Goal: Task Accomplishment & Management: Use online tool/utility

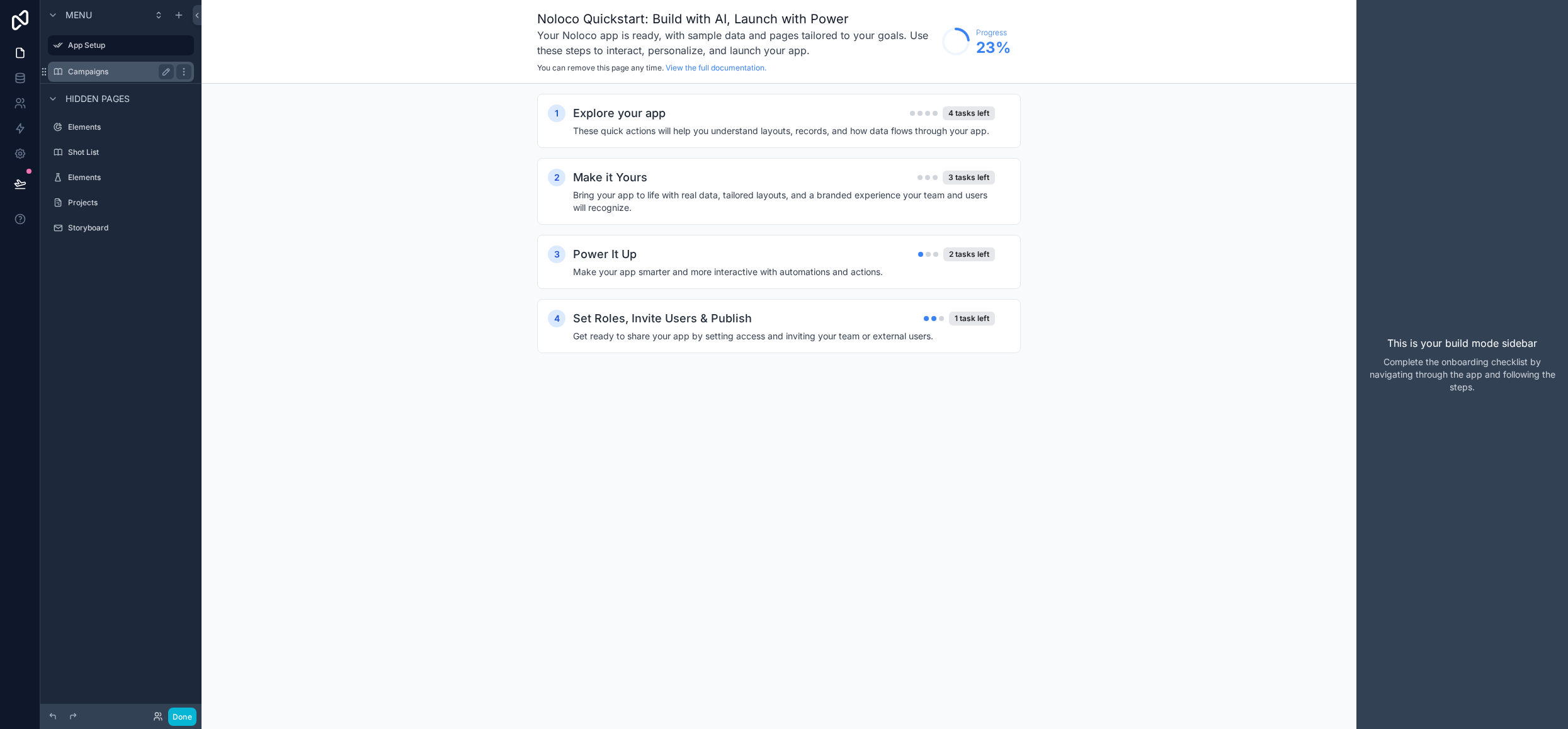
click at [88, 73] on label "Campaigns" at bounding box center [118, 72] width 100 height 10
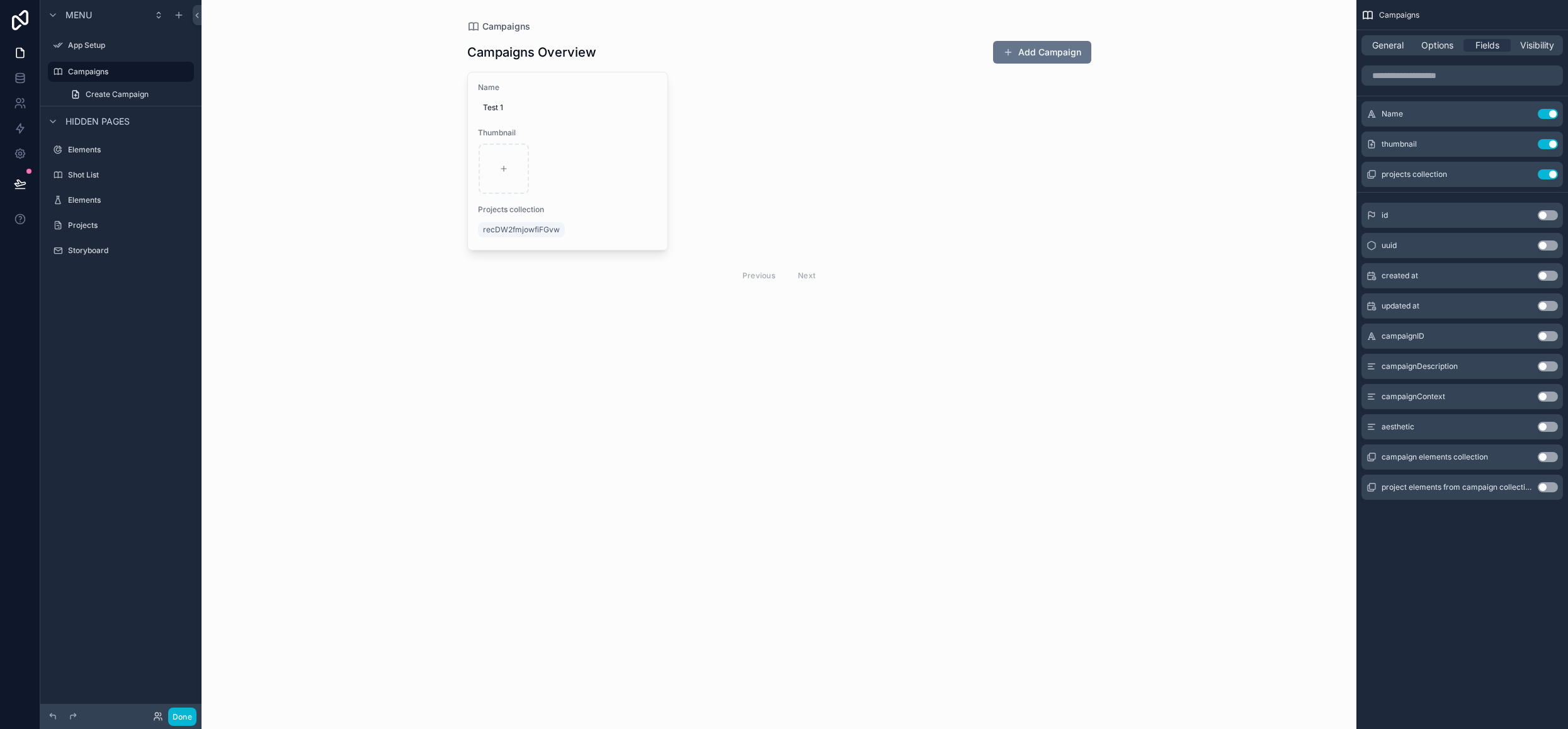
click at [641, 200] on div "scrollable content" at bounding box center [779, 165] width 644 height 330
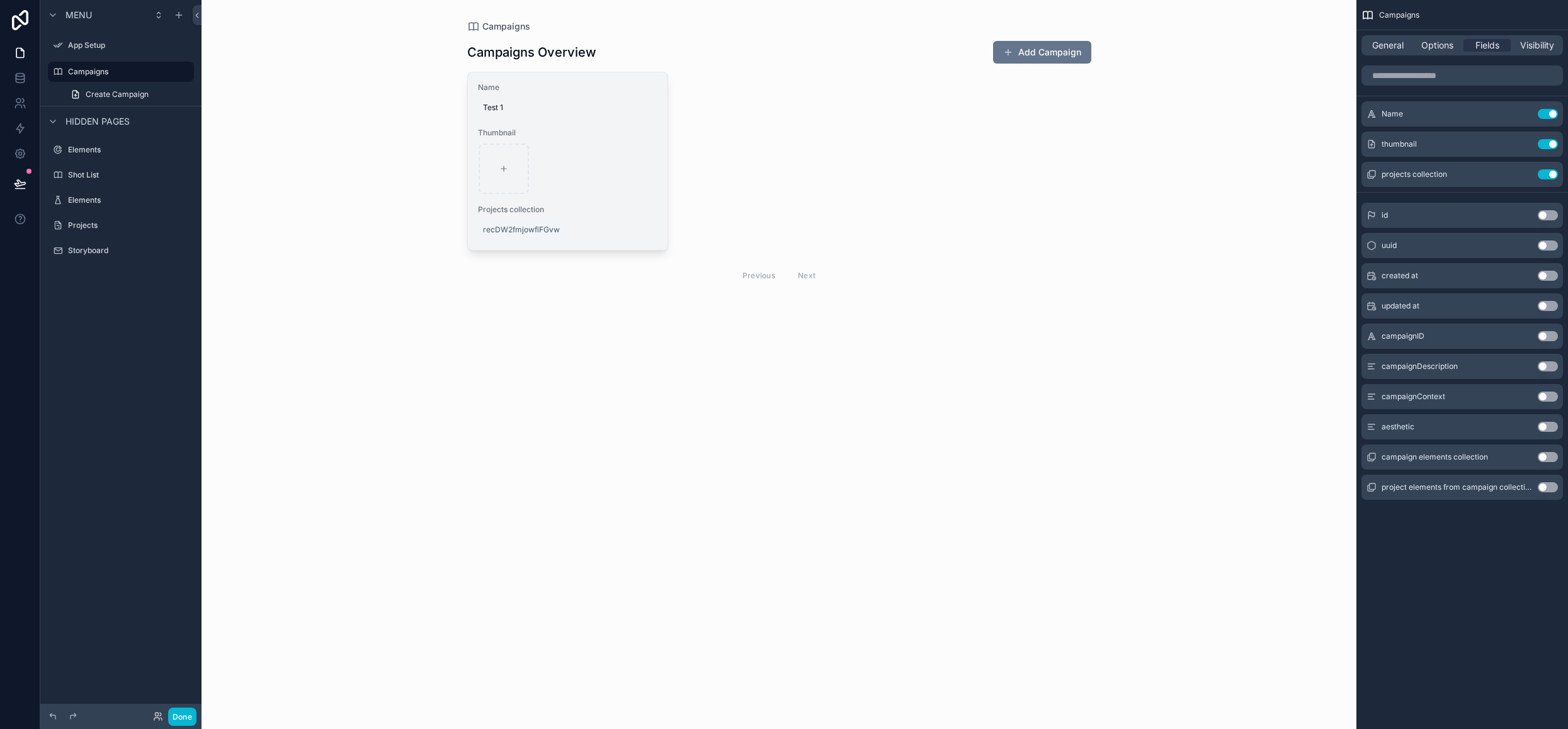
click at [631, 212] on span "Projects collection" at bounding box center [568, 210] width 180 height 10
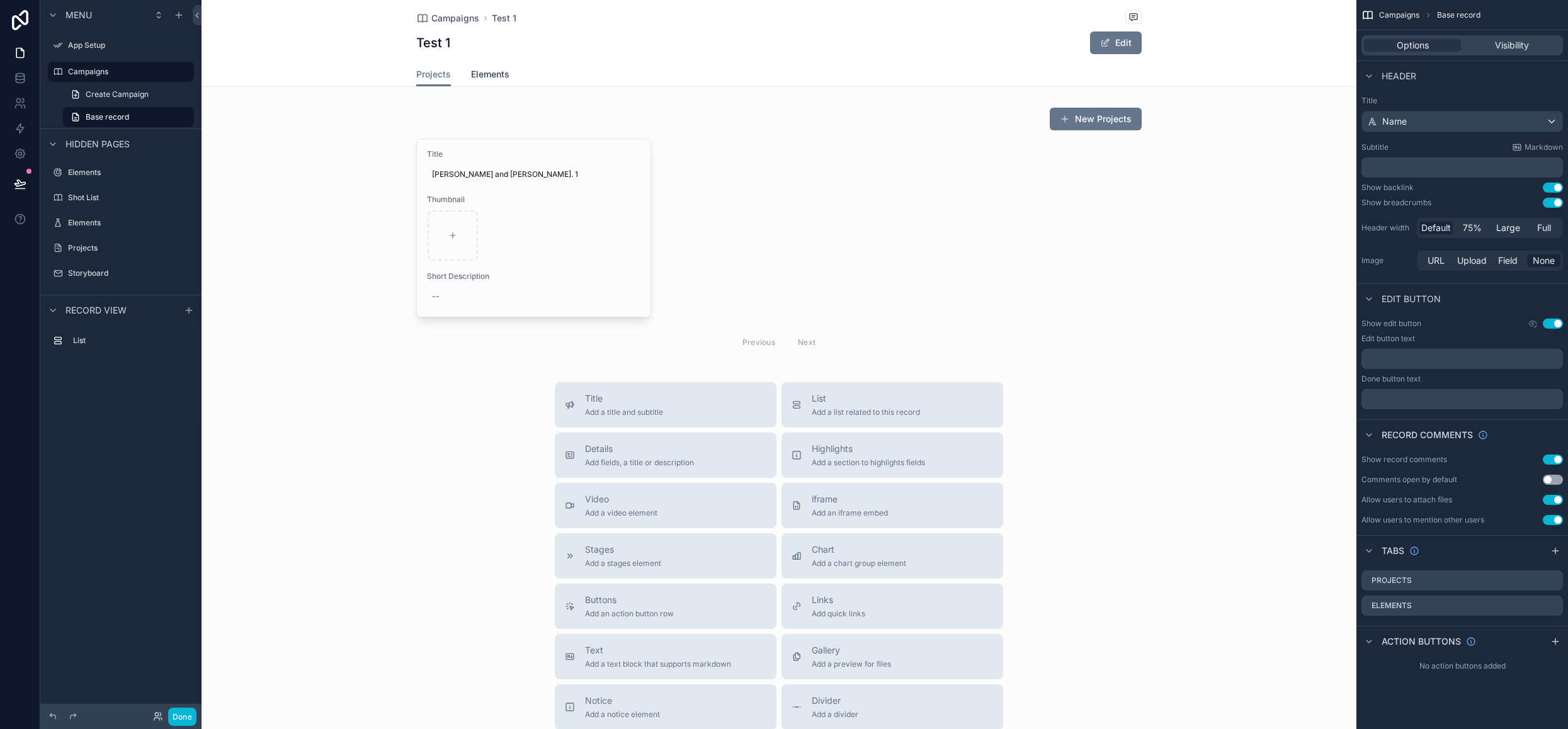
click at [494, 78] on span "Elements" at bounding box center [490, 74] width 38 height 12
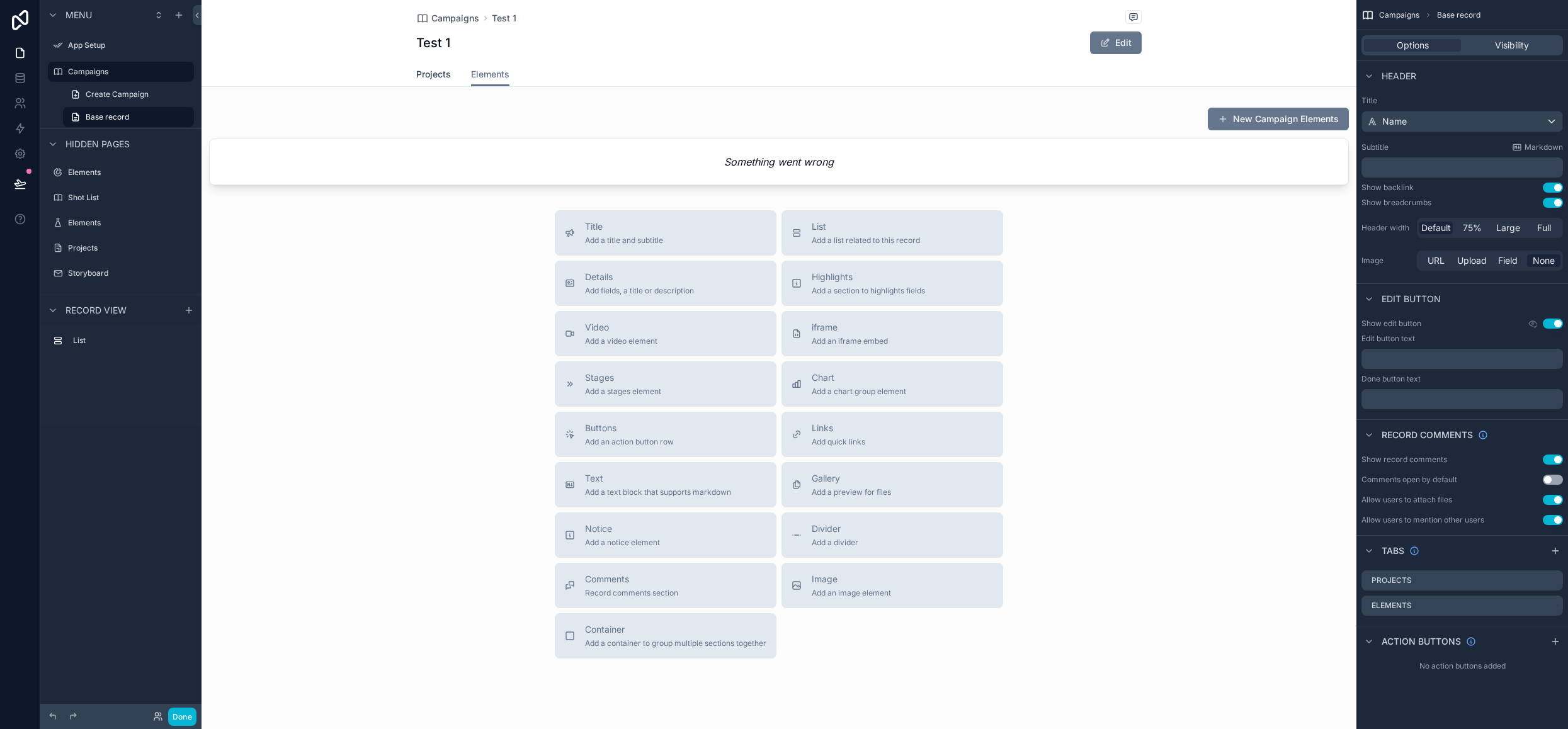
click at [434, 77] on span "Projects" at bounding box center [433, 74] width 34 height 12
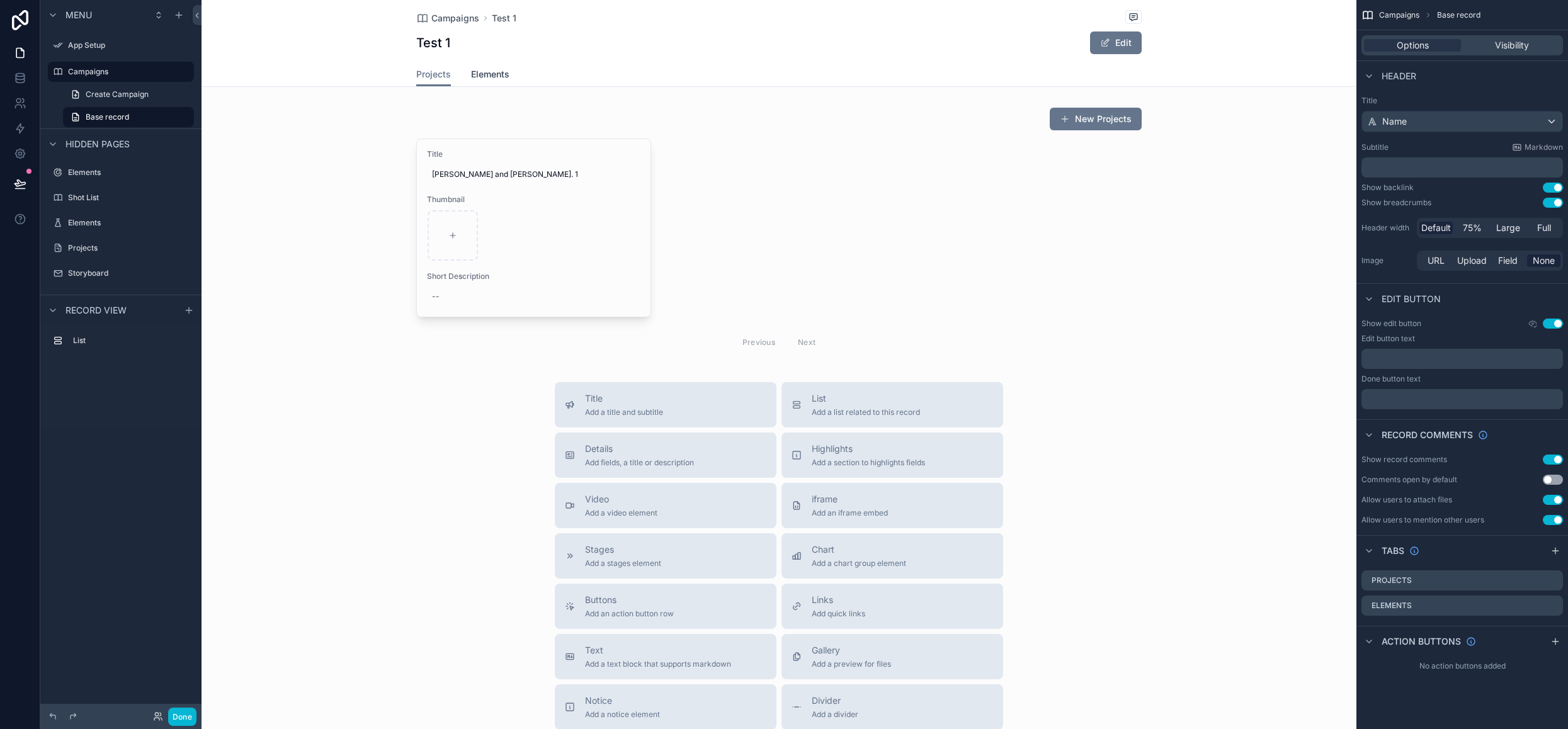
click at [495, 77] on span "Elements" at bounding box center [490, 74] width 38 height 12
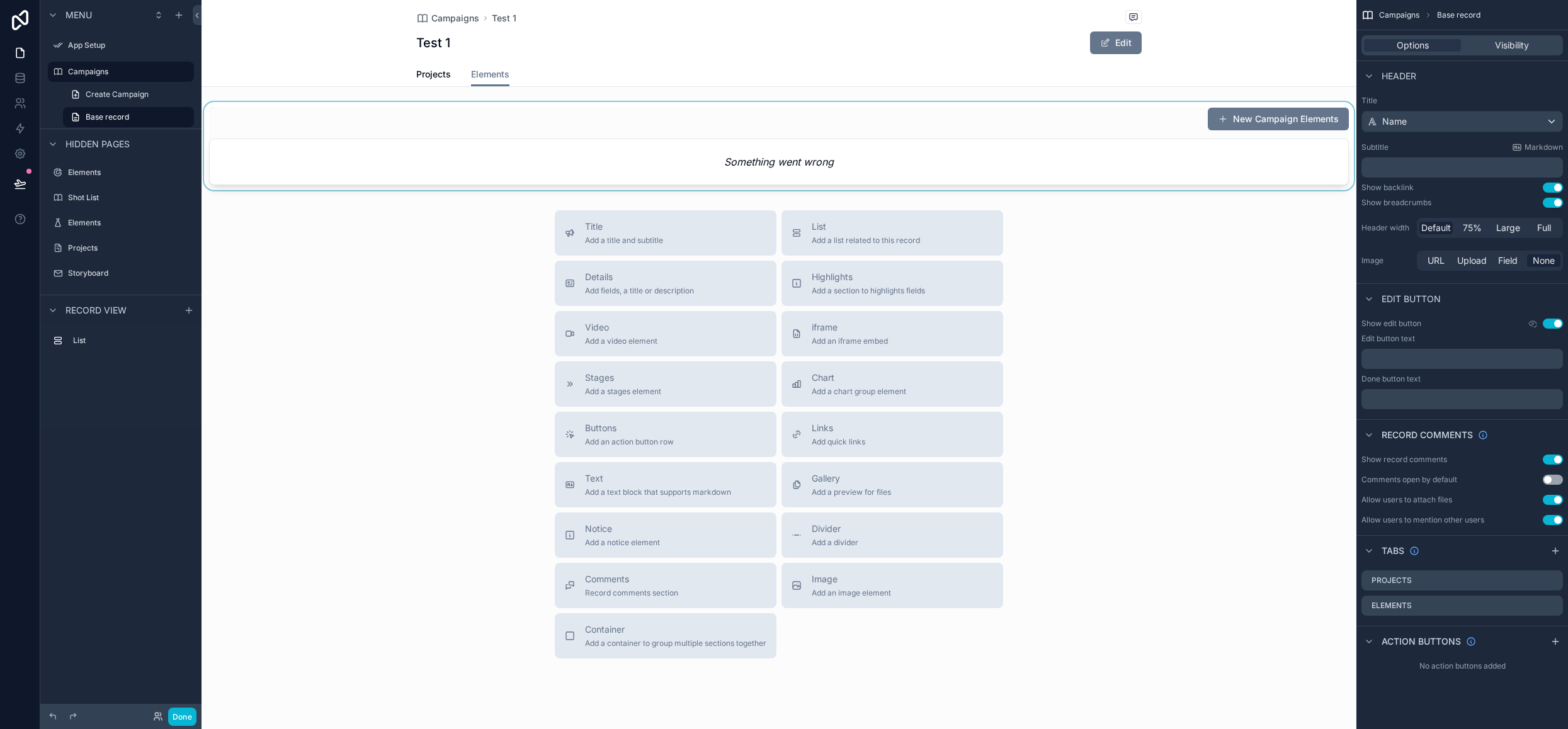
click at [1147, 165] on div "scrollable content" at bounding box center [779, 146] width 1155 height 88
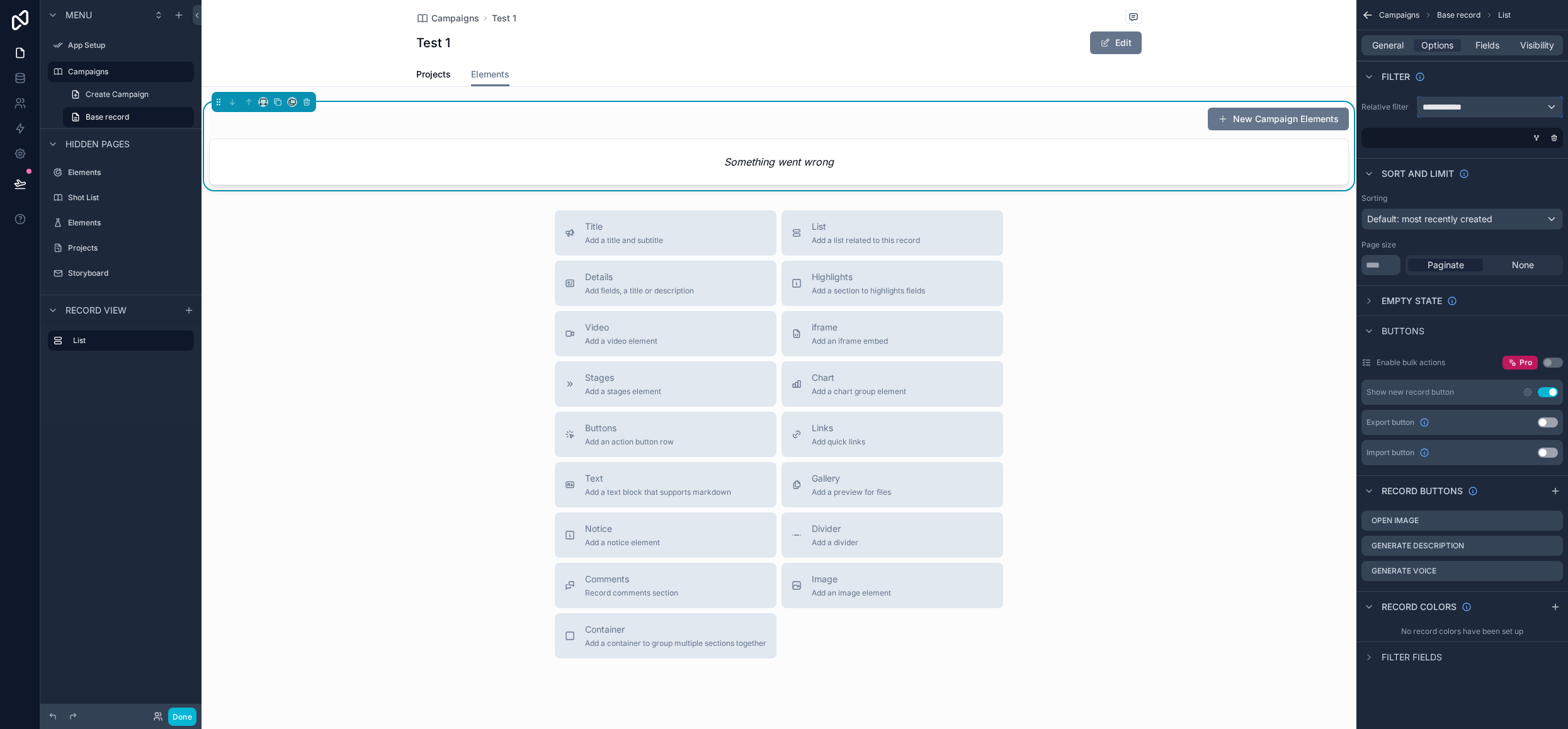
click at [1490, 109] on div "**********" at bounding box center [1490, 107] width 145 height 20
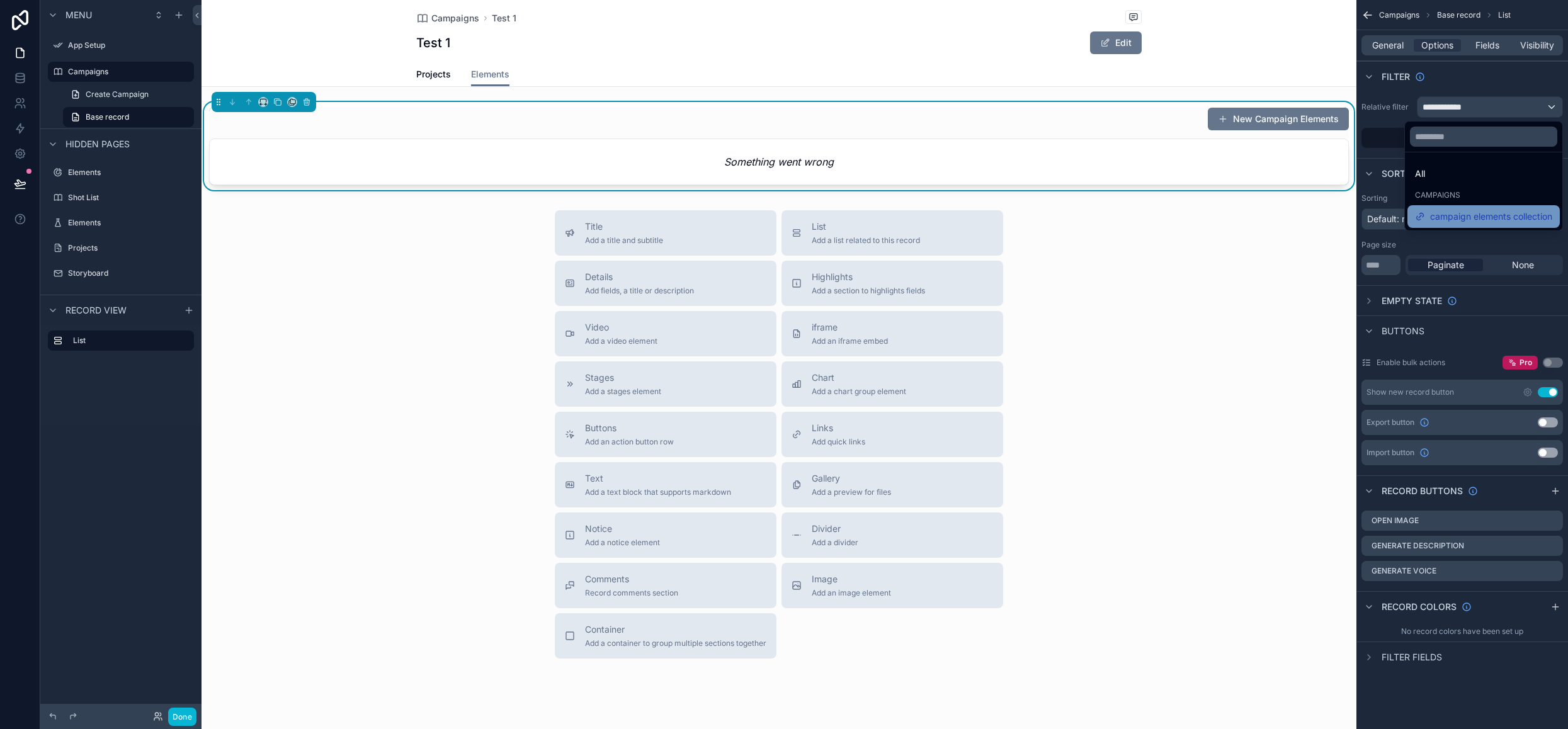
click at [1465, 211] on span "campaign elements collection" at bounding box center [1491, 216] width 122 height 15
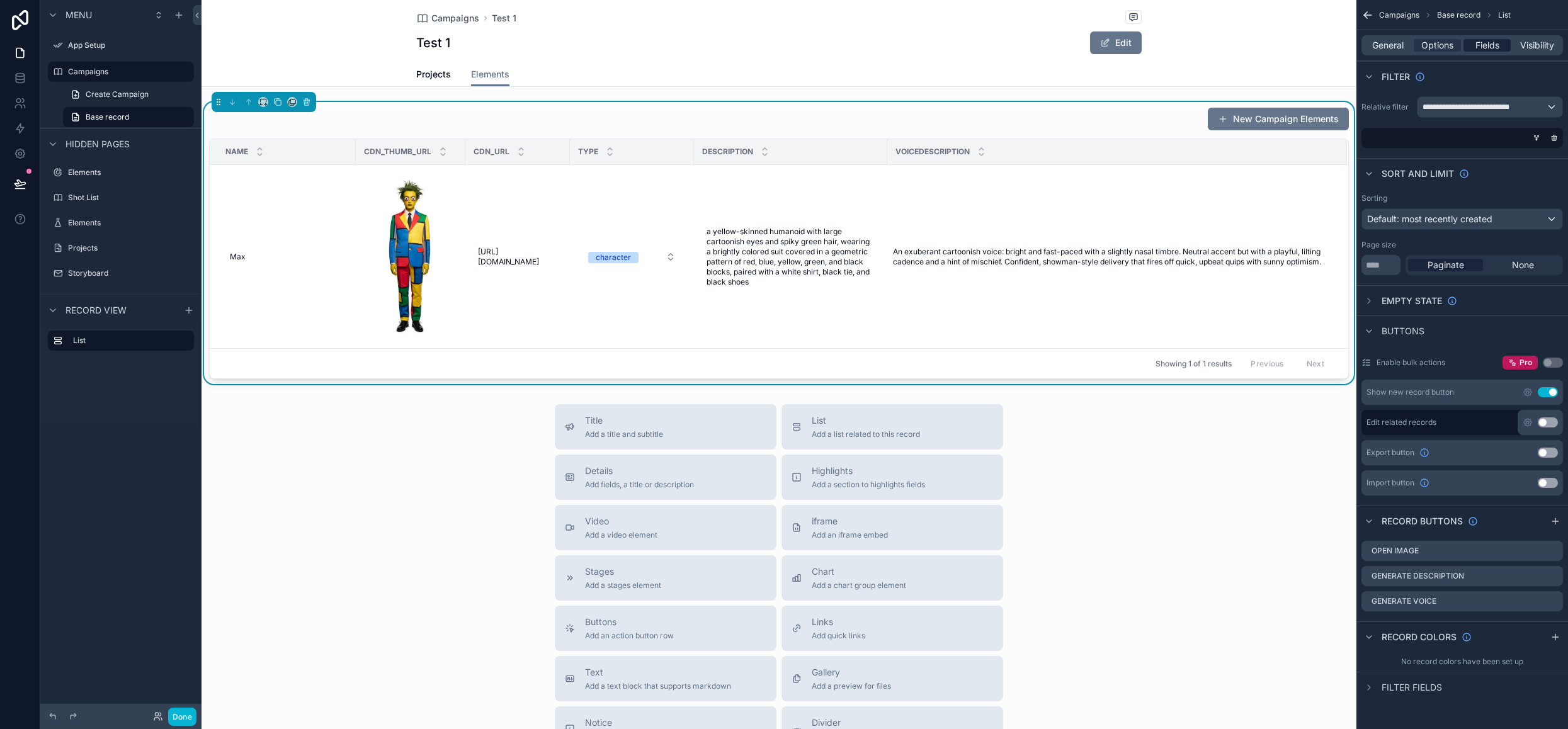
click at [1492, 41] on span "Fields" at bounding box center [1487, 45] width 24 height 12
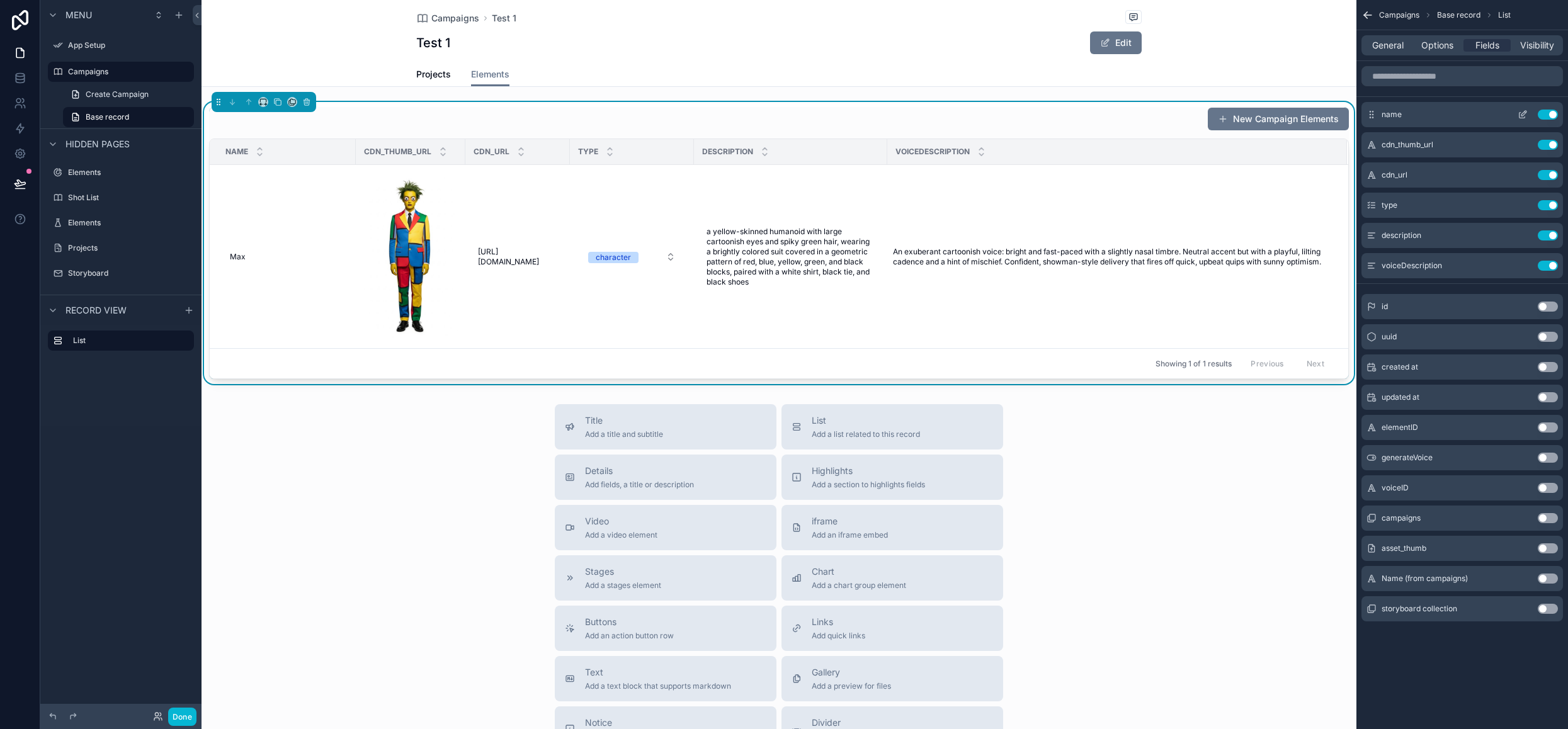
click at [1527, 114] on icon "scrollable content" at bounding box center [1523, 115] width 10 height 10
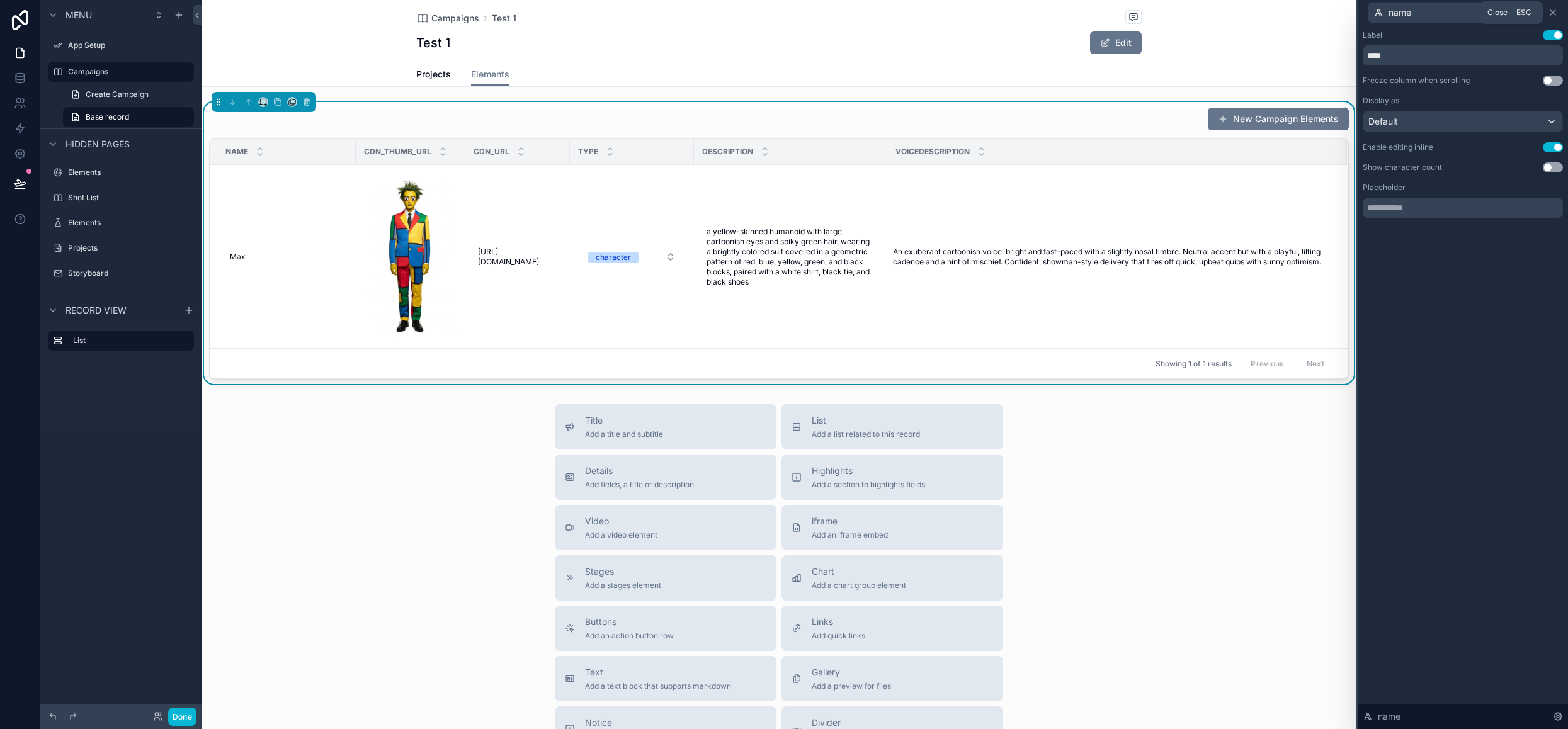
click at [1551, 12] on icon at bounding box center [1553, 13] width 5 height 5
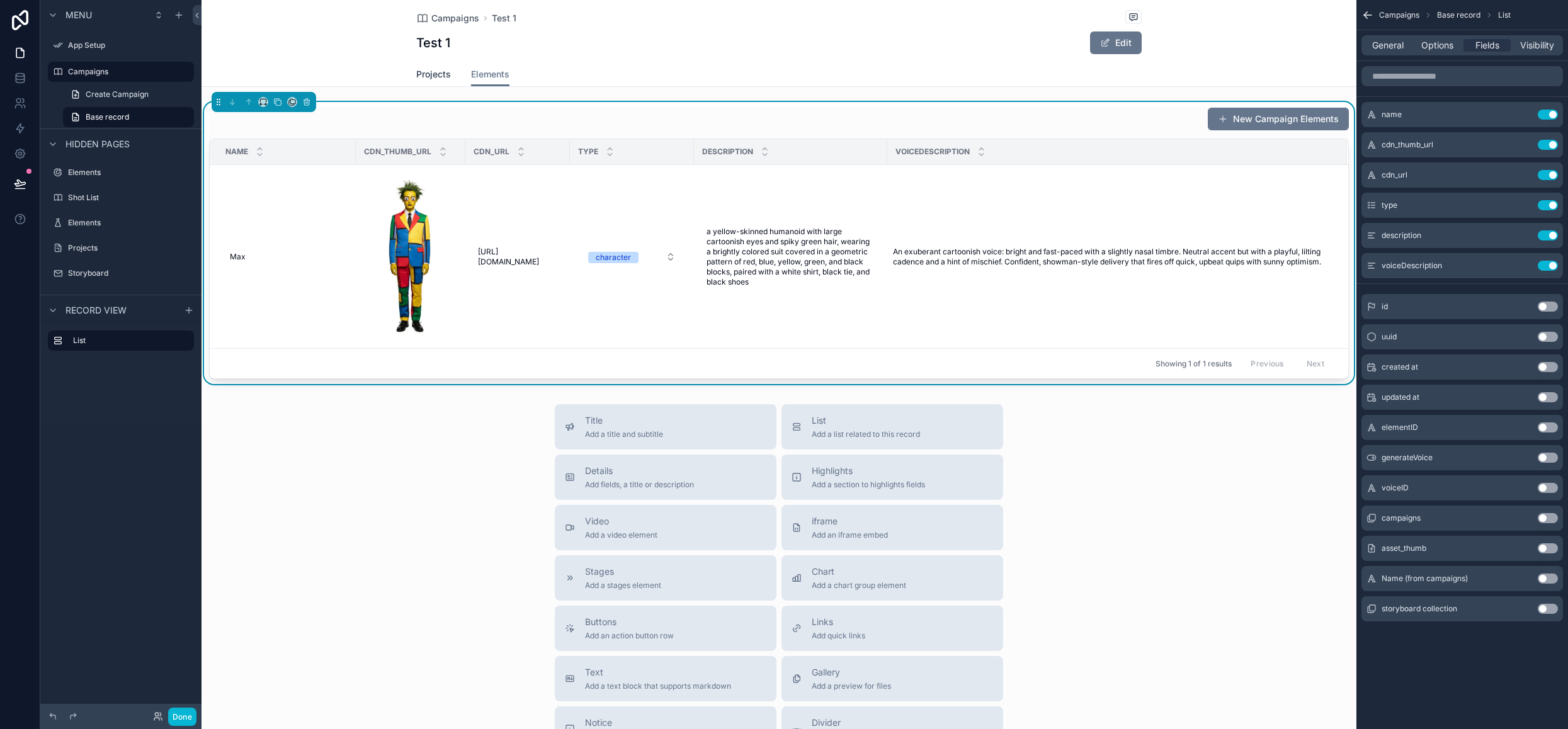
click at [425, 78] on span "Projects" at bounding box center [433, 74] width 34 height 12
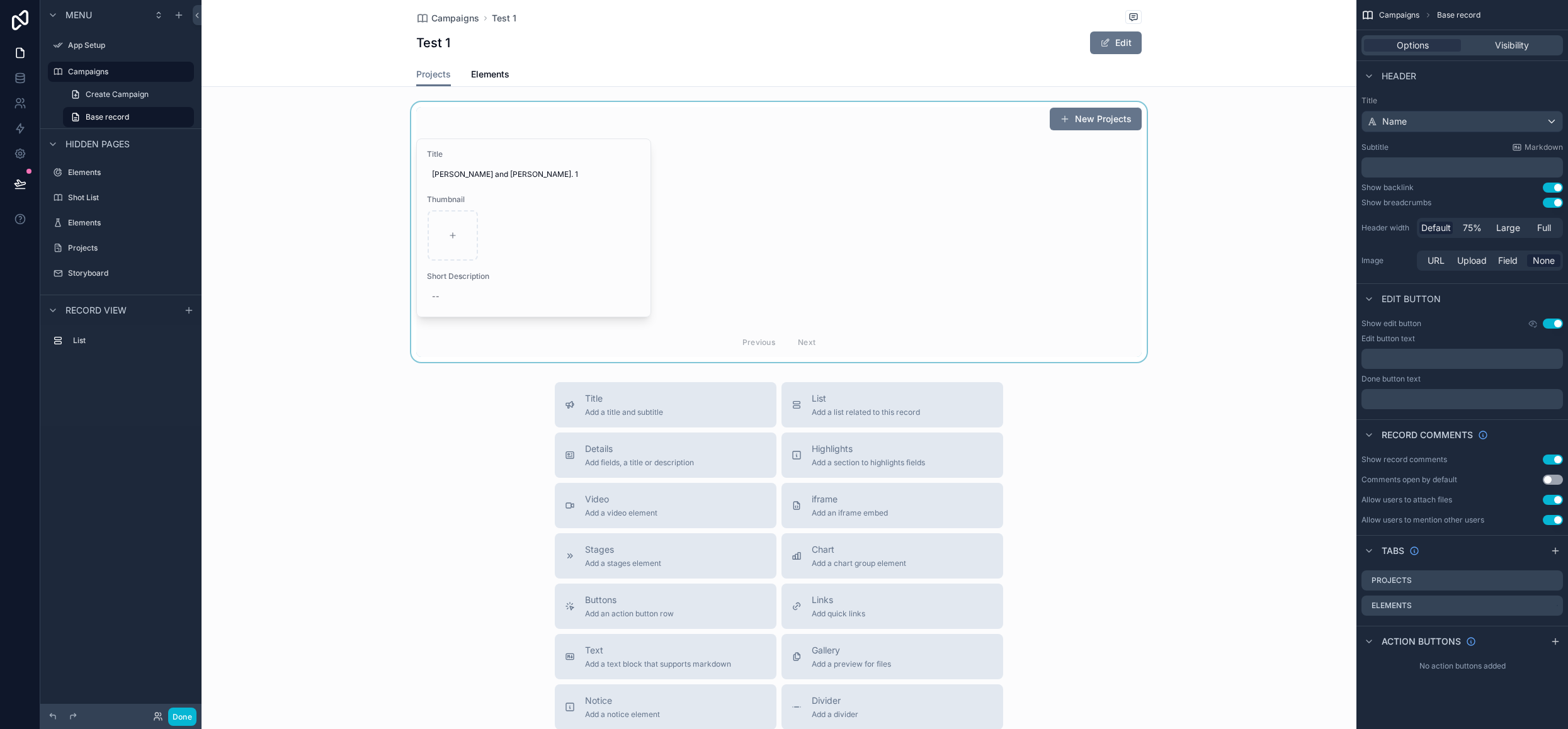
click at [596, 220] on div "scrollable content" at bounding box center [779, 231] width 1155 height 260
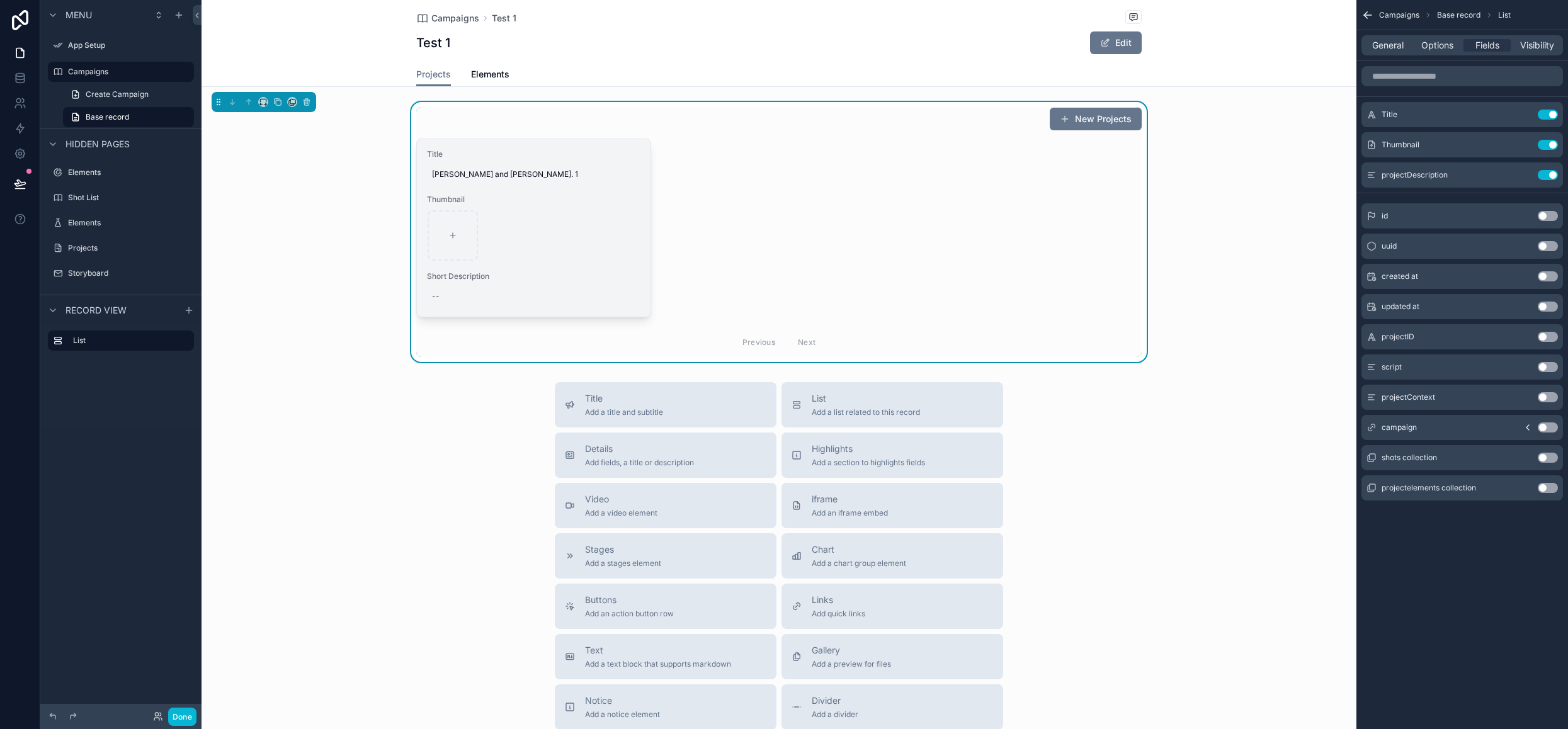
click at [609, 242] on div "scrollable content" at bounding box center [533, 235] width 212 height 51
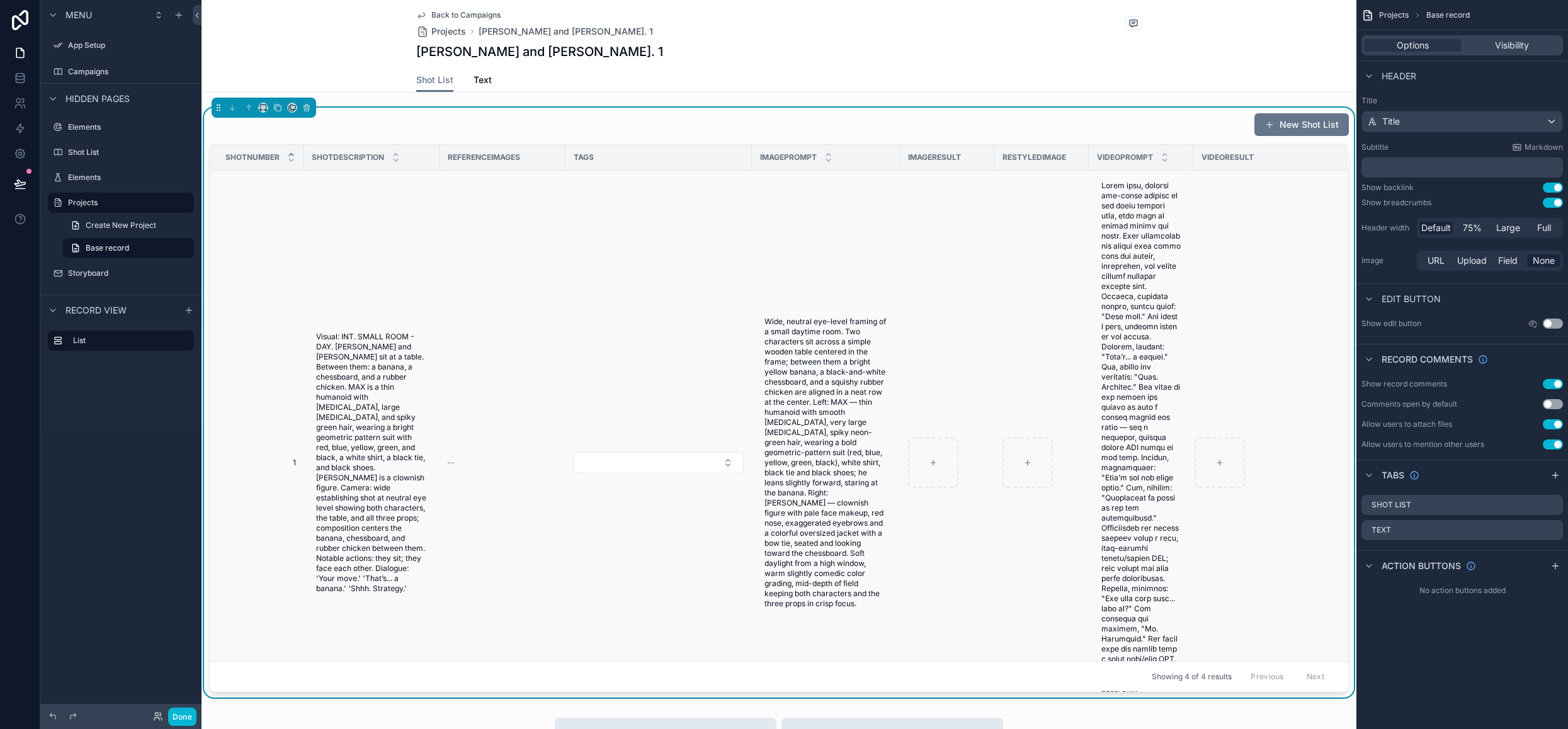
click at [1001, 401] on td "scrollable content" at bounding box center [1042, 463] width 95 height 584
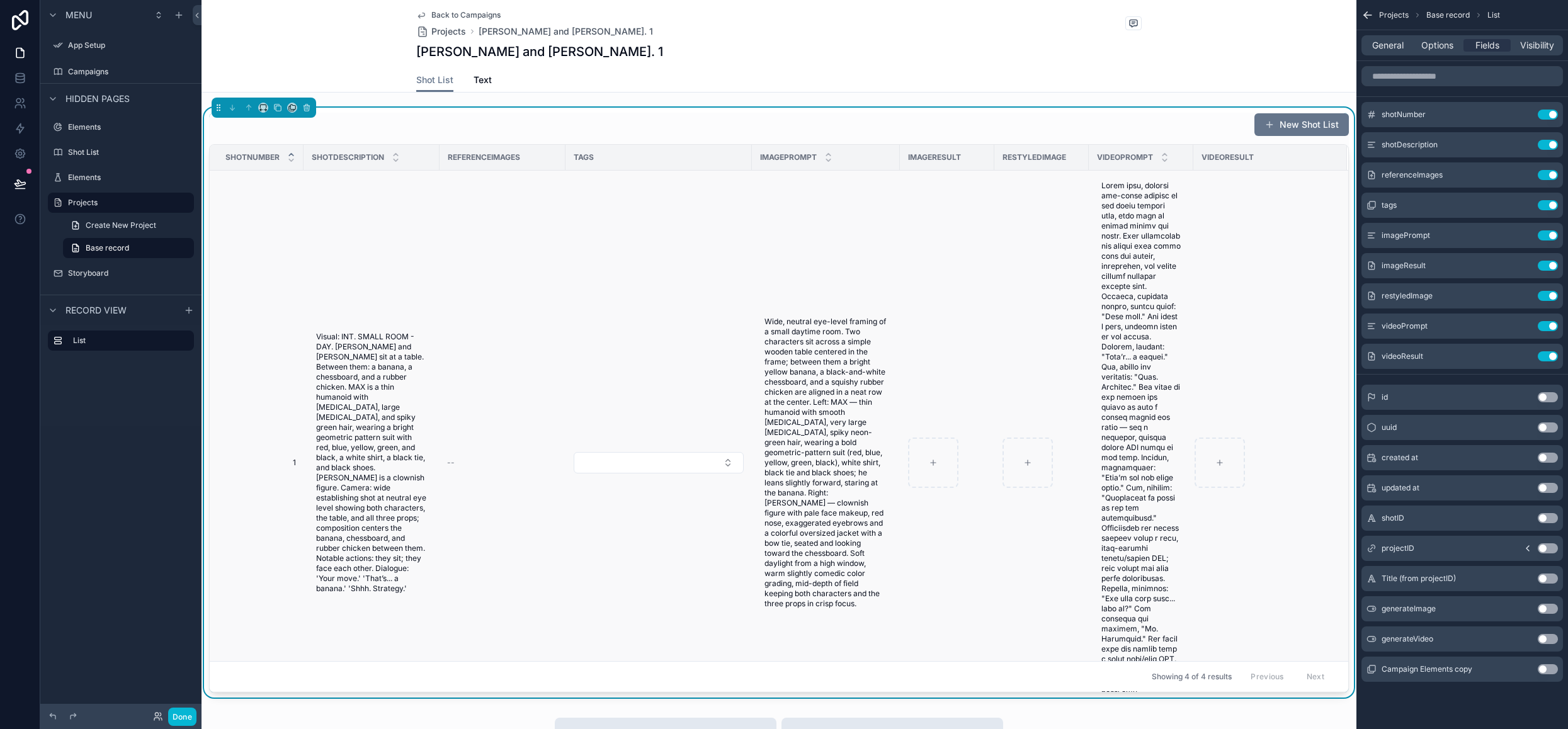
click at [1049, 303] on td "scrollable content" at bounding box center [1042, 463] width 95 height 584
click at [1448, 48] on span "Options" at bounding box center [1437, 45] width 32 height 12
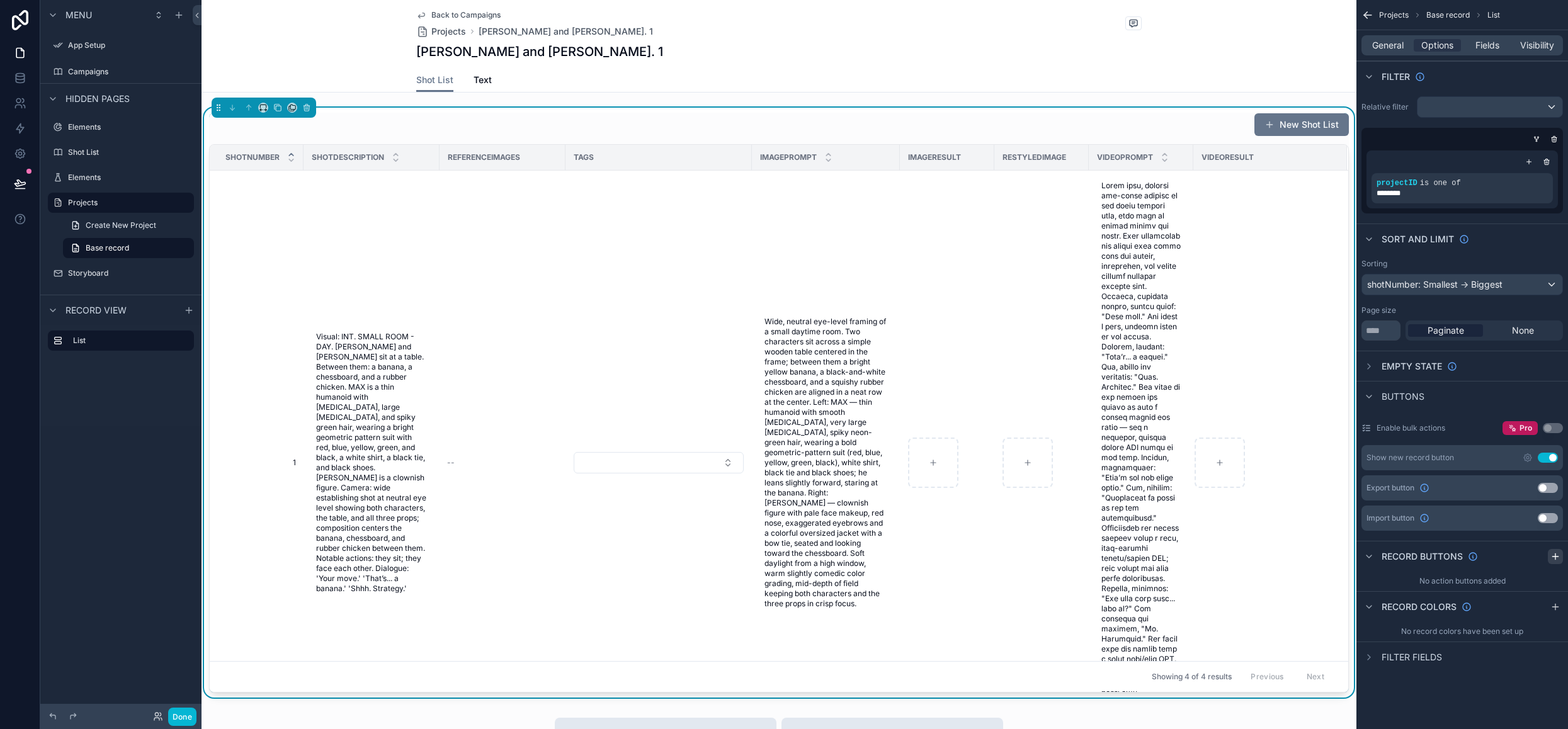
click at [1555, 557] on icon "scrollable content" at bounding box center [1555, 556] width 0 height 6
click at [1548, 583] on icon "scrollable content" at bounding box center [1553, 586] width 10 height 10
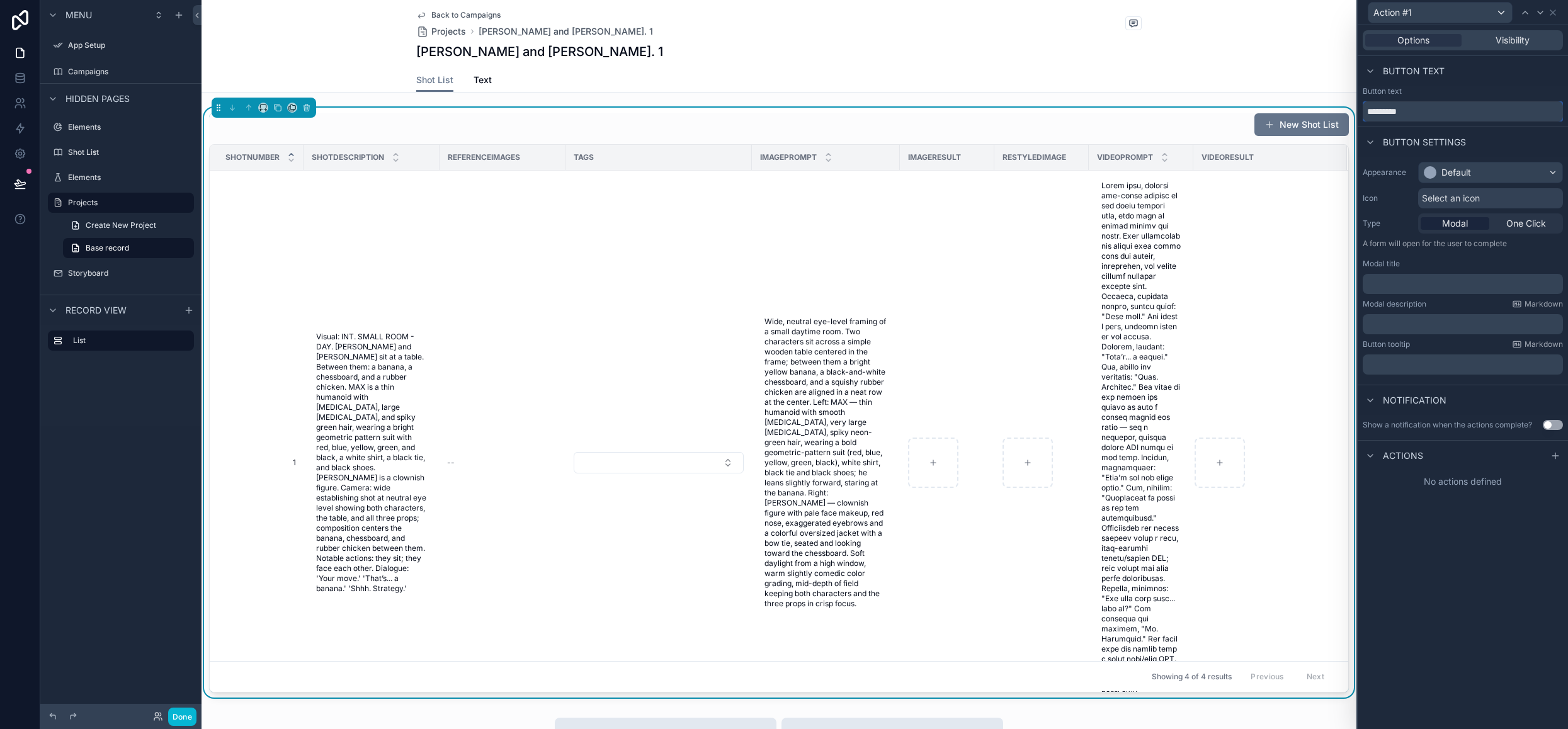
drag, startPoint x: 1453, startPoint y: 115, endPoint x: 1274, endPoint y: 97, distance: 179.9
click at [1274, 97] on div "Action #1 Options Visibility Button text Button text ********* Button settings …" at bounding box center [784, 364] width 1568 height 729
type input "**********"
click at [1470, 174] on div "Default" at bounding box center [1456, 172] width 30 height 12
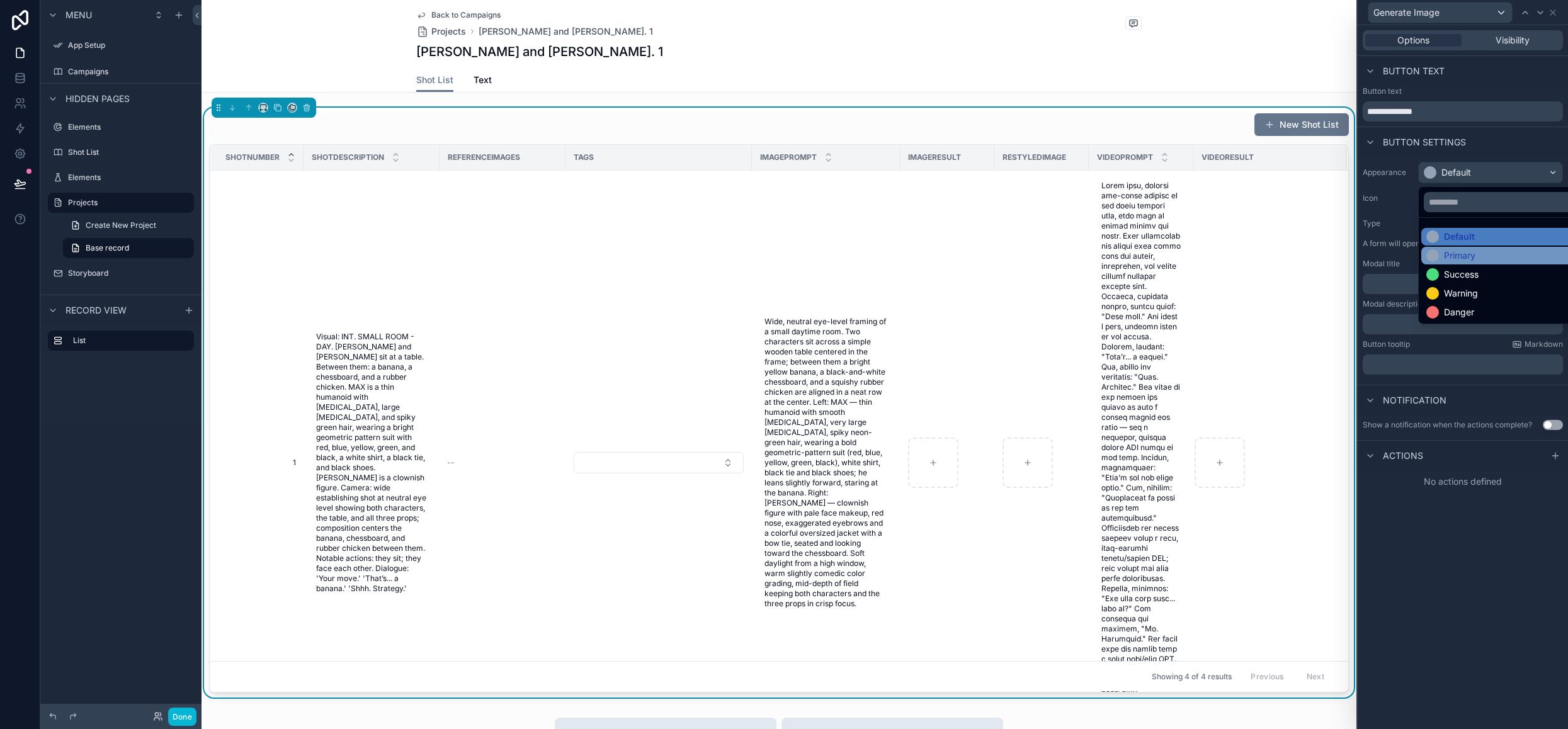
click at [1468, 253] on div "Primary" at bounding box center [1459, 255] width 32 height 12
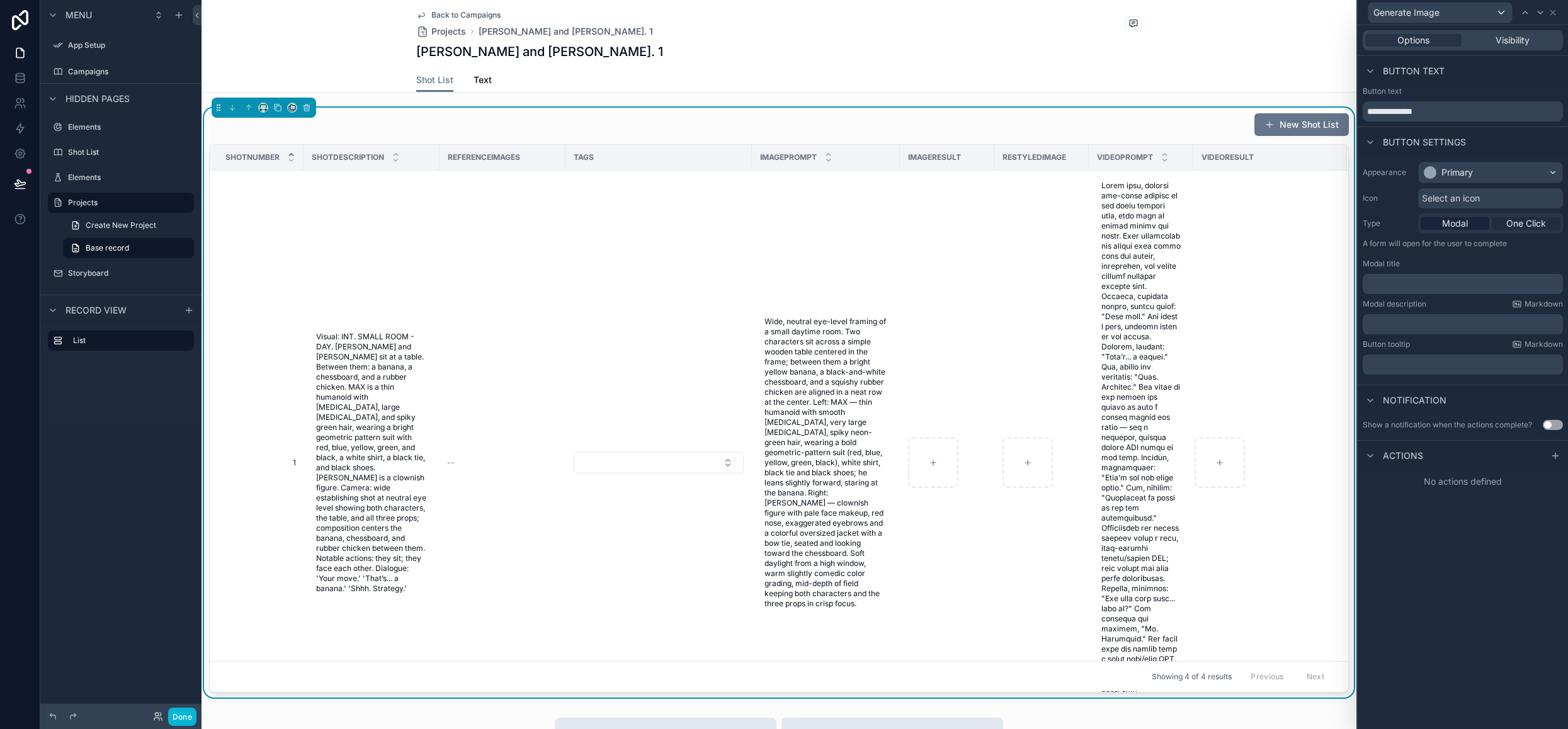
click at [1527, 226] on span "One Click" at bounding box center [1526, 223] width 40 height 12
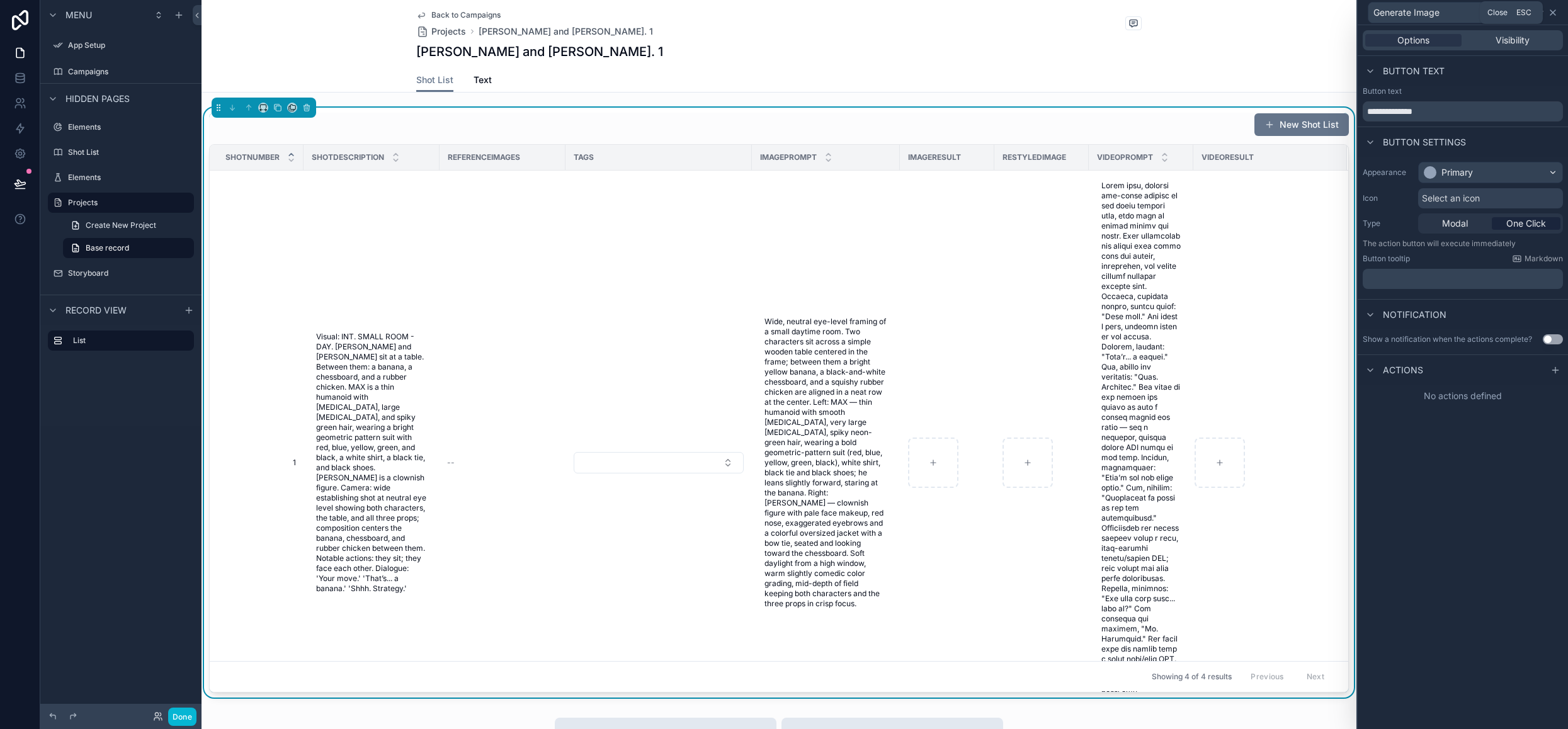
click at [1552, 12] on icon at bounding box center [1553, 13] width 5 height 5
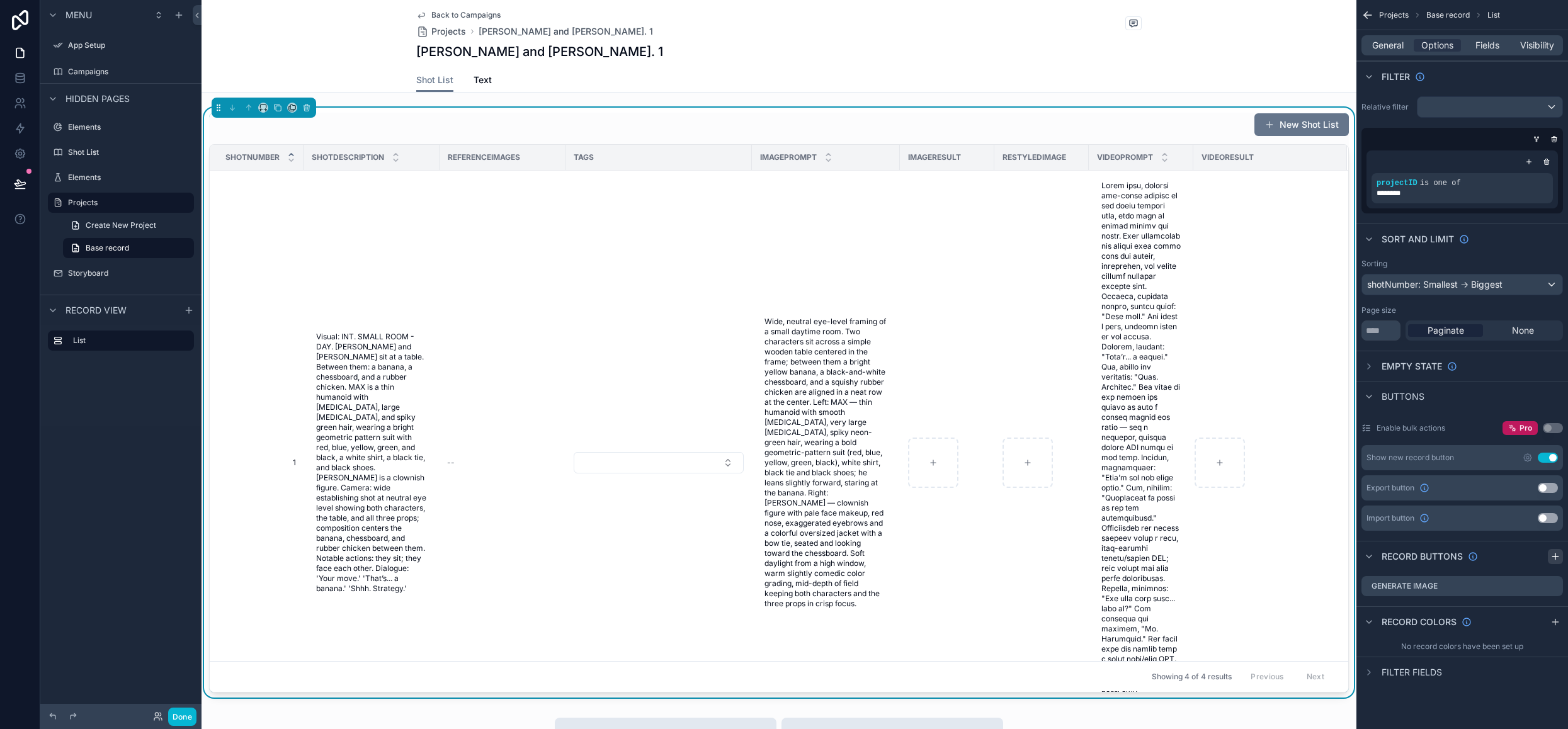
click at [1555, 553] on icon "scrollable content" at bounding box center [1555, 556] width 0 height 6
click at [1551, 611] on icon "scrollable content" at bounding box center [1553, 611] width 10 height 10
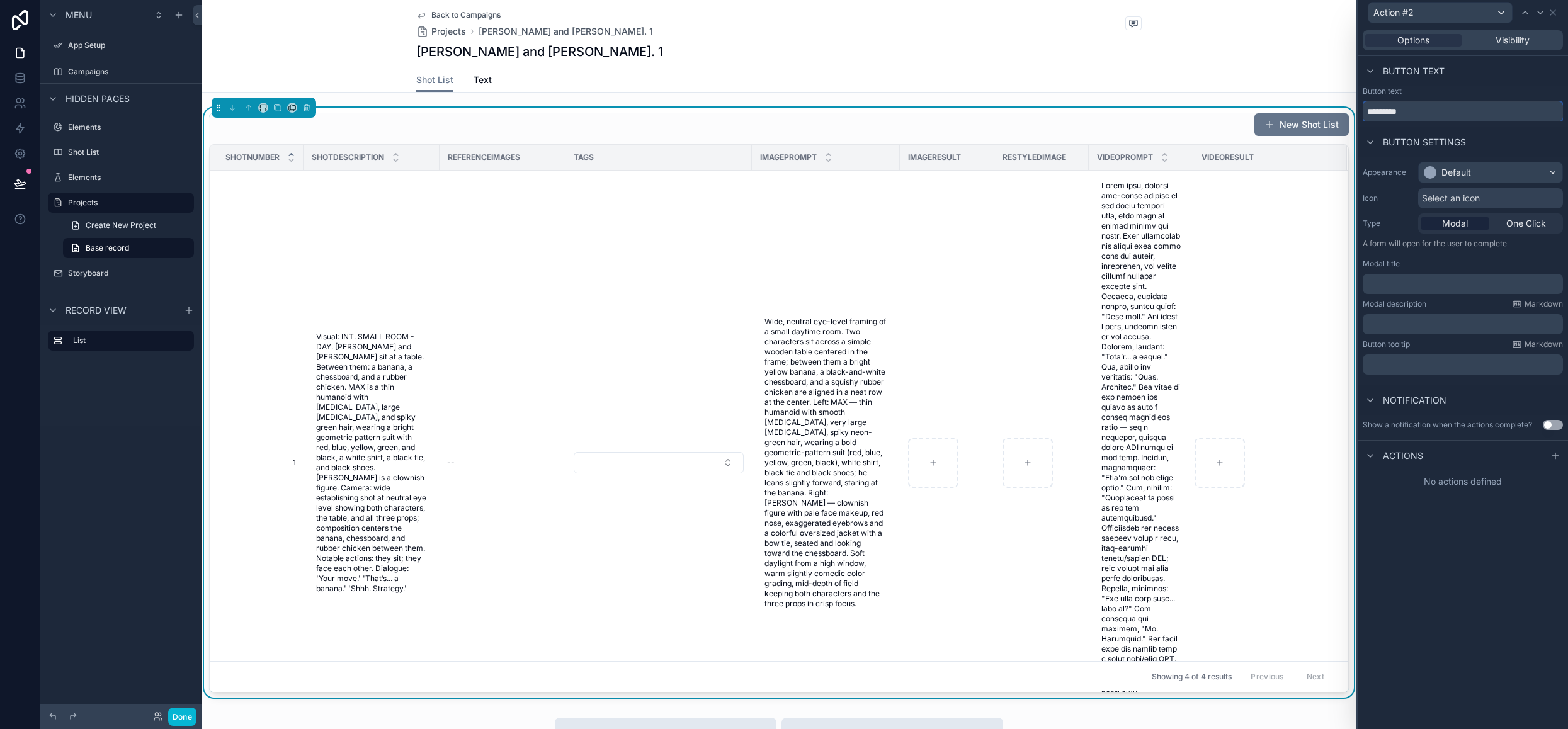
drag, startPoint x: 1458, startPoint y: 109, endPoint x: 1288, endPoint y: 110, distance: 170.0
click at [1288, 110] on div "Action #2 Options Visibility Button text Button text ********* Button settings …" at bounding box center [784, 364] width 1568 height 729
type input "**********"
click at [1458, 172] on div "Default" at bounding box center [1456, 172] width 30 height 12
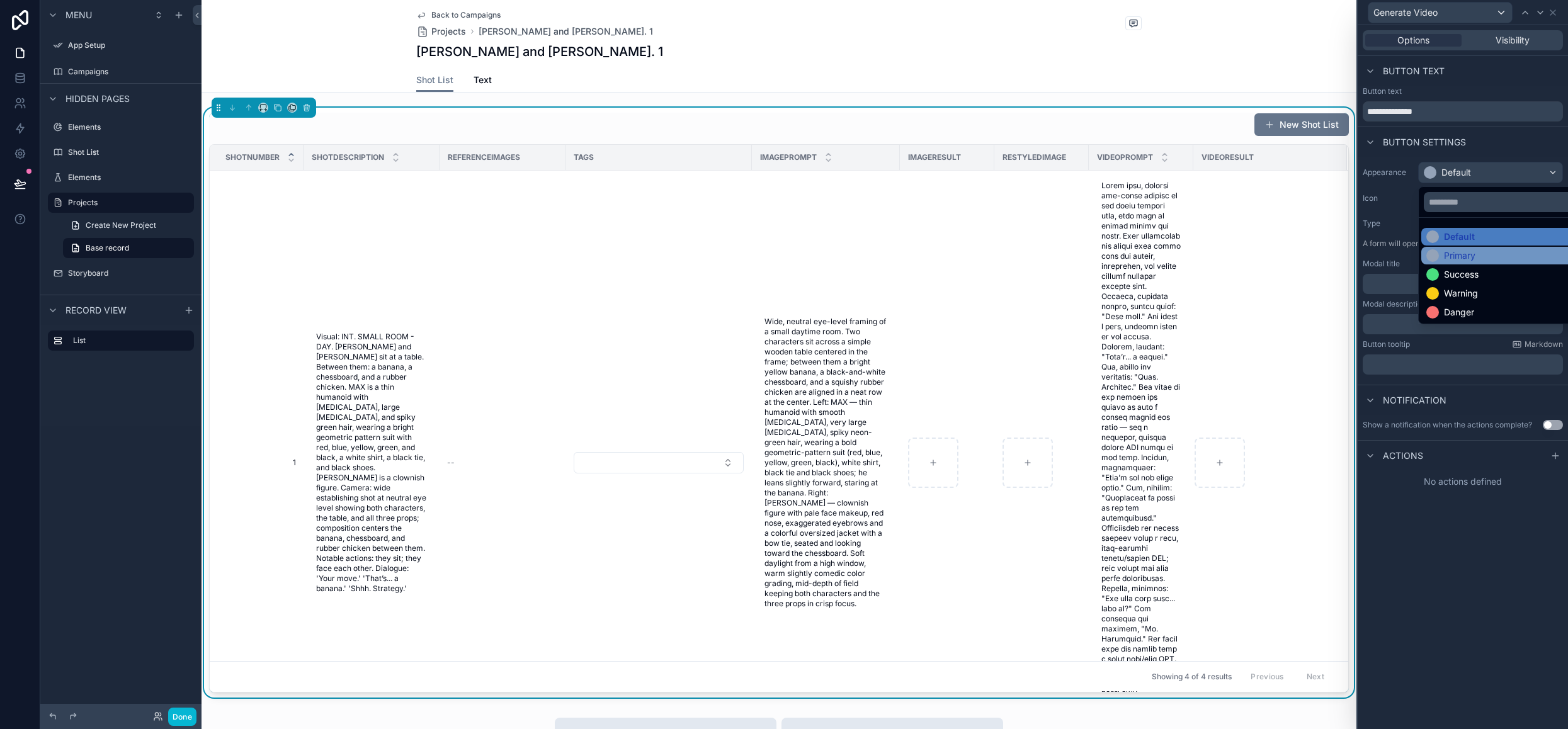
click at [1485, 252] on div "Primary" at bounding box center [1505, 255] width 158 height 12
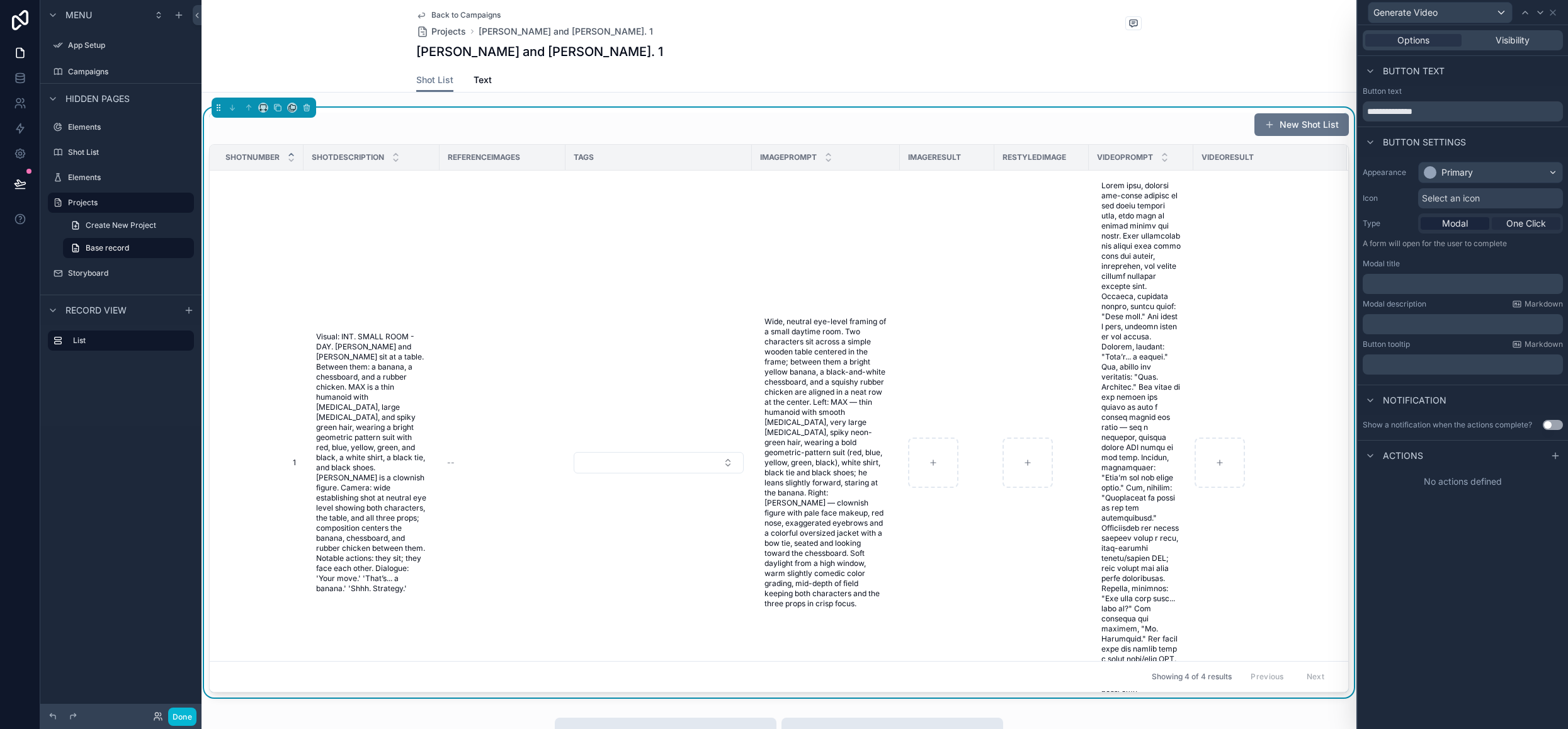
click at [1518, 229] on span "One Click" at bounding box center [1526, 223] width 40 height 12
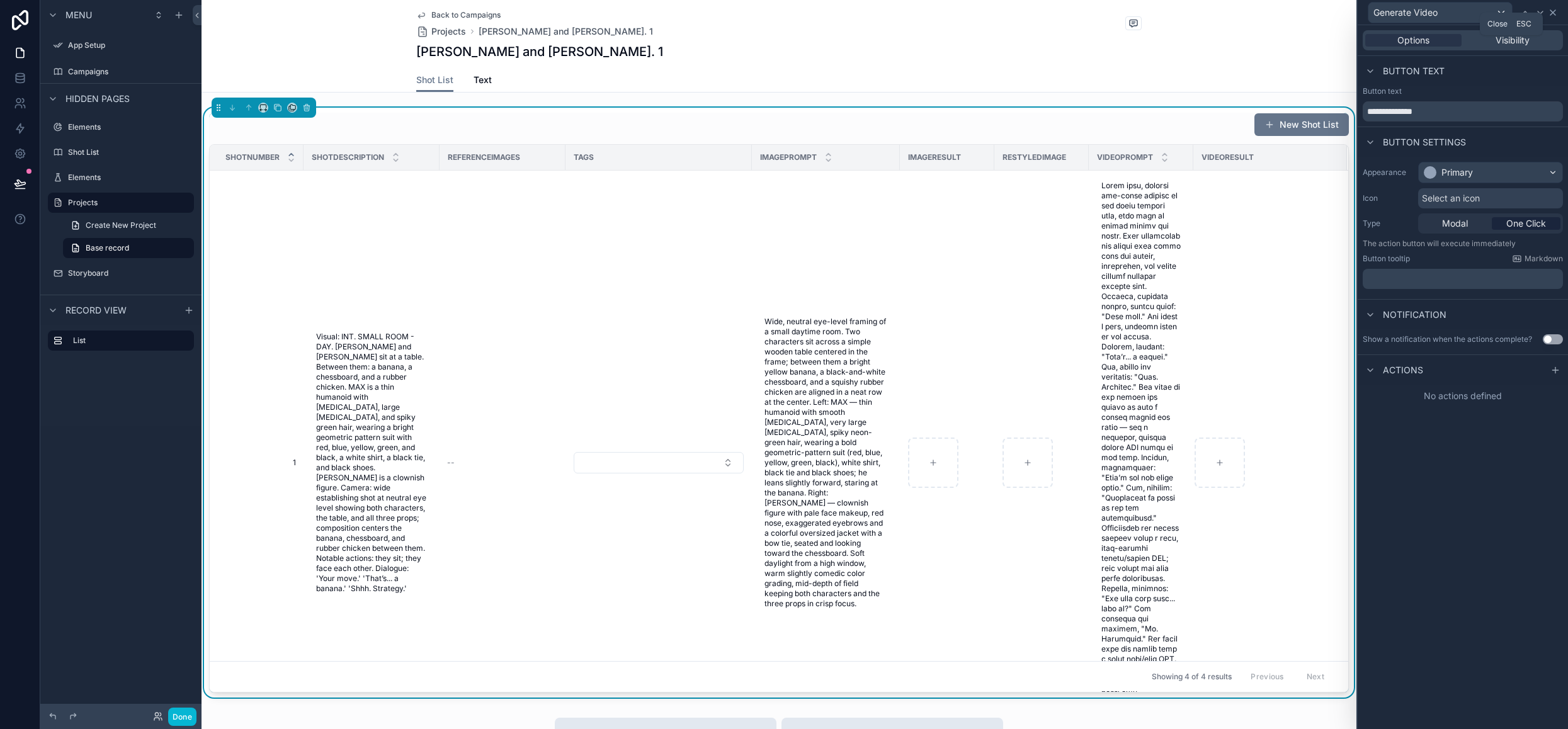
click at [1553, 12] on icon at bounding box center [1553, 13] width 10 height 10
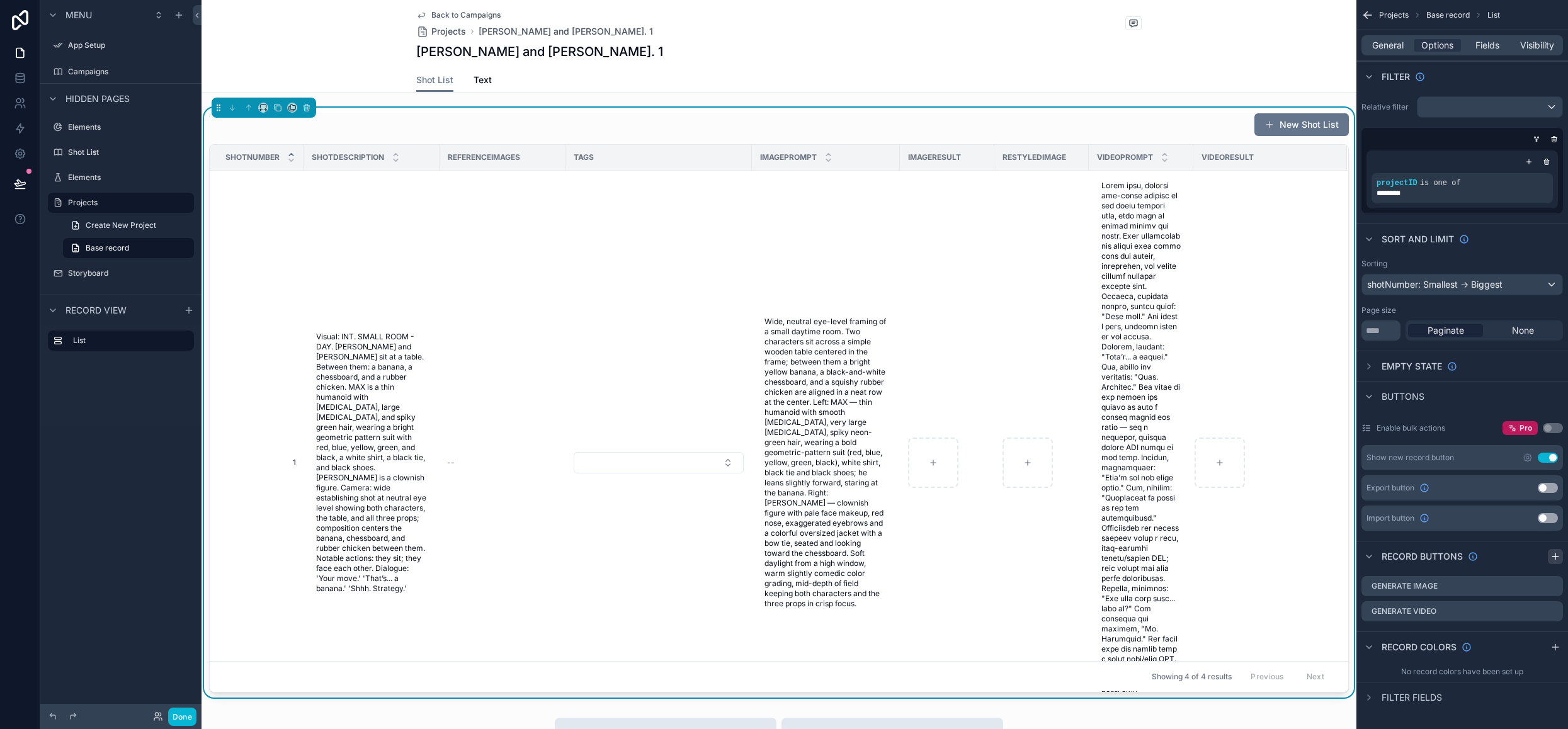
click at [1552, 555] on icon "scrollable content" at bounding box center [1556, 557] width 10 height 10
click at [1552, 632] on icon "scrollable content" at bounding box center [1553, 636] width 10 height 10
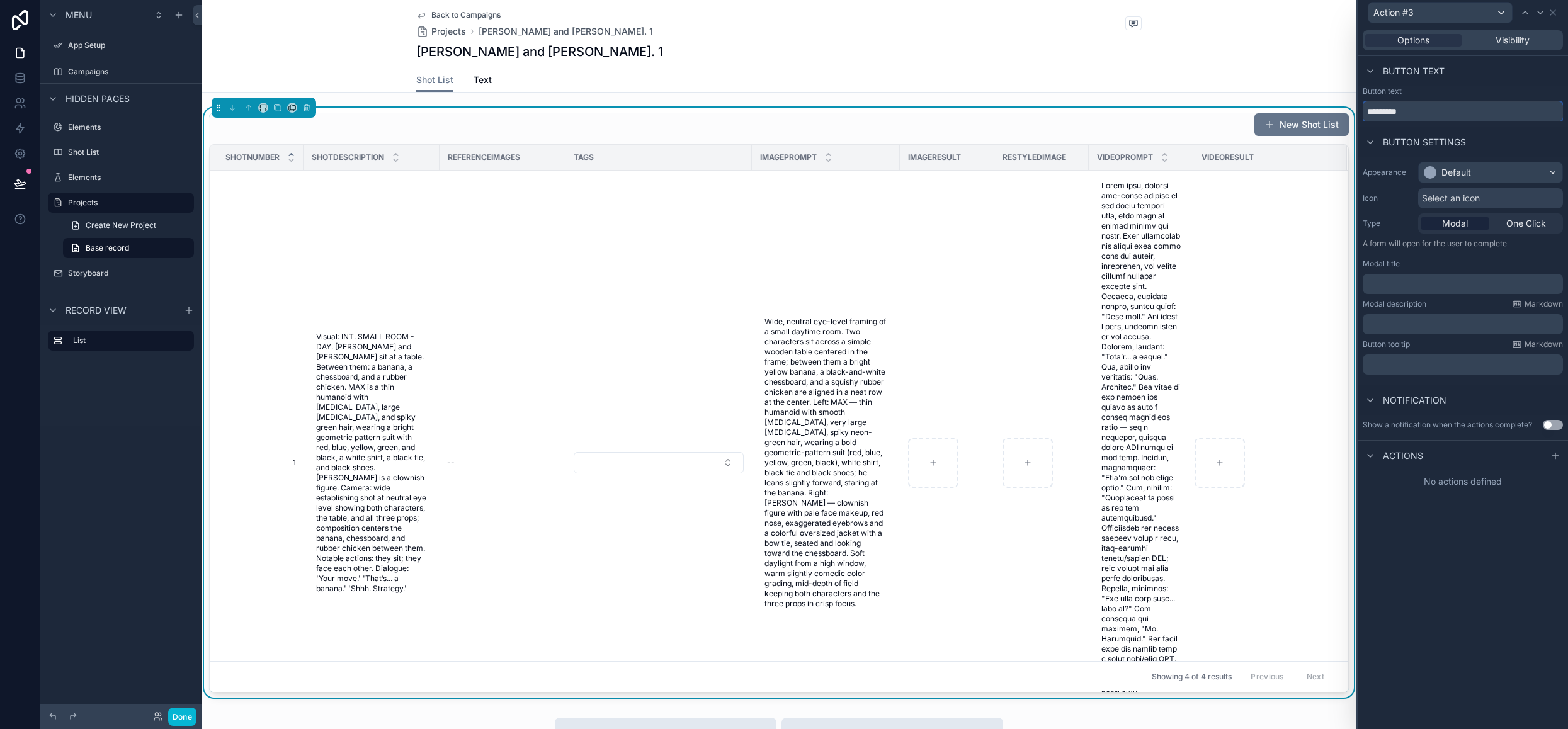
drag, startPoint x: 1431, startPoint y: 113, endPoint x: 1234, endPoint y: 106, distance: 197.1
click at [1234, 106] on div "Action #3 Options Visibility Button text Button text ********* Button settings …" at bounding box center [784, 364] width 1568 height 729
type input "*******"
click at [1455, 176] on div "Default" at bounding box center [1456, 172] width 30 height 12
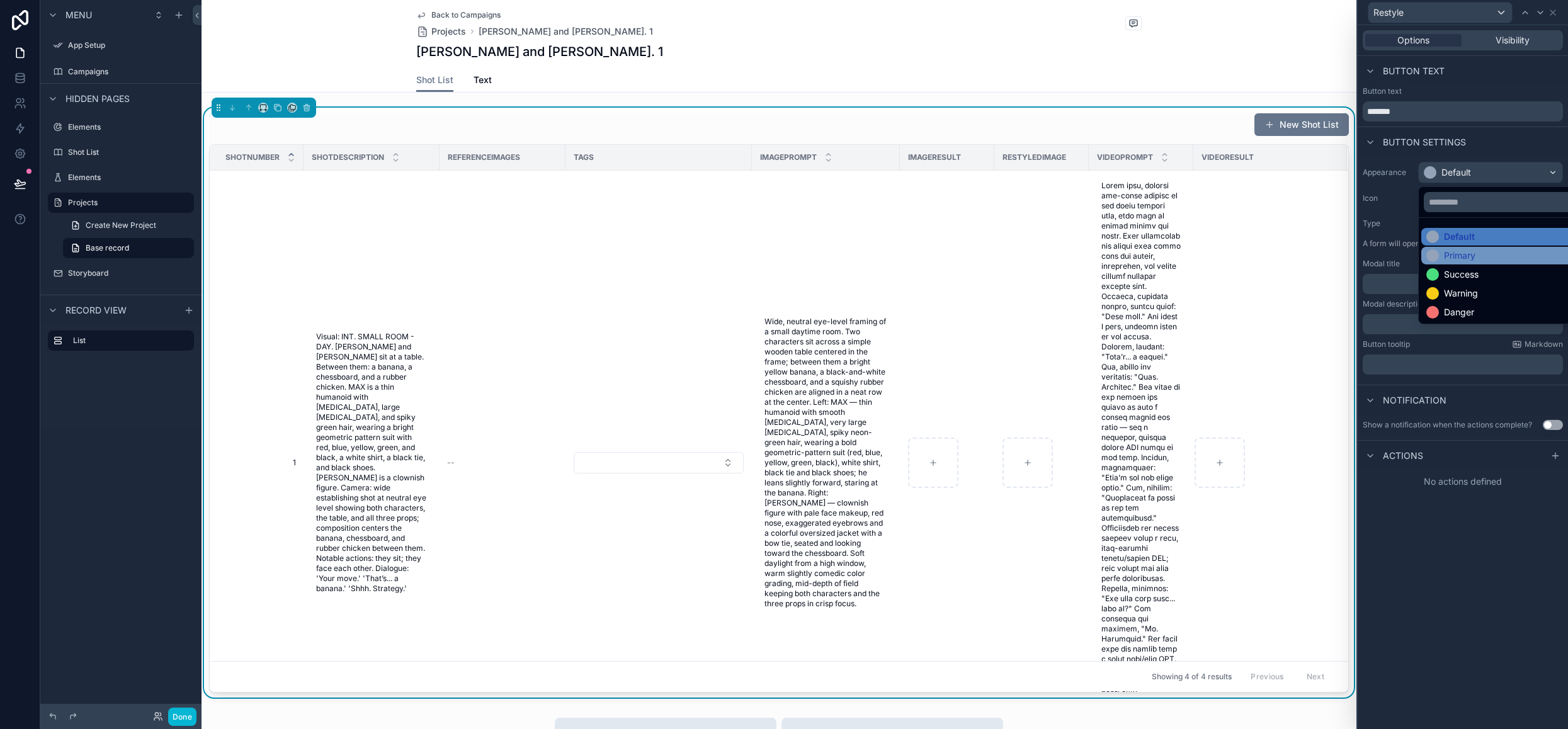
click at [1458, 257] on div "Primary" at bounding box center [1459, 255] width 32 height 12
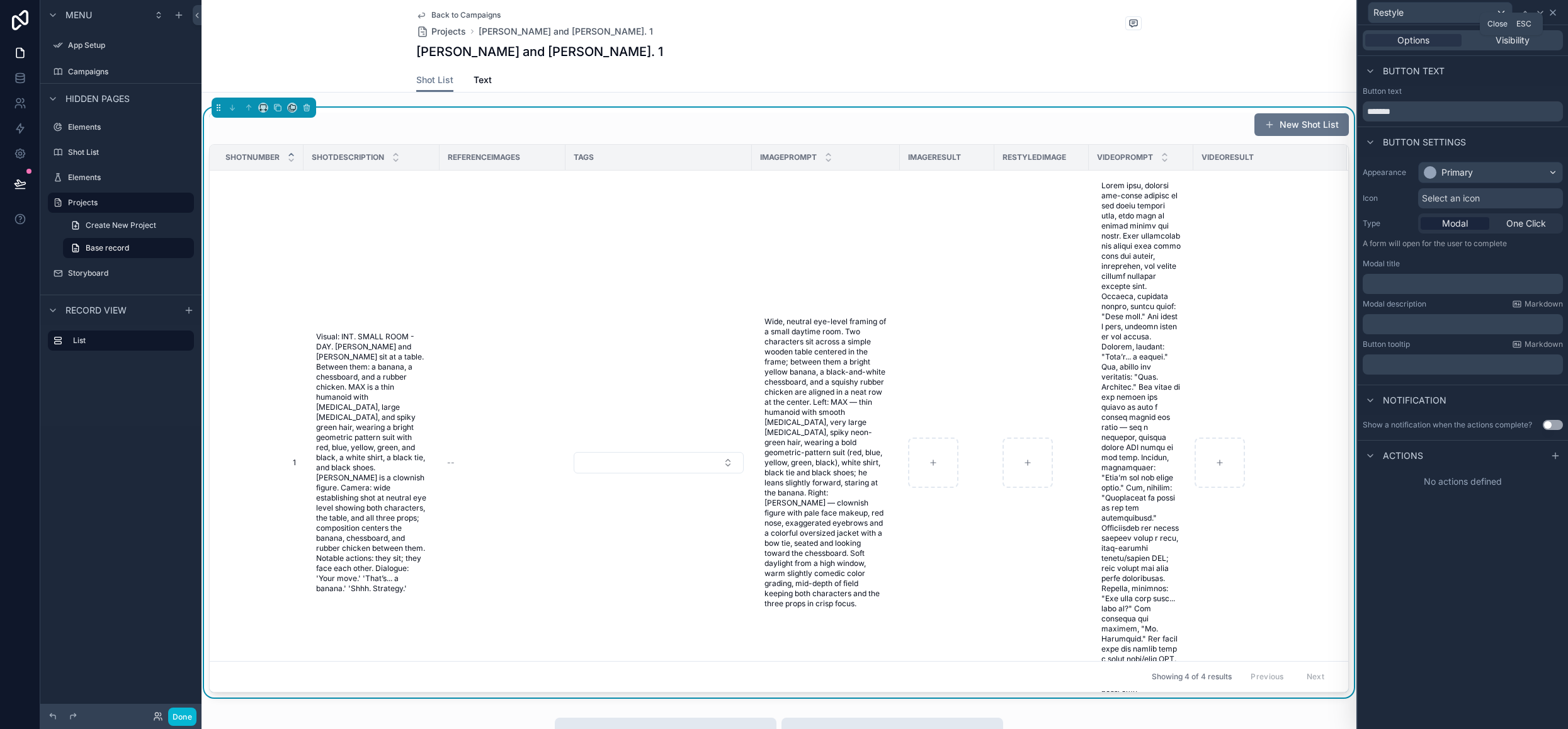
click at [1552, 16] on icon at bounding box center [1553, 13] width 10 height 10
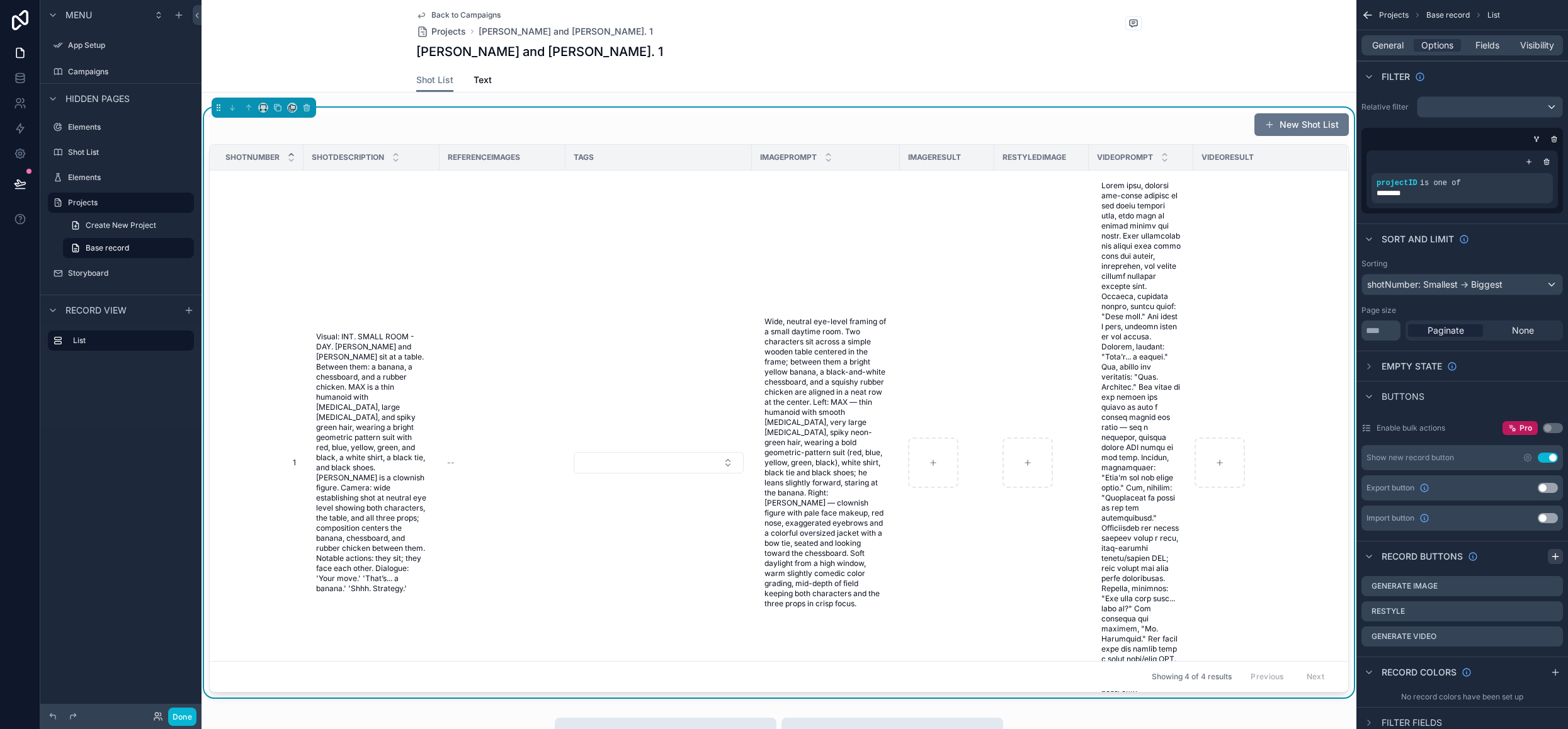
click at [1555, 557] on icon "scrollable content" at bounding box center [1555, 556] width 0 height 6
click at [1554, 584] on icon "scrollable content" at bounding box center [1553, 586] width 10 height 10
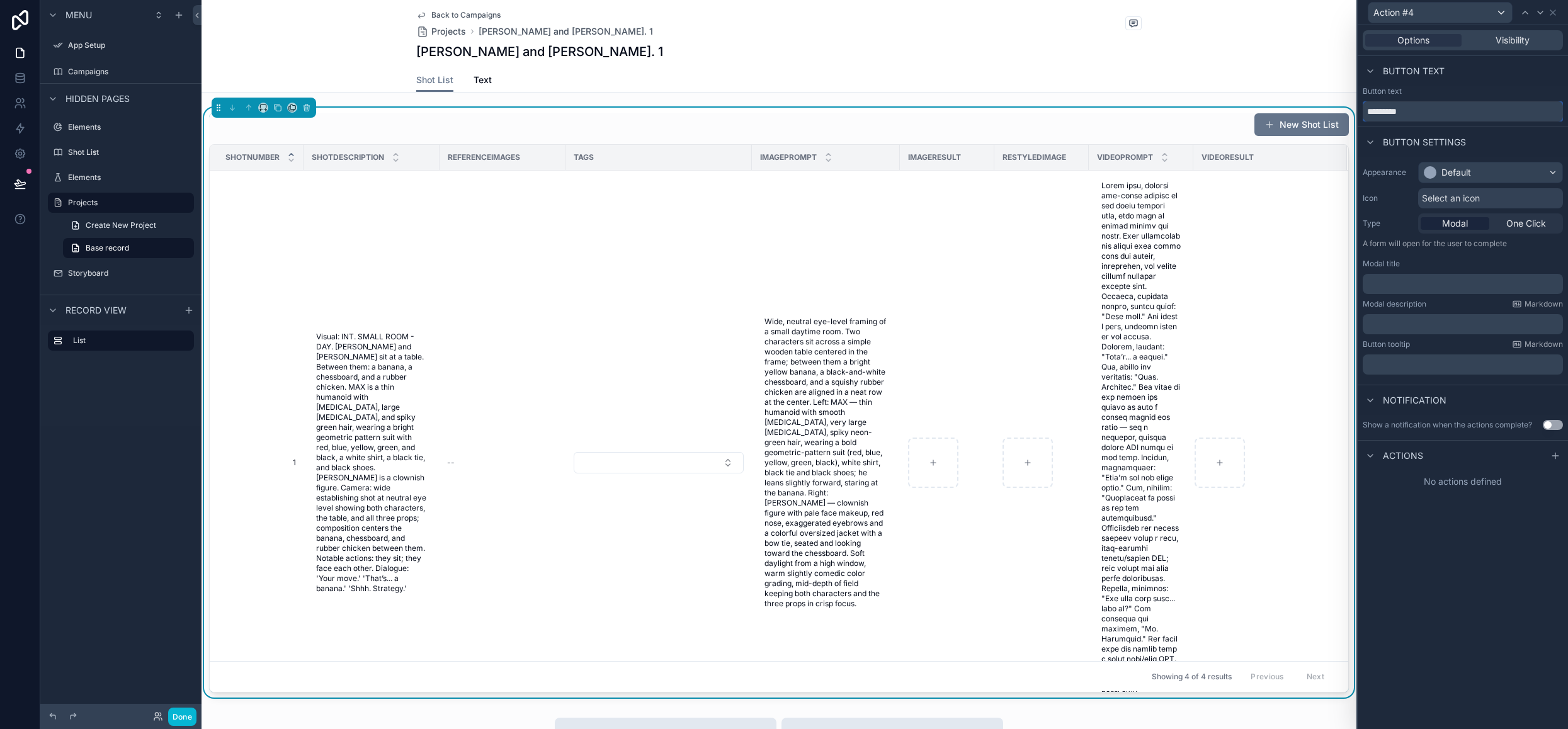
drag, startPoint x: 1432, startPoint y: 115, endPoint x: 1175, endPoint y: 105, distance: 257.2
click at [1175, 105] on div "Action #4 Options Visibility Button text Button text ********* Button settings …" at bounding box center [784, 364] width 1568 height 729
type input "**********"
click at [1456, 164] on div "Default" at bounding box center [1490, 172] width 143 height 20
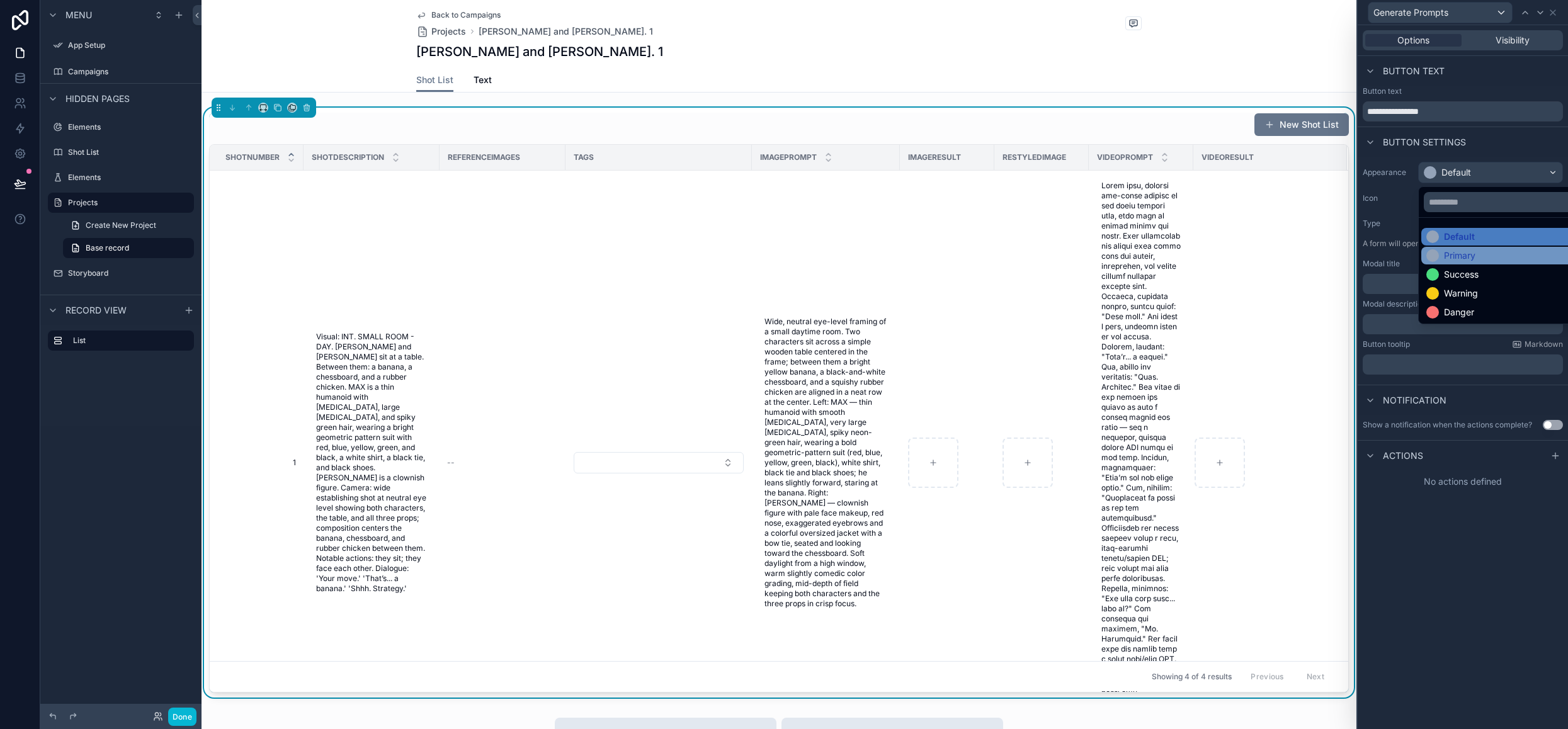
click at [1463, 253] on div "Primary" at bounding box center [1459, 255] width 32 height 12
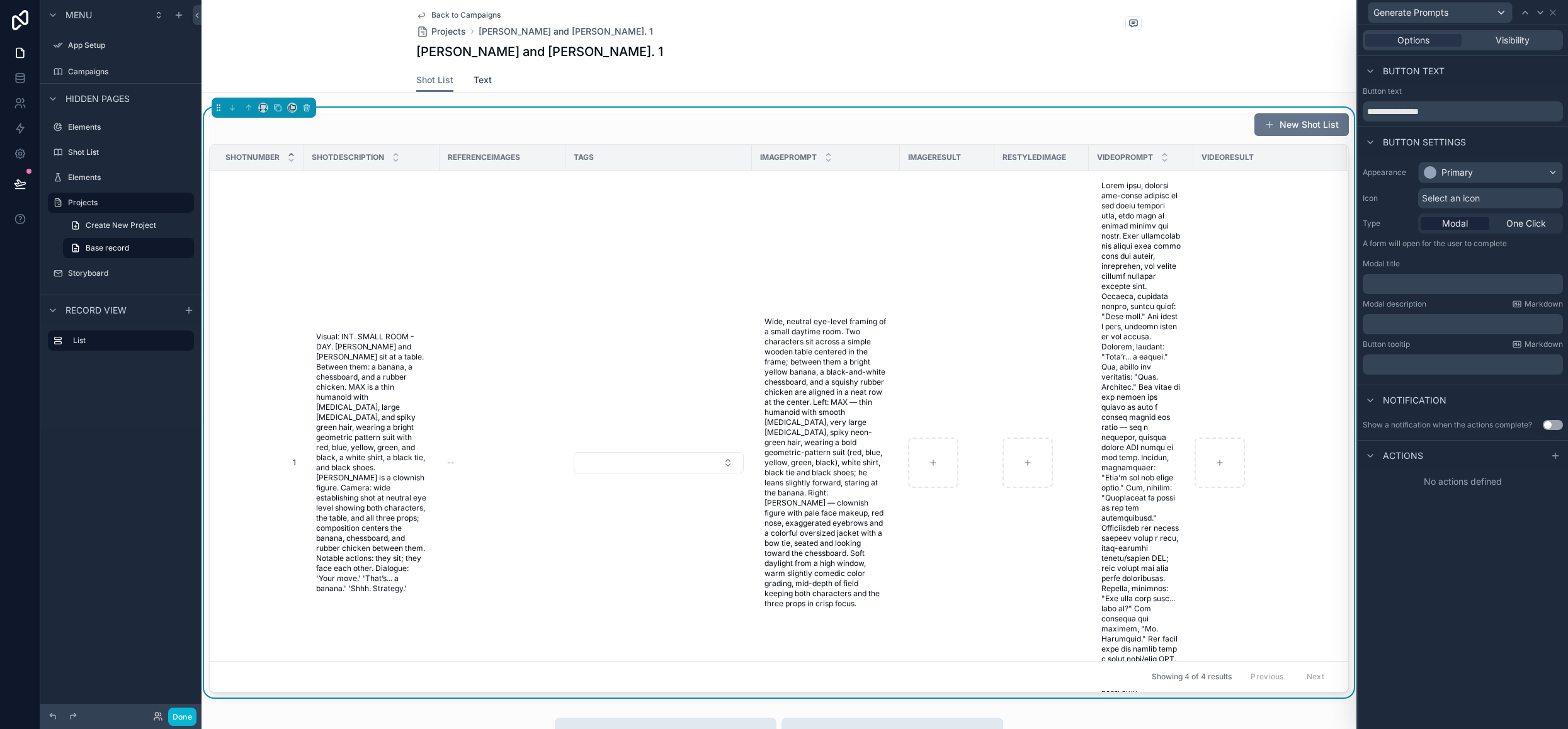
click at [482, 80] on span "Text" at bounding box center [482, 80] width 18 height 12
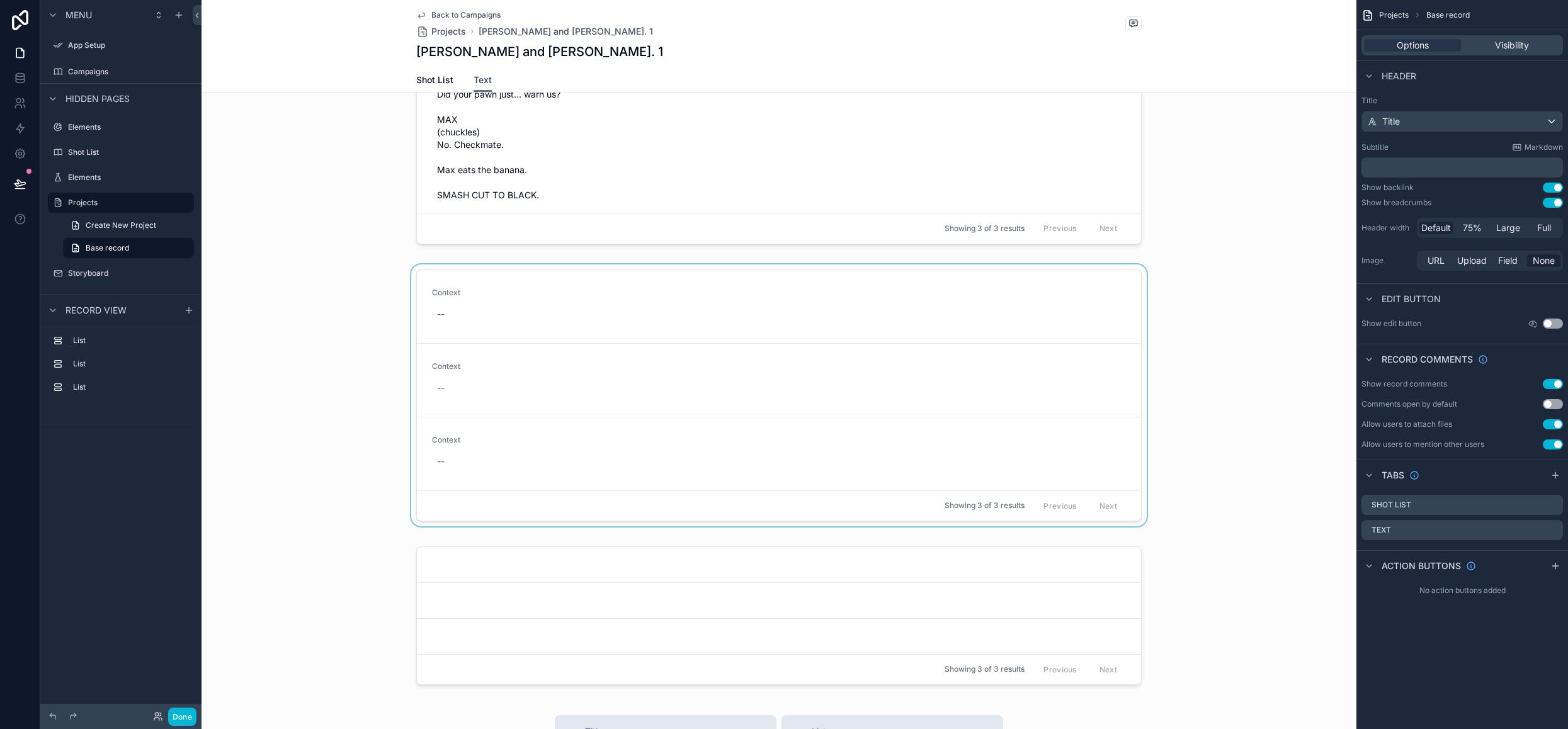
scroll to position [441, 0]
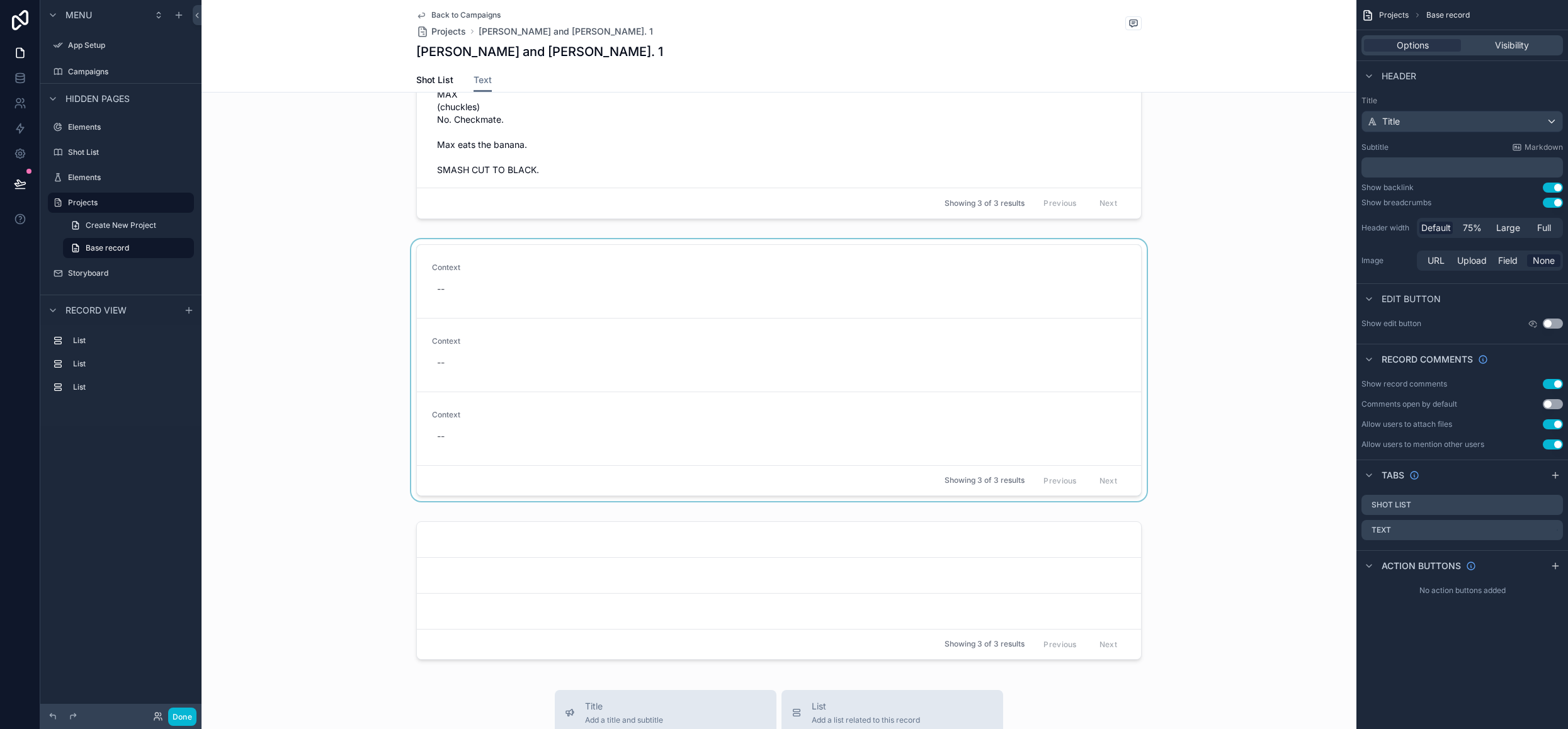
click at [832, 366] on div "scrollable content" at bounding box center [779, 373] width 1155 height 267
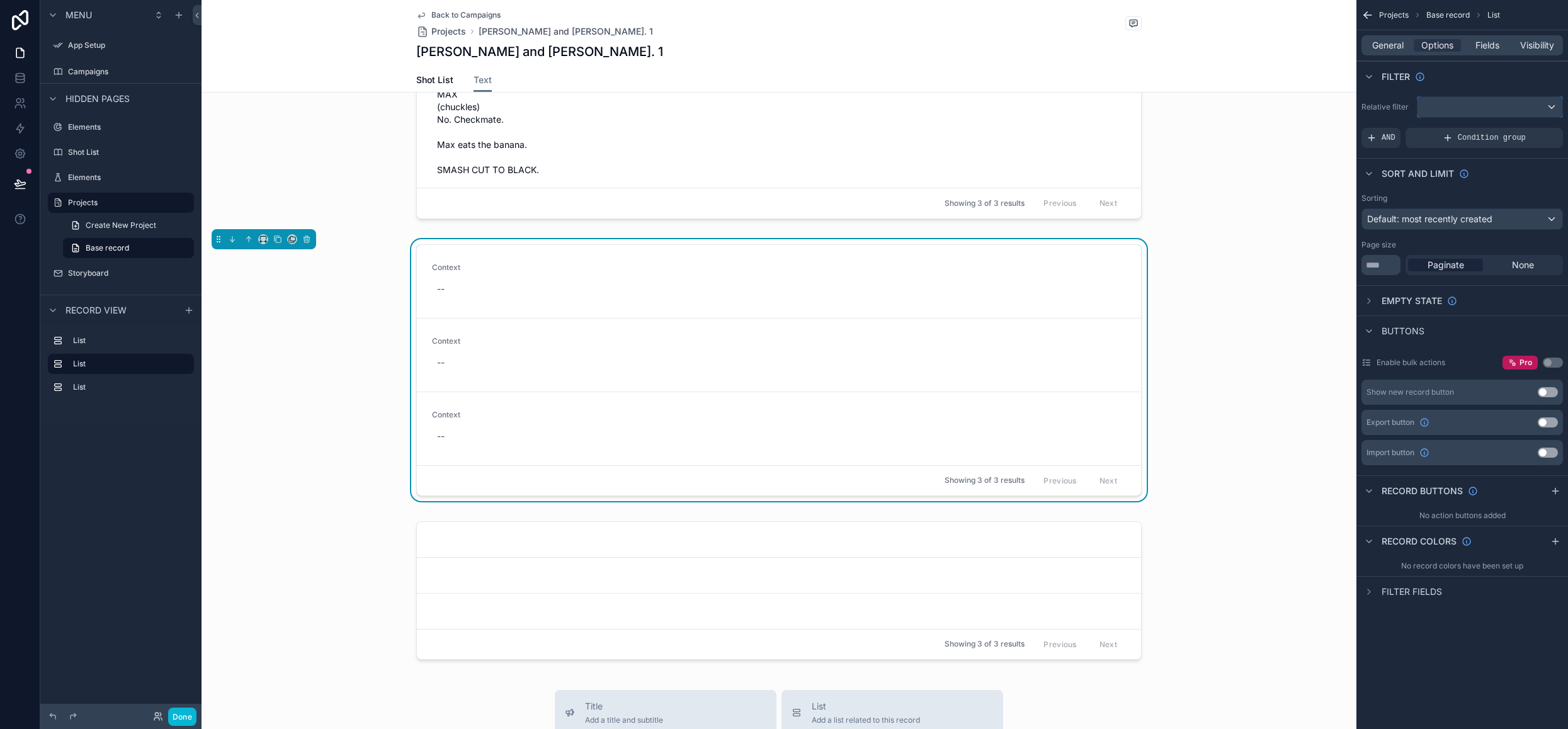
click at [1492, 108] on div "scrollable content" at bounding box center [1490, 107] width 145 height 20
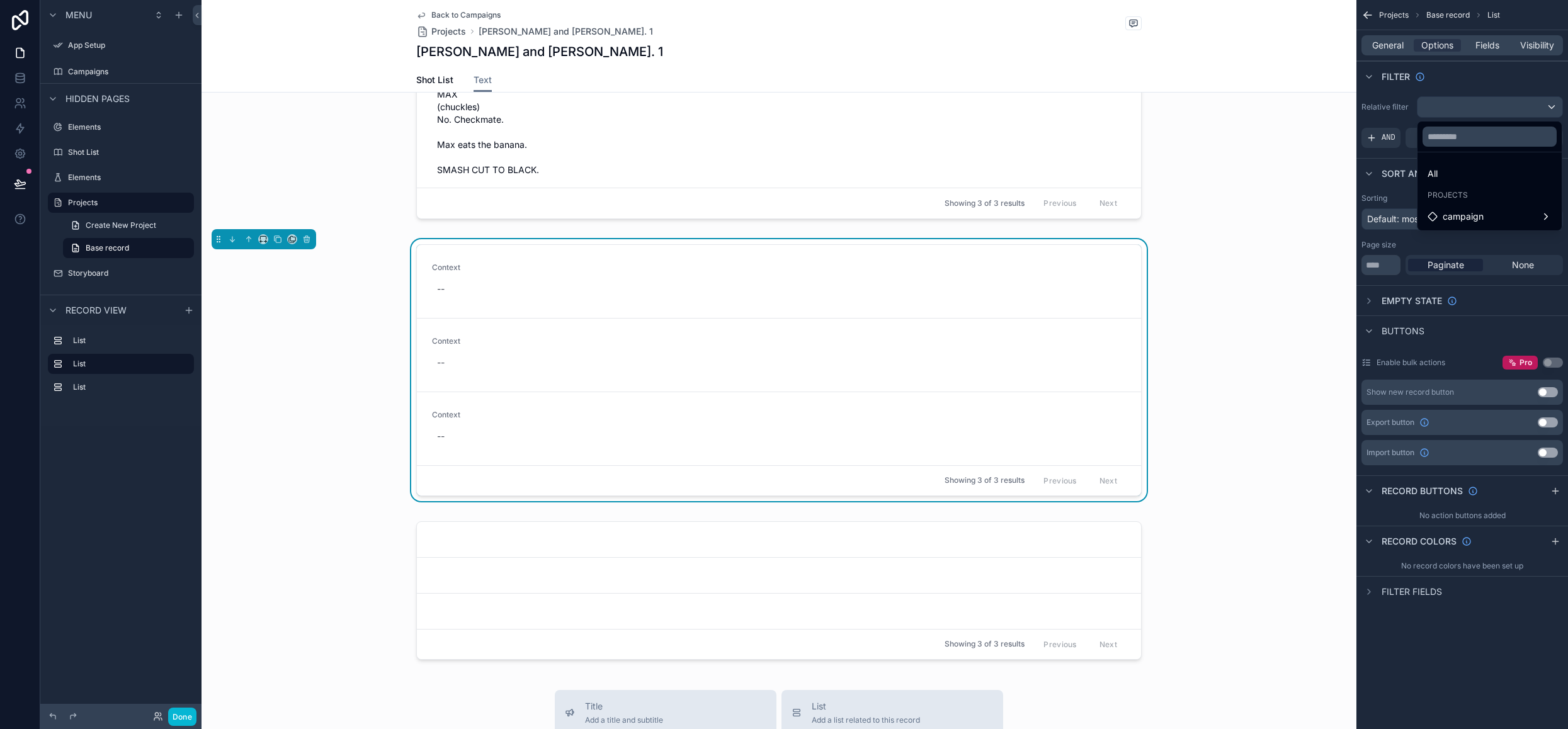
click at [1496, 84] on div "scrollable content" at bounding box center [784, 364] width 1568 height 729
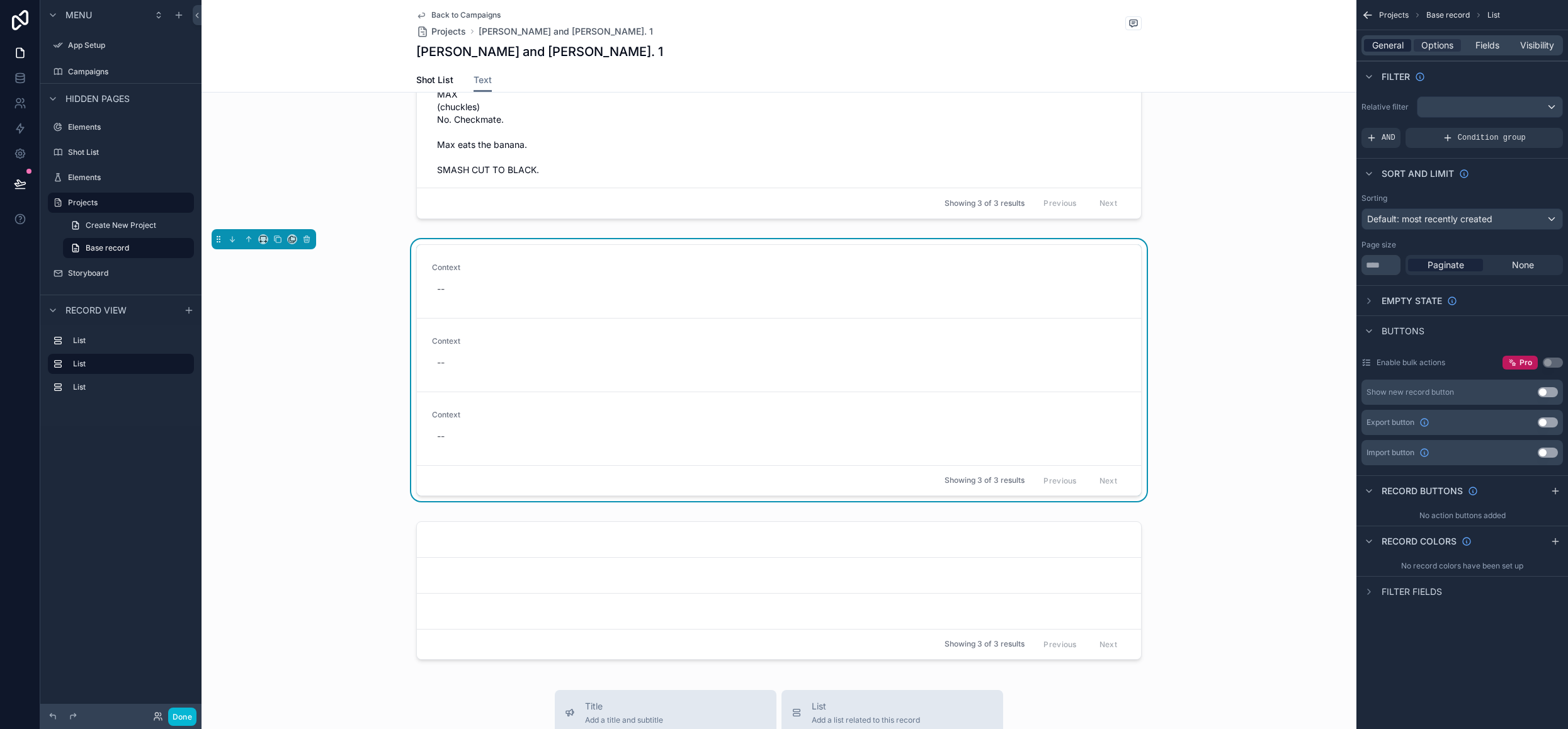
click at [1394, 45] on span "General" at bounding box center [1388, 45] width 32 height 12
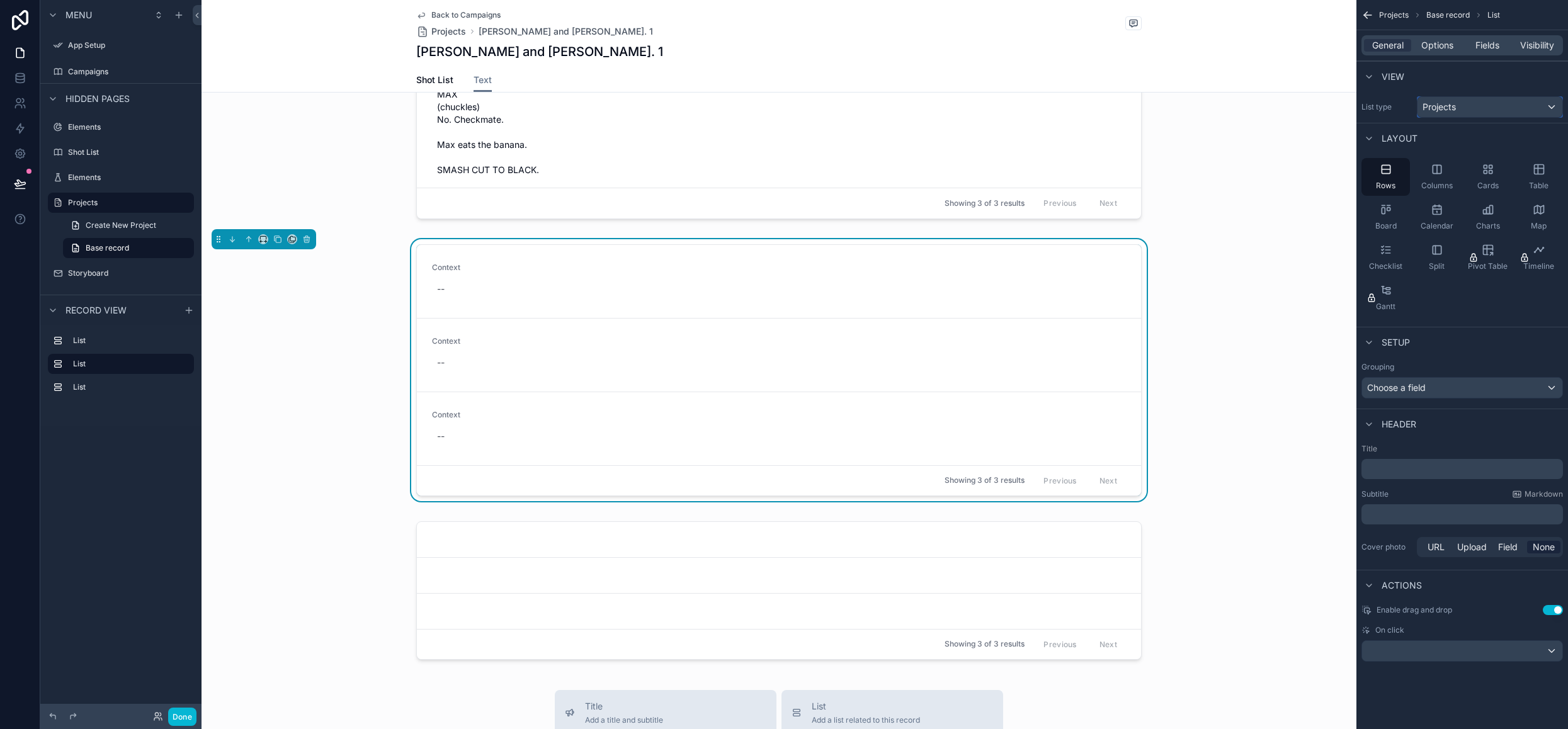
click at [1482, 105] on div "Projects" at bounding box center [1490, 107] width 145 height 20
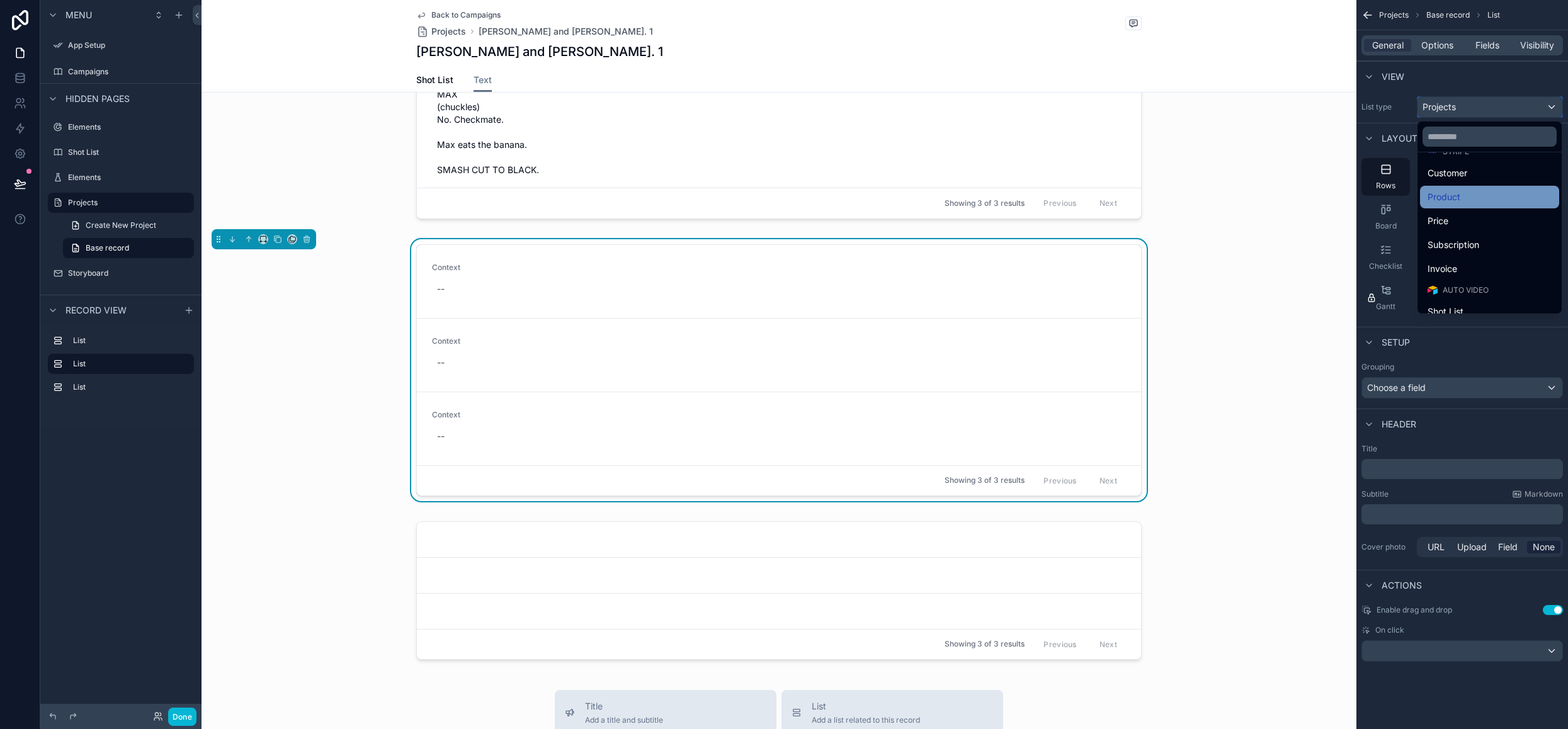
scroll to position [290, 0]
click at [1509, 82] on div "scrollable content" at bounding box center [784, 364] width 1568 height 729
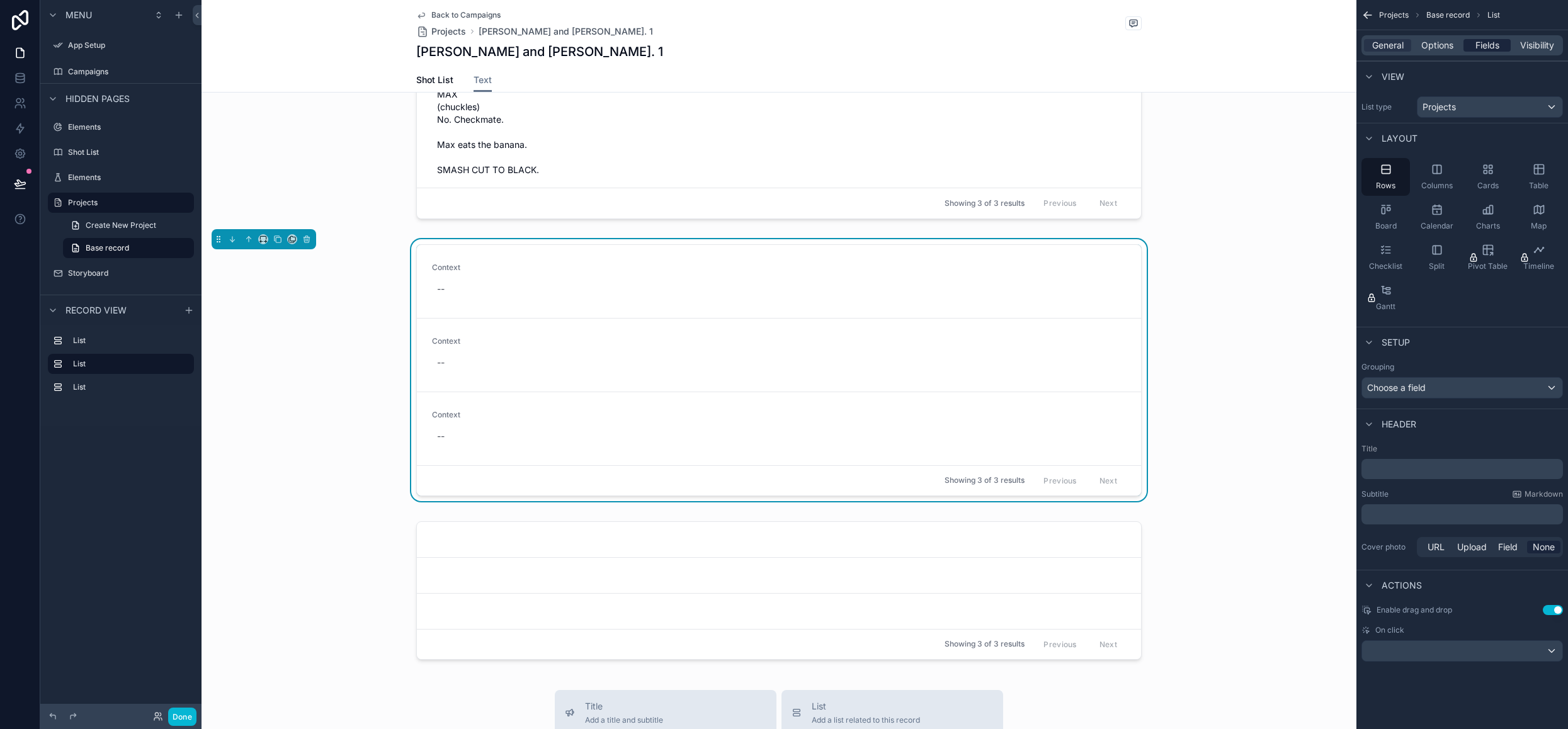
click at [1499, 47] on div "Fields" at bounding box center [1486, 45] width 47 height 12
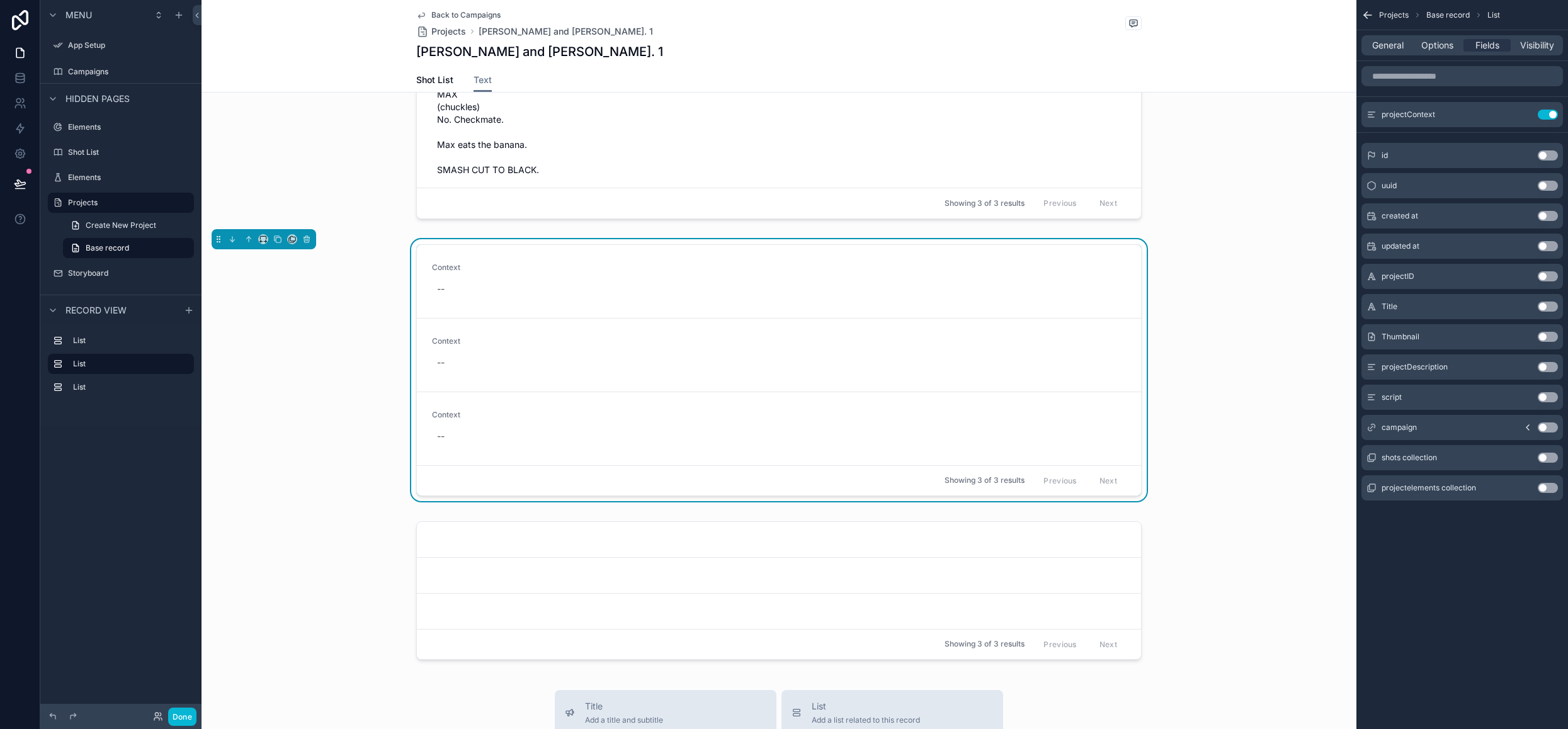
click at [1221, 337] on div "Context -- Context -- Context -- Showing 3 of 3 results Previous Next" at bounding box center [779, 373] width 1155 height 267
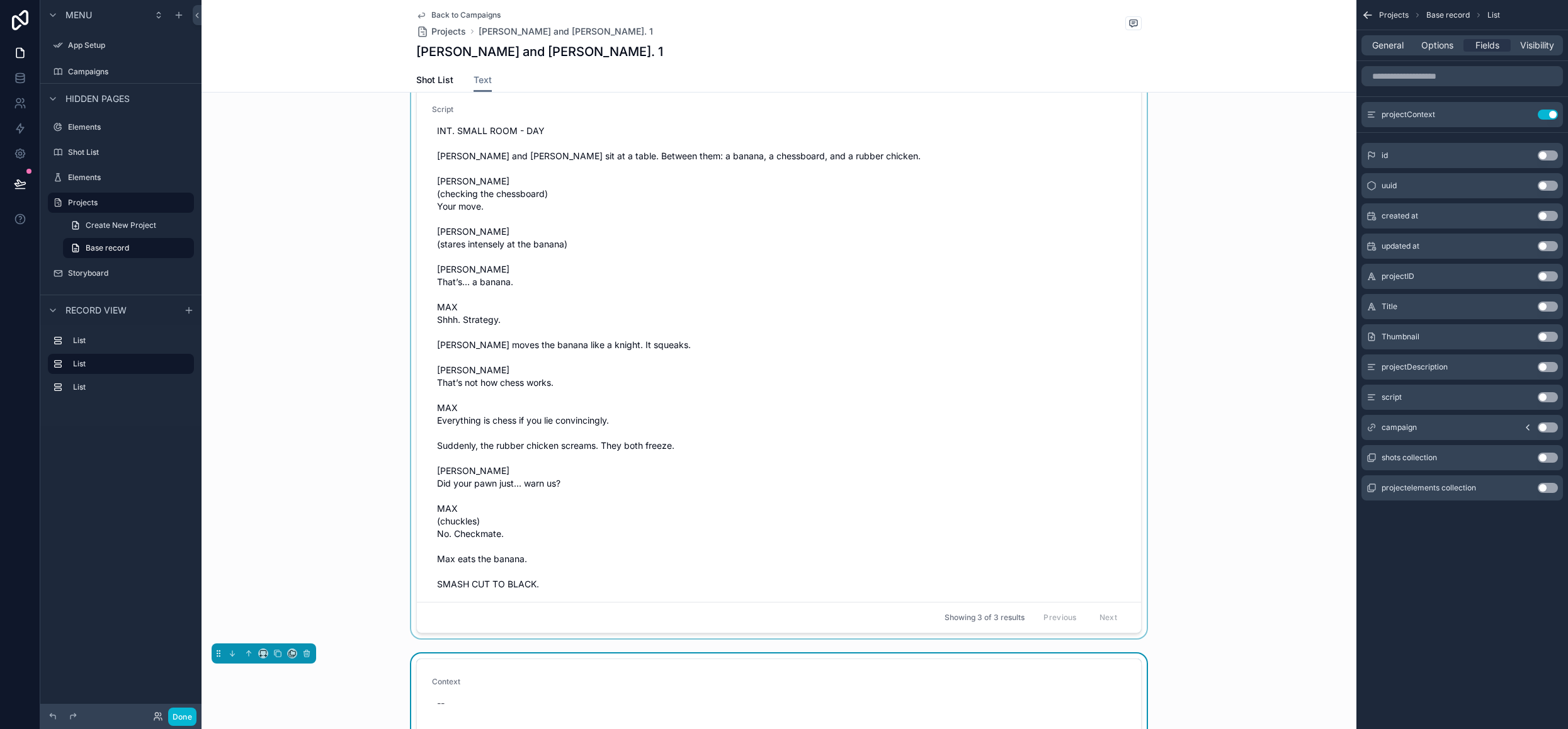
scroll to position [0, 0]
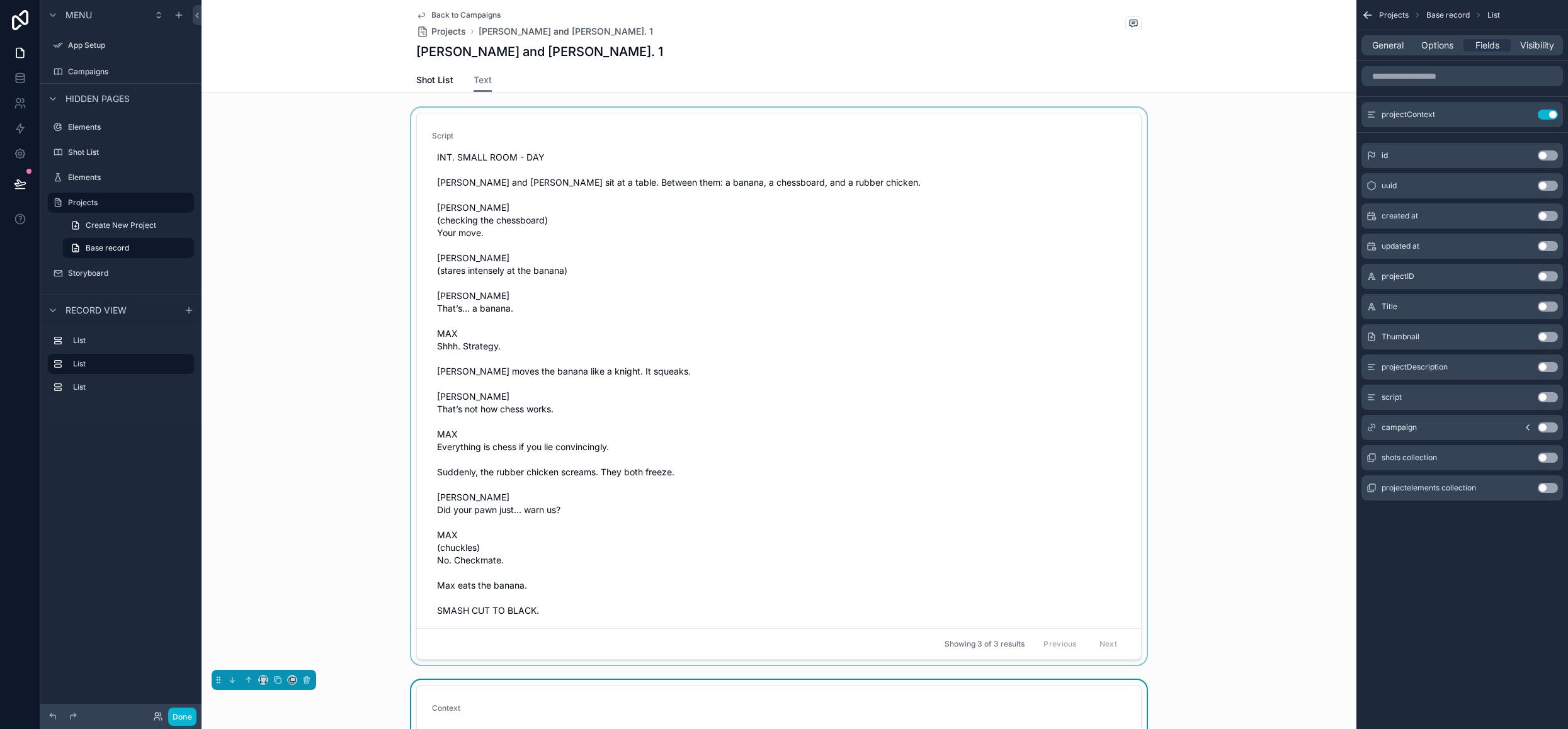
click at [731, 299] on div "scrollable content" at bounding box center [779, 388] width 1155 height 562
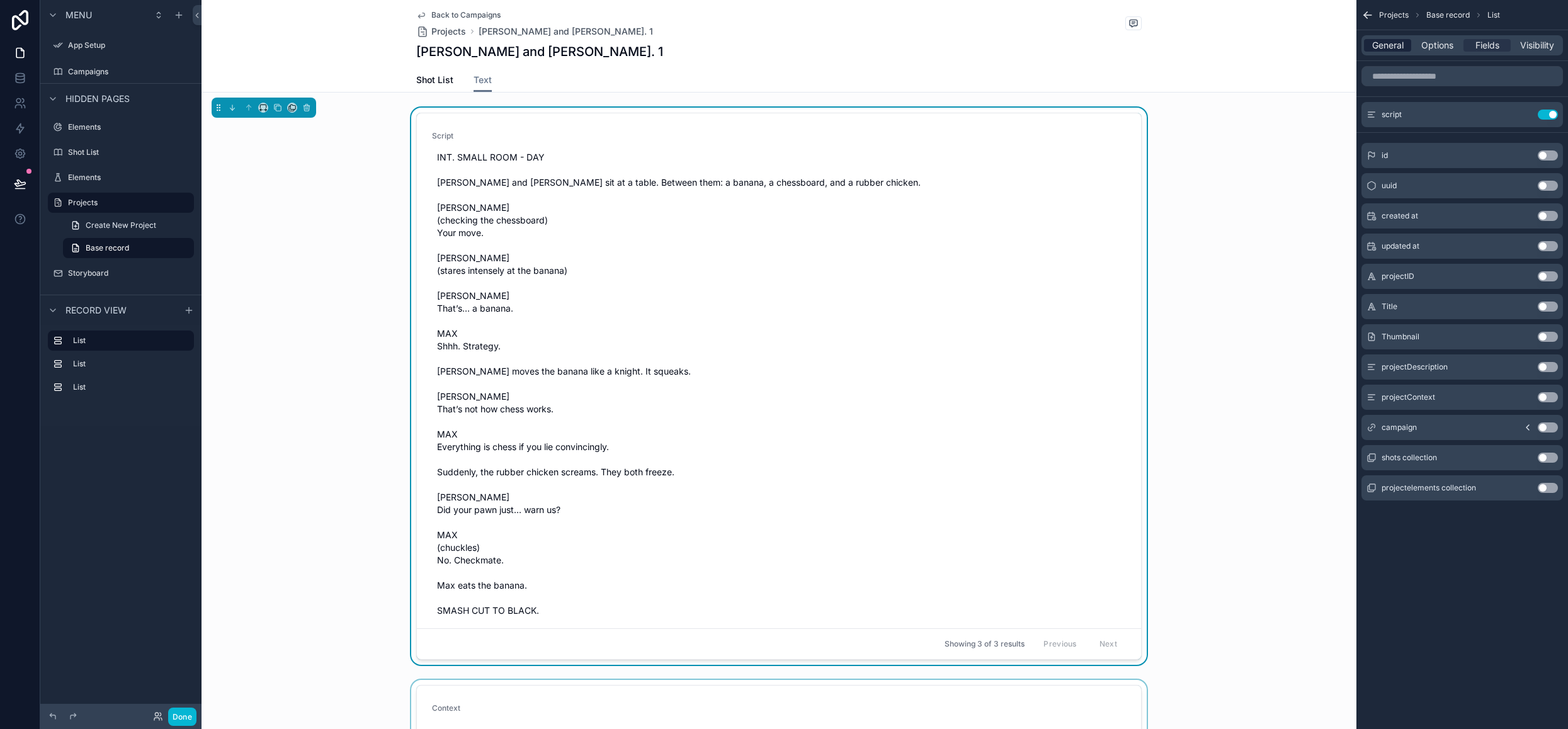
click at [1389, 49] on span "General" at bounding box center [1388, 45] width 32 height 12
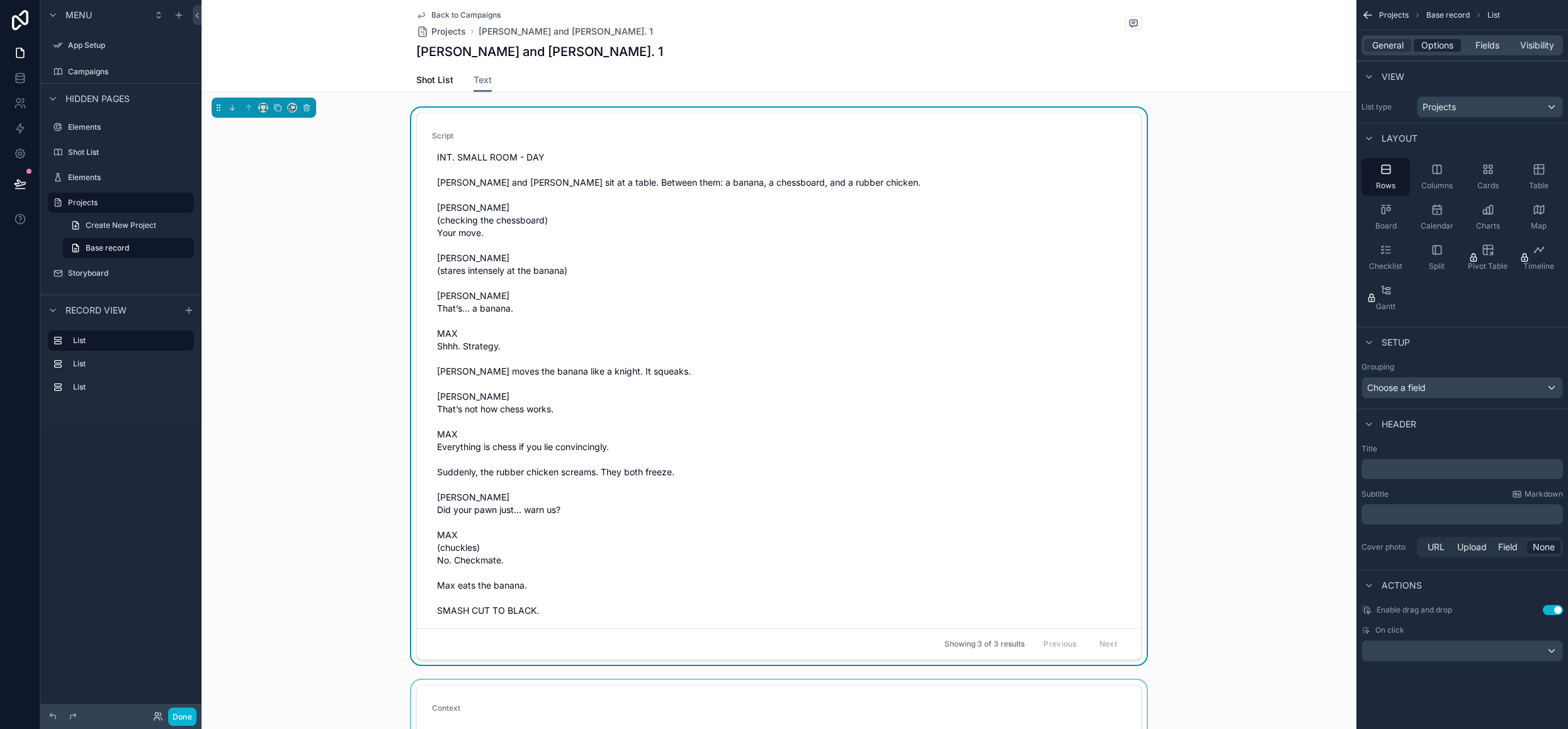
click at [1442, 49] on span "Options" at bounding box center [1437, 45] width 32 height 12
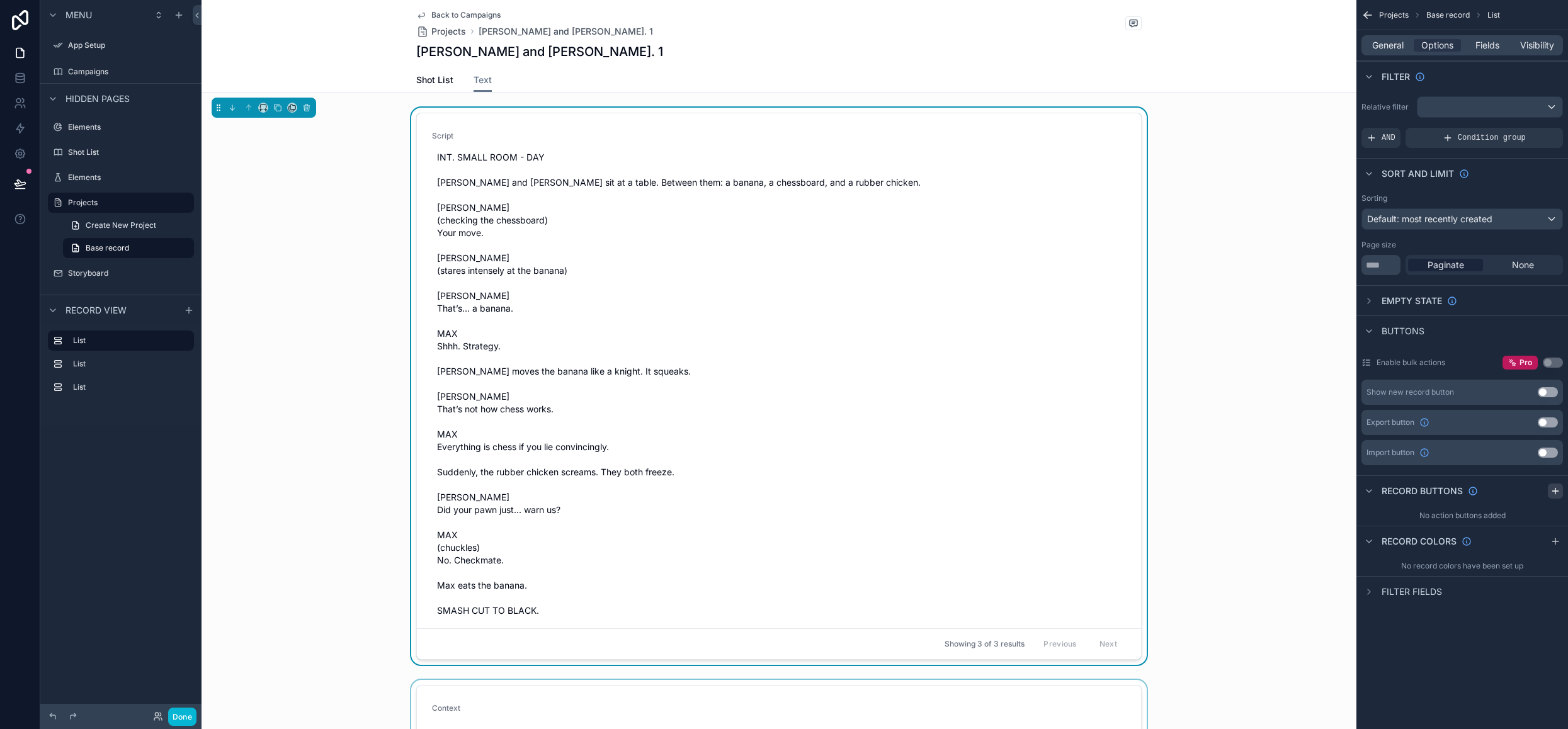
click at [1558, 491] on icon "scrollable content" at bounding box center [1554, 491] width 6 height 0
click at [1551, 518] on icon "scrollable content" at bounding box center [1553, 521] width 10 height 10
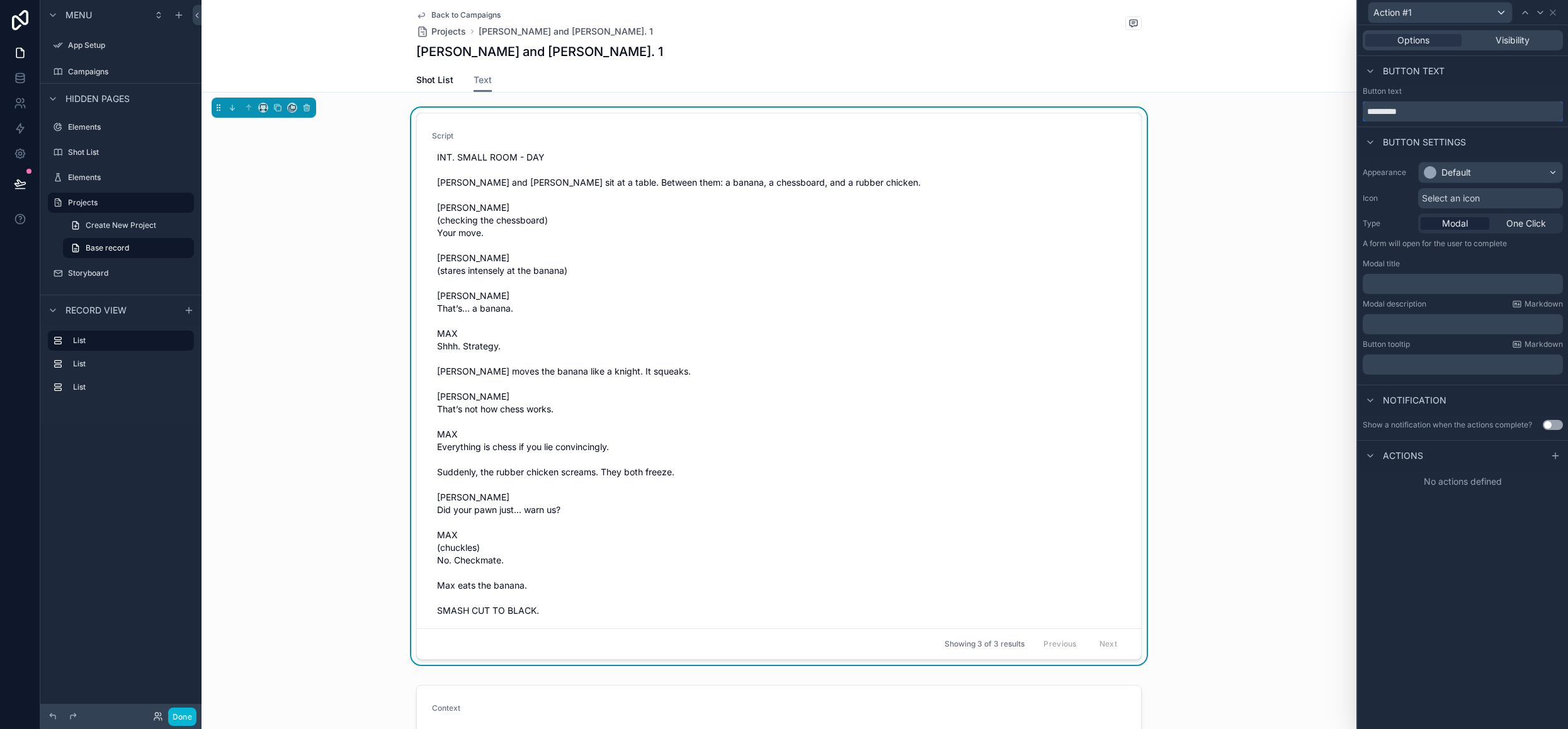
drag, startPoint x: 1425, startPoint y: 114, endPoint x: 1287, endPoint y: 111, distance: 138.0
click at [1287, 111] on div "Action #1 Options Visibility Button text Button text ********* Button settings …" at bounding box center [784, 364] width 1568 height 729
type input "**********"
click at [1499, 168] on div "Default" at bounding box center [1490, 172] width 143 height 20
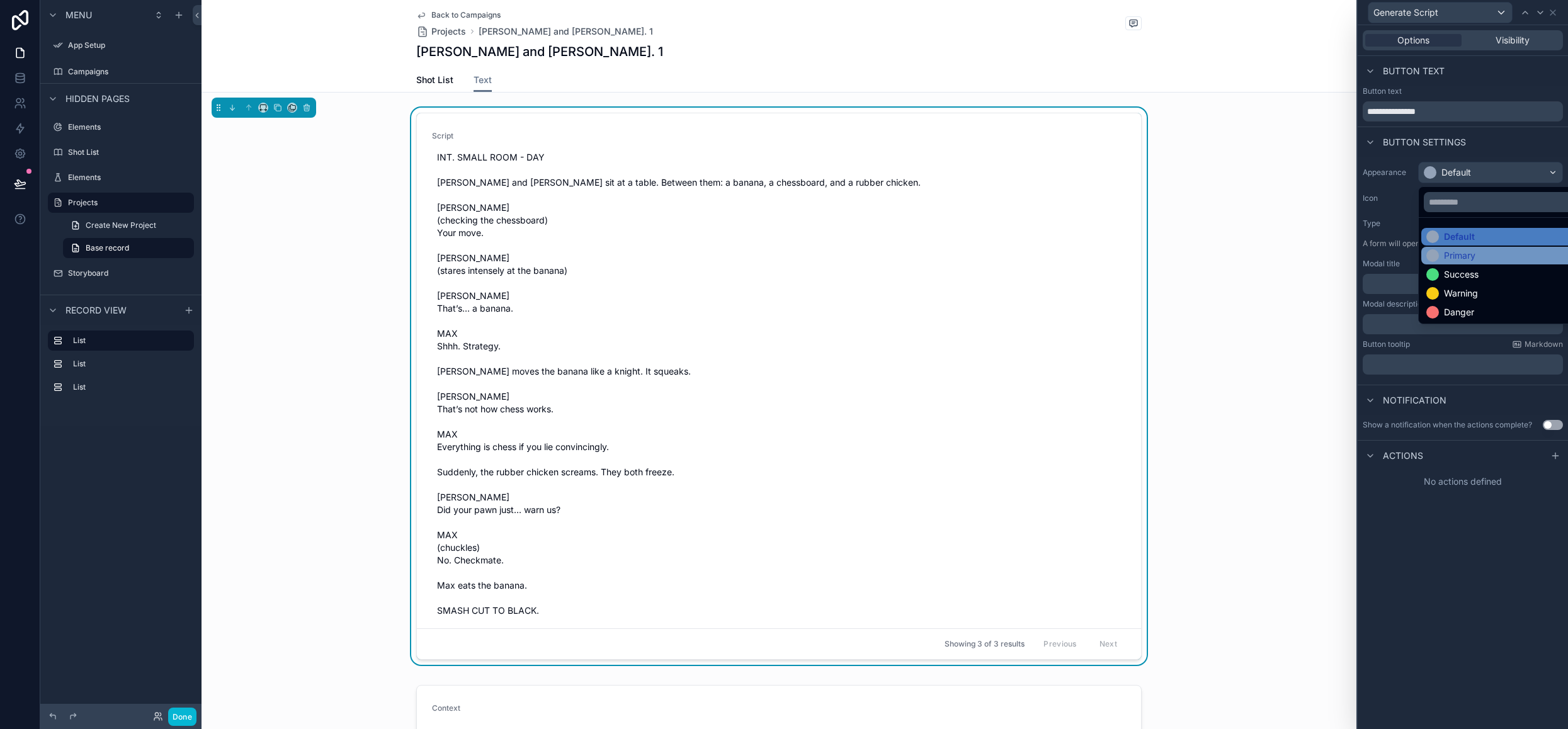
click at [1457, 256] on div "Primary" at bounding box center [1459, 255] width 32 height 12
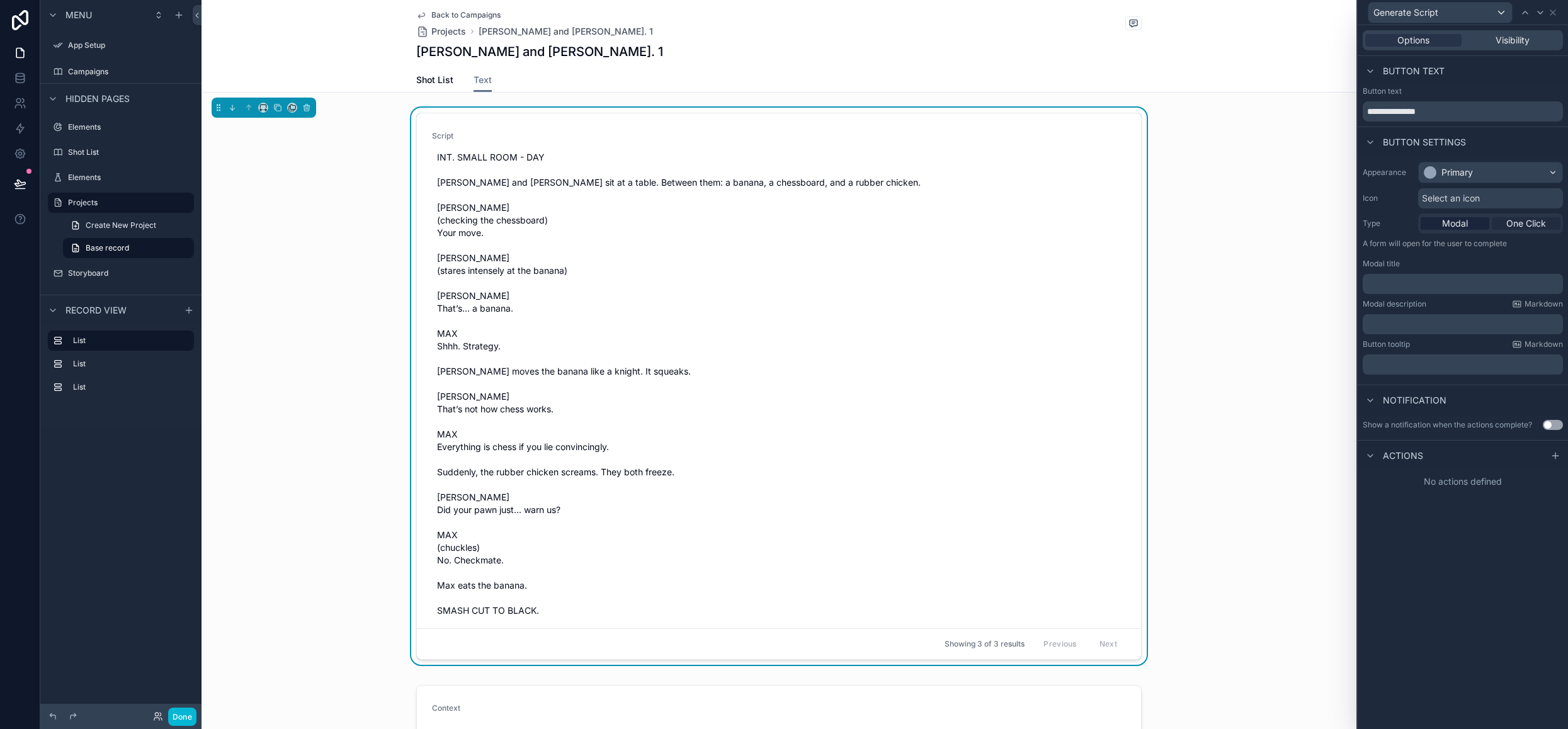
click at [1521, 229] on span "One Click" at bounding box center [1526, 223] width 40 height 12
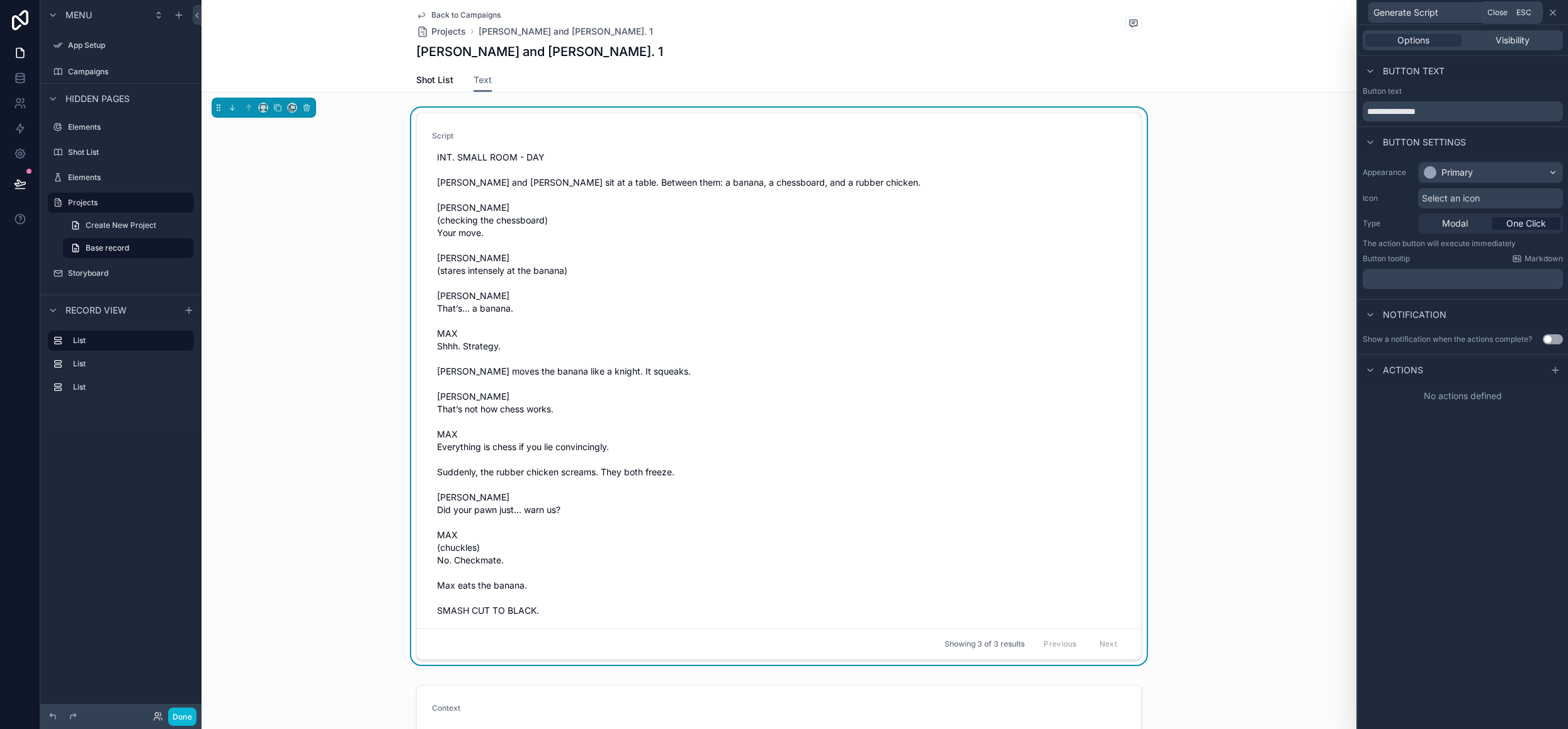
click at [1552, 12] on icon at bounding box center [1553, 13] width 5 height 5
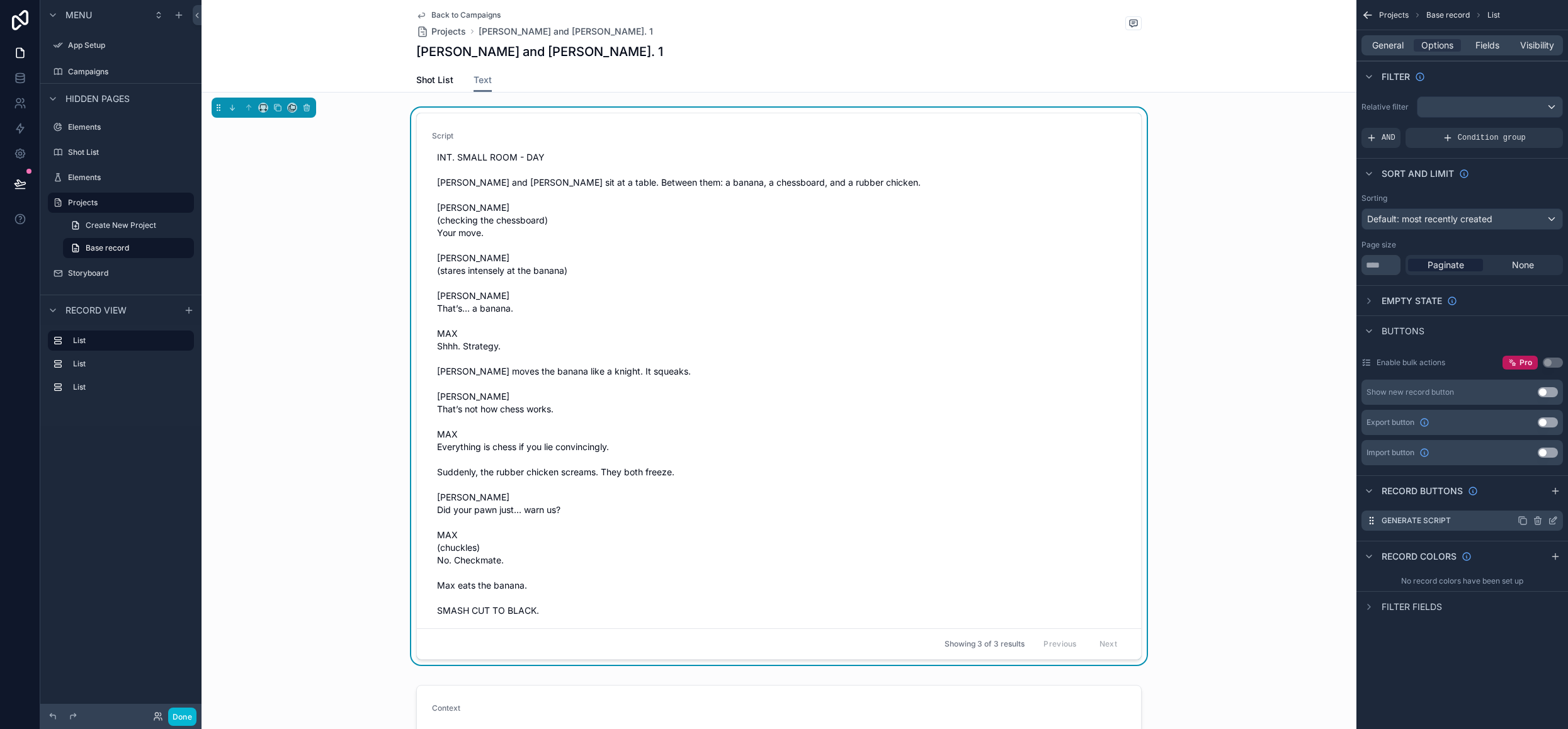
click at [1552, 518] on icon "scrollable content" at bounding box center [1553, 521] width 10 height 10
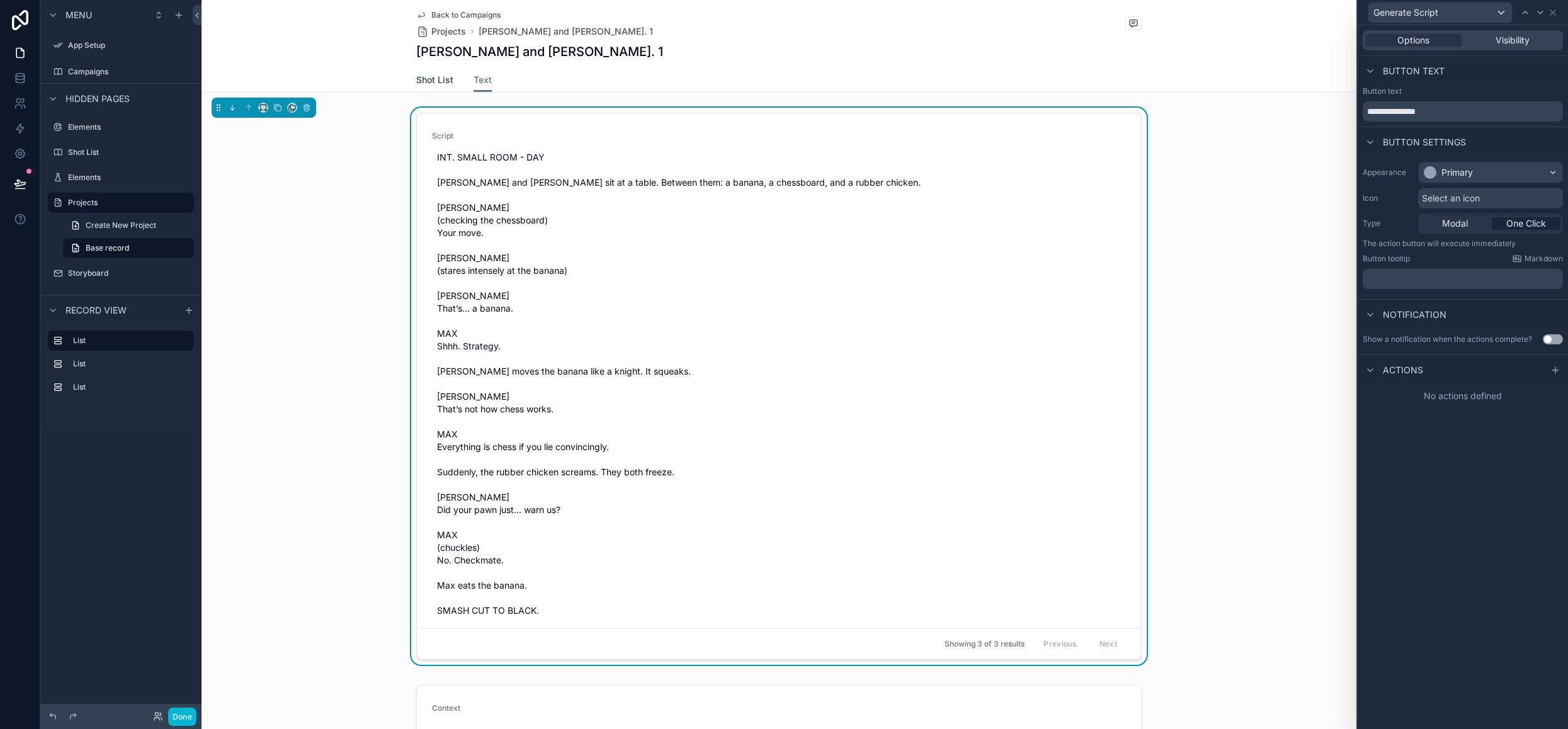
click at [419, 78] on span "Shot List" at bounding box center [434, 80] width 37 height 12
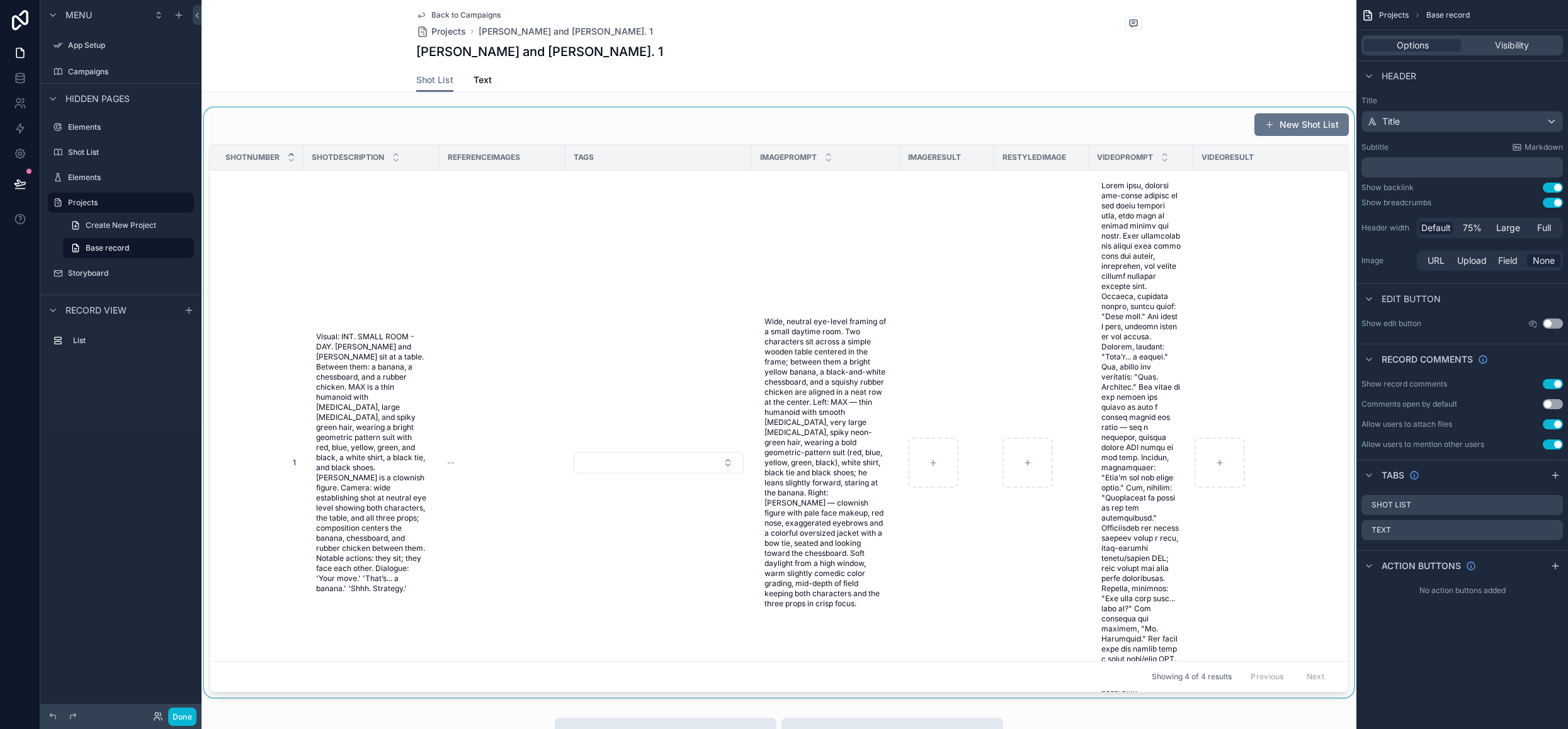
click at [964, 504] on div "scrollable content" at bounding box center [779, 402] width 1155 height 590
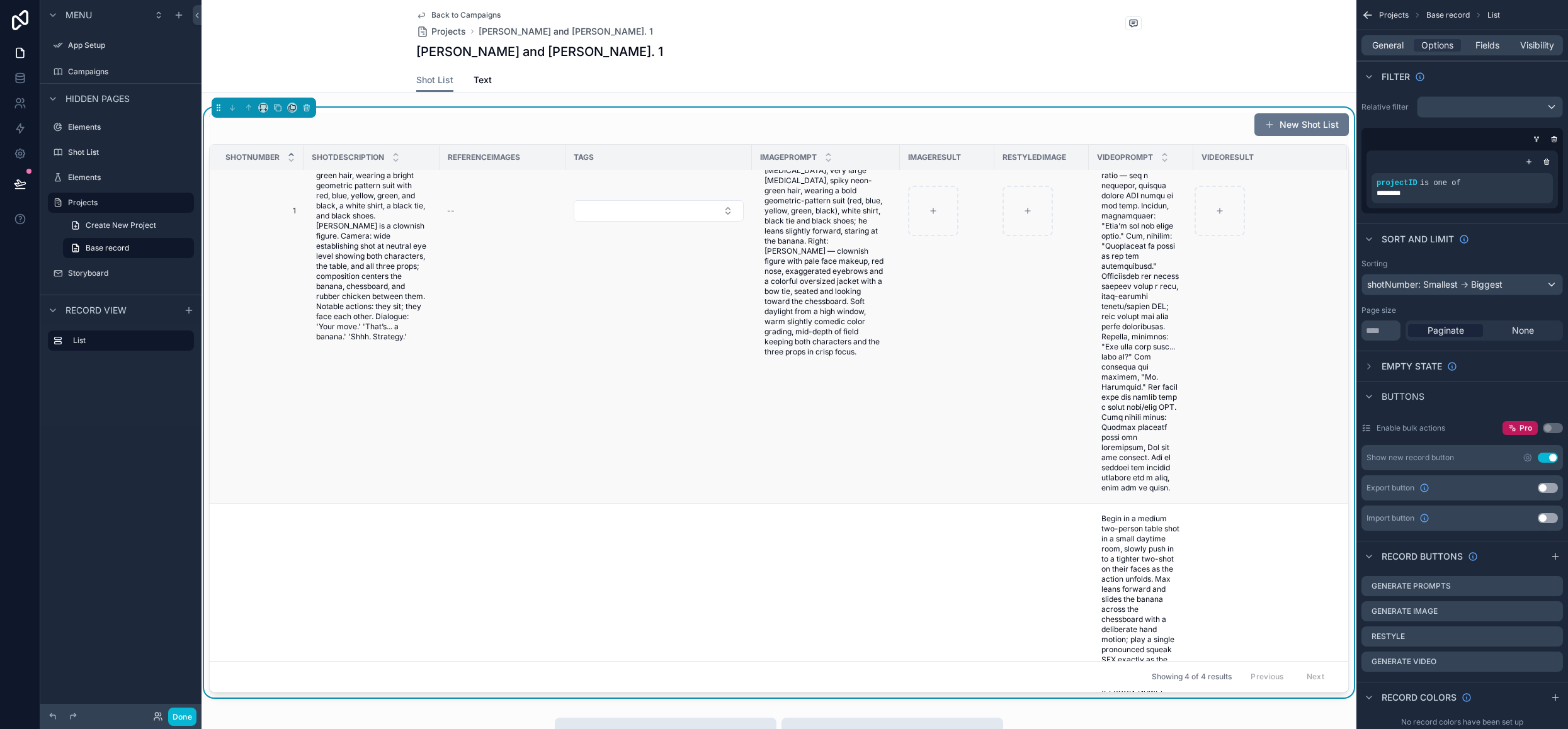
scroll to position [126, 0]
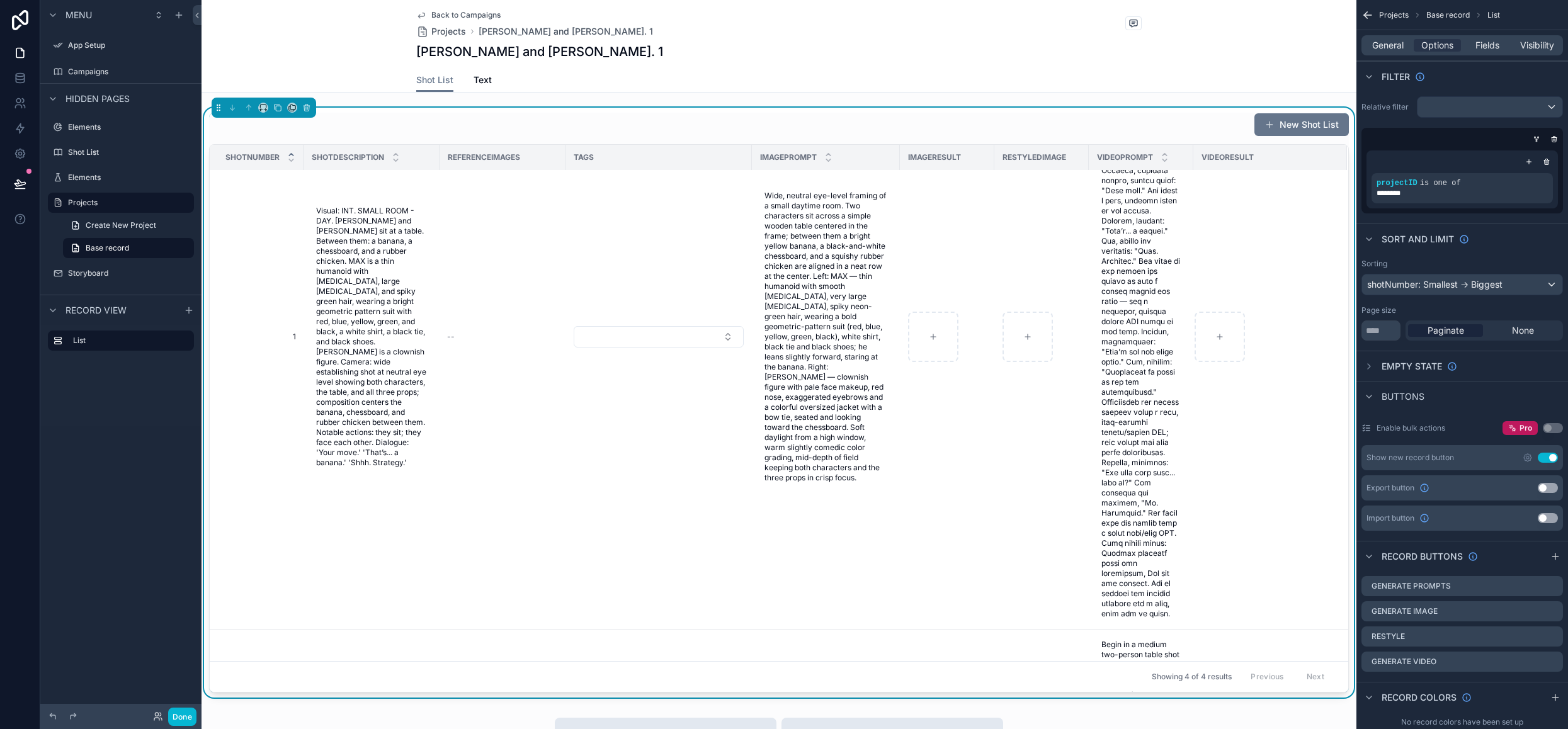
click at [565, 76] on div "Shot List Text" at bounding box center [778, 80] width 725 height 24
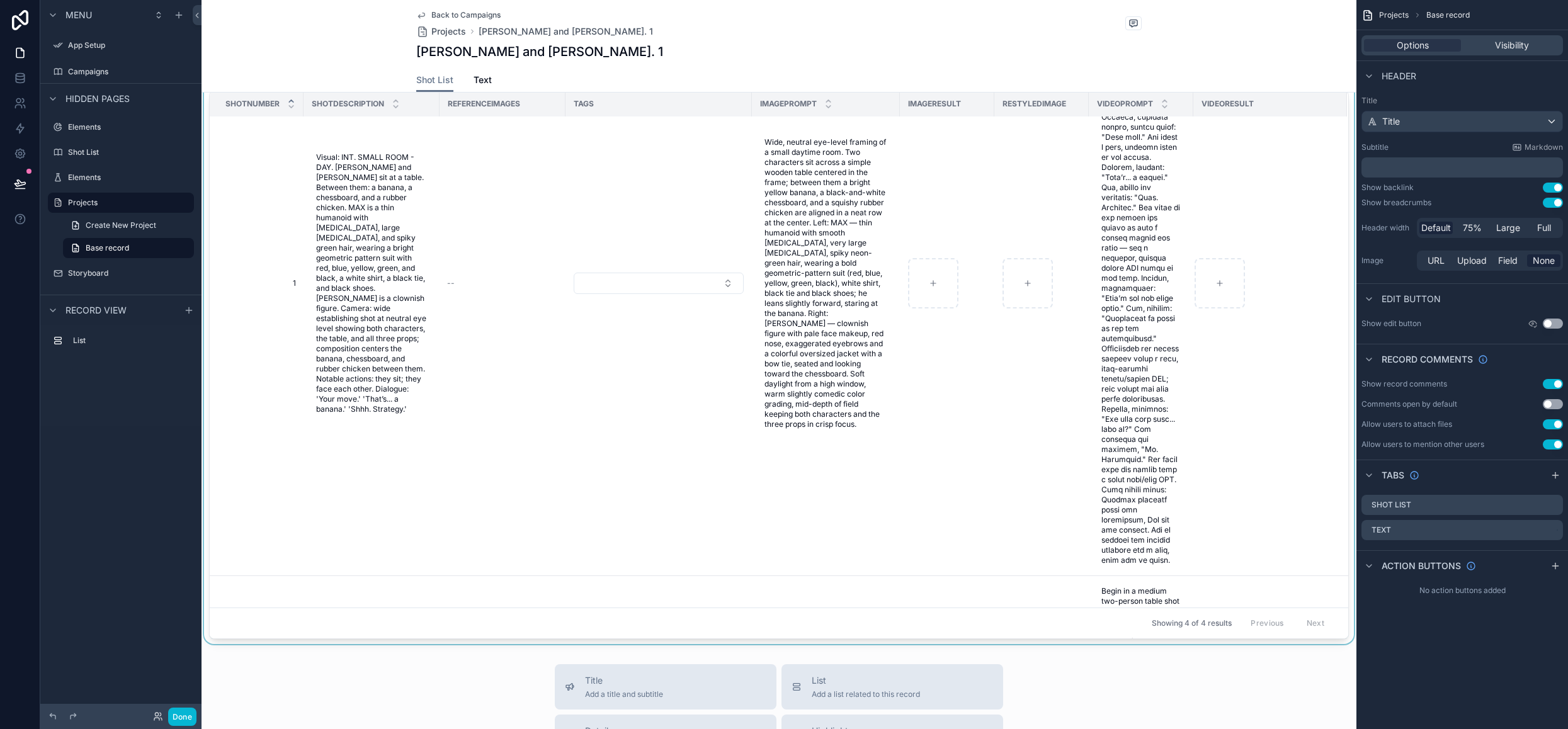
scroll to position [0, 0]
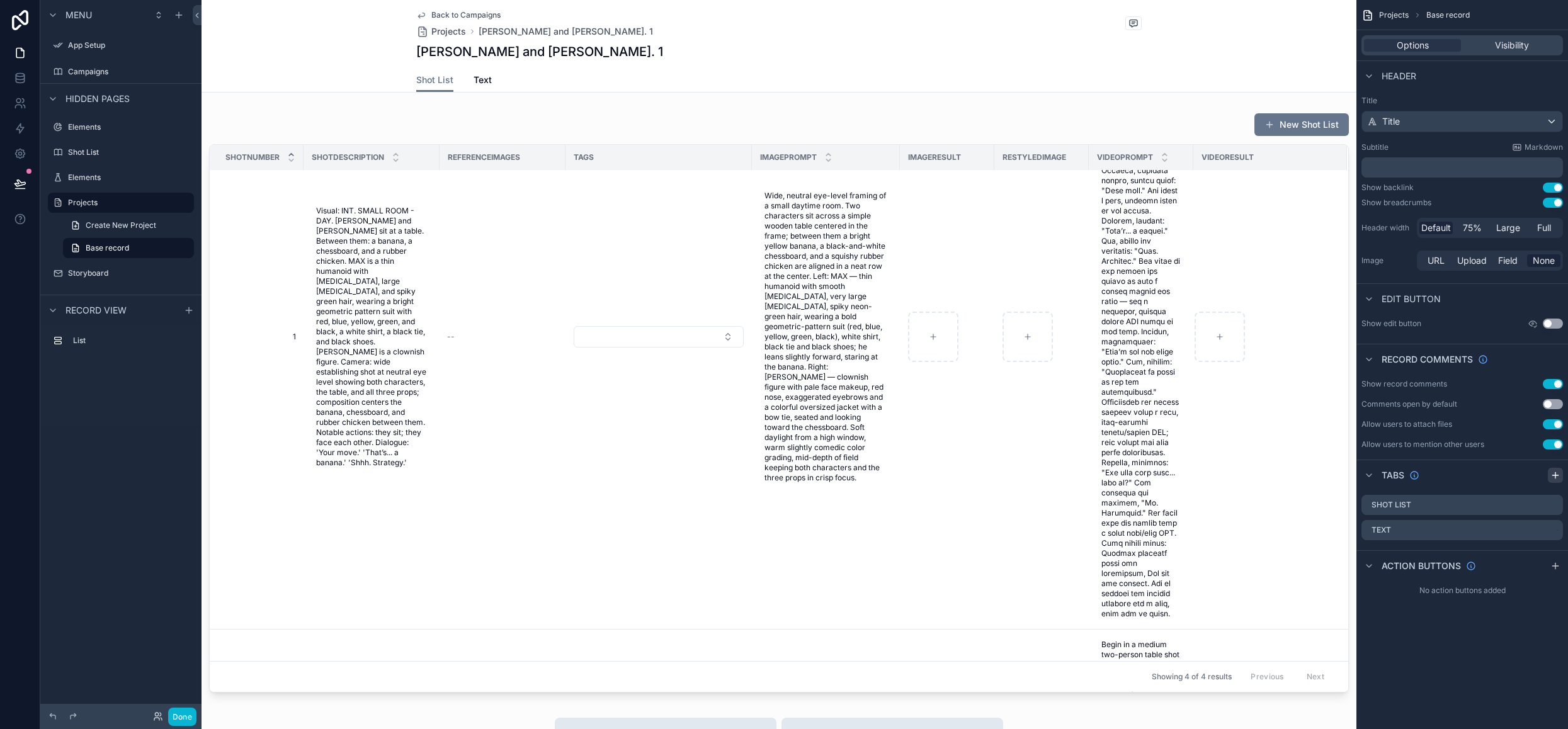
click at [1558, 473] on icon "scrollable content" at bounding box center [1556, 476] width 10 height 10
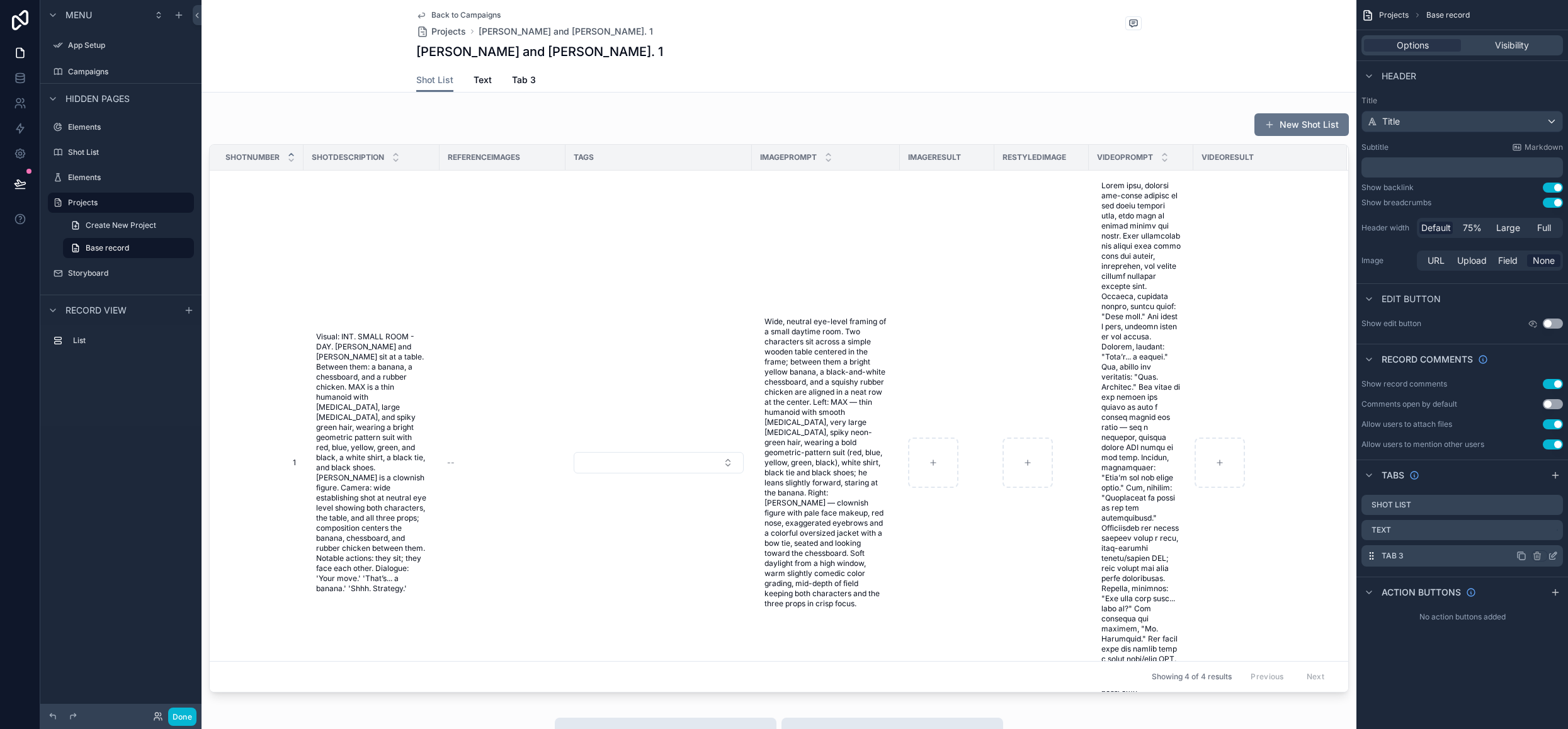
click at [1554, 557] on icon "scrollable content" at bounding box center [1553, 556] width 10 height 10
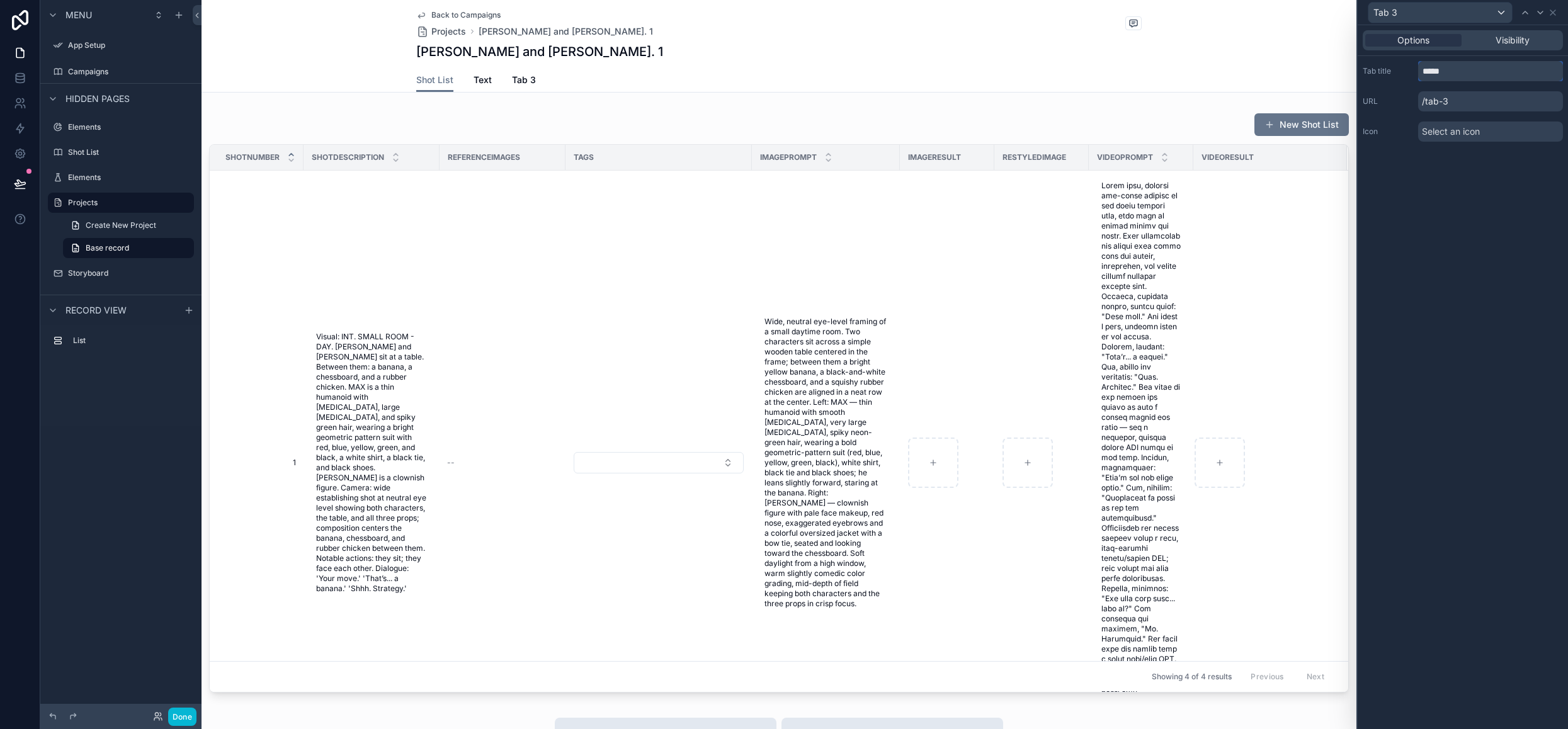
drag, startPoint x: 1460, startPoint y: 67, endPoint x: 1329, endPoint y: 69, distance: 131.0
click at [1329, 69] on div "Tab 3 Options Visibility Tab title ***** URL /tab-3 Icon Select an icon Menu Ap…" at bounding box center [784, 364] width 1568 height 729
type input "**********"
click at [1554, 11] on icon at bounding box center [1553, 13] width 5 height 5
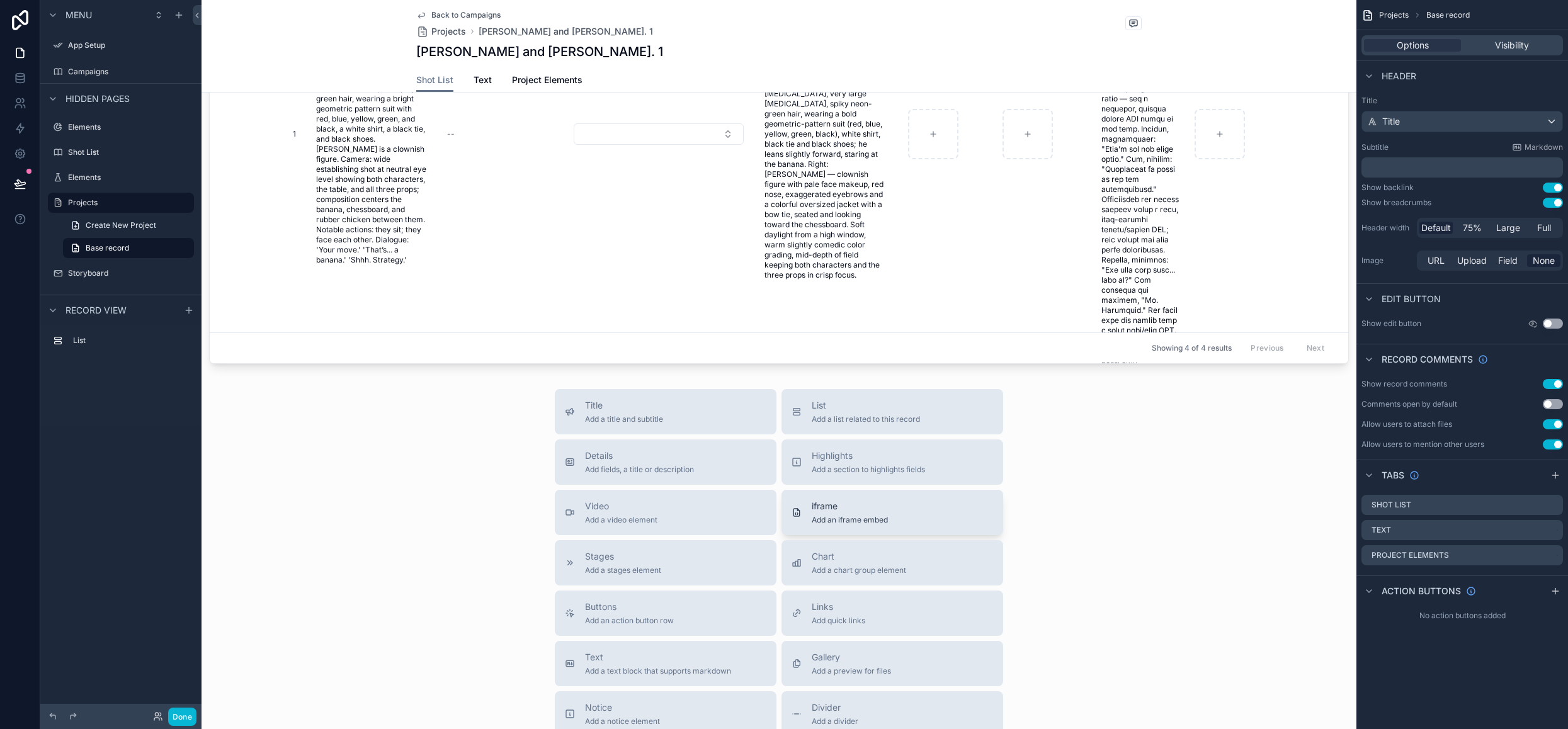
scroll to position [378, 0]
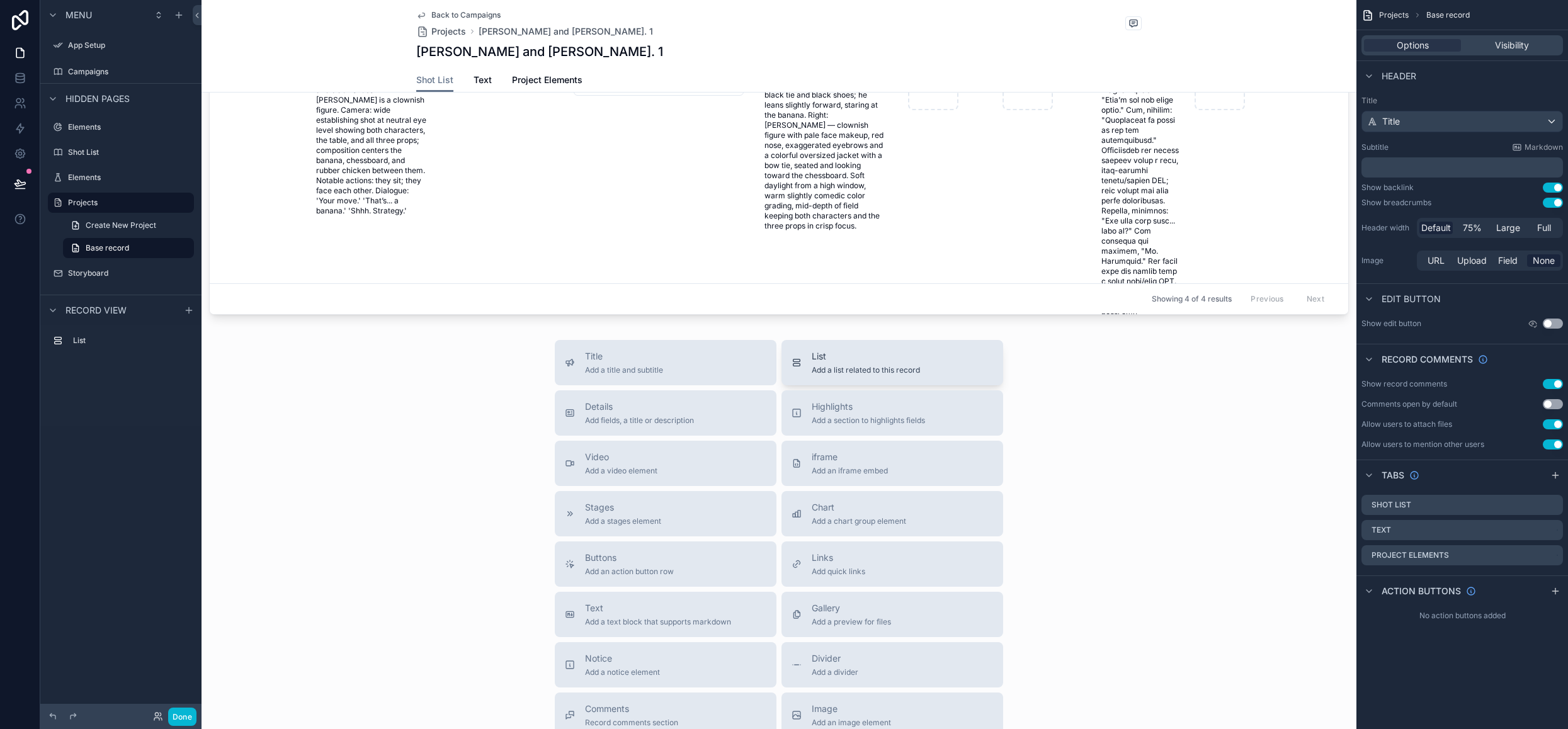
click at [832, 367] on span "Add a list related to this record" at bounding box center [865, 370] width 108 height 10
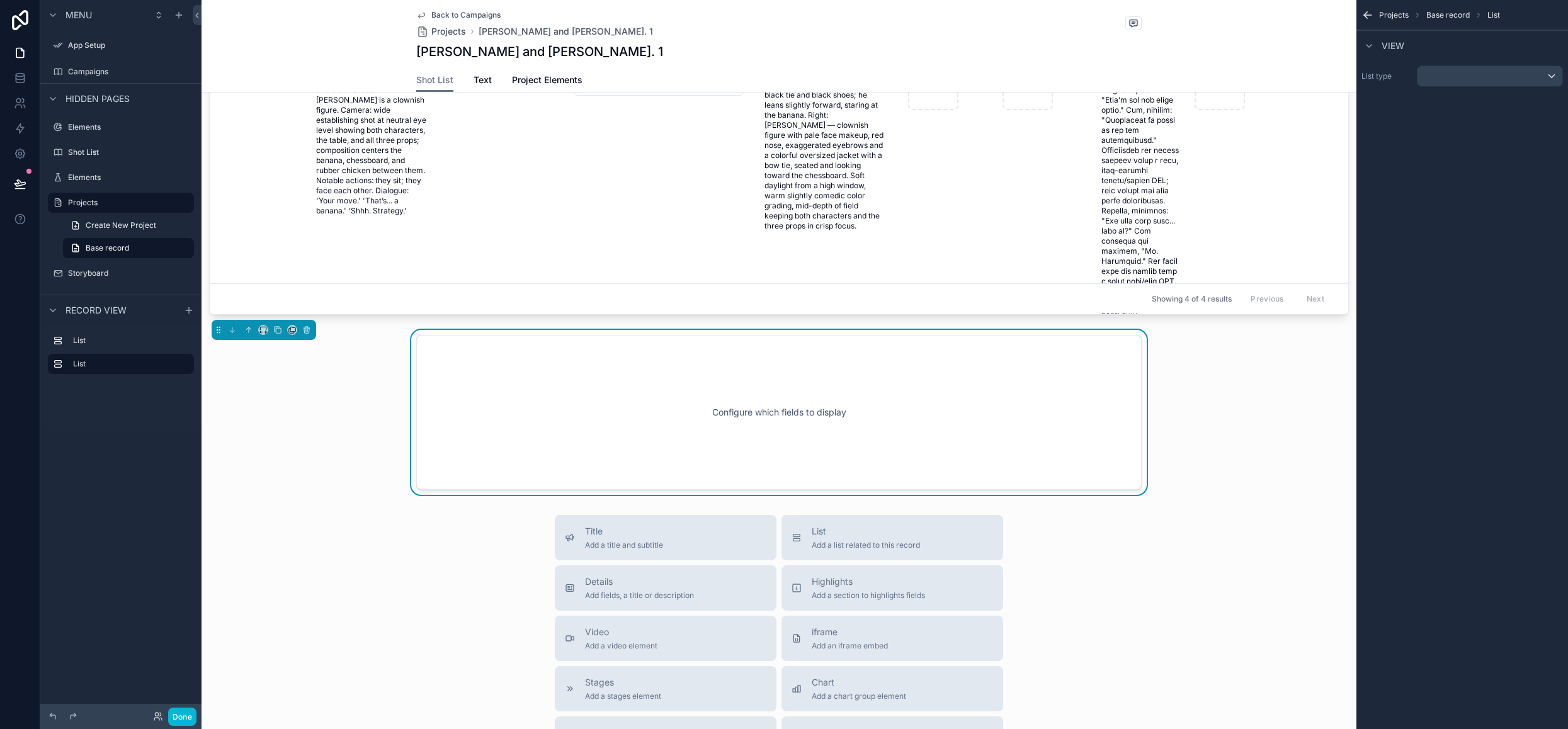
scroll to position [424, 0]
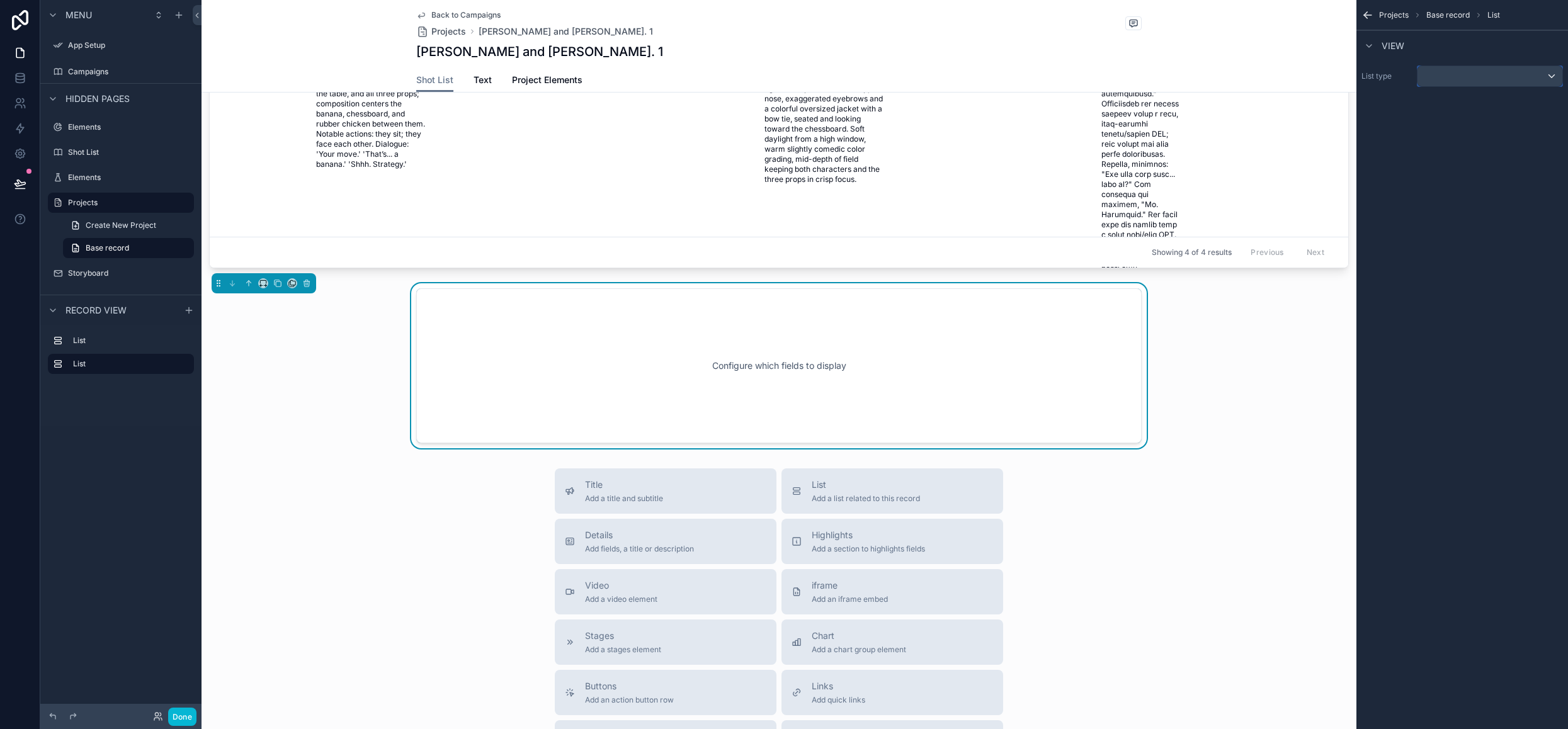
click at [1449, 80] on div "scrollable content" at bounding box center [1490, 76] width 145 height 20
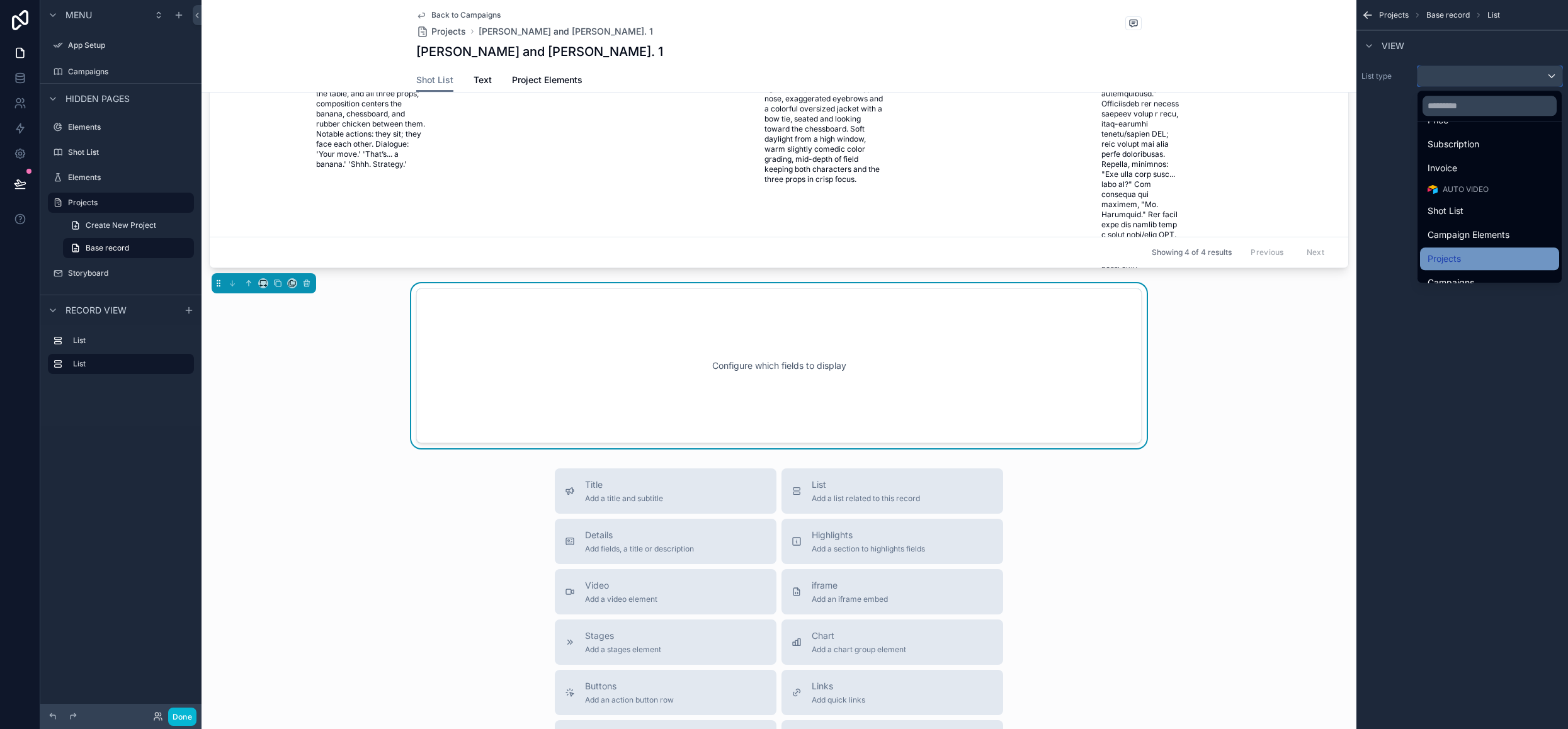
scroll to position [290, 0]
click at [1483, 264] on span "Project Elements" at bounding box center [1462, 268] width 69 height 15
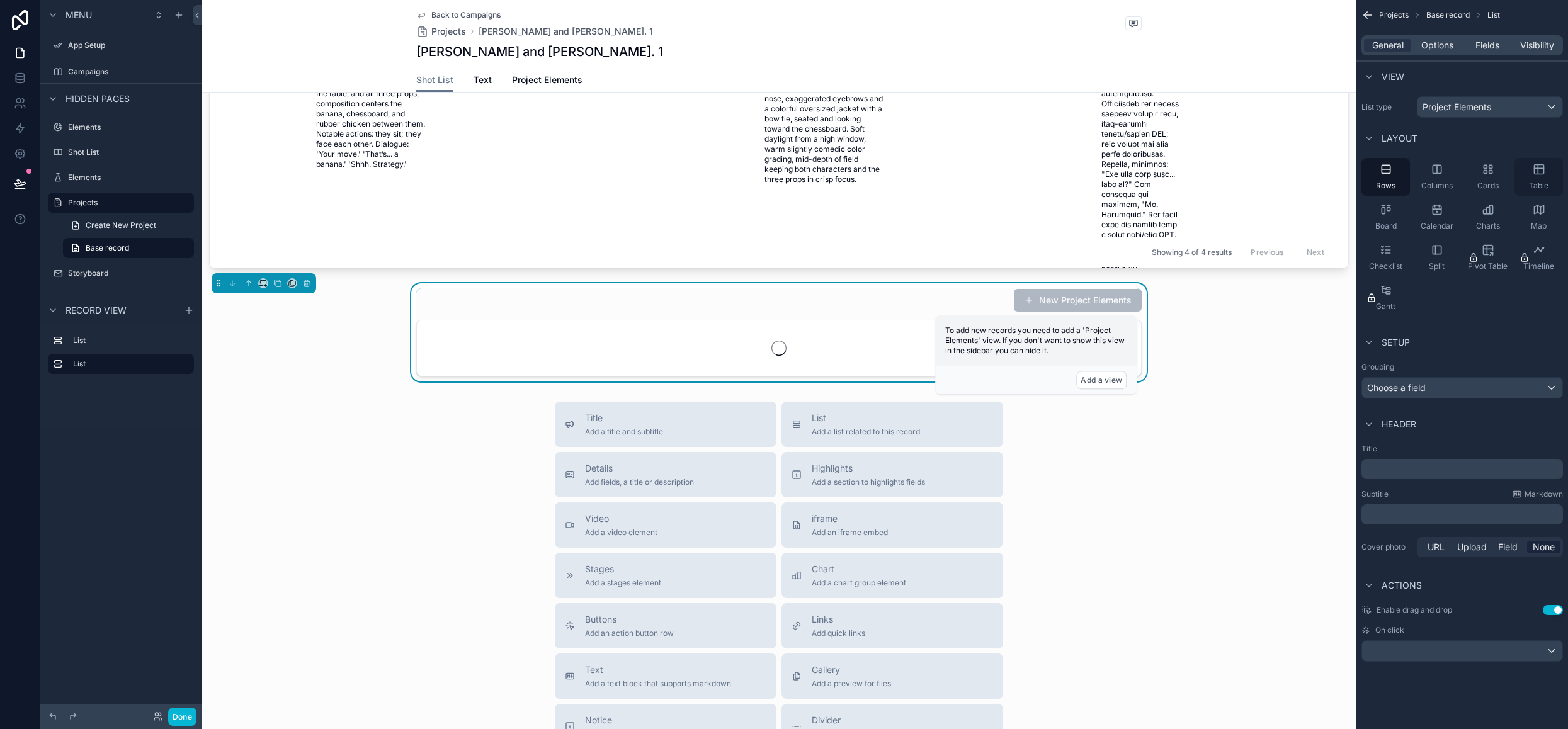
click at [1547, 165] on div "Table" at bounding box center [1538, 177] width 49 height 38
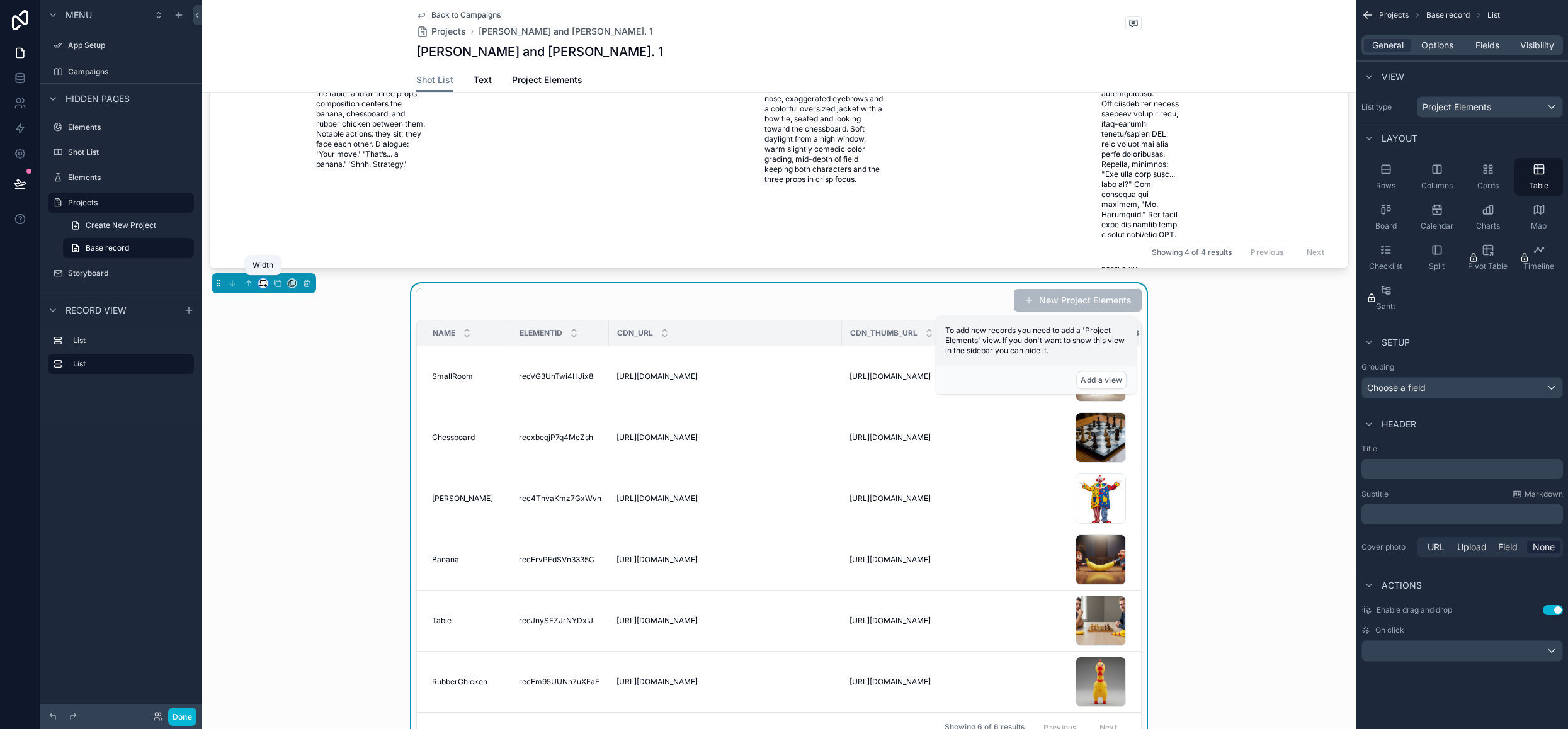
click at [263, 283] on icon "scrollable content" at bounding box center [263, 283] width 9 height 9
click at [291, 446] on span "Full width" at bounding box center [288, 448] width 39 height 15
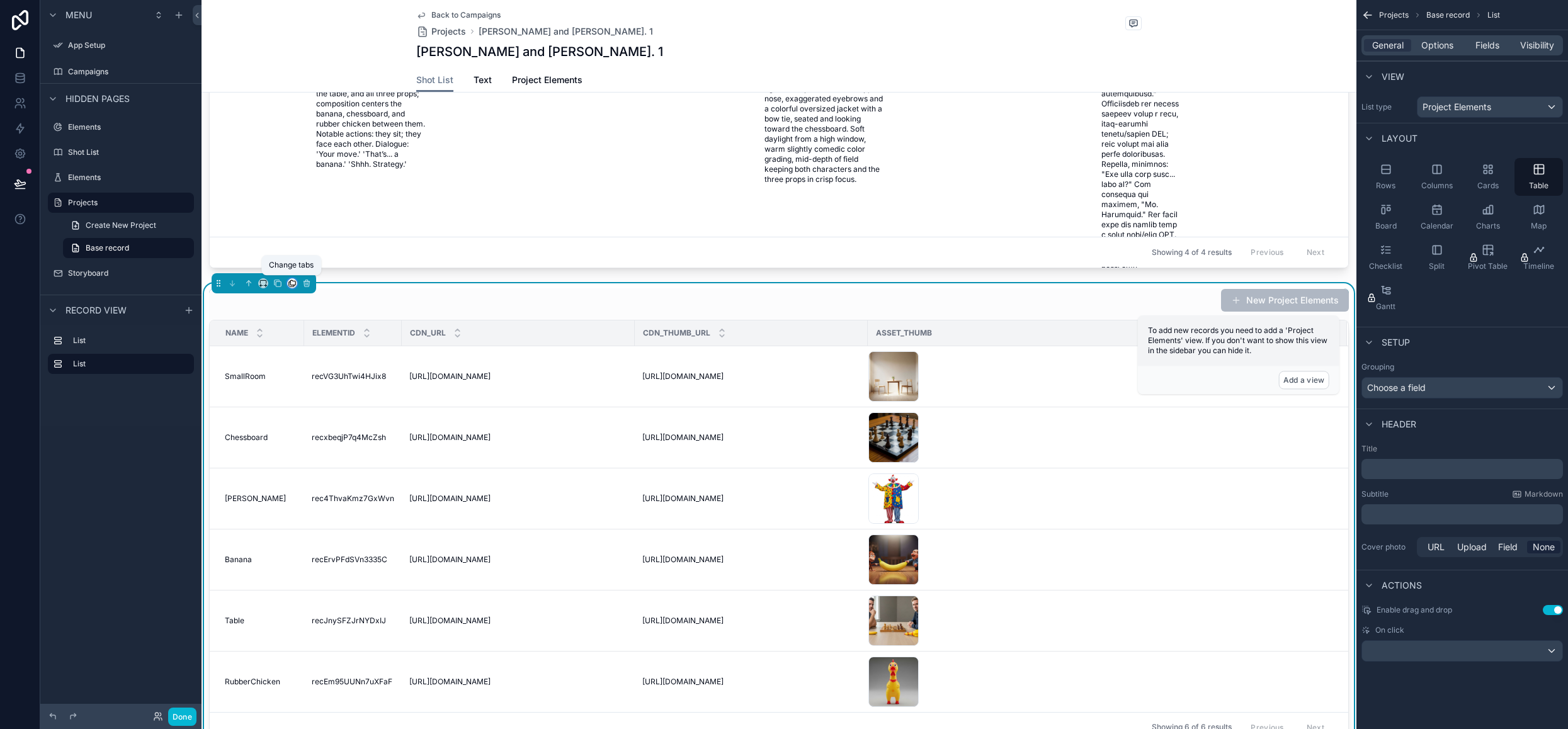
click at [291, 281] on icon "scrollable content" at bounding box center [292, 283] width 9 height 9
click at [328, 375] on div "Project Elements" at bounding box center [339, 384] width 99 height 35
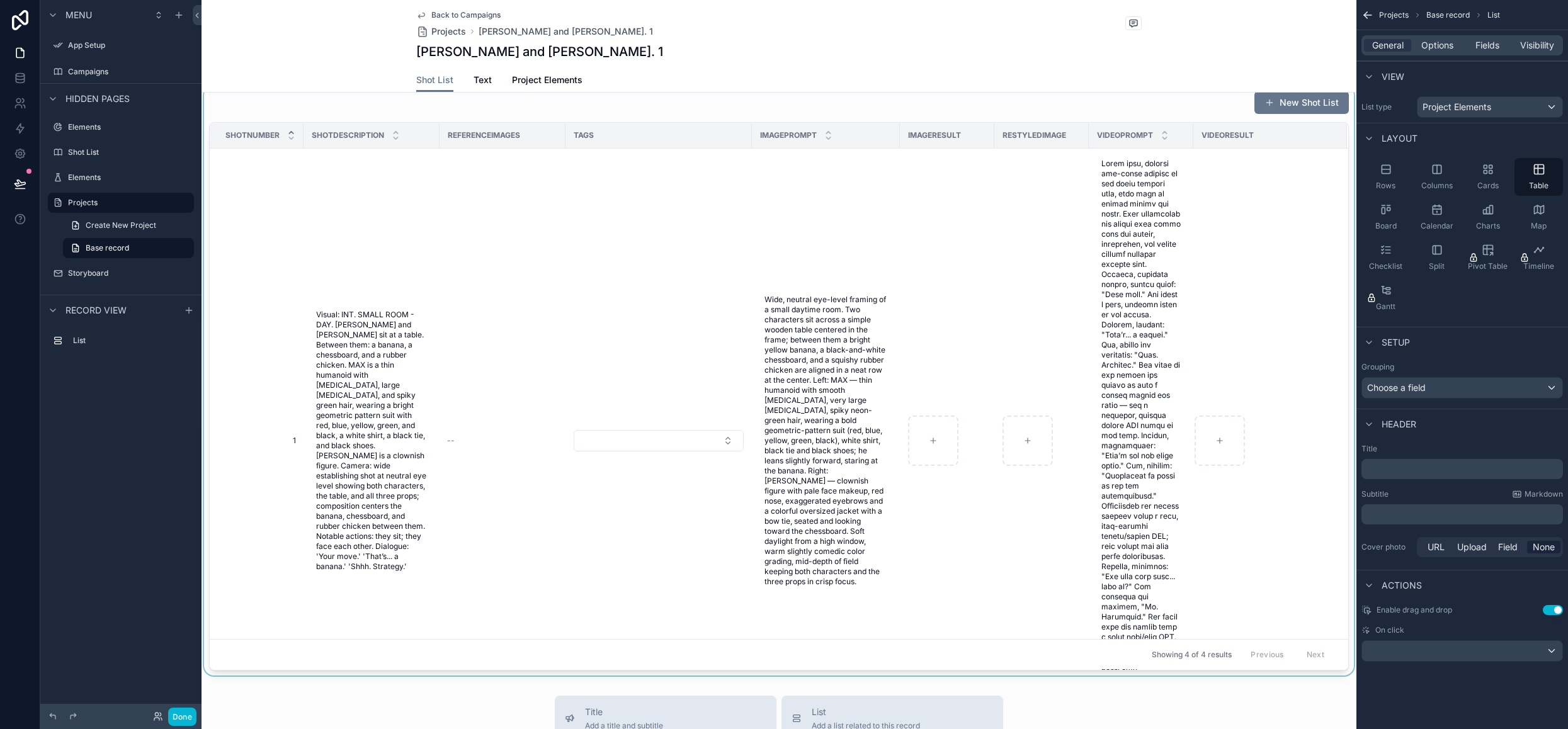
scroll to position [0, 0]
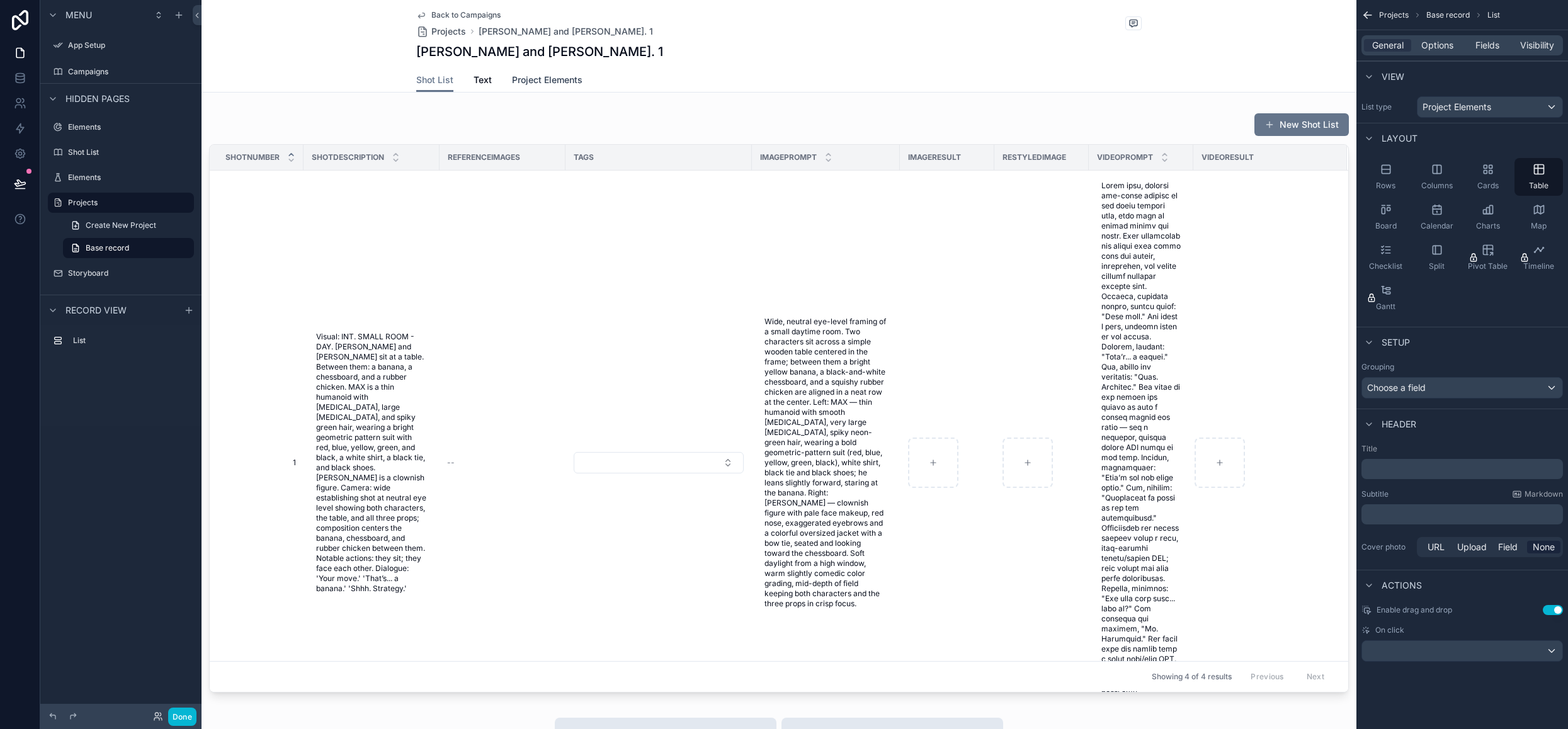
click at [539, 84] on span "Project Elements" at bounding box center [547, 80] width 71 height 12
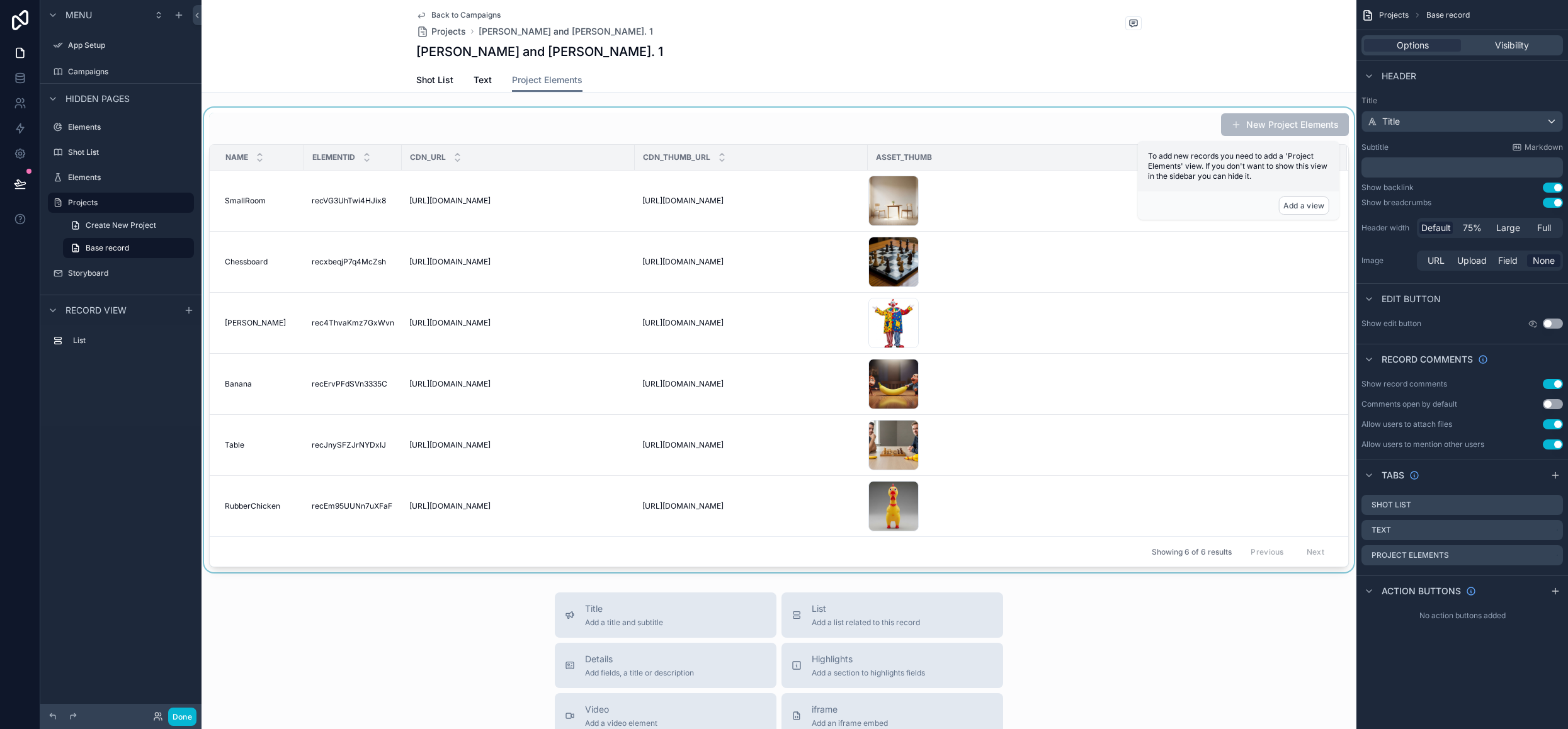
click at [1022, 340] on div "scrollable content" at bounding box center [779, 340] width 1155 height 465
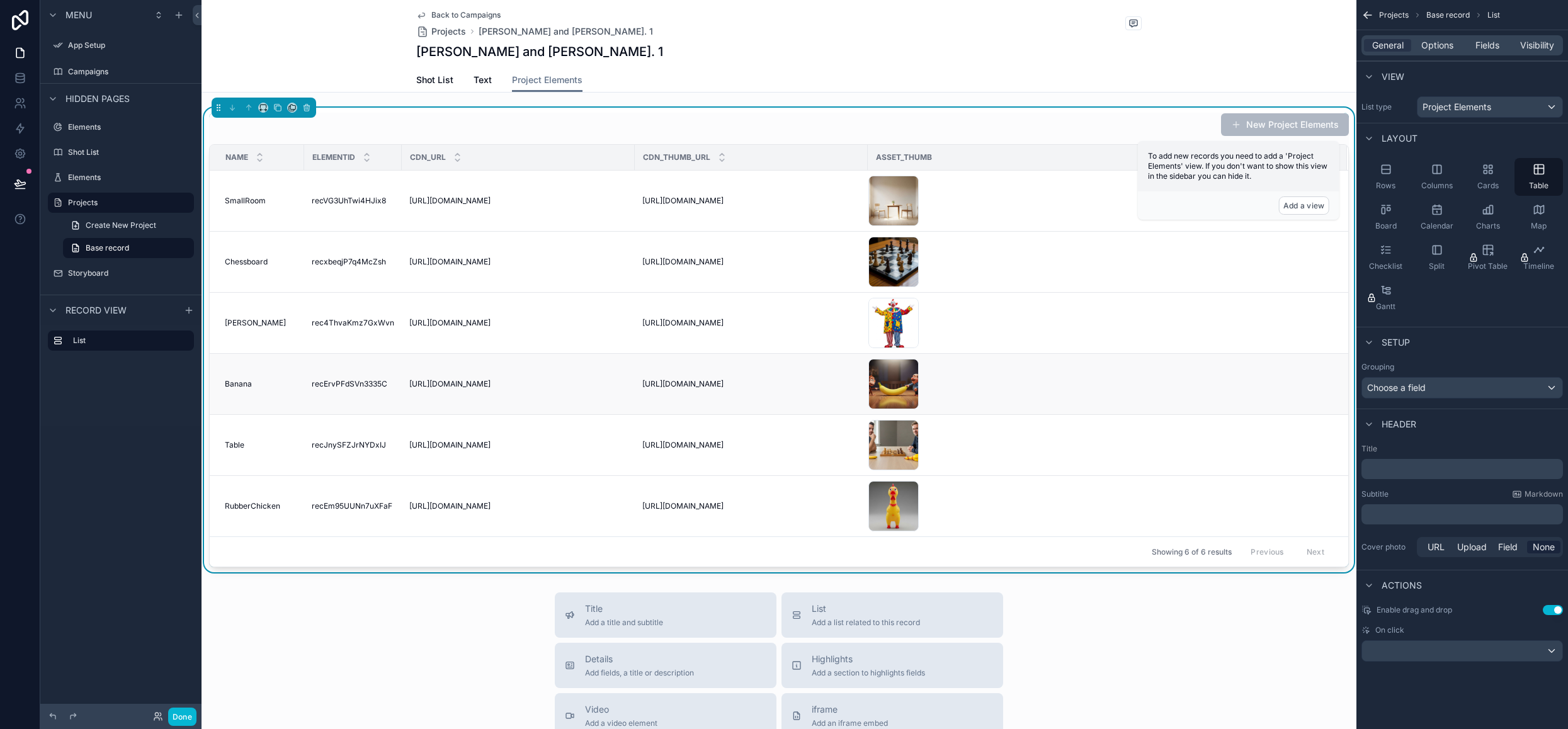
click at [1082, 392] on div "gsx6t4s8gsrmc0cryf4t16y54c .jpg" at bounding box center [1100, 384] width 463 height 51
click at [1482, 39] on span "Fields" at bounding box center [1487, 45] width 24 height 12
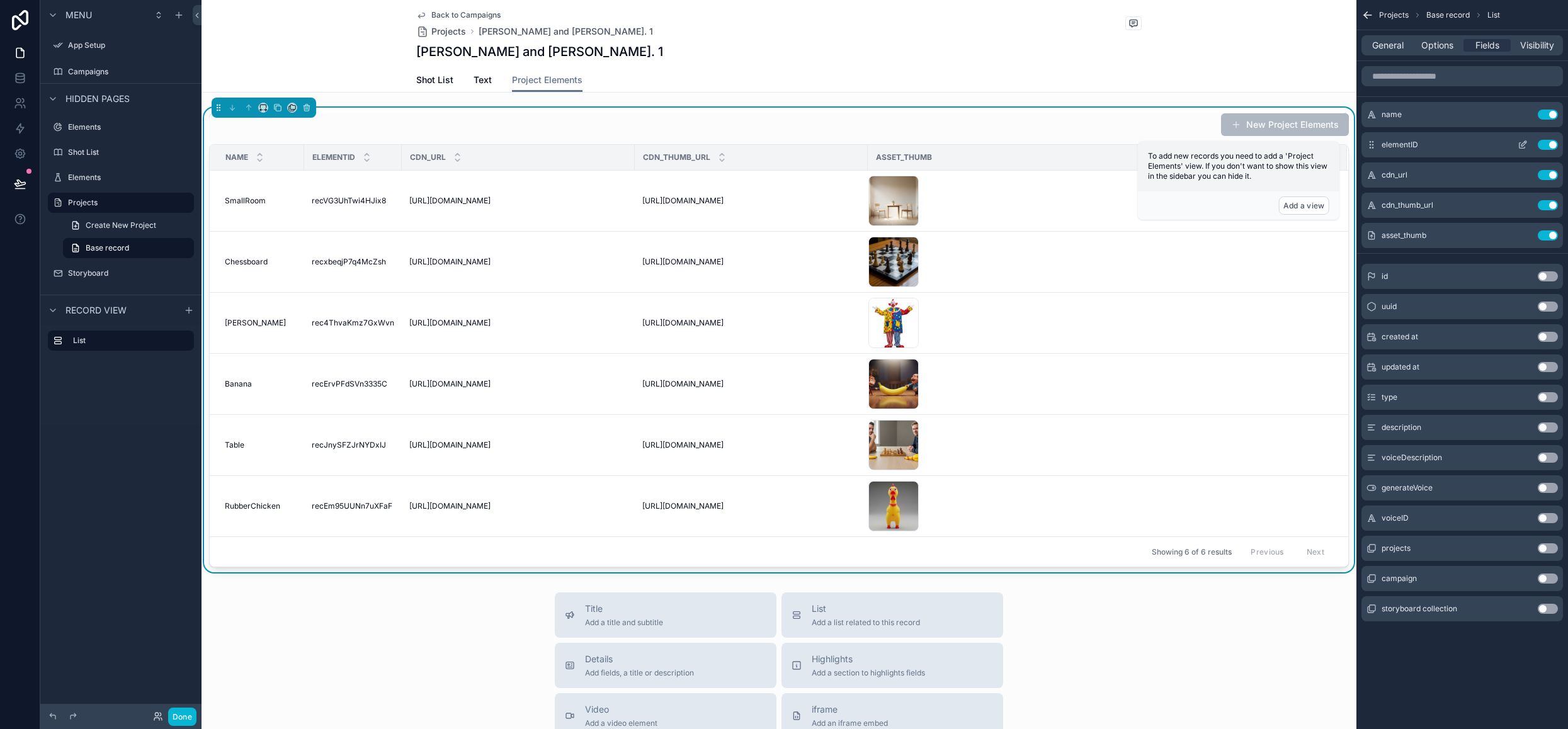
click at [1545, 143] on button "Use setting" at bounding box center [1547, 145] width 20 height 10
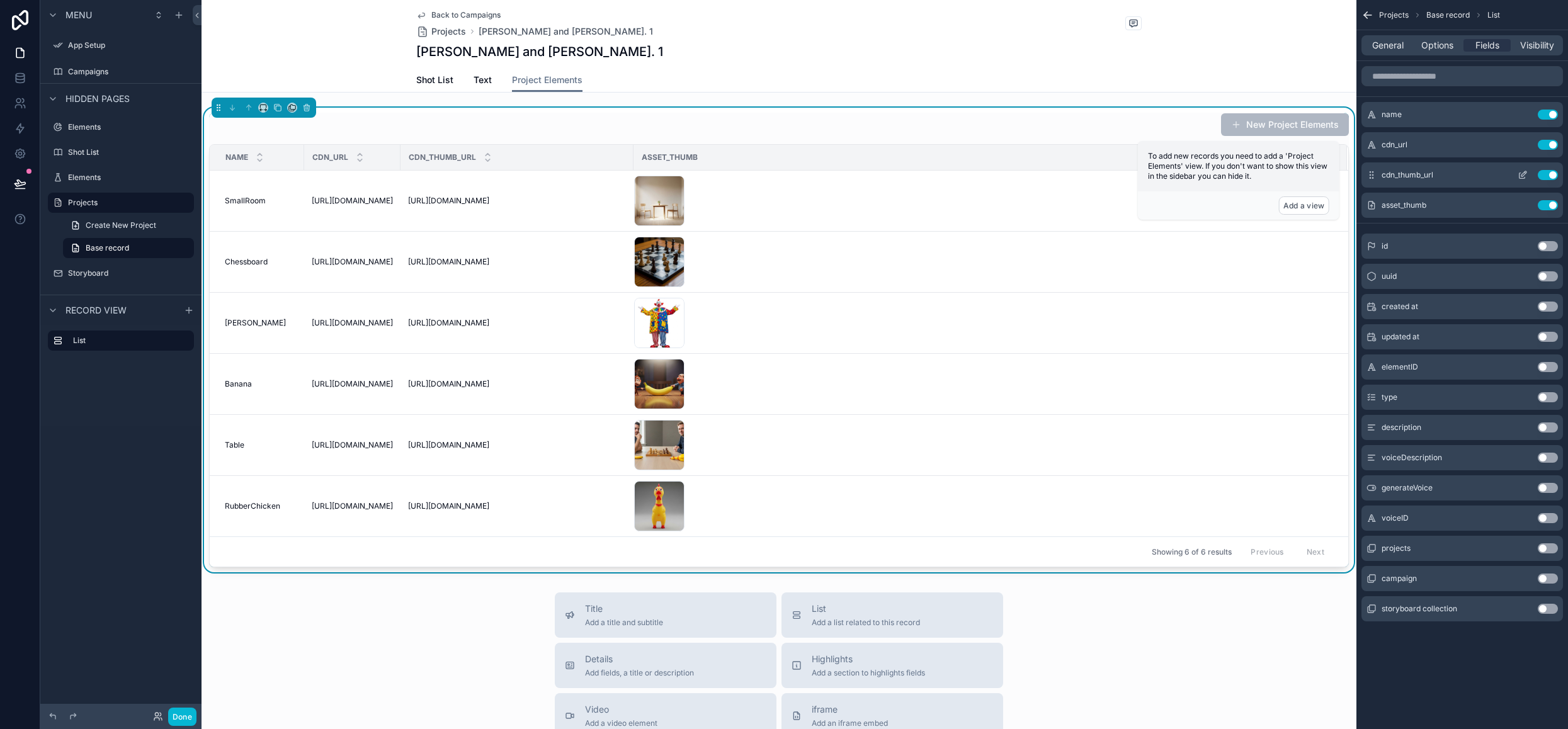
click at [1525, 173] on icon "scrollable content" at bounding box center [1525, 172] width 1 height 1
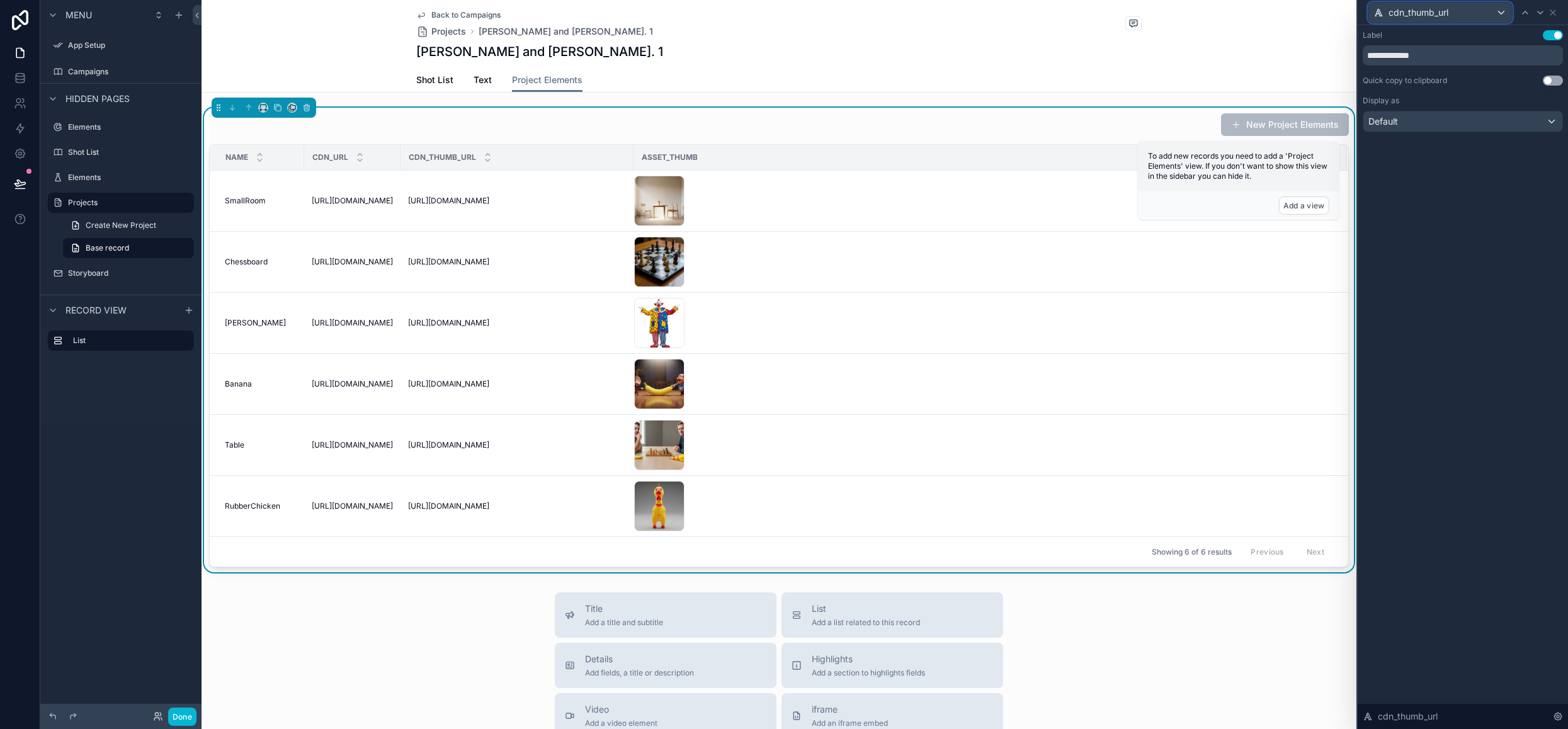
click at [1451, 16] on div "cdn_thumb_url" at bounding box center [1440, 12] width 143 height 20
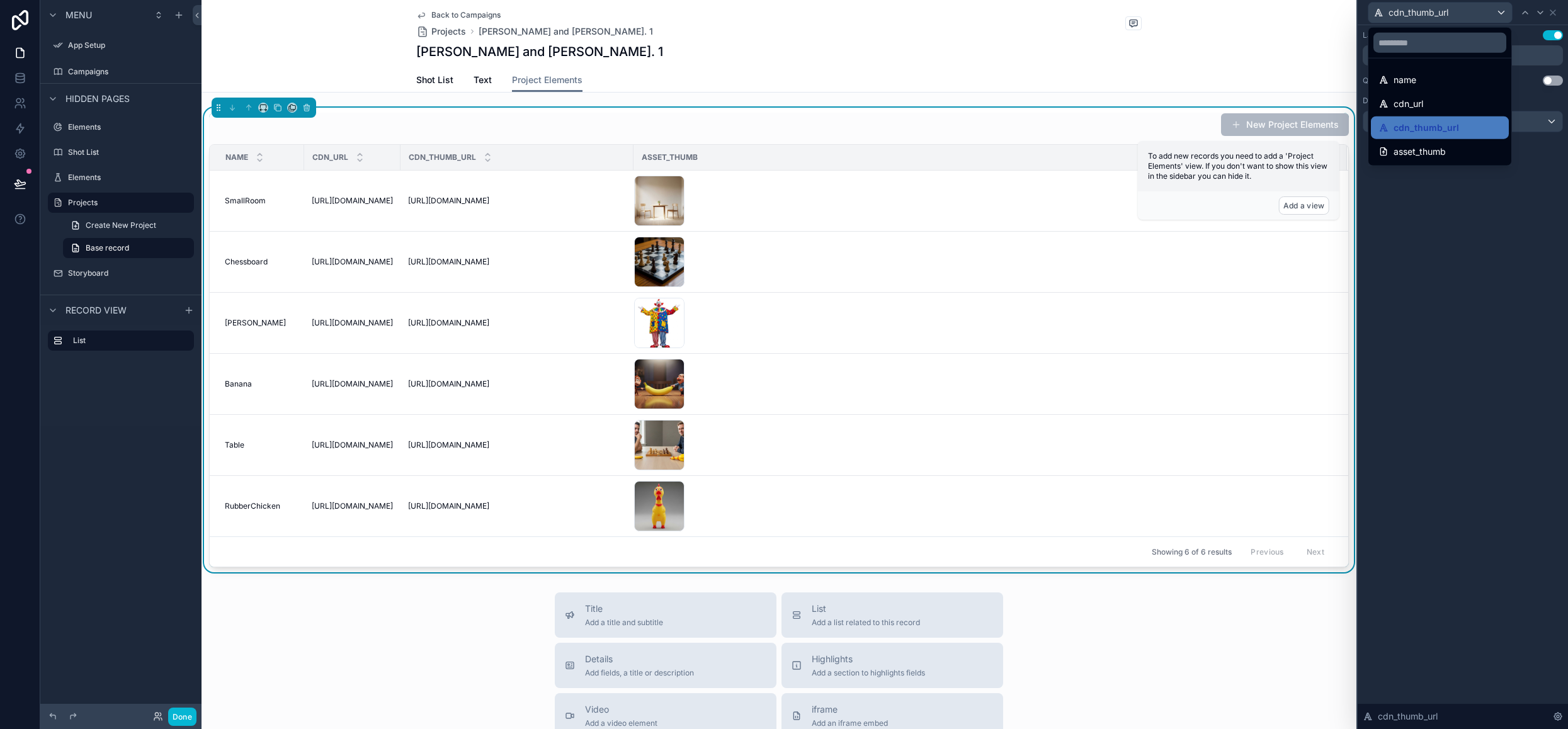
click at [1471, 209] on div at bounding box center [1462, 364] width 210 height 729
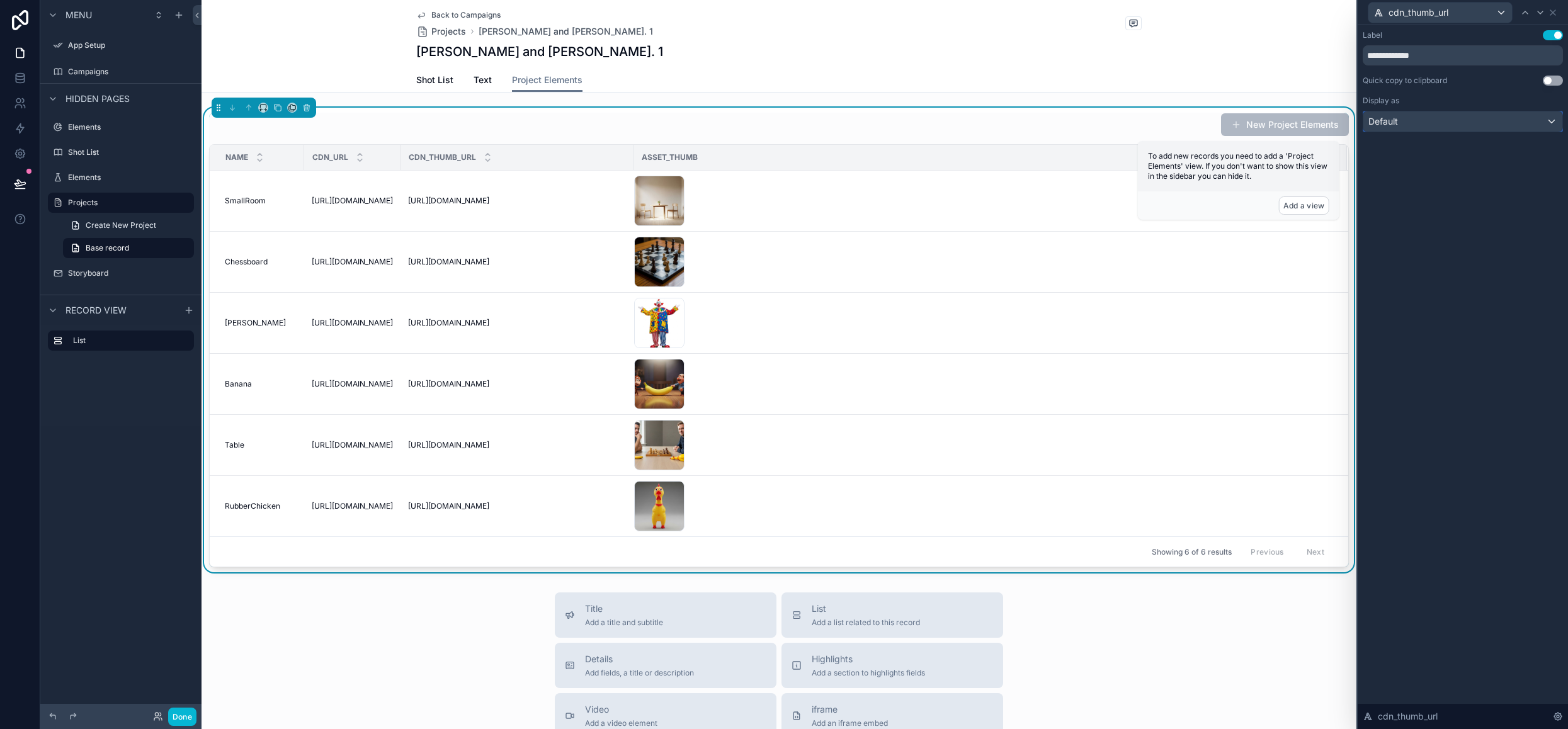
click at [1484, 122] on div "Default" at bounding box center [1462, 121] width 199 height 20
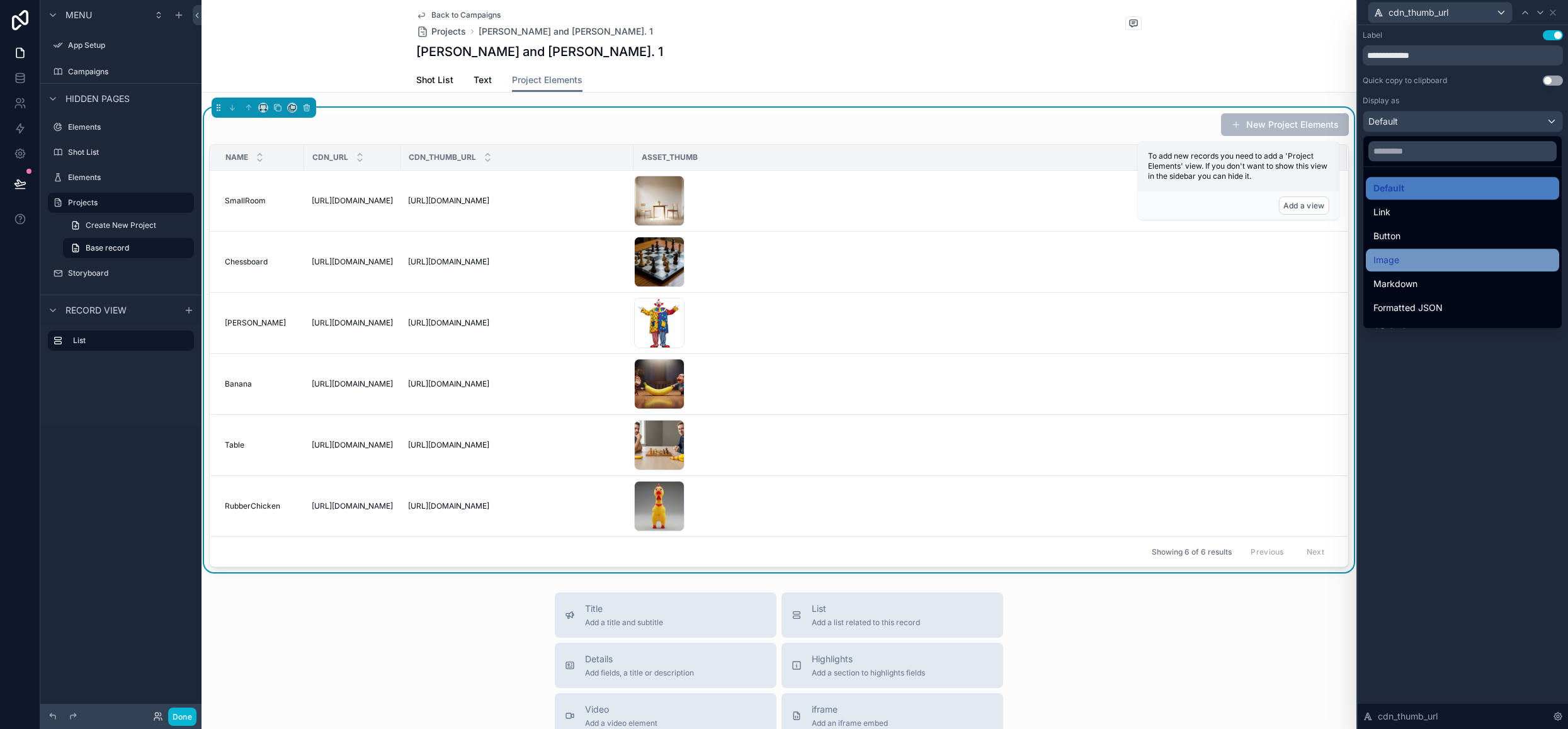
click at [1413, 257] on div "Image" at bounding box center [1462, 260] width 178 height 15
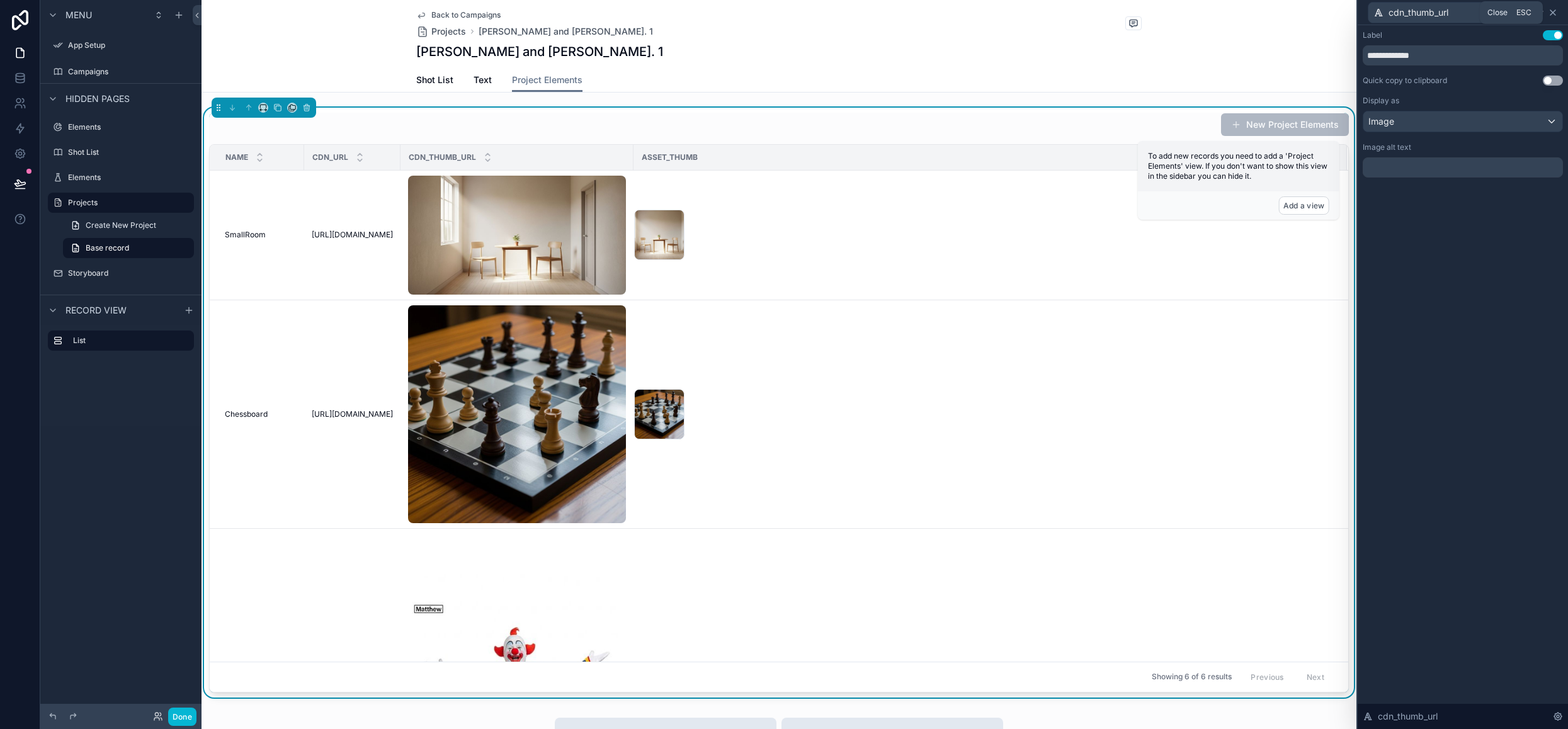
click at [1553, 12] on icon at bounding box center [1553, 13] width 5 height 5
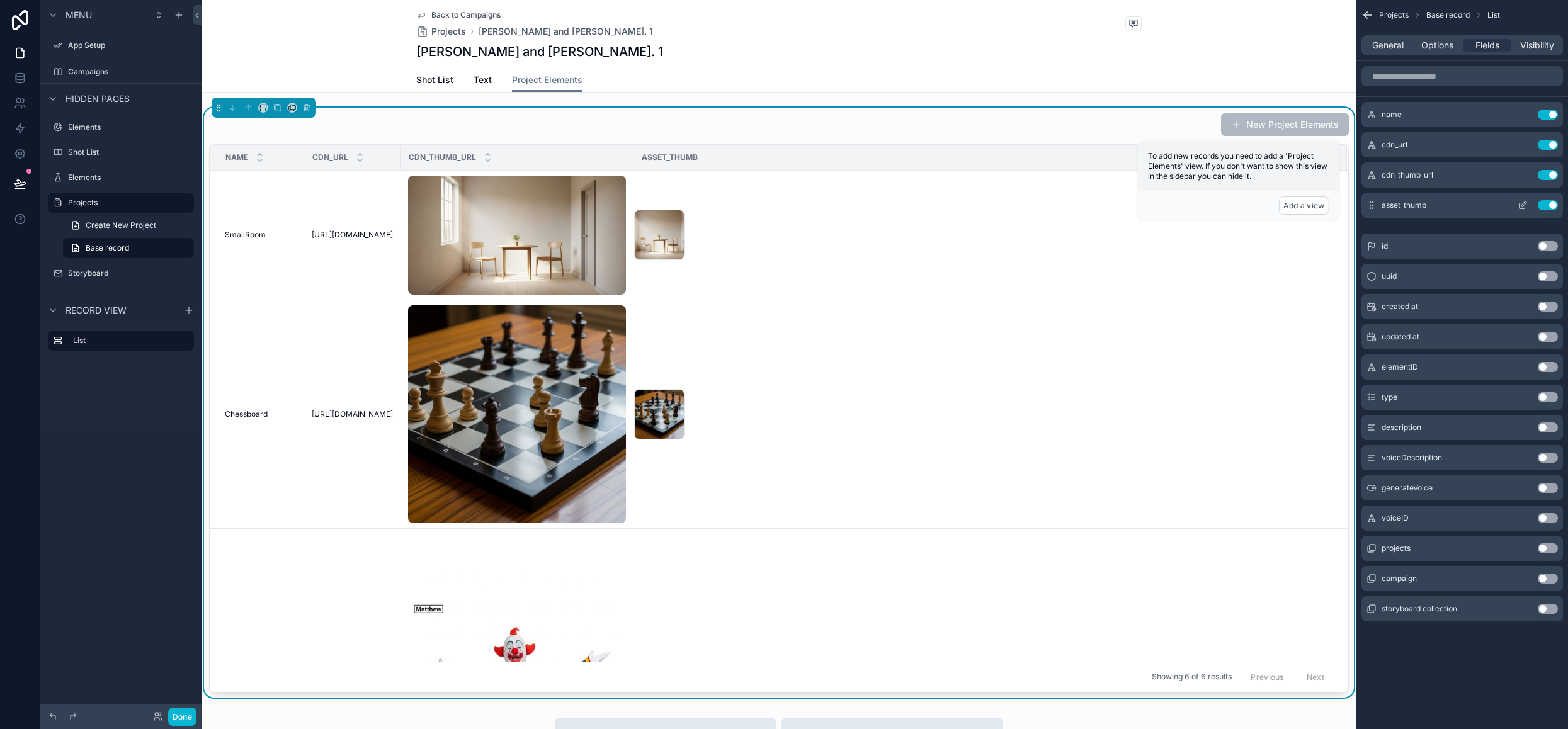
click at [1544, 206] on button "Use setting" at bounding box center [1547, 205] width 20 height 10
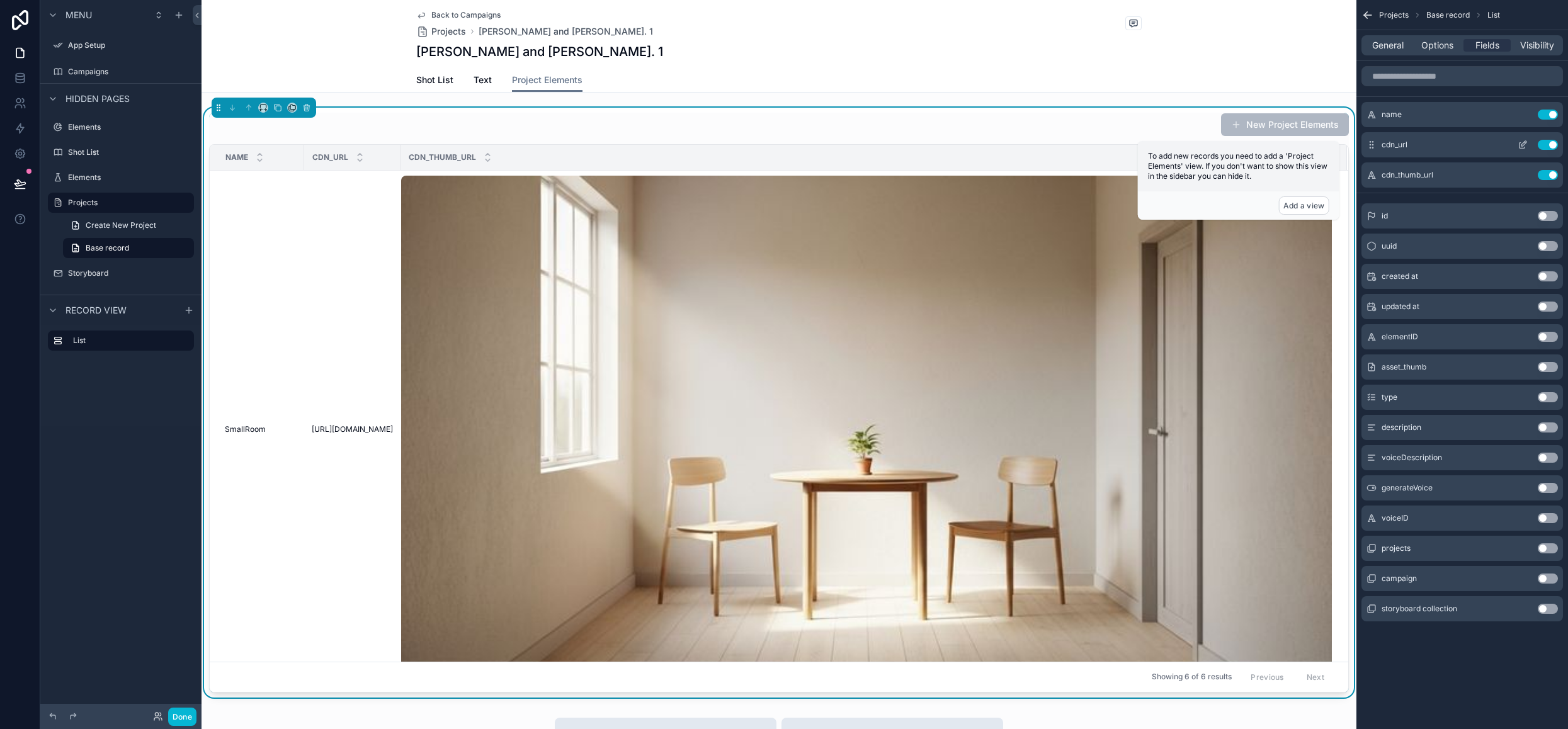
click at [1543, 142] on button "Use setting" at bounding box center [1547, 145] width 20 height 10
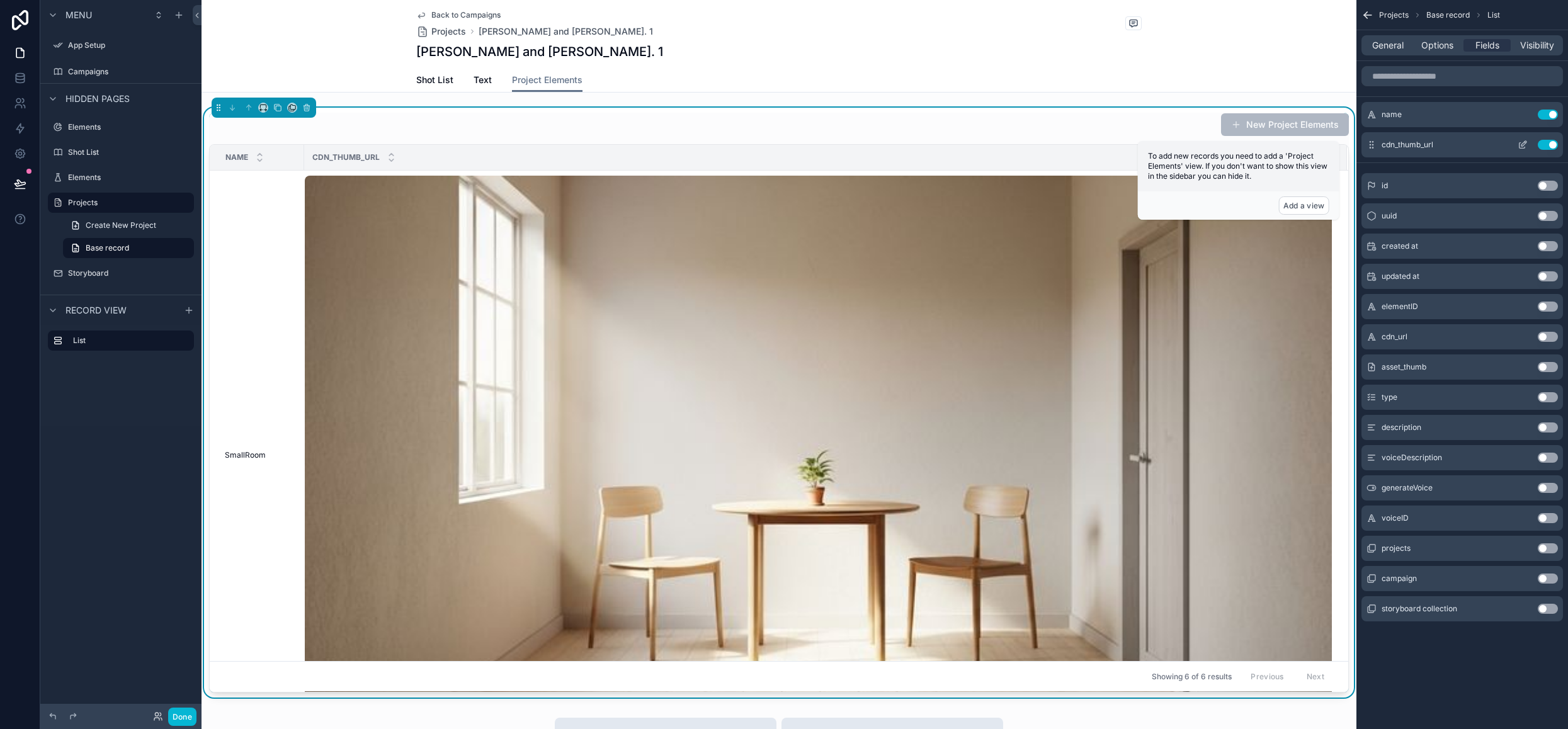
click at [1525, 144] on icon "scrollable content" at bounding box center [1523, 145] width 10 height 10
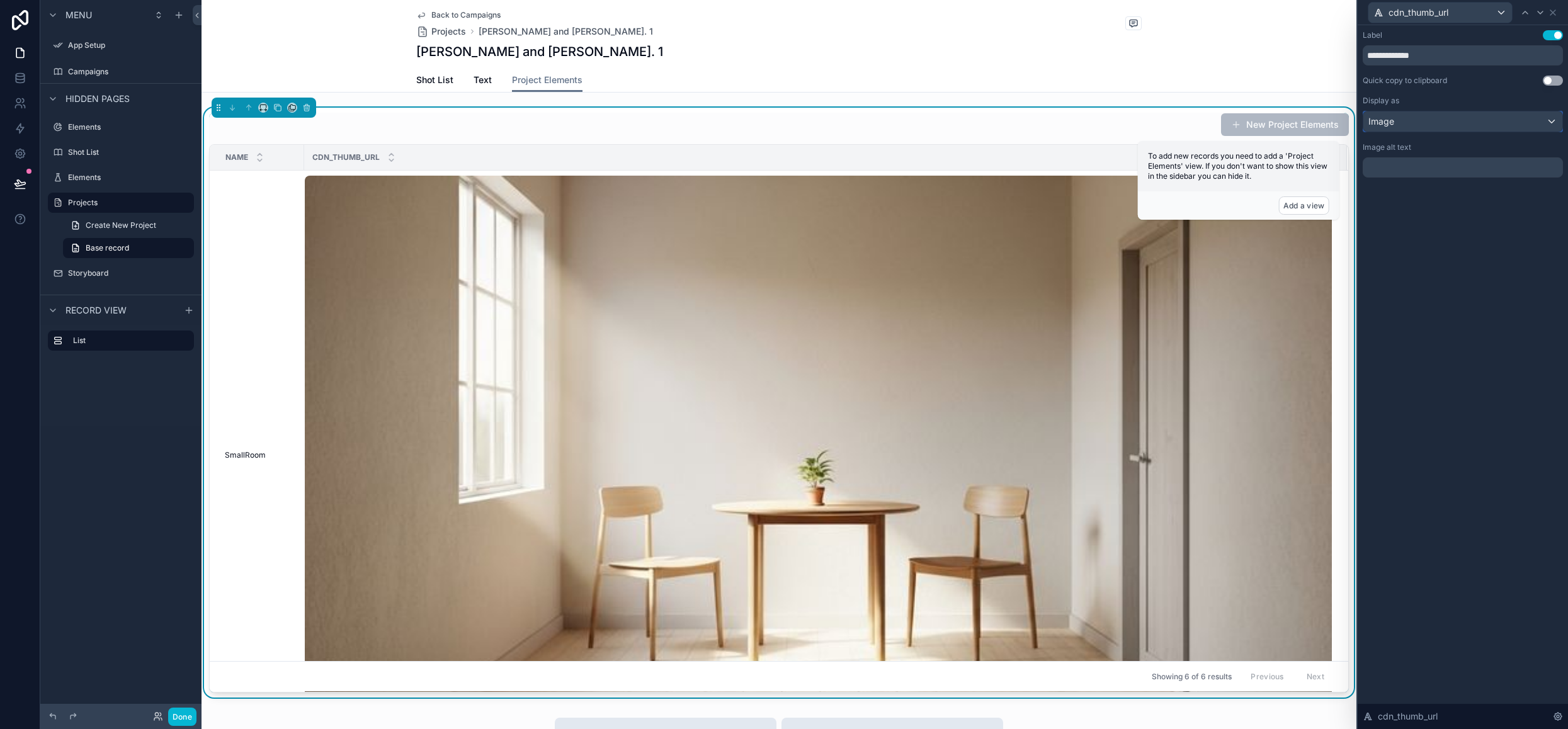
click at [1534, 117] on div "Image" at bounding box center [1462, 121] width 199 height 20
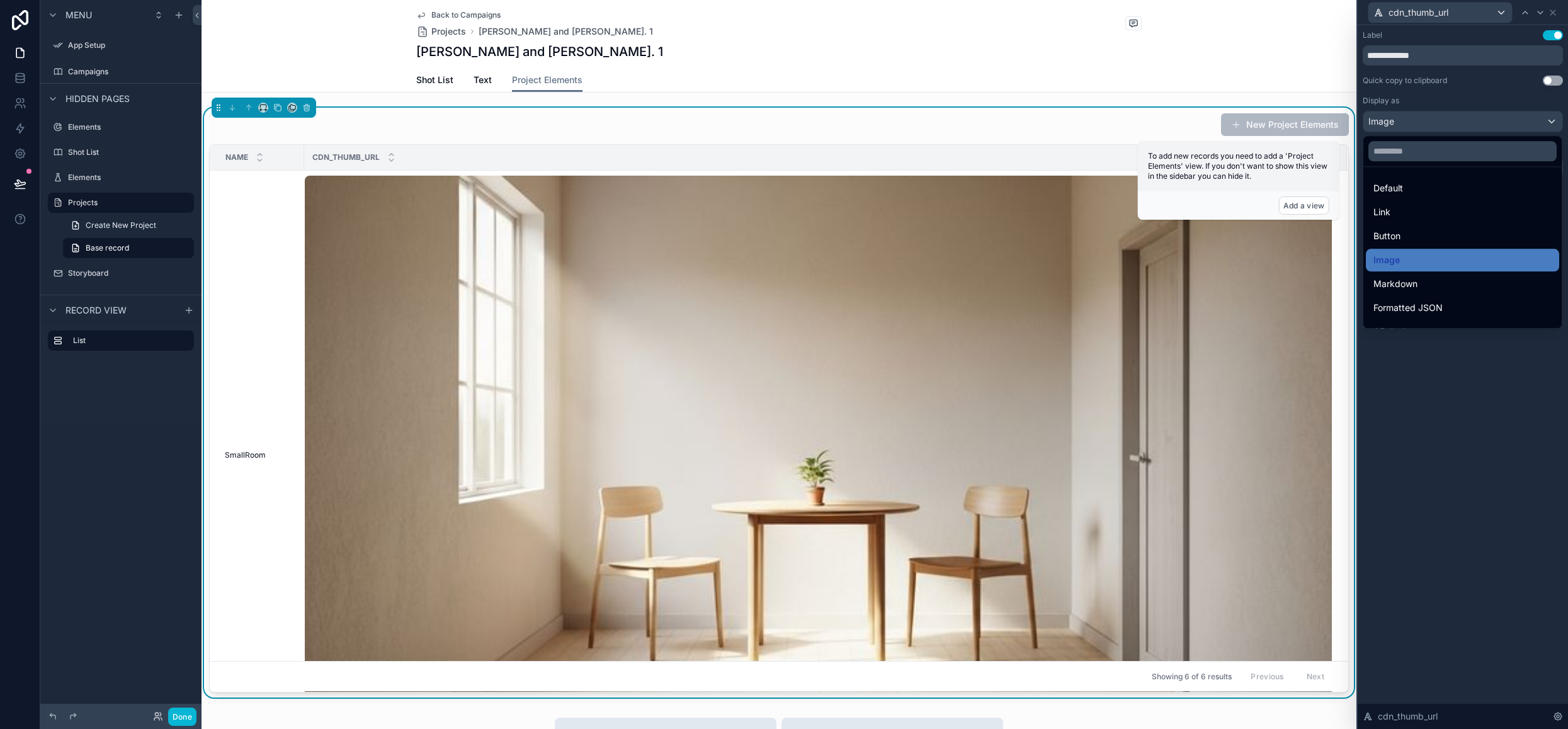
click at [1487, 392] on div at bounding box center [1462, 364] width 210 height 729
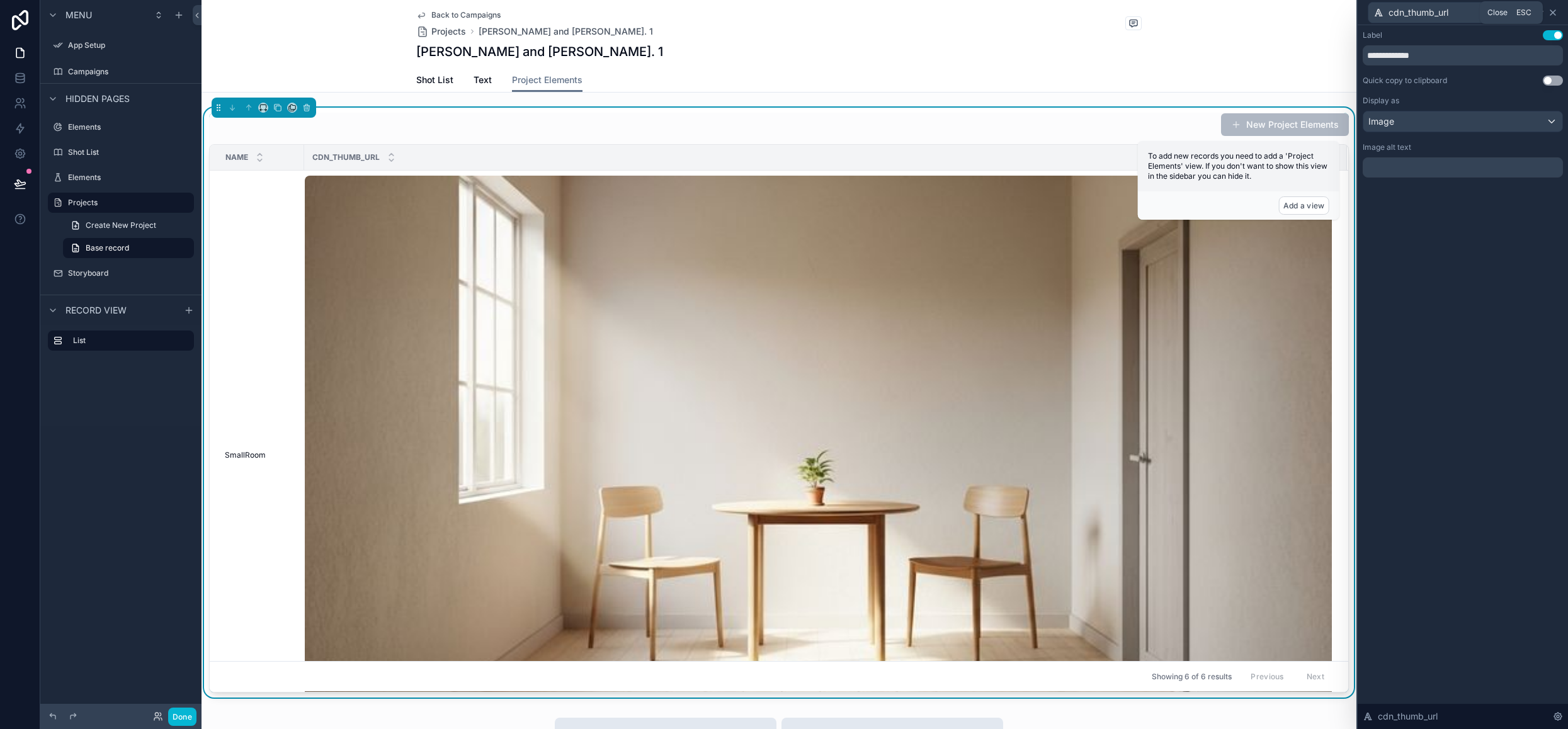
click at [1552, 16] on icon at bounding box center [1553, 13] width 10 height 10
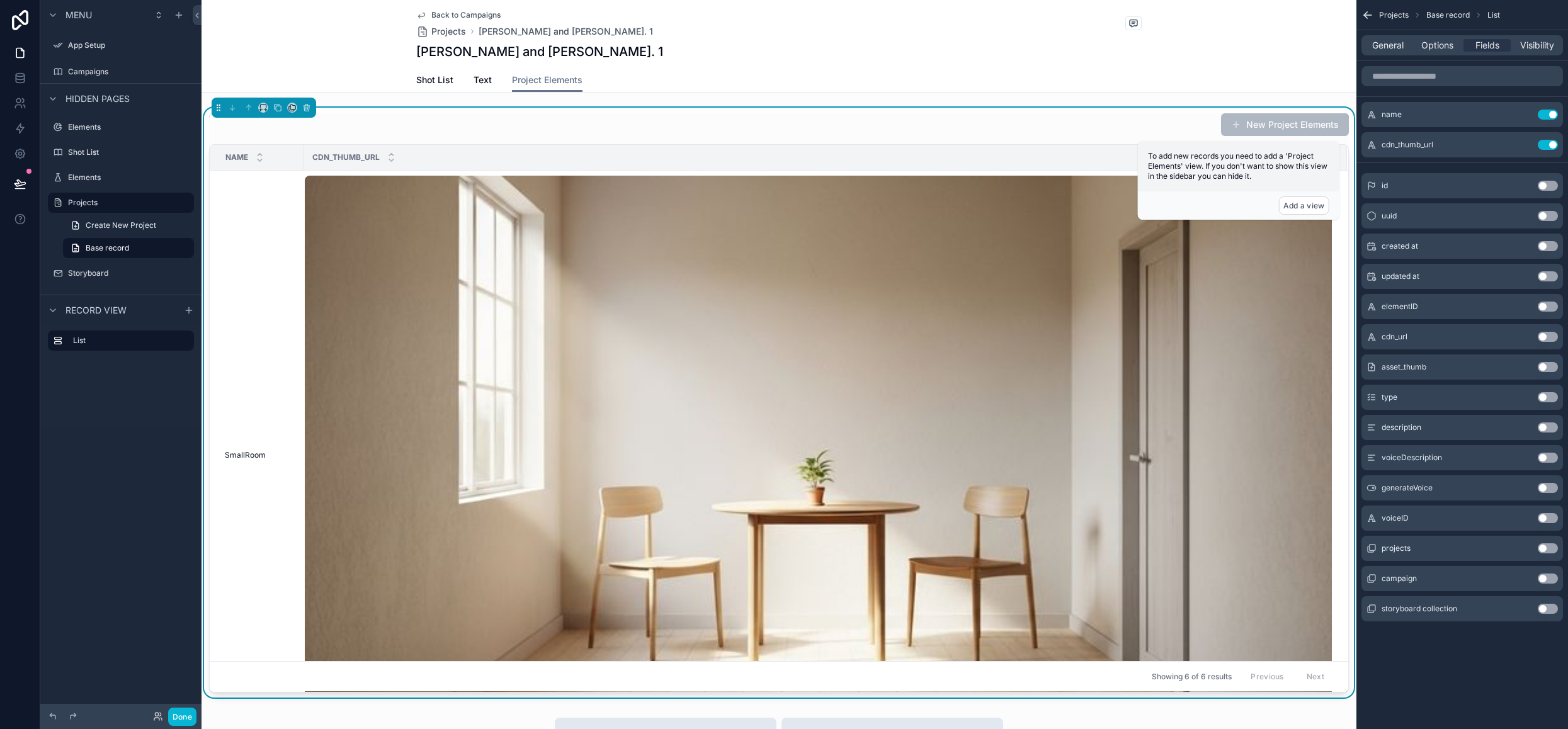
click at [1554, 392] on button "Use setting" at bounding box center [1547, 397] width 20 height 10
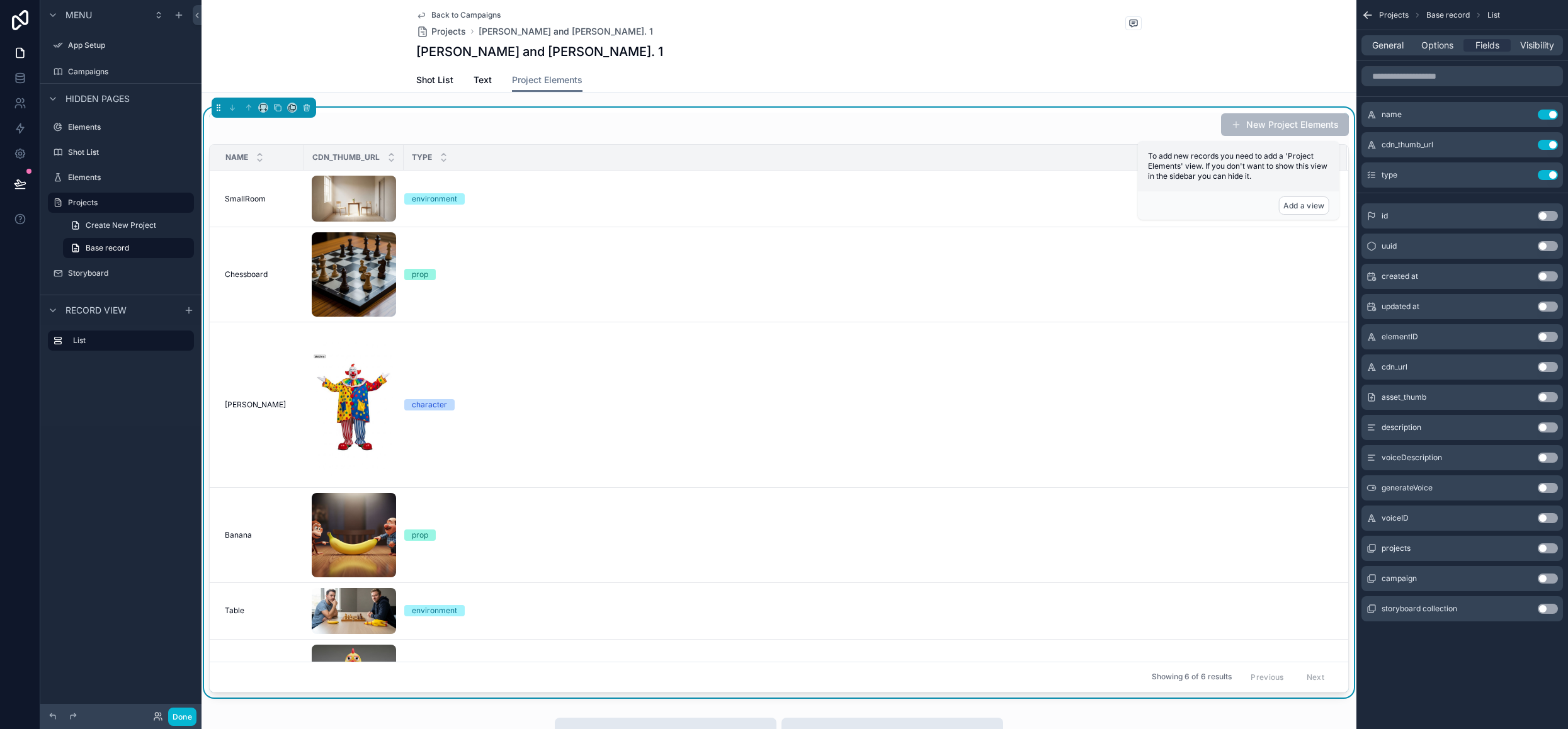
click at [1554, 428] on button "Use setting" at bounding box center [1547, 428] width 20 height 10
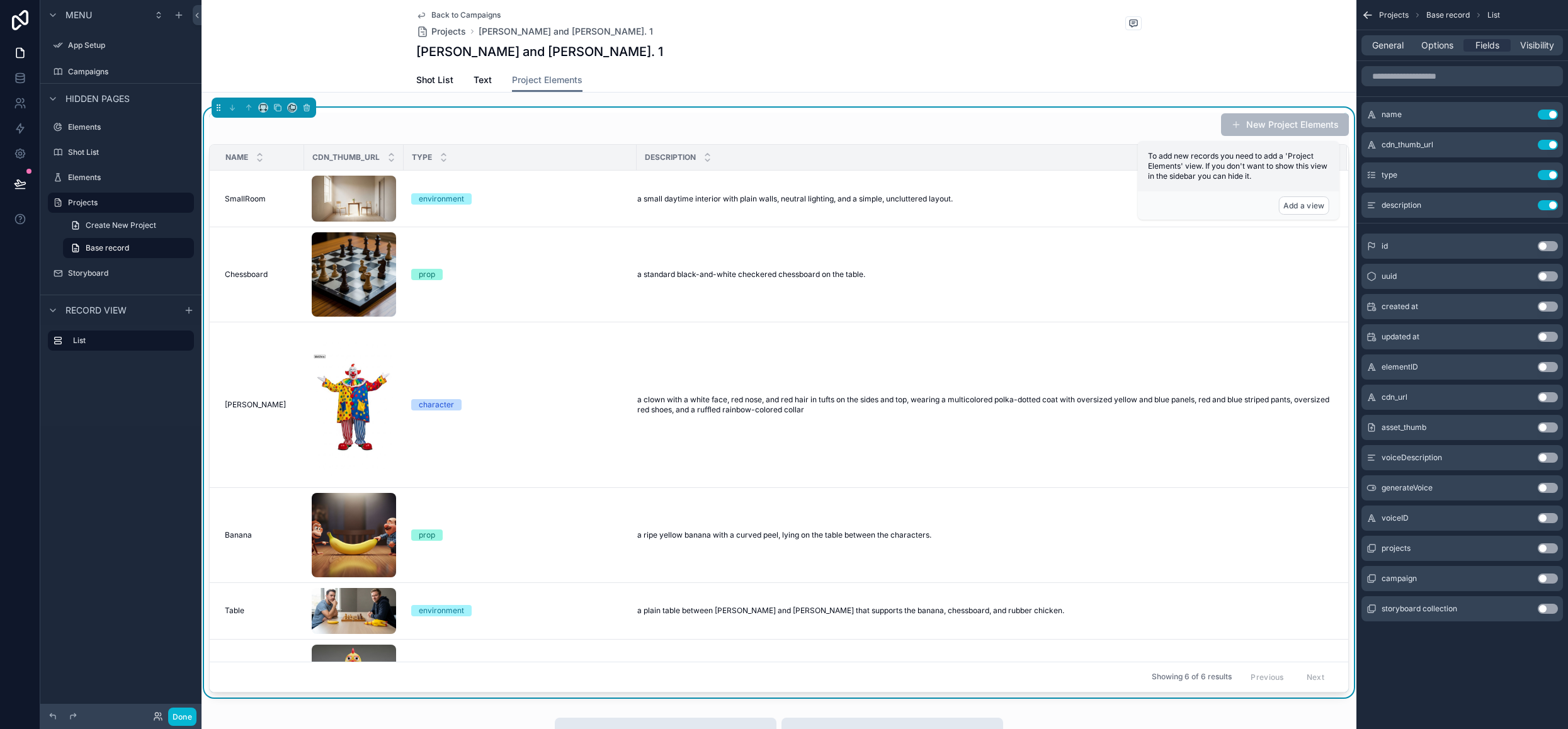
click at [1550, 452] on button "Use setting" at bounding box center [1547, 457] width 20 height 10
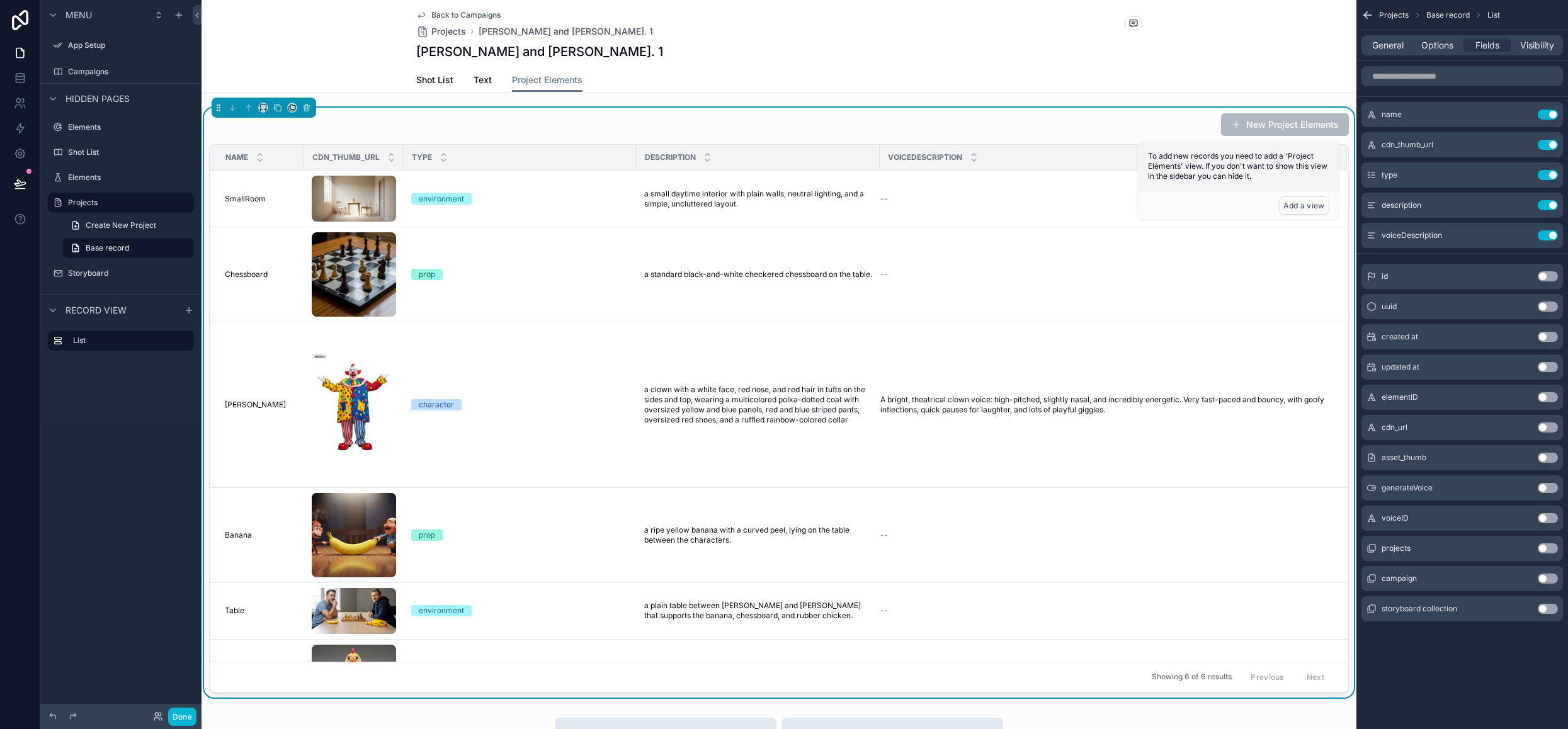
click at [1471, 257] on div "name Use setting cdn_thumb_url Use setting type Use setting description Use set…" at bounding box center [1462, 349] width 211 height 575
click at [1526, 114] on icon "scrollable content" at bounding box center [1523, 115] width 10 height 10
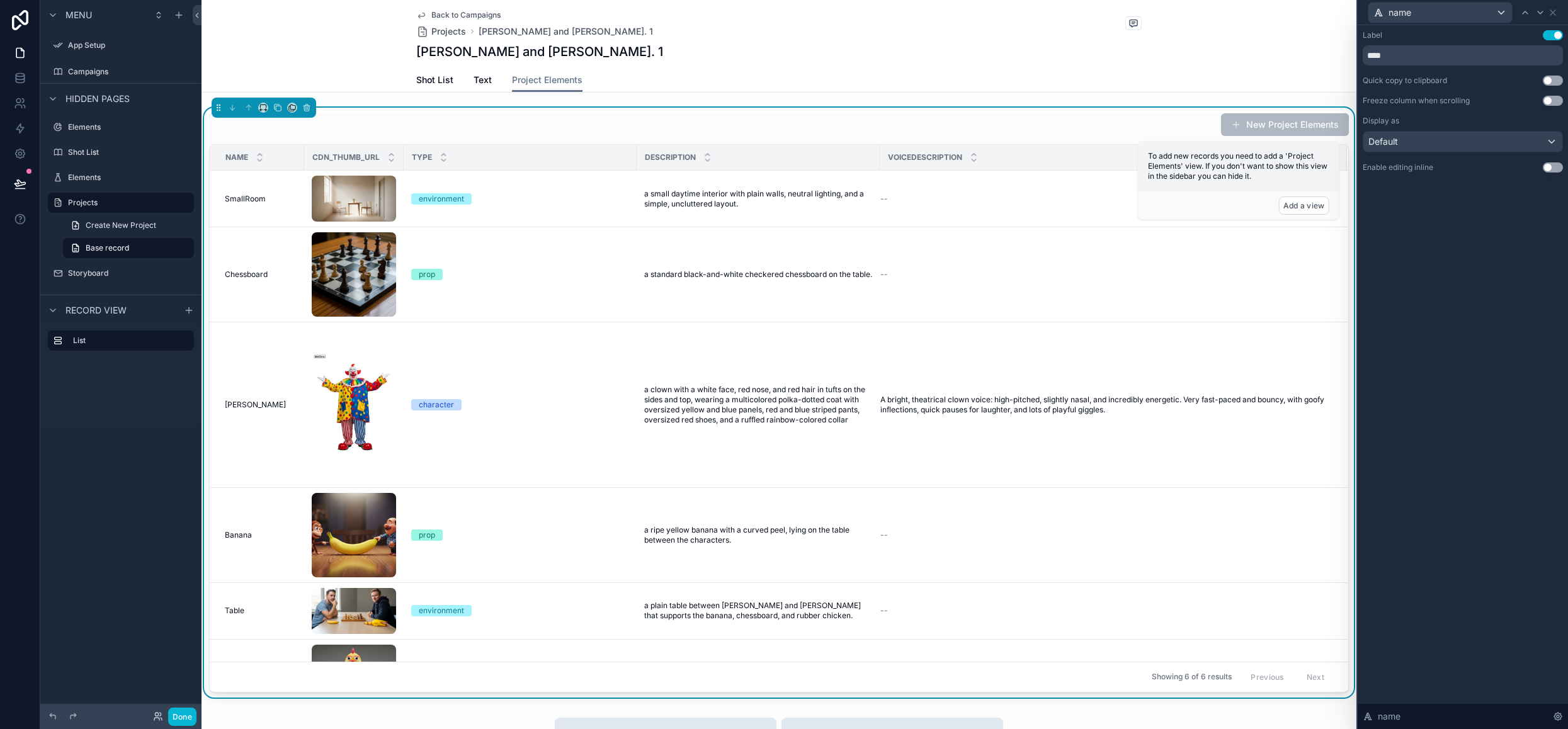
click at [1556, 165] on button "Use setting" at bounding box center [1552, 168] width 20 height 10
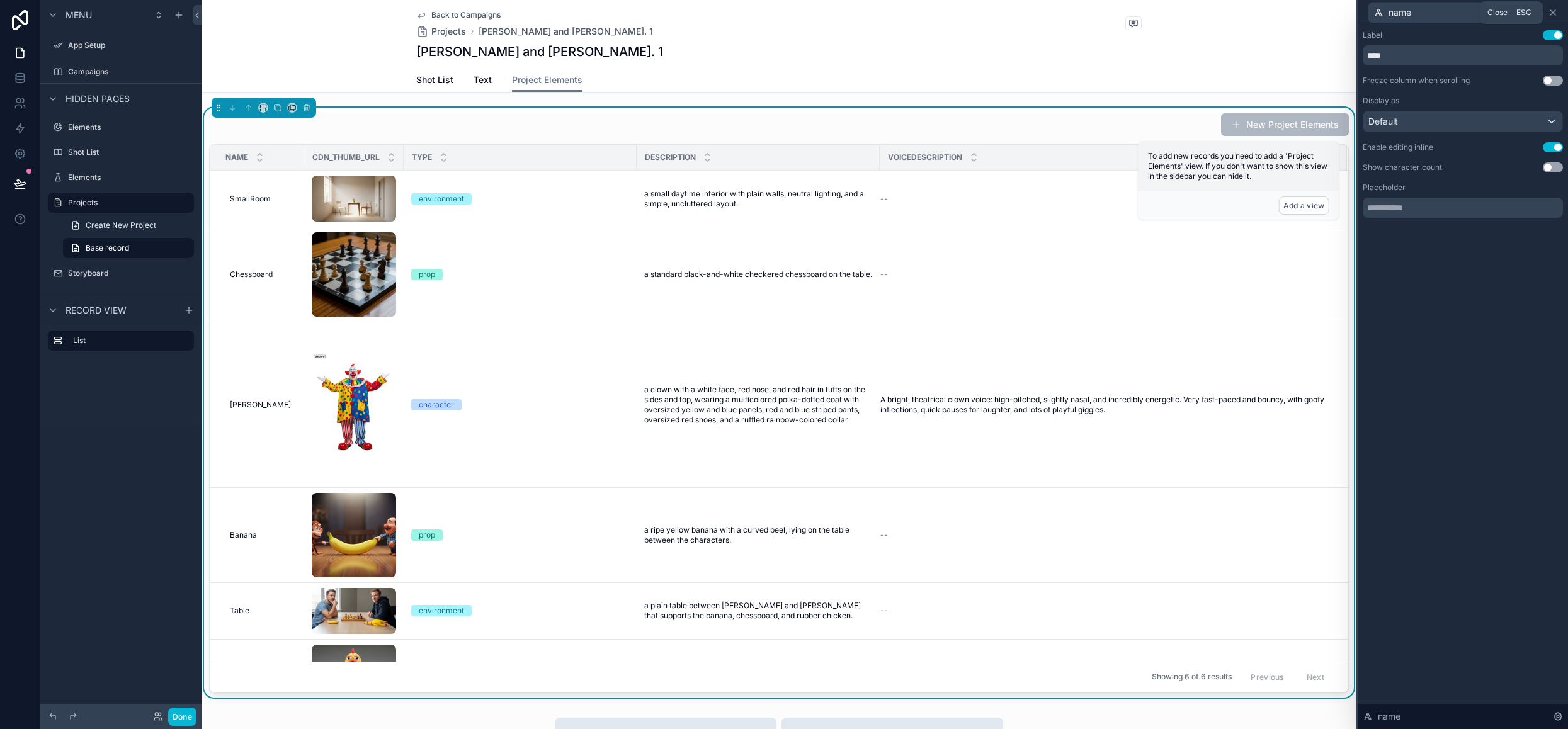
click at [1554, 14] on icon at bounding box center [1553, 13] width 5 height 5
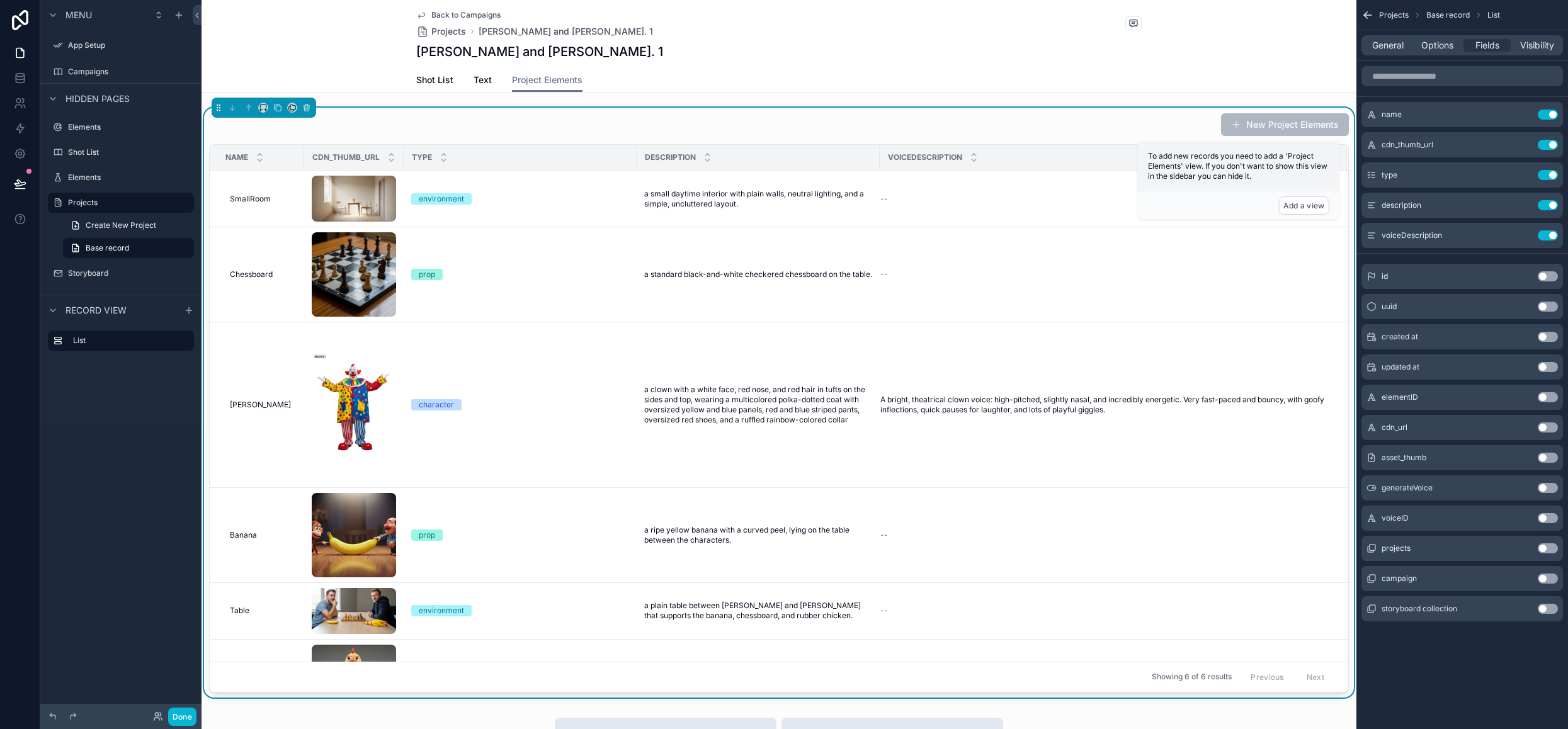
click at [1549, 424] on button "Use setting" at bounding box center [1547, 428] width 20 height 10
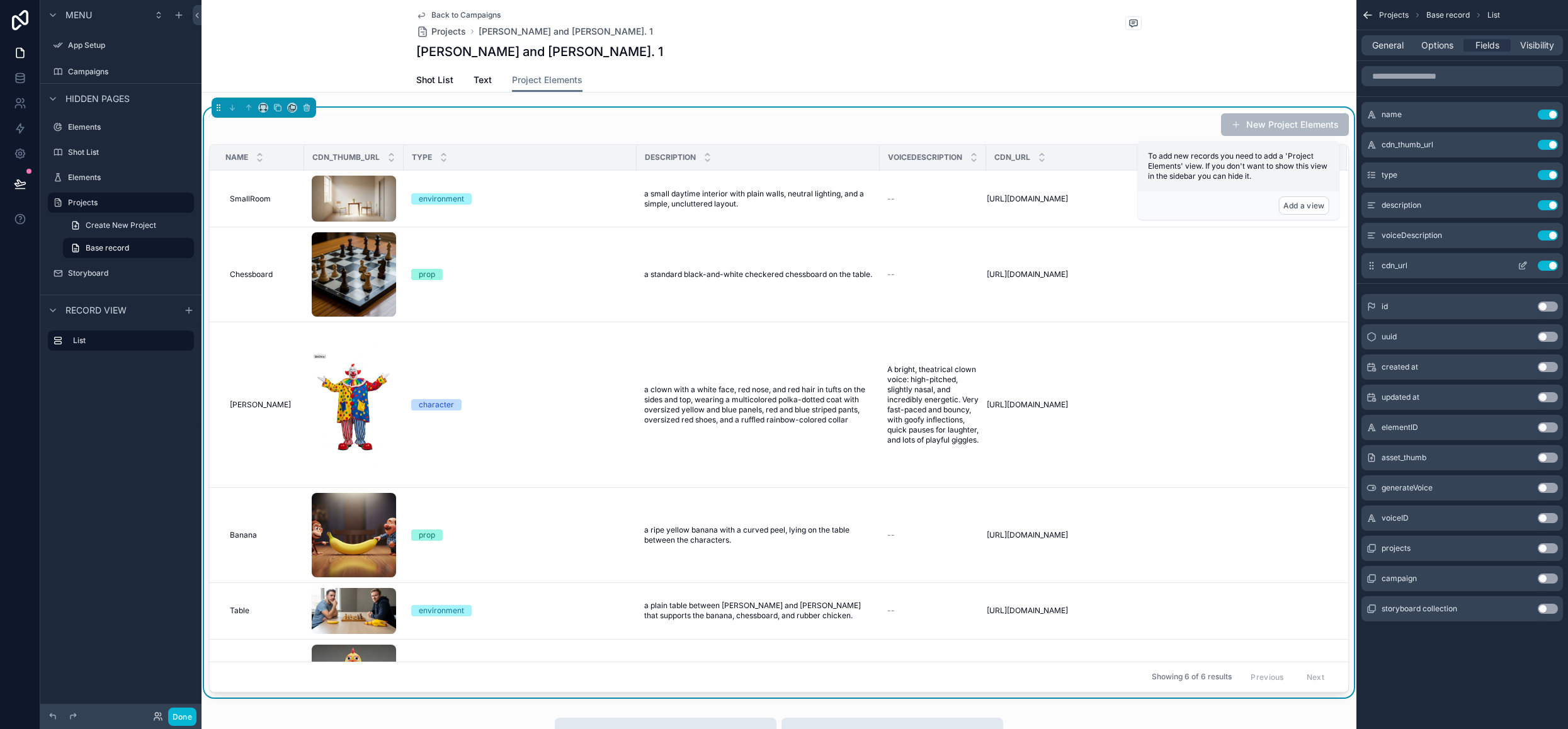
click at [1524, 268] on icon "scrollable content" at bounding box center [1522, 266] width 6 height 6
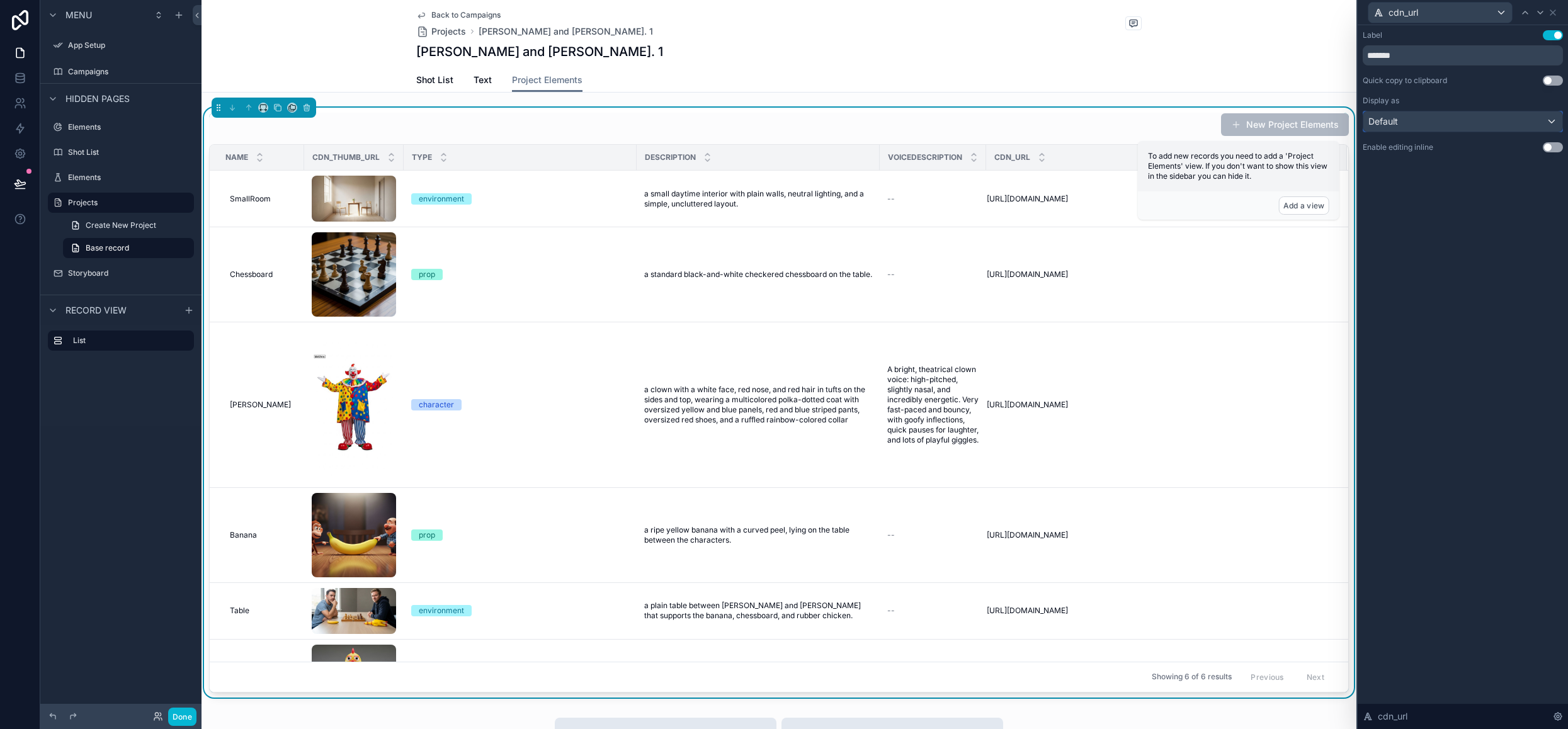
click at [1449, 125] on div "Default" at bounding box center [1462, 121] width 199 height 20
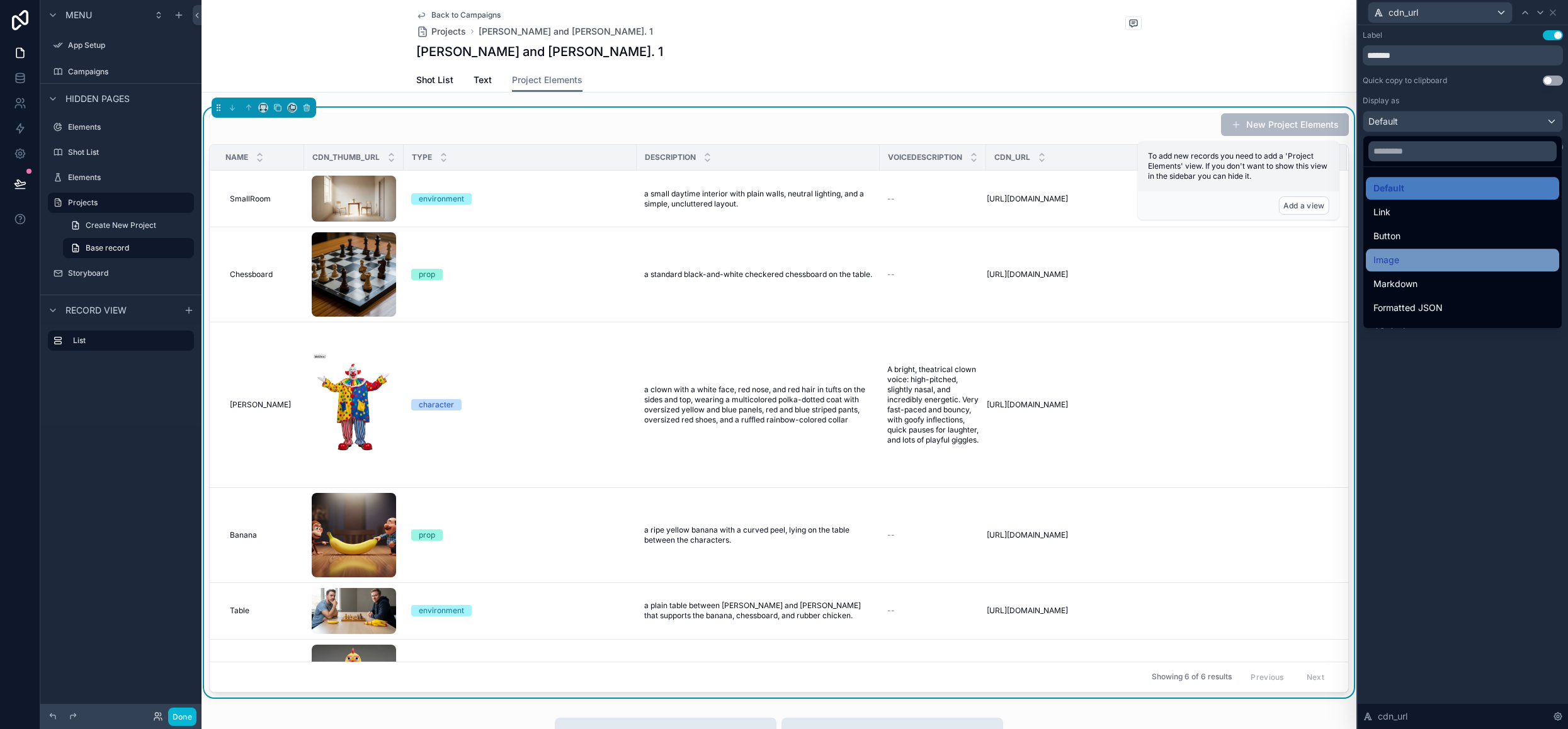
click at [1430, 253] on div "Image" at bounding box center [1462, 260] width 178 height 15
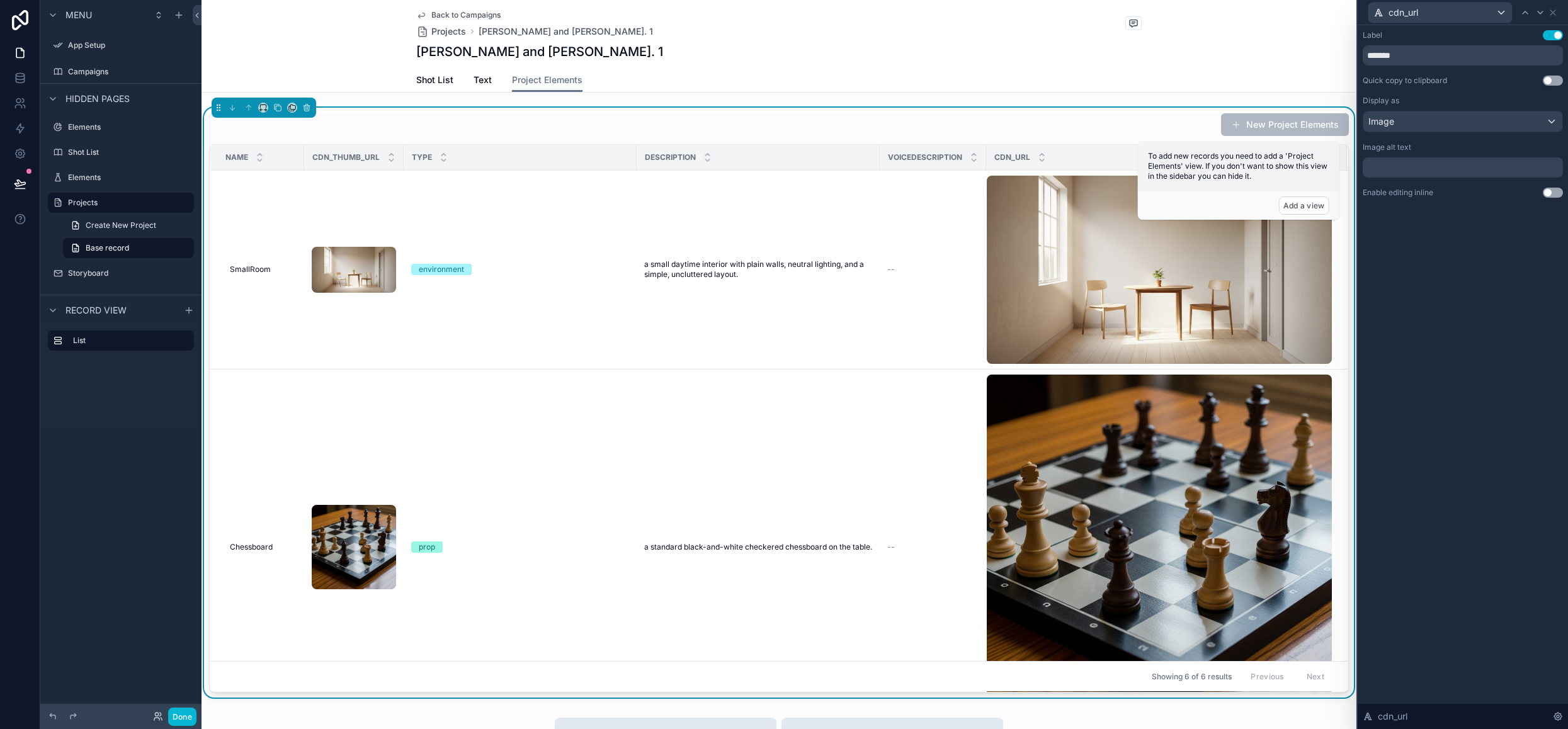
click at [1554, 192] on button "Use setting" at bounding box center [1552, 192] width 20 height 10
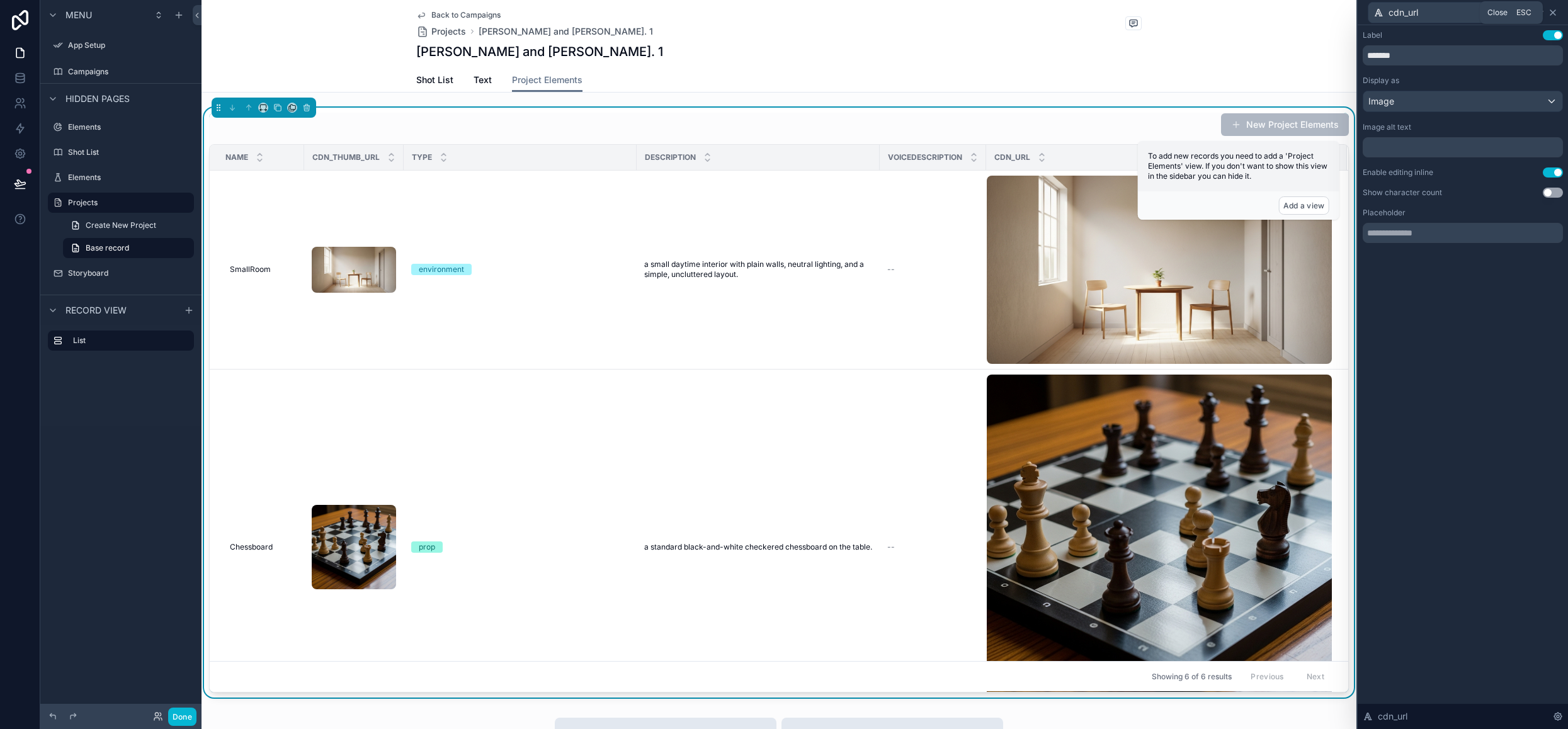
click at [1556, 11] on icon at bounding box center [1553, 13] width 10 height 10
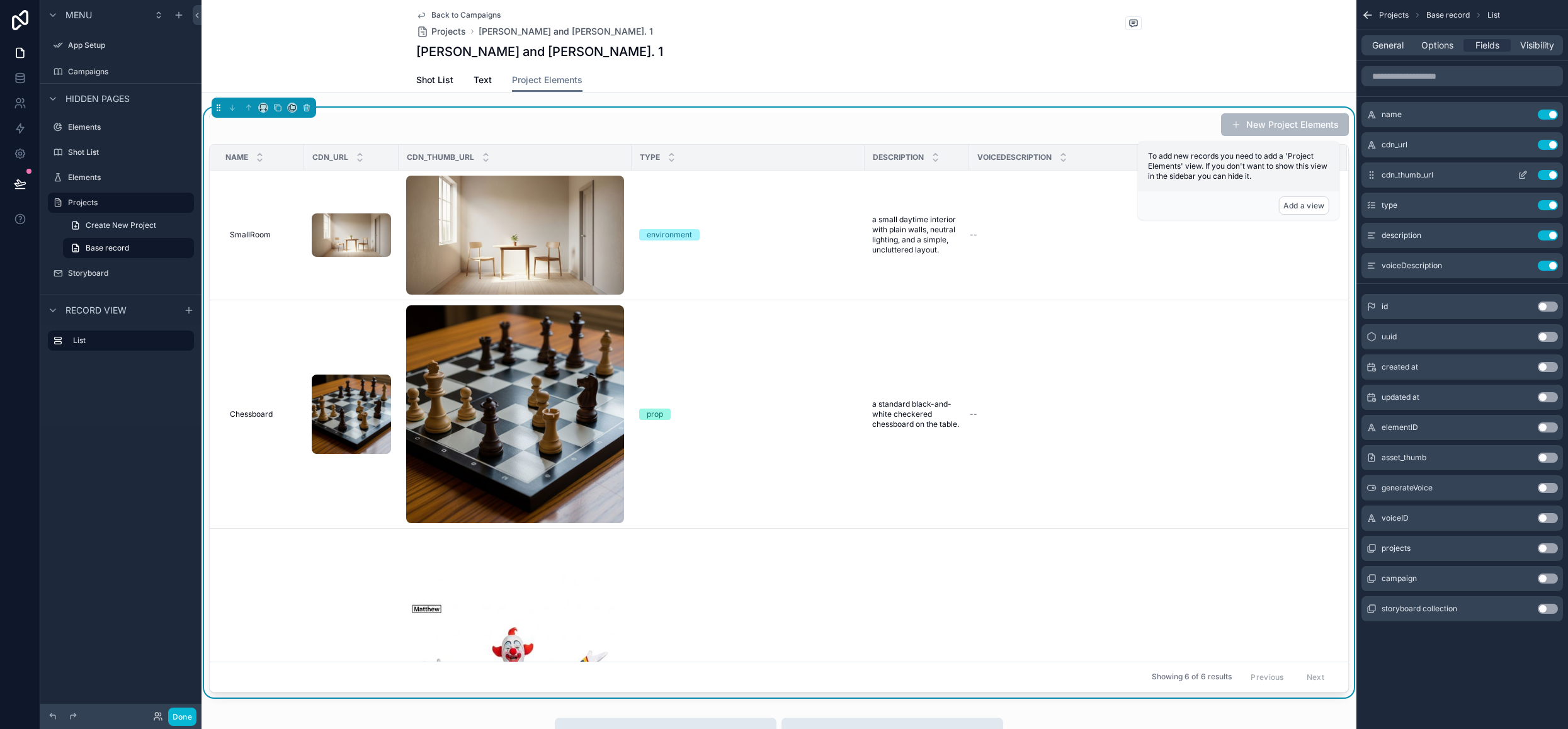
click at [1547, 174] on button "Use setting" at bounding box center [1547, 175] width 20 height 10
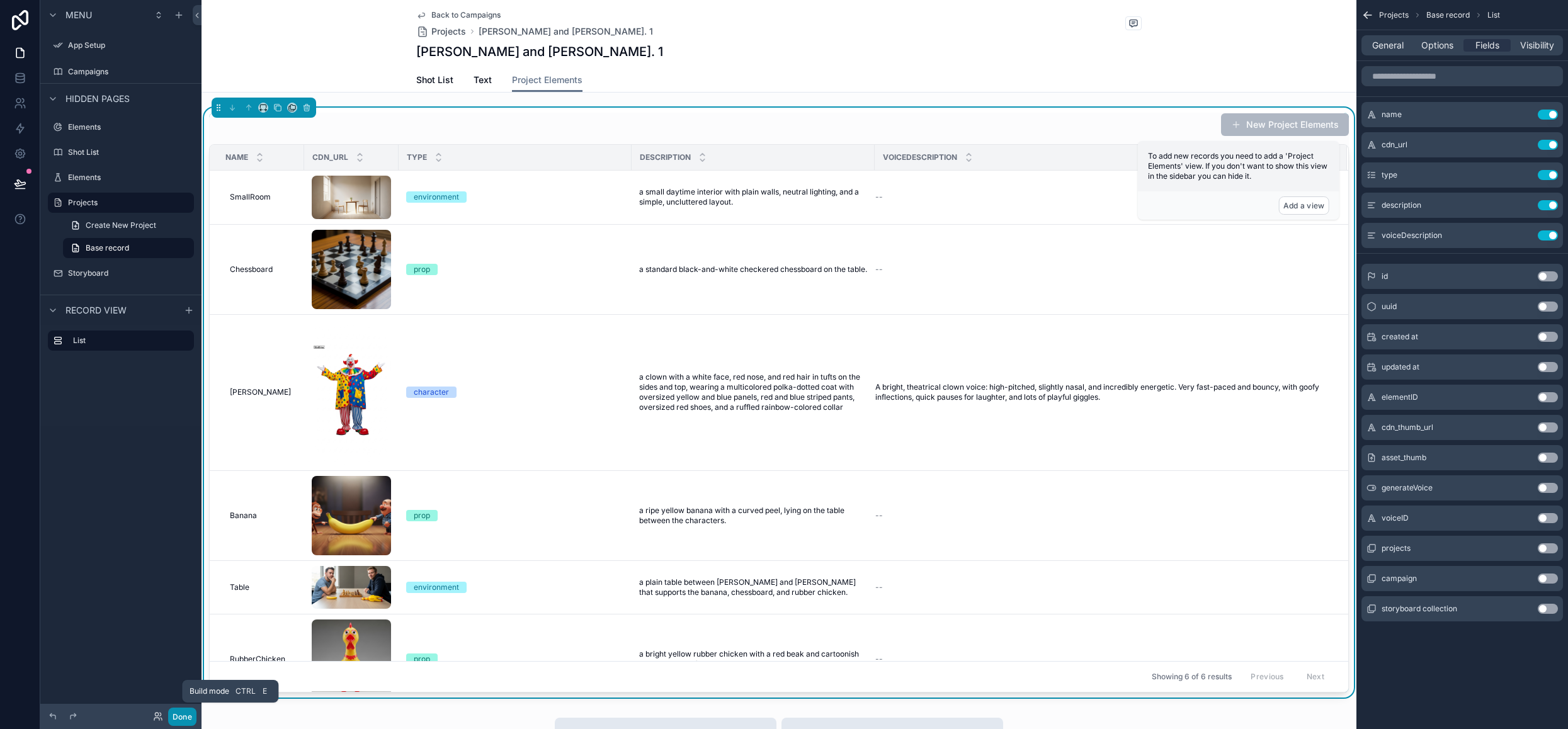
click at [181, 722] on button "Done" at bounding box center [182, 717] width 29 height 18
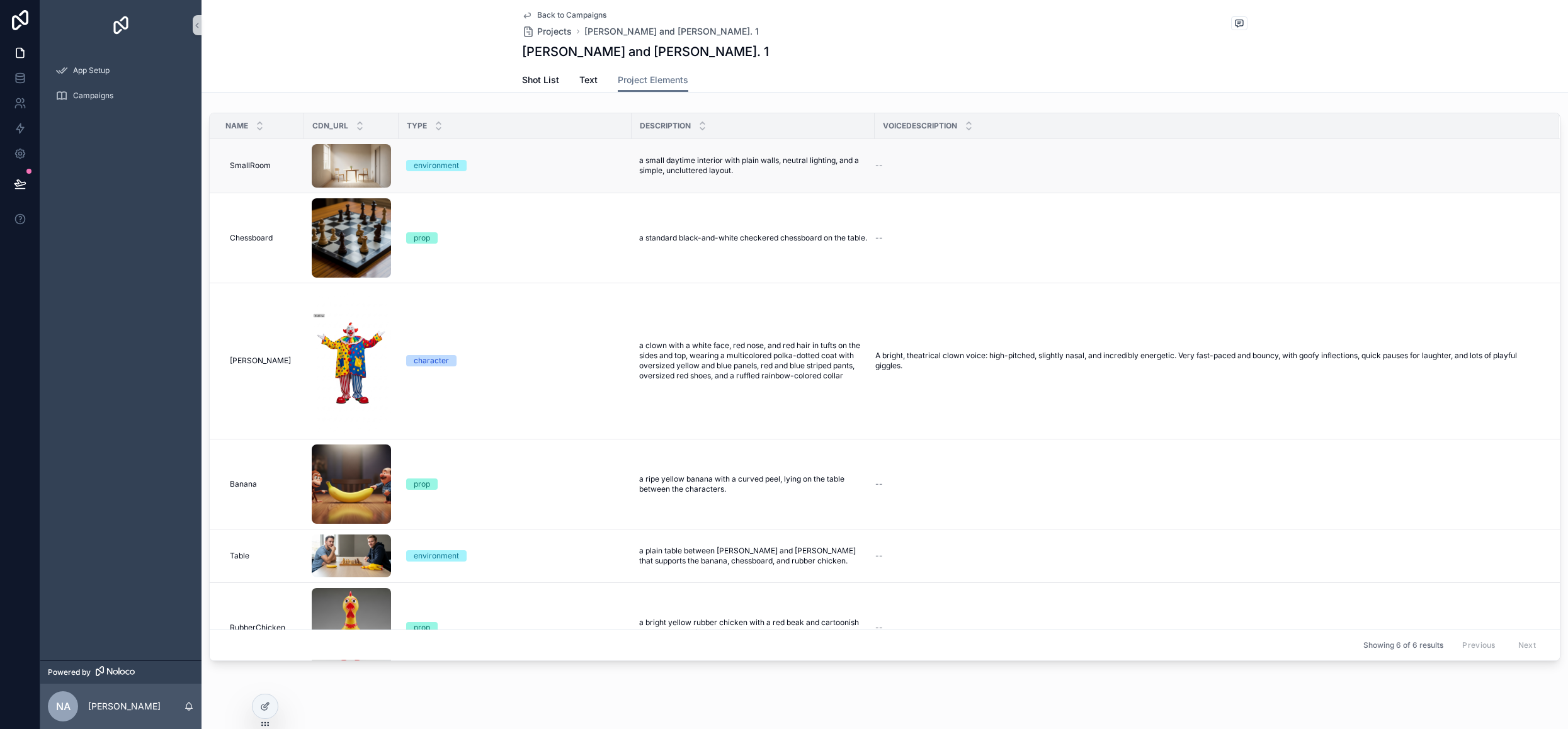
click at [341, 172] on img "scrollable content" at bounding box center [351, 165] width 79 height 43
click at [372, 162] on img "scrollable content" at bounding box center [351, 165] width 79 height 43
click at [345, 159] on img "scrollable content" at bounding box center [351, 165] width 79 height 43
drag, startPoint x: 359, startPoint y: 159, endPoint x: 349, endPoint y: 162, distance: 10.4
click at [349, 162] on img "scrollable content" at bounding box center [351, 165] width 79 height 43
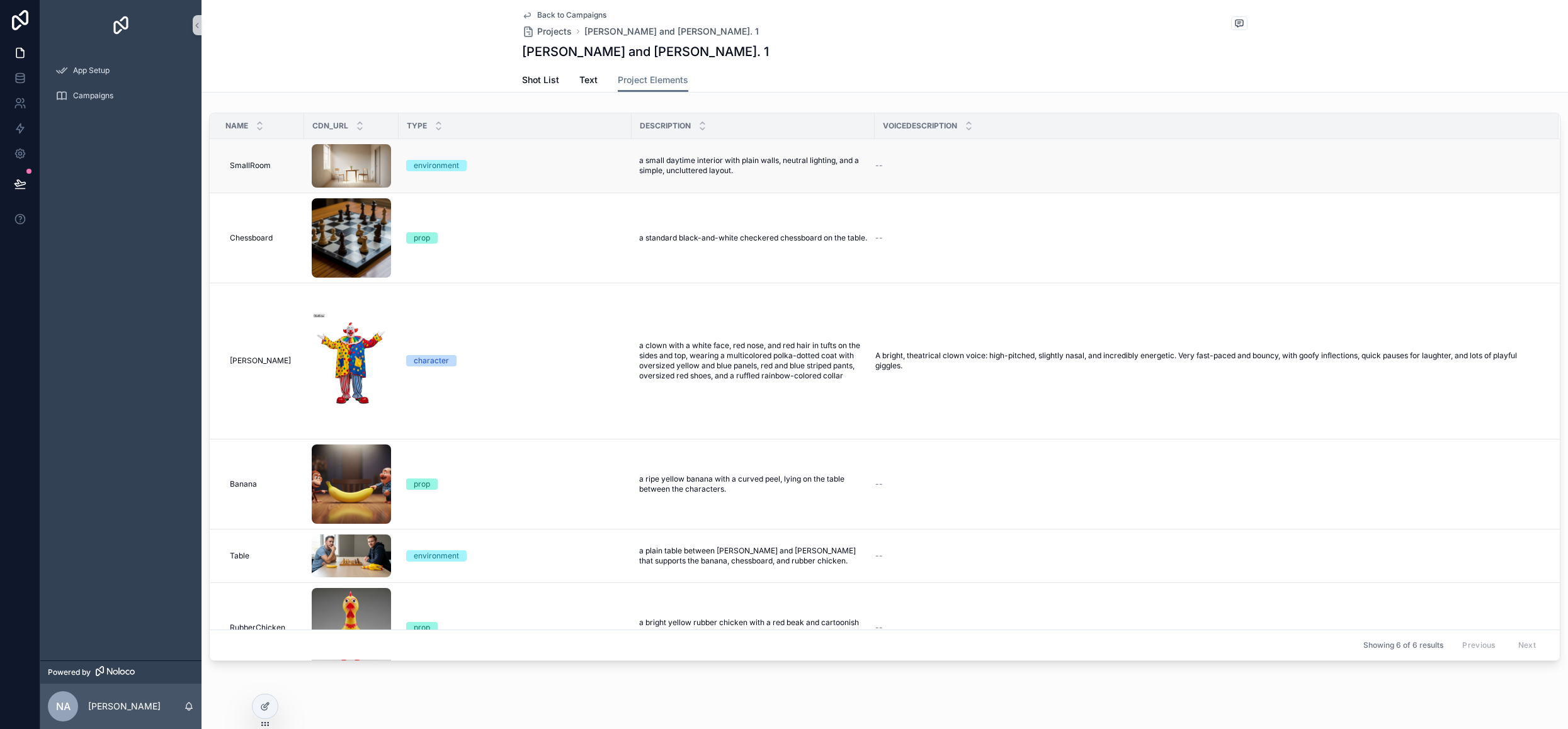
click at [349, 162] on img "scrollable content" at bounding box center [351, 165] width 79 height 43
click at [362, 249] on img "scrollable content" at bounding box center [351, 238] width 79 height 79
click at [266, 709] on icon at bounding box center [264, 707] width 6 height 6
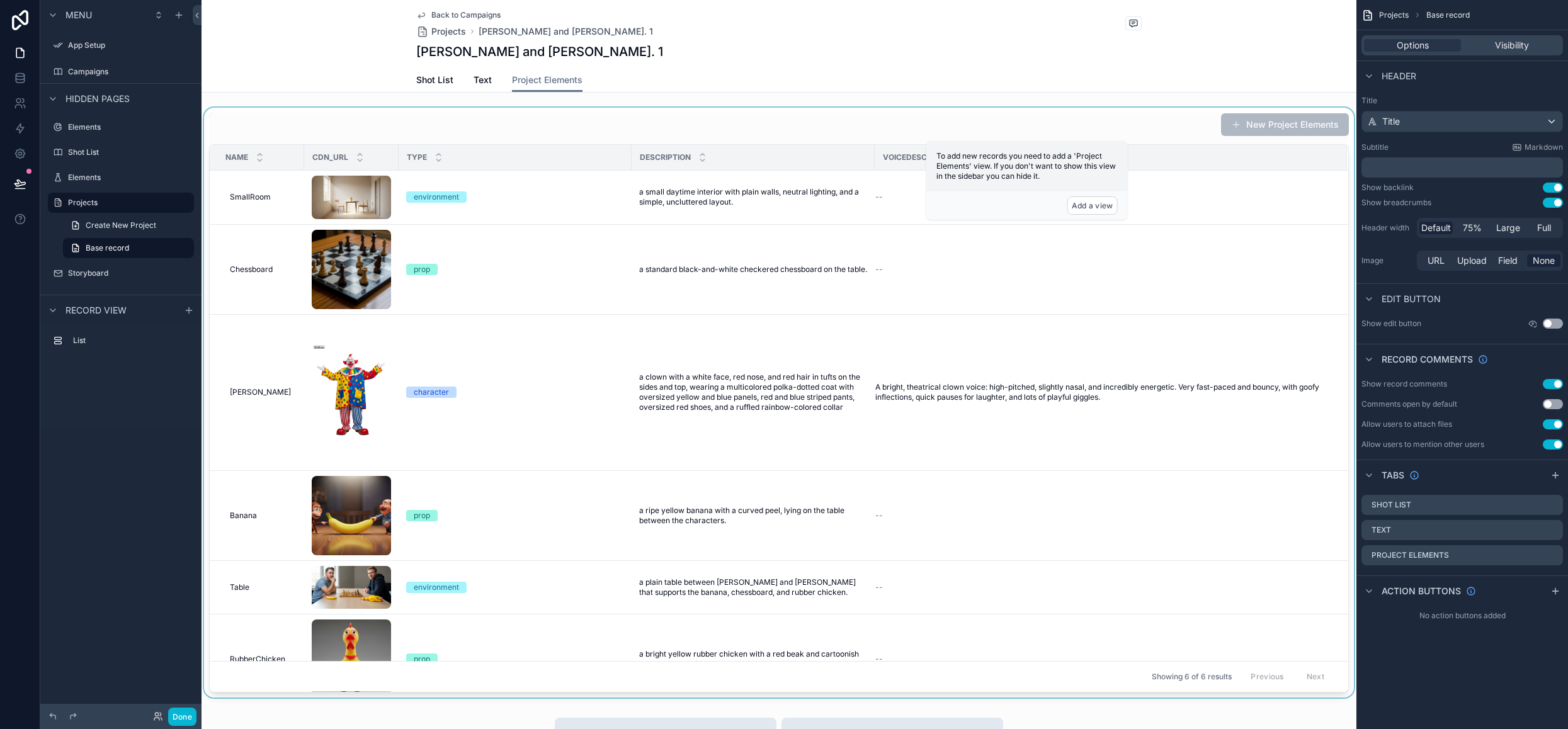
click at [453, 251] on div "scrollable content" at bounding box center [779, 402] width 1155 height 590
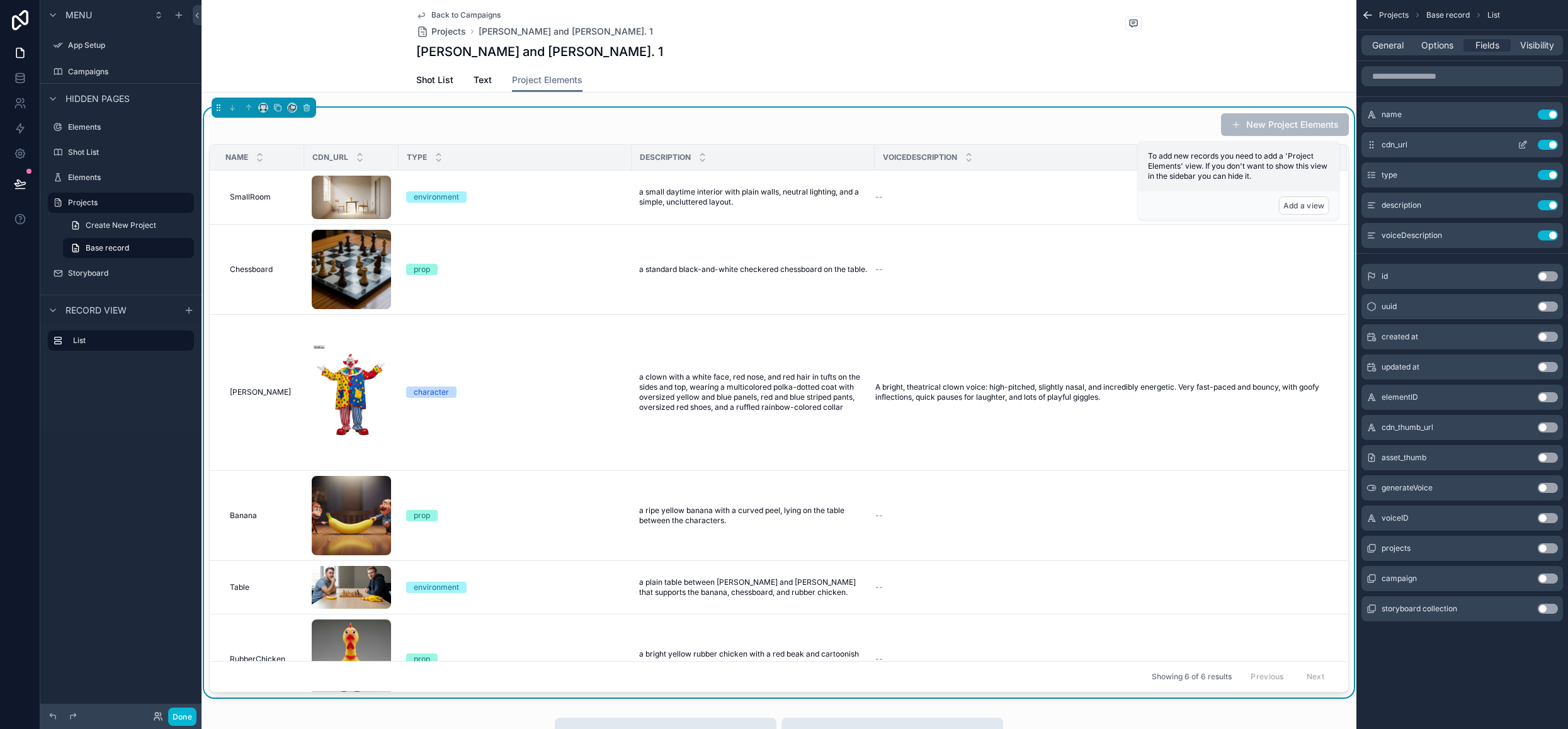
click at [1522, 144] on icon "scrollable content" at bounding box center [1523, 145] width 10 height 10
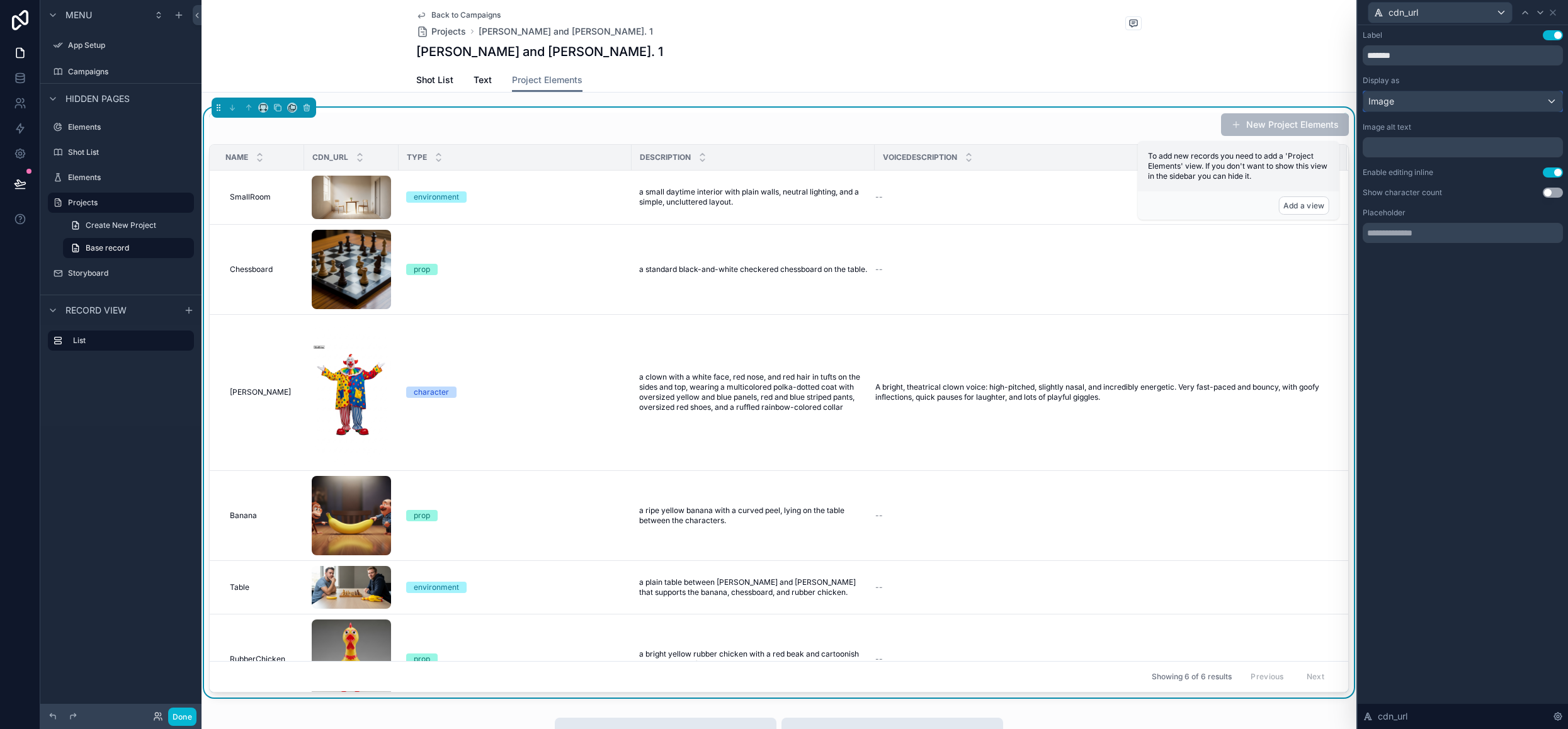
click at [1456, 102] on div "Image" at bounding box center [1462, 101] width 199 height 20
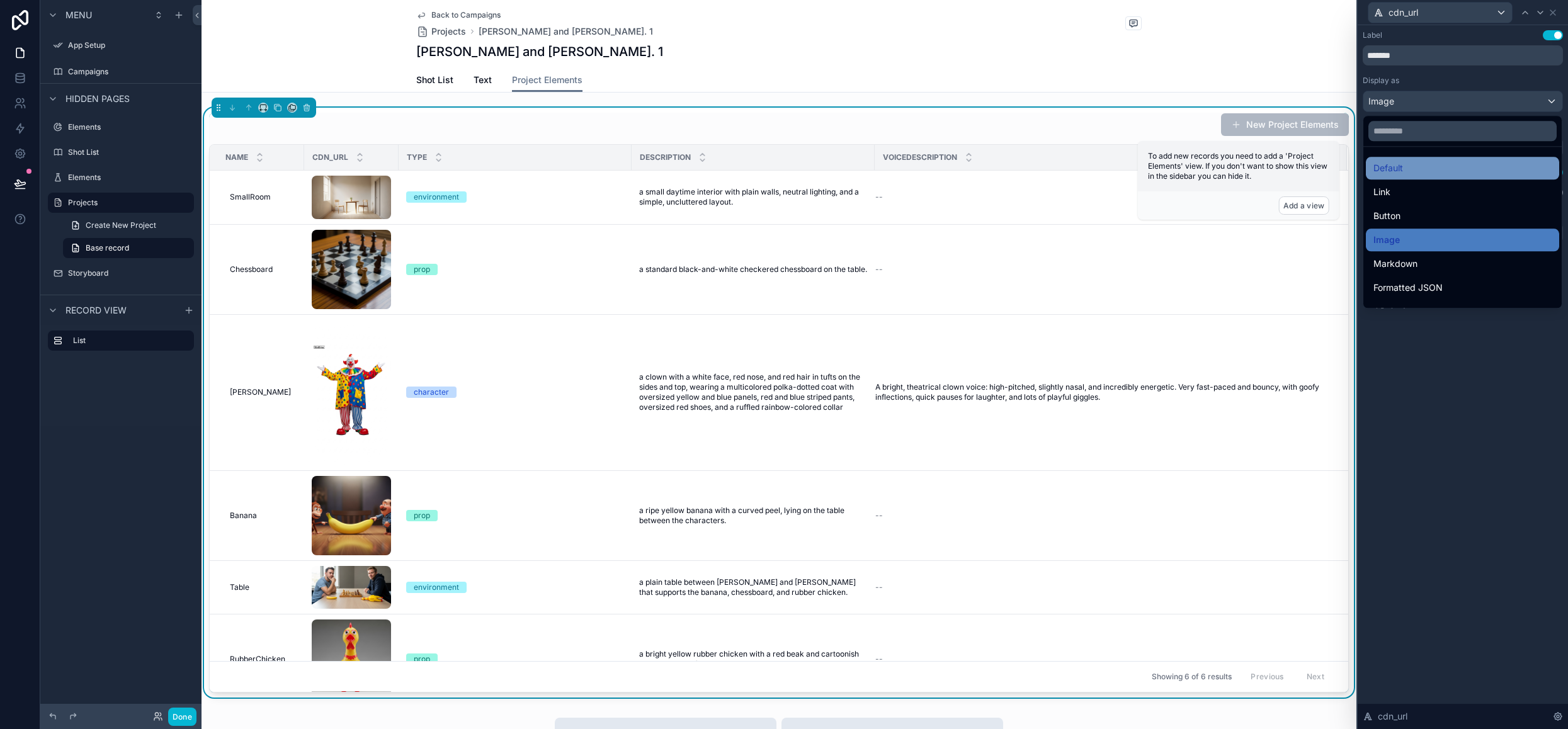
click at [1426, 169] on div "Default" at bounding box center [1462, 168] width 178 height 15
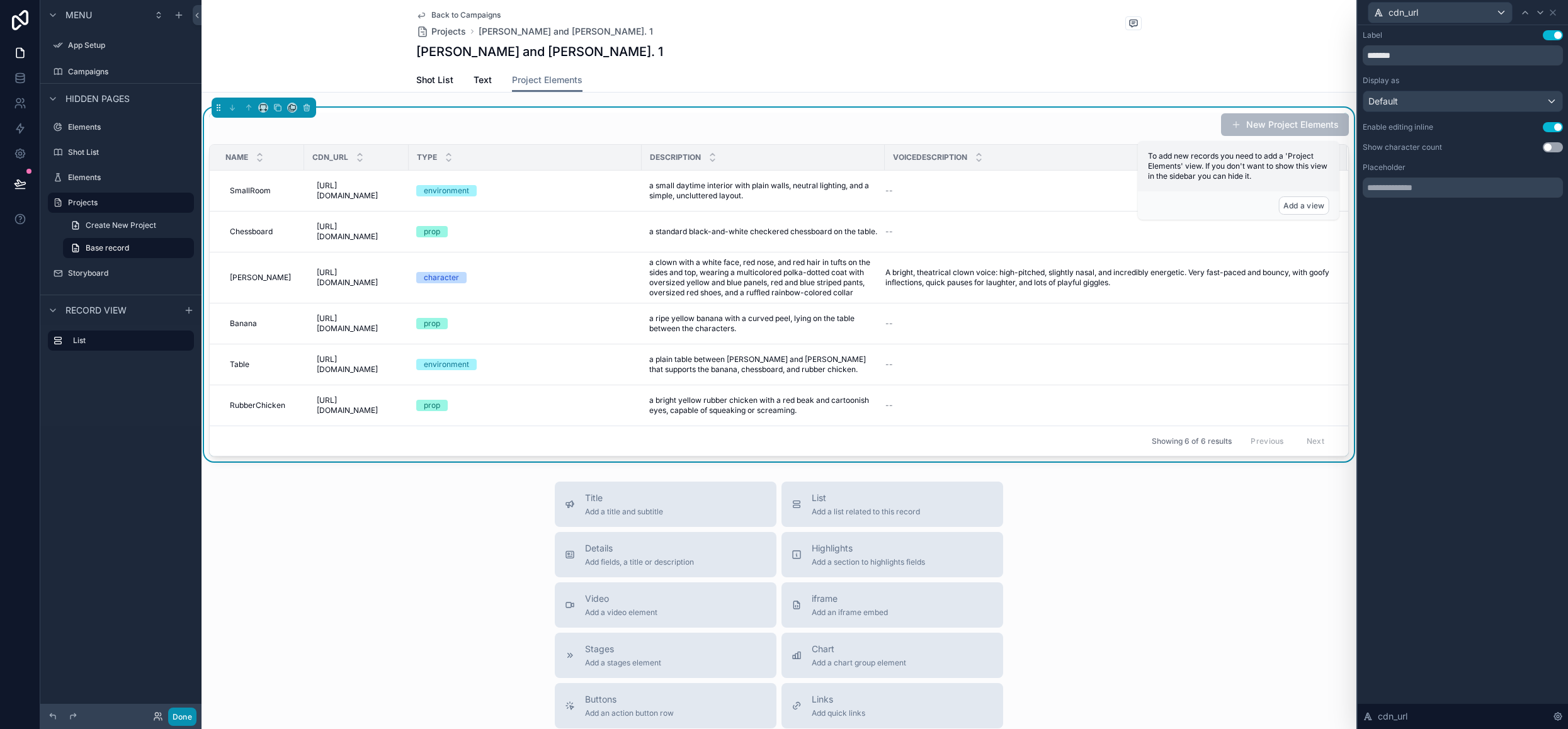
click at [179, 719] on button "Done" at bounding box center [182, 717] width 29 height 18
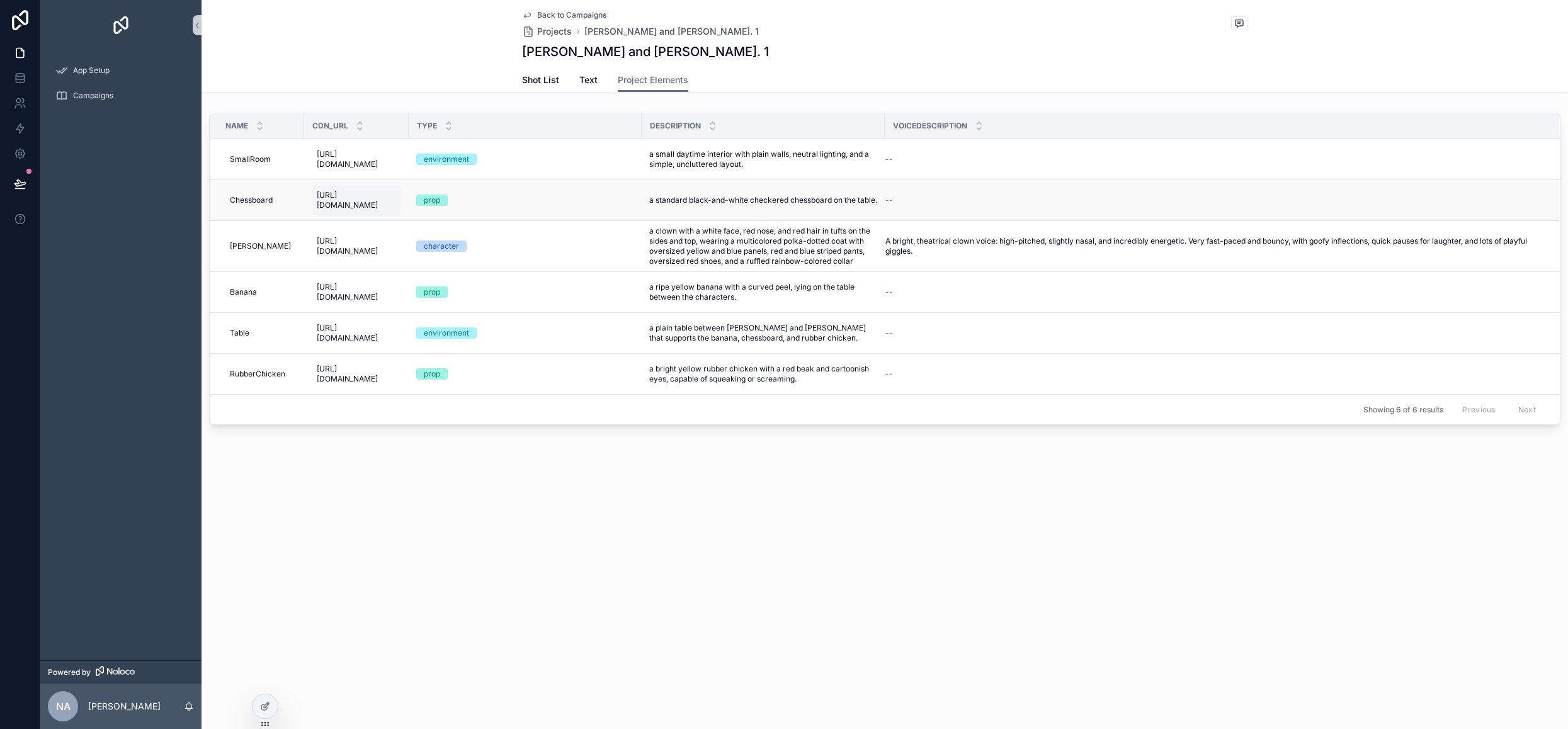
click at [352, 210] on span "[URL][DOMAIN_NAME]" at bounding box center [357, 200] width 79 height 20
click at [260, 710] on icon at bounding box center [265, 706] width 10 height 10
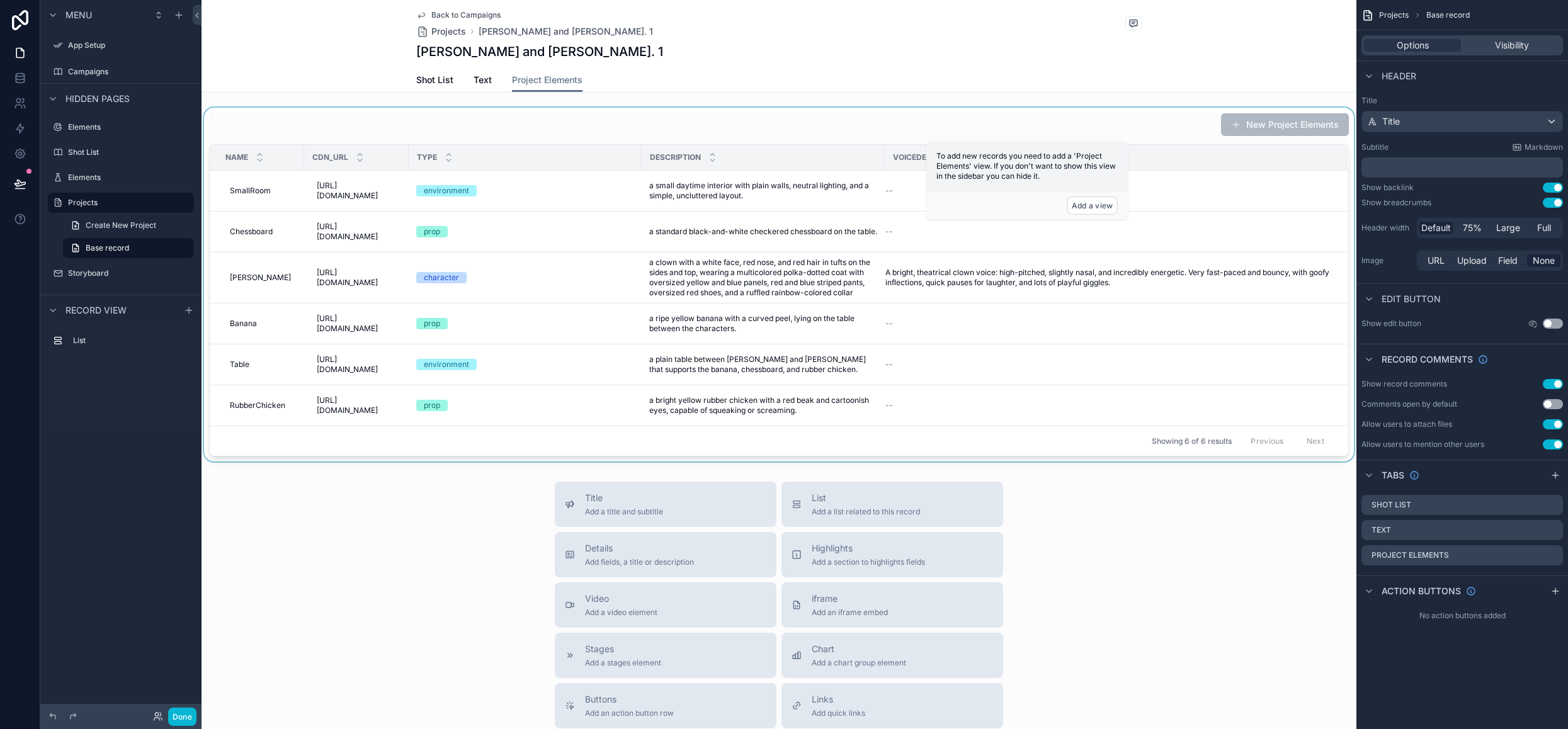
click at [625, 126] on div "scrollable content" at bounding box center [779, 284] width 1155 height 354
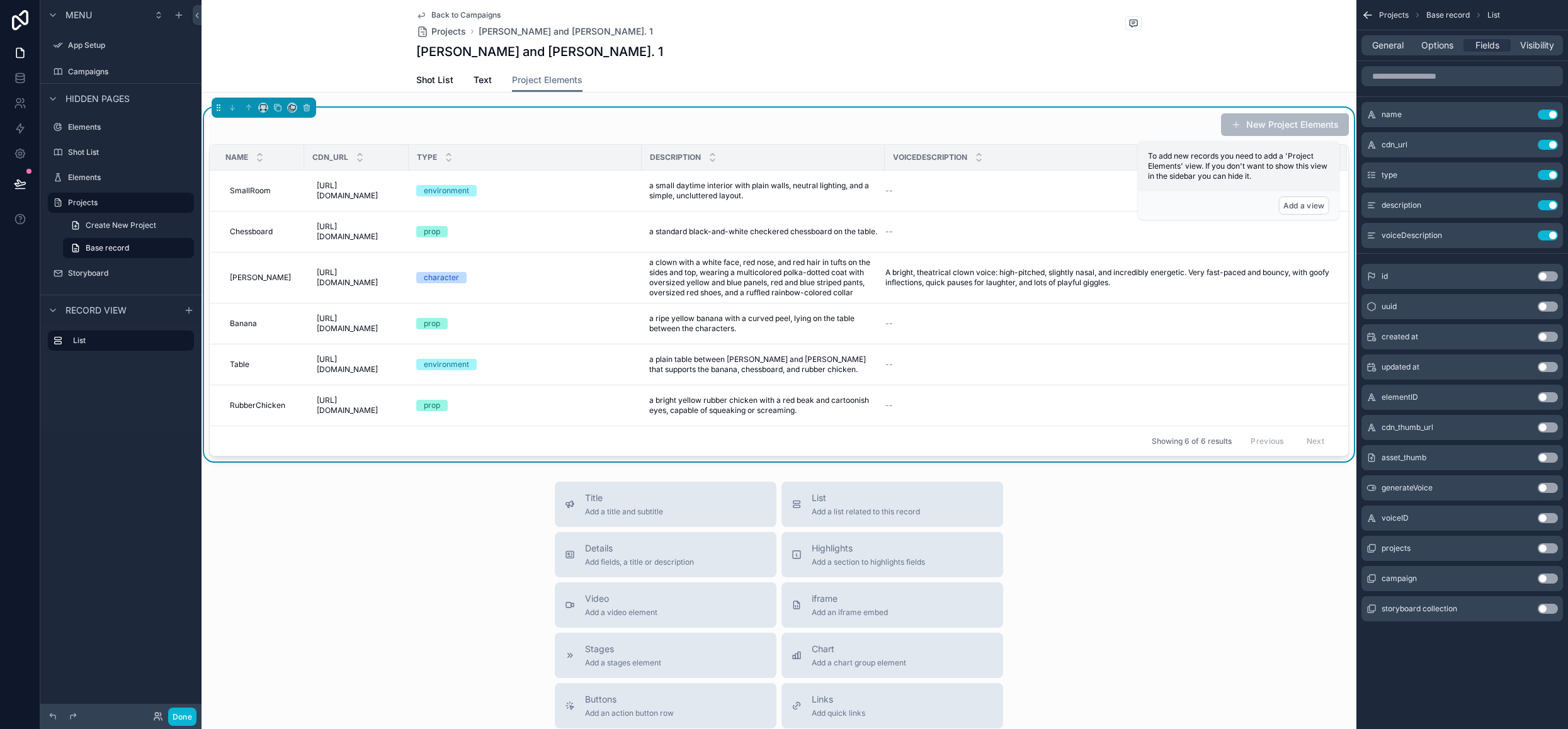
click at [1548, 425] on button "Use setting" at bounding box center [1547, 428] width 20 height 10
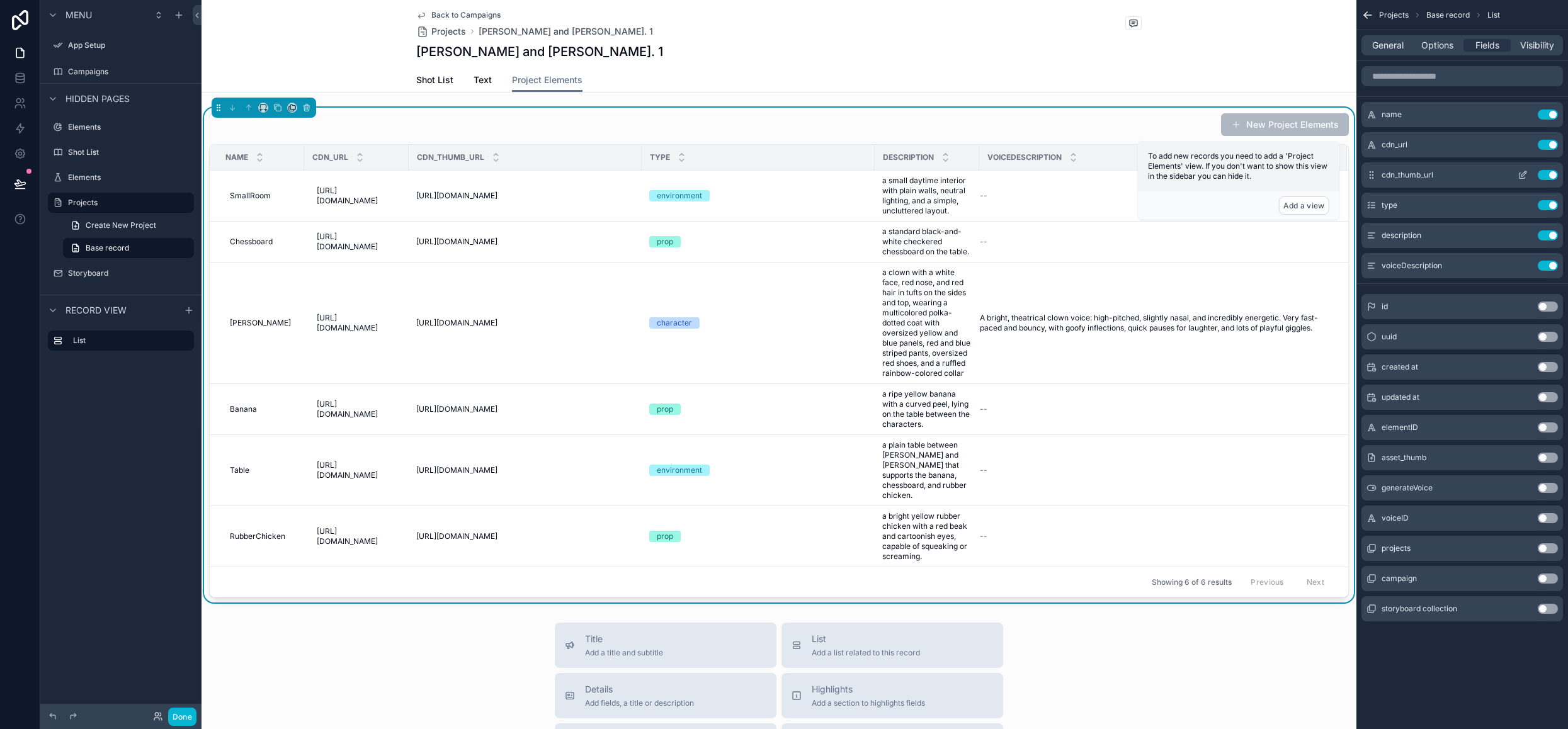
click at [1519, 173] on icon "scrollable content" at bounding box center [1522, 176] width 6 height 6
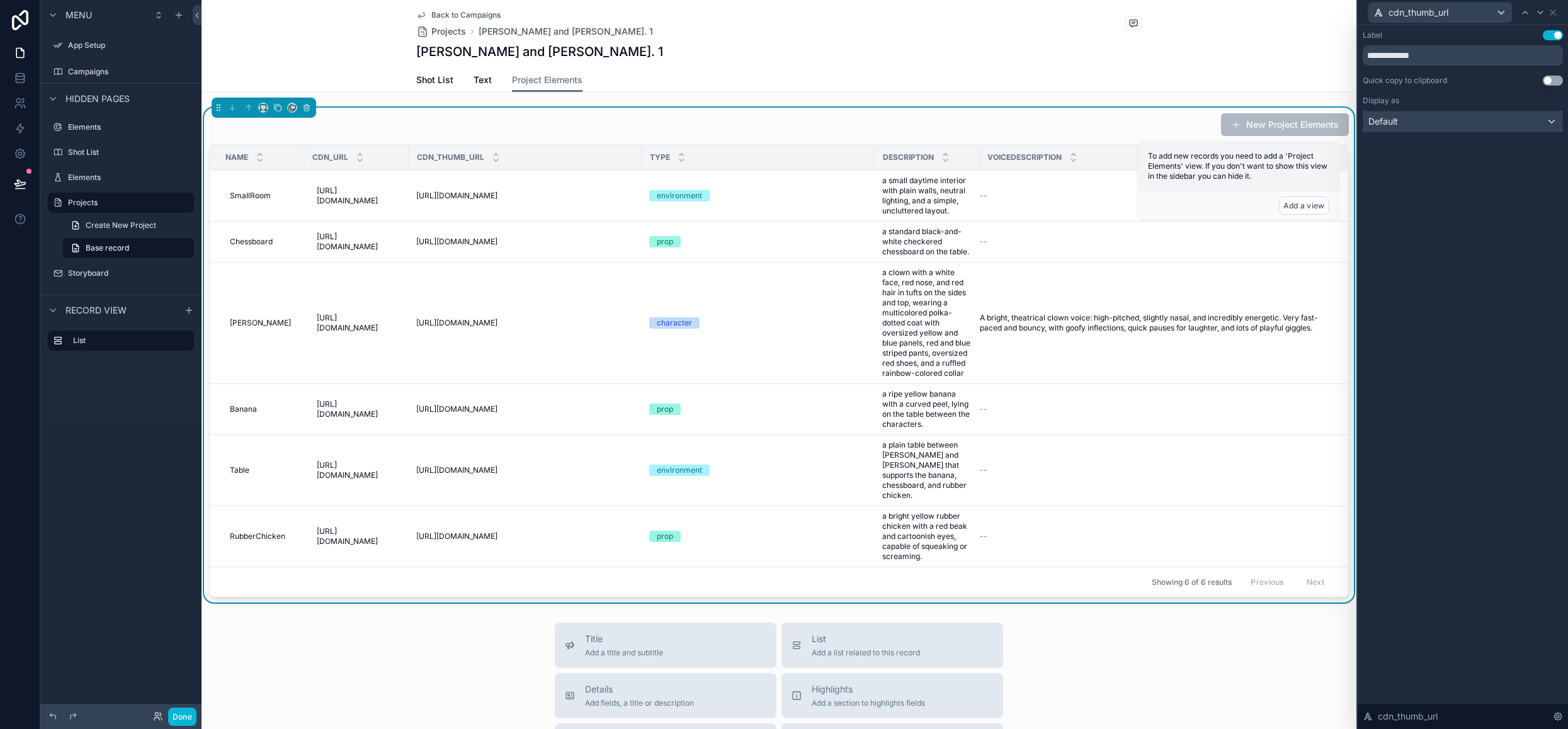
click at [1466, 121] on div "Default" at bounding box center [1462, 121] width 199 height 20
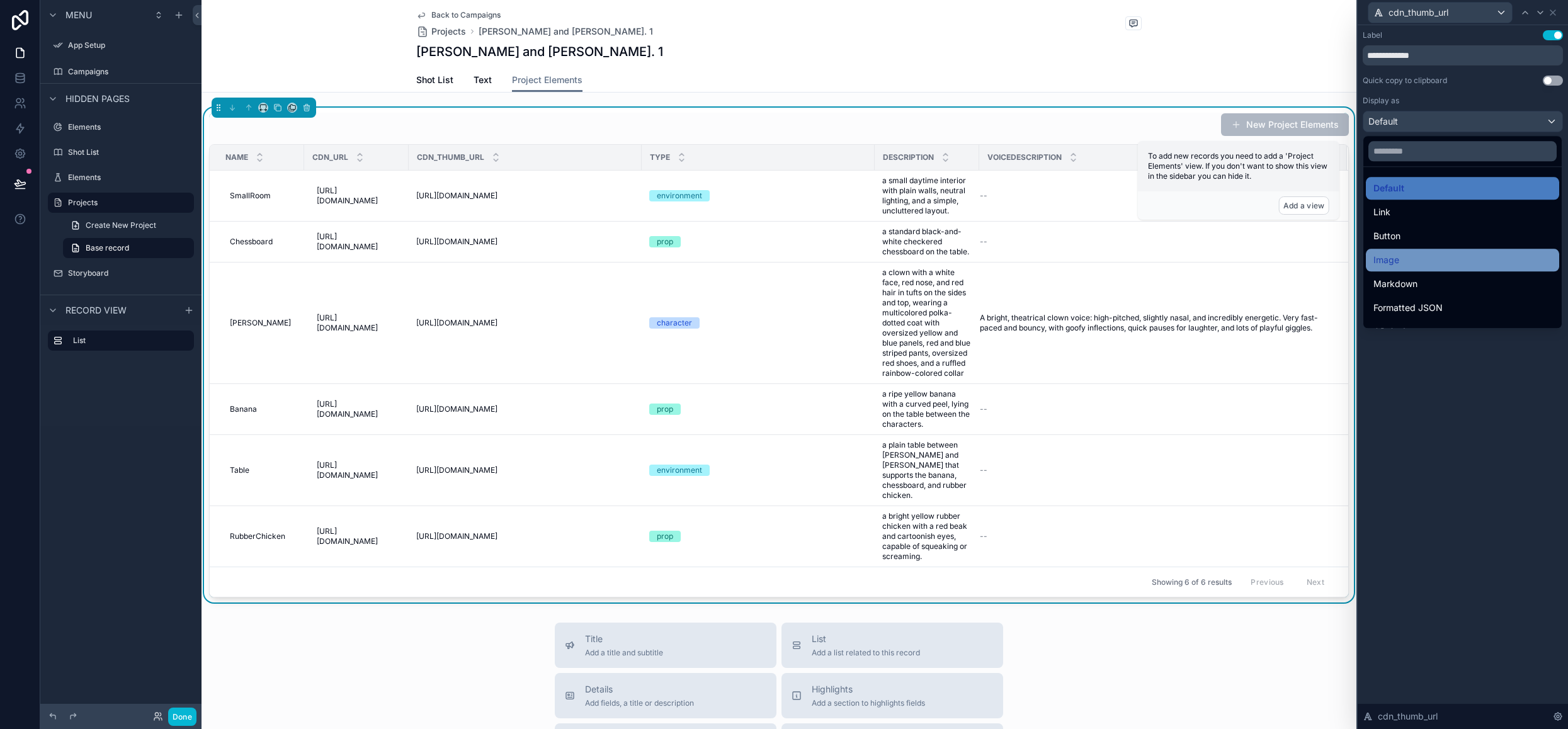
click at [1429, 259] on div "Image" at bounding box center [1462, 260] width 178 height 15
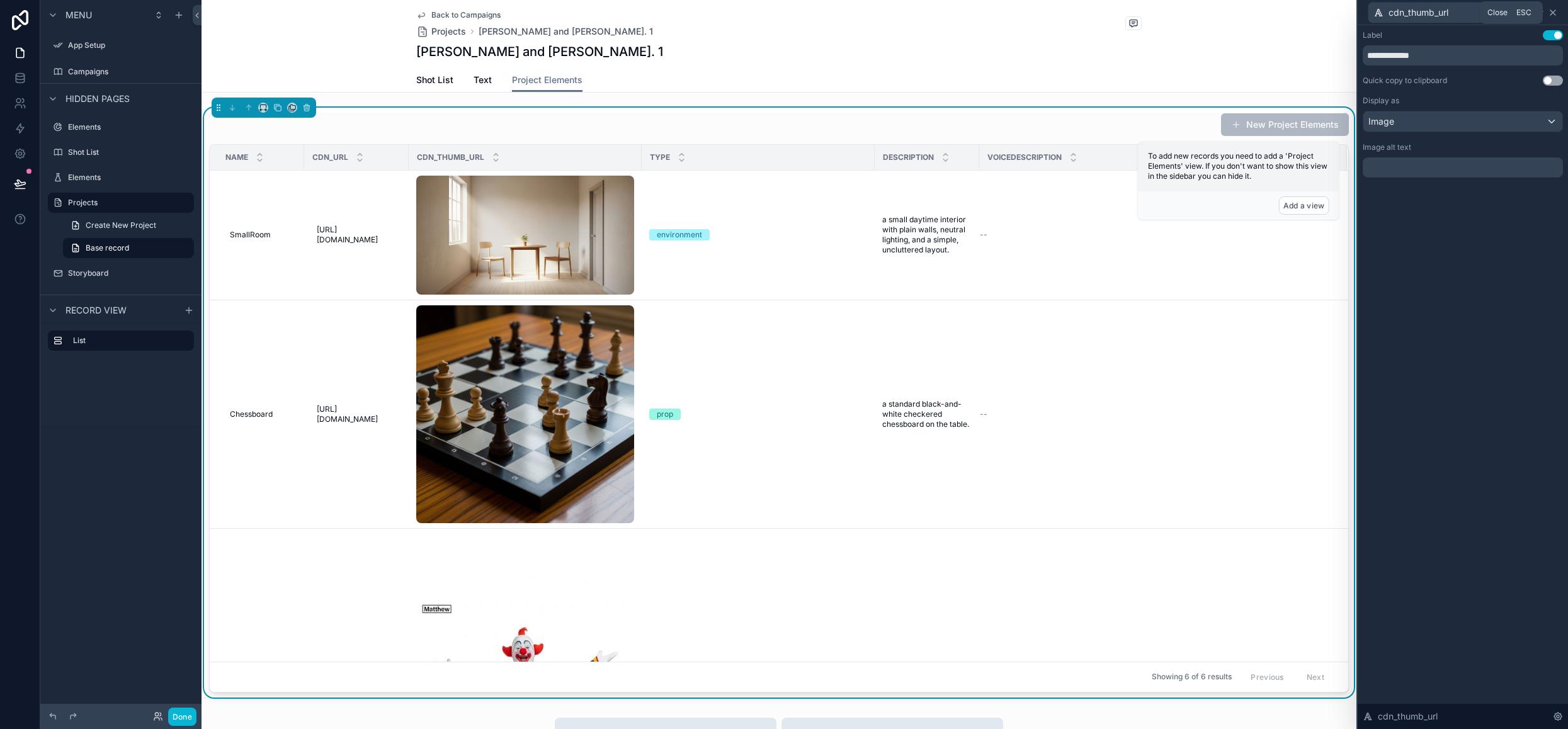
click at [1556, 14] on icon at bounding box center [1553, 13] width 10 height 10
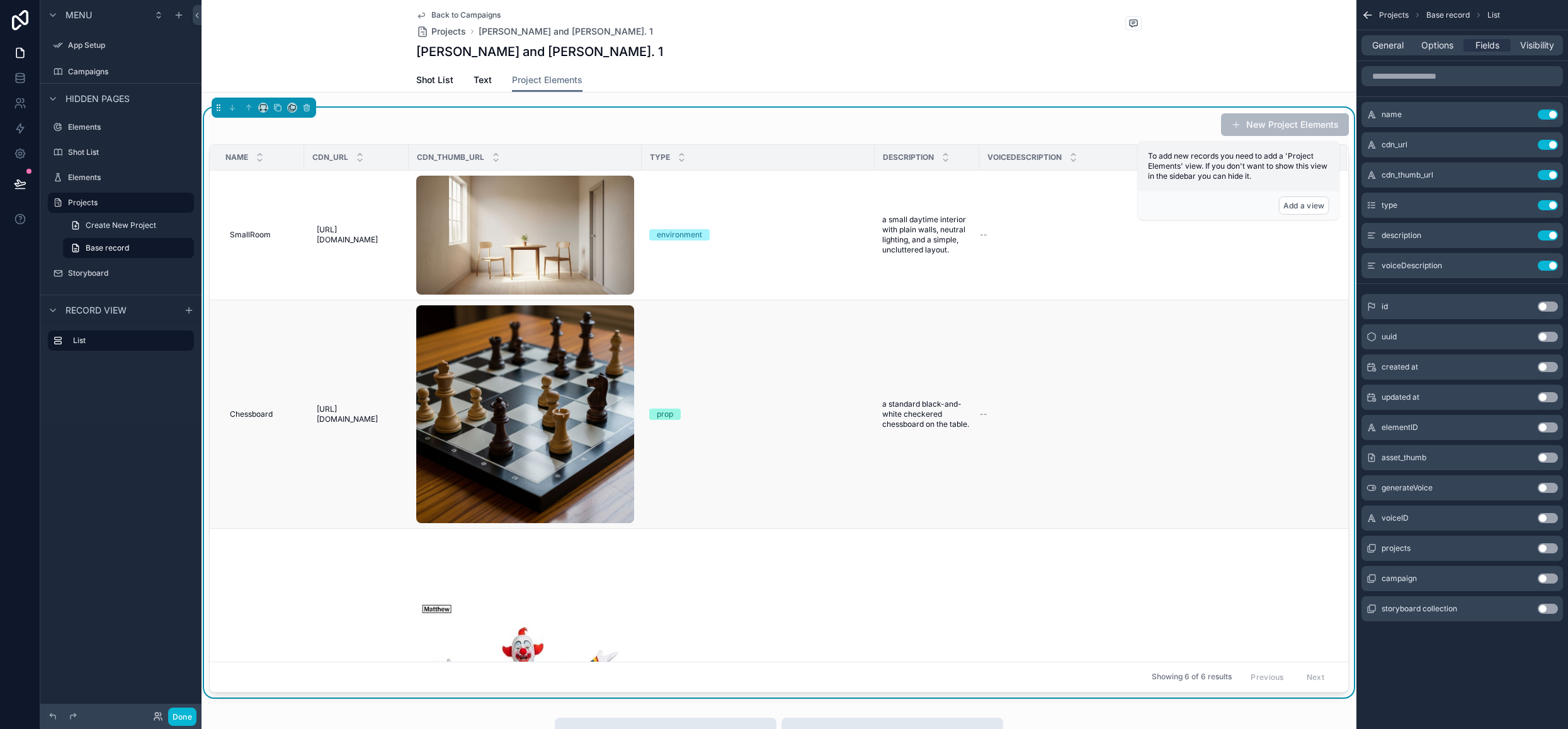
click at [1259, 338] on td "--" at bounding box center [1163, 413] width 368 height 229
click at [1423, 286] on div "name Use setting cdn_url Use setting cdn_thumb_url Use setting type Use setting…" at bounding box center [1462, 349] width 211 height 575
click at [1051, 209] on td "--" at bounding box center [1163, 235] width 368 height 130
click at [1521, 205] on icon "scrollable content" at bounding box center [1524, 204] width 5 height 5
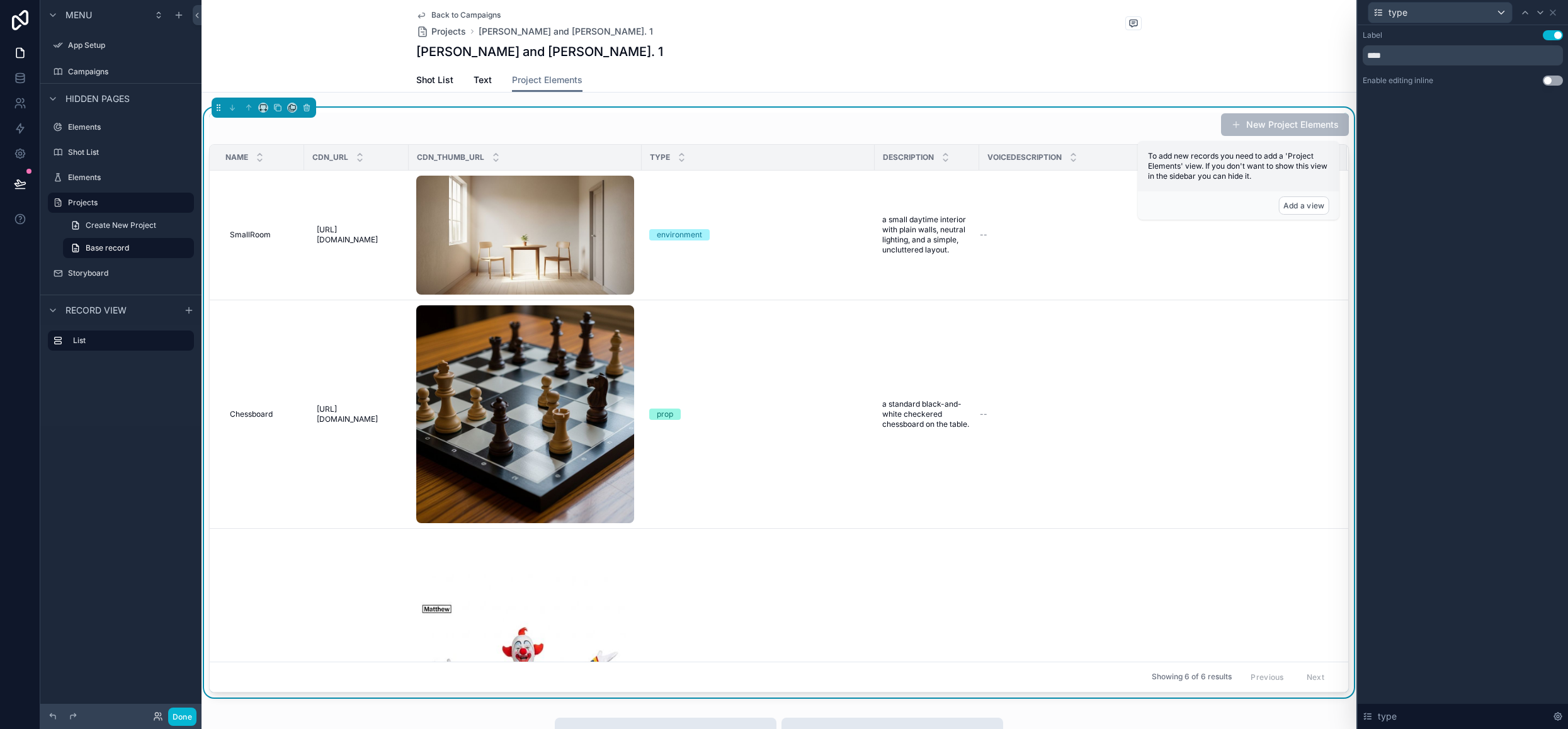
click at [1559, 76] on button "Use setting" at bounding box center [1552, 81] width 20 height 10
click at [1554, 11] on icon at bounding box center [1553, 13] width 10 height 10
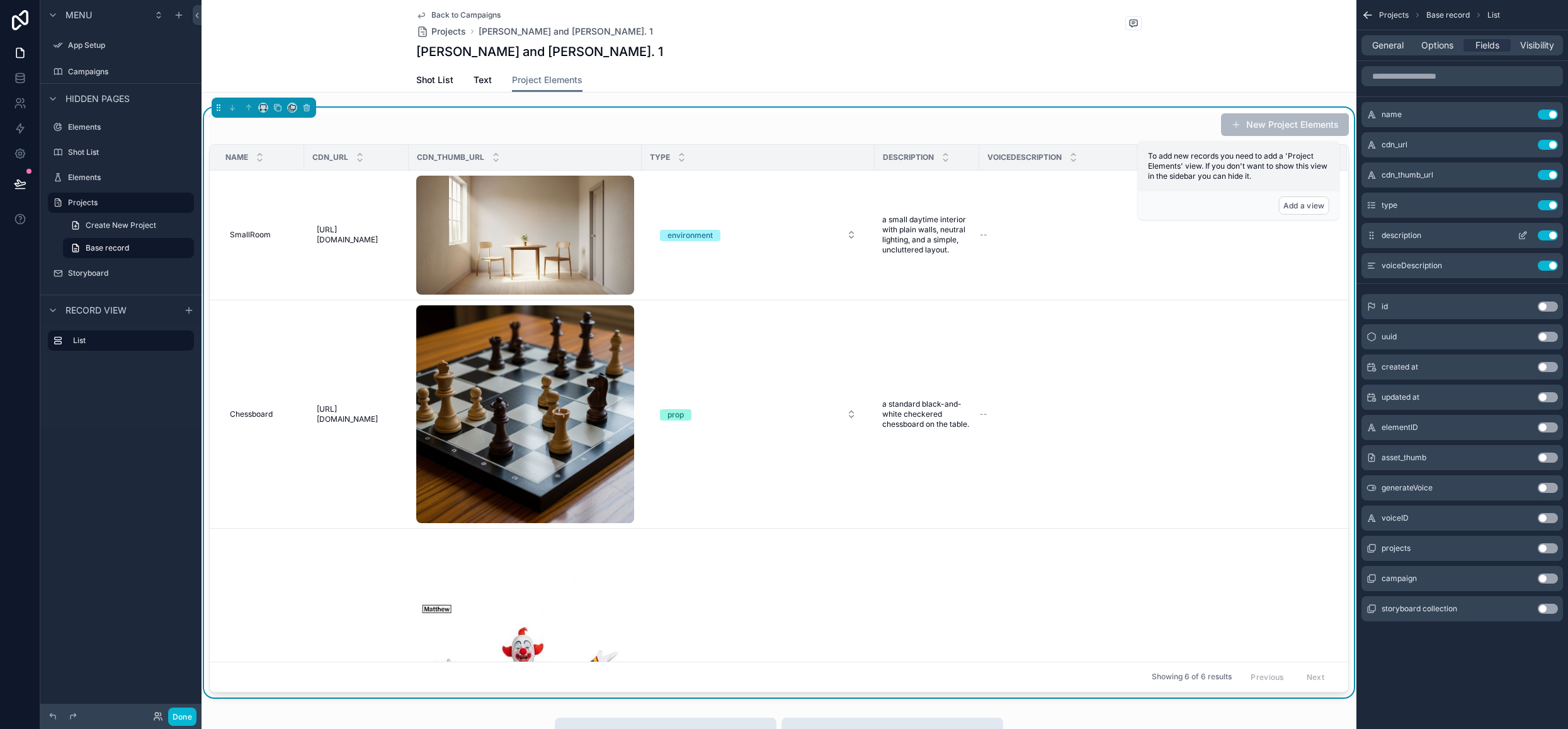
click at [1523, 235] on icon "scrollable content" at bounding box center [1523, 236] width 10 height 10
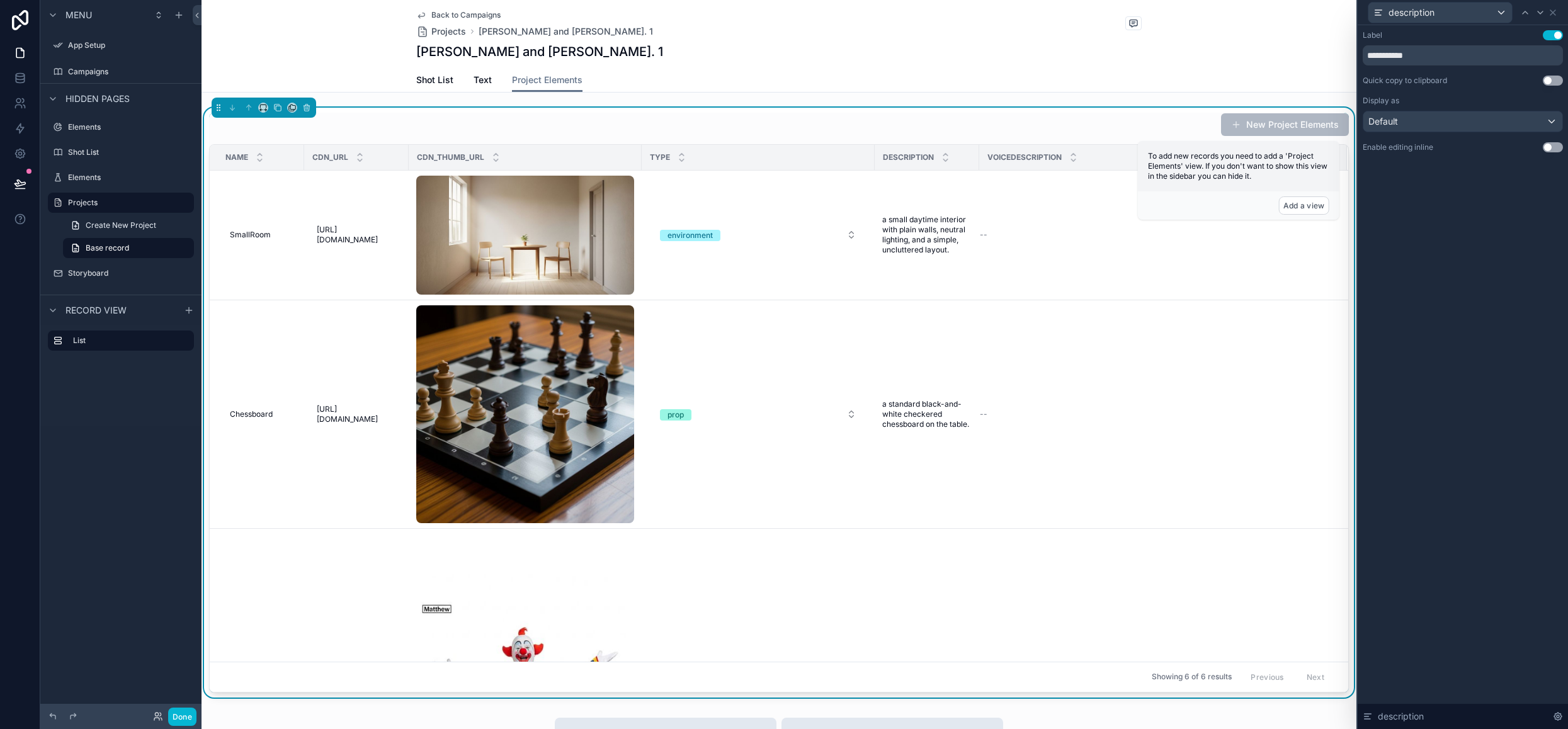
click at [1555, 146] on button "Use setting" at bounding box center [1552, 148] width 20 height 10
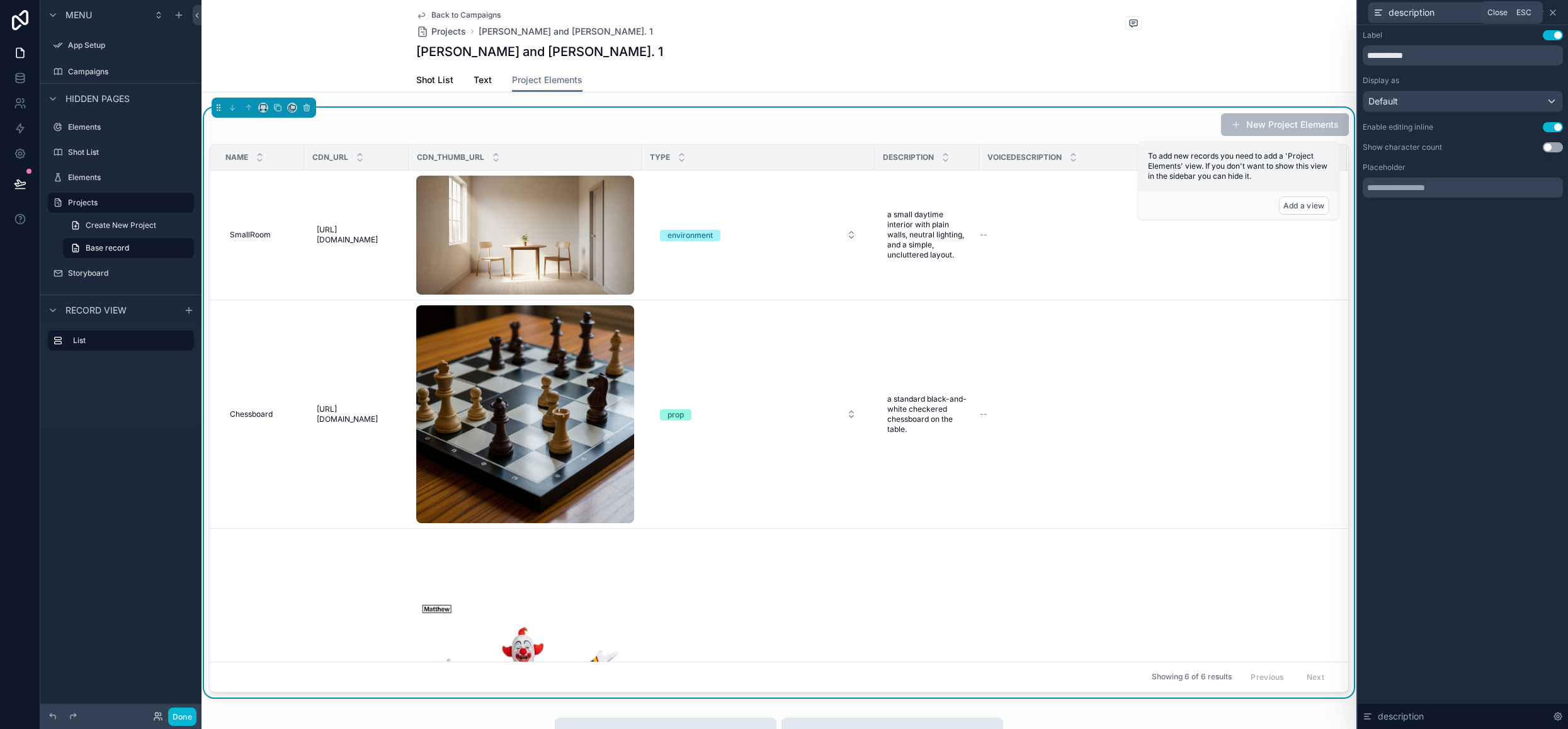
click at [1551, 12] on icon at bounding box center [1553, 13] width 5 height 5
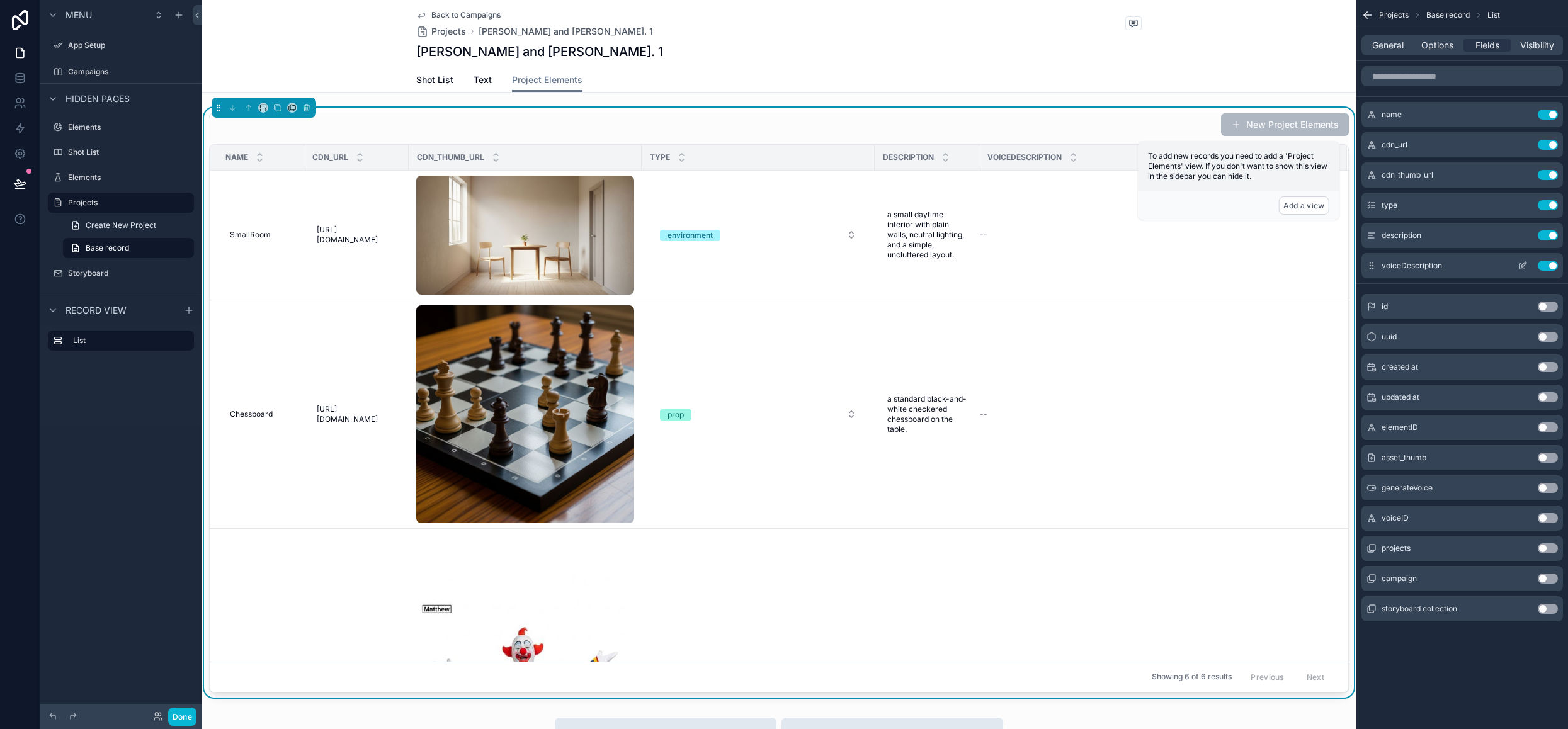
click at [1523, 264] on icon "scrollable content" at bounding box center [1523, 266] width 10 height 10
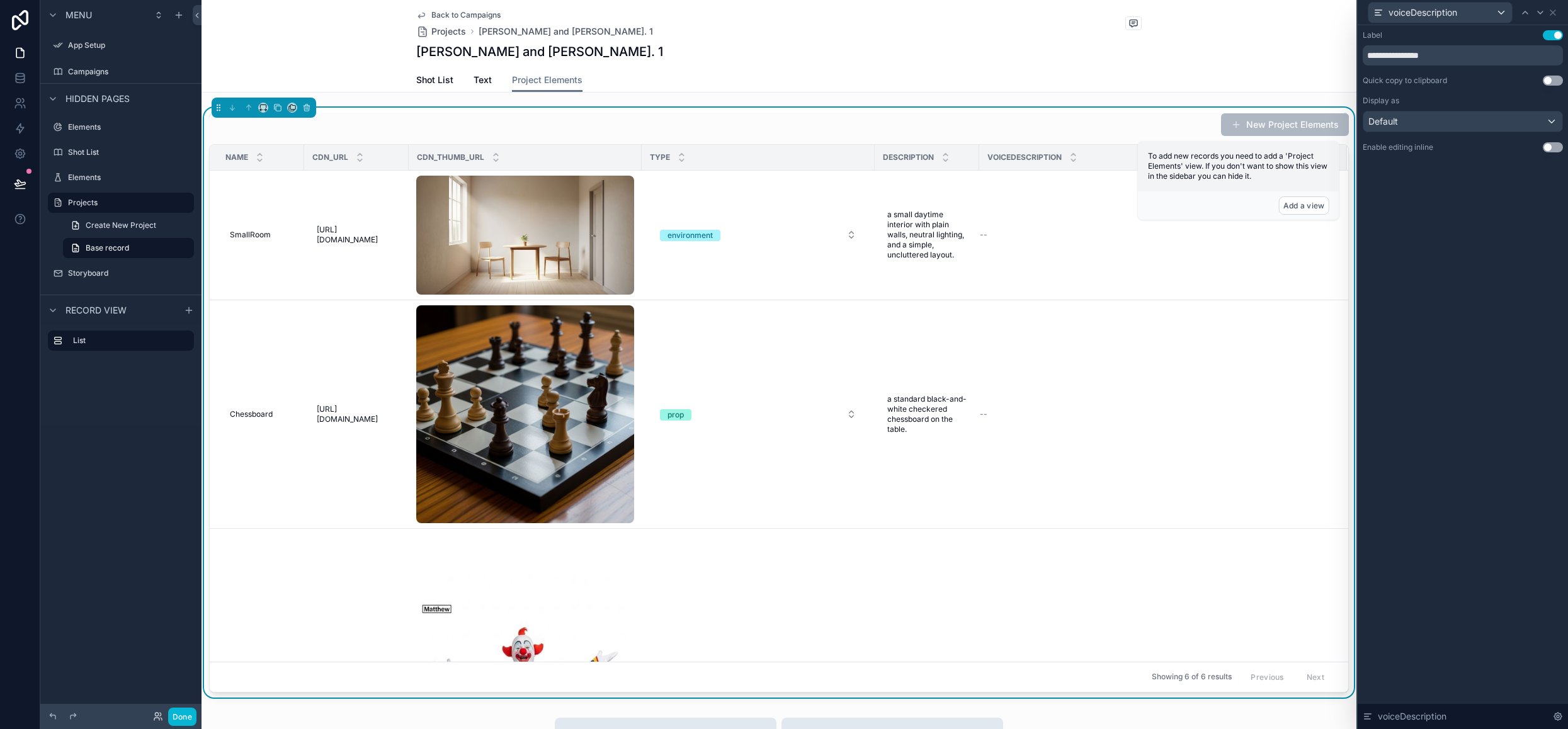
click at [1554, 149] on button "Use setting" at bounding box center [1552, 148] width 20 height 10
click at [1555, 146] on button "Use setting" at bounding box center [1552, 148] width 20 height 10
click at [1545, 147] on button "Use setting" at bounding box center [1552, 148] width 20 height 10
click at [1553, 15] on icon at bounding box center [1553, 13] width 10 height 10
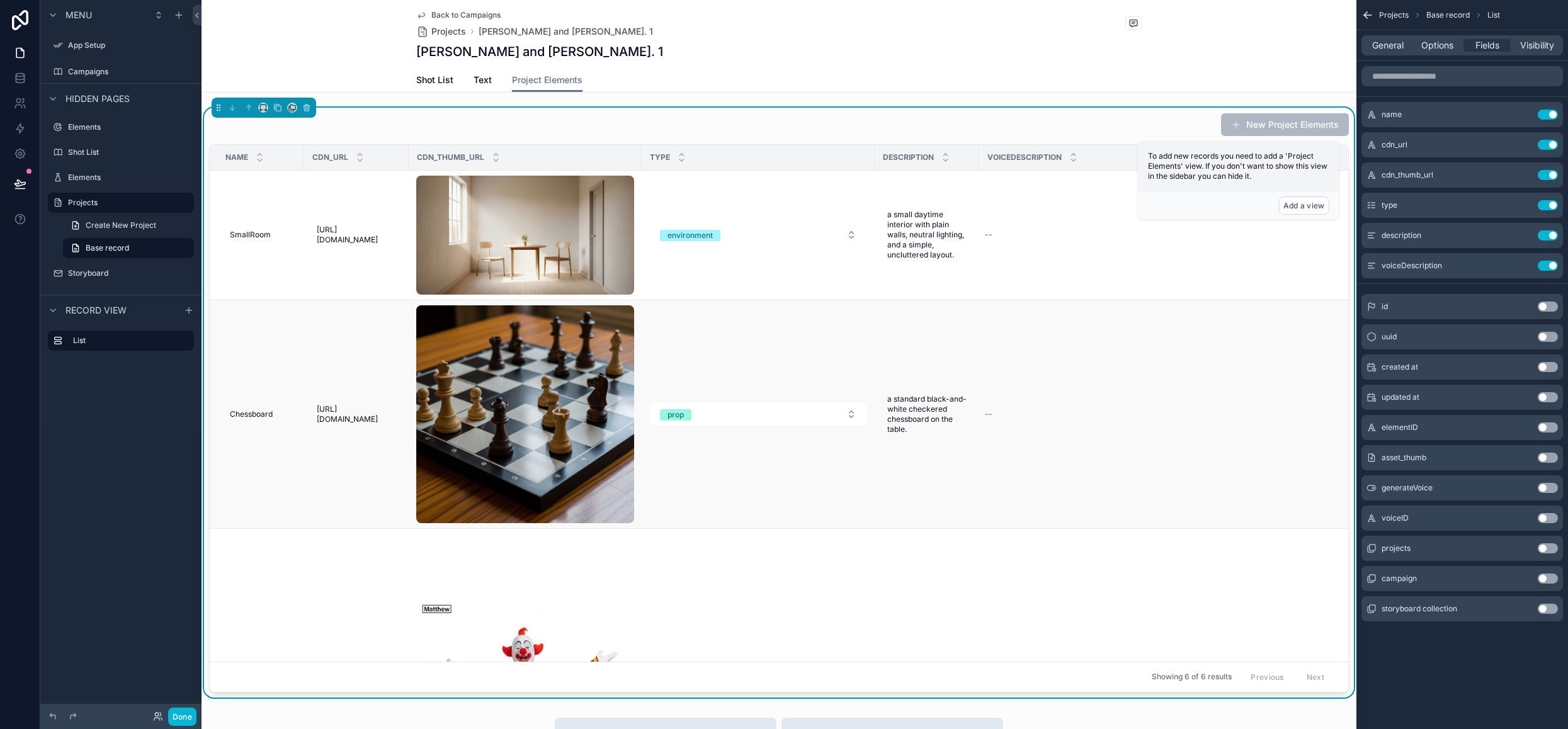
click at [849, 341] on td "prop" at bounding box center [758, 413] width 233 height 229
click at [808, 345] on td "prop" at bounding box center [758, 413] width 233 height 229
click at [799, 266] on td "environment" at bounding box center [758, 235] width 233 height 130
click at [1444, 46] on span "Options" at bounding box center [1437, 45] width 32 height 12
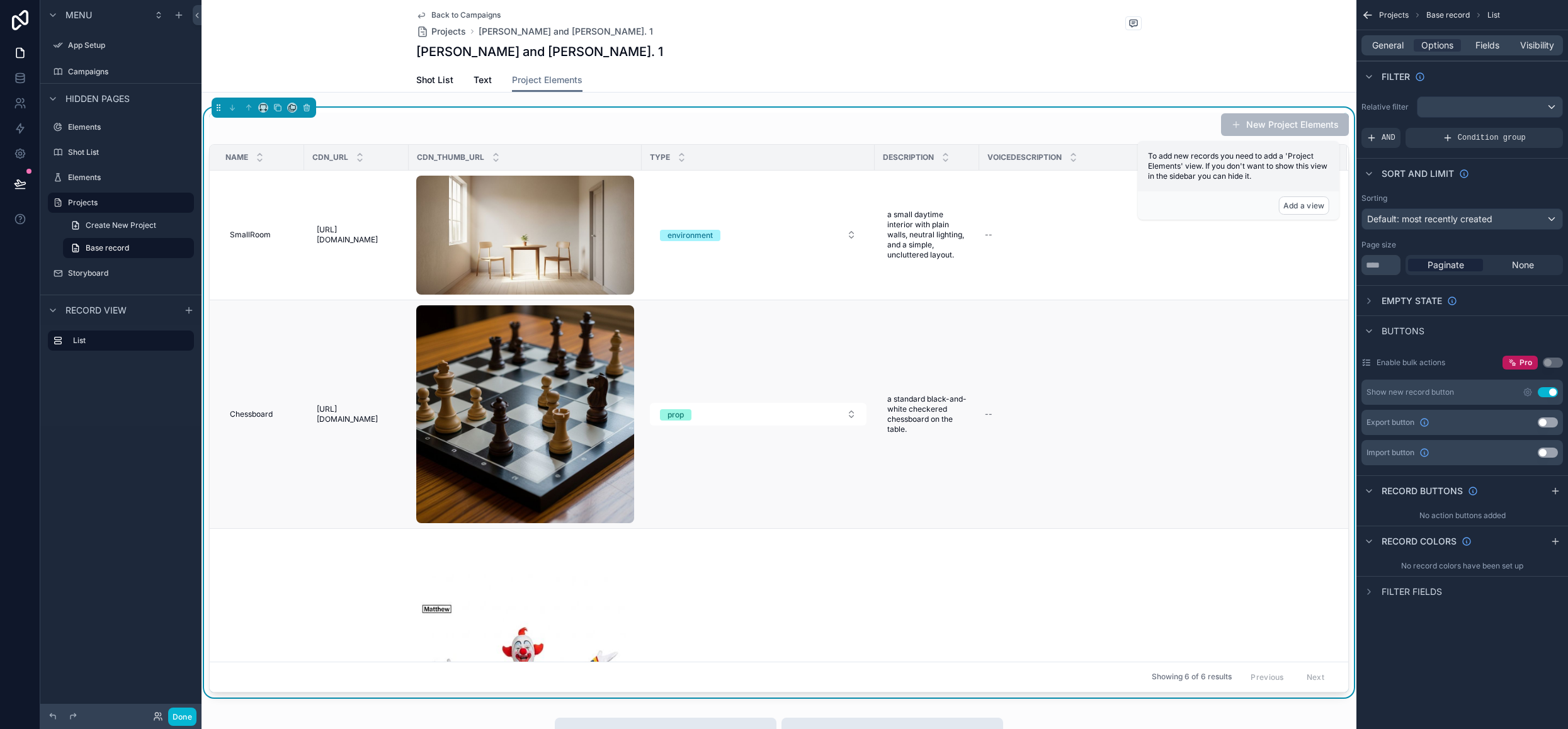
click at [735, 499] on td "prop" at bounding box center [758, 413] width 233 height 229
click at [1560, 486] on icon "scrollable content" at bounding box center [1556, 491] width 10 height 10
click at [1554, 521] on icon "scrollable content" at bounding box center [1552, 521] width 6 height 6
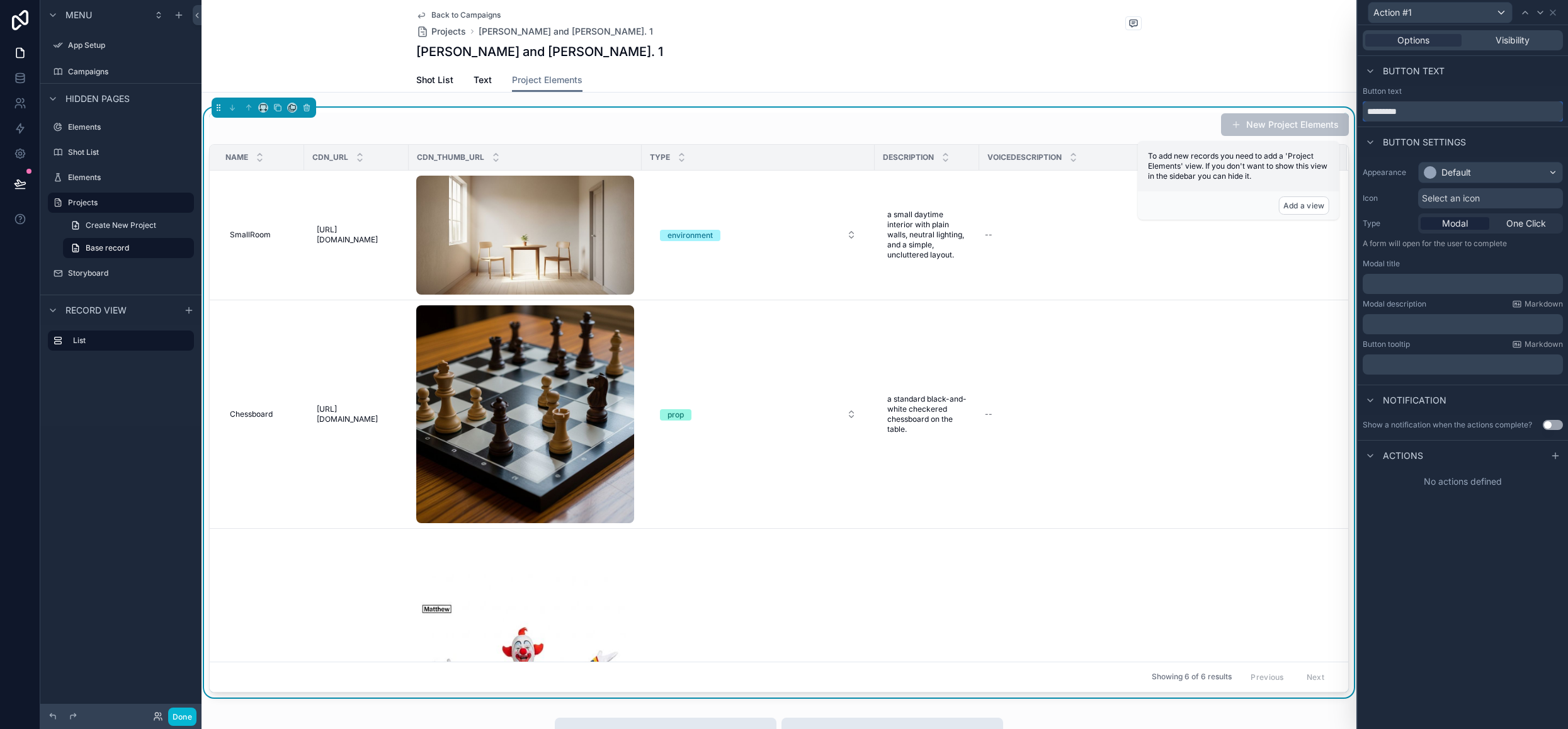
drag, startPoint x: 1425, startPoint y: 114, endPoint x: 1258, endPoint y: 114, distance: 167.0
click at [1258, 114] on div "Action #1 Options Visibility Button text Button text ********* Button settings …" at bounding box center [784, 364] width 1568 height 729
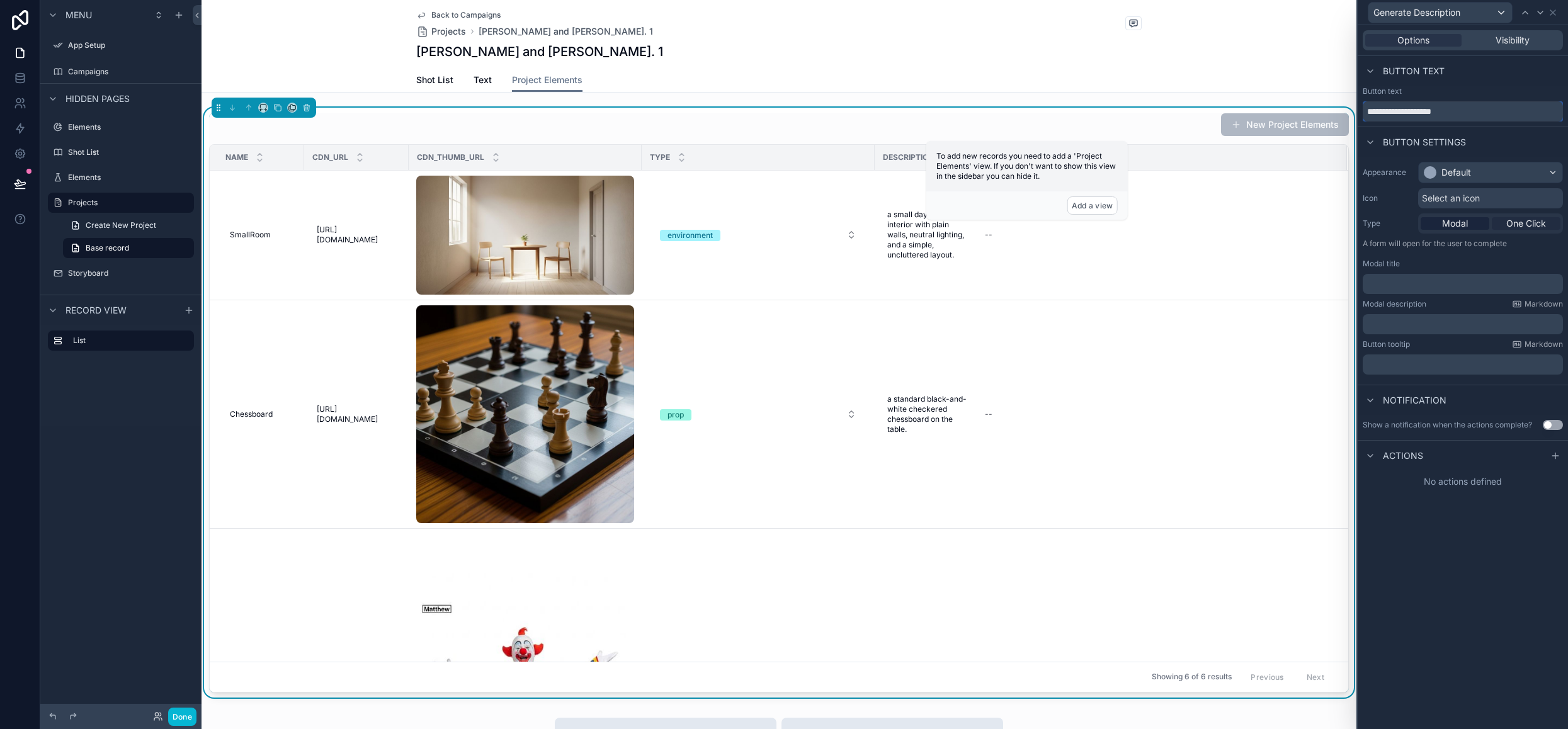
type input "**********"
click at [1518, 220] on span "One Click" at bounding box center [1526, 223] width 40 height 12
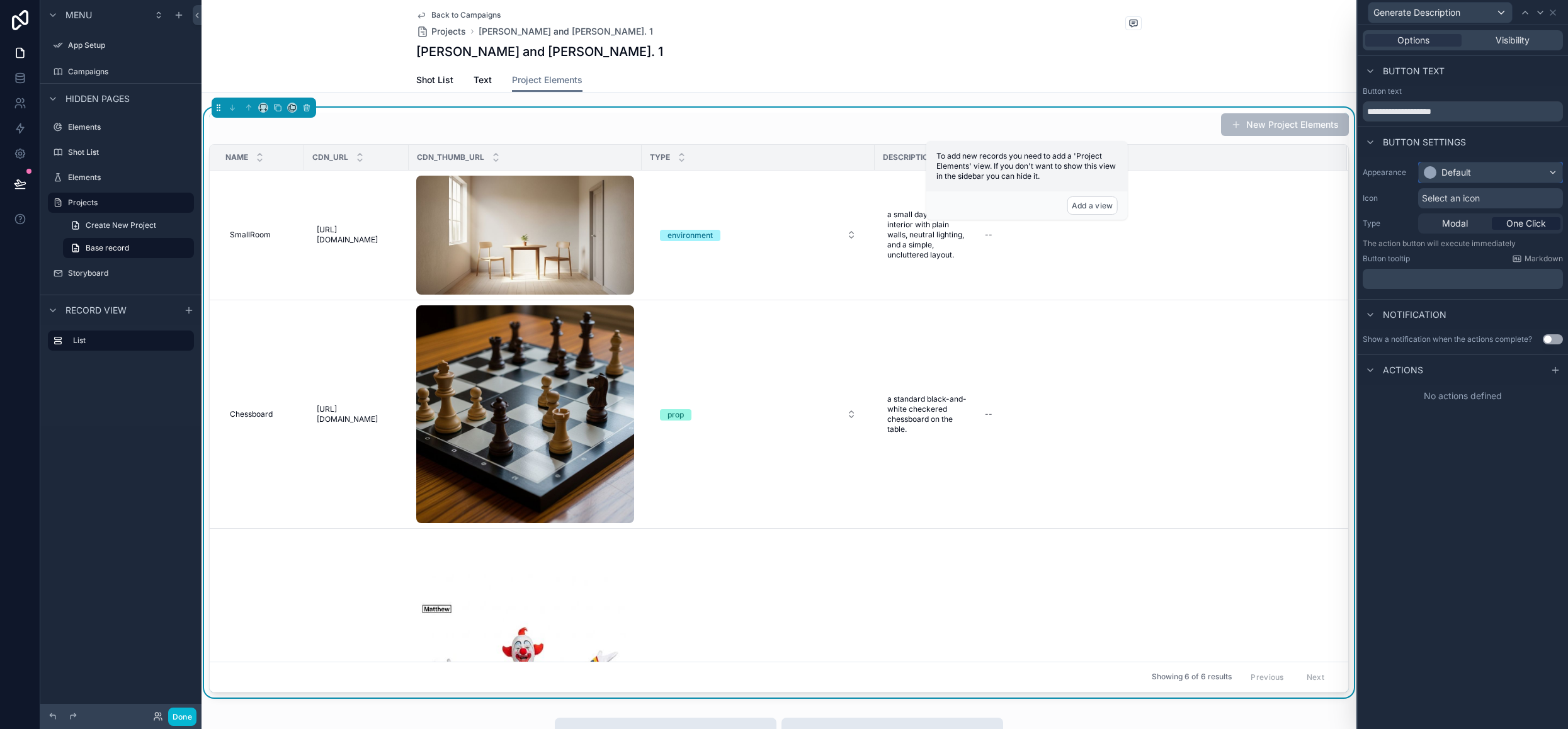
click at [1482, 171] on div "Default" at bounding box center [1490, 172] width 143 height 20
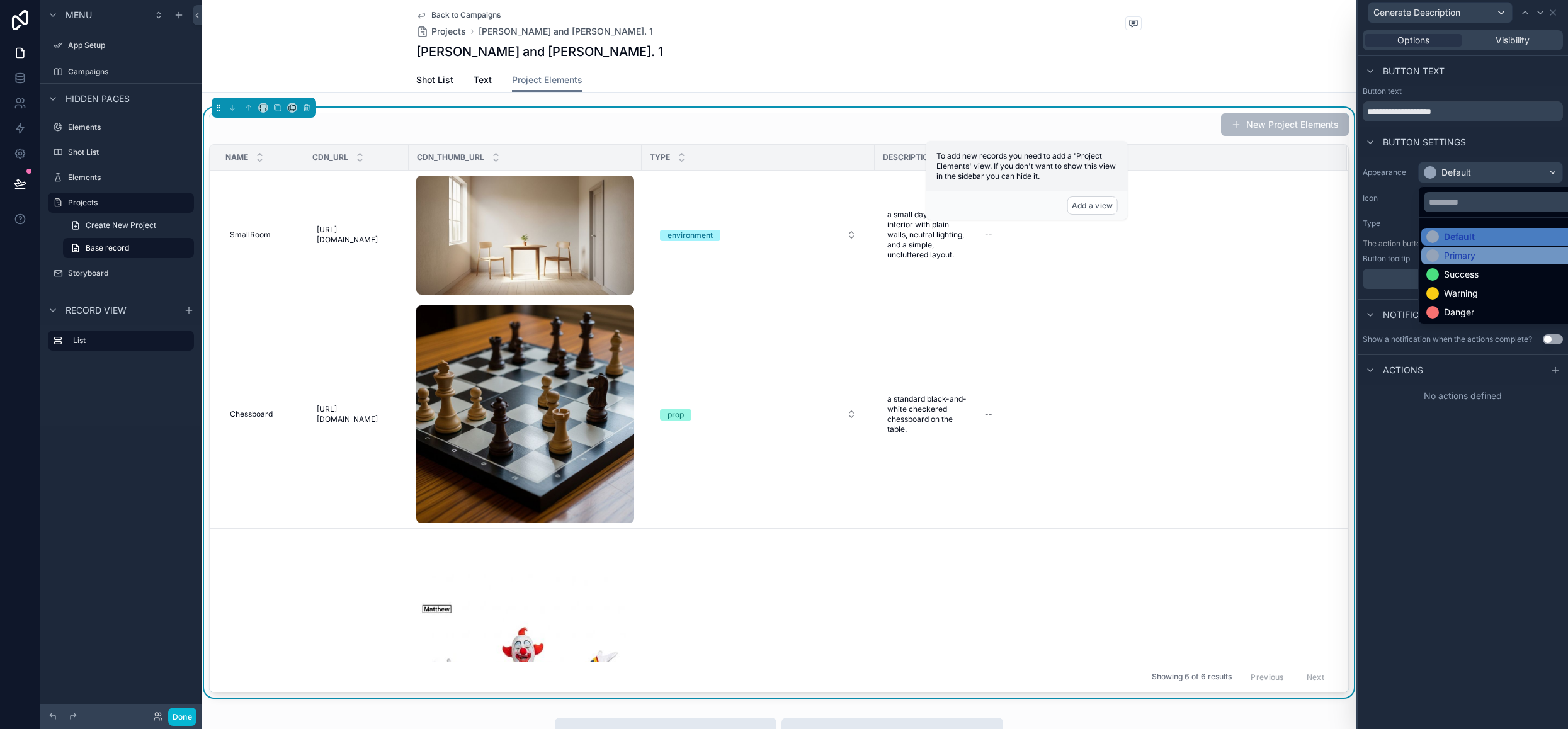
click at [1472, 259] on div "Primary" at bounding box center [1459, 255] width 32 height 12
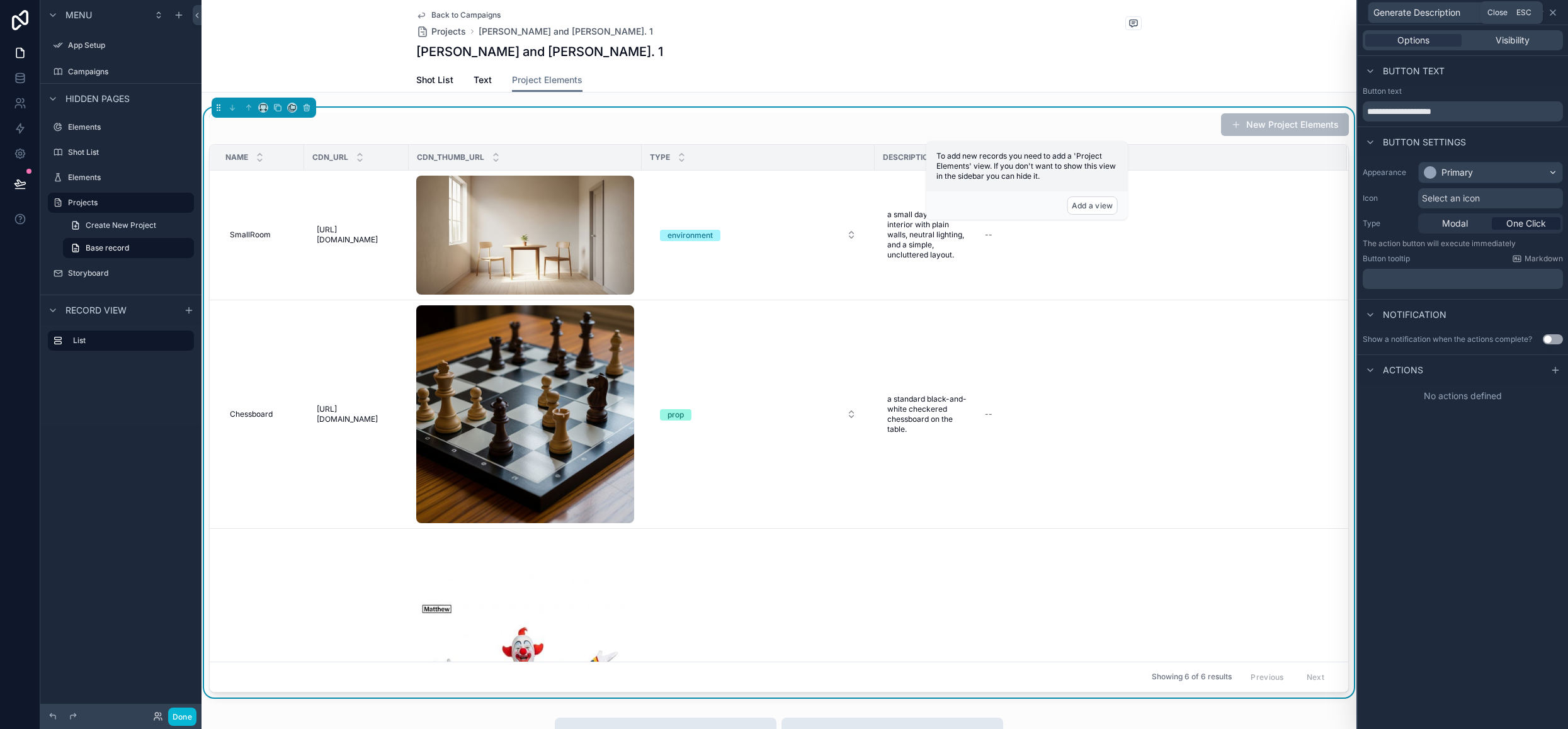
click at [1552, 10] on icon at bounding box center [1553, 13] width 10 height 10
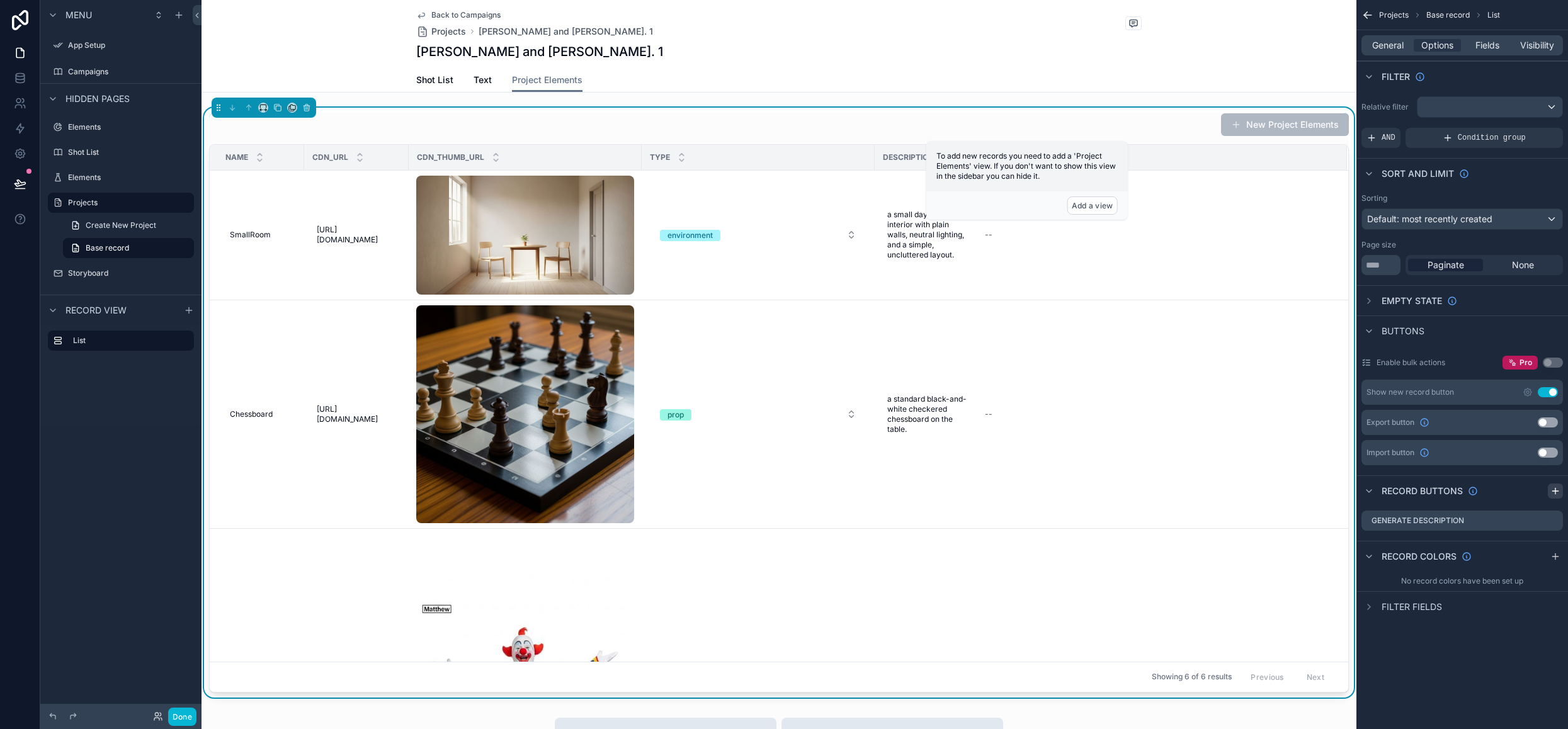
click at [1553, 486] on icon "scrollable content" at bounding box center [1556, 491] width 10 height 10
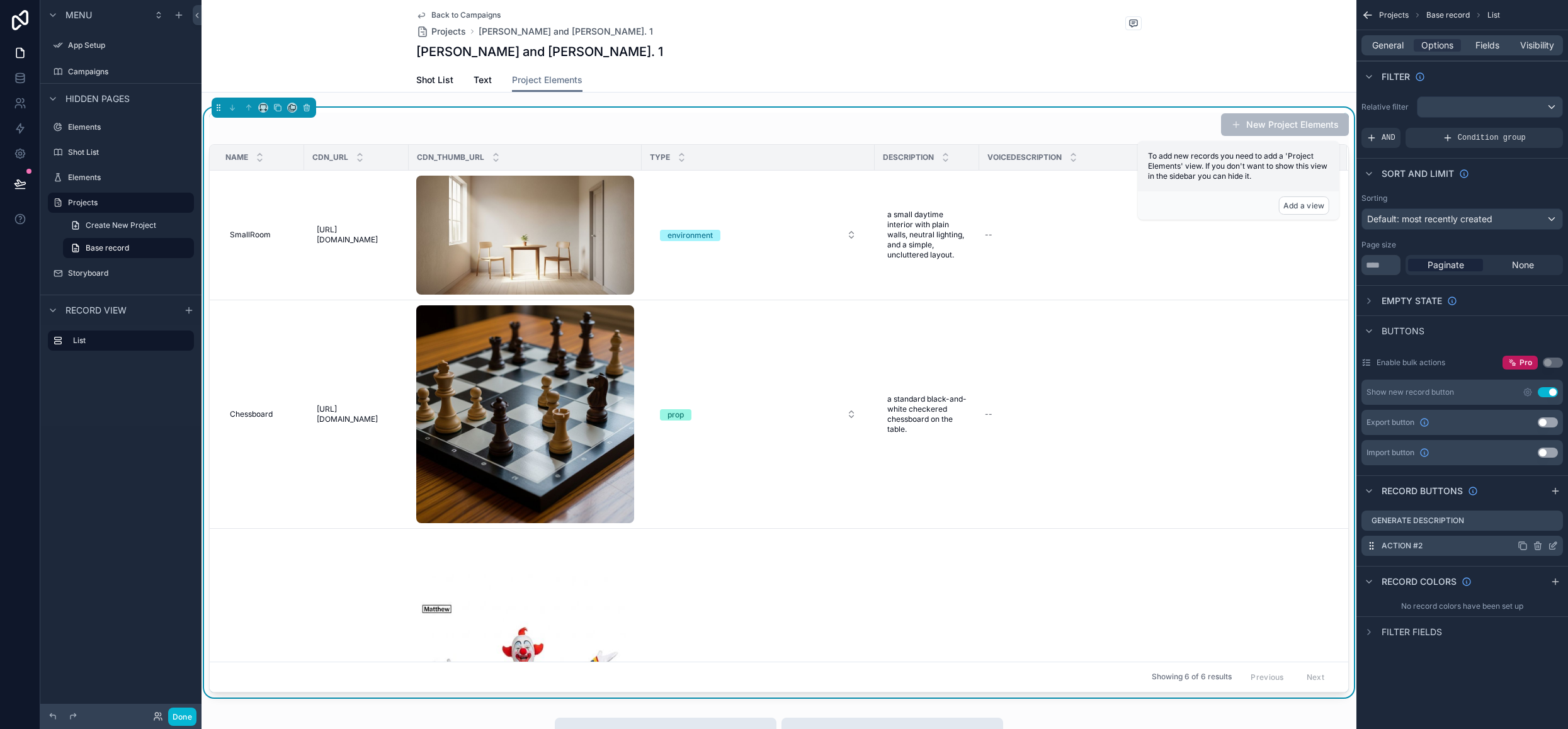
click at [1554, 546] on icon "scrollable content" at bounding box center [1553, 546] width 10 height 10
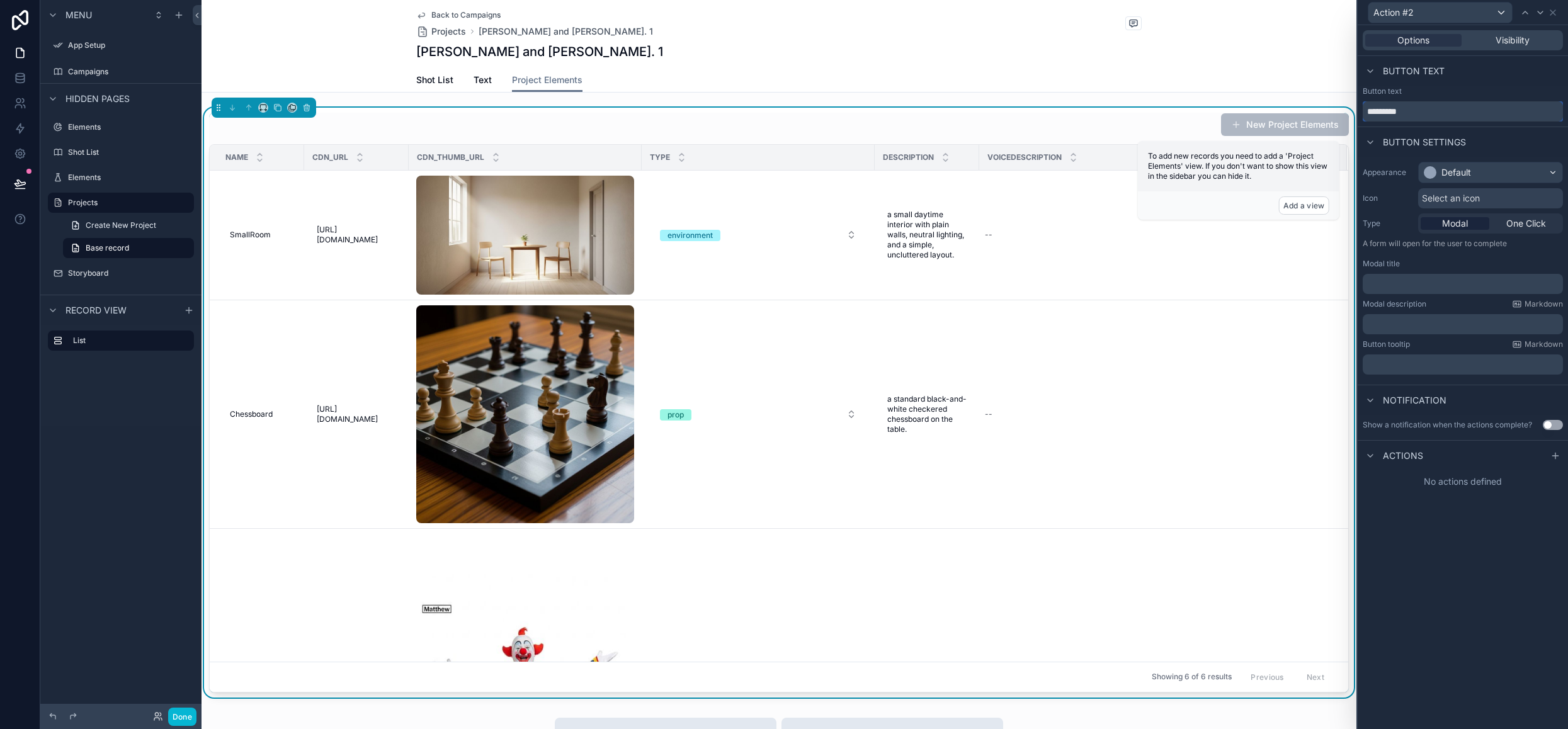
drag, startPoint x: 1424, startPoint y: 111, endPoint x: 1315, endPoint y: 108, distance: 109.0
click at [1315, 108] on div "Action #2 Options Visibility Button text Button text ********* Button settings …" at bounding box center [784, 364] width 1568 height 729
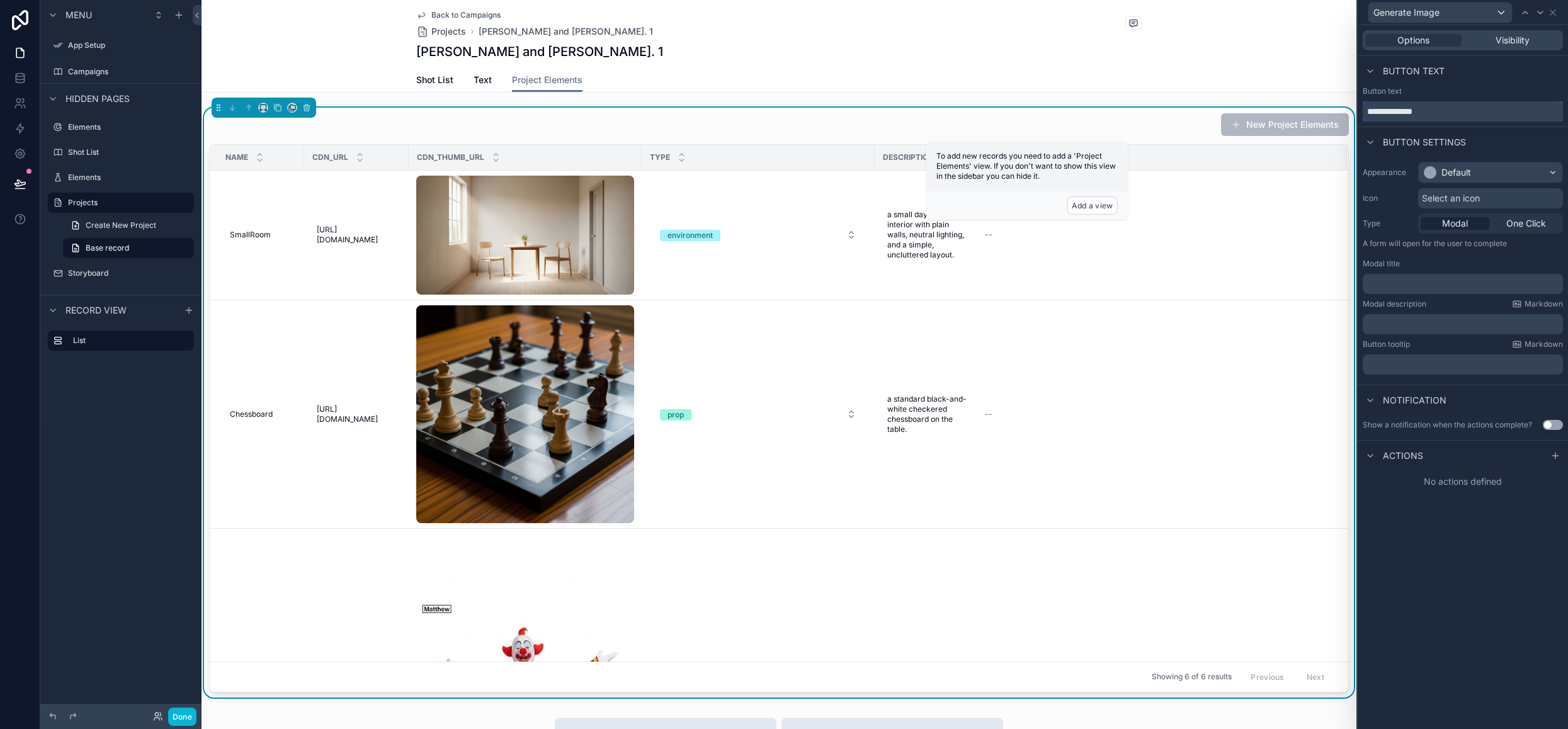
type input "**********"
click at [1445, 167] on div "Default" at bounding box center [1456, 172] width 30 height 12
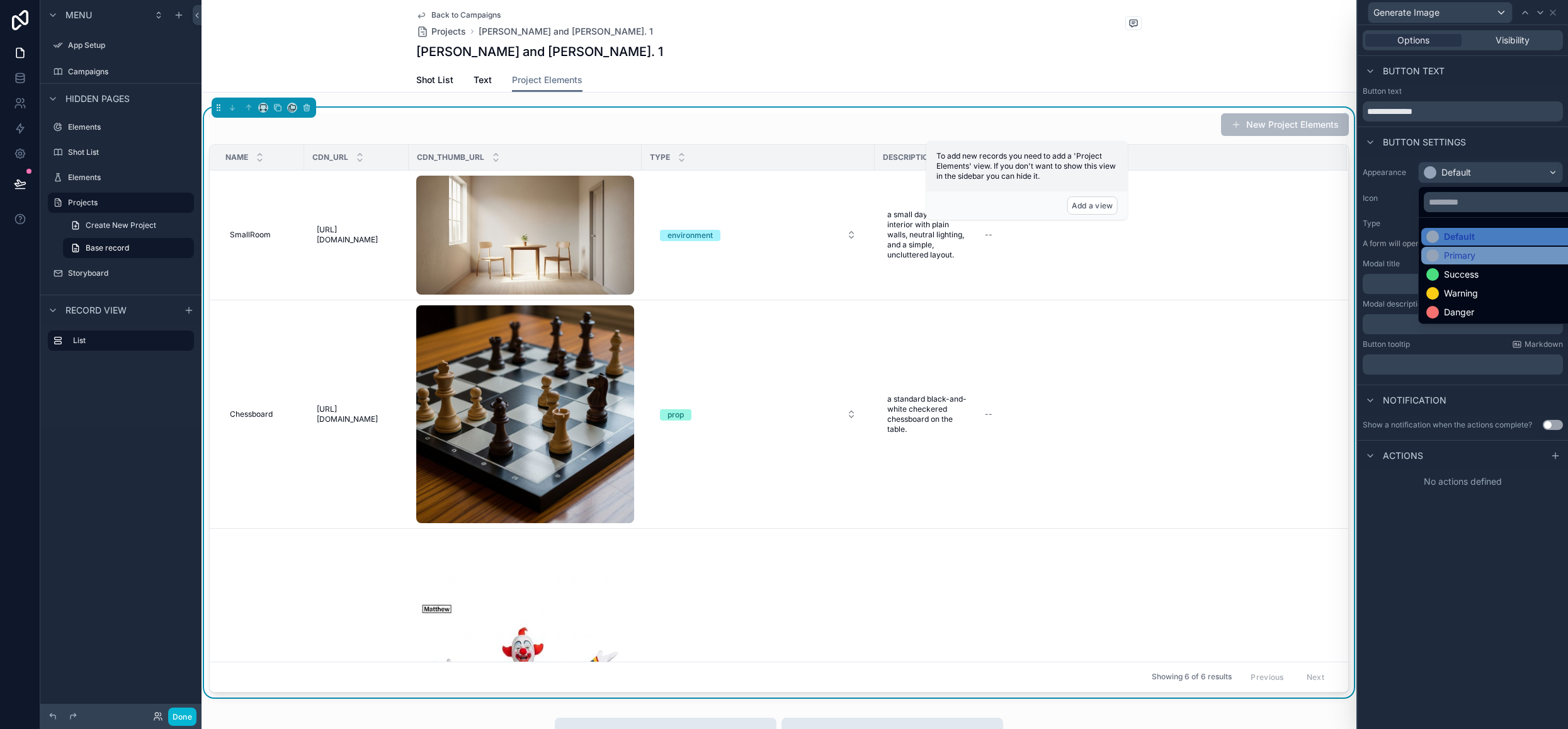
click at [1461, 255] on div "Primary" at bounding box center [1459, 255] width 32 height 12
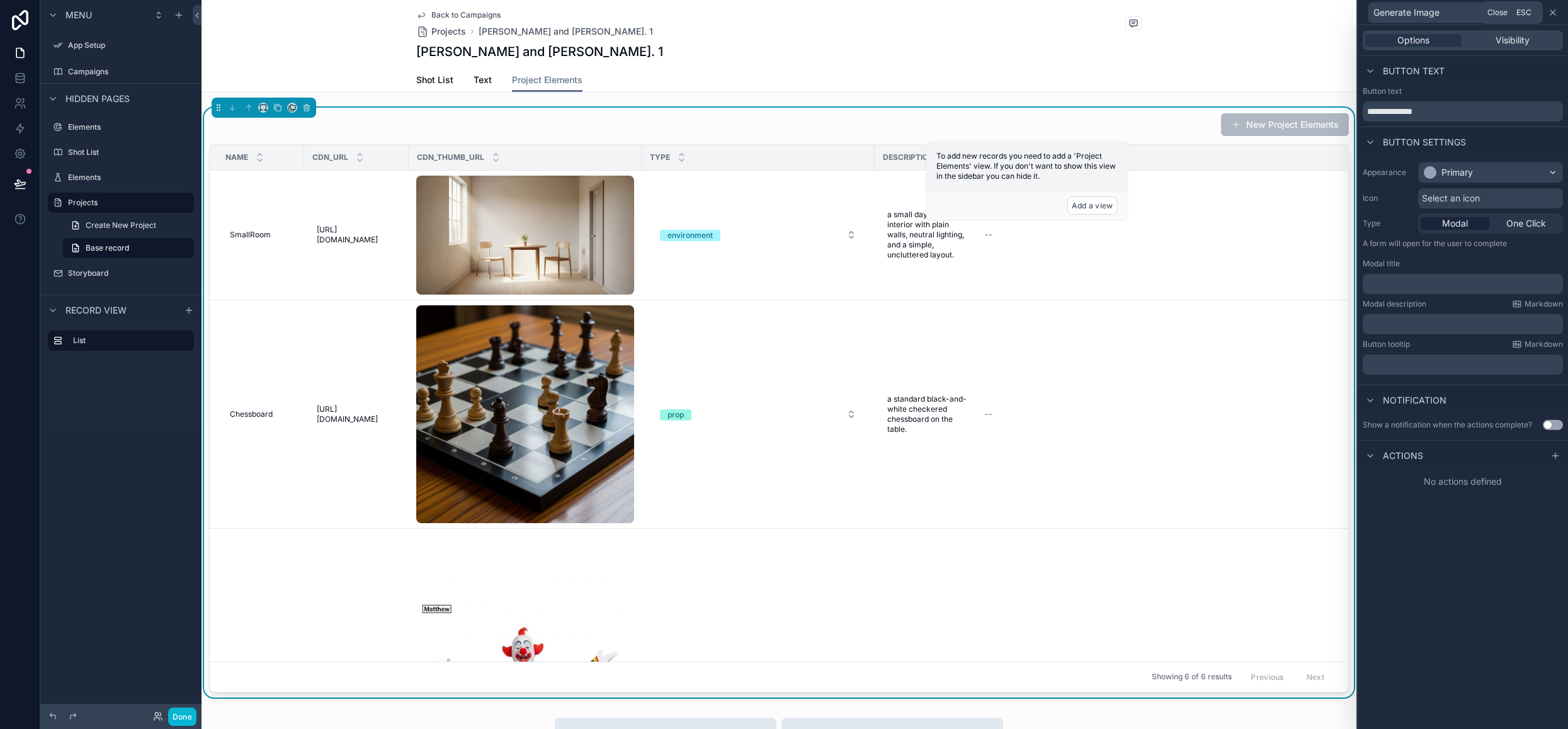
click at [1555, 13] on icon at bounding box center [1553, 13] width 10 height 10
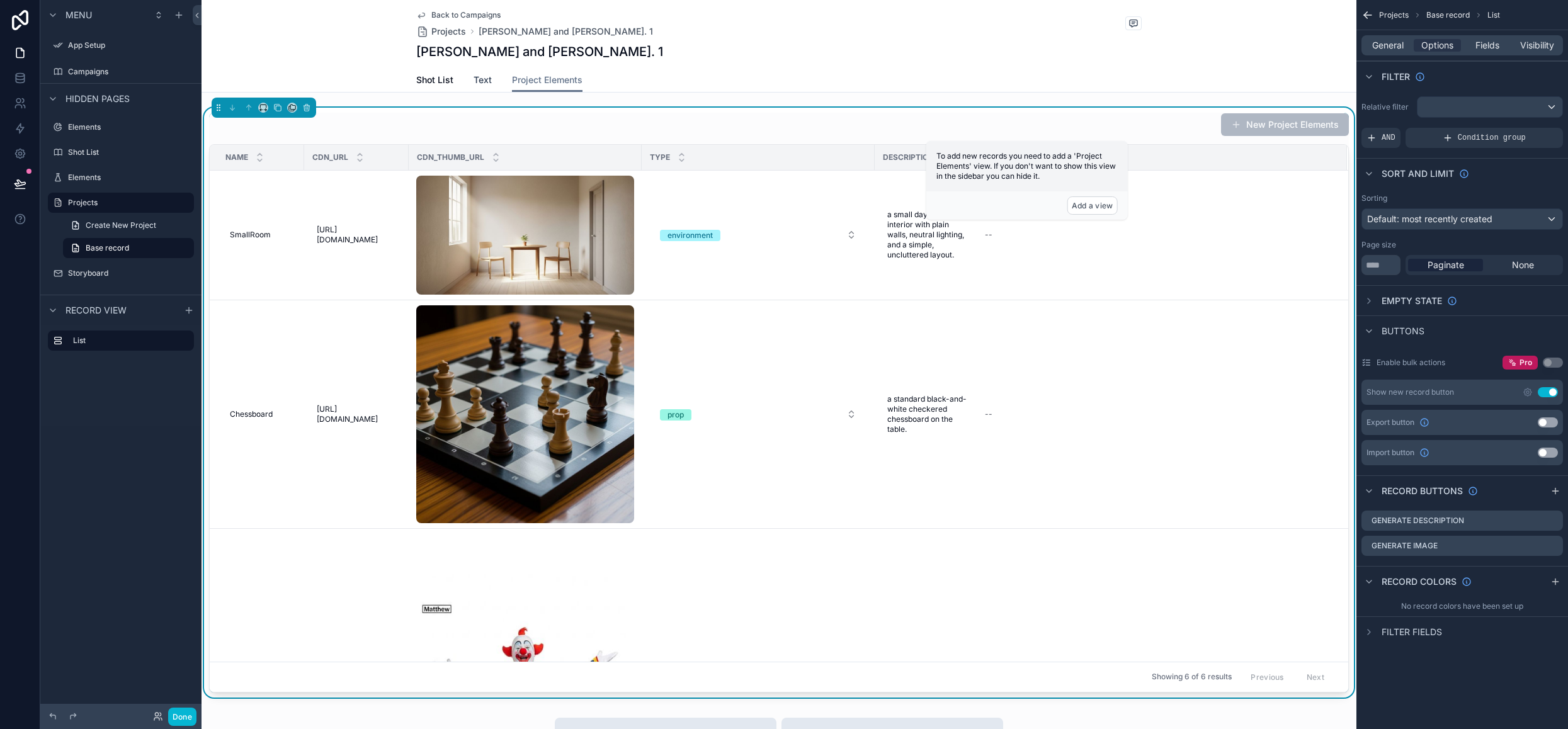
click at [476, 82] on span "Text" at bounding box center [482, 80] width 18 height 12
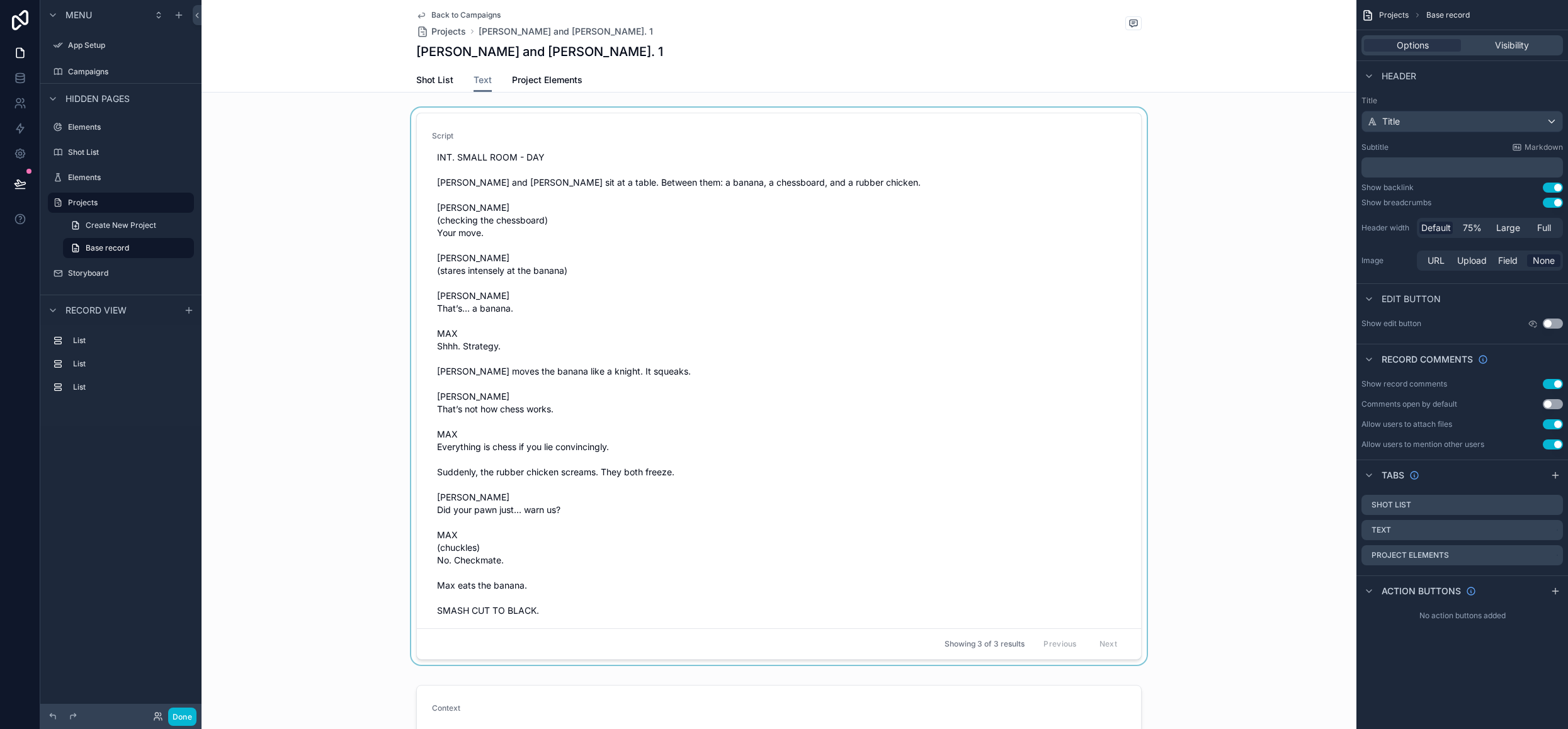
click at [777, 316] on div "scrollable content" at bounding box center [779, 388] width 1155 height 562
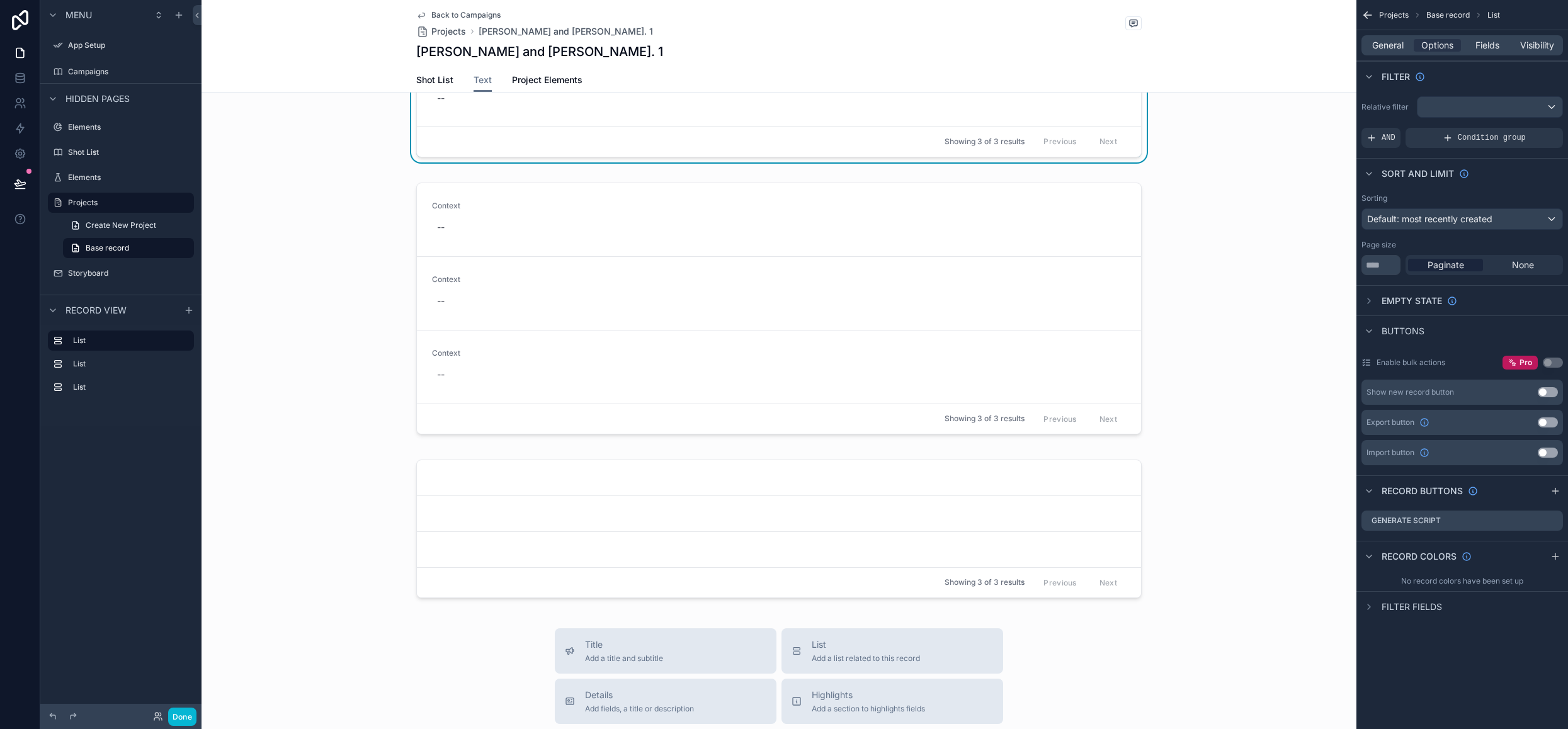
scroll to position [629, 0]
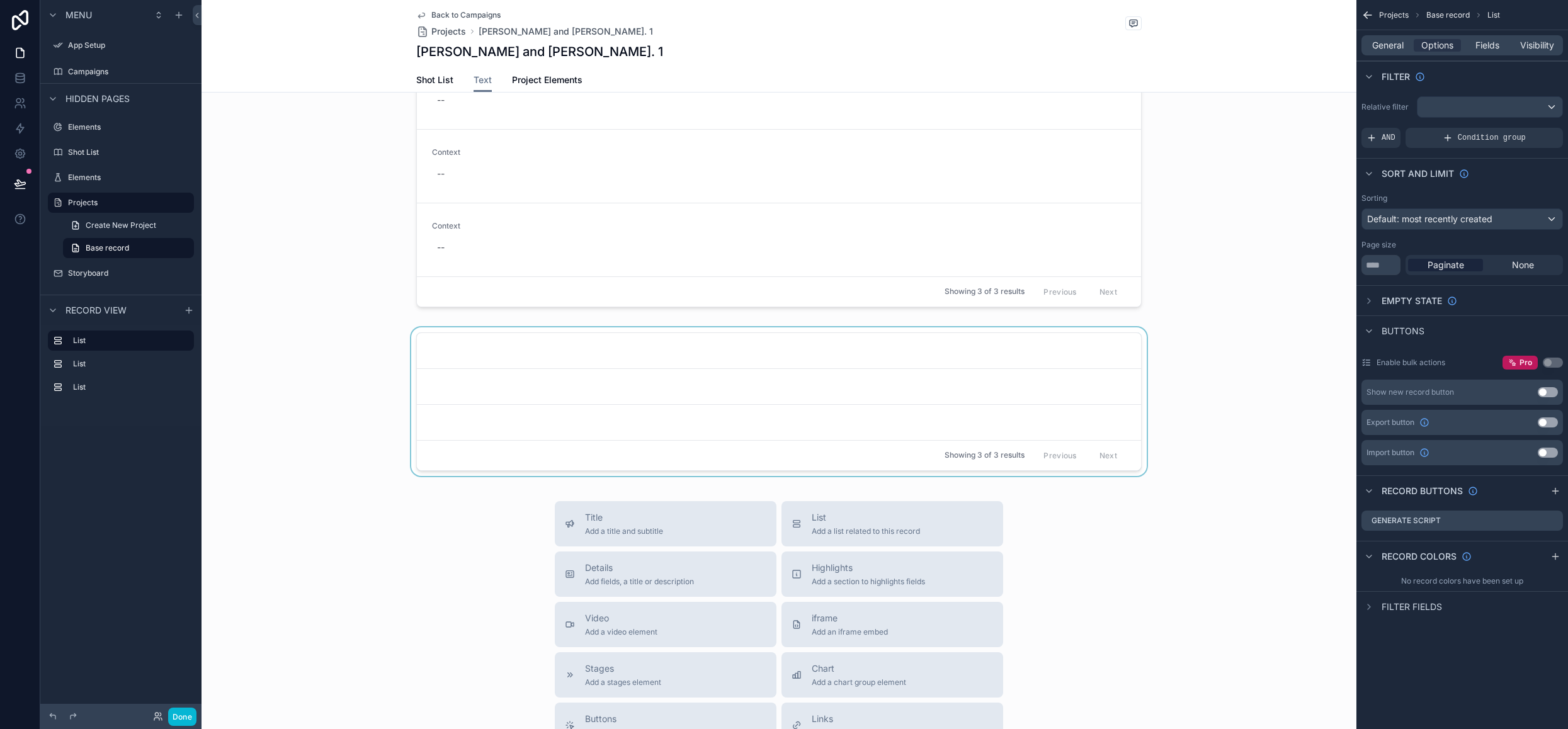
click at [641, 410] on div "scrollable content" at bounding box center [779, 404] width 1155 height 154
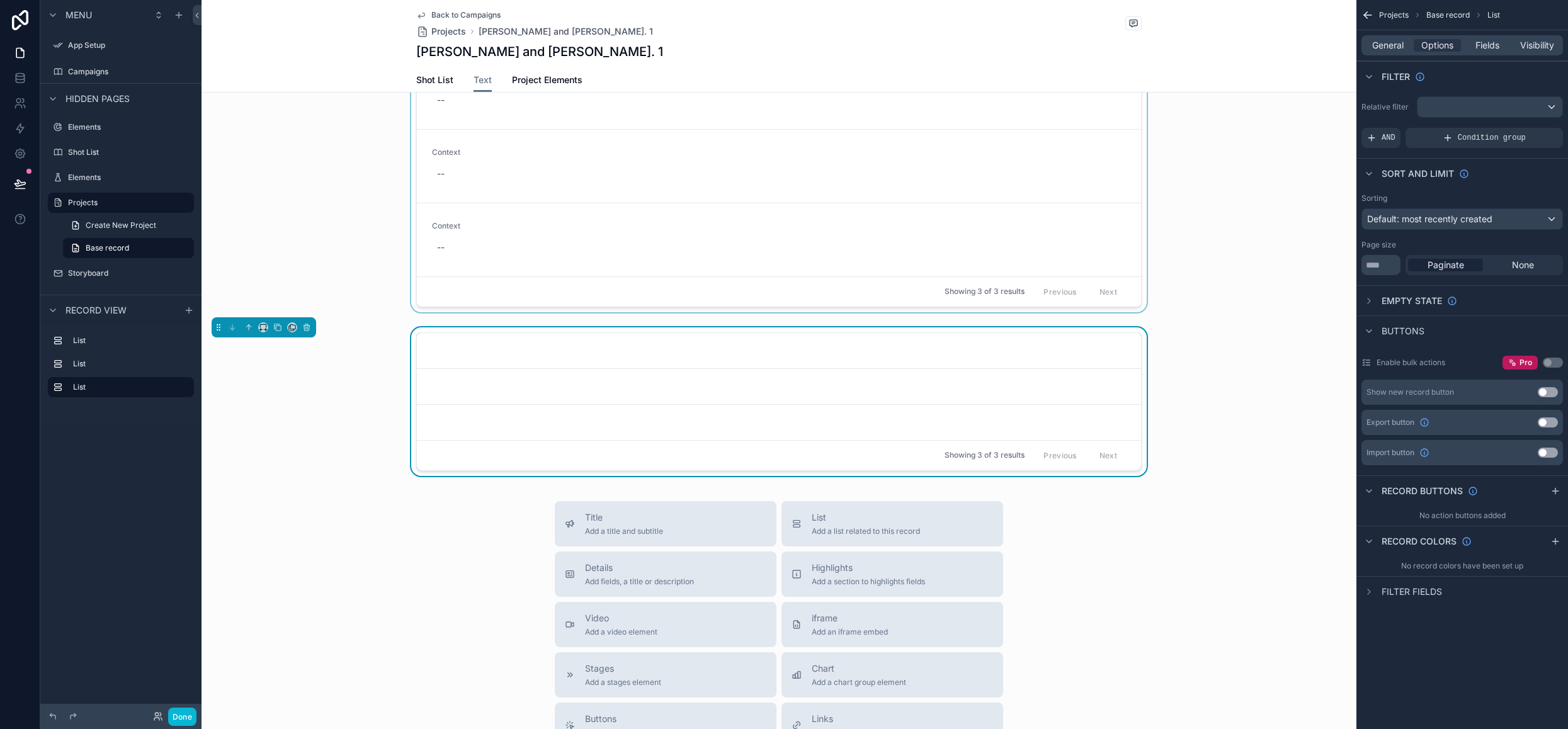
click at [1006, 246] on div "scrollable content" at bounding box center [779, 184] width 1155 height 267
click at [1392, 41] on span "General" at bounding box center [1388, 45] width 32 height 12
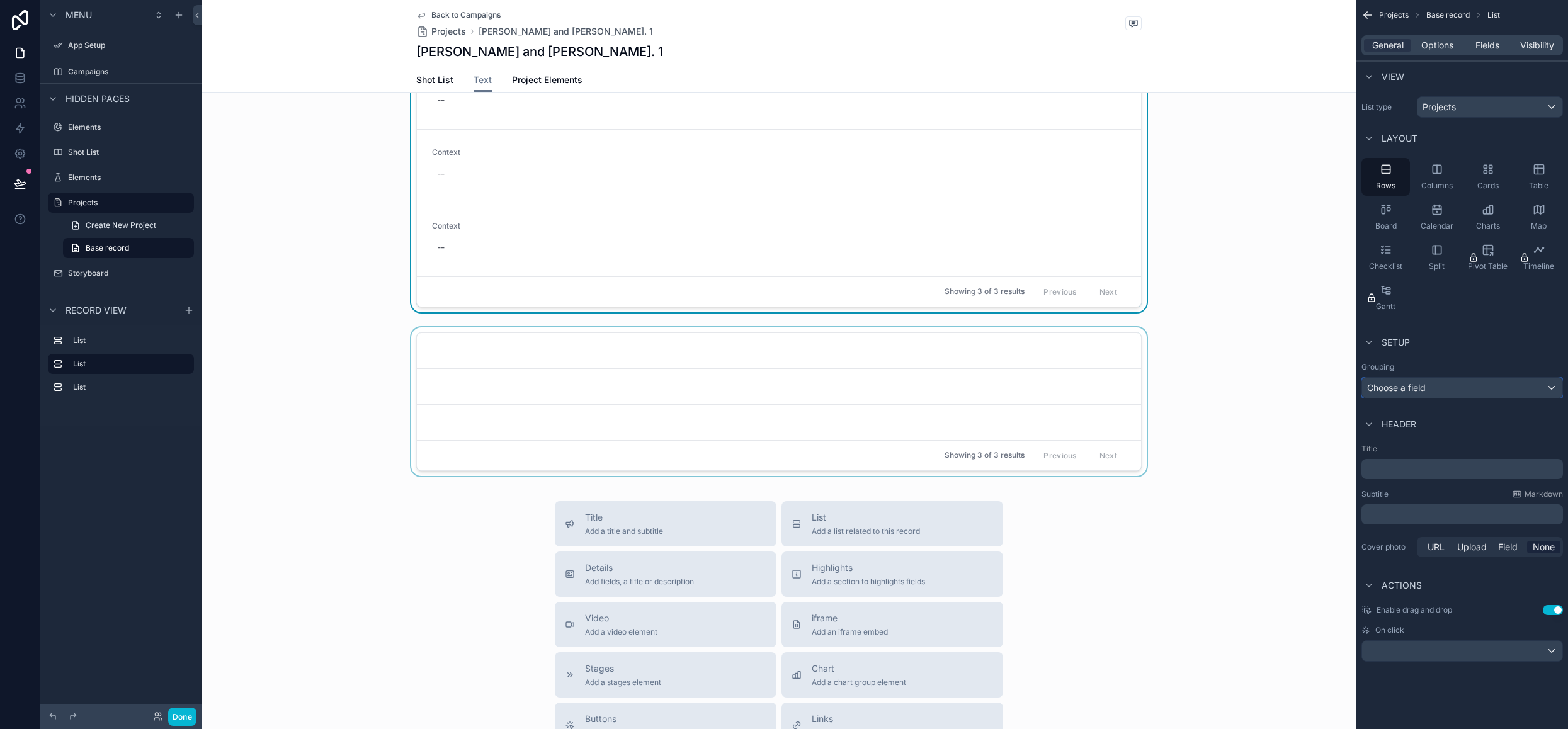
click at [1409, 389] on span "Choose a field" at bounding box center [1396, 388] width 58 height 11
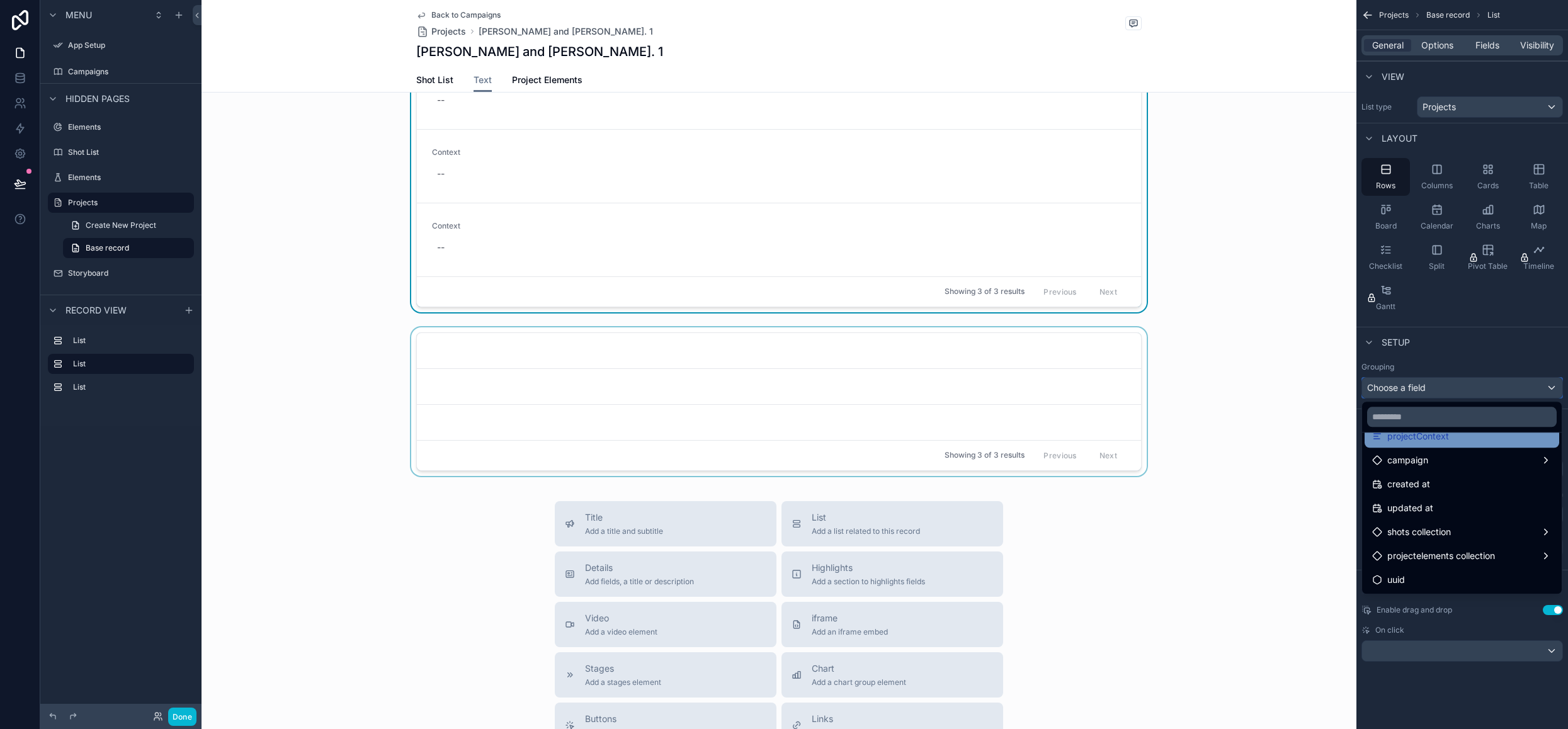
scroll to position [0, 0]
click at [386, 341] on div "scrollable content" at bounding box center [779, 404] width 1155 height 154
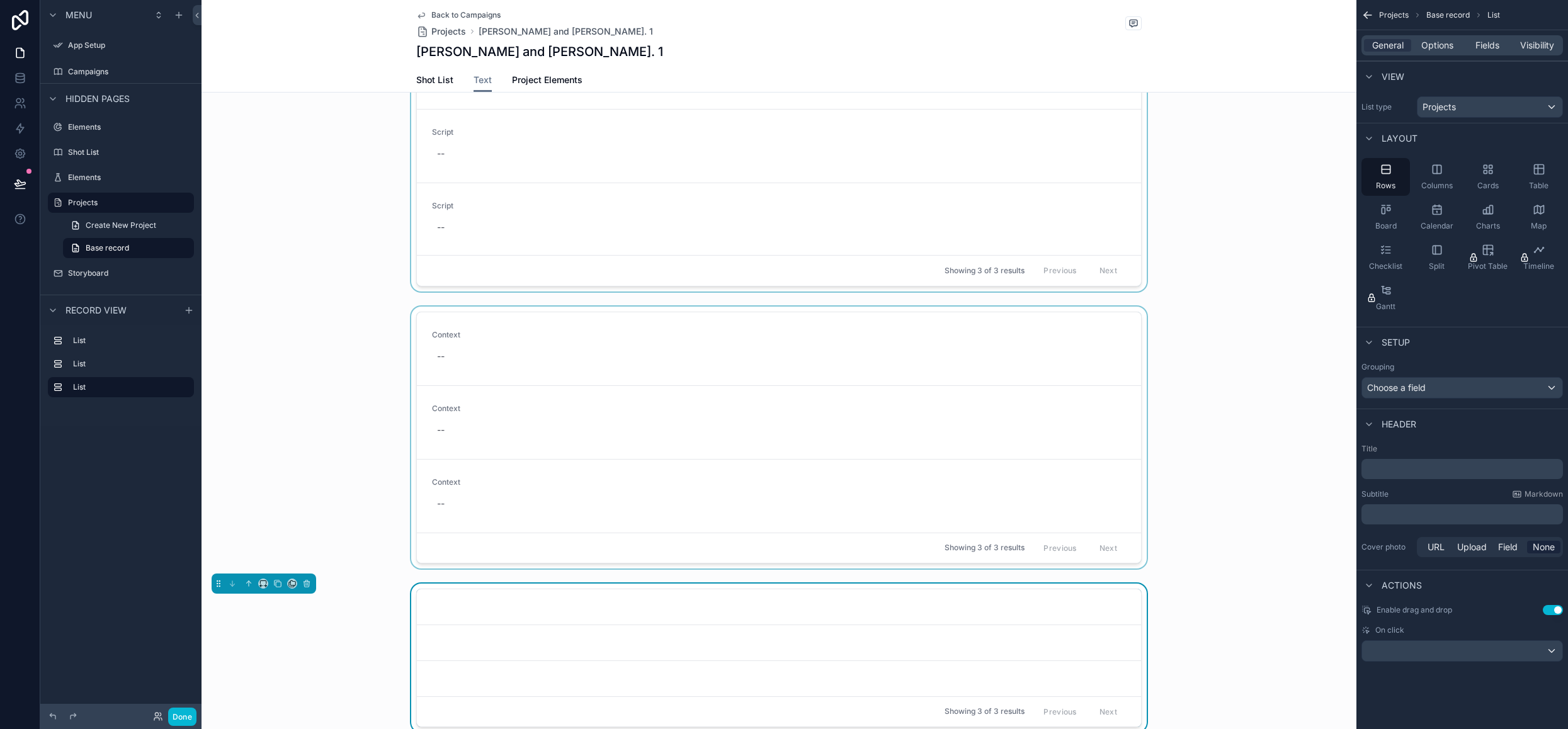
scroll to position [315, 0]
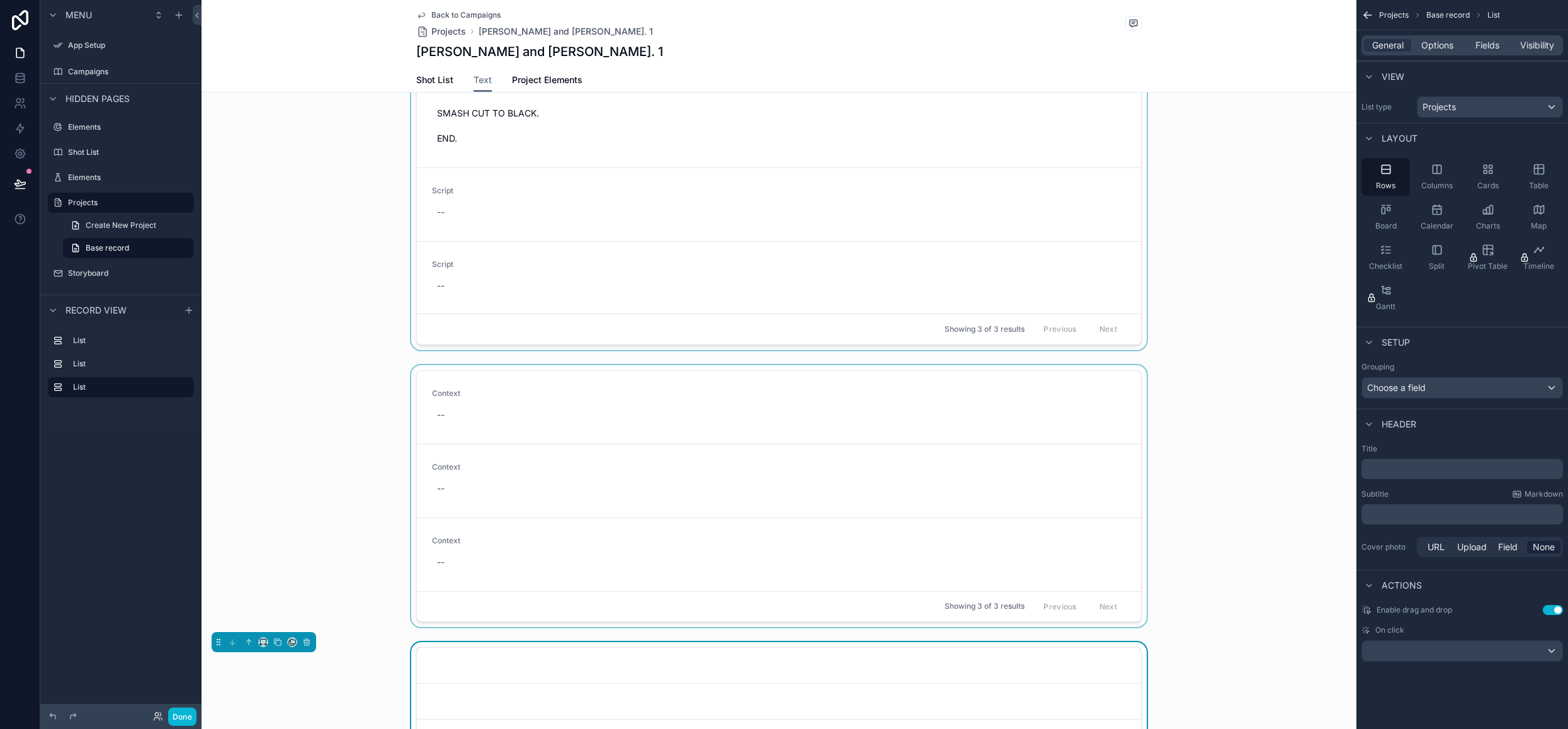
click at [794, 473] on div "scrollable content" at bounding box center [779, 498] width 1155 height 267
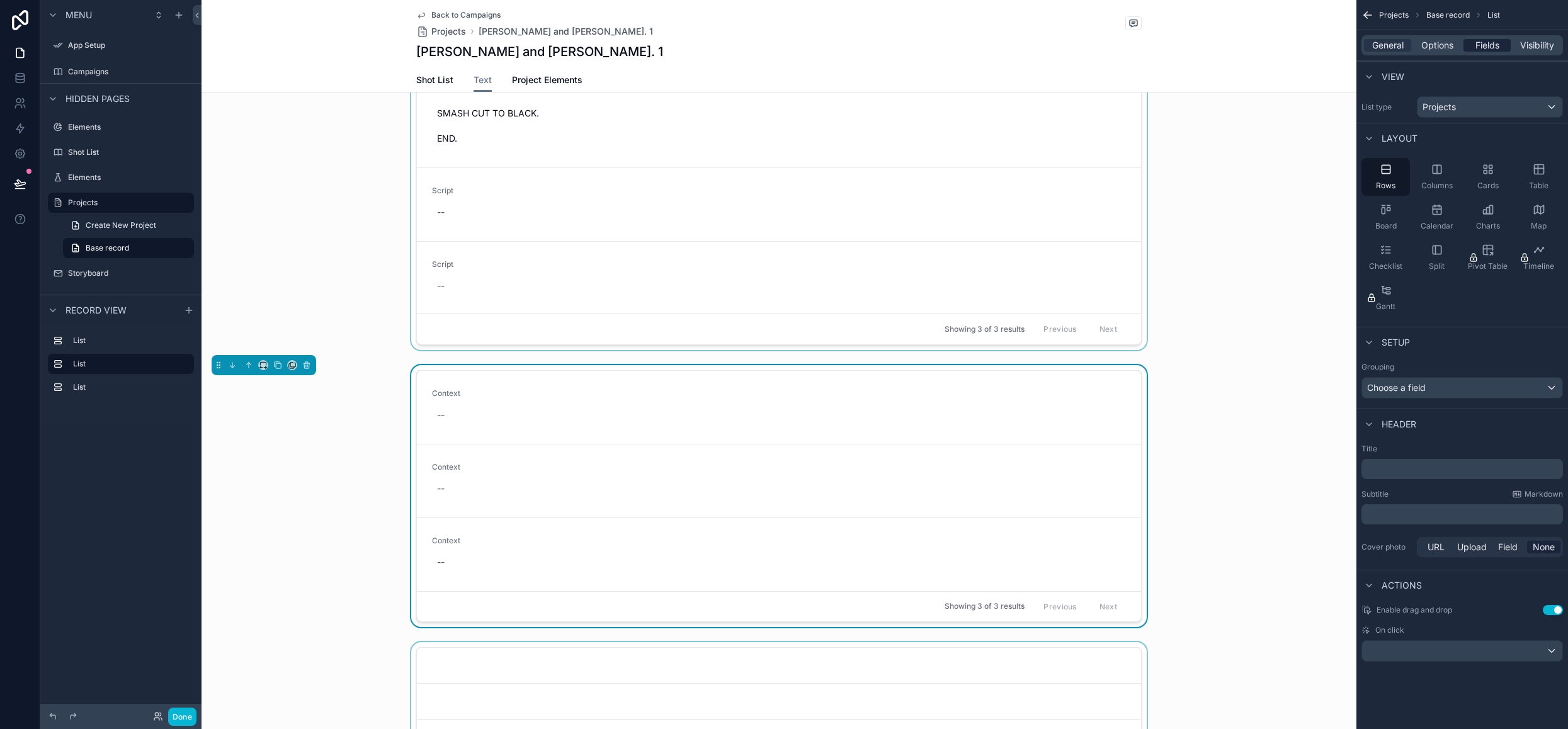
click at [1495, 47] on span "Fields" at bounding box center [1487, 45] width 24 height 12
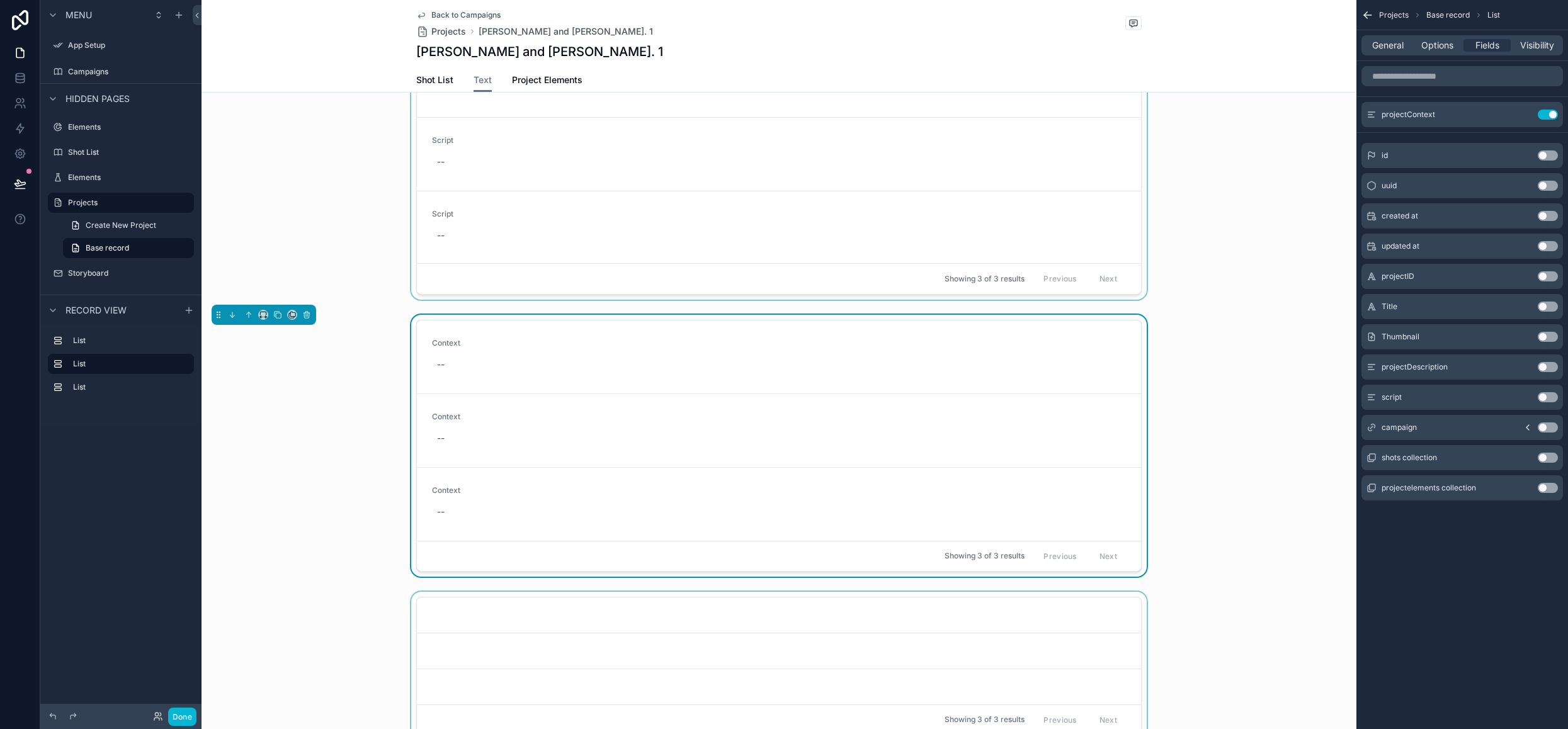
scroll to position [503, 0]
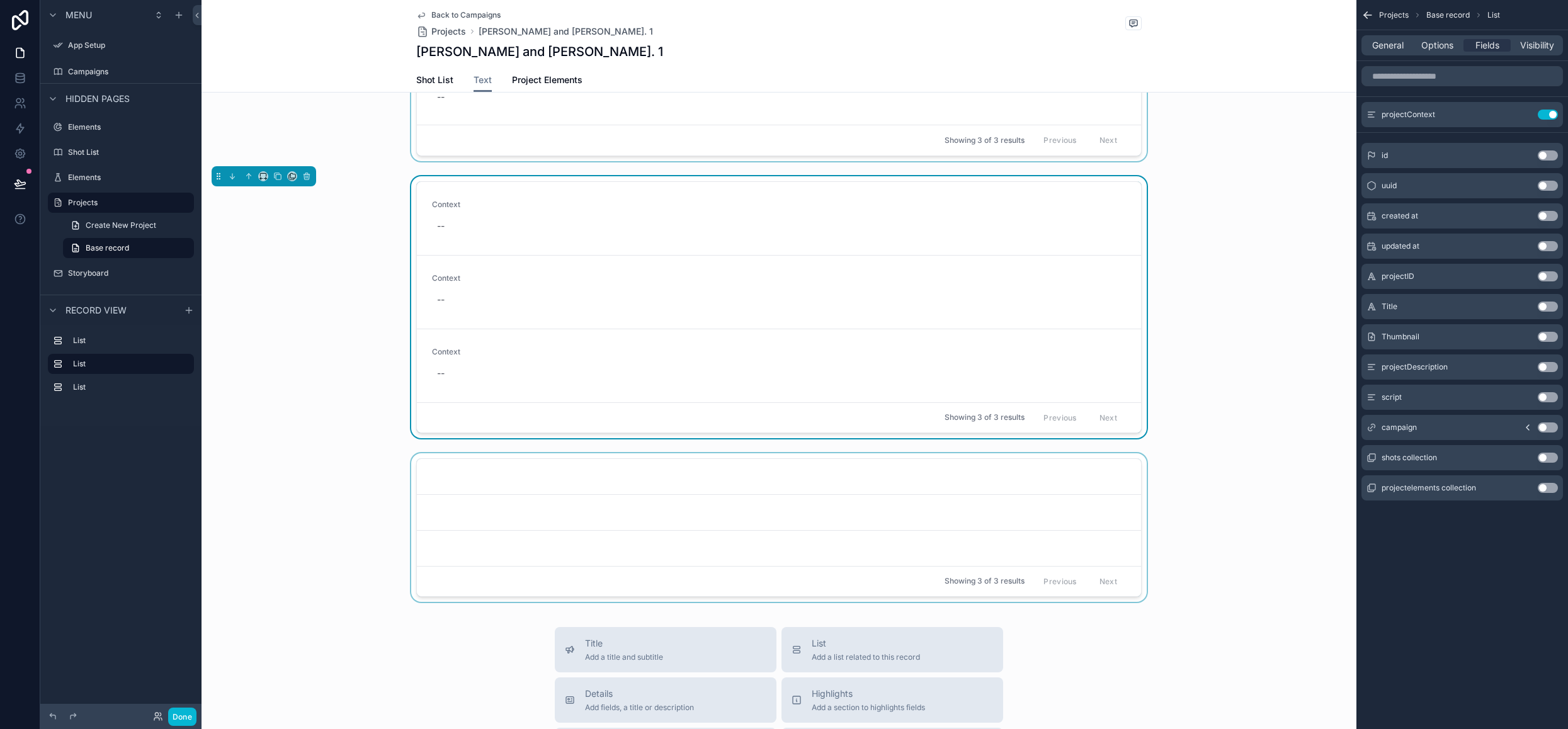
click at [1018, 540] on div "scrollable content" at bounding box center [779, 529] width 1155 height 154
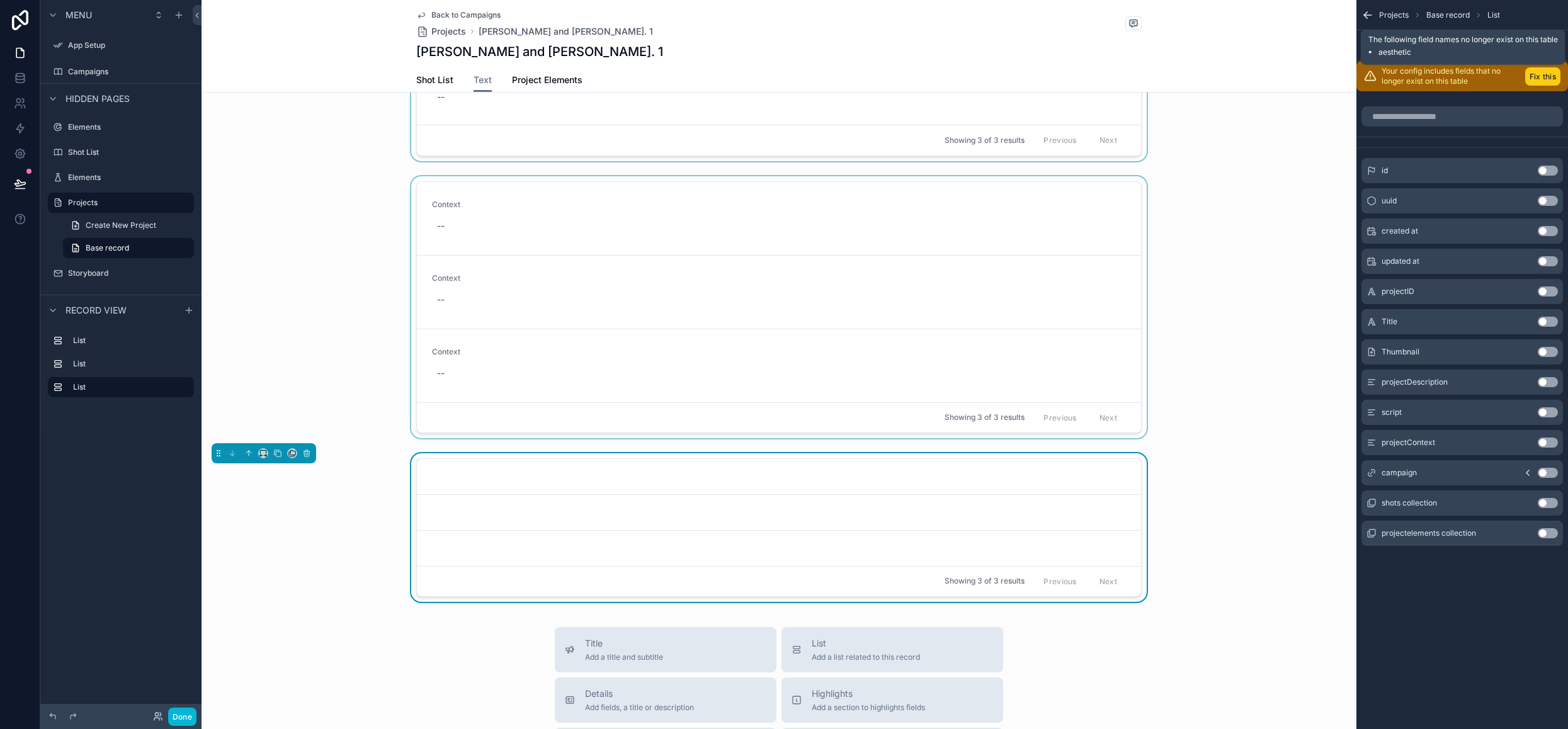
click at [1540, 79] on button "Fix this" at bounding box center [1543, 76] width 35 height 18
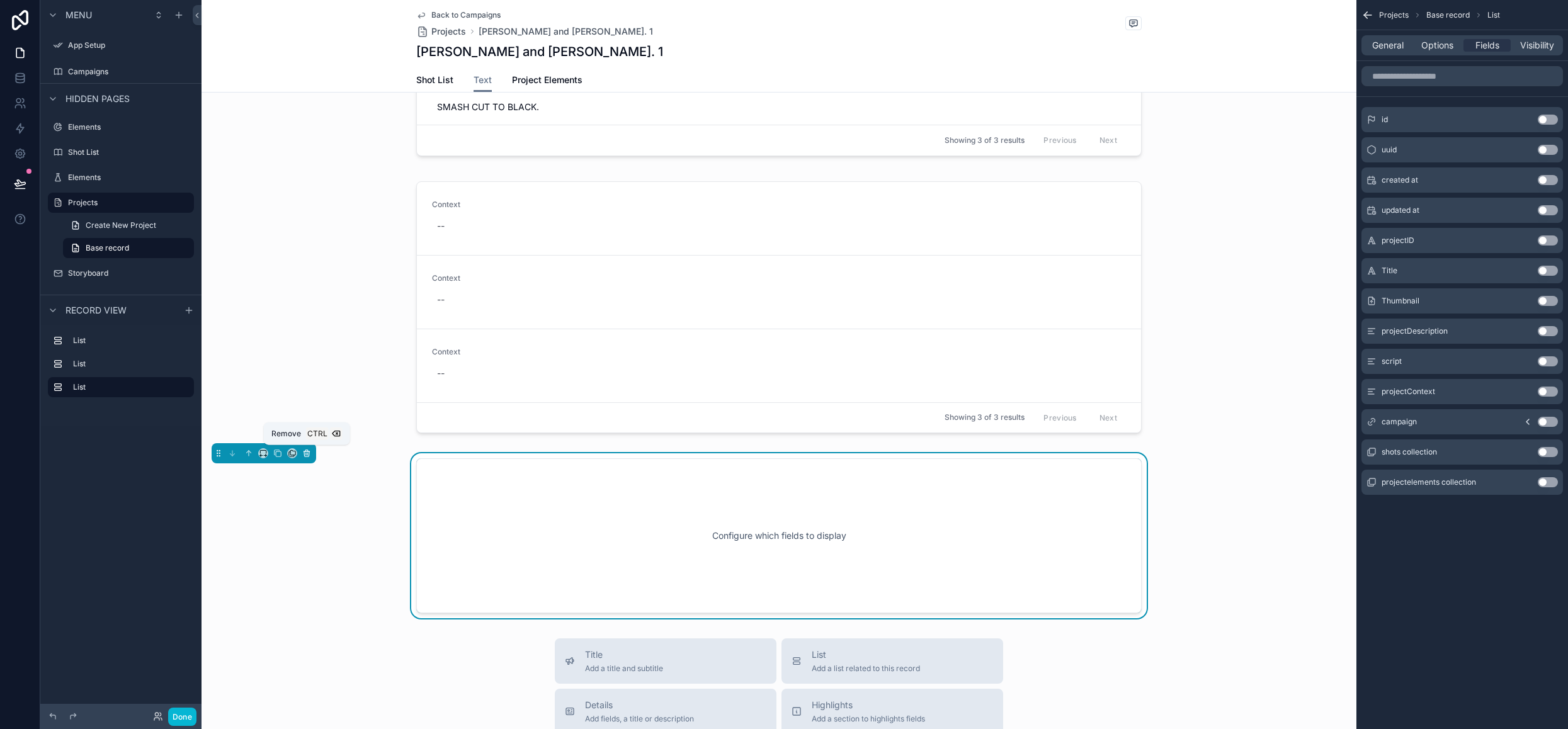
click at [303, 455] on icon "scrollable content" at bounding box center [307, 454] width 9 height 9
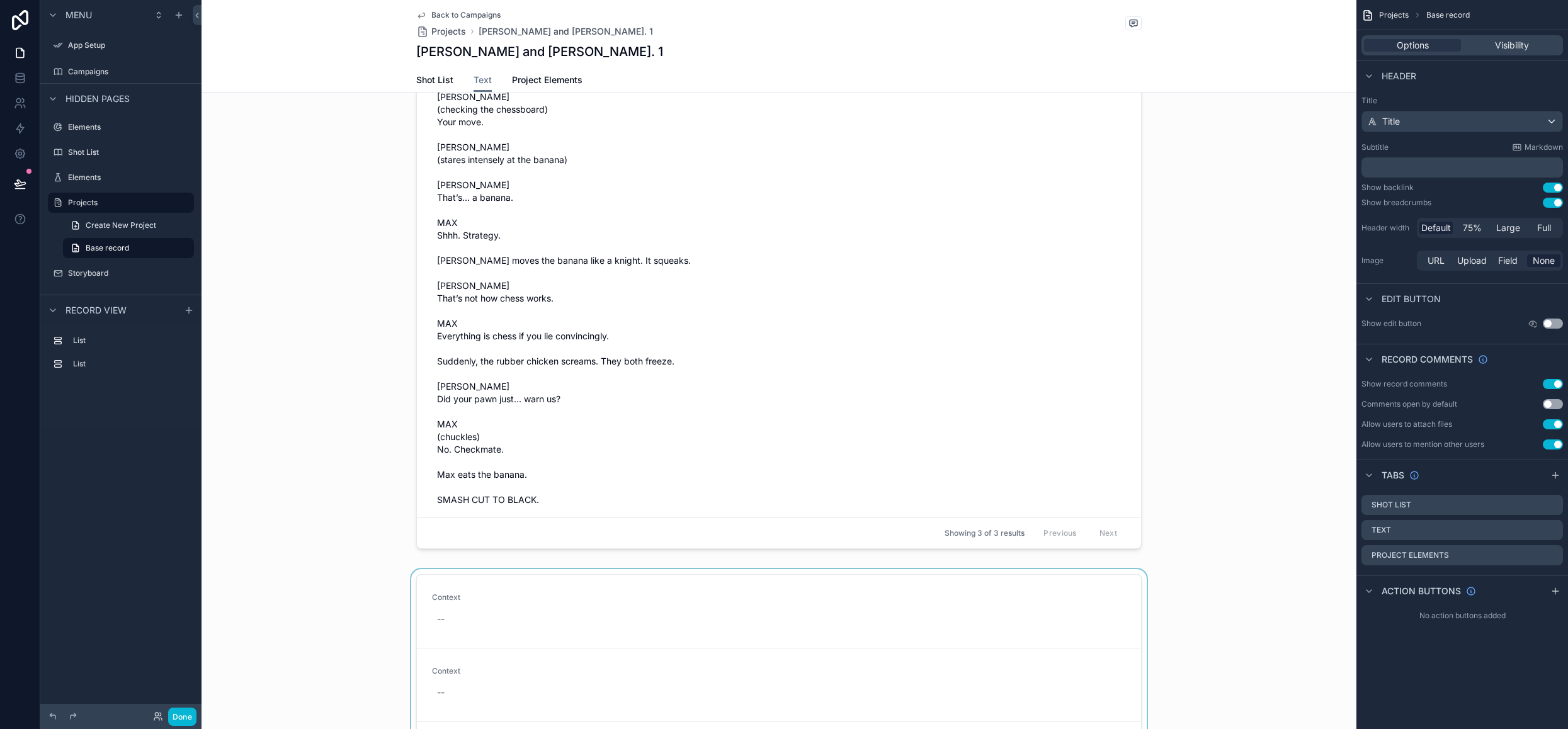
scroll to position [0, 0]
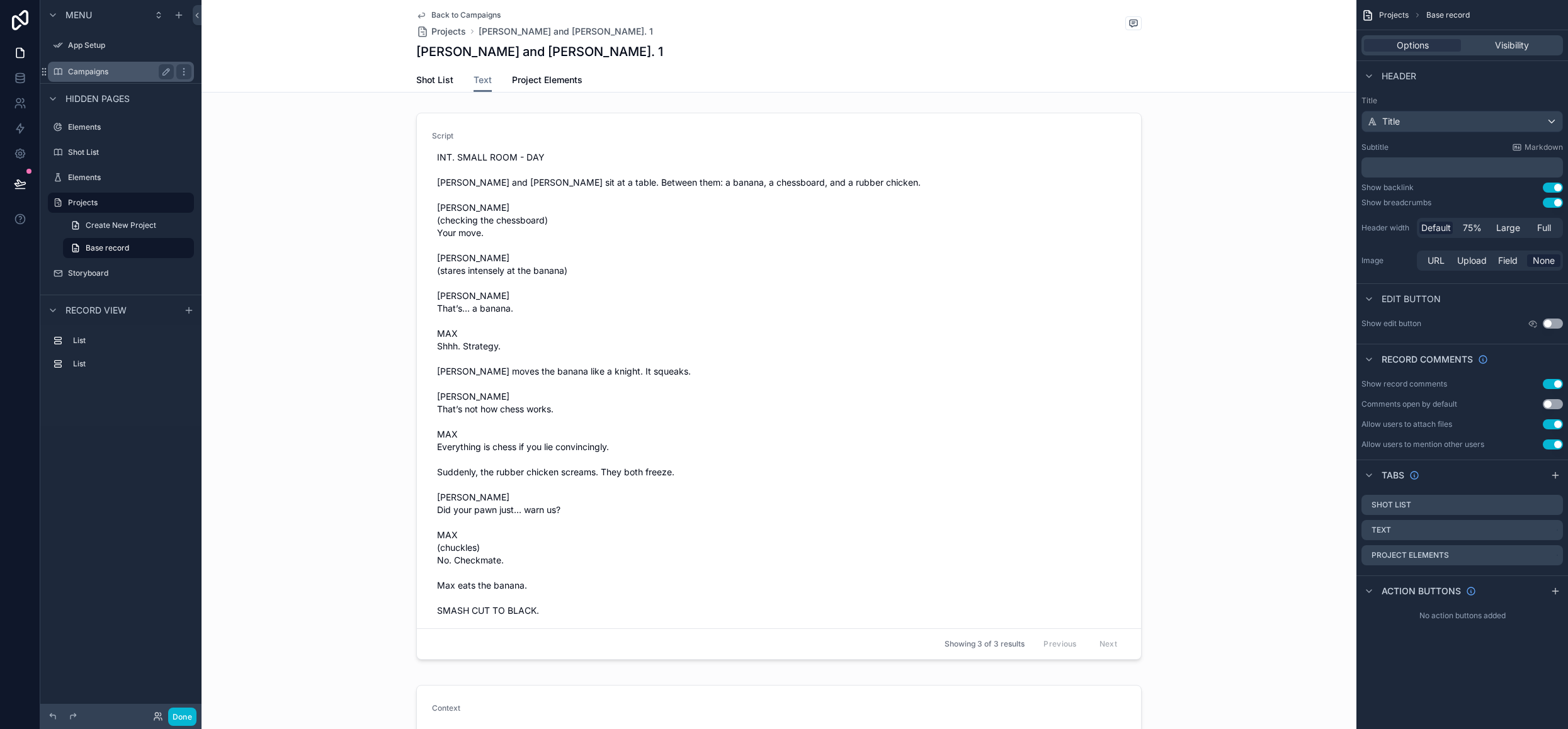
click at [104, 69] on label "Campaigns" at bounding box center [118, 72] width 100 height 10
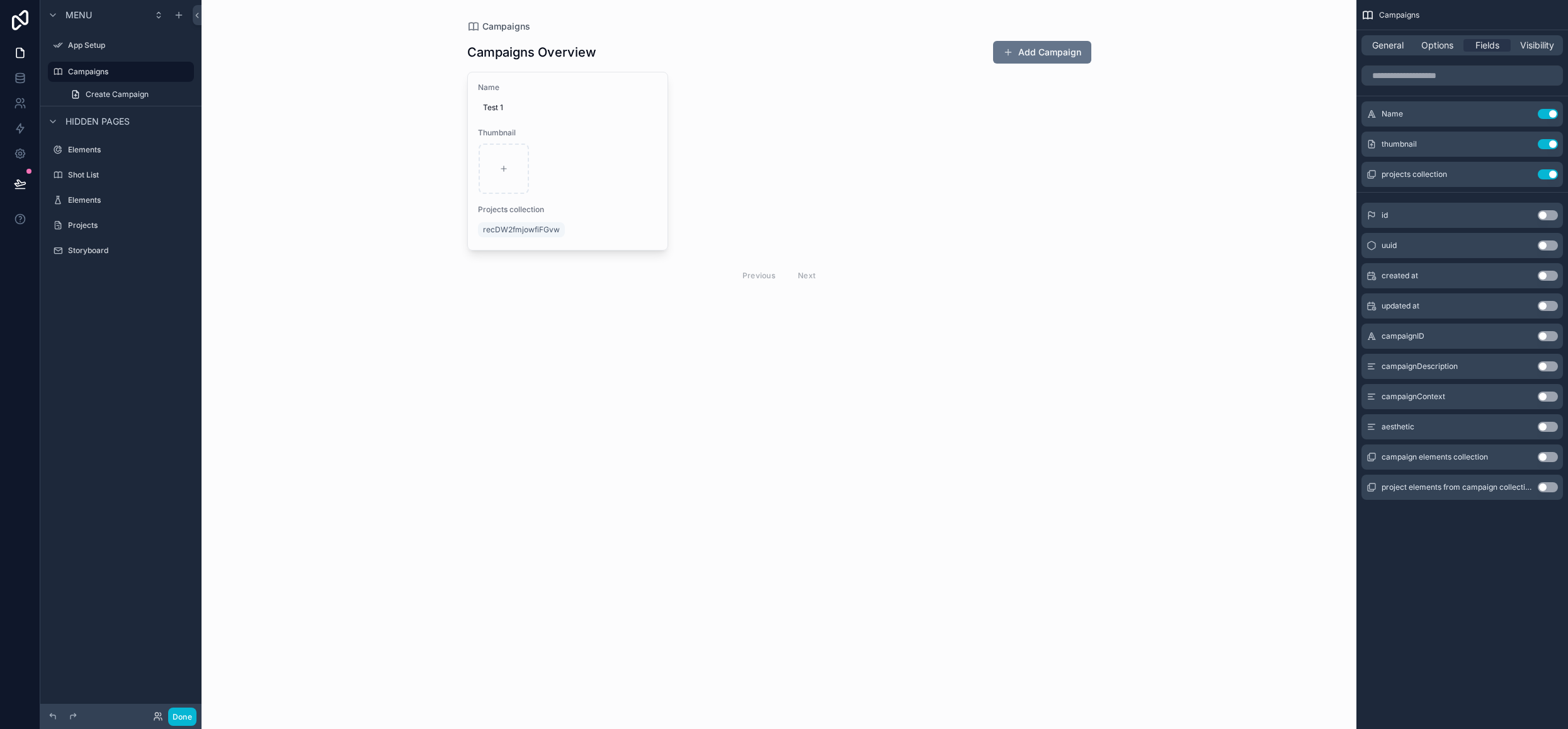
click at [642, 226] on div "scrollable content" at bounding box center [779, 165] width 644 height 330
click at [679, 364] on div "Campaigns Campaigns Overview Add Campaign Name Test 1 Thumbnail Projects collec…" at bounding box center [779, 364] width 1155 height 729
click at [1556, 399] on button "Use setting" at bounding box center [1547, 397] width 20 height 10
click at [1545, 202] on button "Use setting" at bounding box center [1547, 205] width 20 height 10
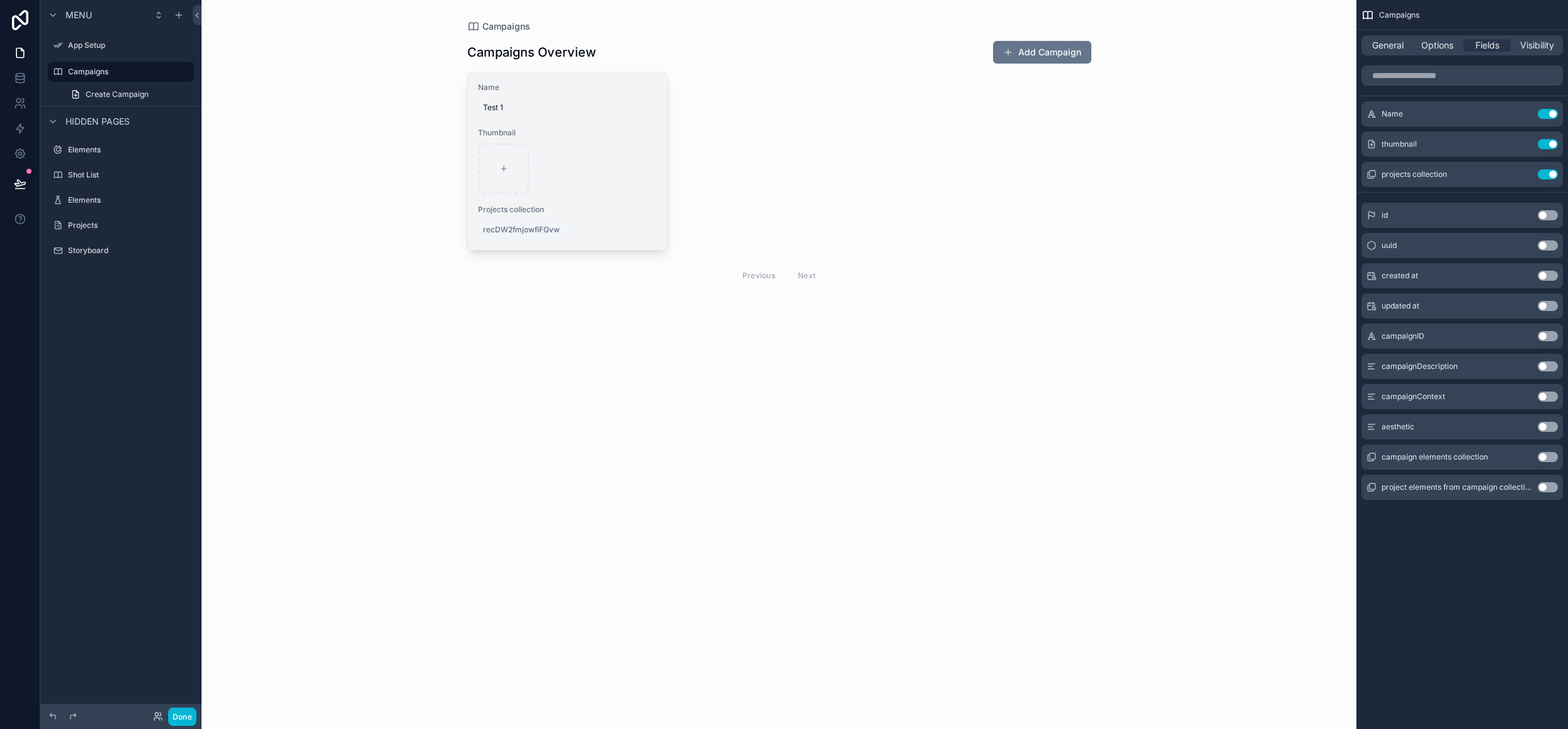
click at [626, 173] on div "scrollable content" at bounding box center [568, 168] width 179 height 51
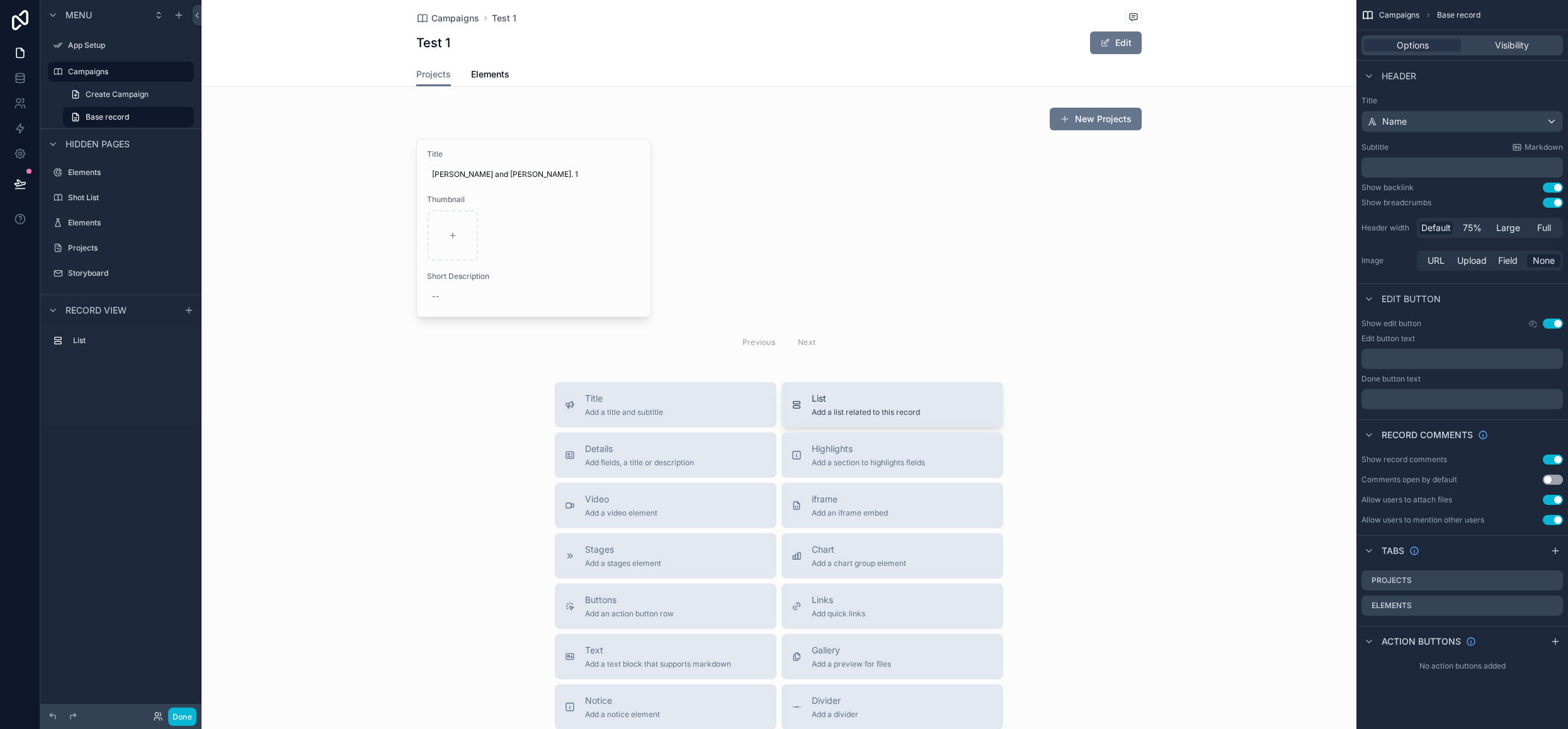
click at [861, 403] on span "List" at bounding box center [865, 398] width 108 height 12
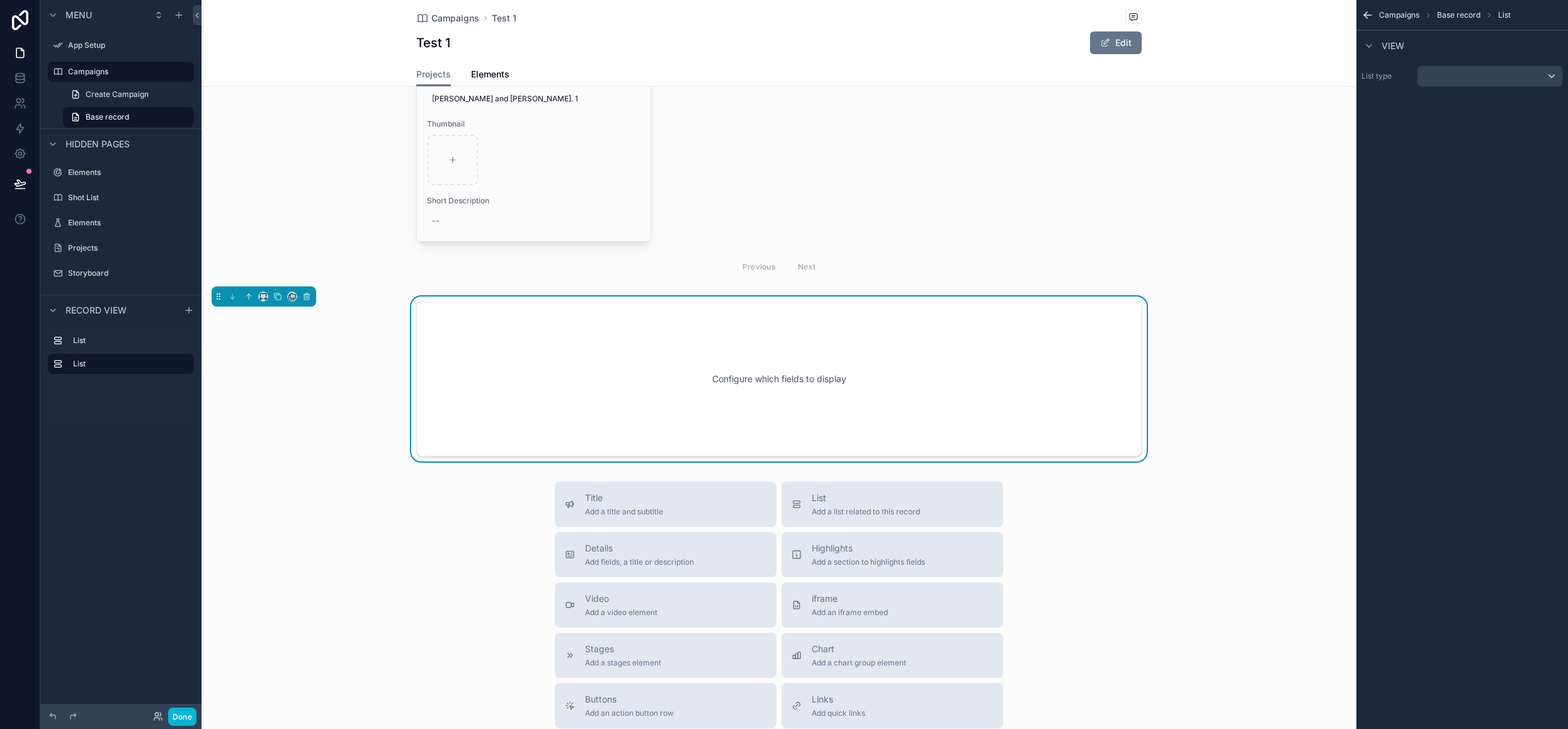
scroll to position [89, 0]
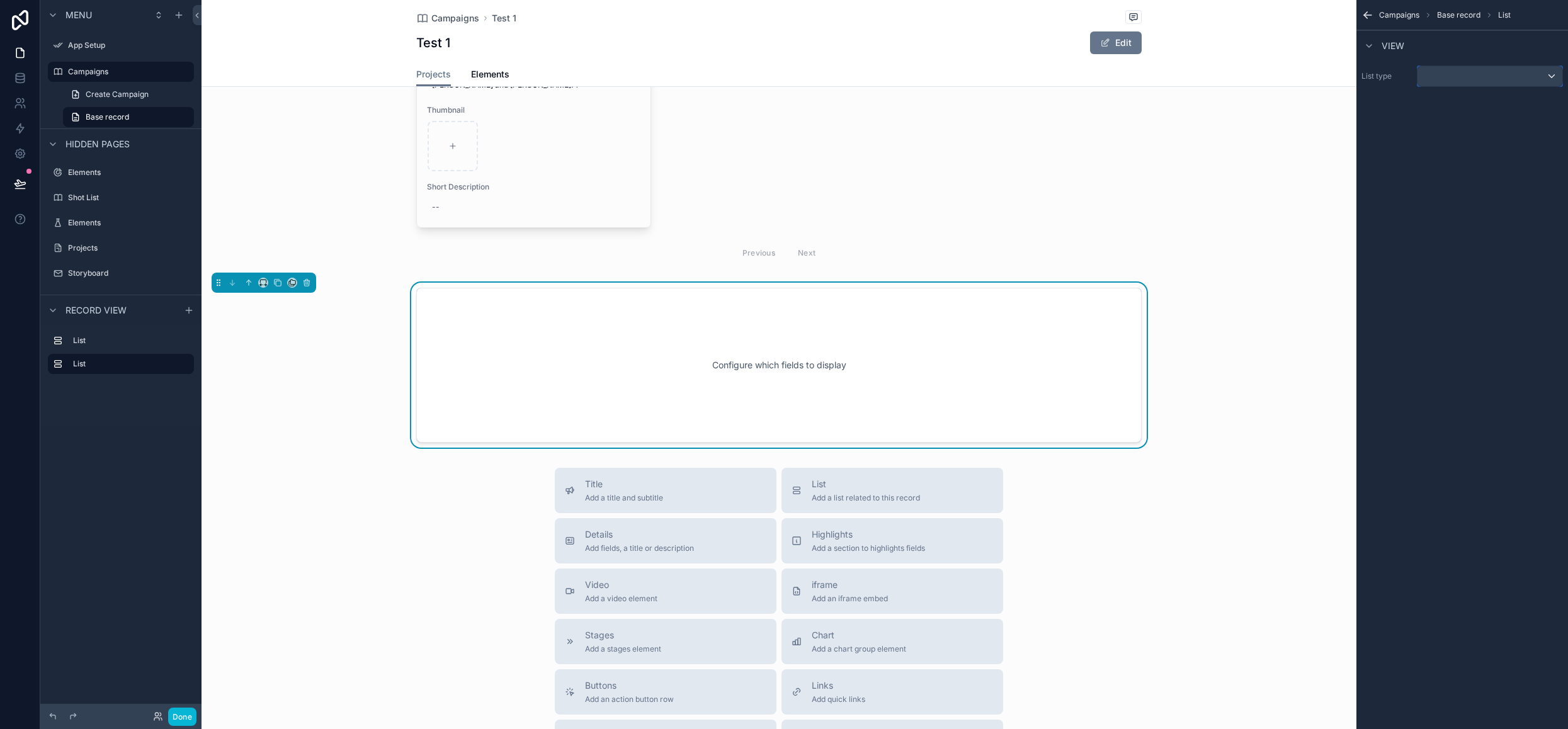
click at [1477, 80] on div "scrollable content" at bounding box center [1490, 76] width 145 height 20
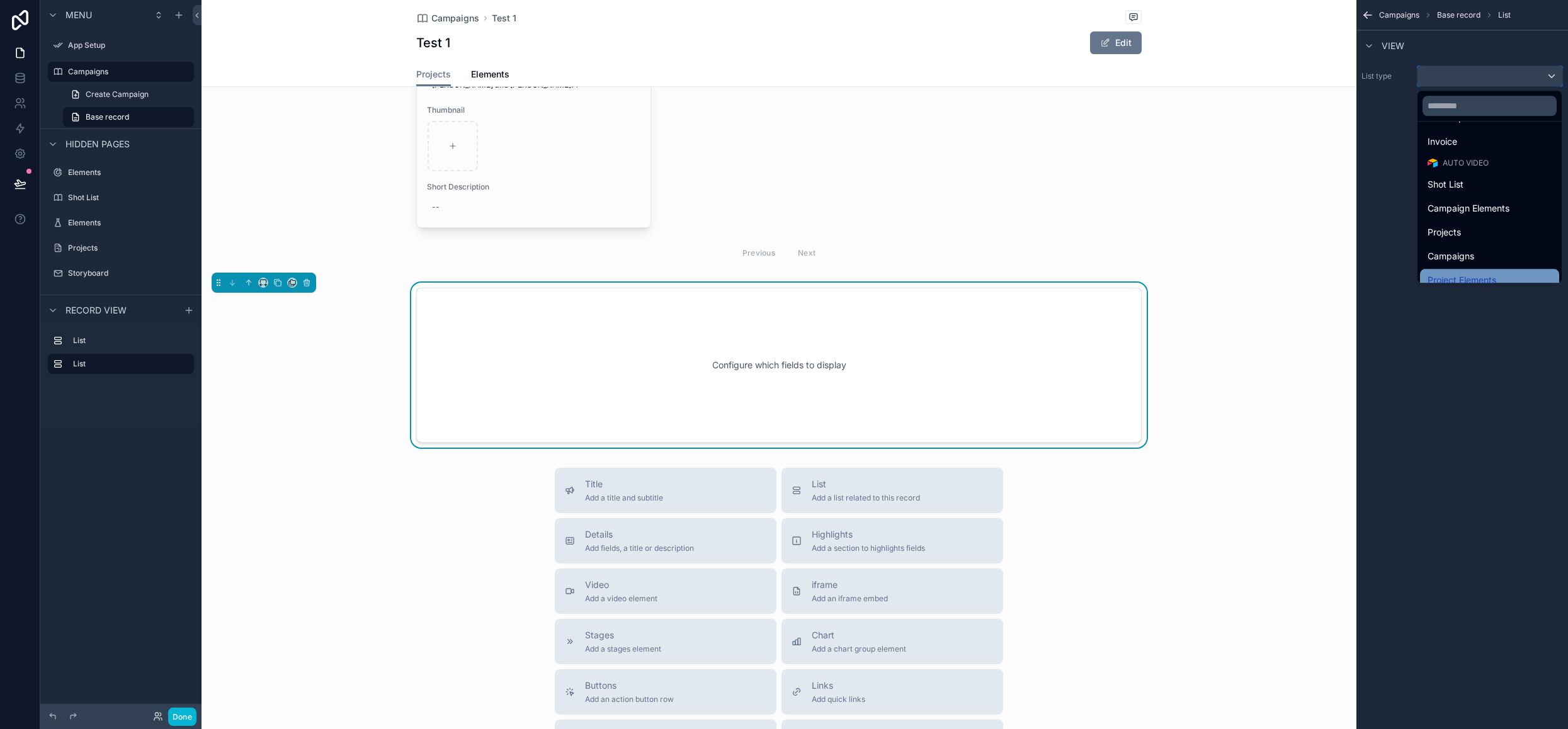
scroll to position [290, 0]
click at [1518, 244] on div "Campaigns" at bounding box center [1489, 244] width 124 height 15
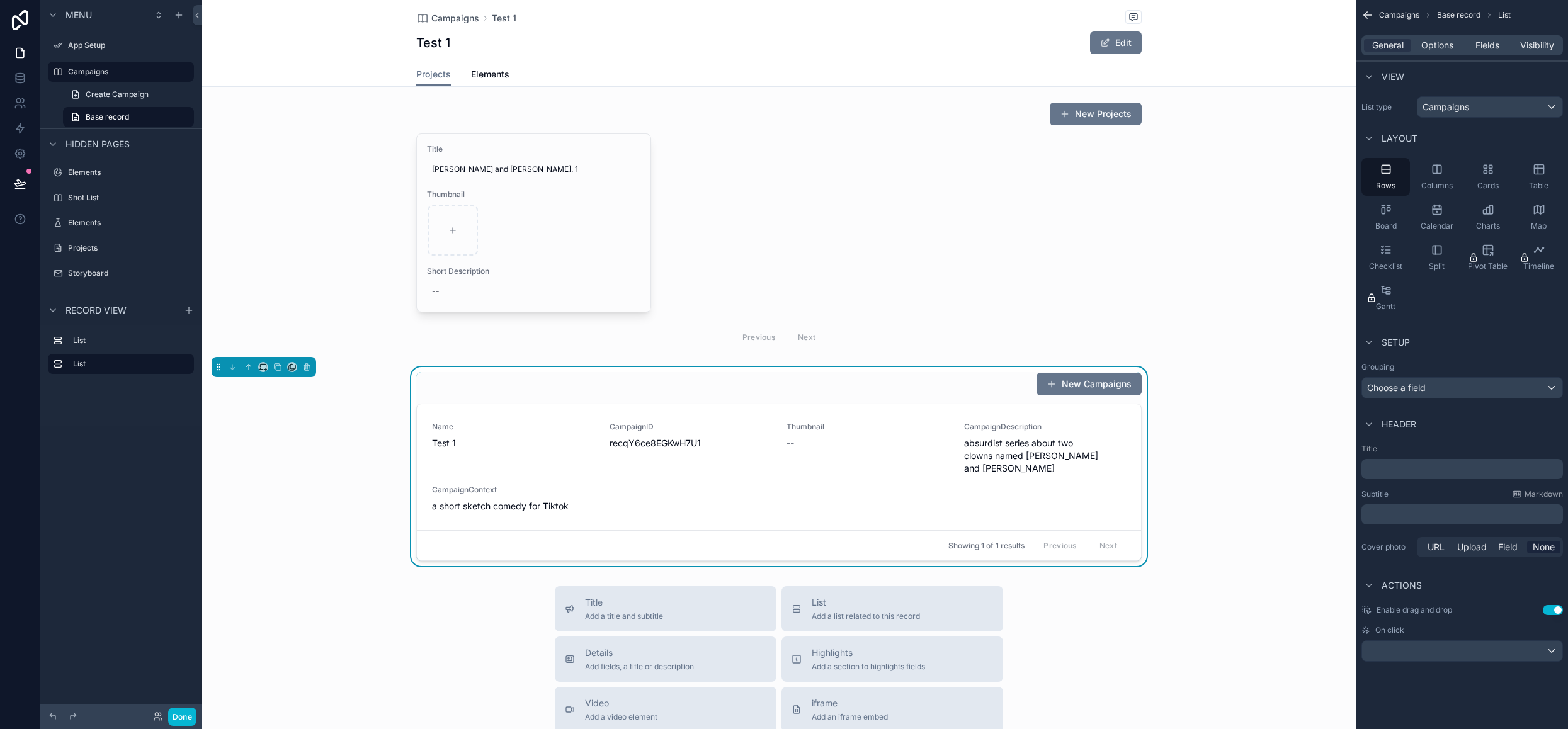
scroll to position [0, 0]
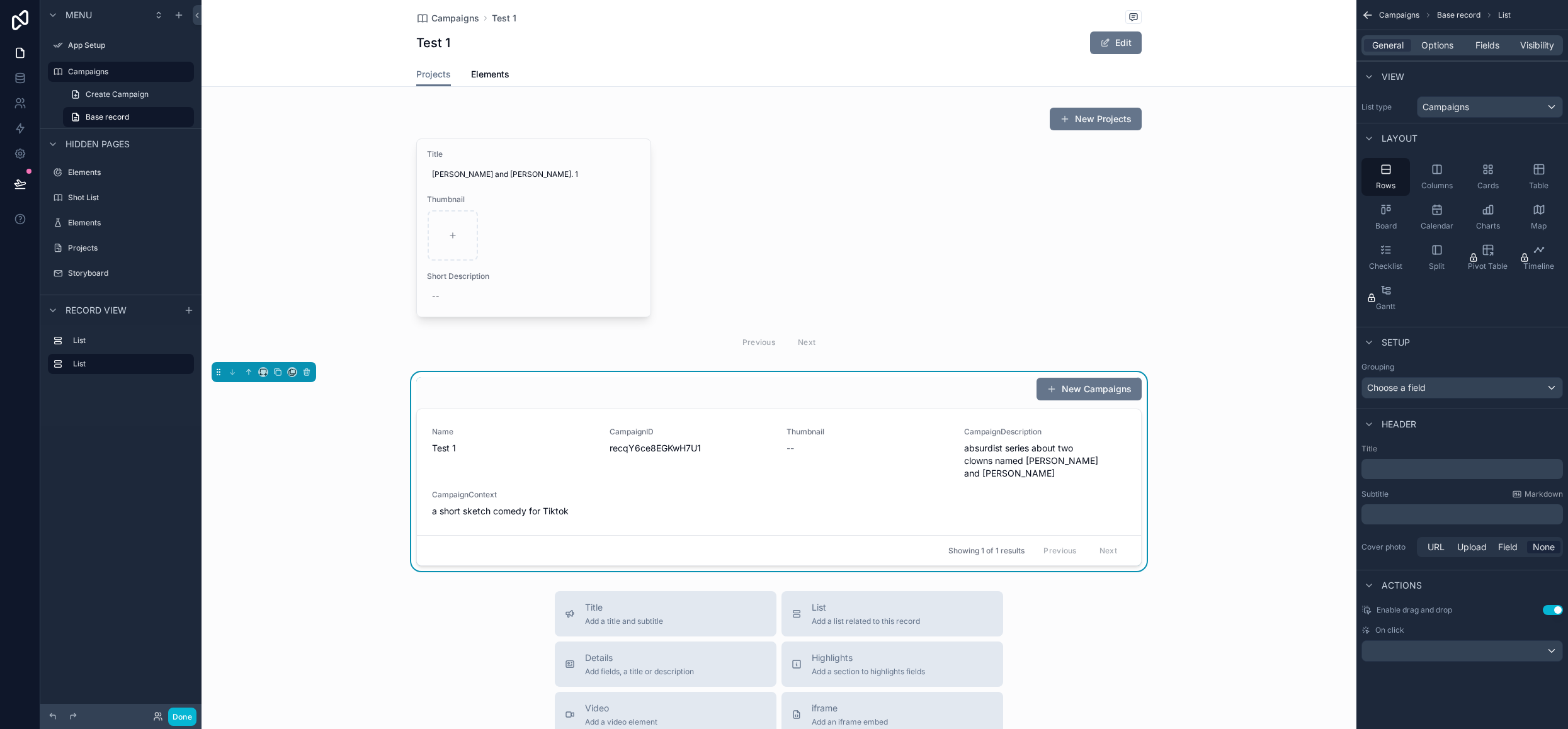
click at [629, 47] on div "Test 1 Edit" at bounding box center [778, 43] width 725 height 24
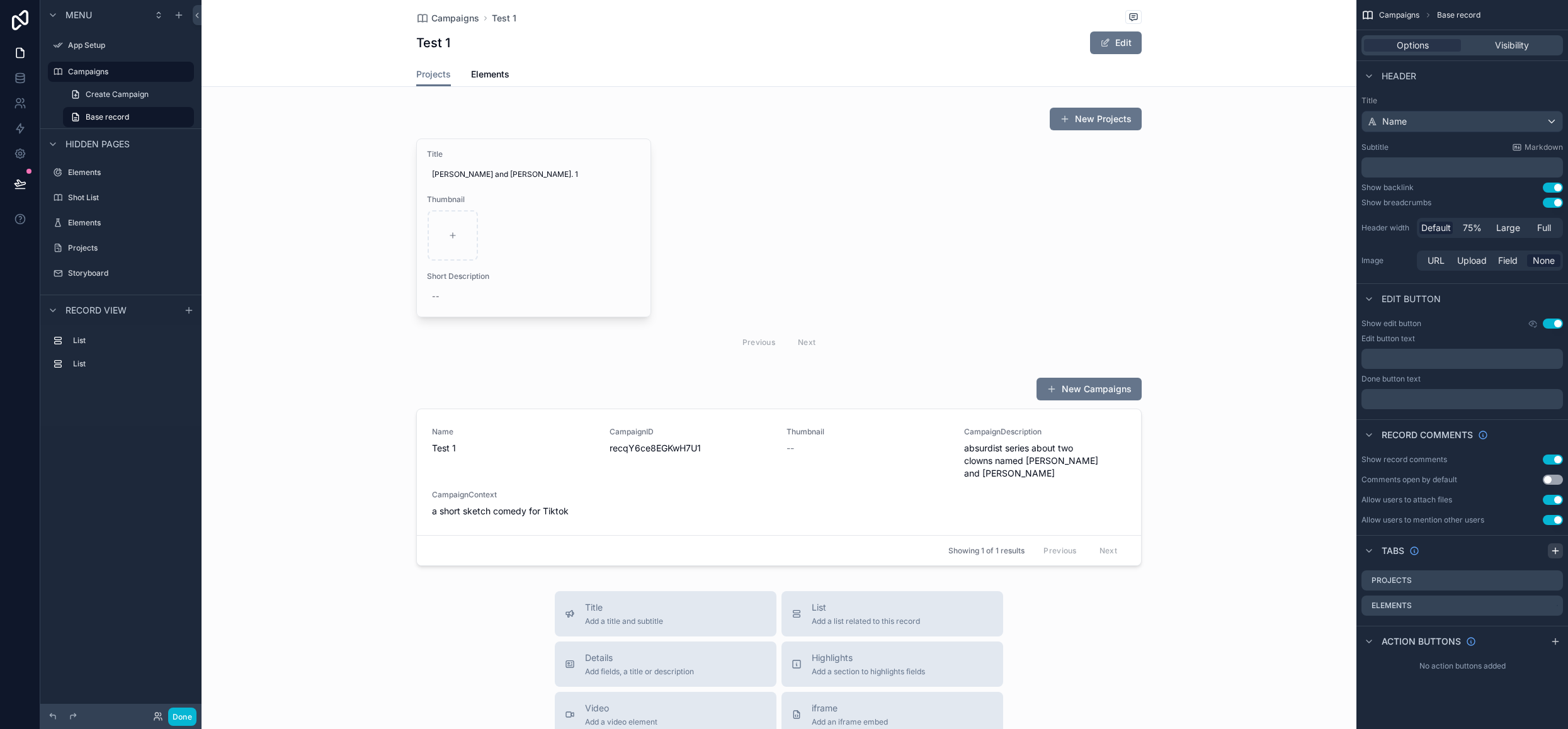
click at [1558, 548] on icon "scrollable content" at bounding box center [1556, 551] width 10 height 10
click at [1554, 631] on icon "scrollable content" at bounding box center [1553, 632] width 10 height 10
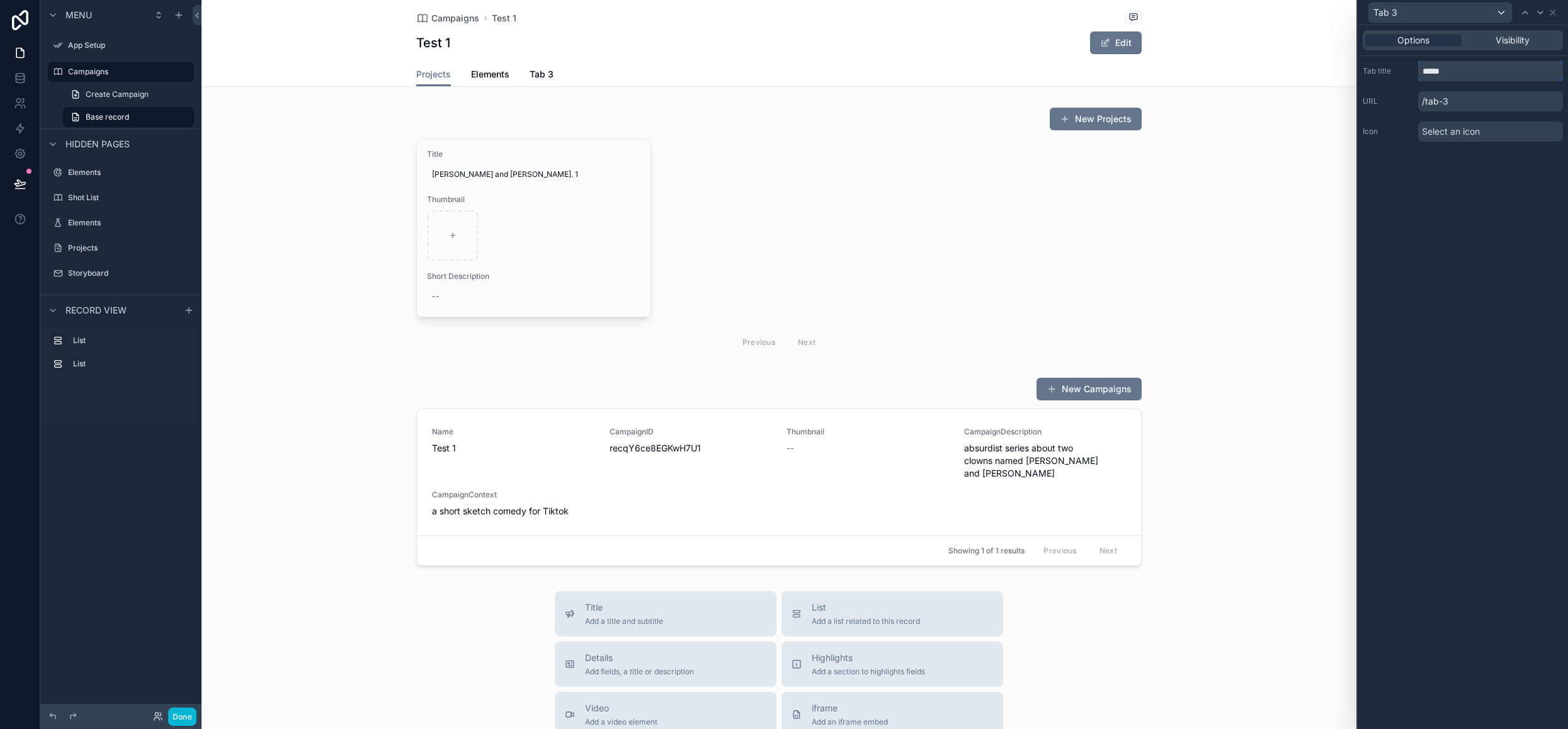
drag, startPoint x: 1456, startPoint y: 71, endPoint x: 1355, endPoint y: 72, distance: 101.0
click at [1355, 72] on div "Tab 3 Options Visibility Tab title ***** URL /tab-3 Icon Select an icon Menu Ap…" at bounding box center [784, 364] width 1568 height 729
type input "**********"
click at [1551, 12] on icon at bounding box center [1553, 13] width 5 height 5
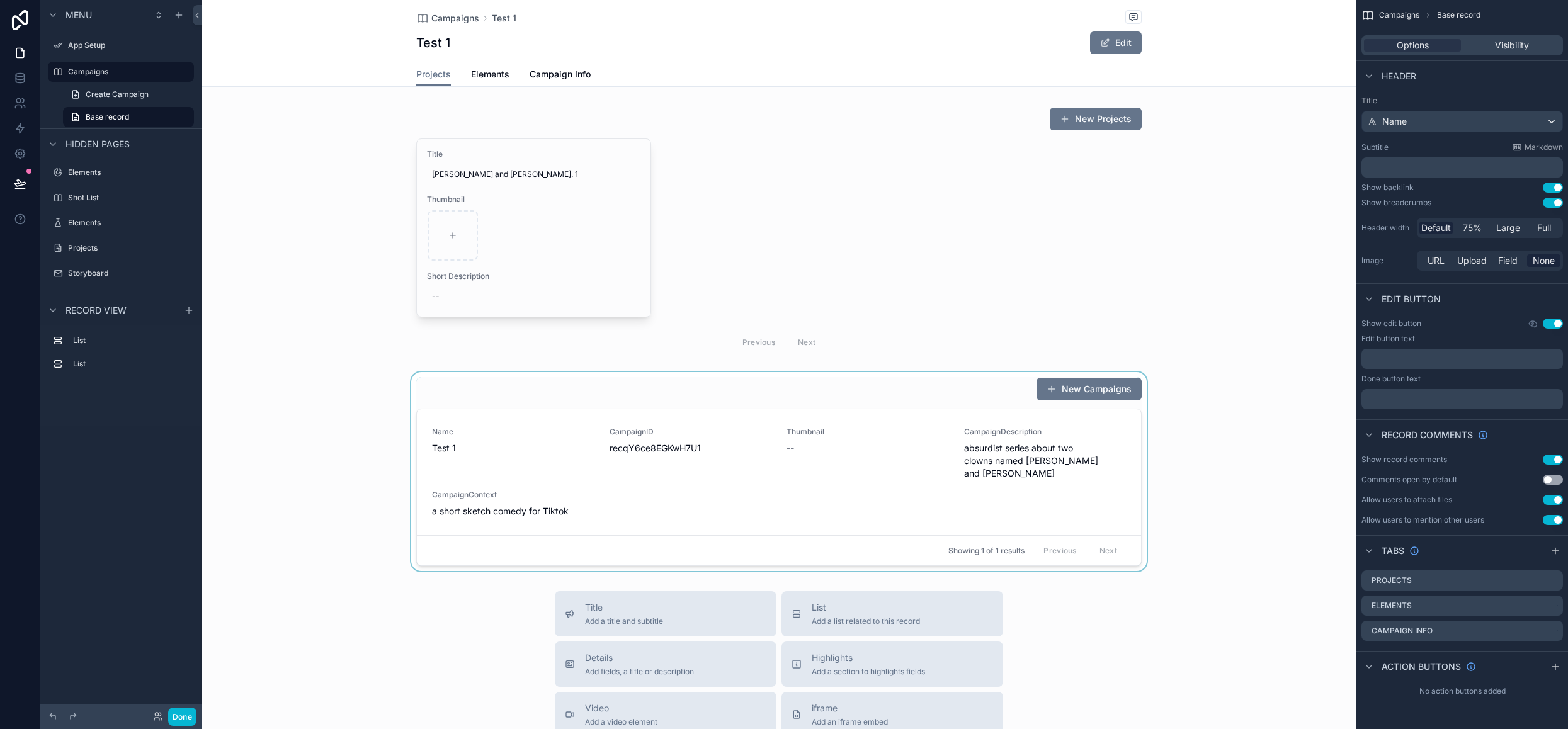
click at [513, 448] on div "scrollable content" at bounding box center [779, 471] width 1155 height 199
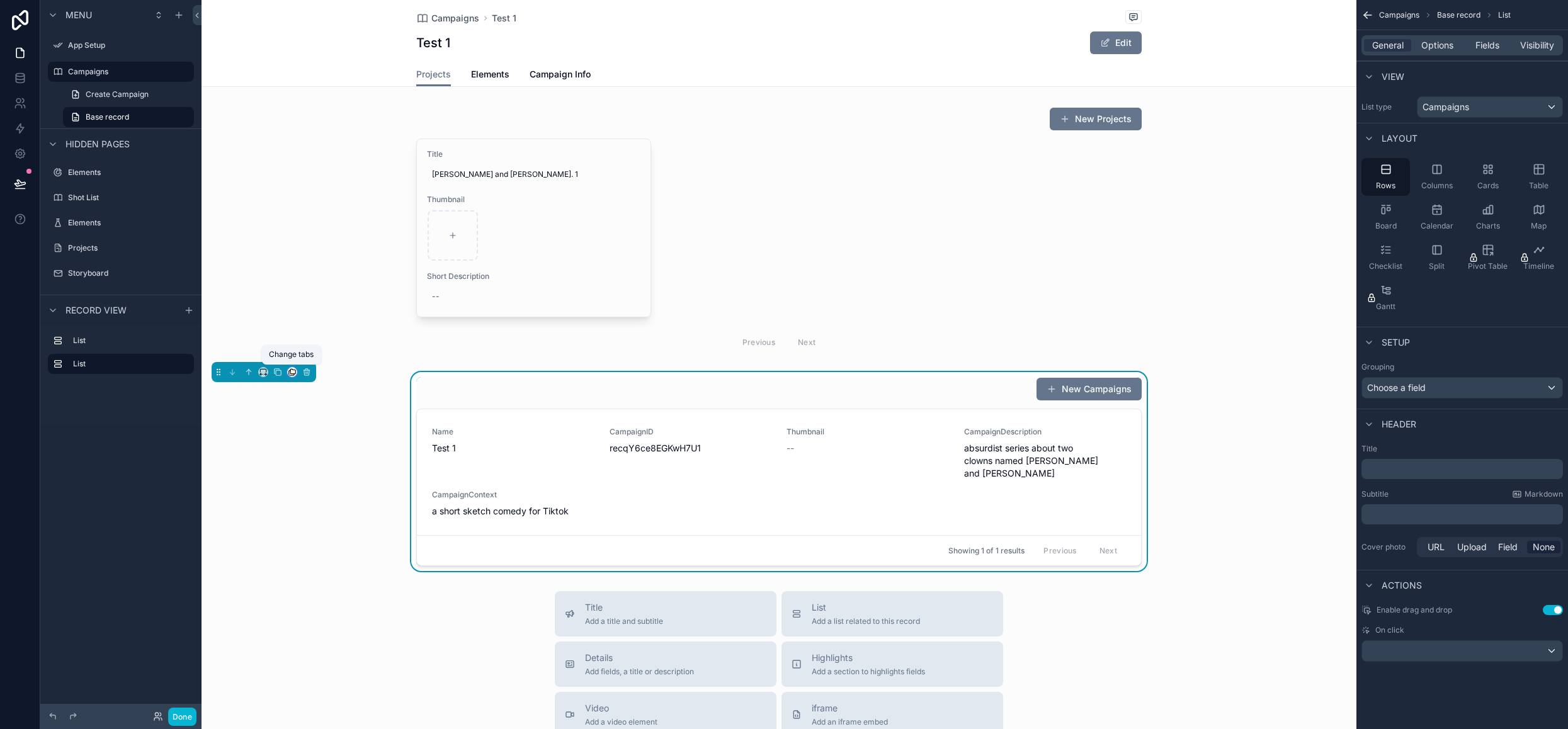
click at [289, 371] on icon "scrollable content" at bounding box center [292, 372] width 9 height 9
click at [326, 469] on span "Campaign Info" at bounding box center [334, 474] width 60 height 15
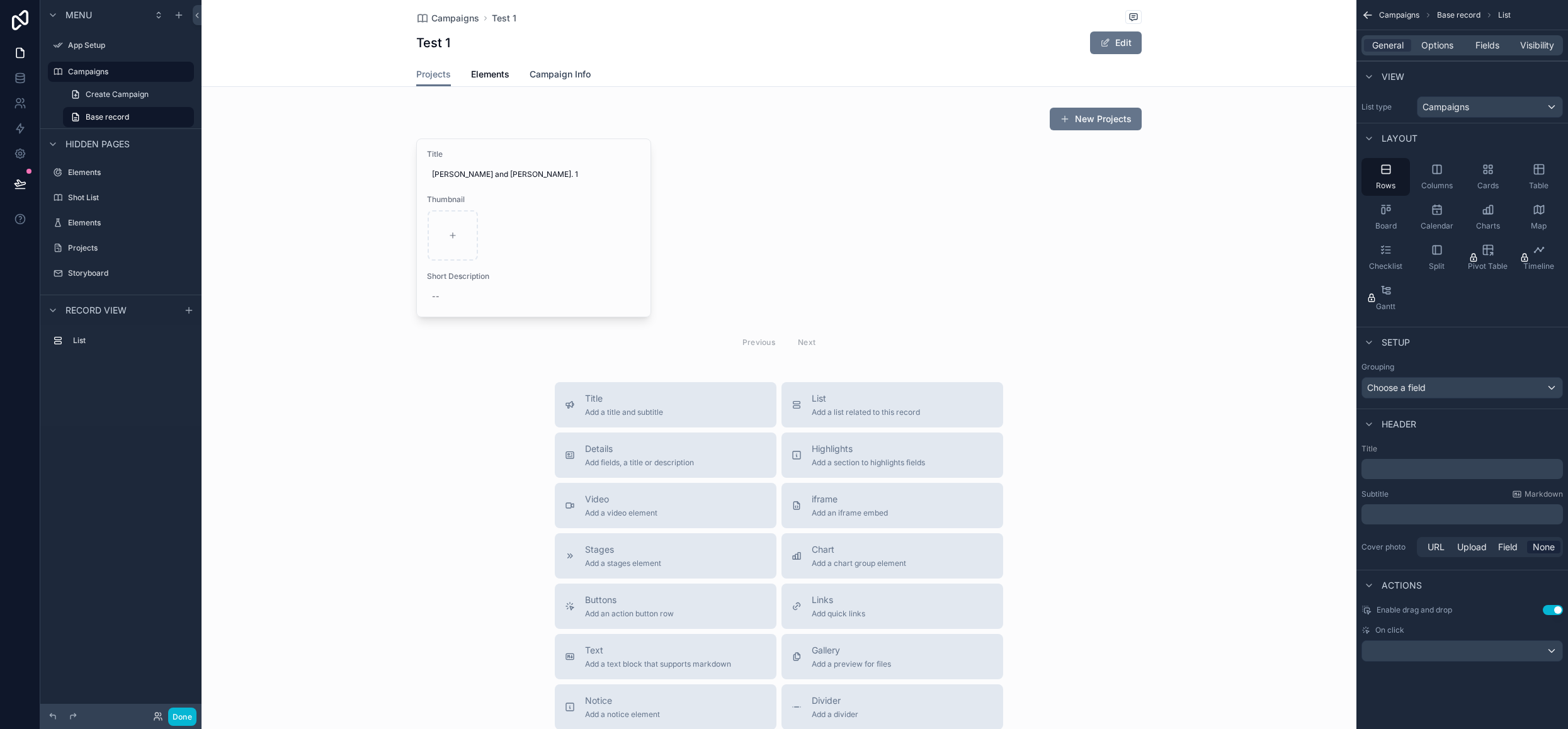
click at [563, 75] on span "Campaign Info" at bounding box center [560, 74] width 61 height 12
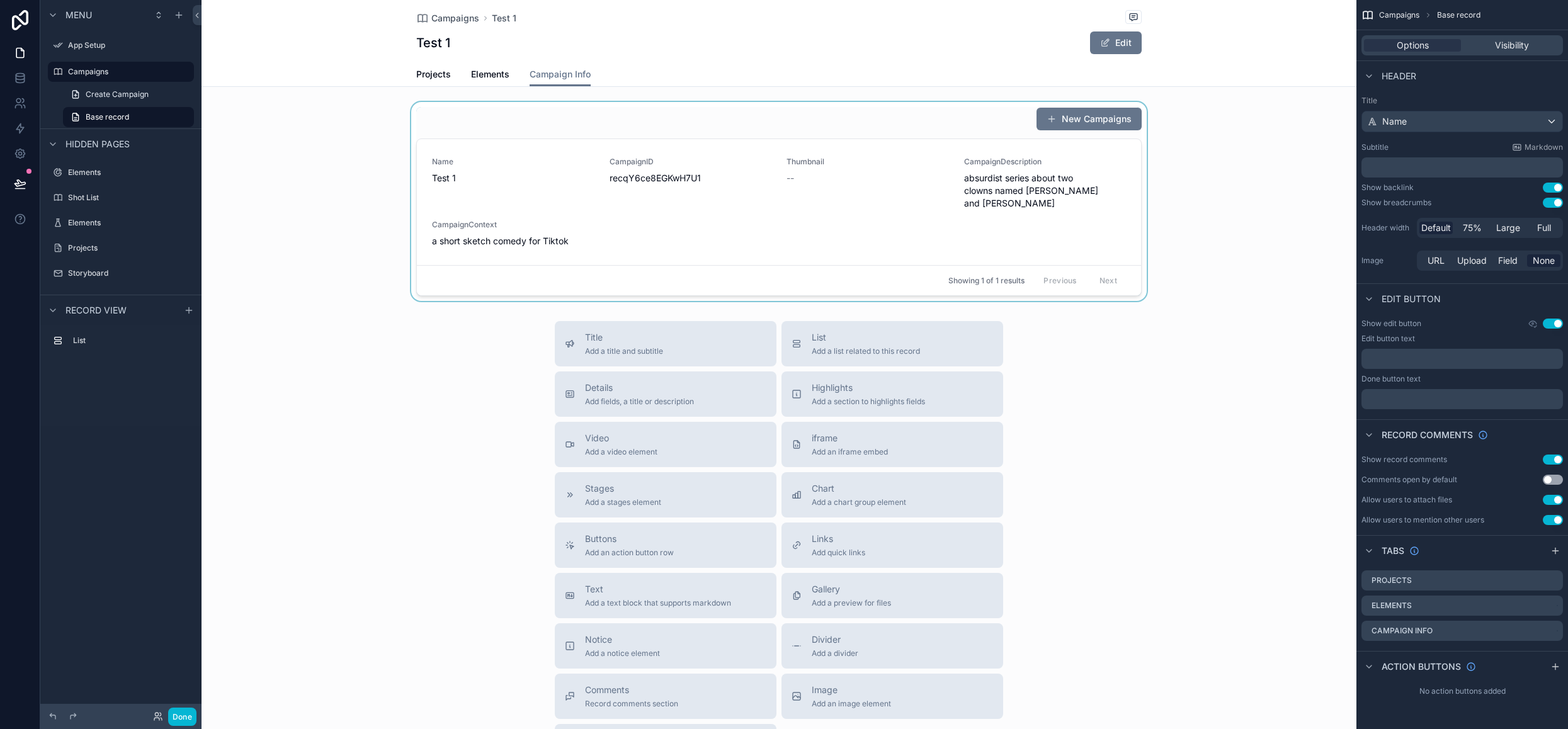
click at [856, 226] on div "scrollable content" at bounding box center [779, 201] width 1155 height 199
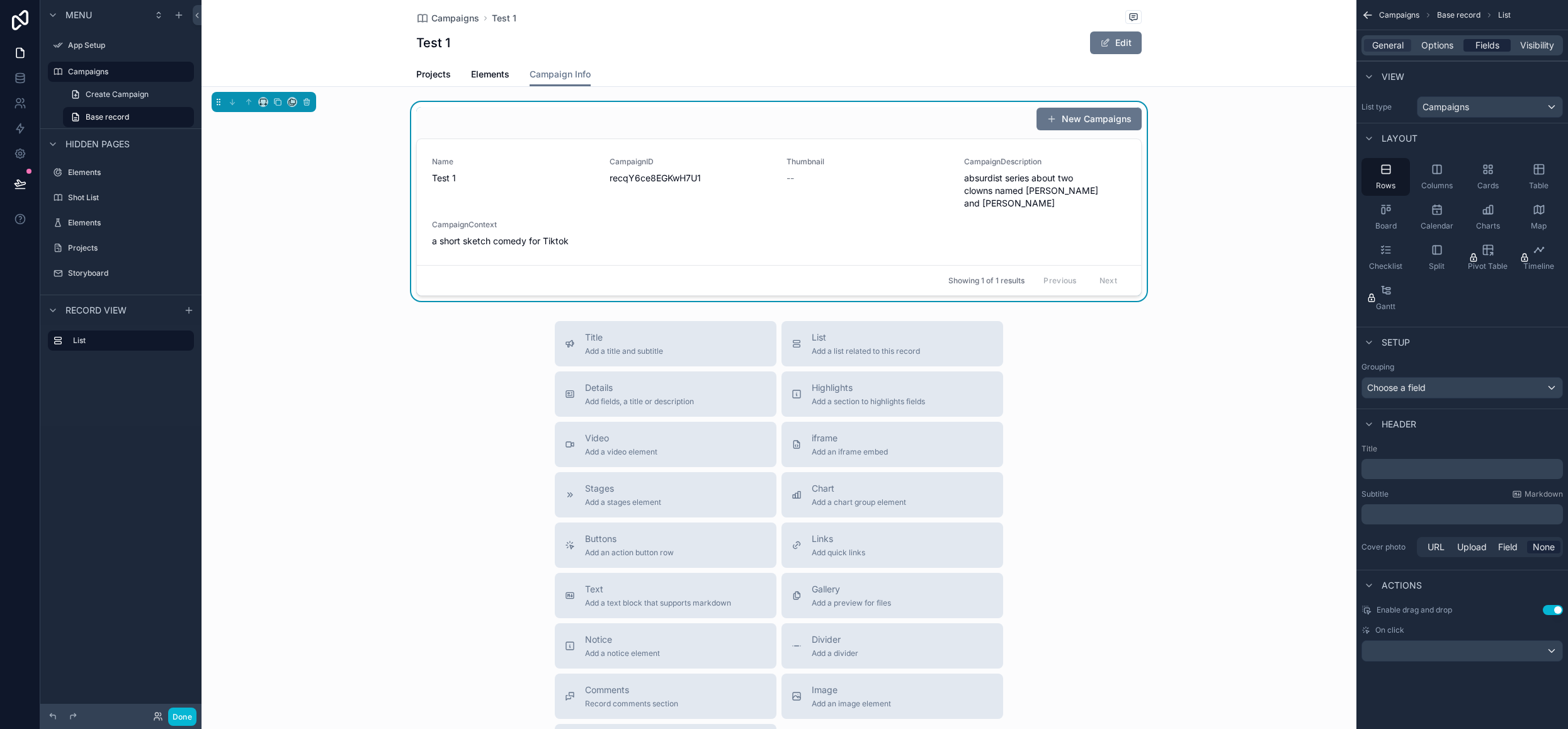
click at [1493, 49] on span "Fields" at bounding box center [1487, 45] width 24 height 12
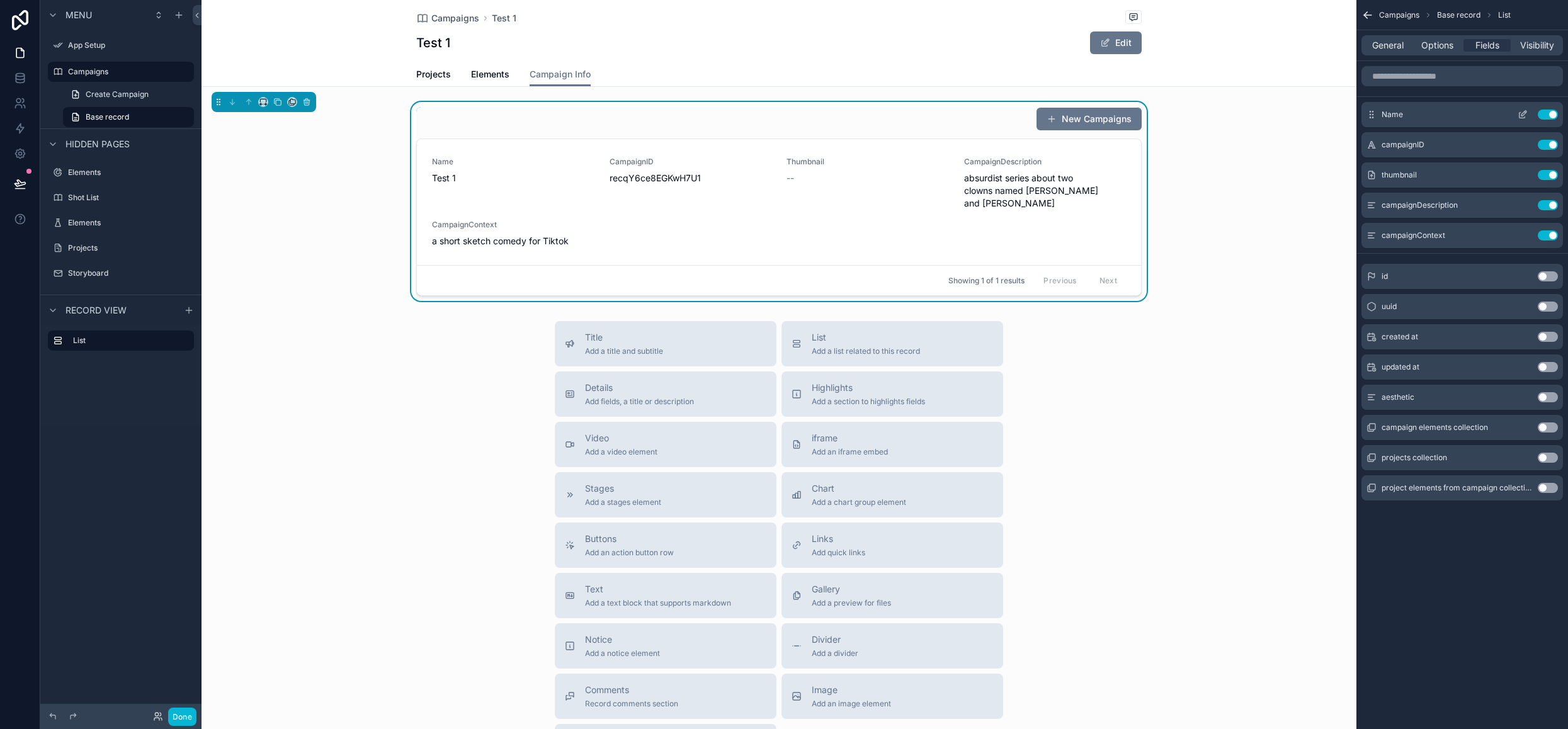
click at [1545, 111] on button "Use setting" at bounding box center [1547, 115] width 20 height 10
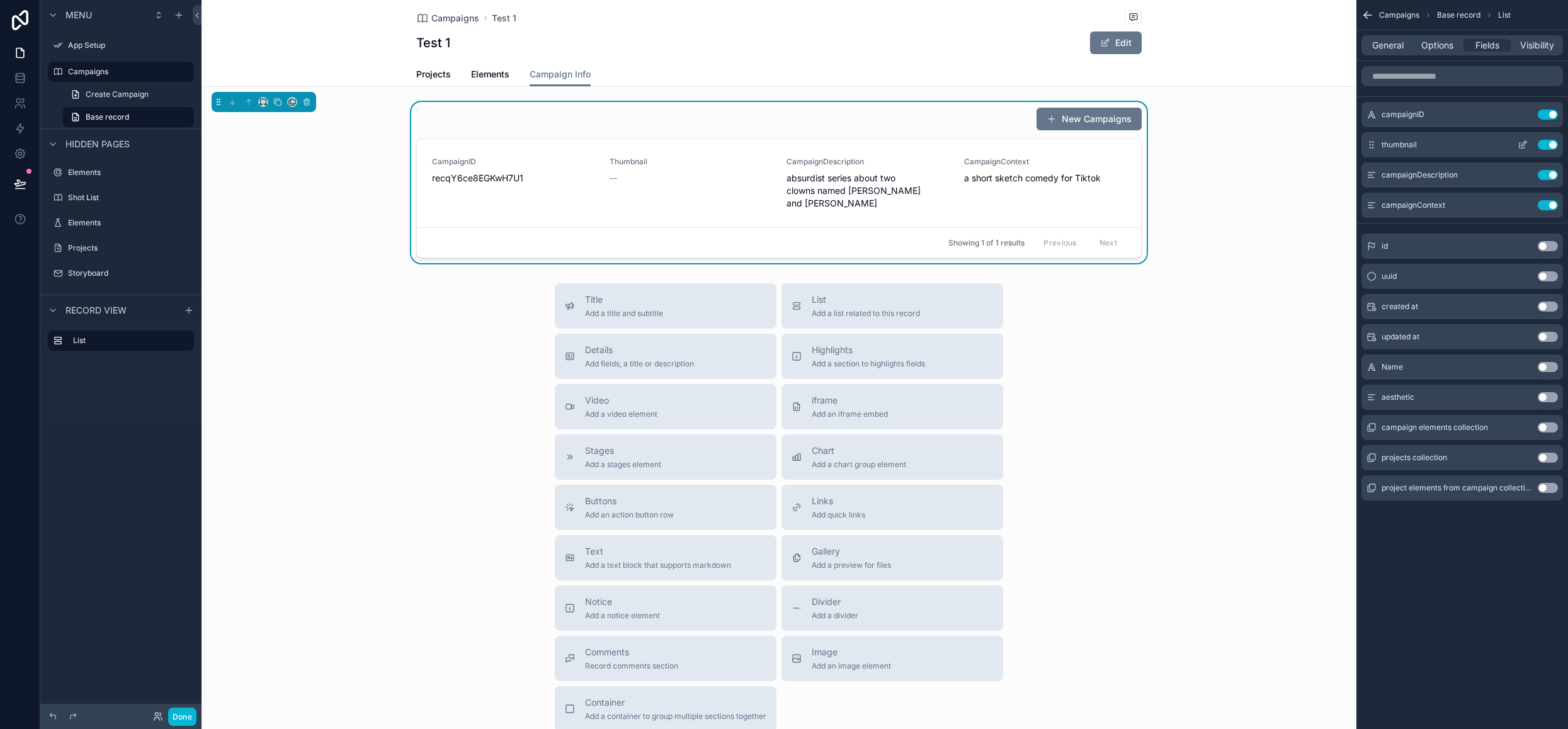
click at [1543, 115] on button "Use setting" at bounding box center [1547, 115] width 20 height 10
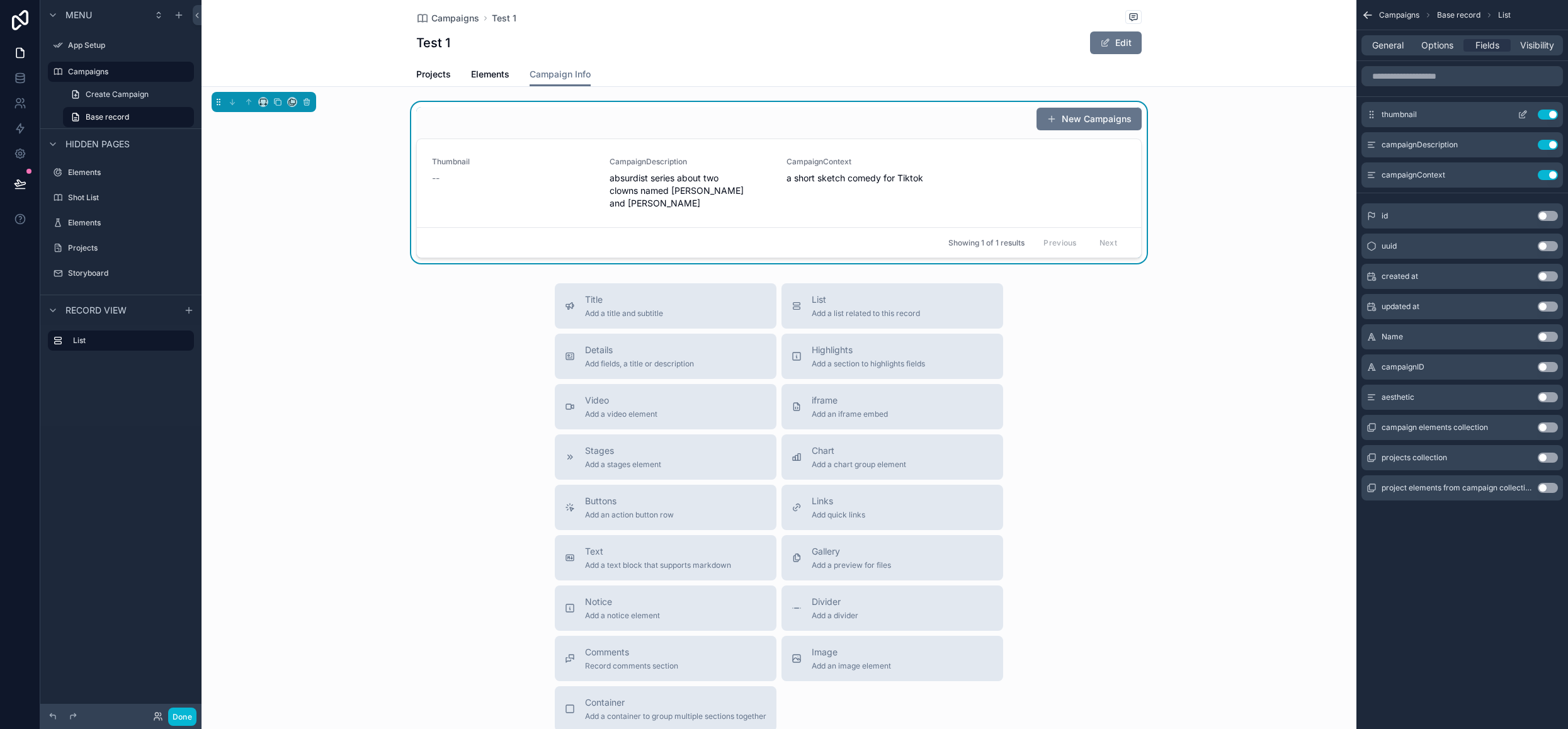
click at [1543, 114] on button "Use setting" at bounding box center [1547, 115] width 20 height 10
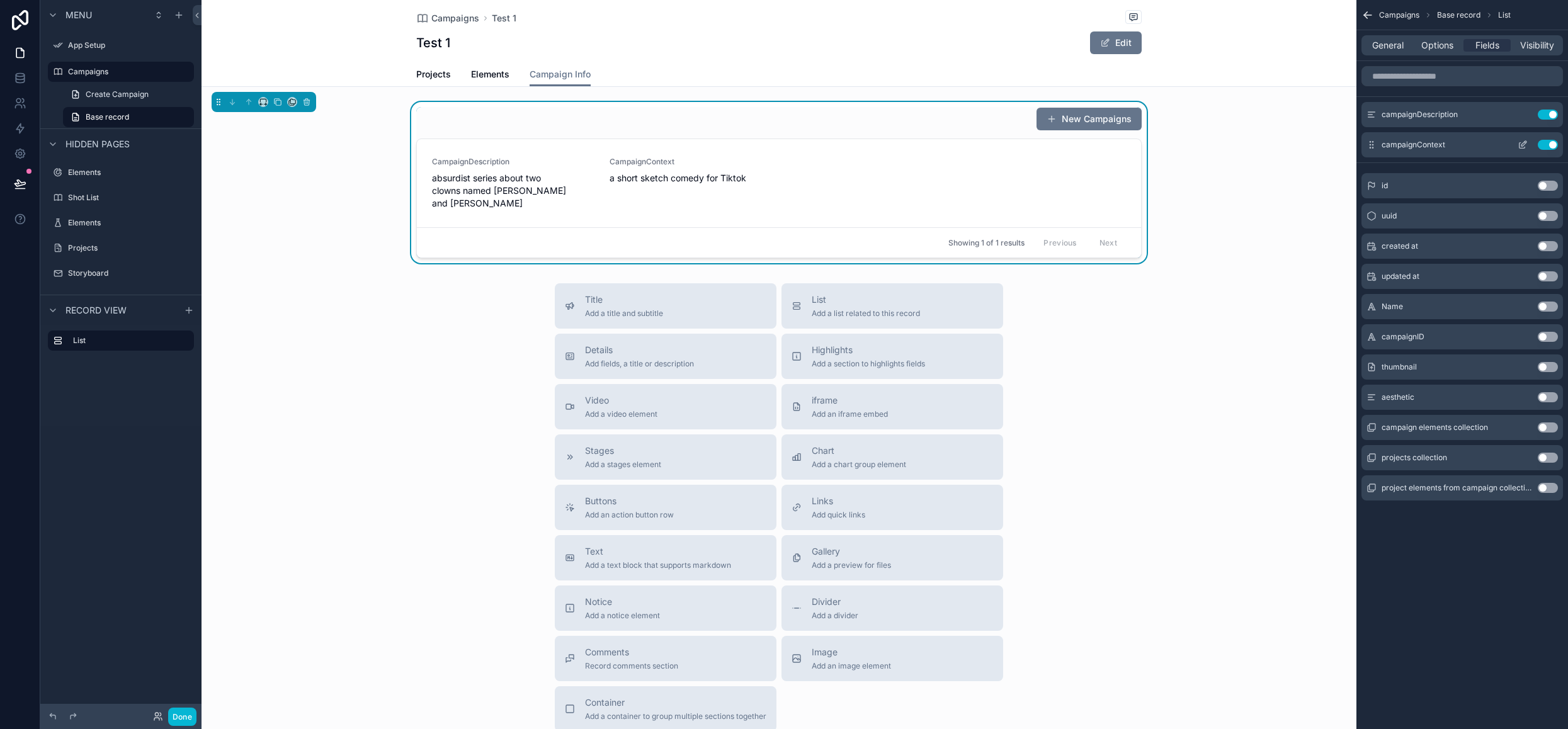
click at [1543, 144] on button "Use setting" at bounding box center [1547, 145] width 20 height 10
click at [1525, 115] on icon "scrollable content" at bounding box center [1523, 115] width 10 height 10
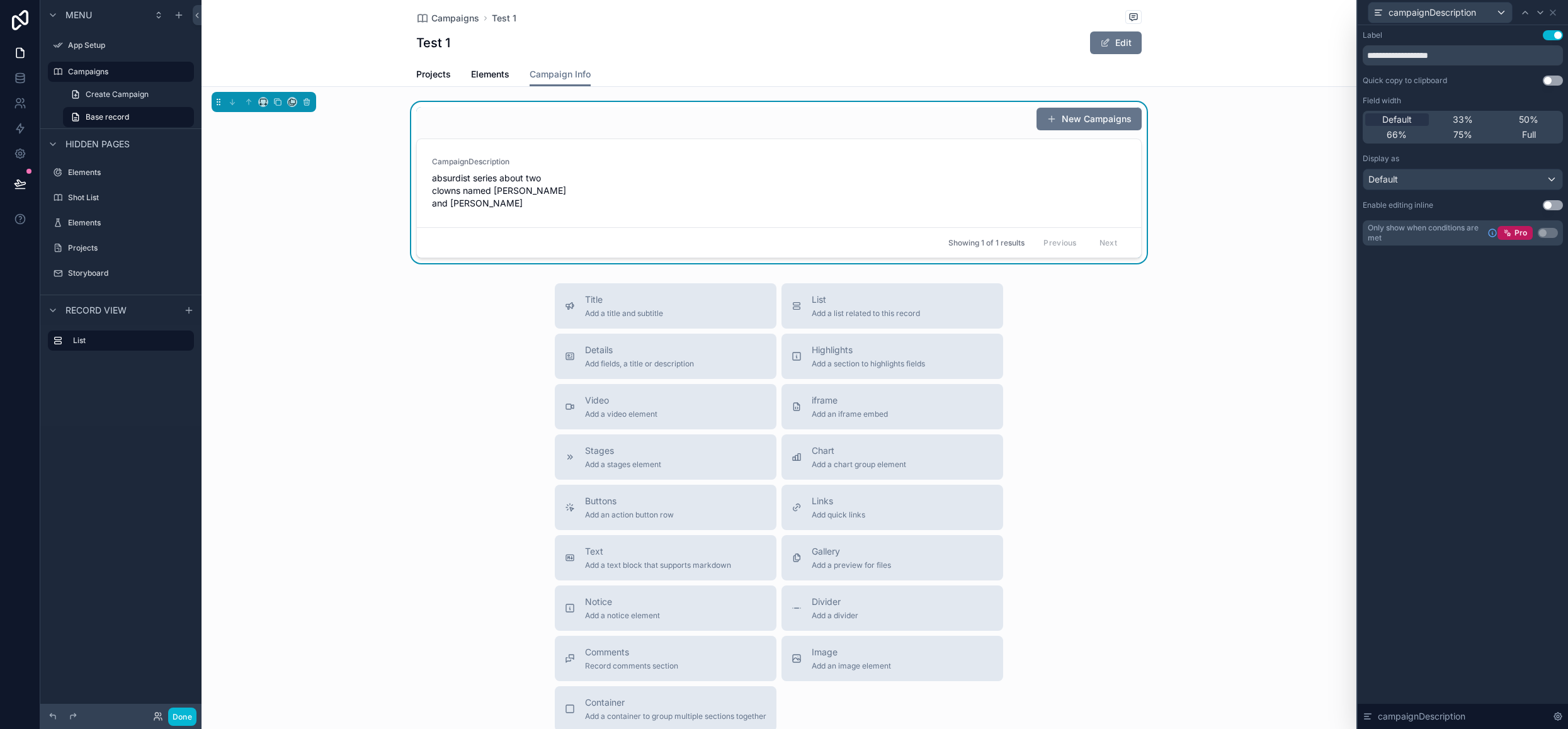
click at [1551, 202] on button "Use setting" at bounding box center [1552, 205] width 20 height 10
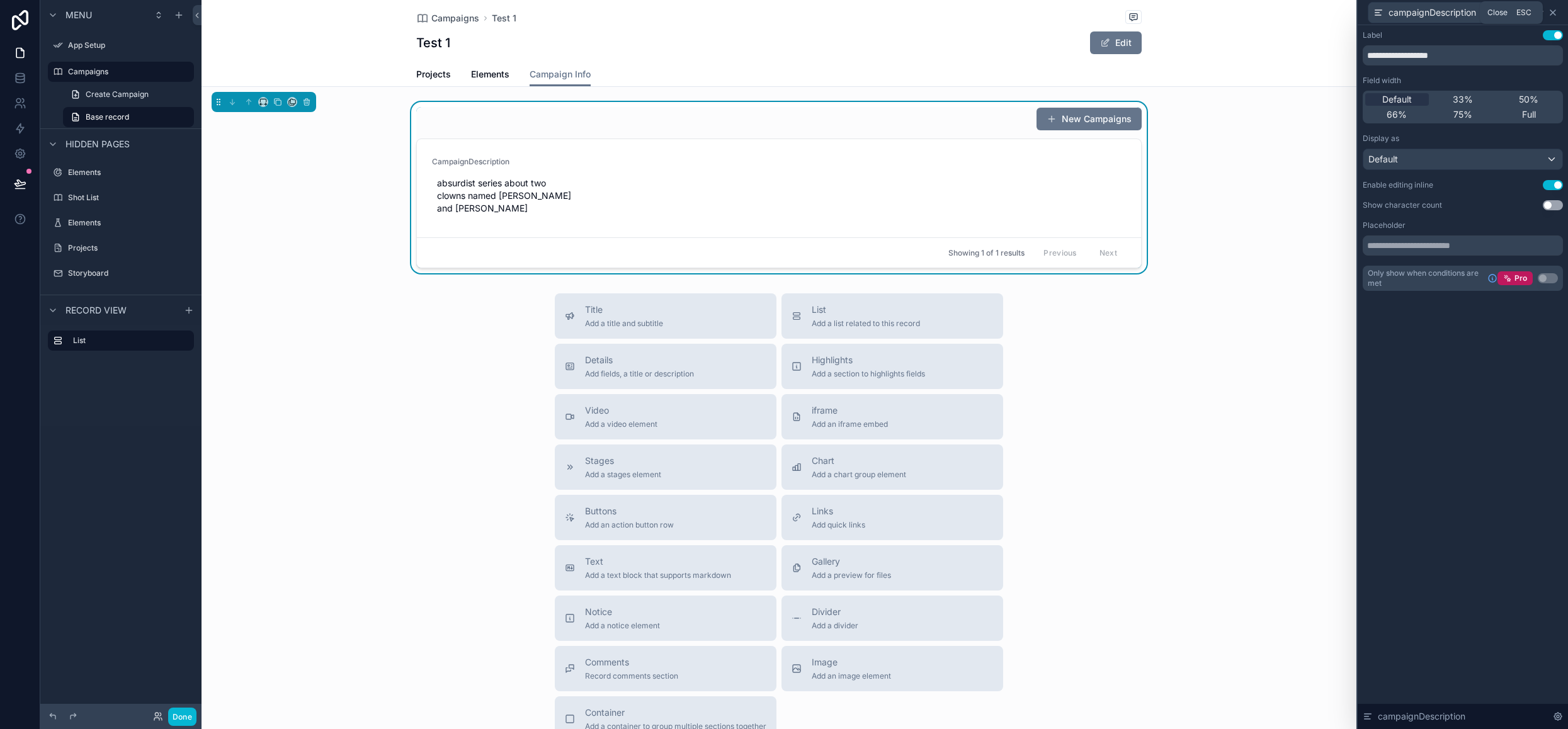
click at [1552, 12] on icon at bounding box center [1553, 13] width 5 height 5
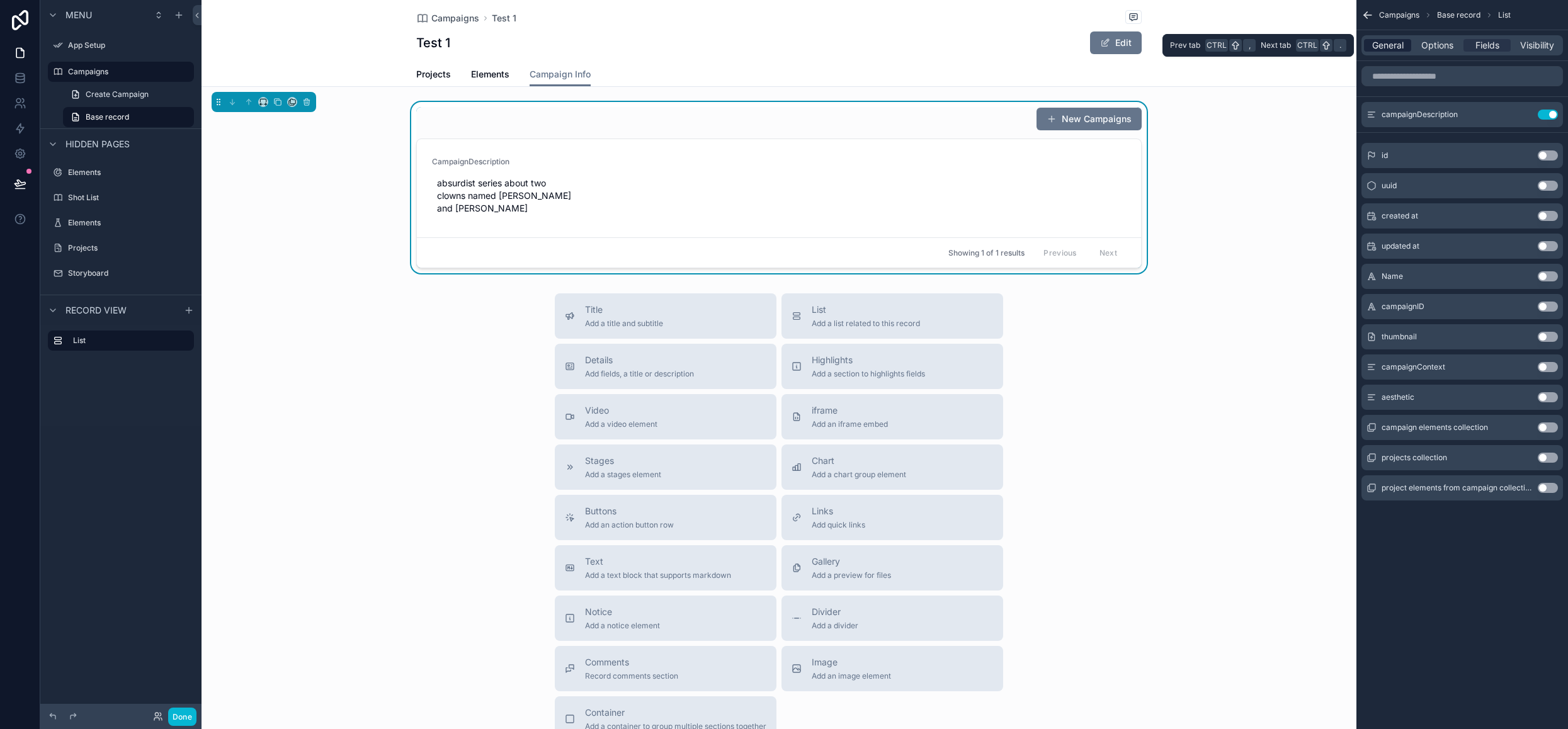
click at [1395, 44] on span "General" at bounding box center [1388, 45] width 32 height 12
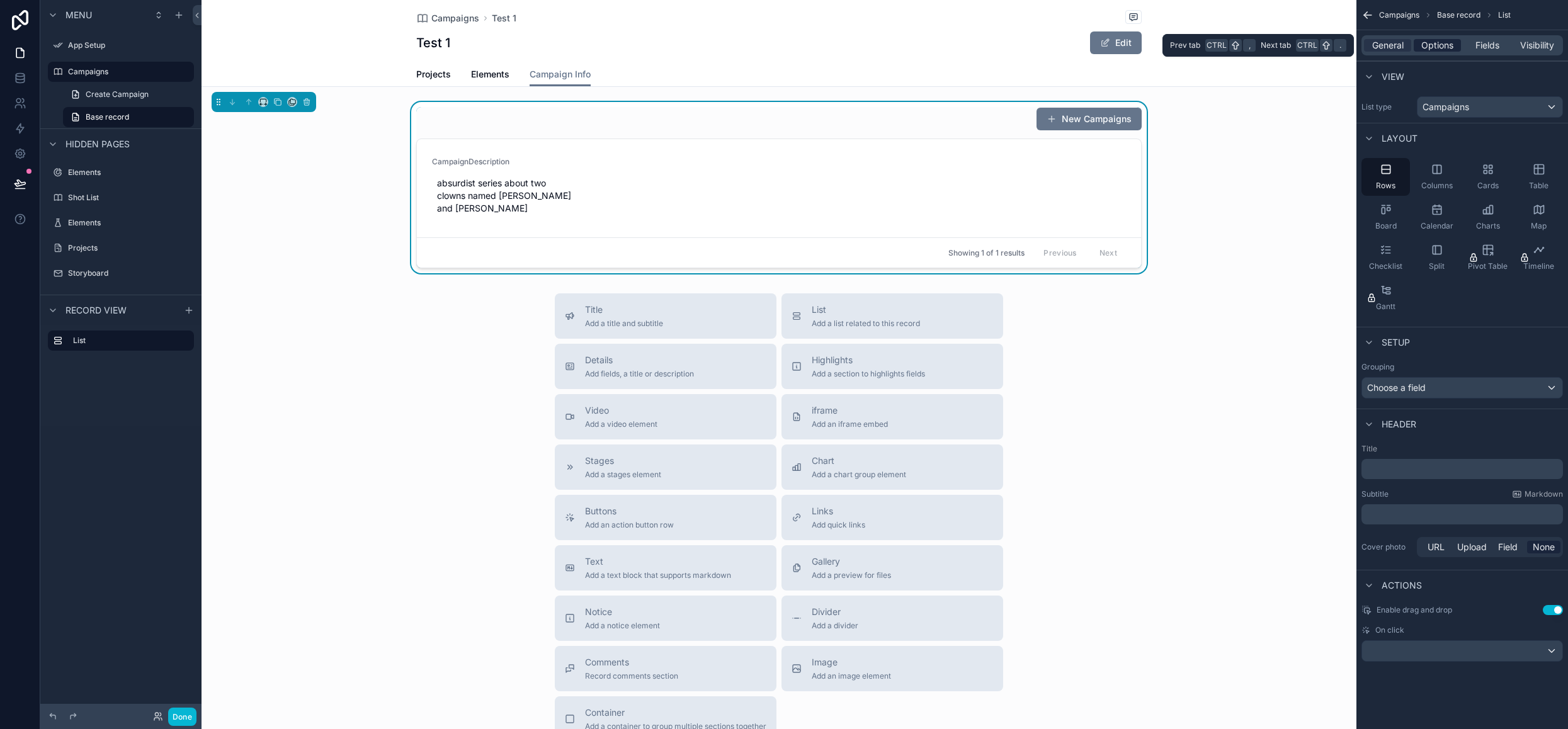
click at [1432, 40] on span "Options" at bounding box center [1437, 45] width 32 height 12
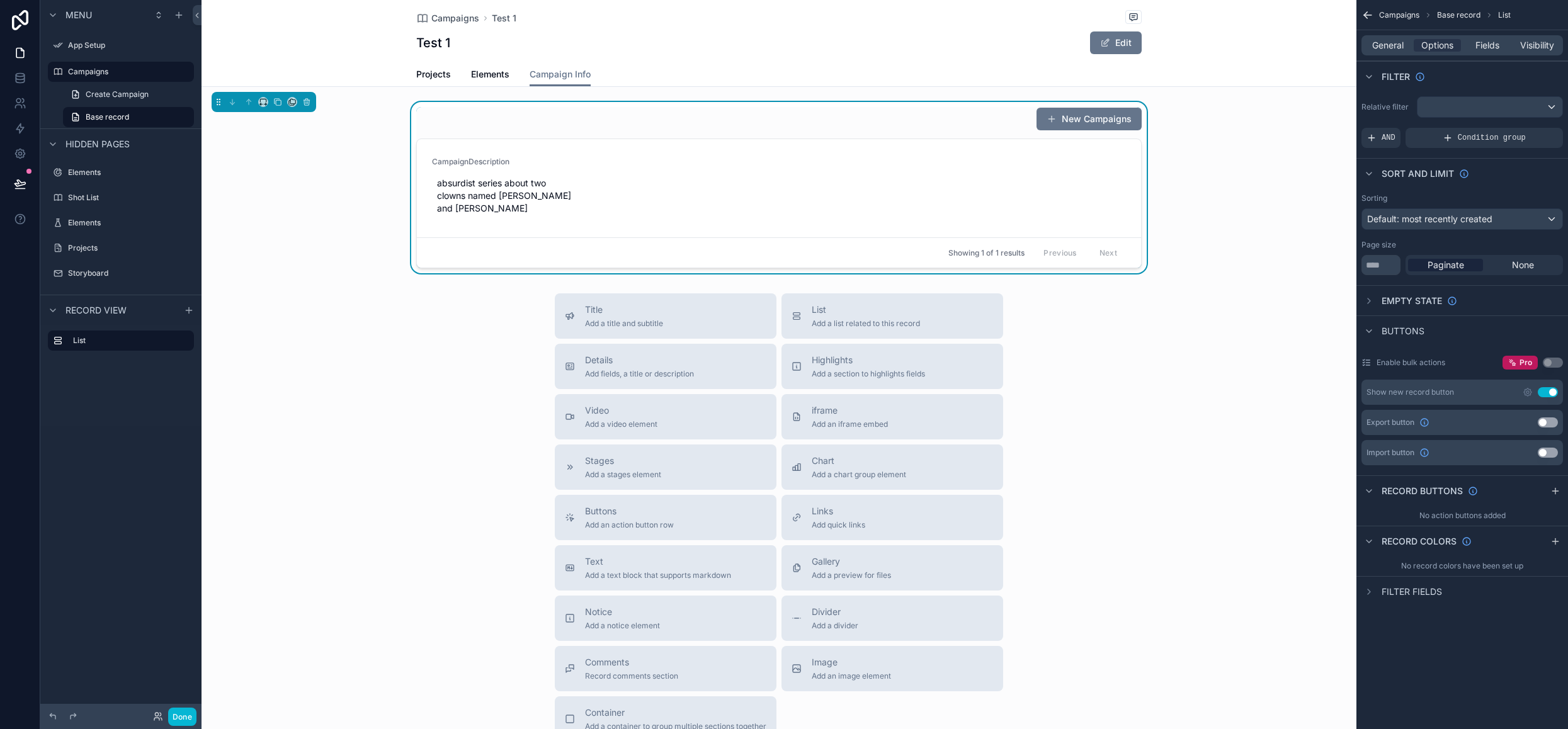
click at [1542, 393] on button "Use setting" at bounding box center [1547, 392] width 20 height 10
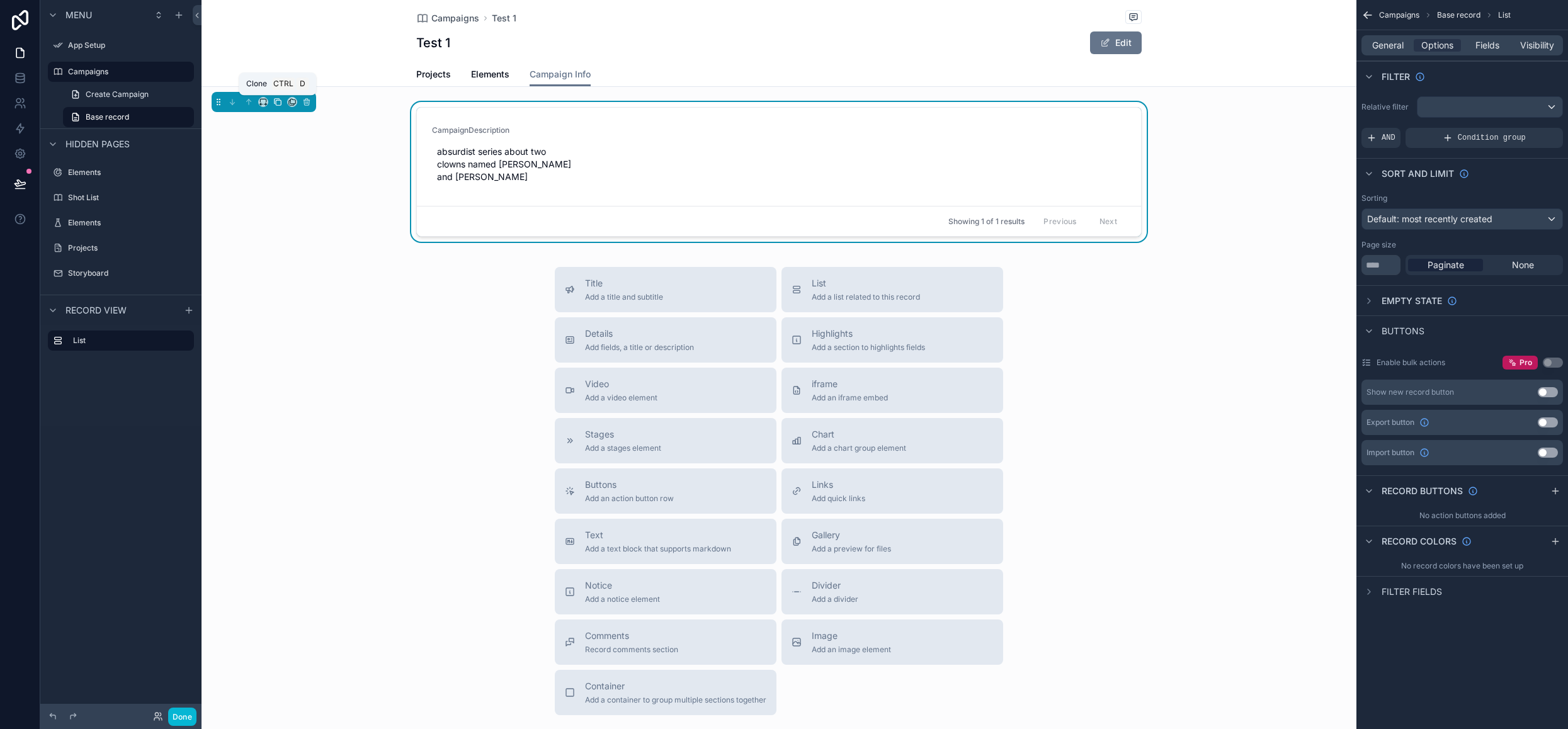
click at [277, 101] on icon "scrollable content" at bounding box center [278, 102] width 9 height 9
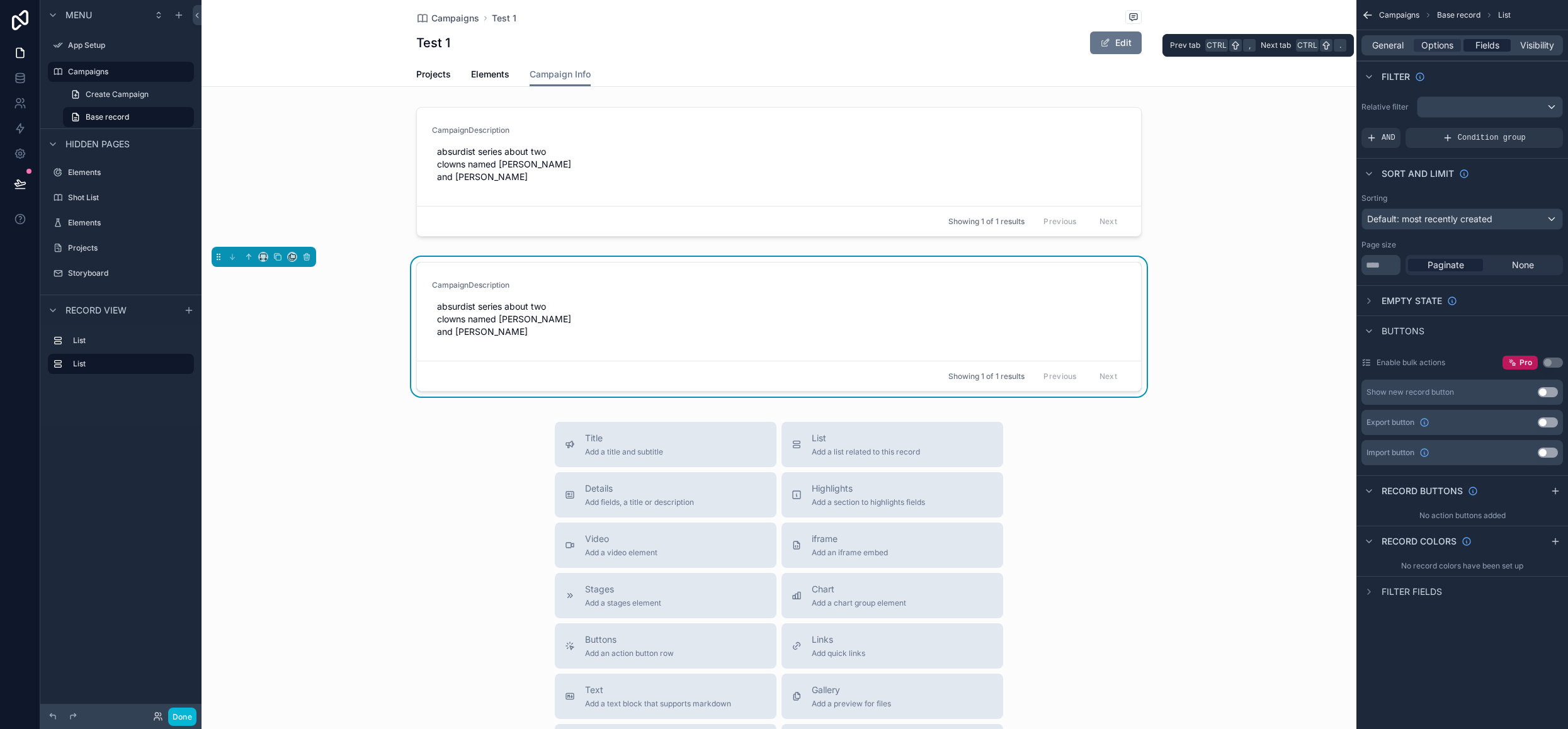
click at [1503, 44] on div "Fields" at bounding box center [1486, 45] width 47 height 12
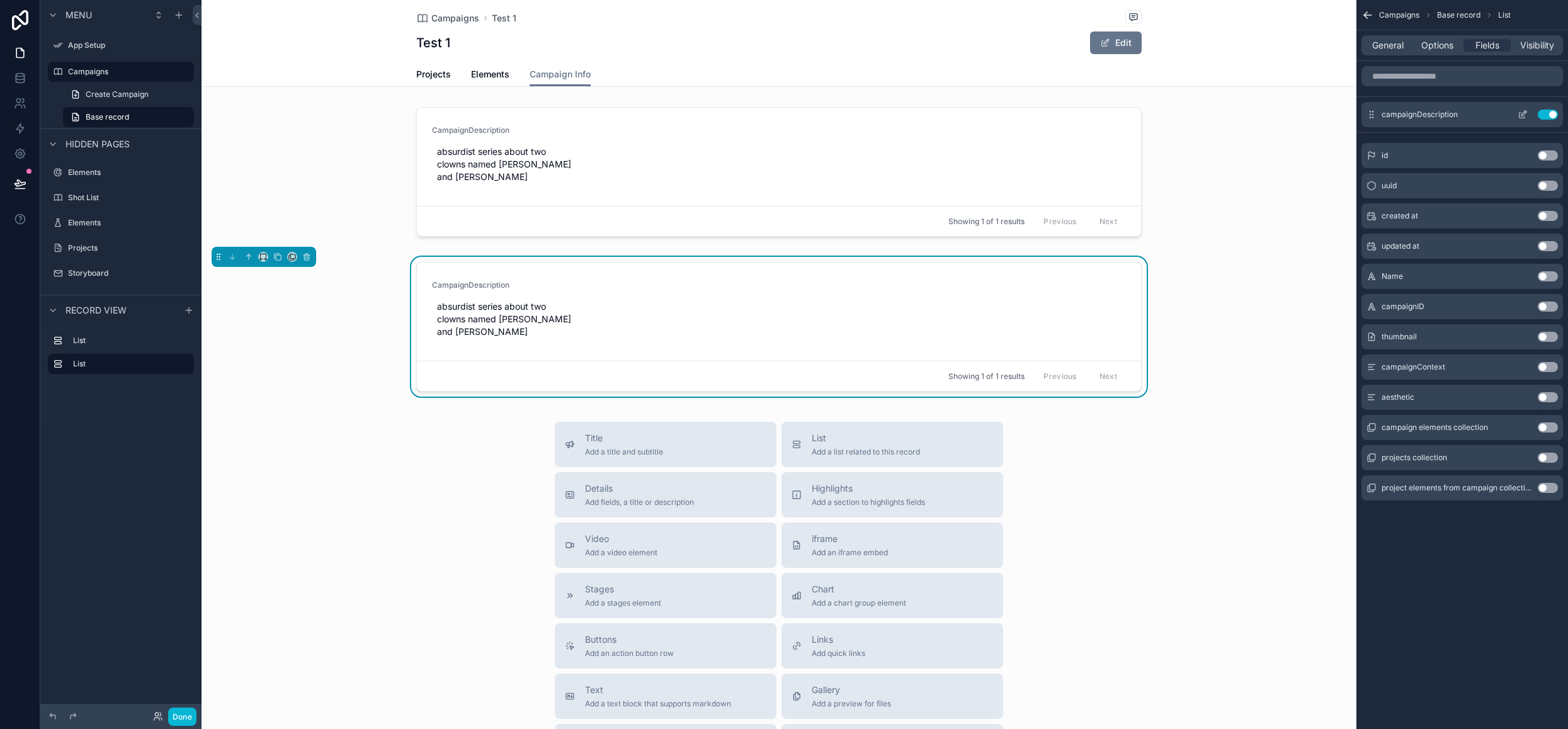
click at [1541, 113] on button "Use setting" at bounding box center [1547, 115] width 20 height 10
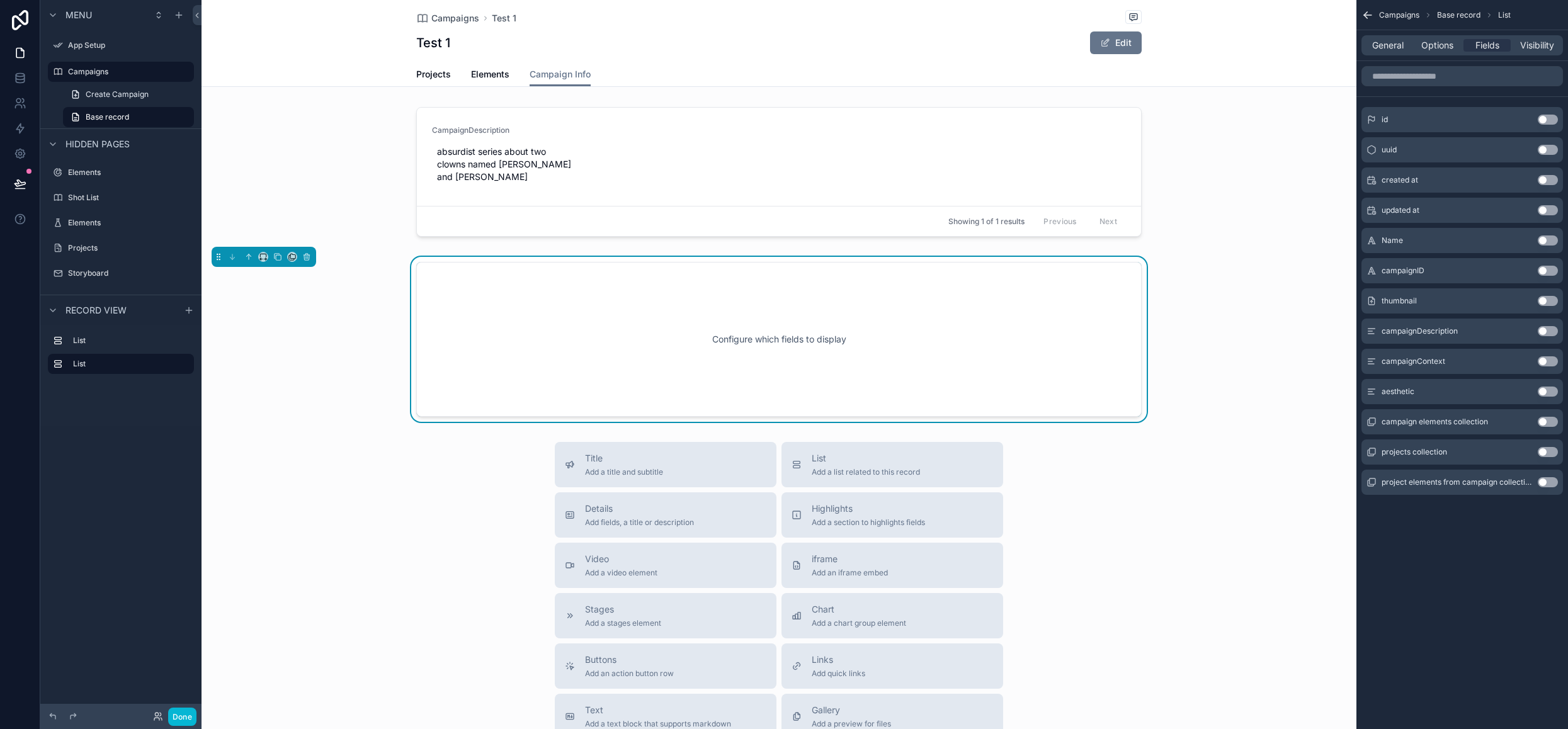
click at [1552, 360] on button "Use setting" at bounding box center [1547, 362] width 20 height 10
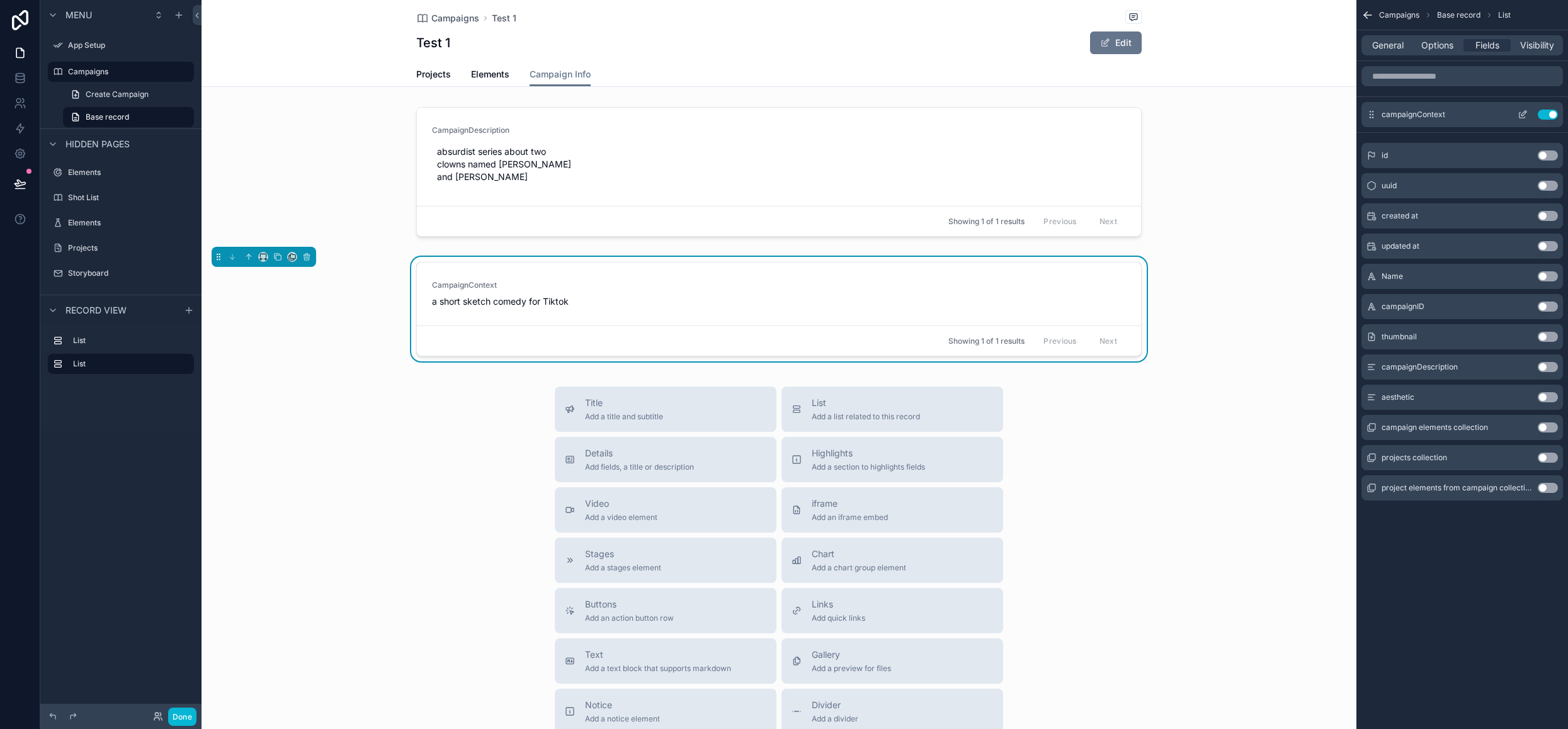
click at [1523, 111] on icon "scrollable content" at bounding box center [1523, 115] width 10 height 10
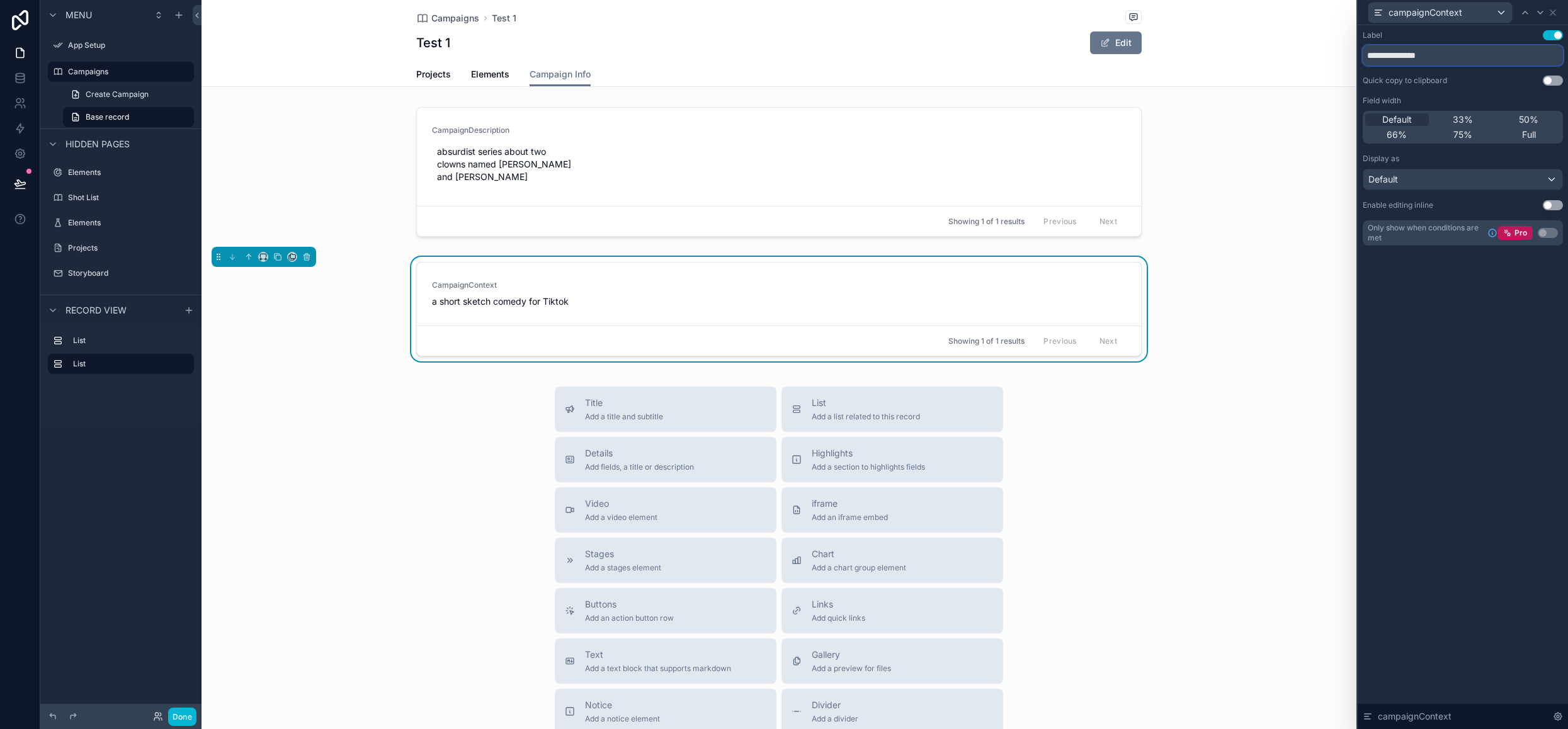
click at [1410, 57] on input "**********" at bounding box center [1462, 55] width 200 height 20
type input "**********"
click at [1560, 203] on button "Use setting" at bounding box center [1552, 205] width 20 height 10
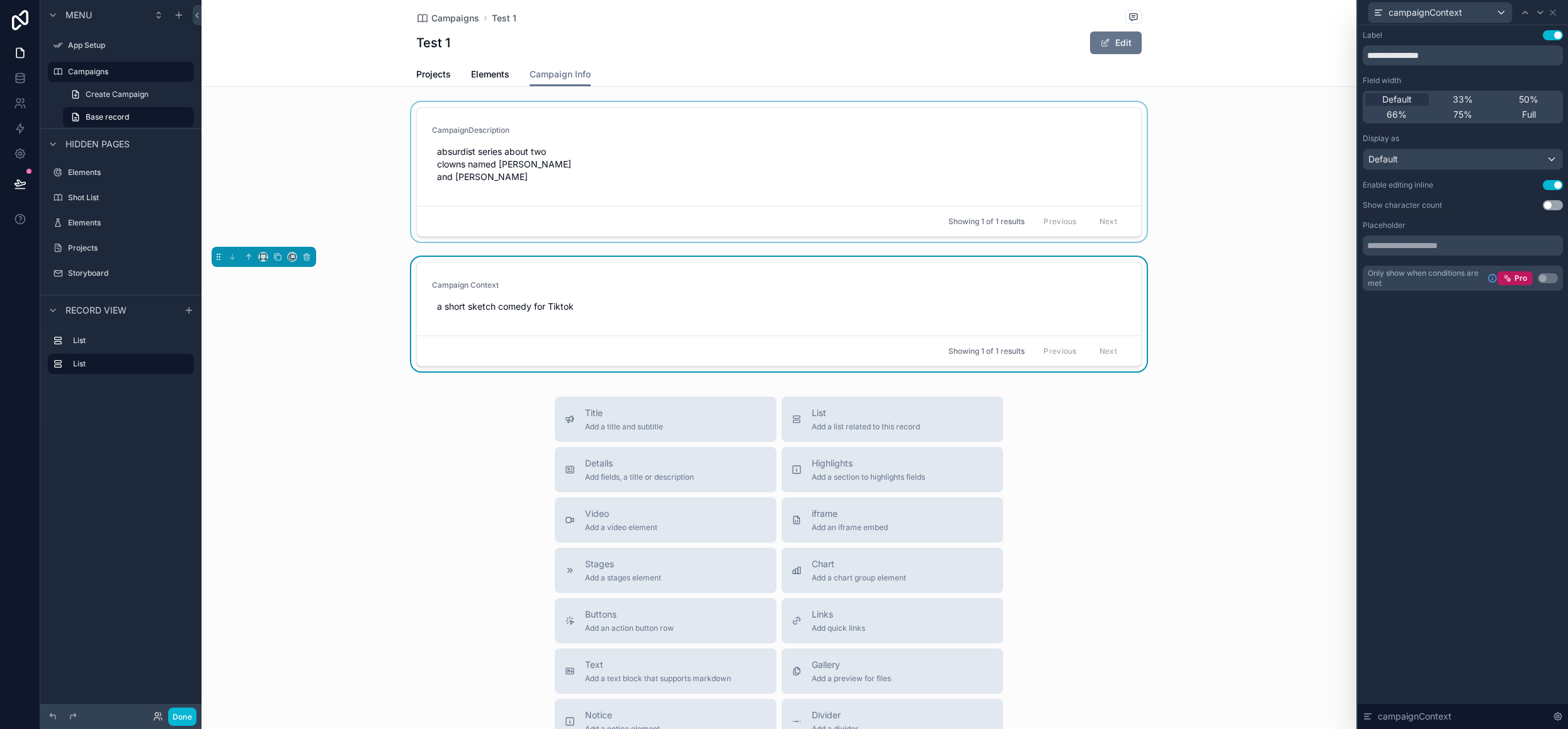
click at [866, 144] on div "scrollable content" at bounding box center [779, 174] width 1155 height 145
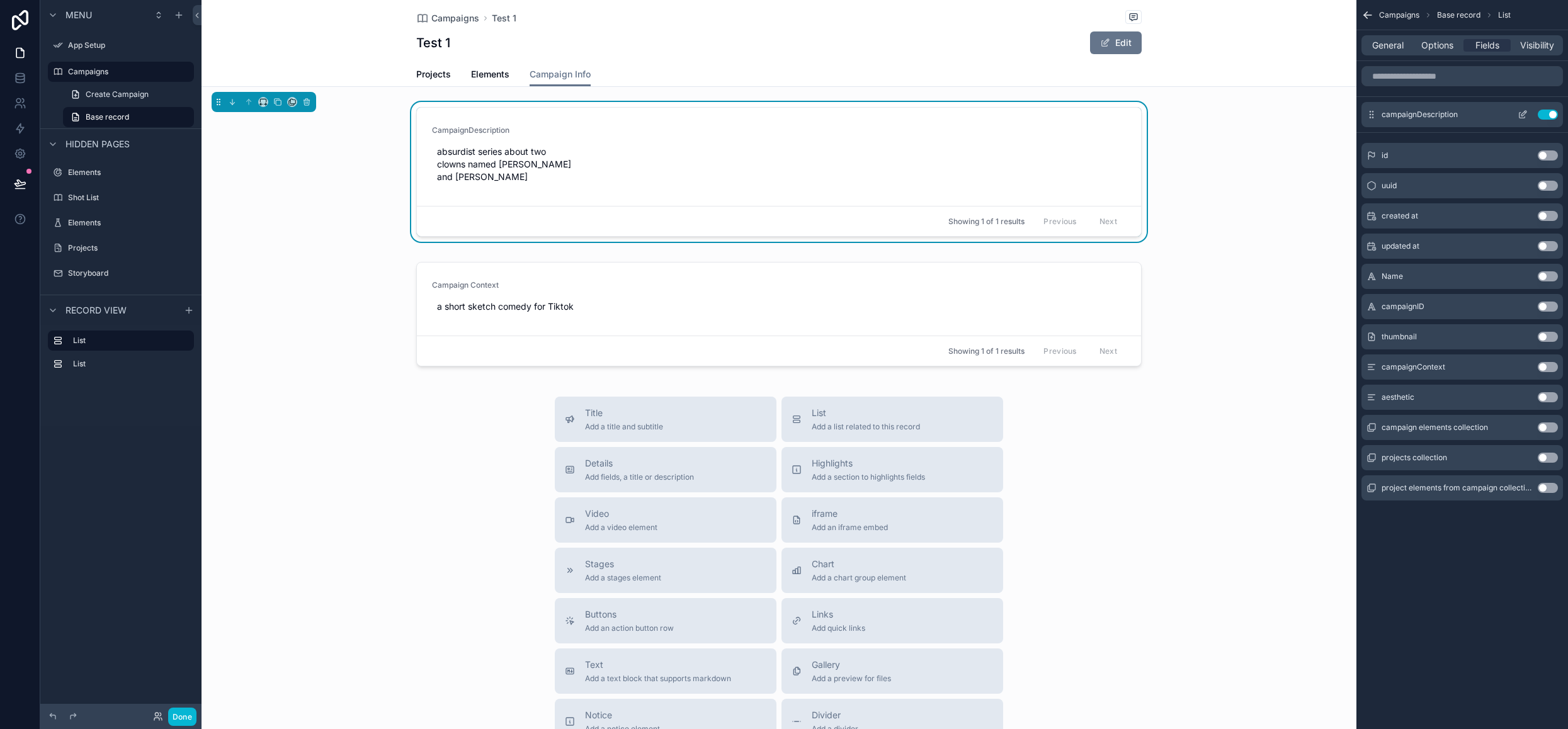
click at [1522, 114] on icon "scrollable content" at bounding box center [1523, 115] width 10 height 10
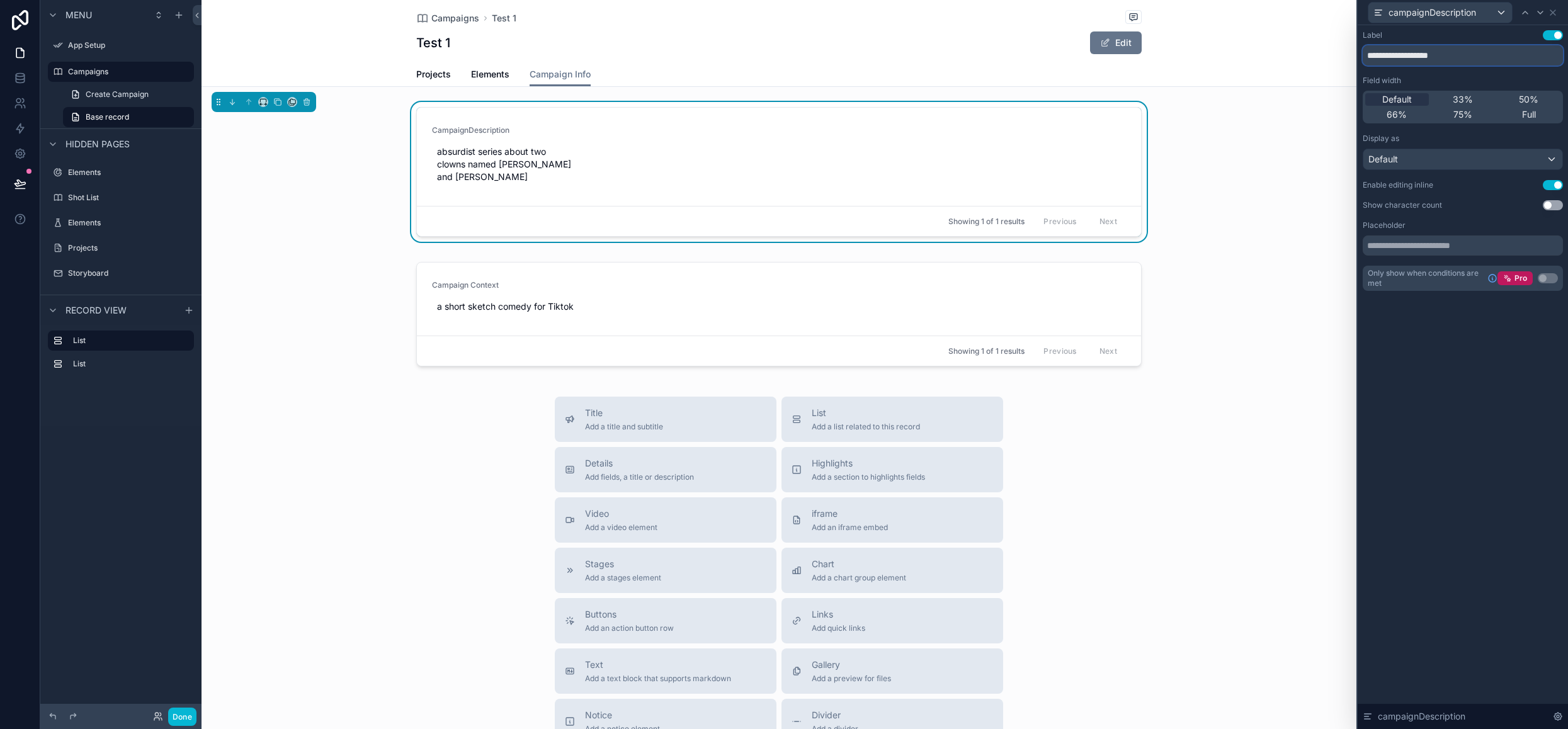
click at [1410, 56] on input "**********" at bounding box center [1462, 55] width 200 height 20
type input "**********"
click at [1550, 17] on div "campaignDescription" at bounding box center [1462, 12] width 200 height 25
click at [1551, 16] on icon at bounding box center [1553, 13] width 10 height 10
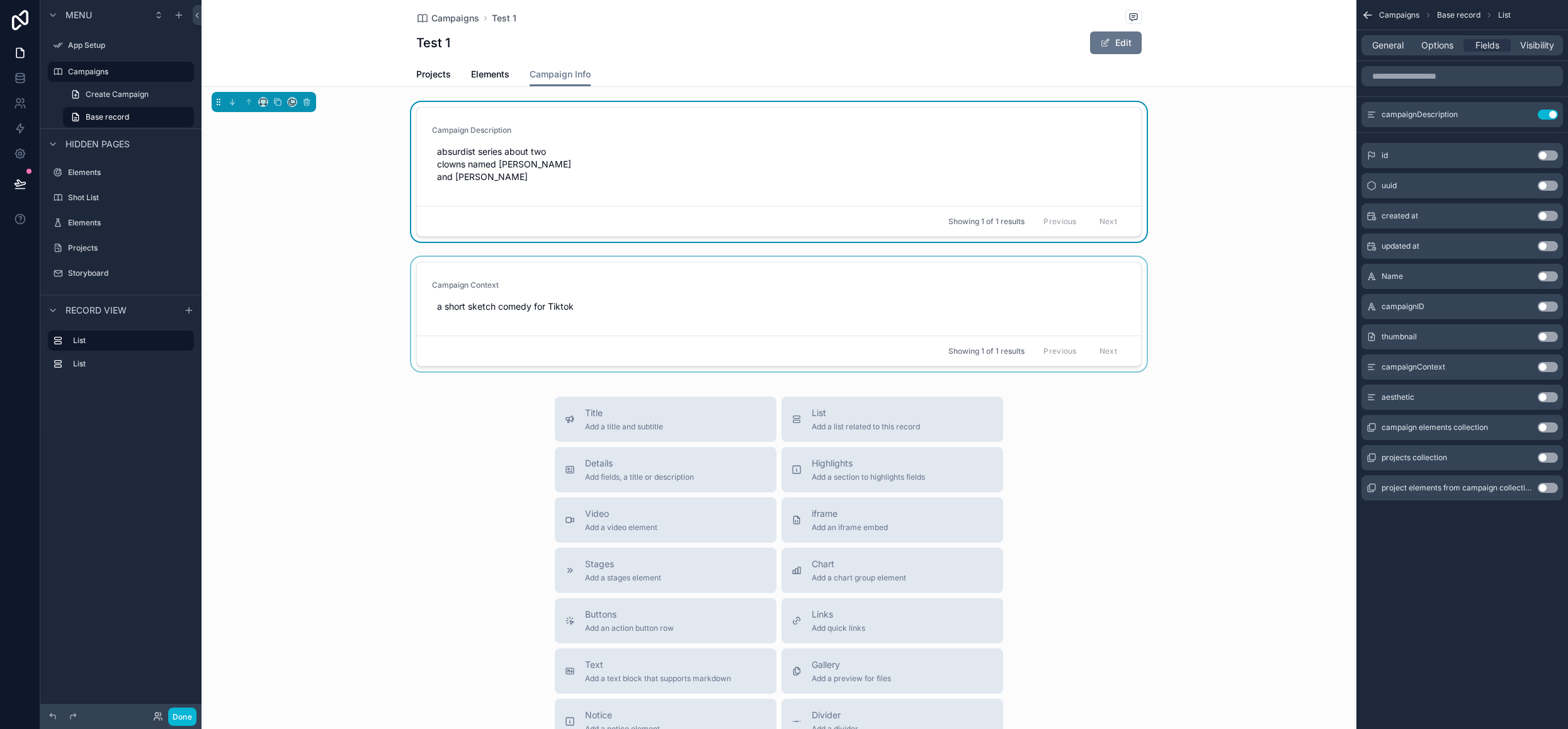
click at [699, 299] on div "scrollable content" at bounding box center [779, 316] width 1155 height 120
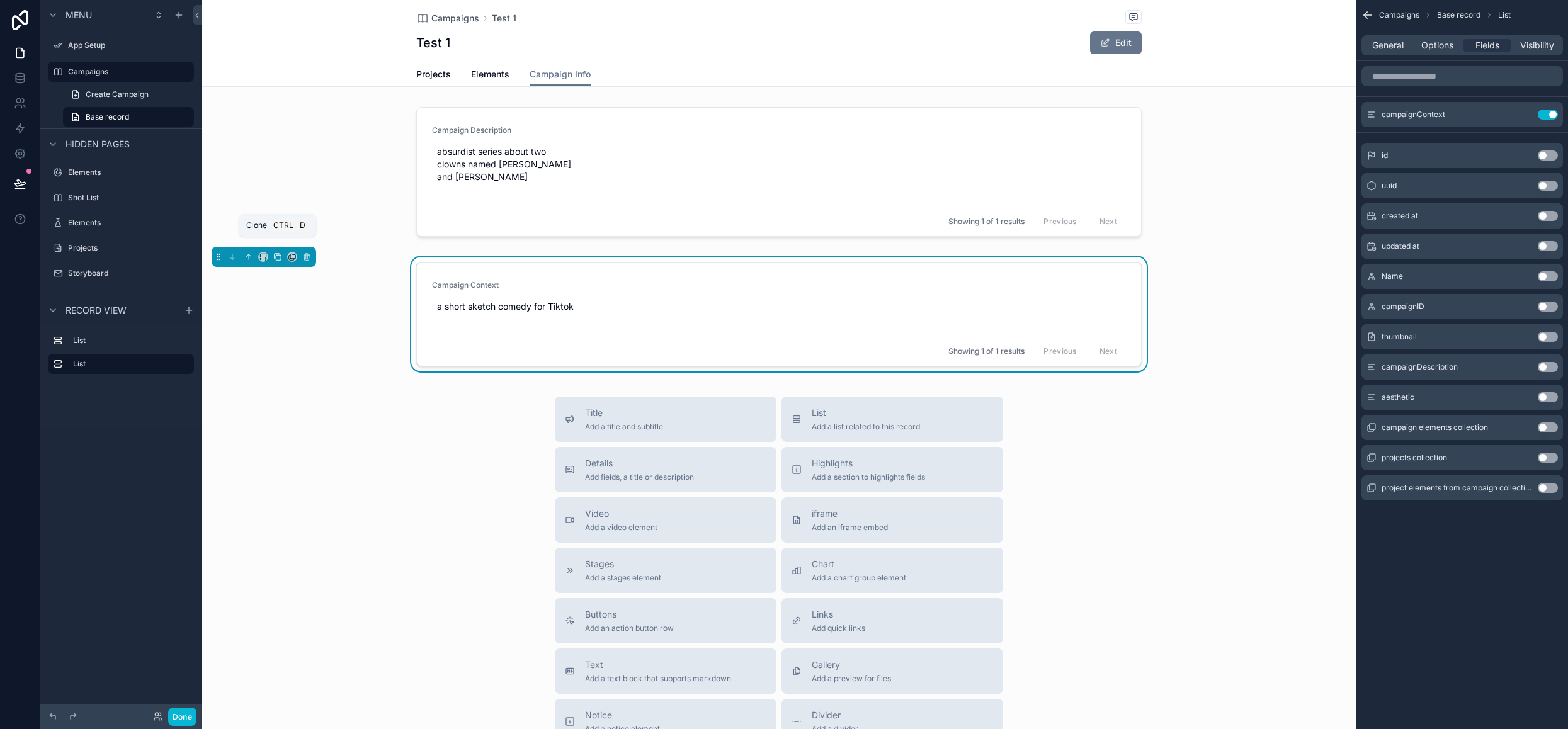
click at [277, 255] on icon "scrollable content" at bounding box center [278, 257] width 5 height 5
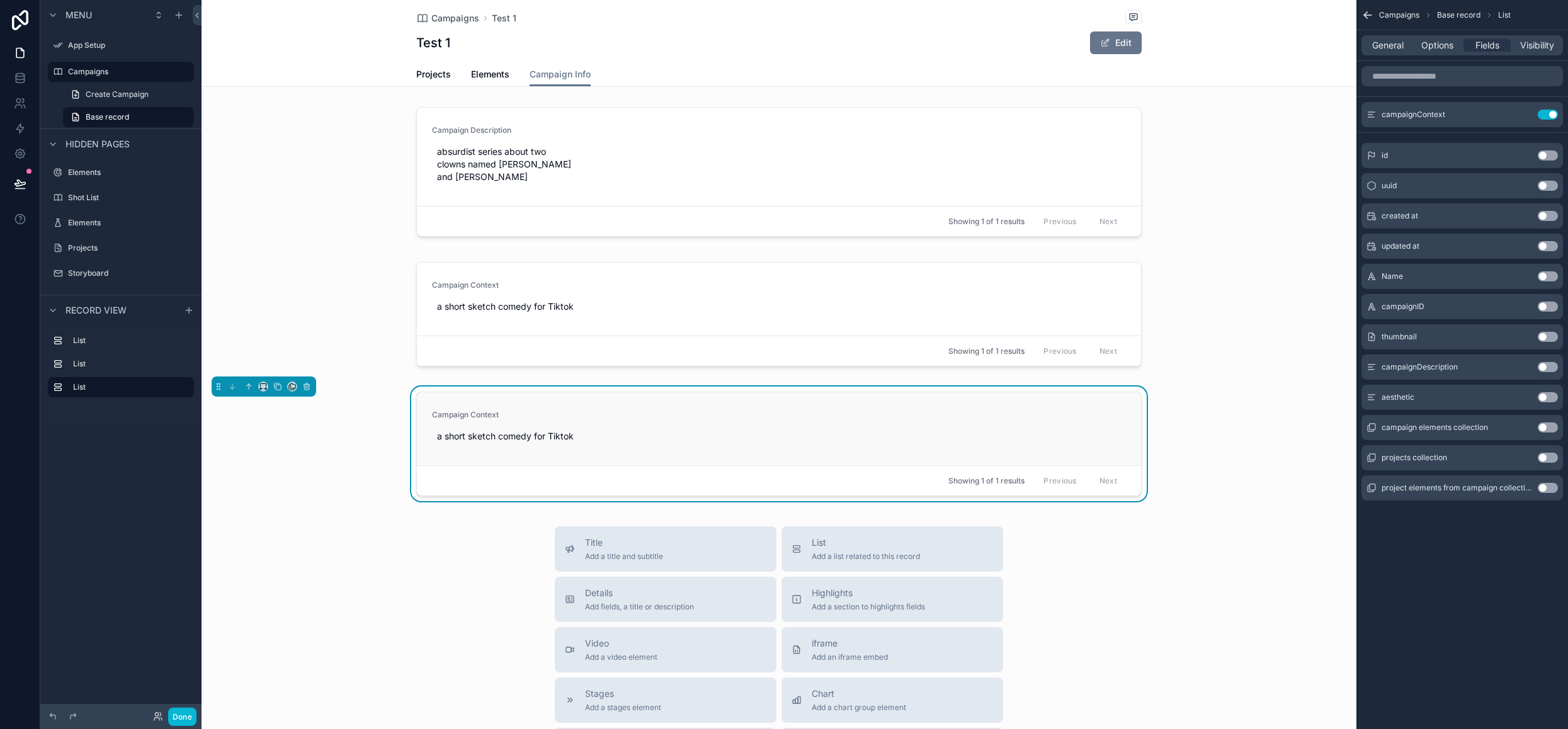
click at [628, 416] on div "Campaign Context a short sketch comedy for Tiktok" at bounding box center [778, 428] width 694 height 38
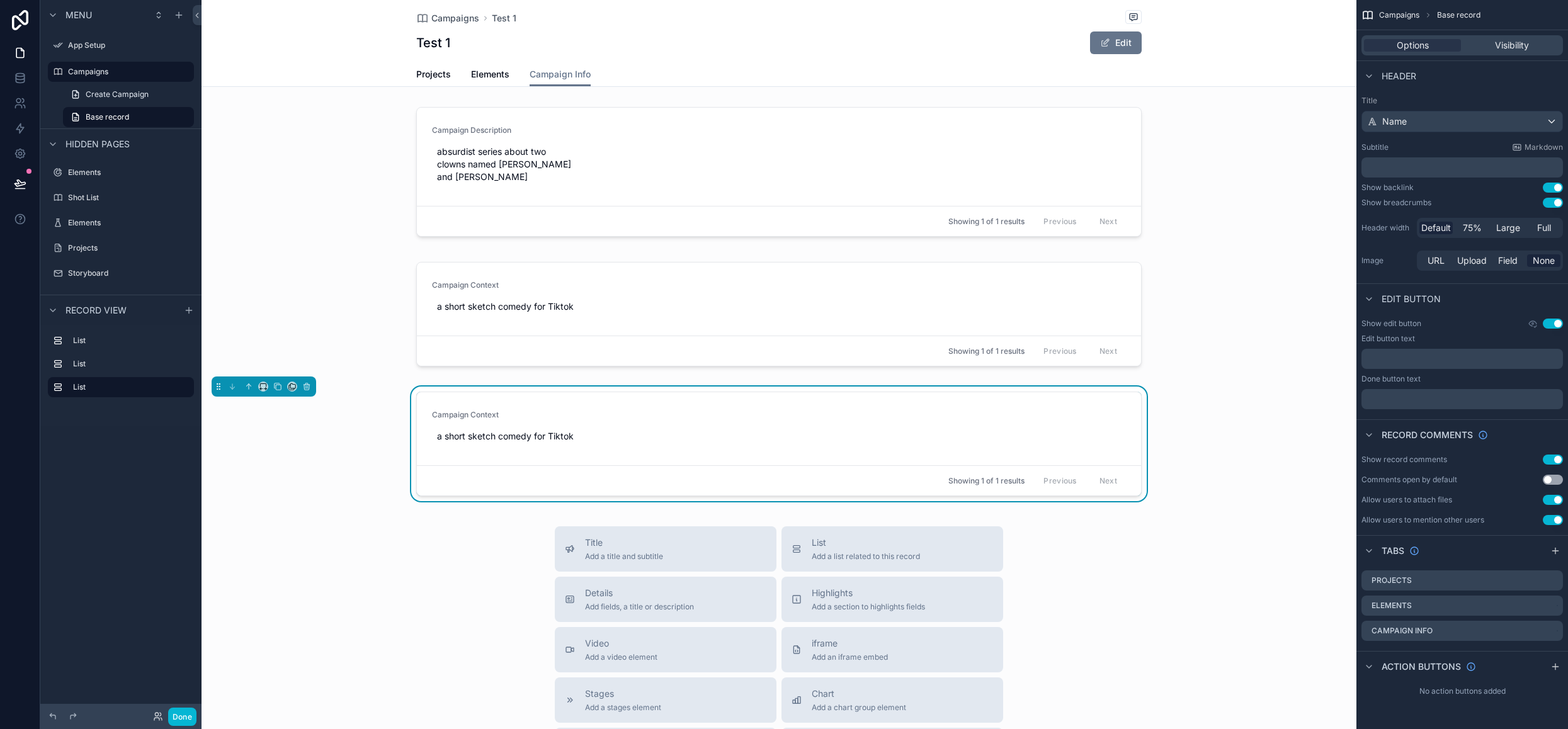
click at [896, 467] on div "Showing 1 of 1 results Previous Next" at bounding box center [778, 480] width 724 height 30
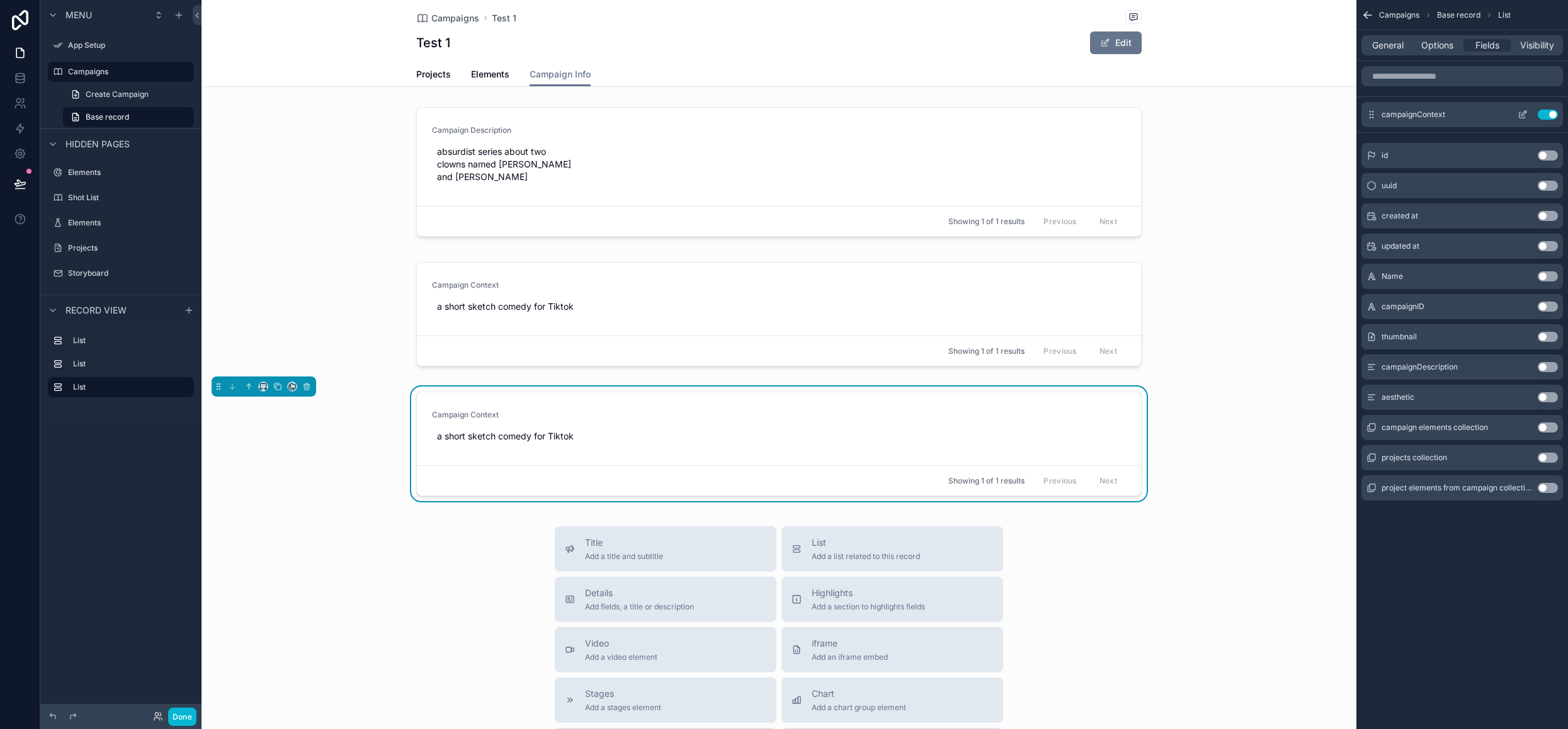
click at [1545, 115] on button "Use setting" at bounding box center [1547, 115] width 20 height 10
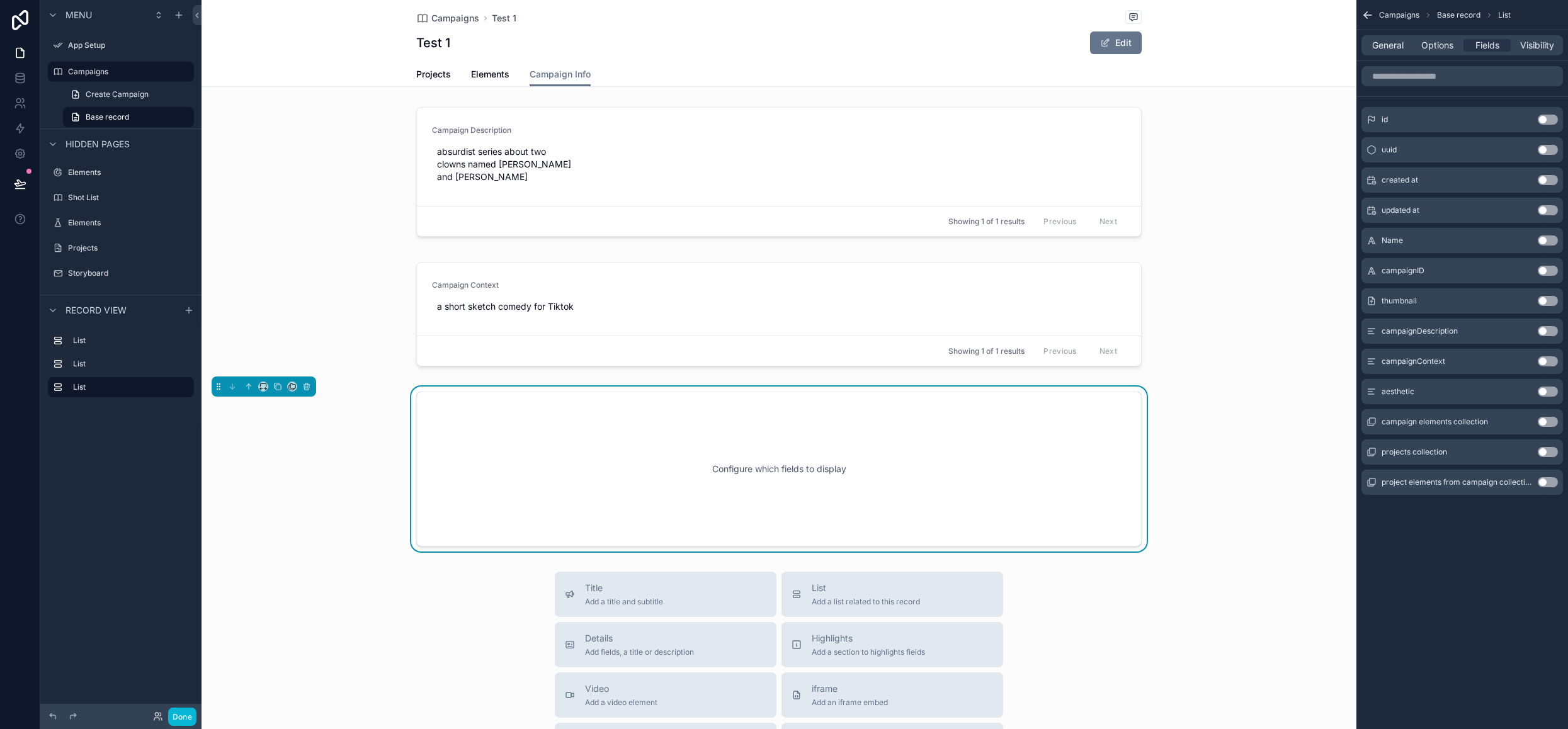
click at [1551, 391] on button "Use setting" at bounding box center [1547, 391] width 20 height 10
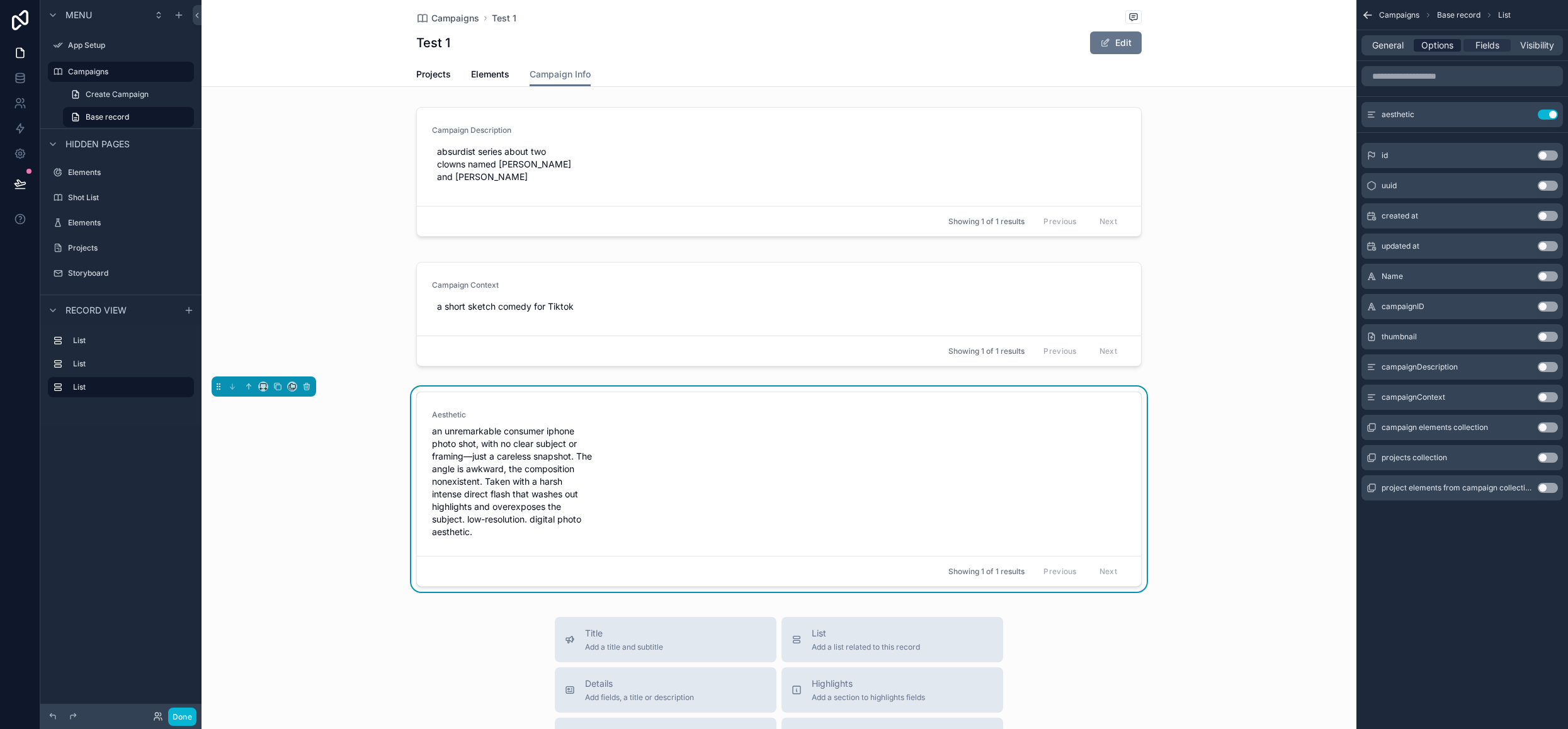
click at [1444, 40] on span "Options" at bounding box center [1437, 45] width 32 height 12
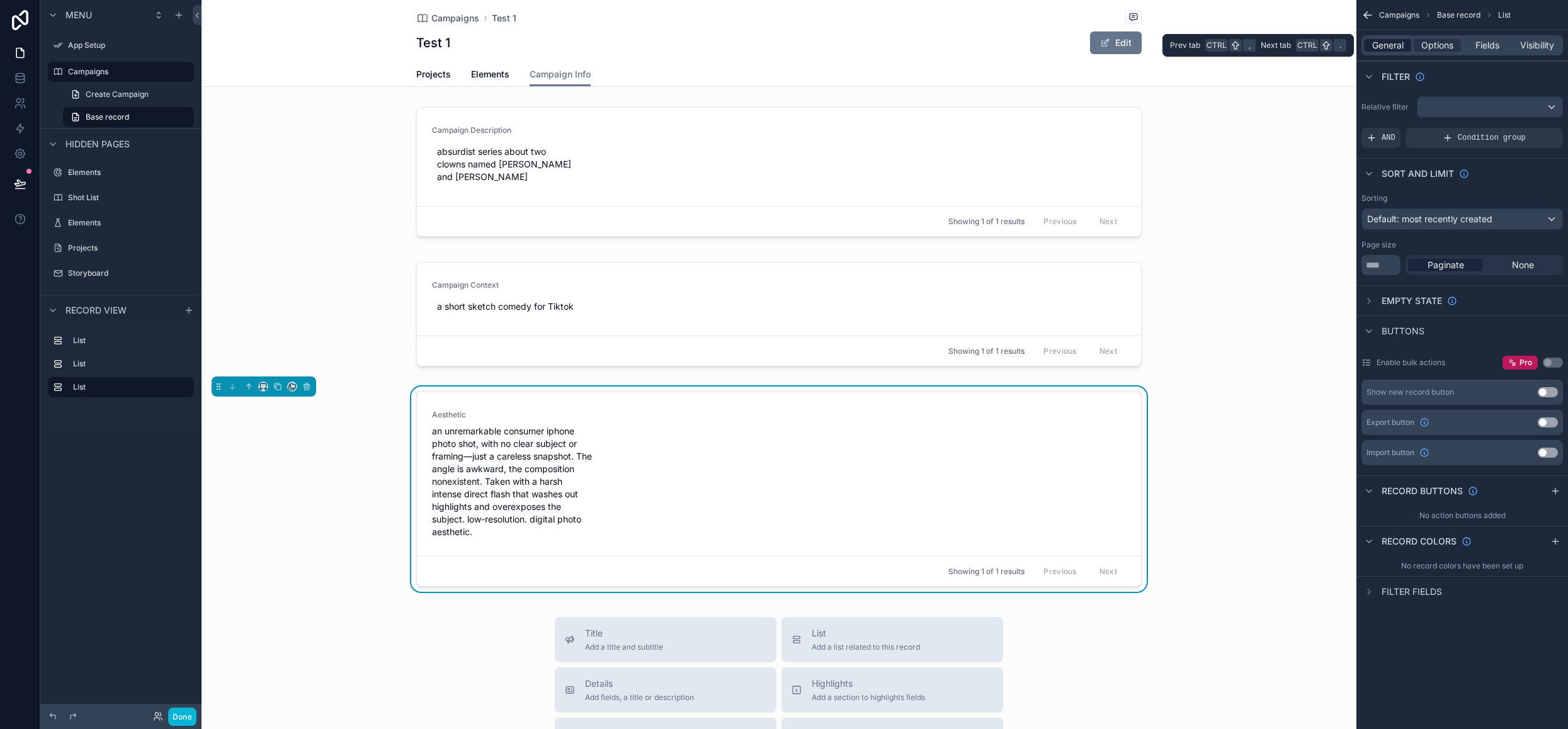
click at [1374, 43] on span "General" at bounding box center [1388, 45] width 32 height 12
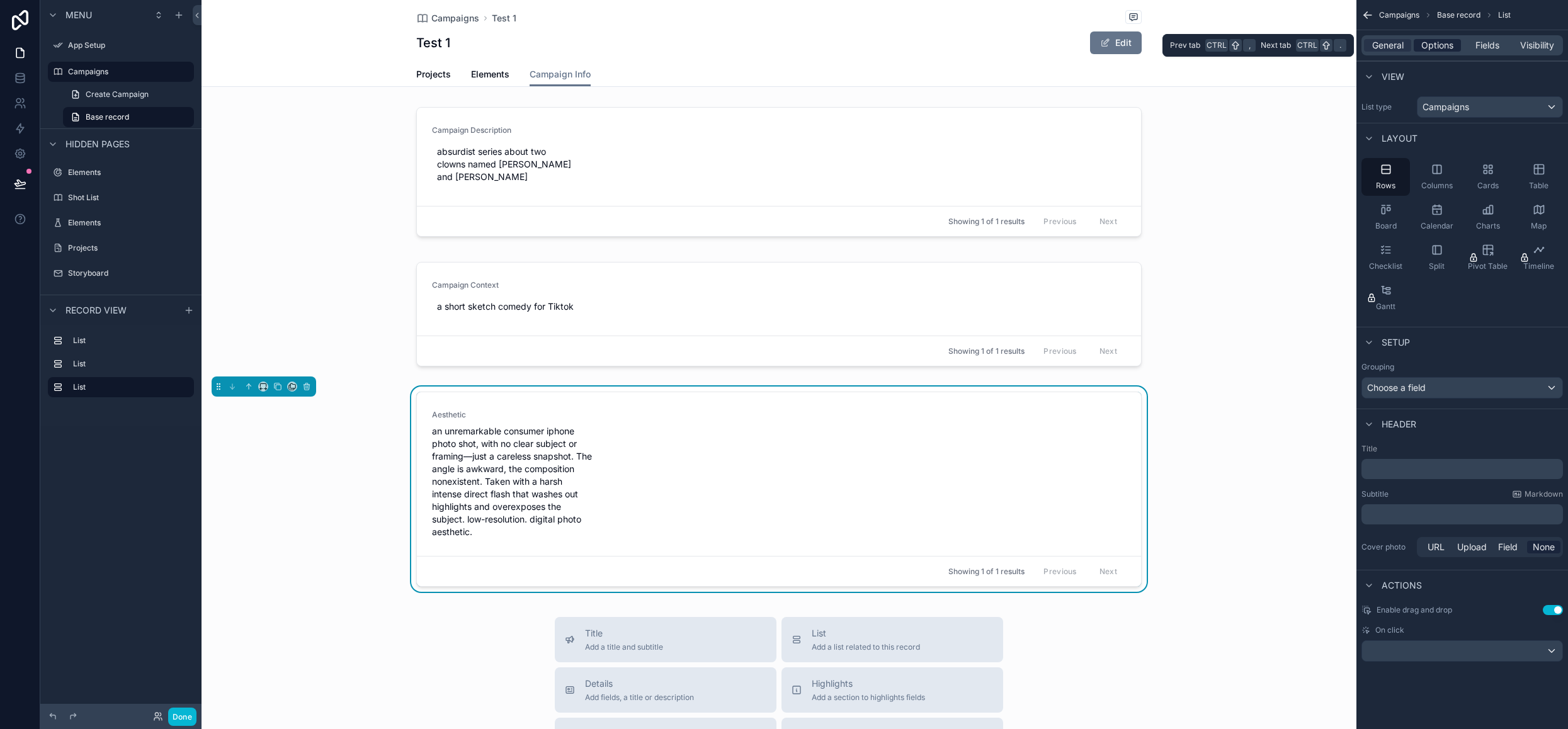
click at [1431, 49] on span "Options" at bounding box center [1437, 45] width 32 height 12
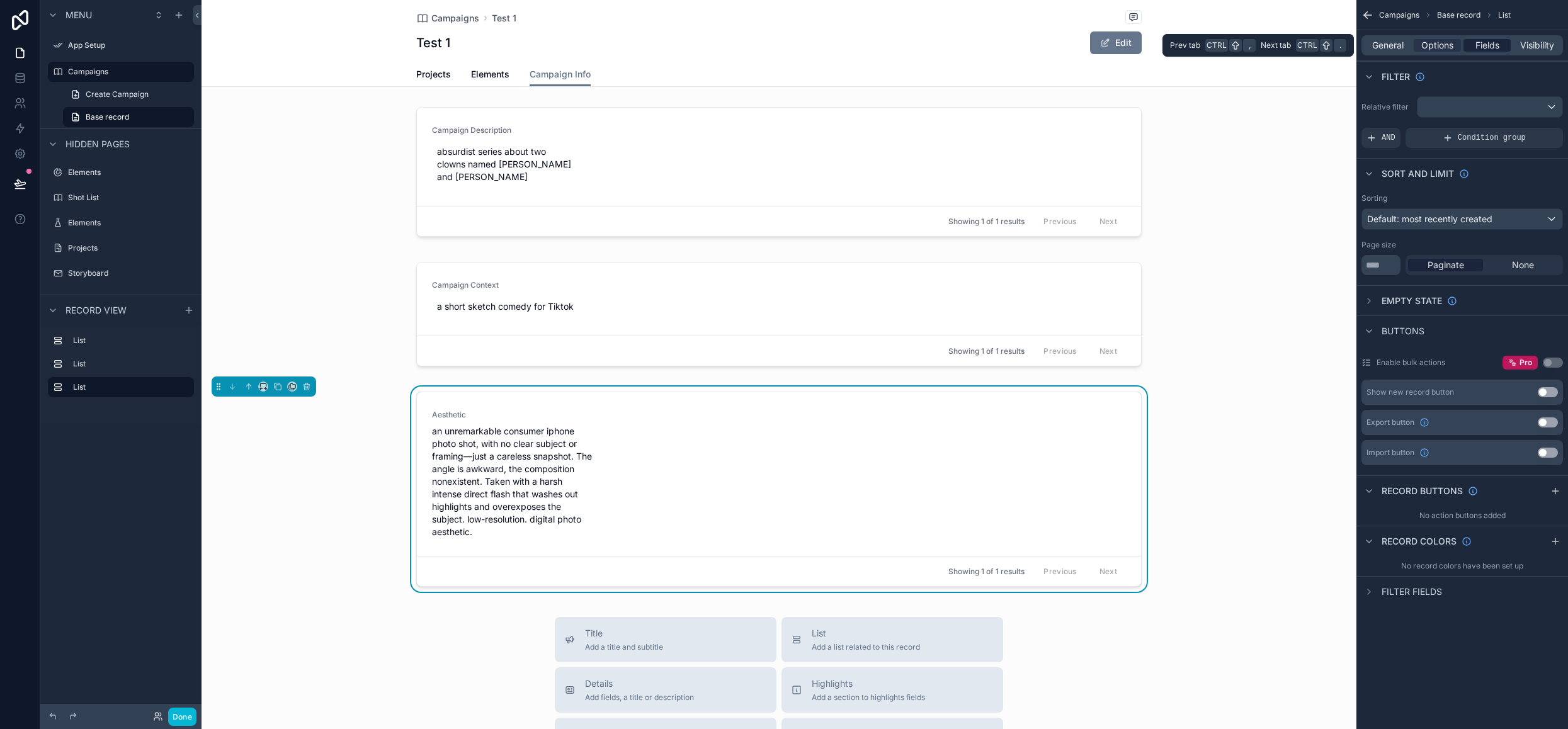
click at [1490, 48] on span "Fields" at bounding box center [1487, 45] width 24 height 12
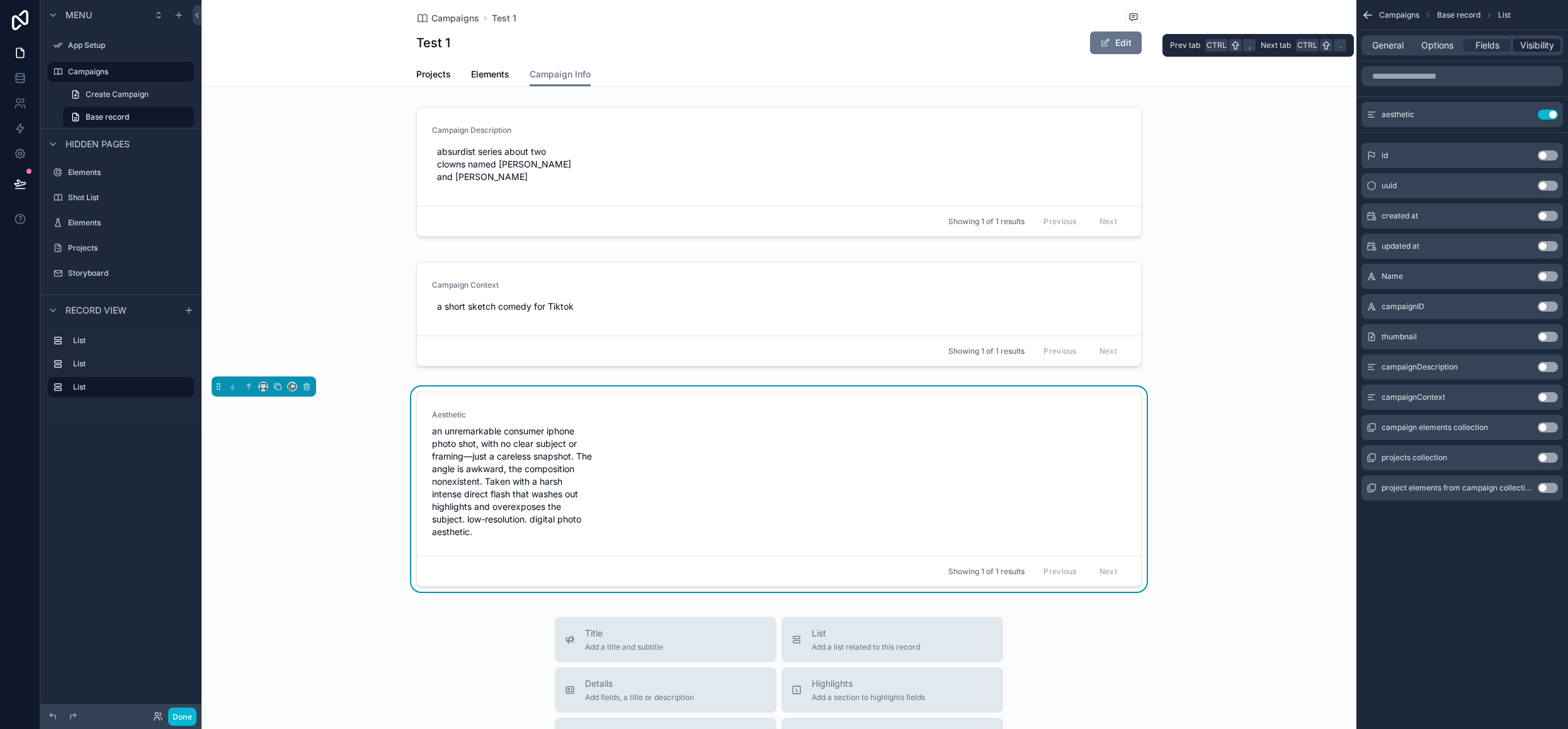
click at [1529, 50] on span "Visibility" at bounding box center [1537, 45] width 34 height 12
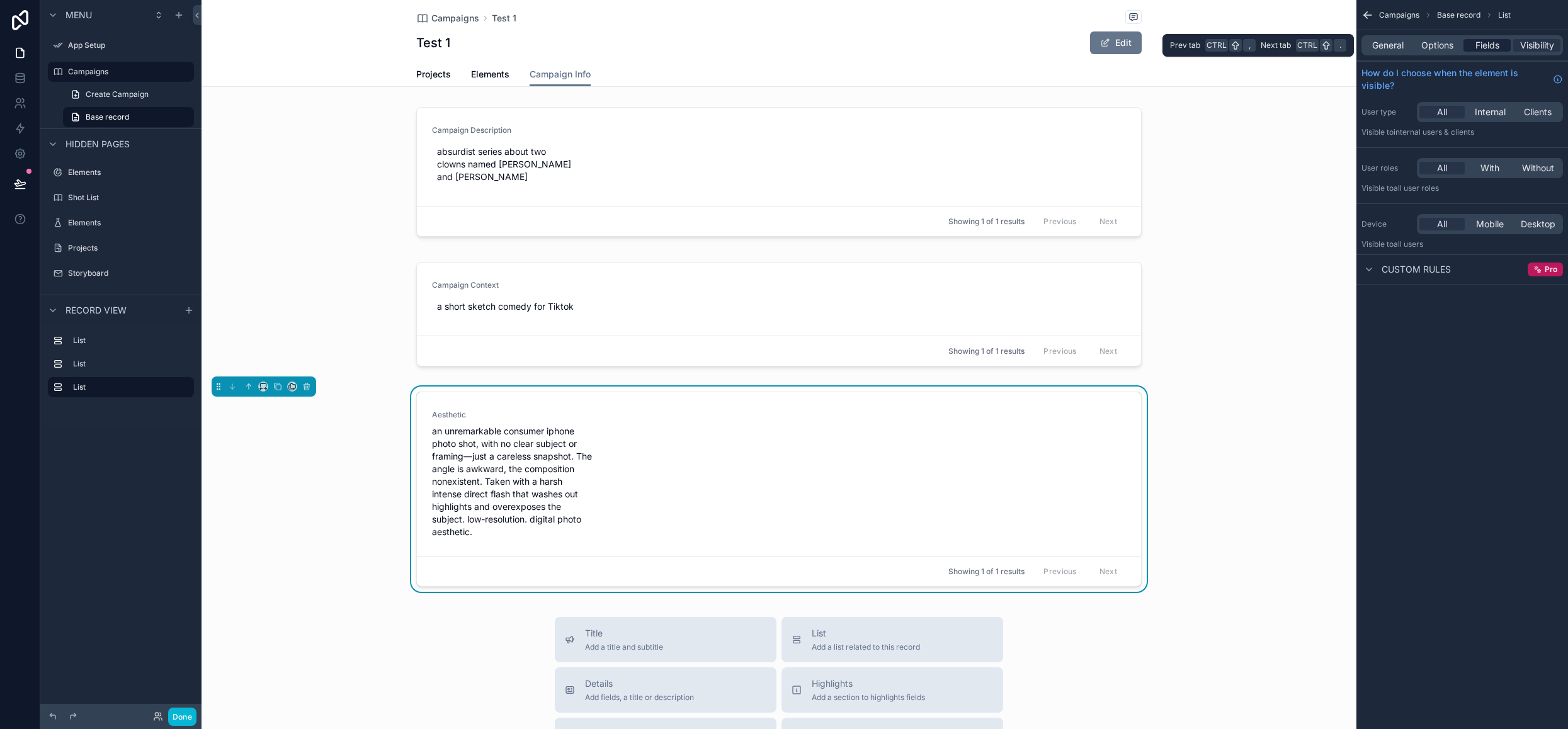
click at [1505, 50] on div "Fields" at bounding box center [1486, 45] width 47 height 12
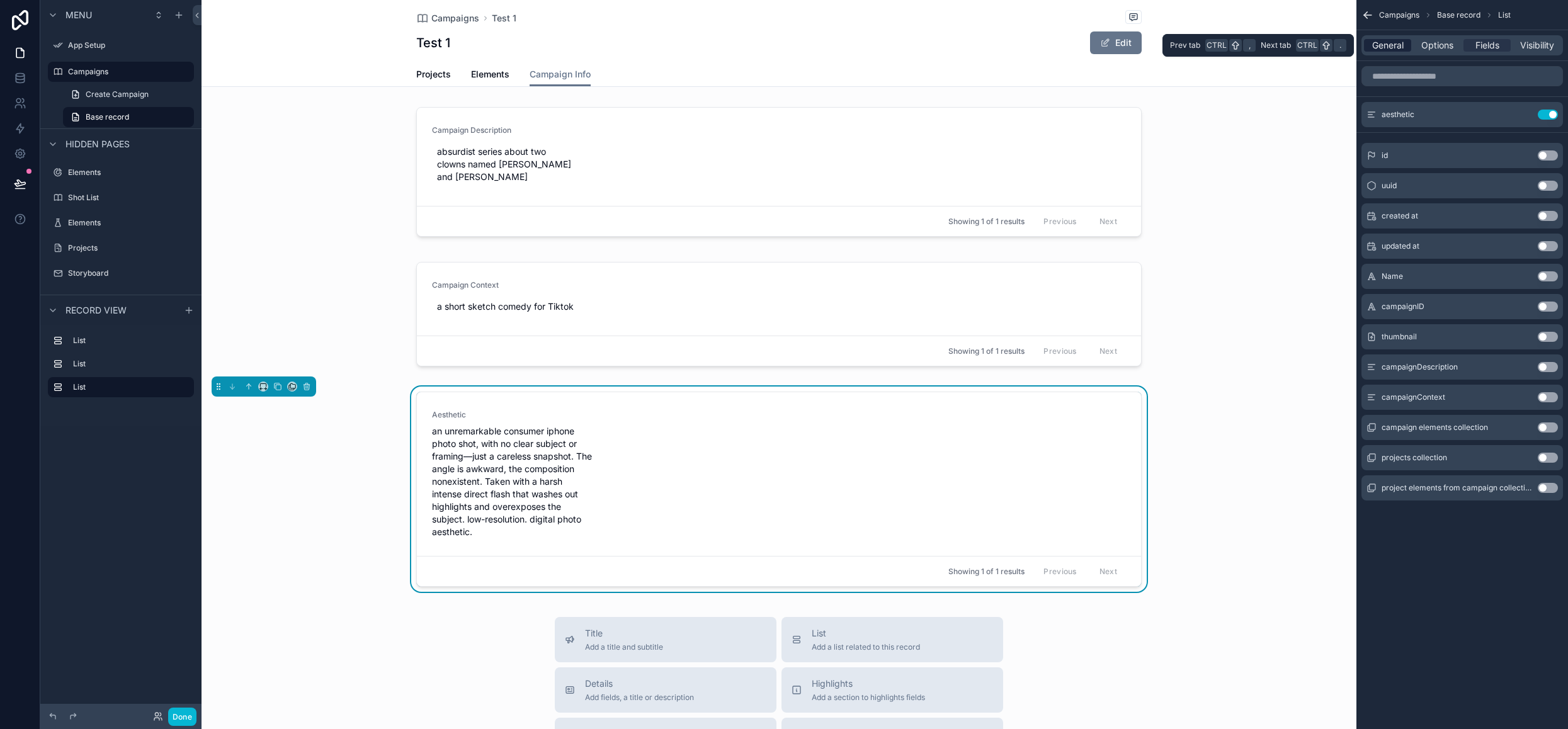
click at [1385, 46] on span "General" at bounding box center [1388, 45] width 32 height 12
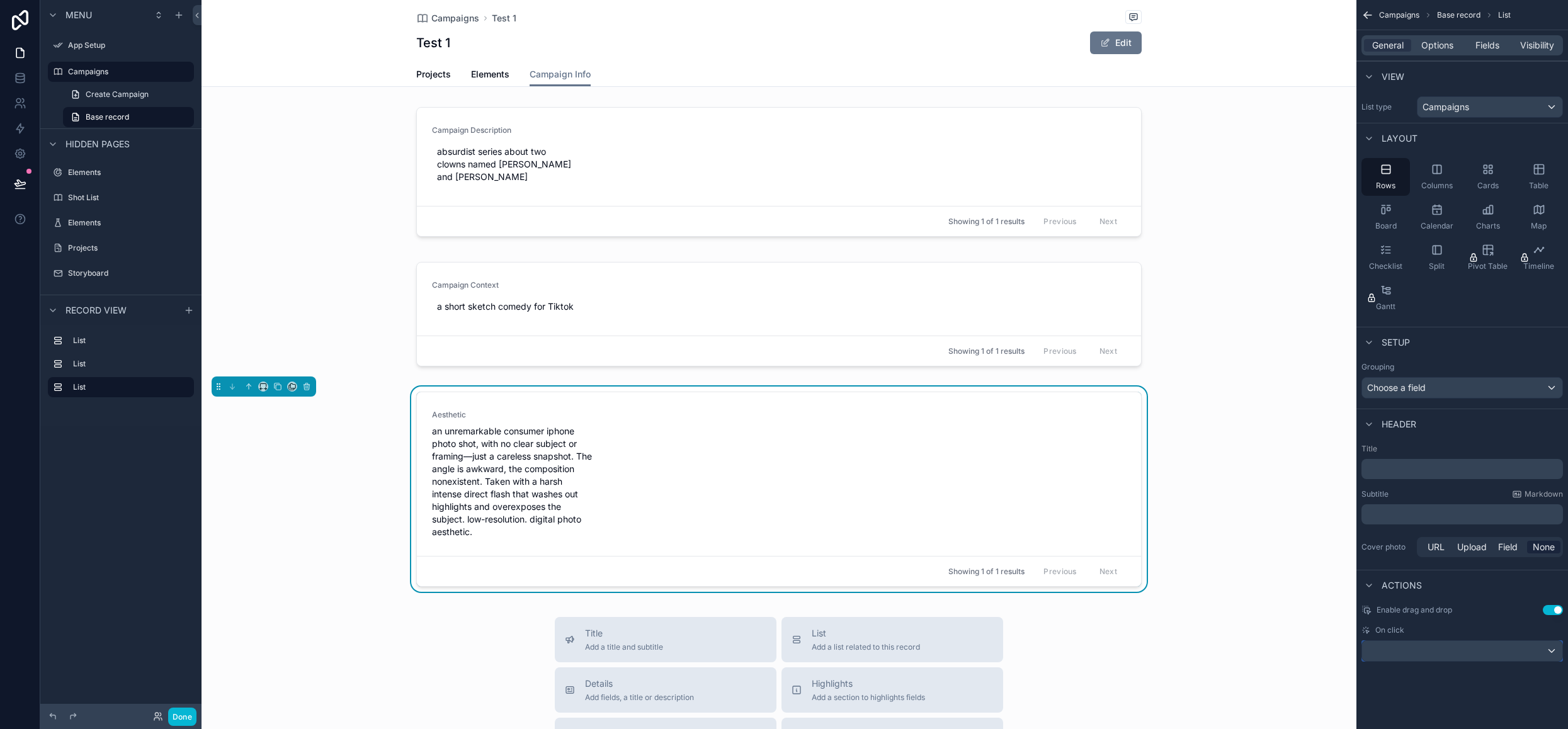
click at [1549, 650] on div "scrollable content" at bounding box center [1462, 651] width 200 height 20
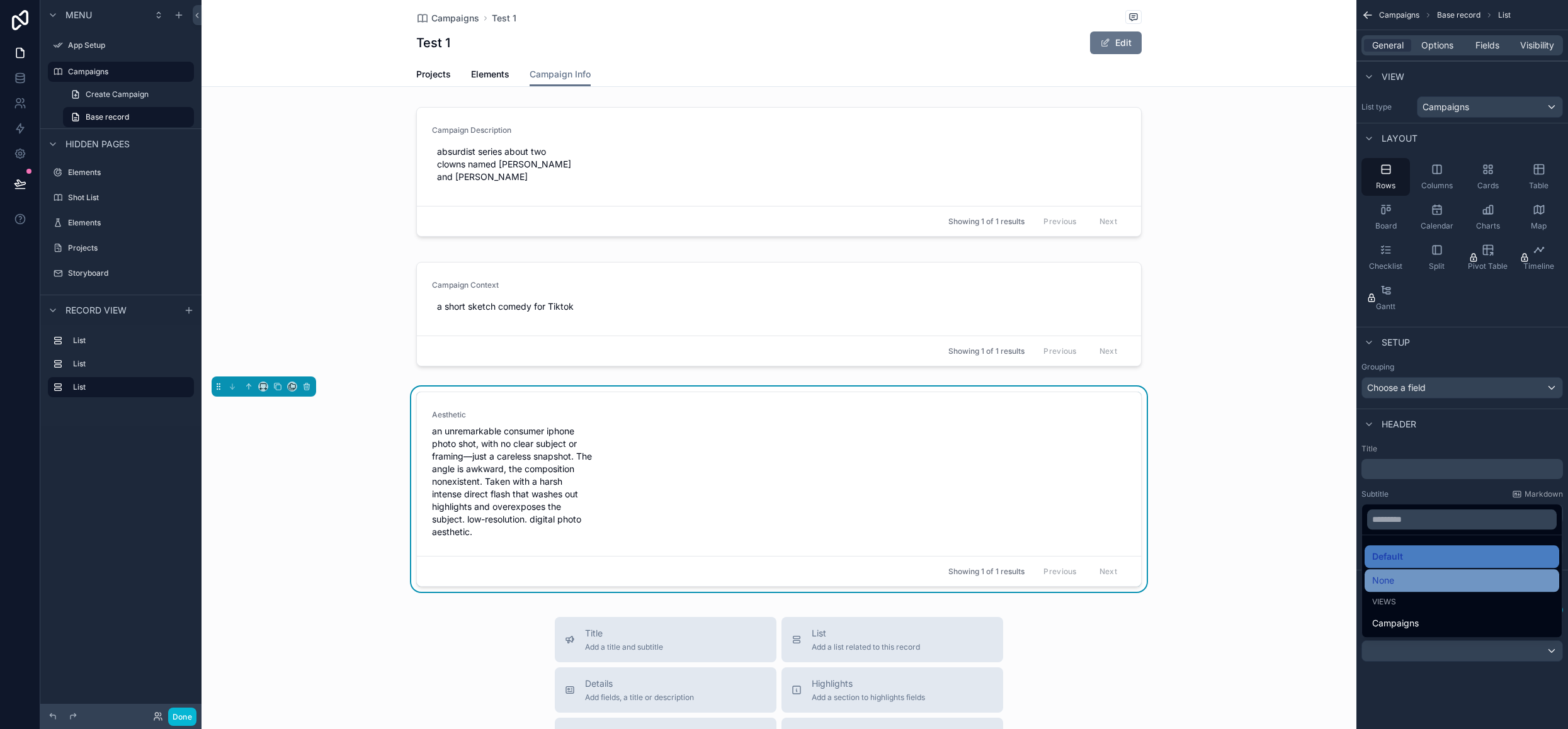
click at [1474, 584] on div "None" at bounding box center [1462, 580] width 180 height 15
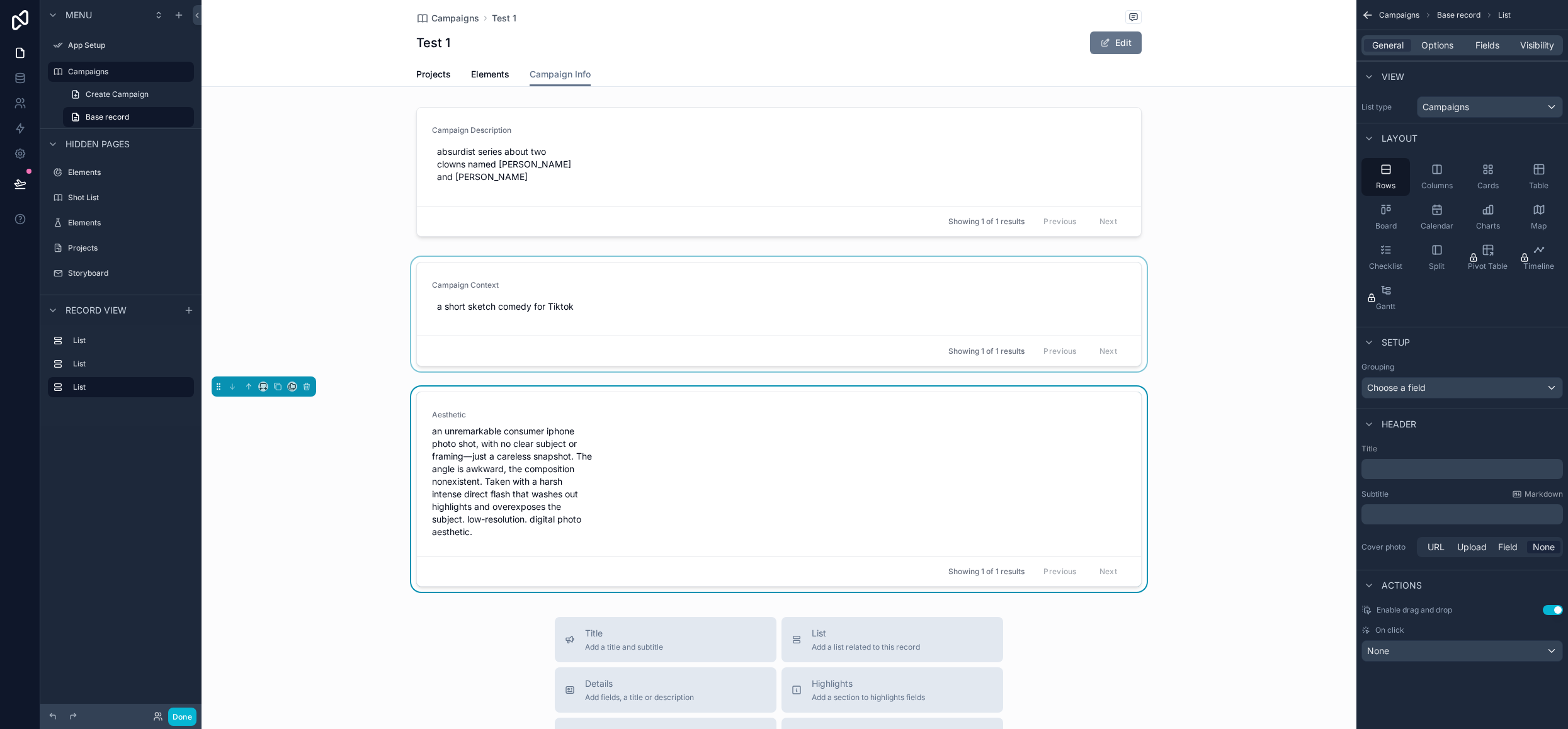
click at [1113, 307] on div "scrollable content" at bounding box center [779, 316] width 1155 height 120
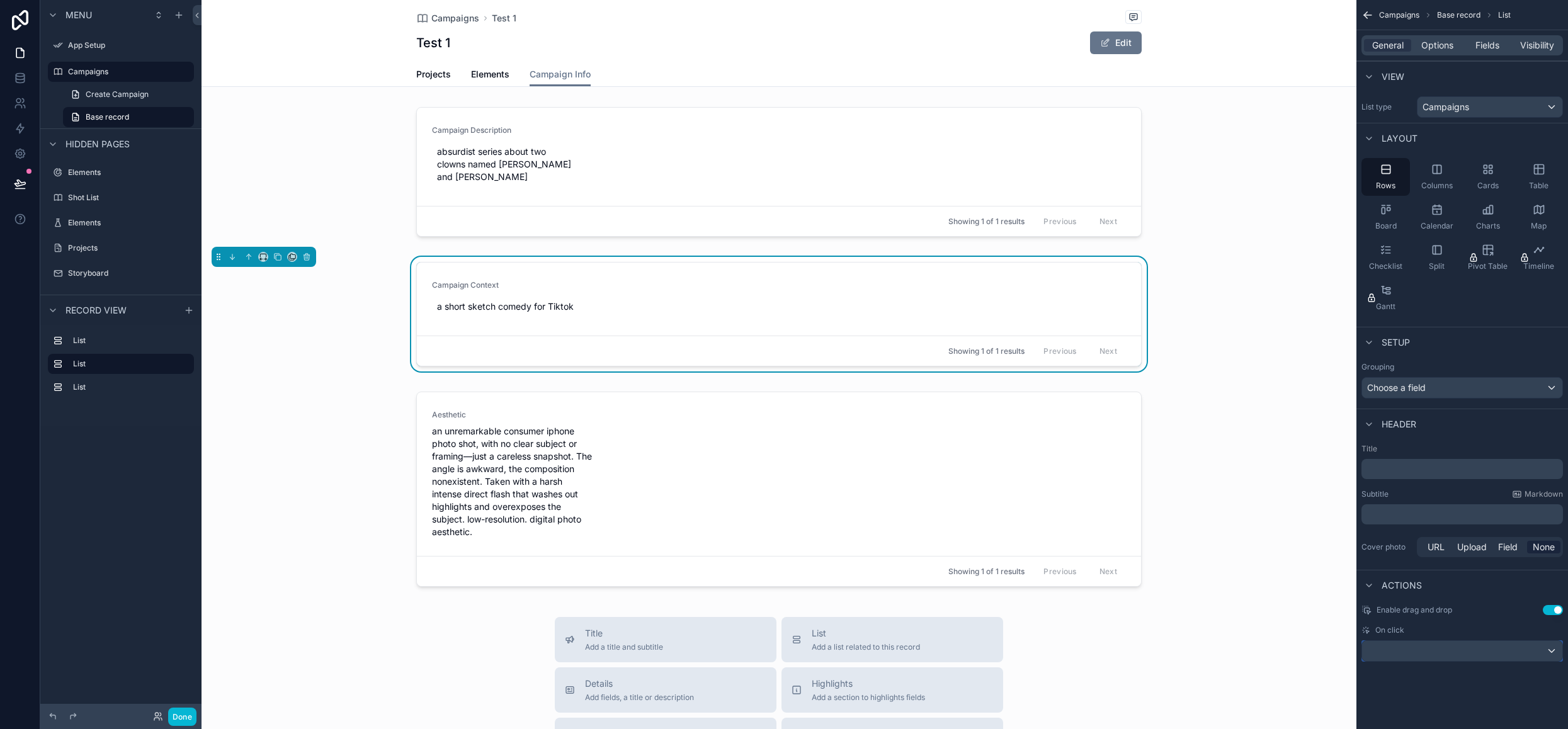
click at [1551, 649] on div "scrollable content" at bounding box center [1462, 651] width 200 height 20
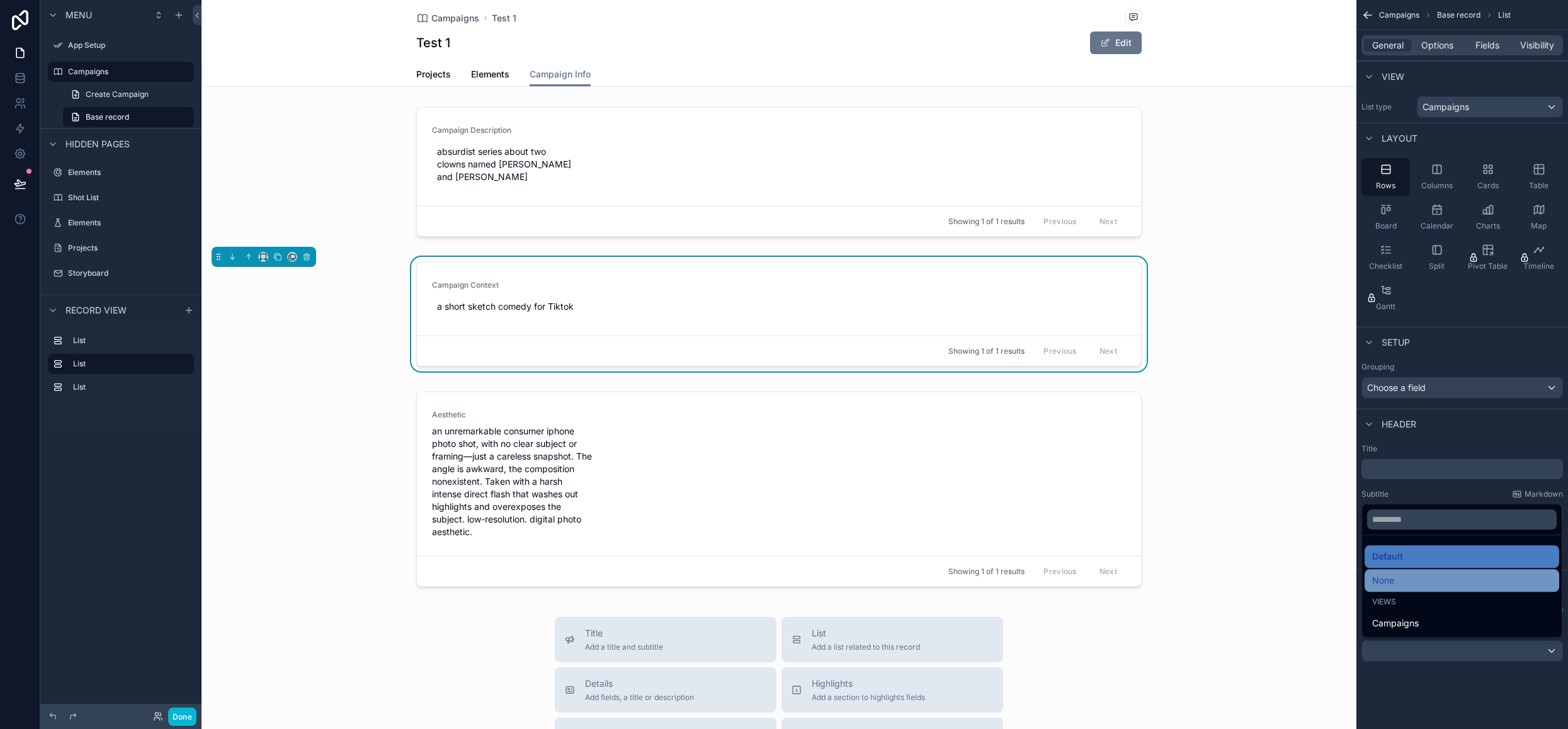
click at [1468, 579] on div "None" at bounding box center [1462, 580] width 180 height 15
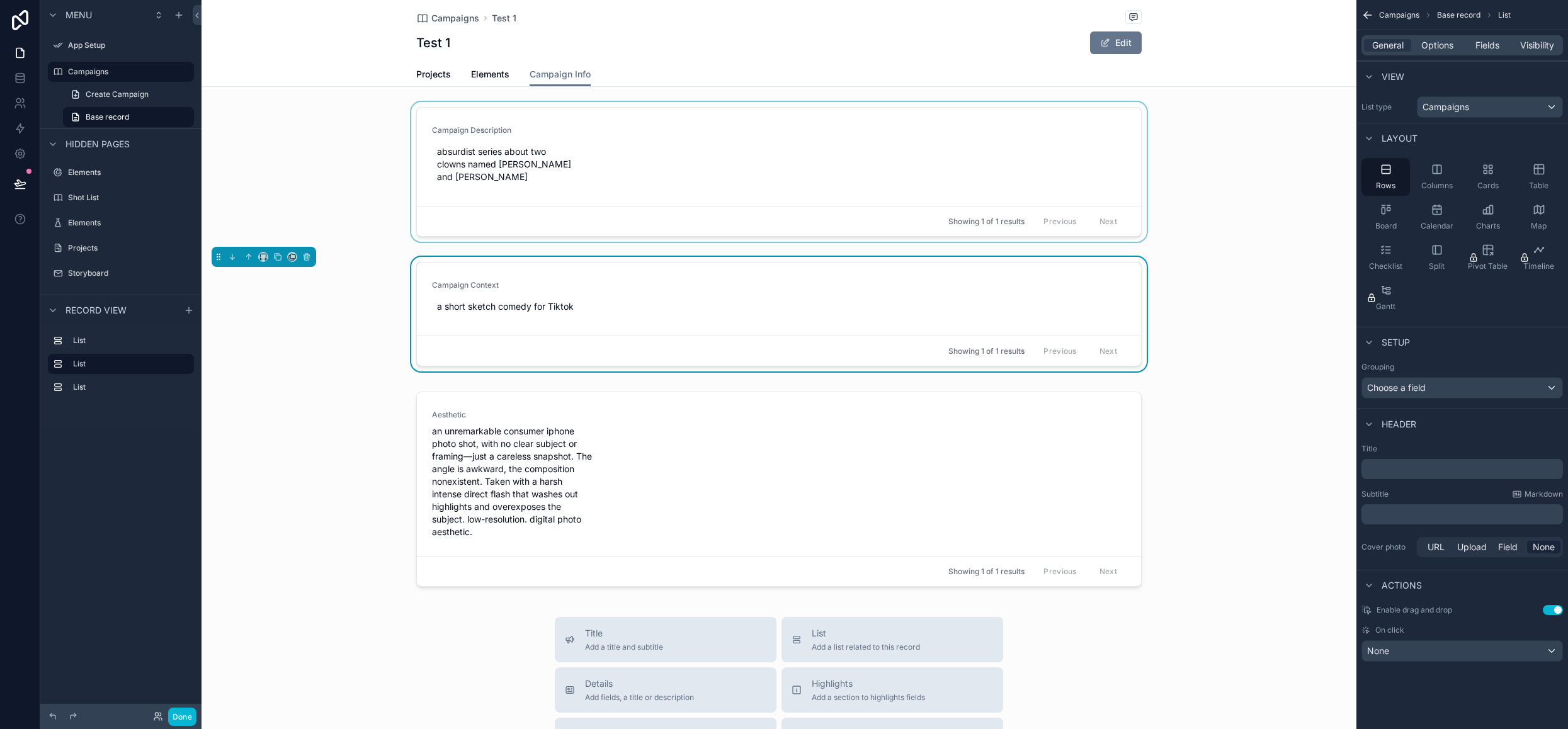
click at [1116, 176] on div "scrollable content" at bounding box center [779, 174] width 1155 height 145
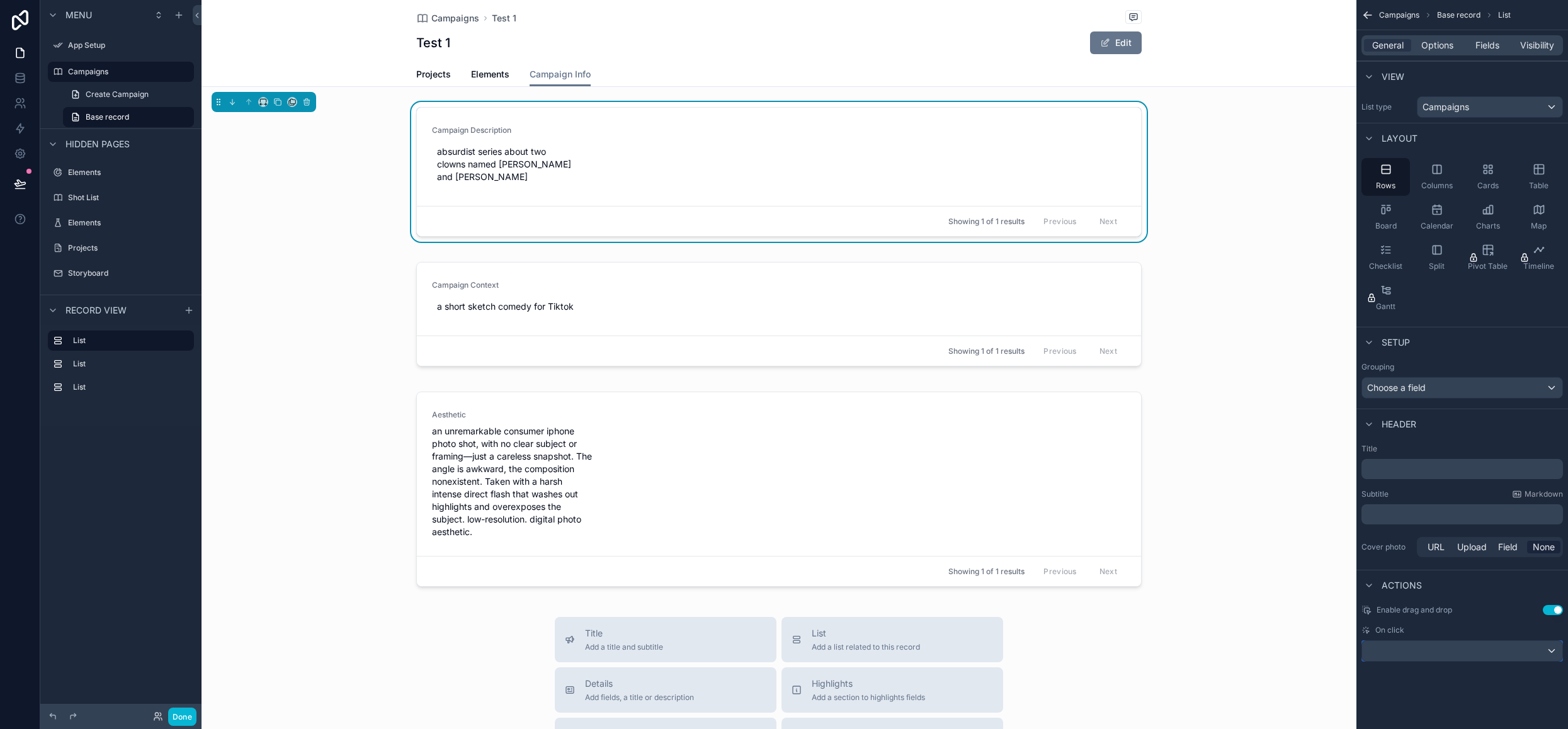
click at [1515, 651] on div "scrollable content" at bounding box center [1462, 651] width 200 height 20
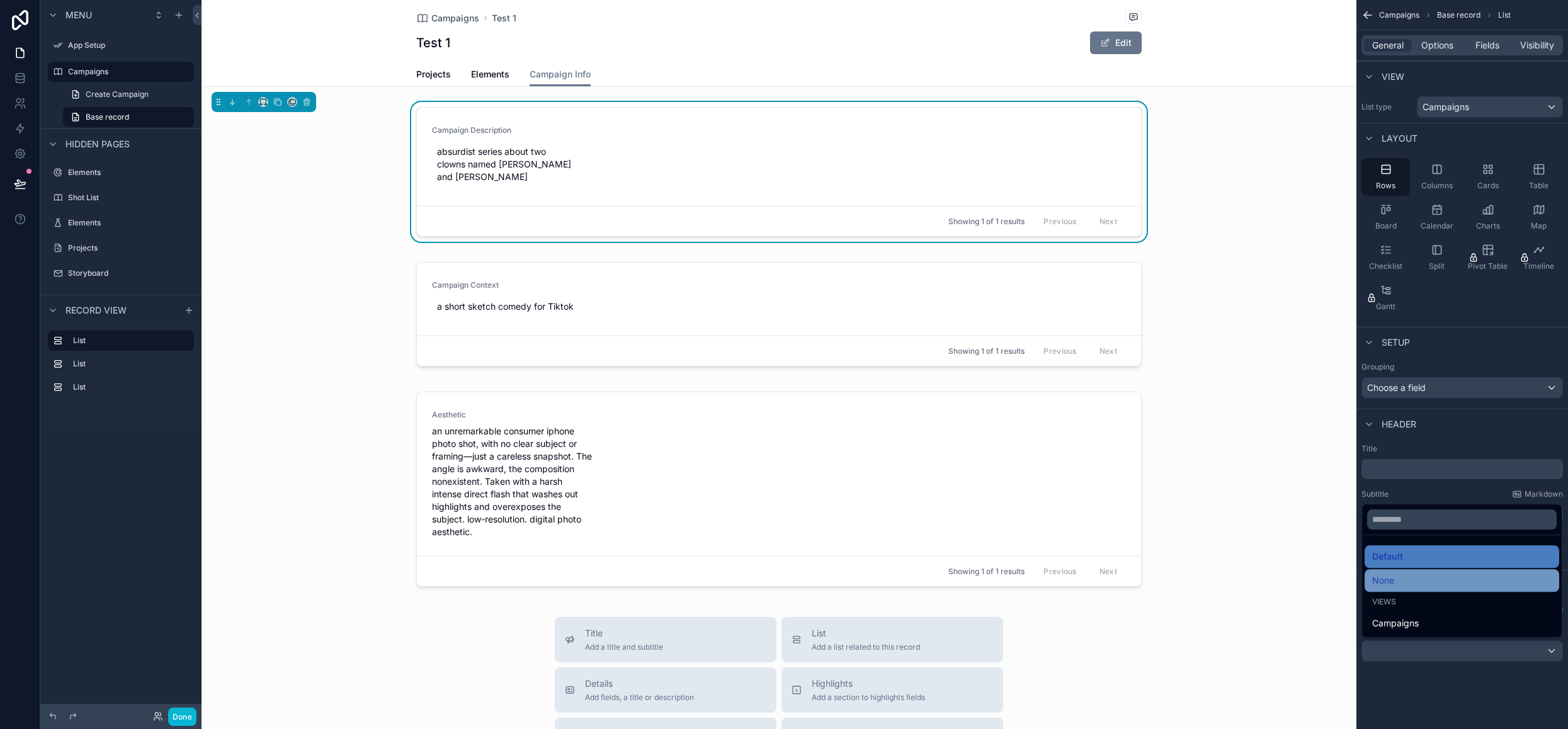
click at [1461, 573] on div "None" at bounding box center [1462, 580] width 180 height 15
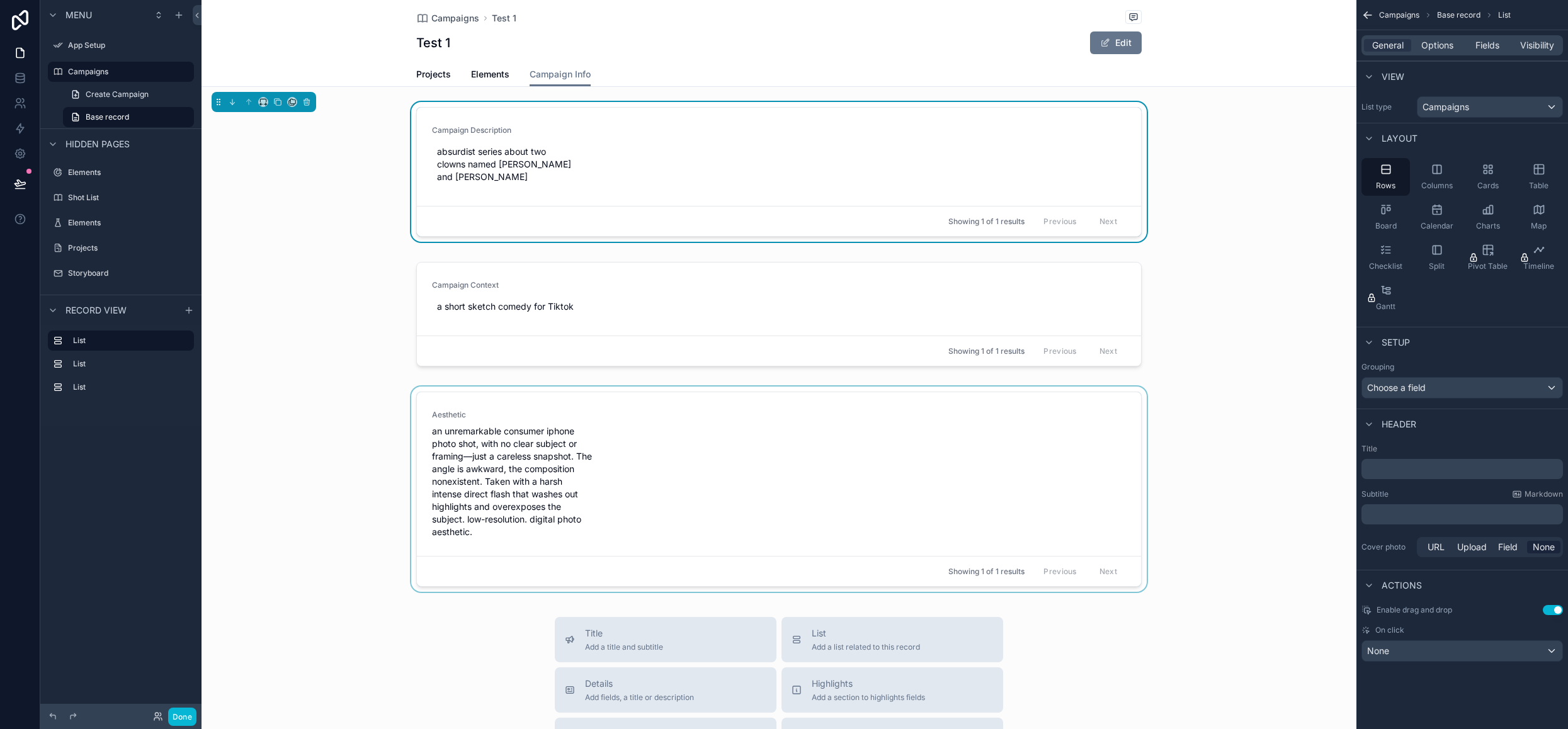
click at [860, 450] on div "scrollable content" at bounding box center [779, 491] width 1155 height 210
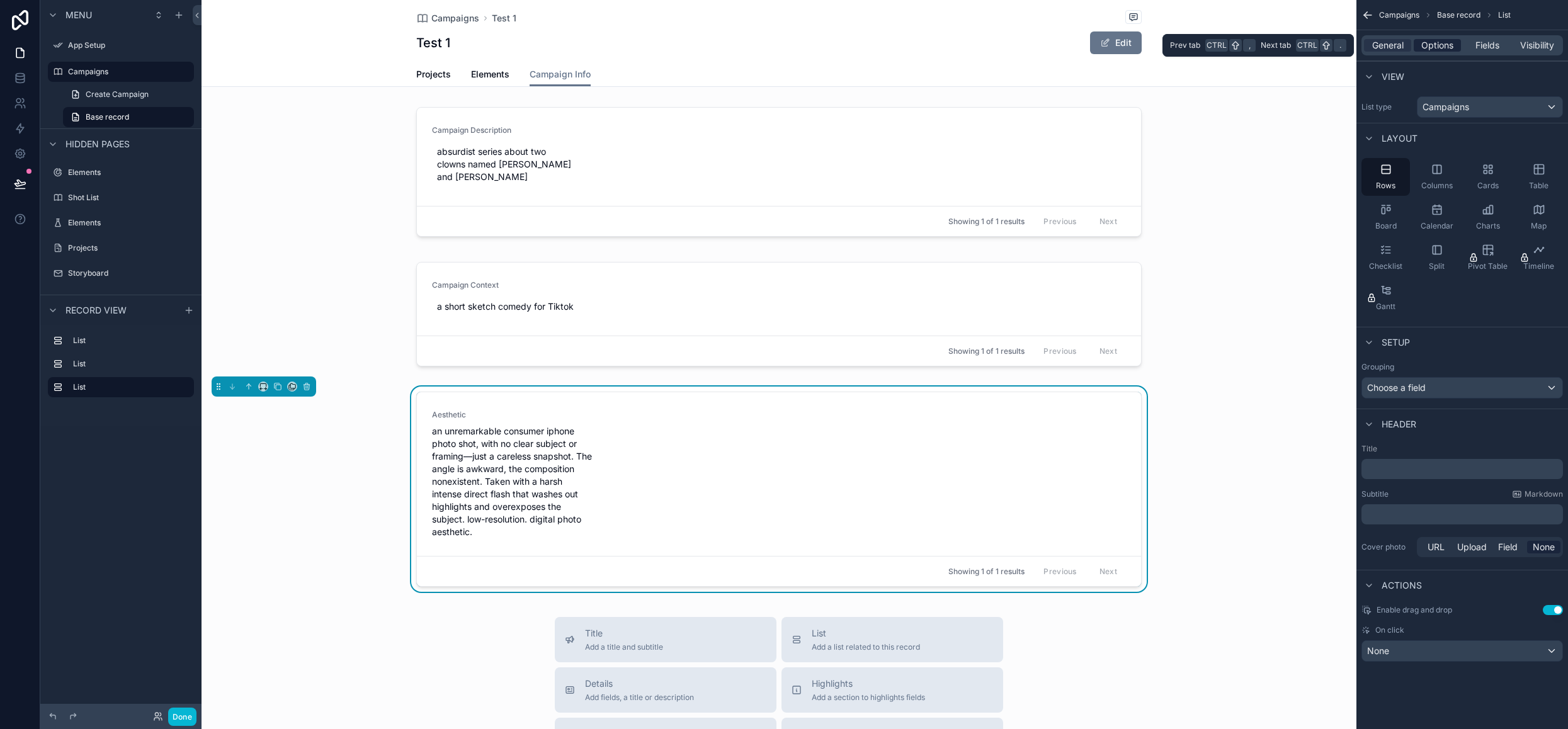
click at [1431, 51] on span "Options" at bounding box center [1437, 45] width 32 height 12
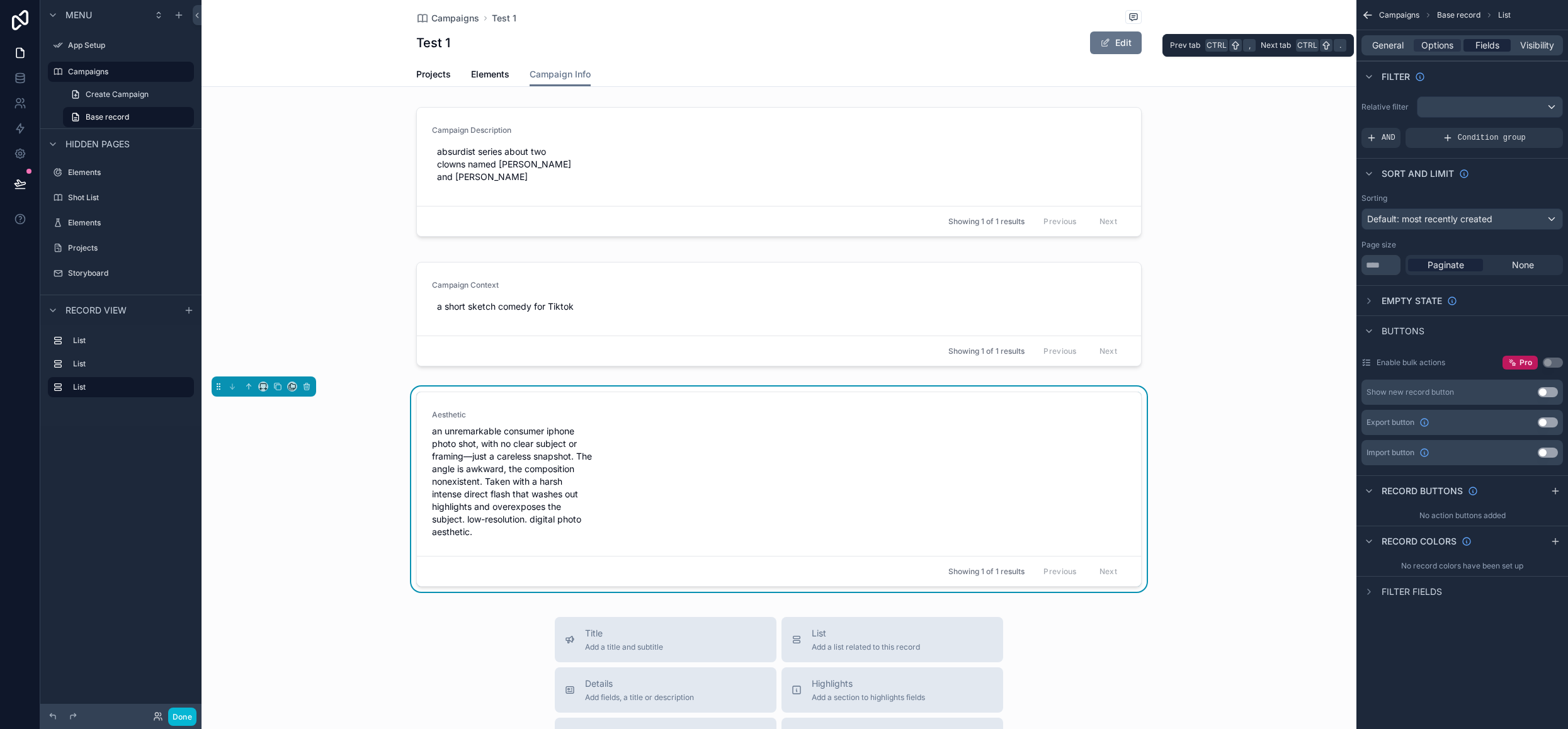
click at [1479, 46] on span "Fields" at bounding box center [1487, 45] width 24 height 12
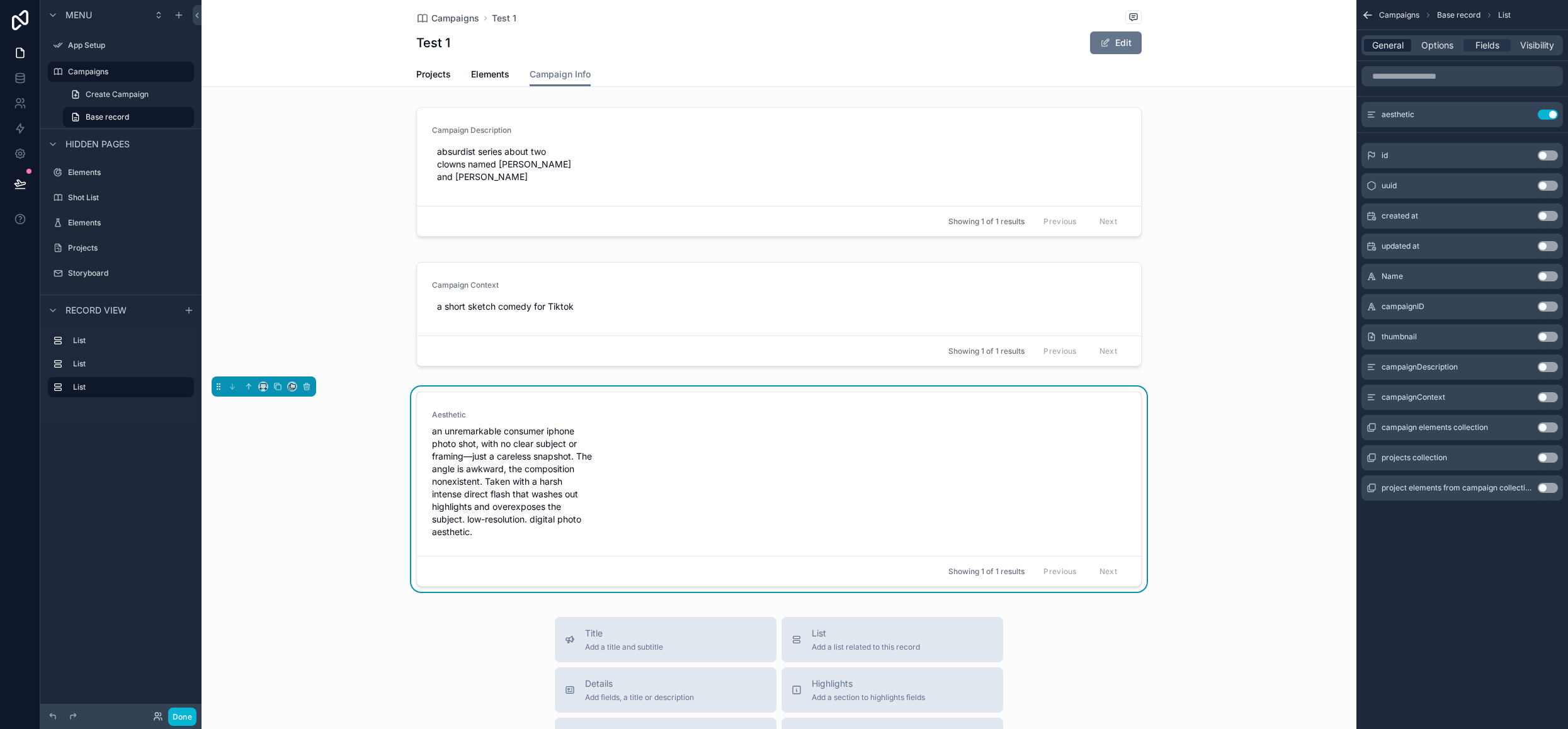
click at [1392, 40] on span "General" at bounding box center [1388, 45] width 32 height 12
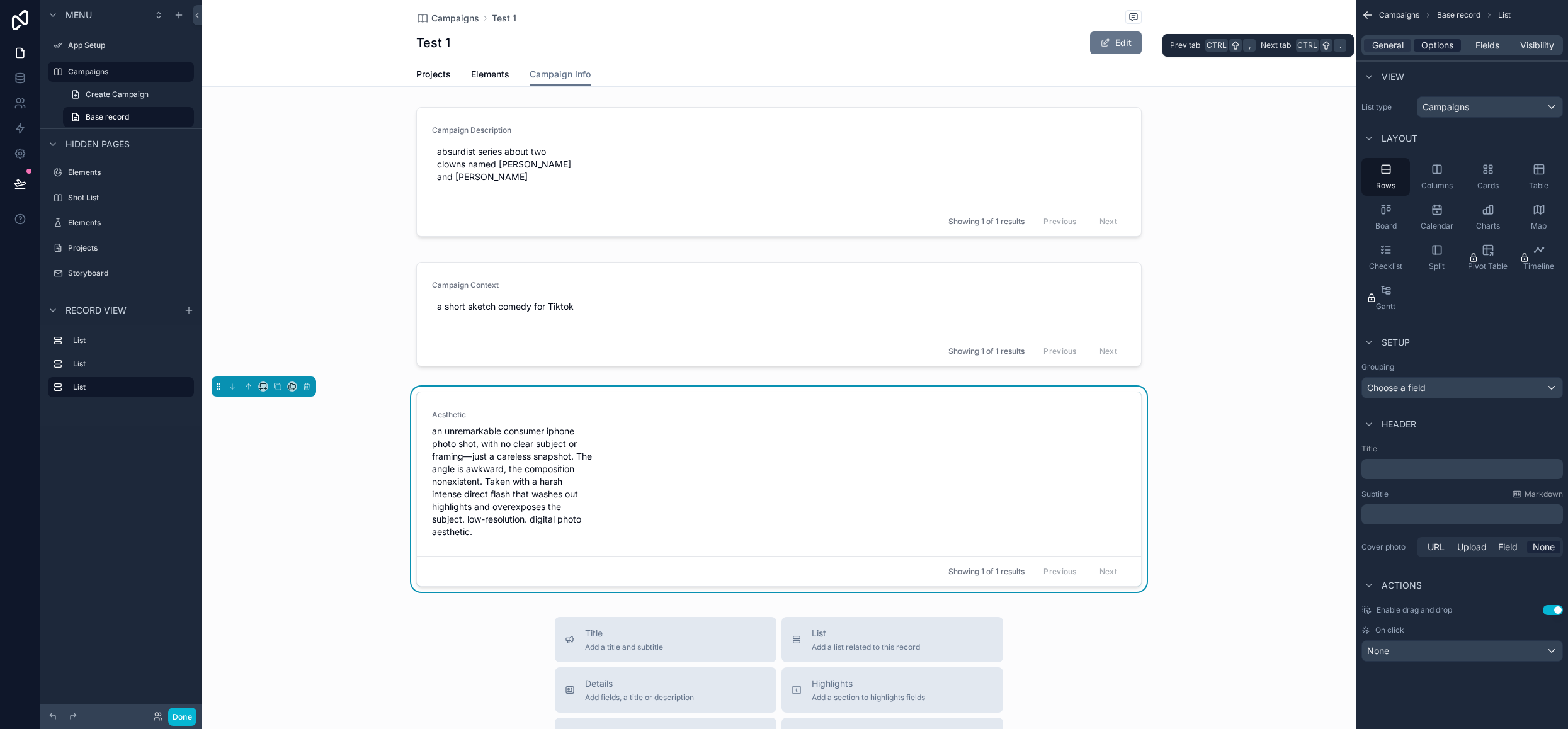
click at [1434, 41] on span "Options" at bounding box center [1437, 45] width 32 height 12
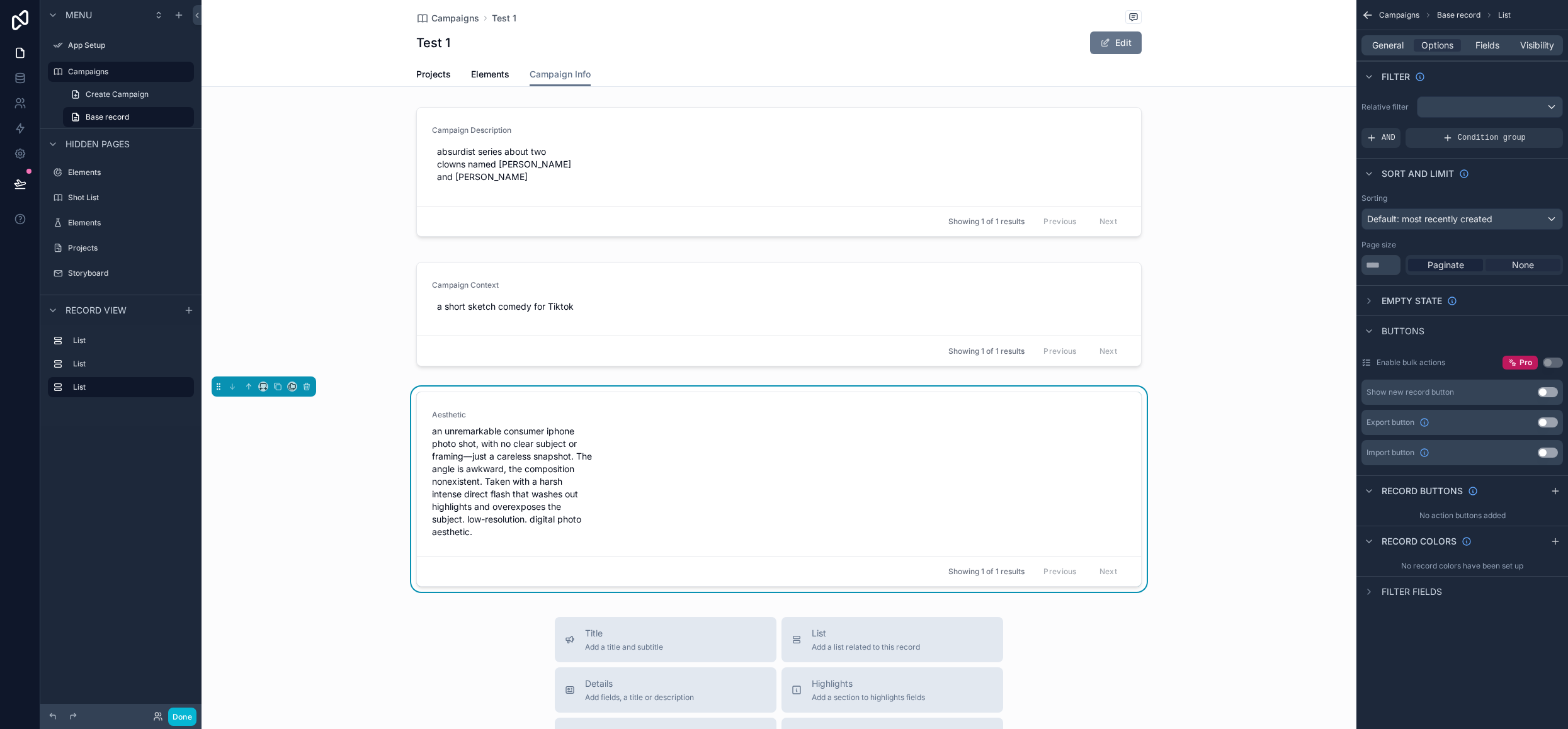
click at [1528, 259] on span "None" at bounding box center [1523, 264] width 22 height 12
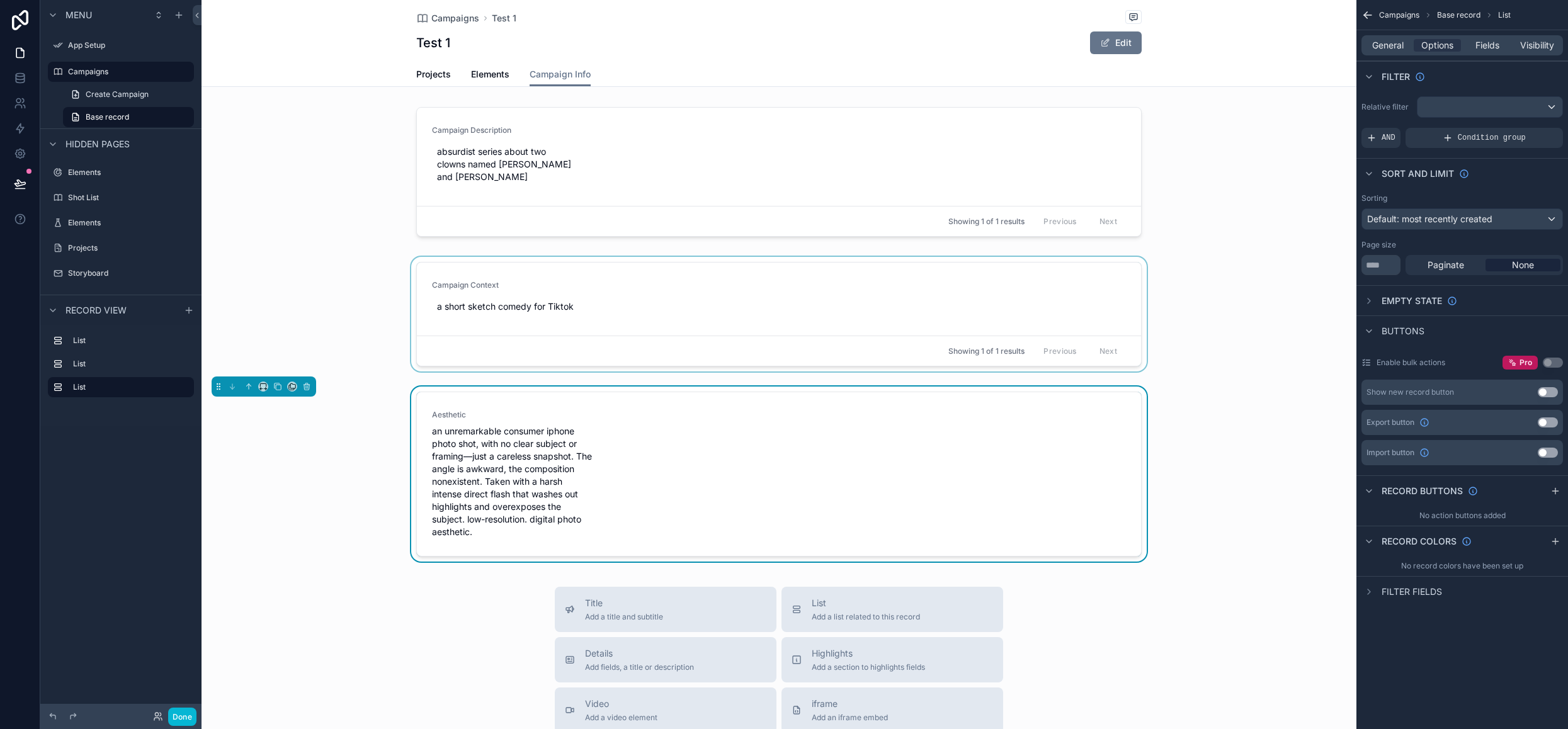
click at [987, 308] on div "scrollable content" at bounding box center [779, 316] width 1155 height 120
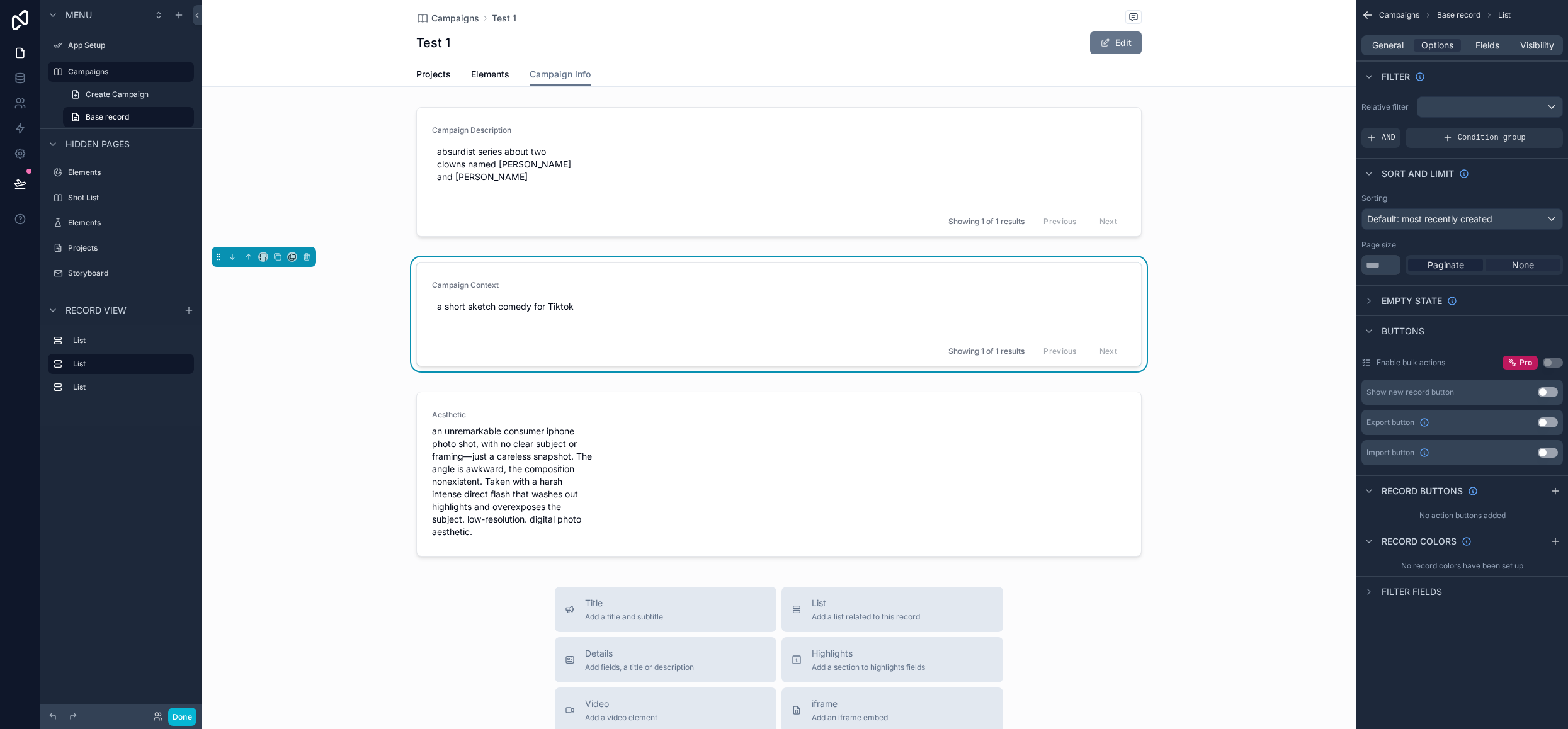
click at [1521, 259] on span "None" at bounding box center [1523, 264] width 22 height 12
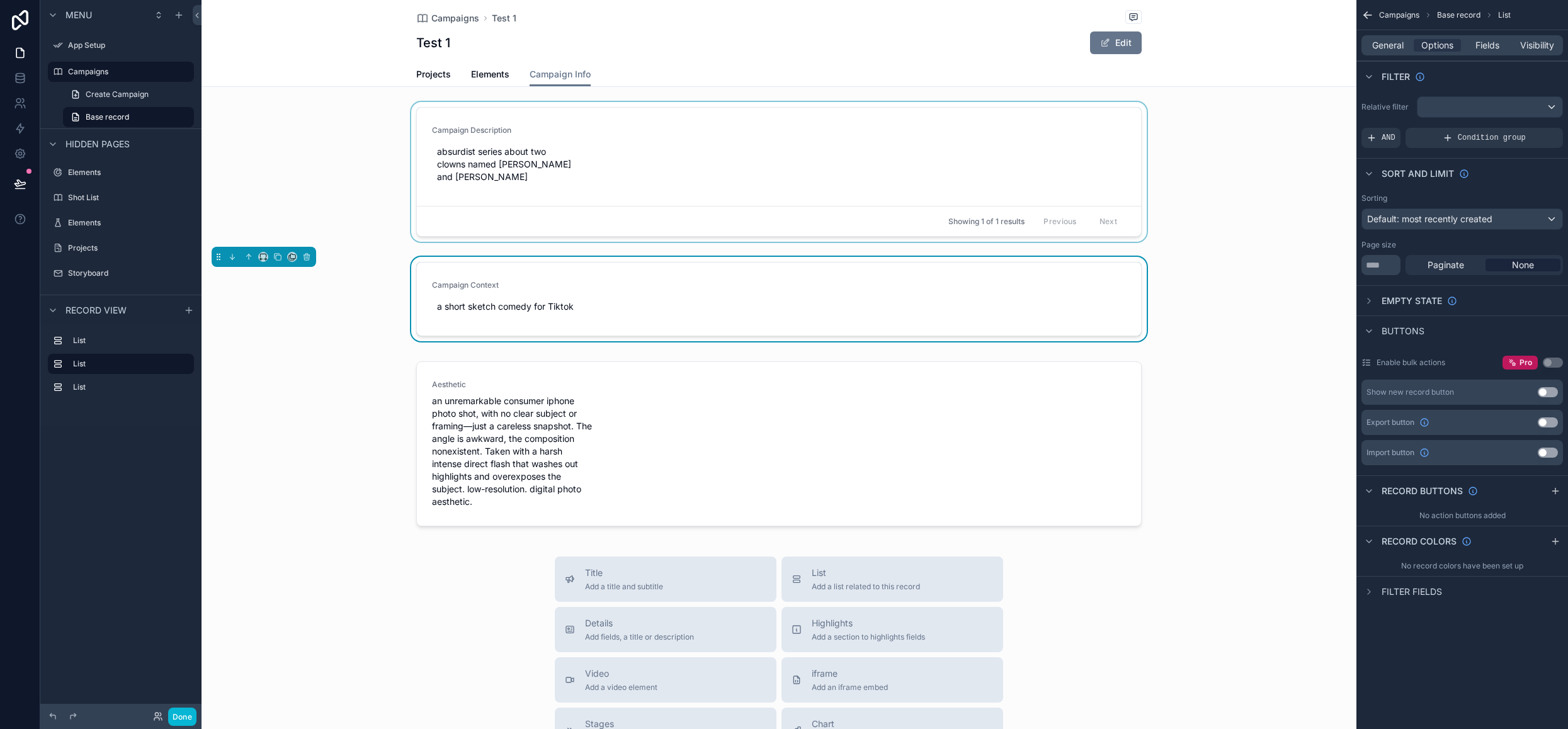
click at [1074, 176] on div "scrollable content" at bounding box center [779, 174] width 1155 height 145
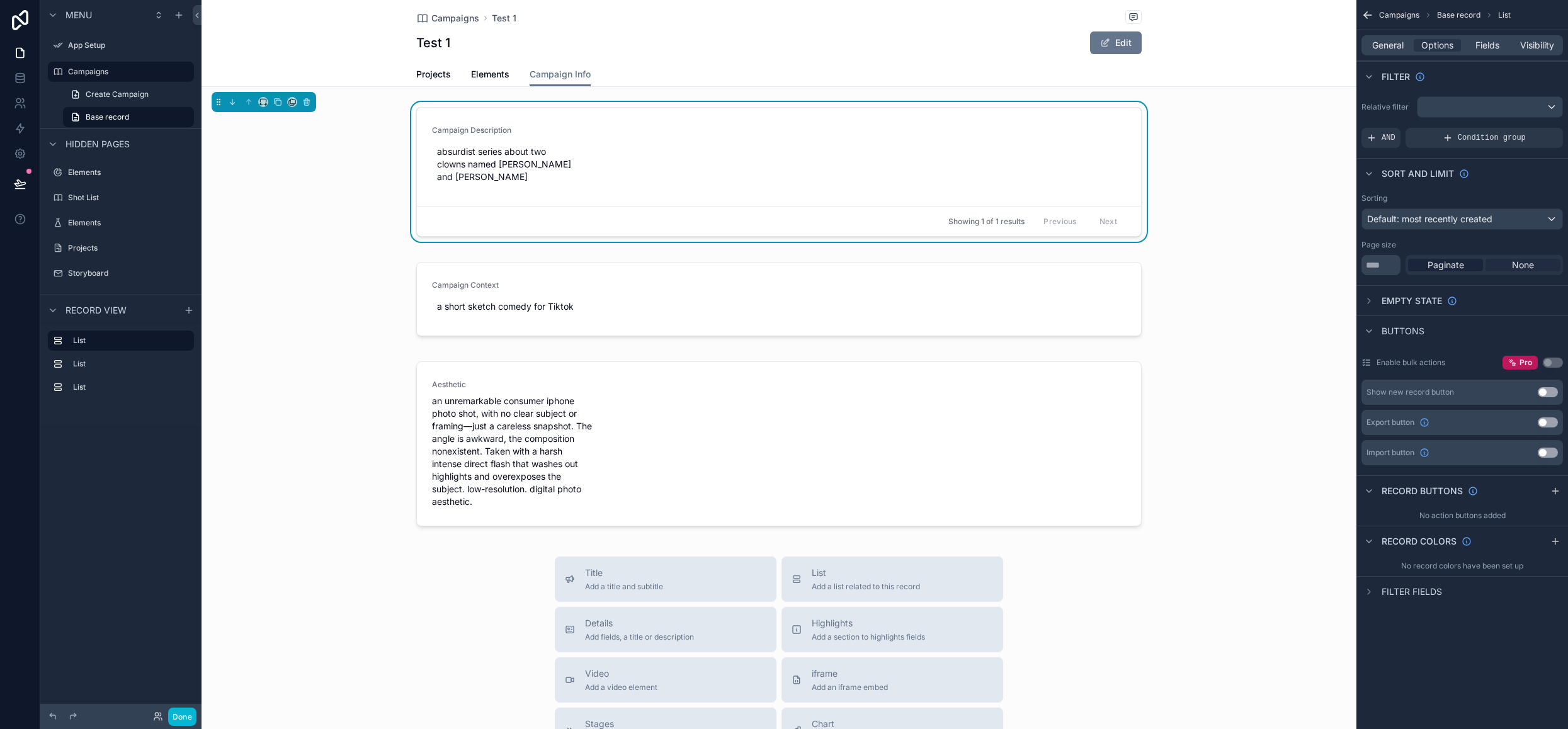
click at [1529, 265] on span "None" at bounding box center [1523, 264] width 22 height 12
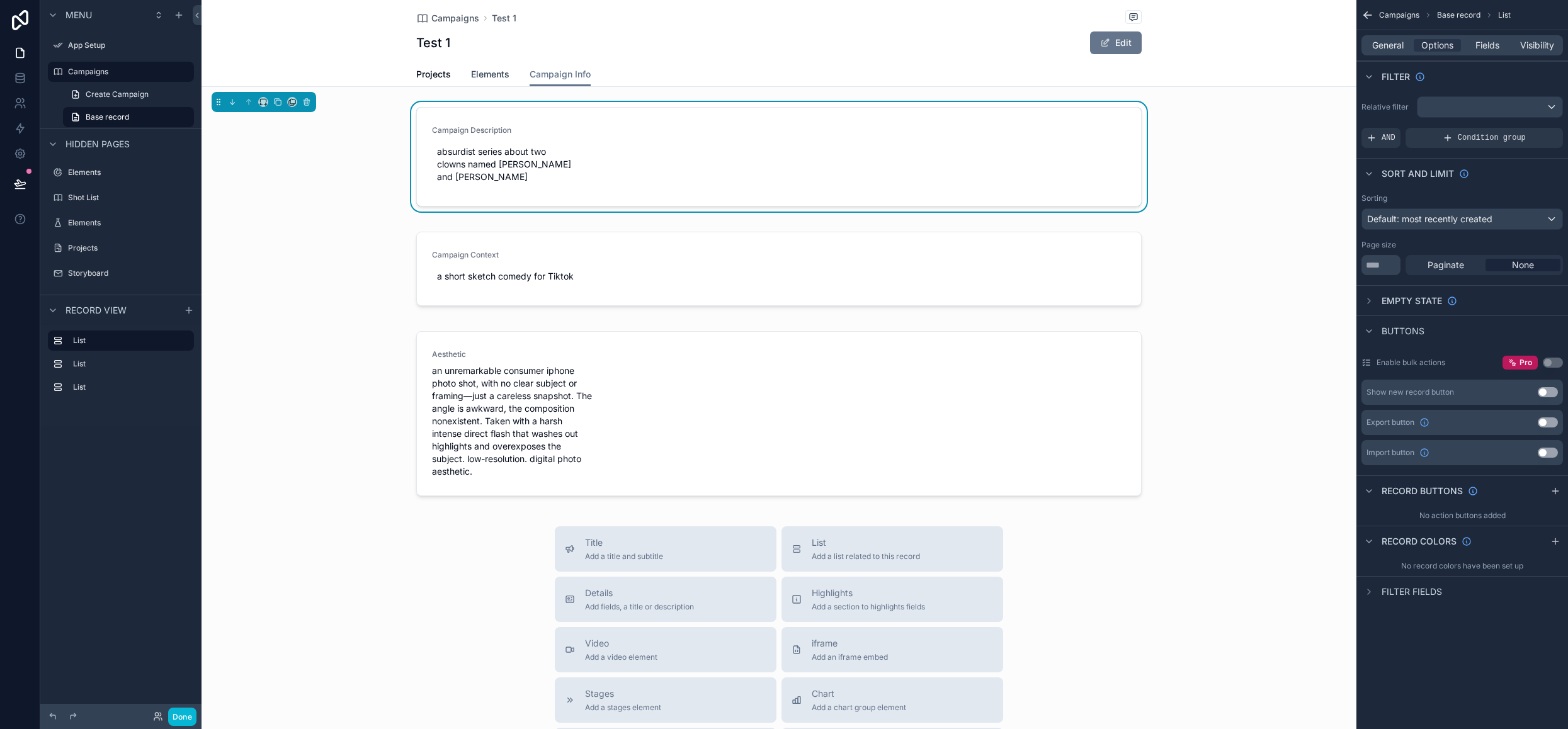
click at [487, 75] on span "Elements" at bounding box center [490, 74] width 38 height 12
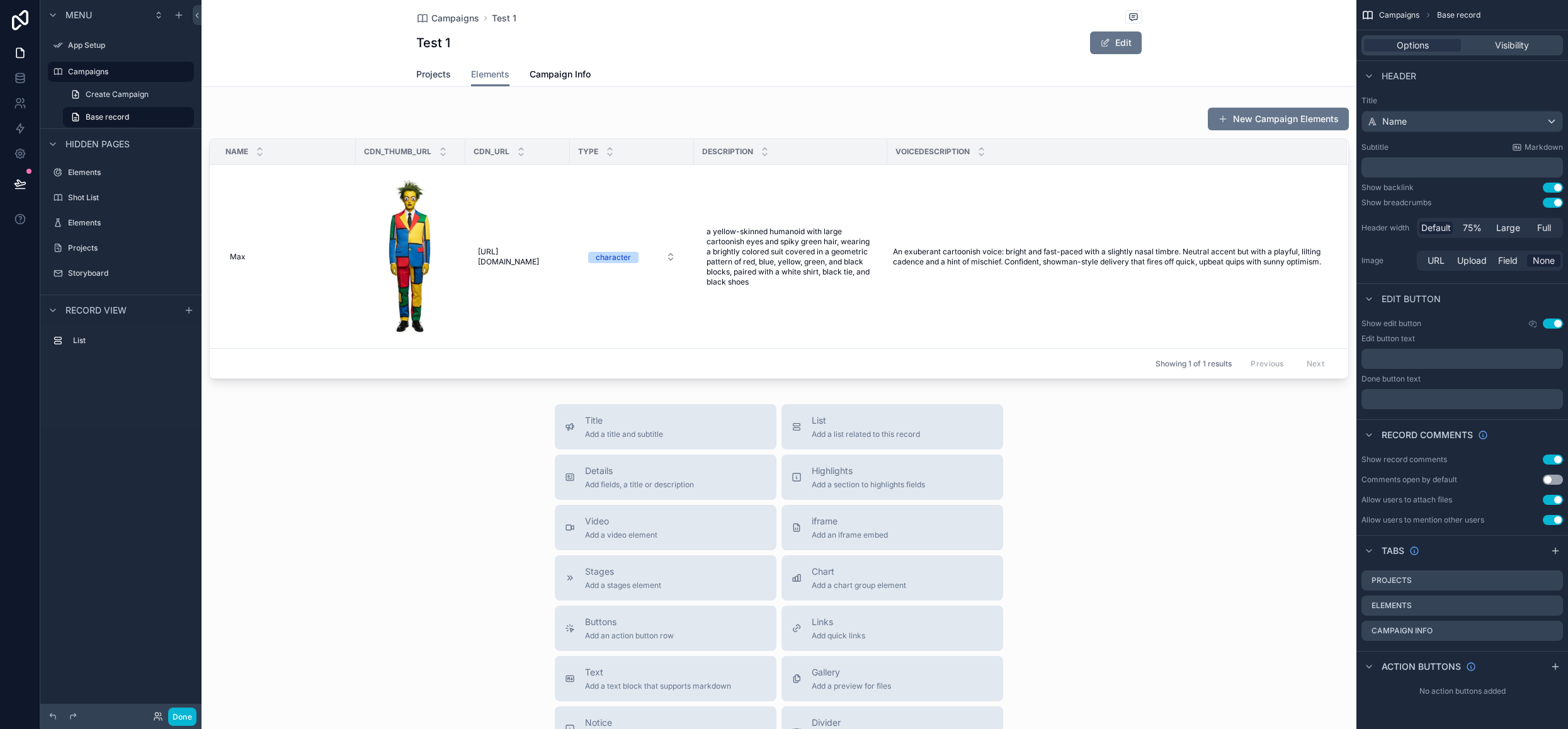
click at [437, 78] on span "Projects" at bounding box center [433, 74] width 34 height 12
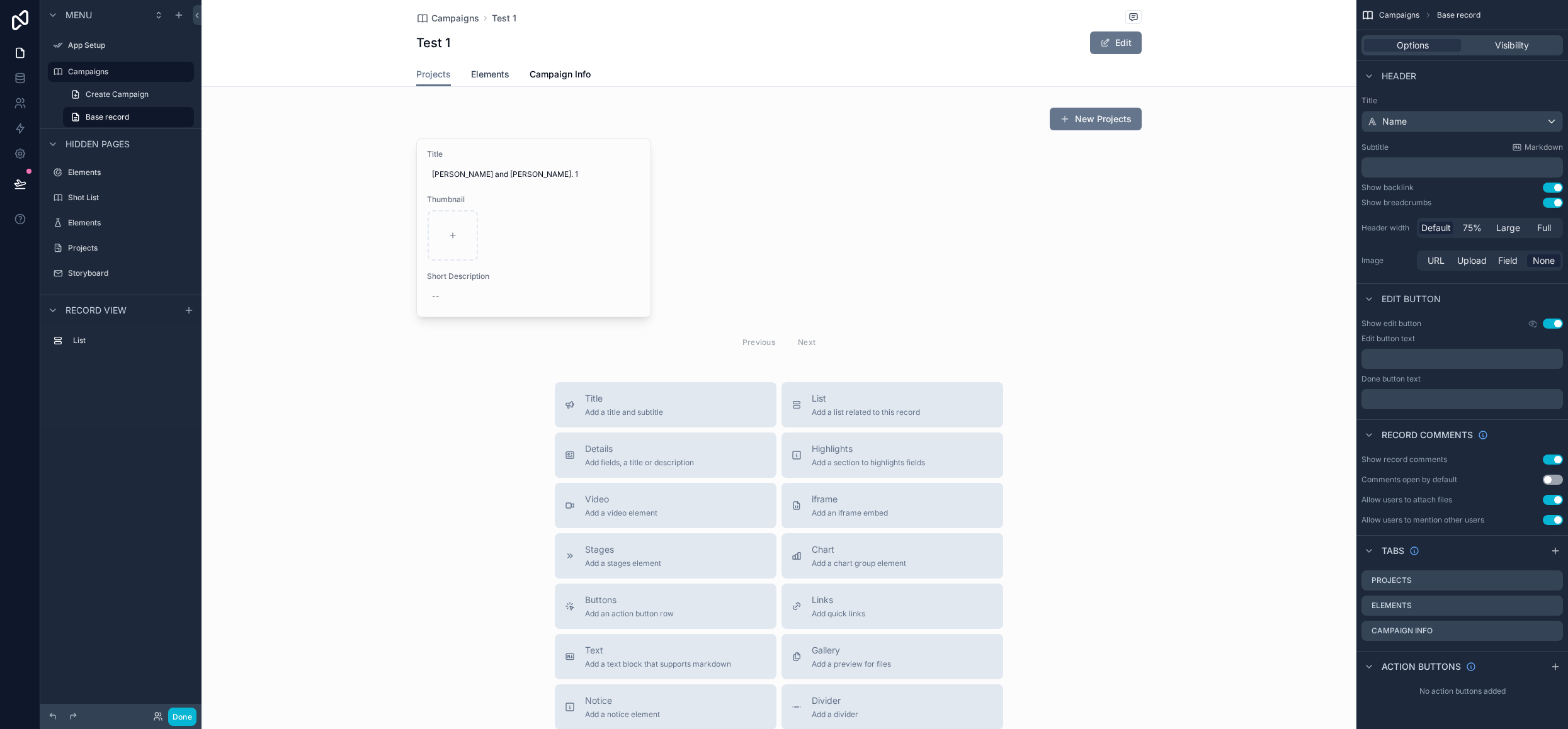
click at [476, 80] on span "Elements" at bounding box center [490, 74] width 38 height 12
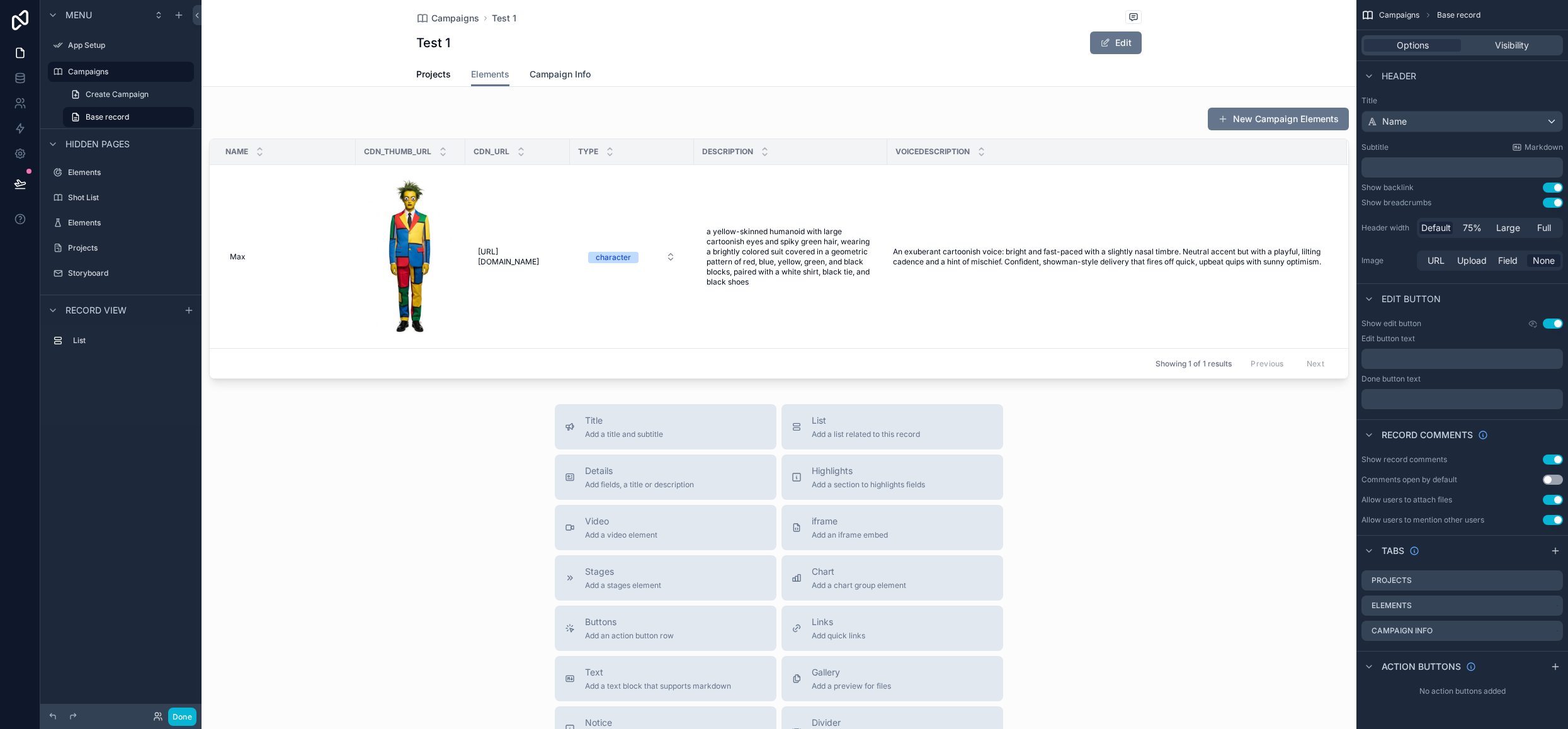
click at [578, 80] on span "Campaign Info" at bounding box center [560, 74] width 61 height 12
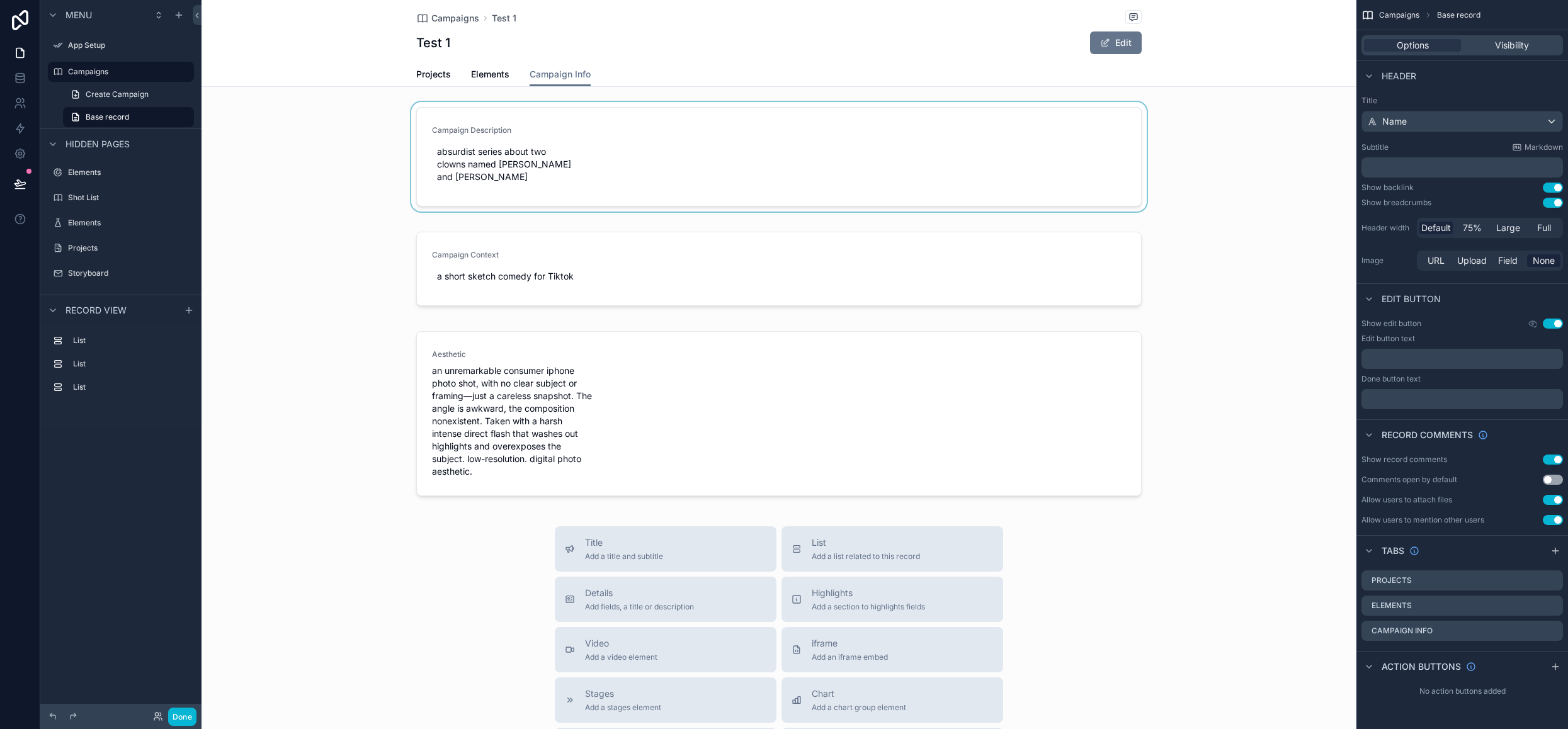
click at [1090, 173] on div "scrollable content" at bounding box center [779, 159] width 1155 height 115
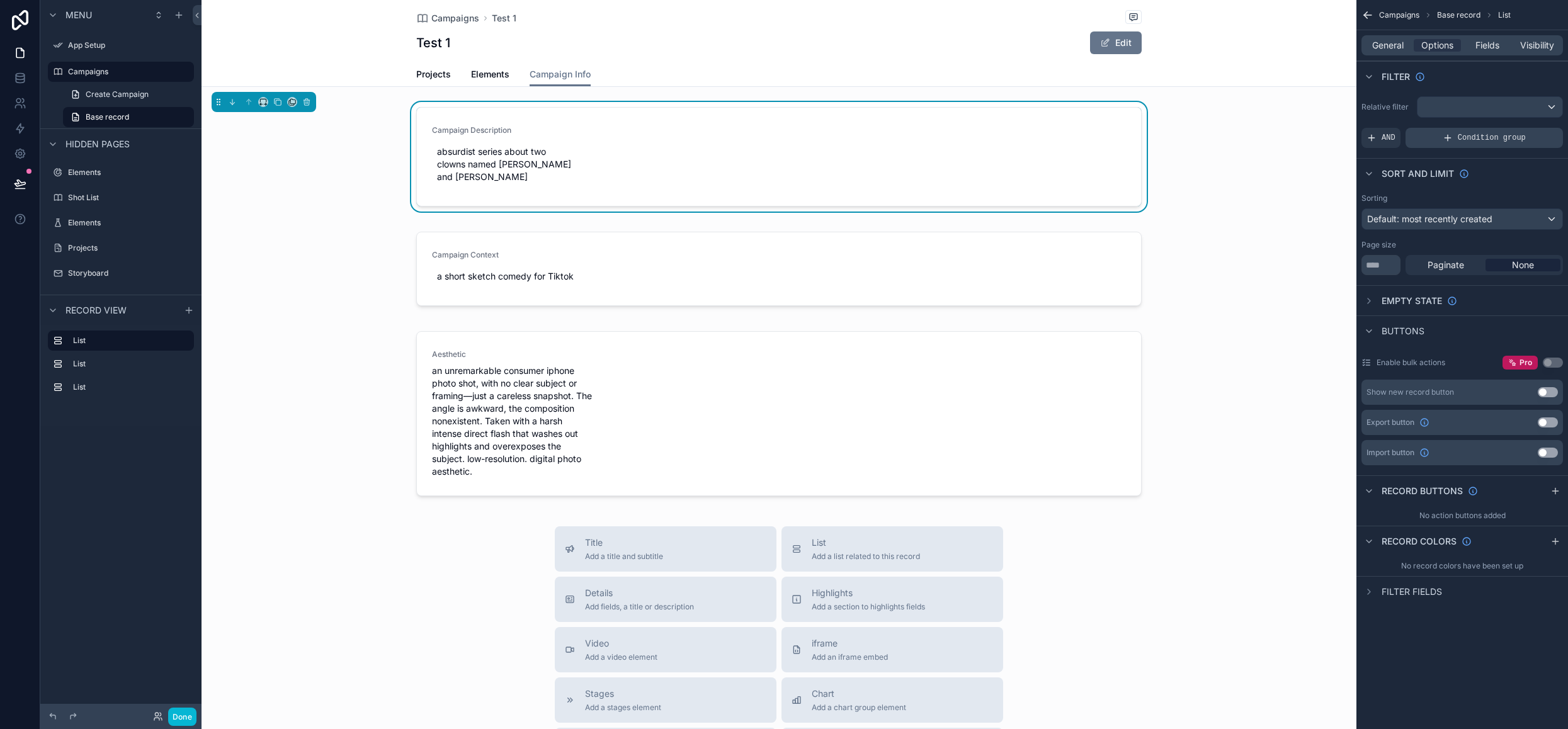
click at [1442, 138] on div "Condition group" at bounding box center [1484, 137] width 158 height 20
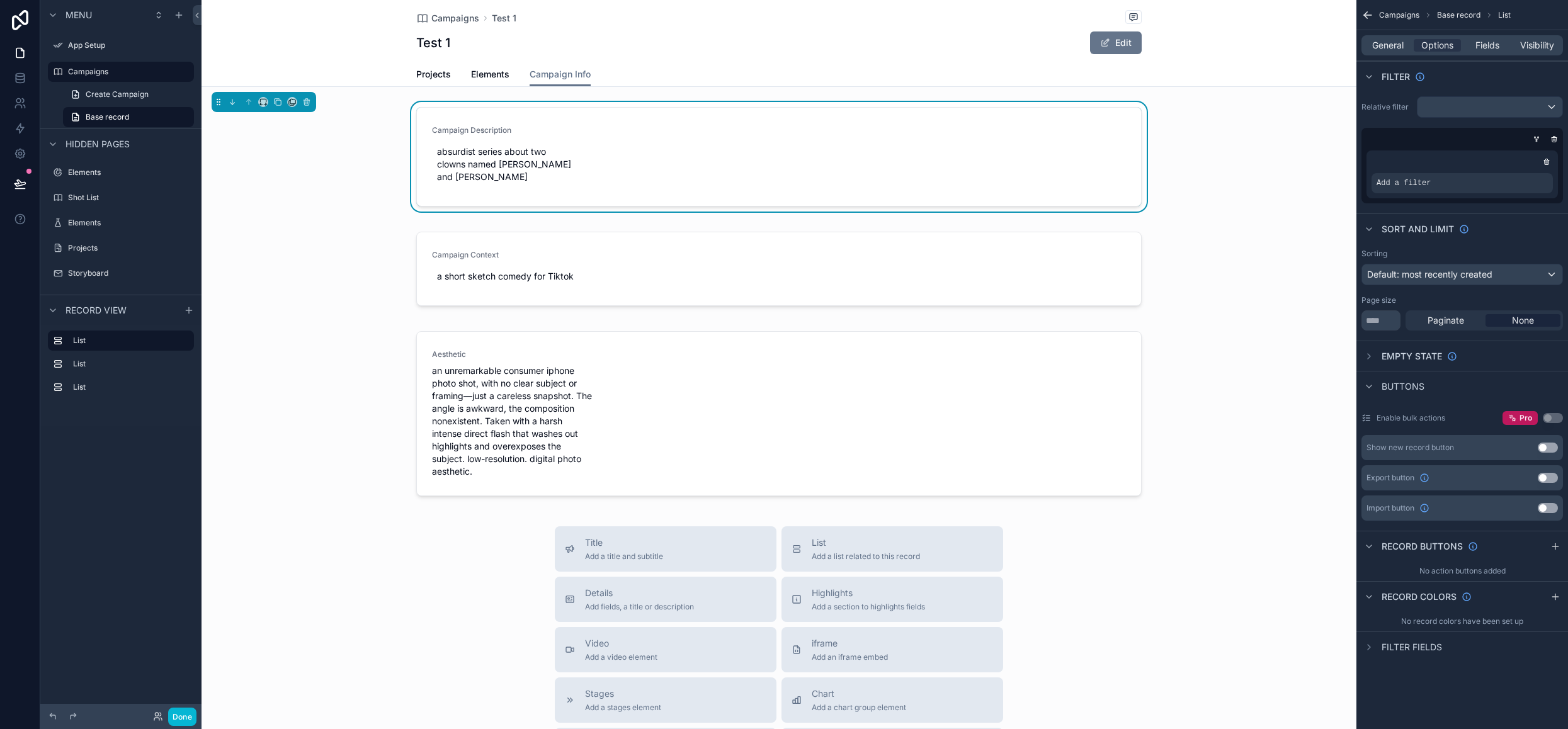
click at [1211, 167] on div "Campaign Description absurdist series about two clowns named [PERSON_NAME] and …" at bounding box center [779, 159] width 1155 height 115
click at [1555, 135] on icon "scrollable content" at bounding box center [1554, 139] width 8 height 8
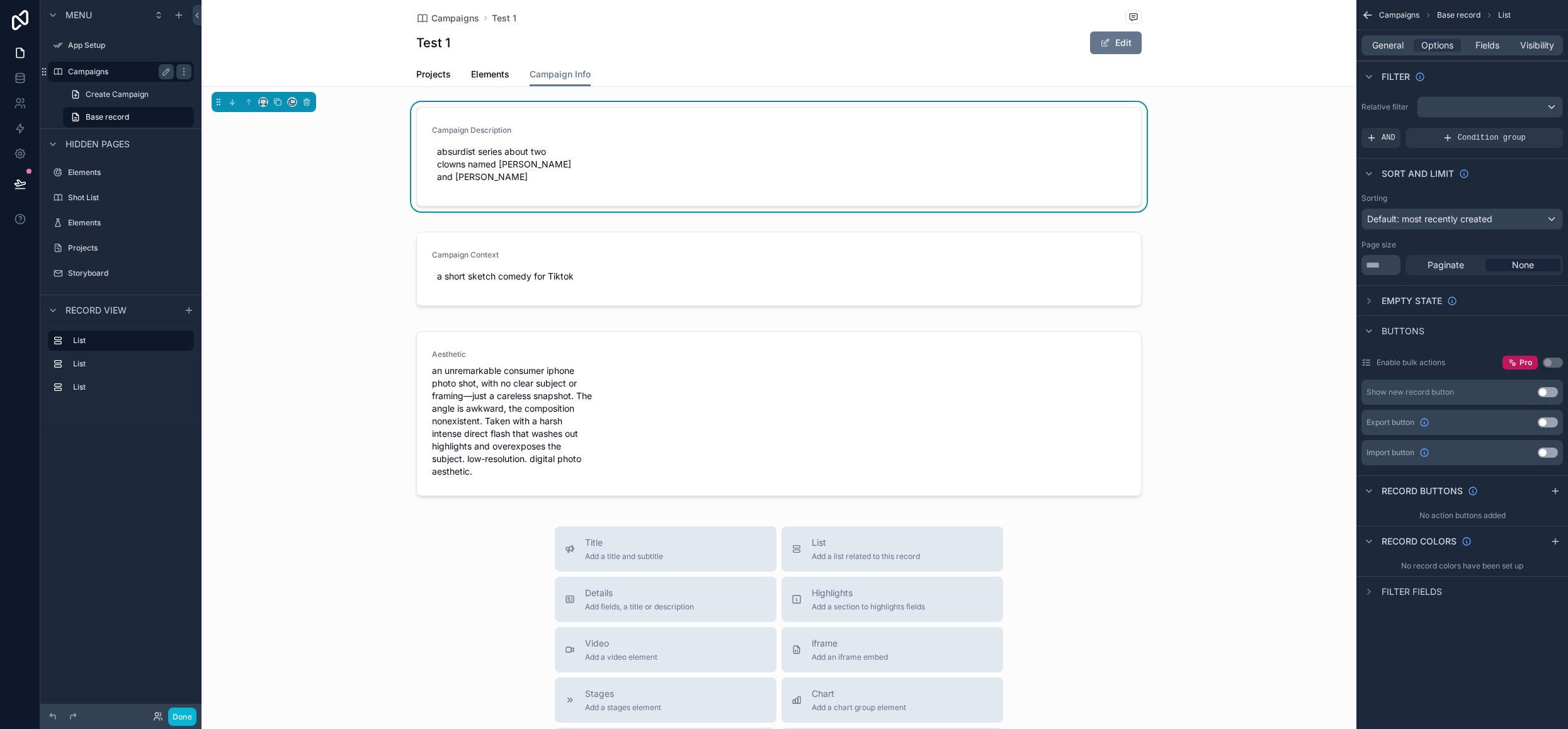
click at [95, 74] on label "Campaigns" at bounding box center [118, 72] width 100 height 10
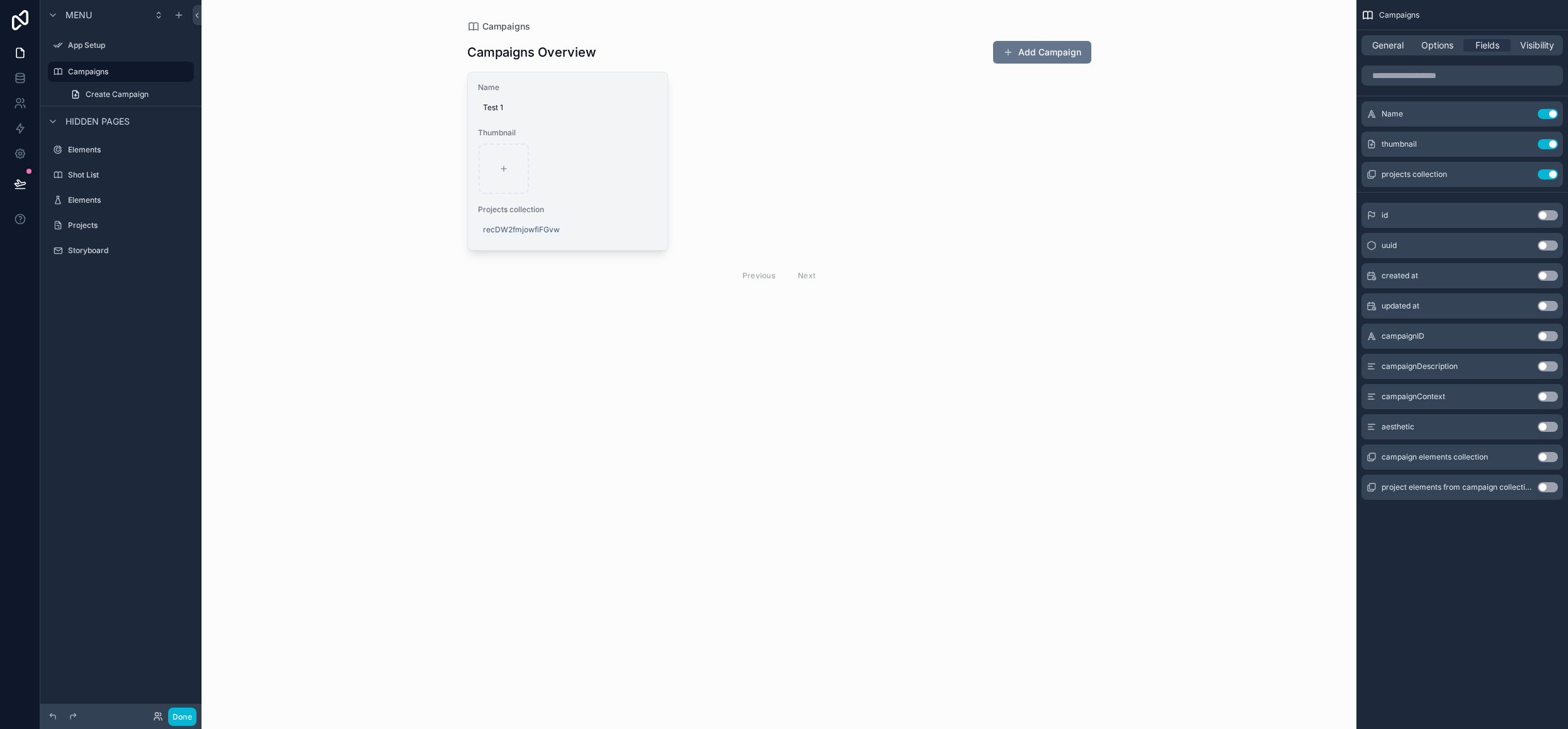
click at [629, 216] on div "Projects collection recDW2fmjowfiFGvw" at bounding box center [568, 222] width 180 height 35
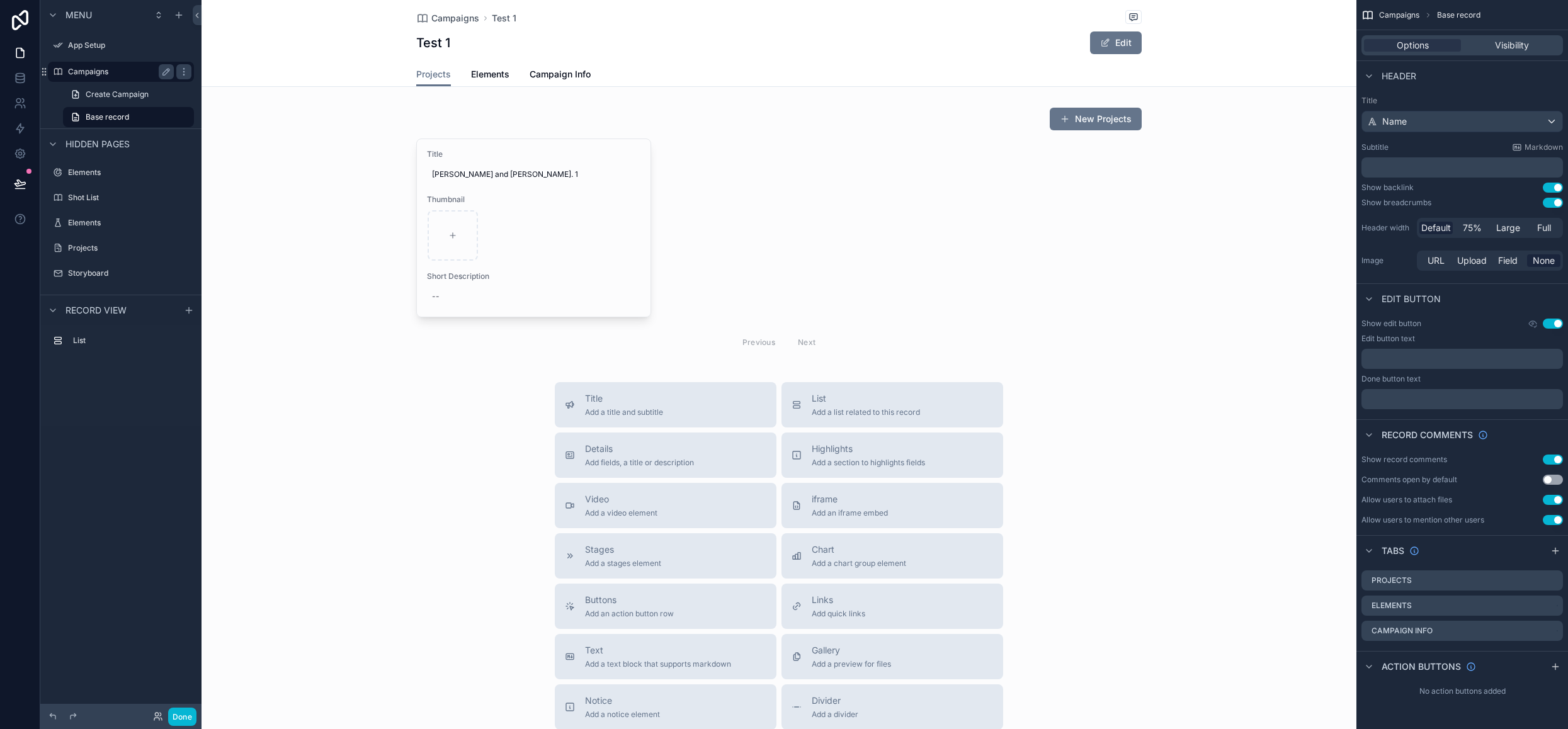
click at [119, 70] on label "Campaigns" at bounding box center [118, 72] width 100 height 10
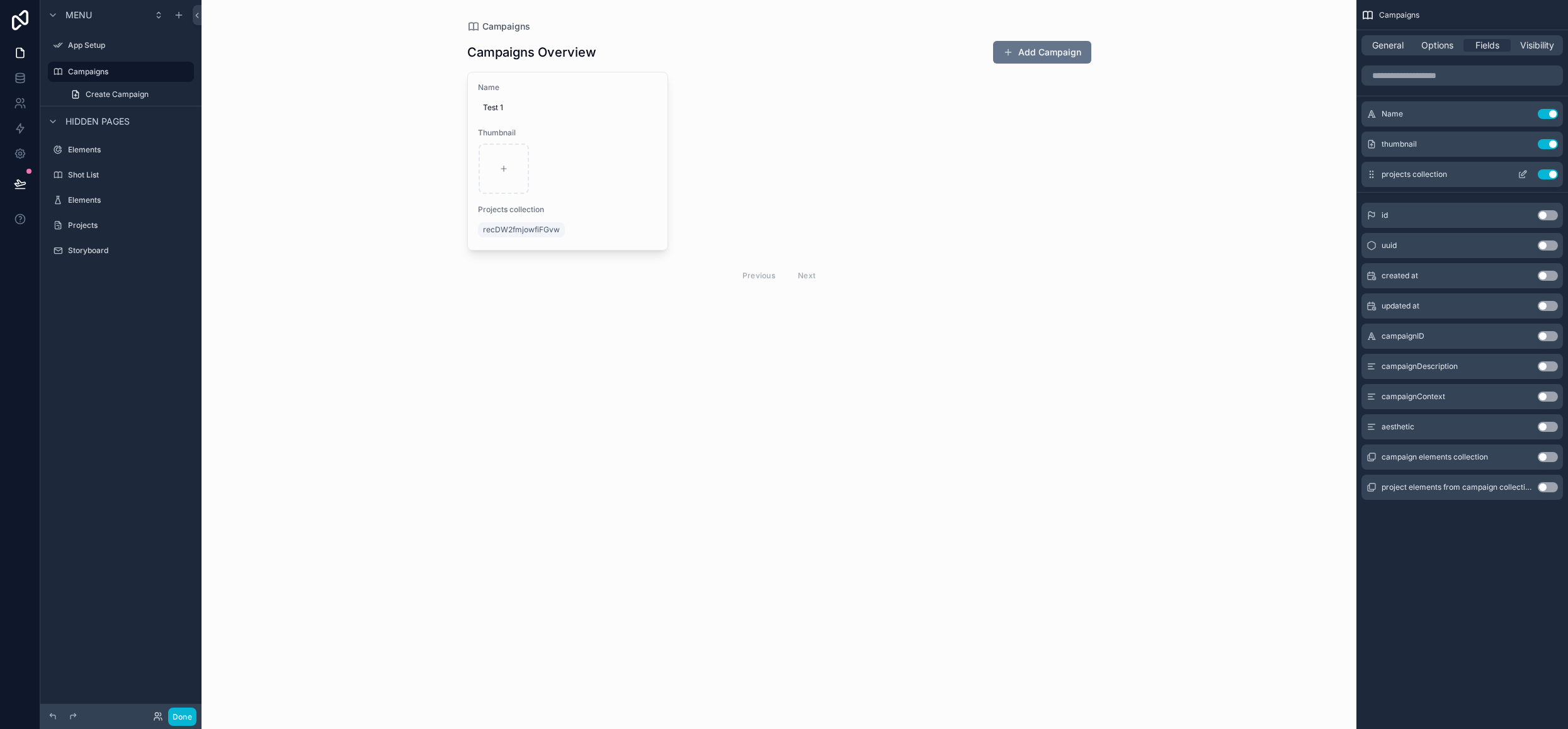
click at [1548, 172] on button "Use setting" at bounding box center [1547, 174] width 20 height 10
click at [1551, 336] on button "Use setting" at bounding box center [1547, 336] width 20 height 10
click at [1528, 337] on div "campaignID Use setting" at bounding box center [1462, 336] width 202 height 25
click at [1409, 338] on span "campaignID" at bounding box center [1403, 336] width 43 height 10
click at [1521, 173] on icon "scrollable content" at bounding box center [1523, 174] width 10 height 10
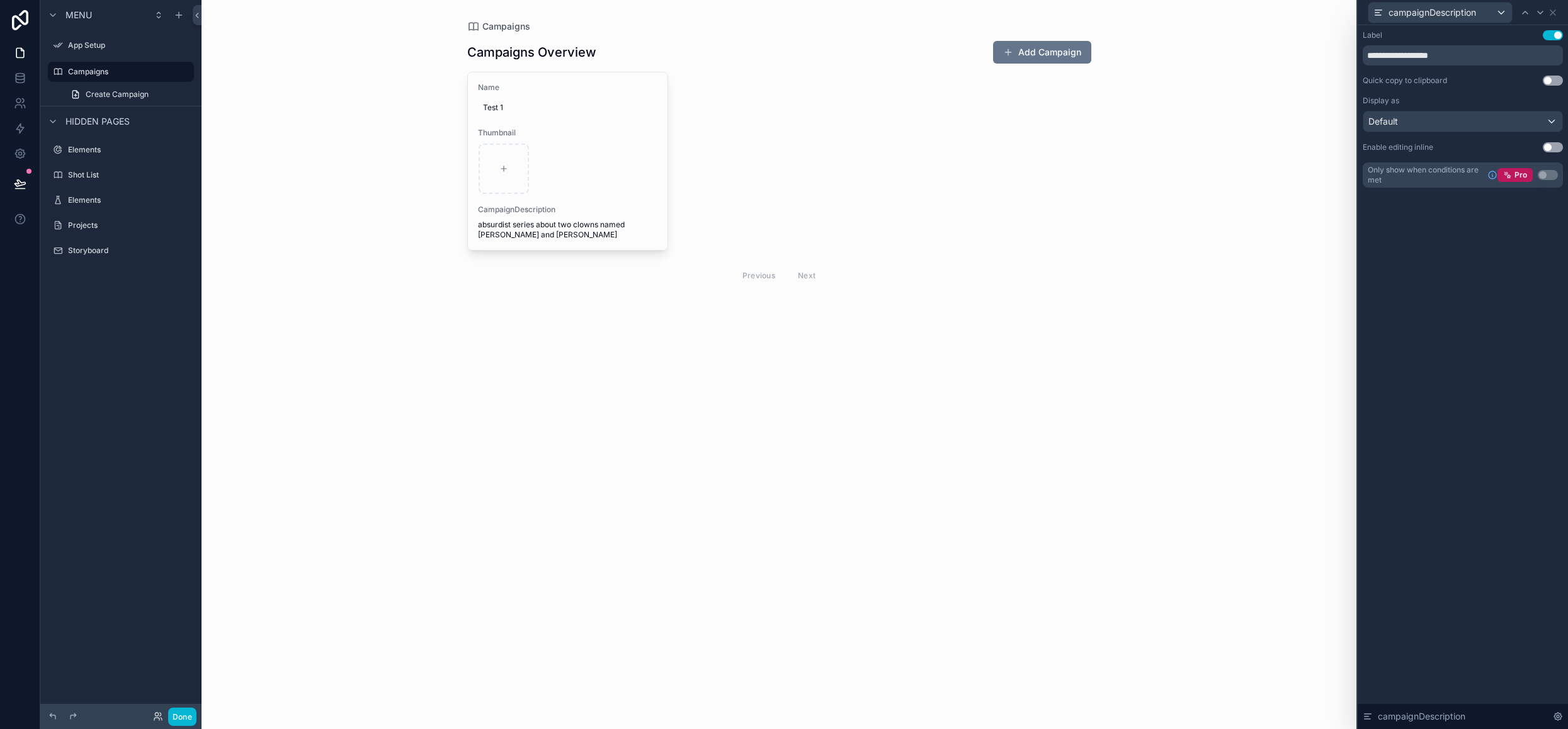
click at [1545, 31] on button "Use setting" at bounding box center [1552, 36] width 20 height 10
click at [1554, 11] on icon at bounding box center [1553, 13] width 5 height 5
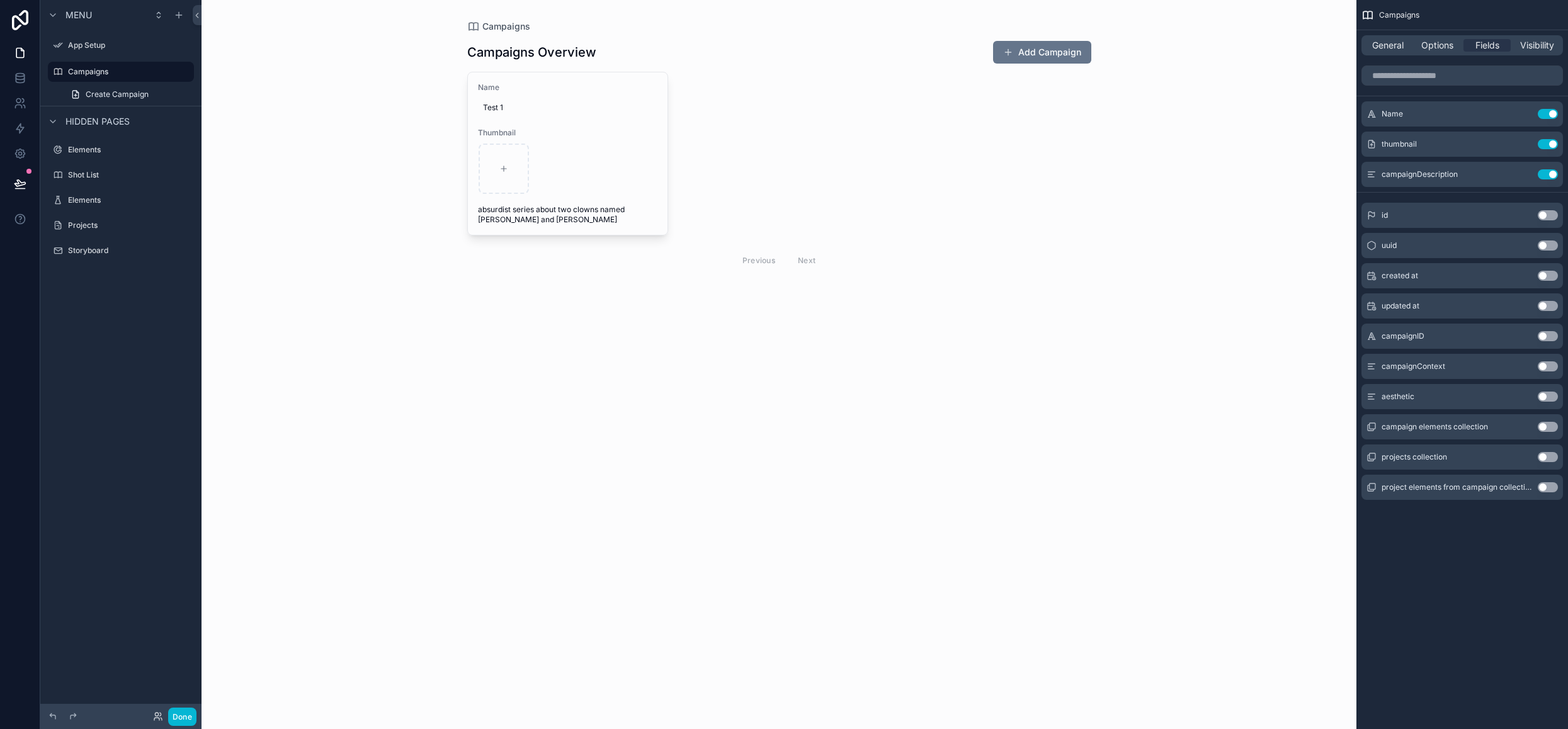
click at [588, 122] on div "Name Test 1 Thumbnail absurdist series about two clowns named [PERSON_NAME] and…" at bounding box center [568, 154] width 200 height 163
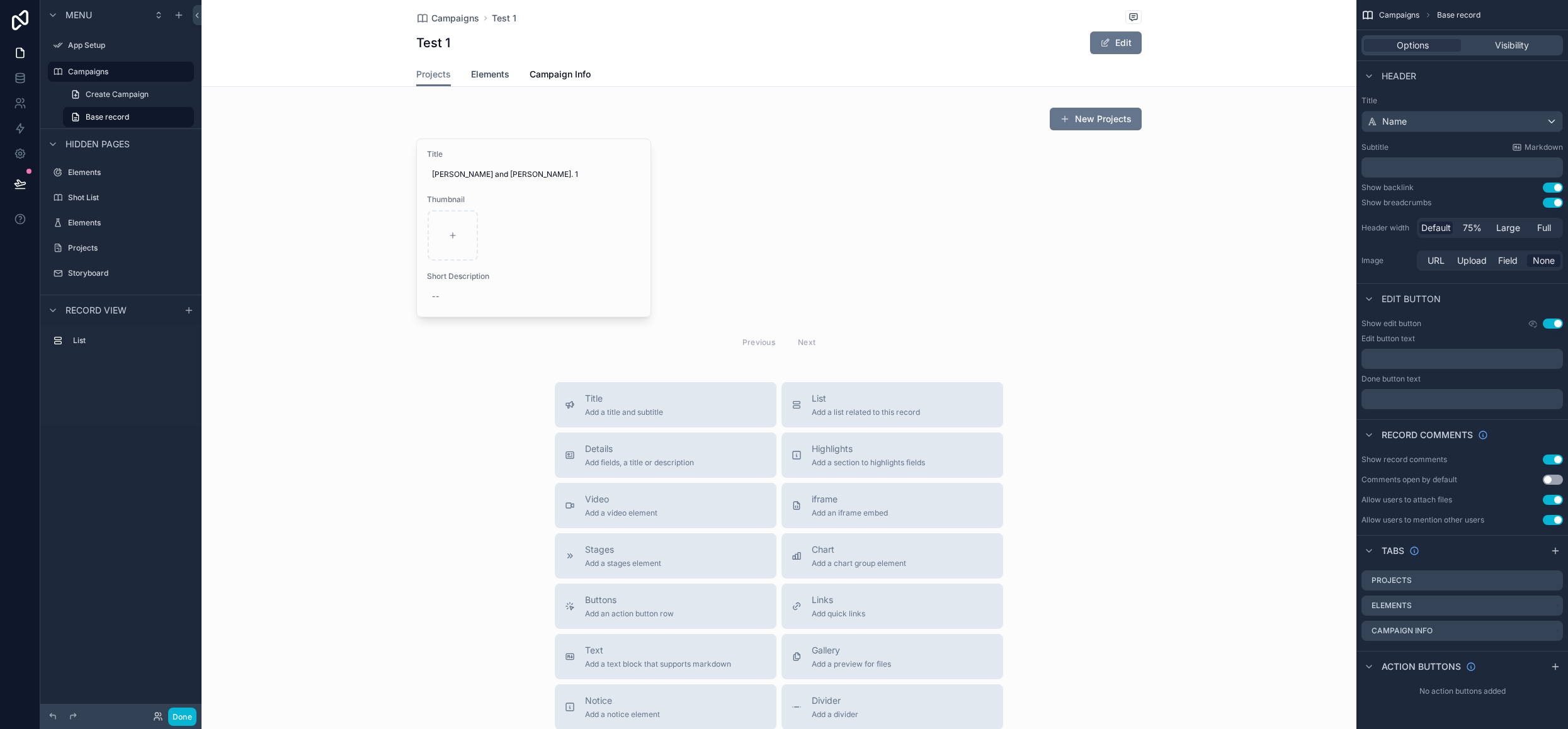
click at [484, 78] on span "Elements" at bounding box center [490, 74] width 38 height 12
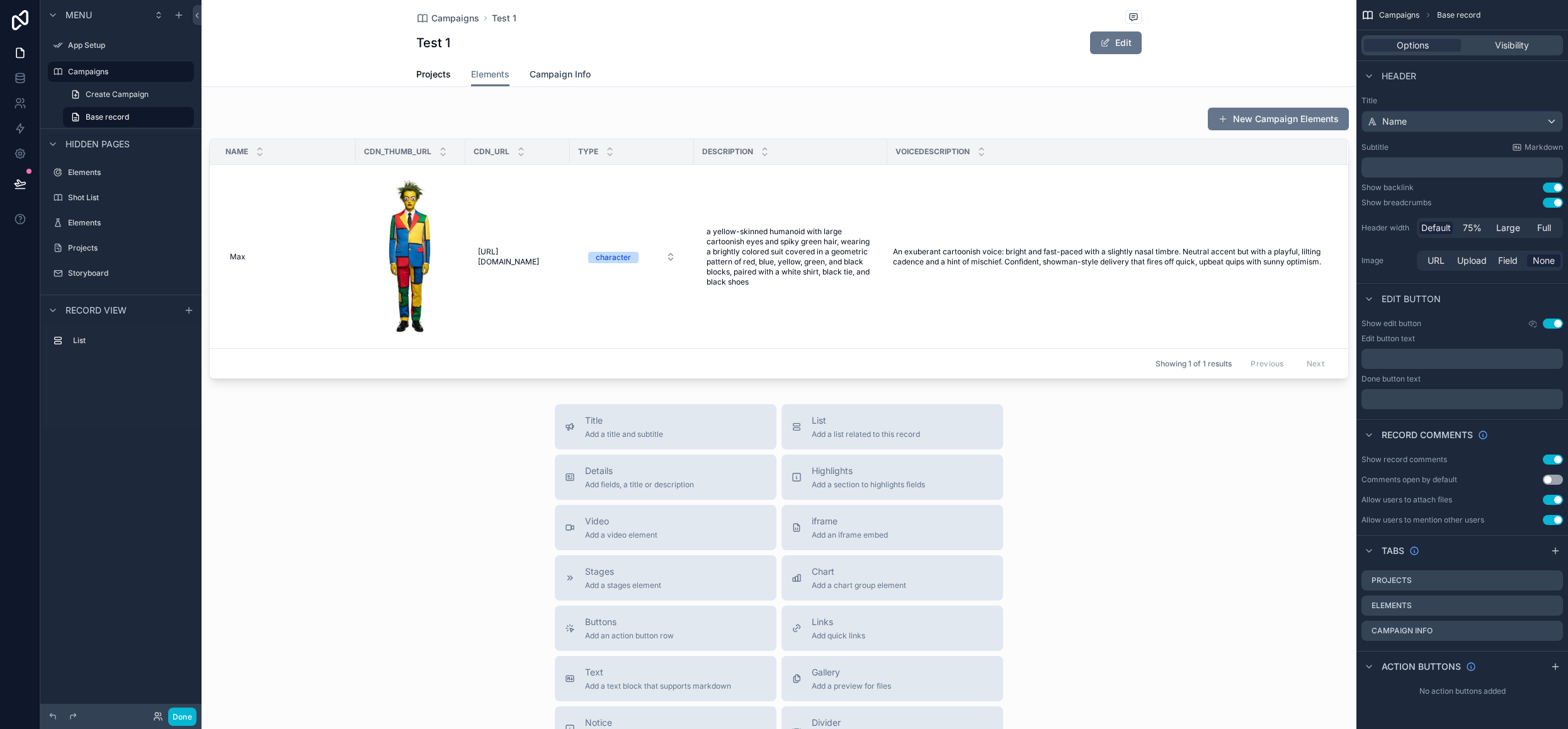
click at [561, 71] on span "Campaign Info" at bounding box center [560, 74] width 61 height 12
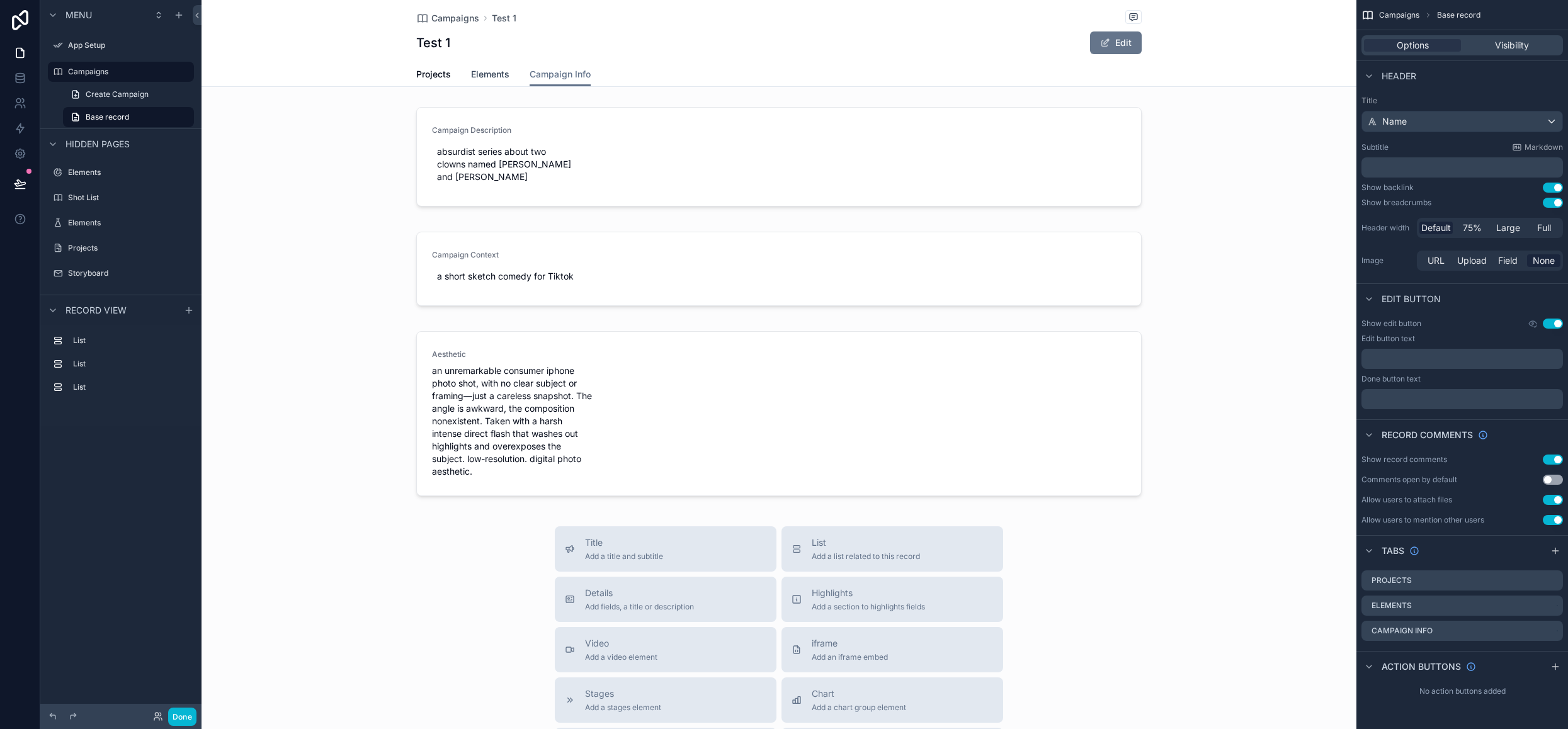
click at [498, 77] on span "Elements" at bounding box center [490, 74] width 38 height 12
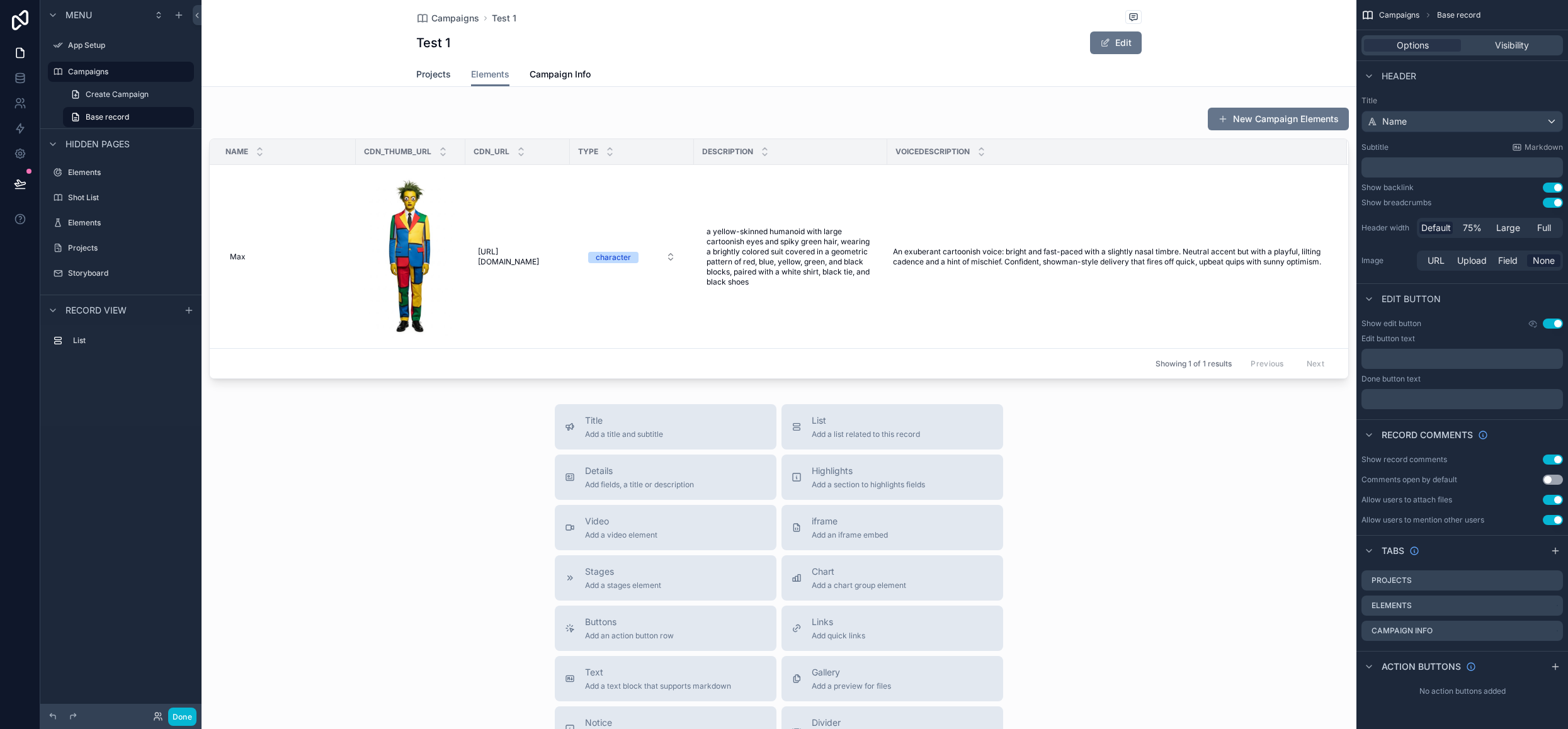
click at [434, 77] on span "Projects" at bounding box center [433, 74] width 34 height 12
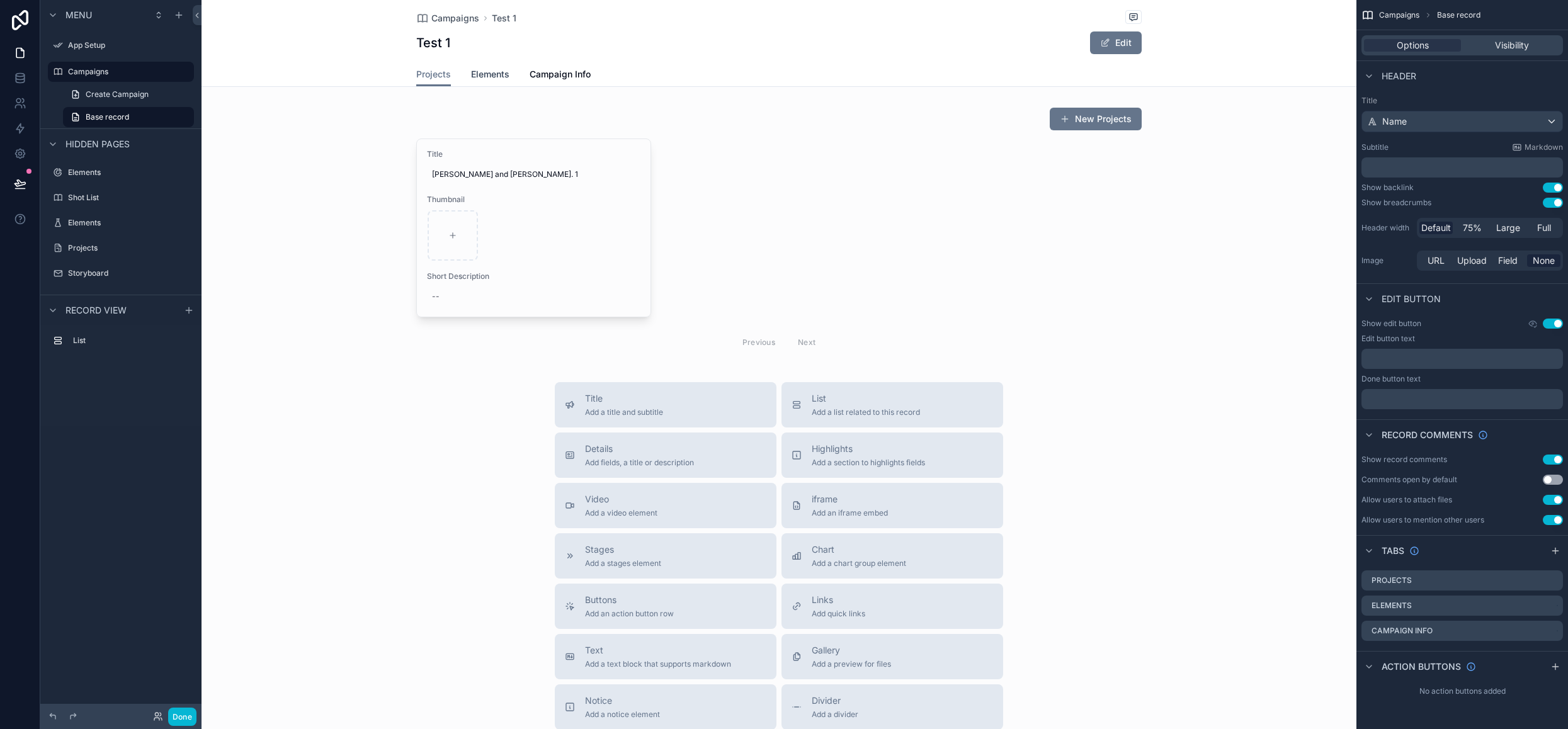
click at [471, 76] on span "Elements" at bounding box center [490, 74] width 38 height 12
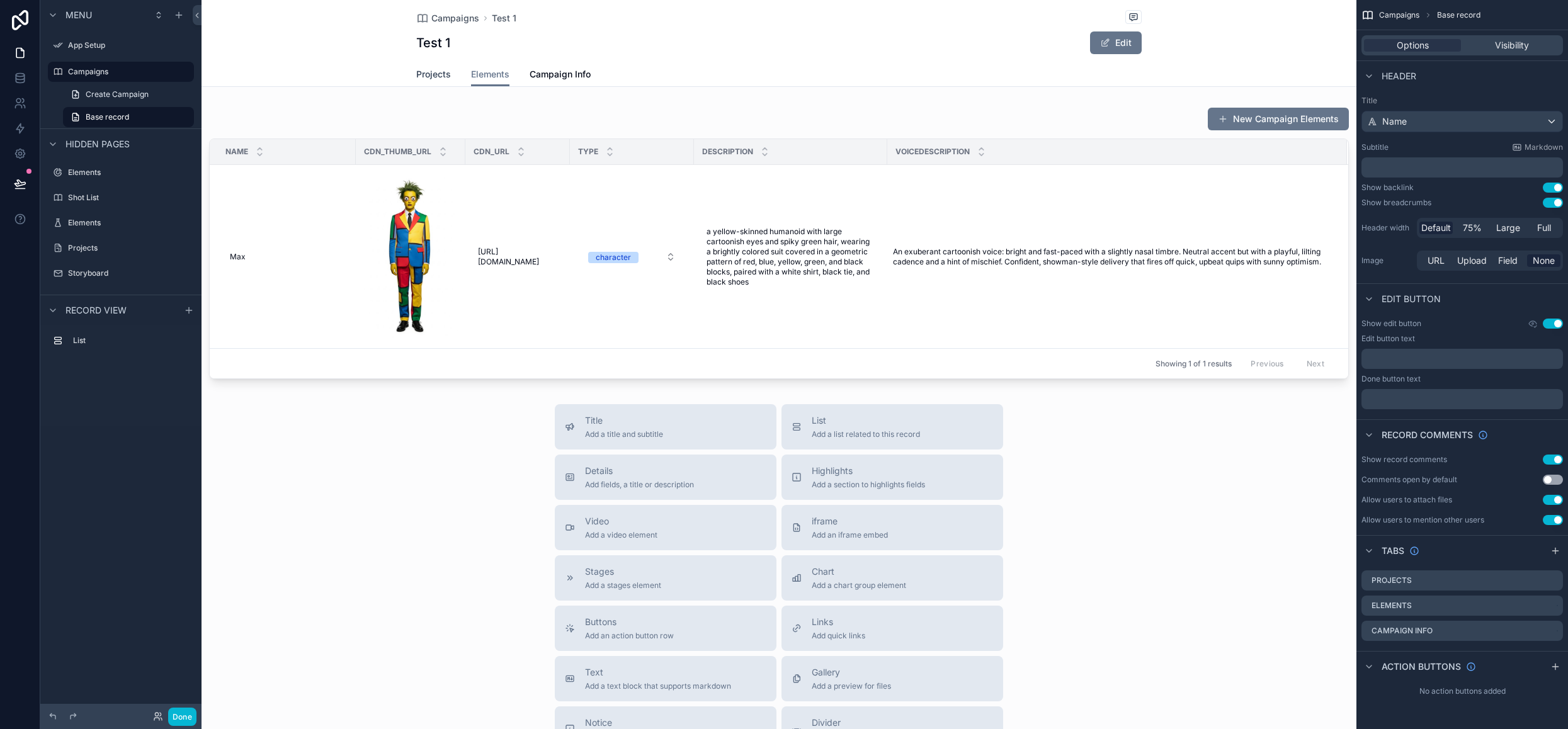
click at [429, 73] on span "Projects" at bounding box center [433, 74] width 34 height 12
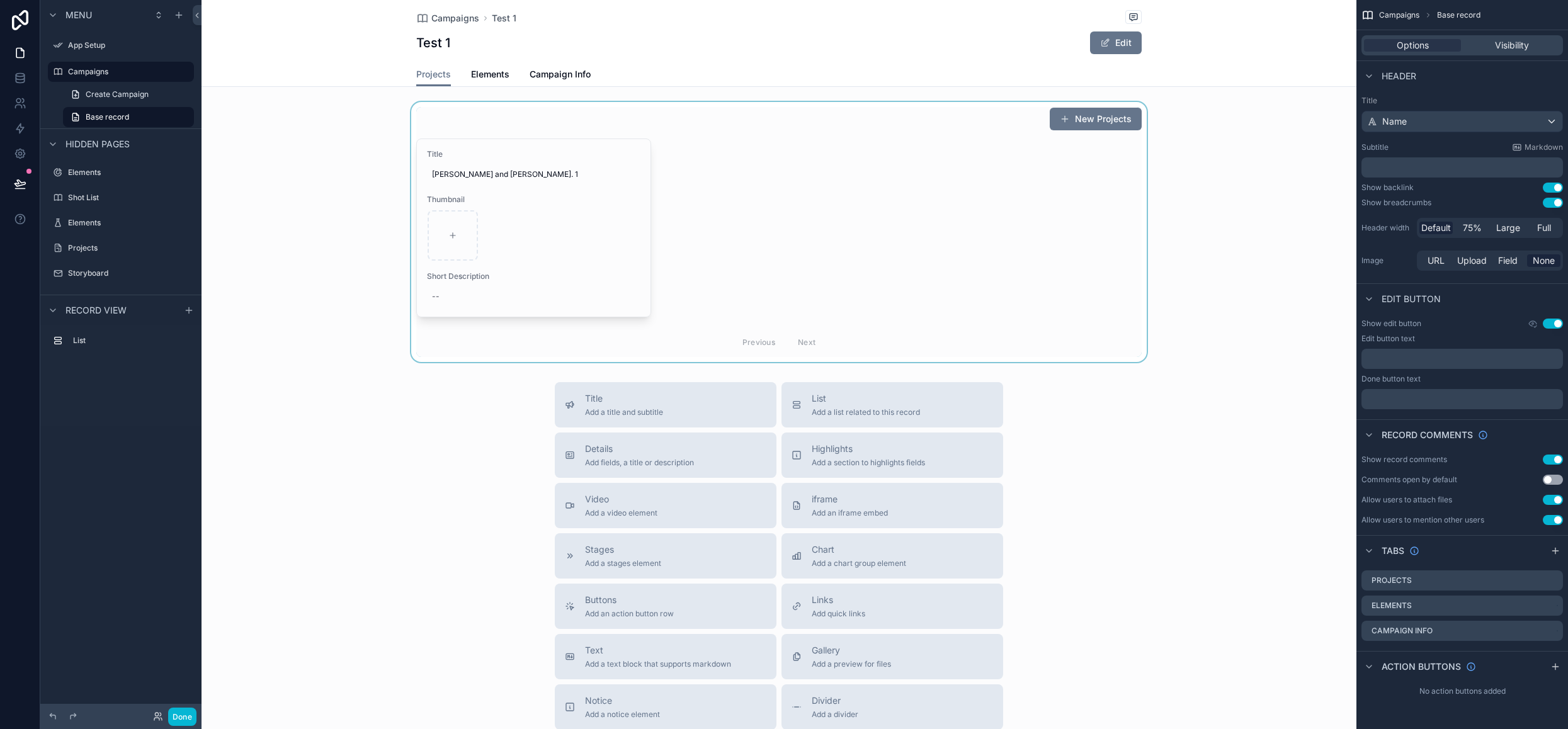
click at [561, 225] on div "scrollable content" at bounding box center [779, 231] width 1155 height 260
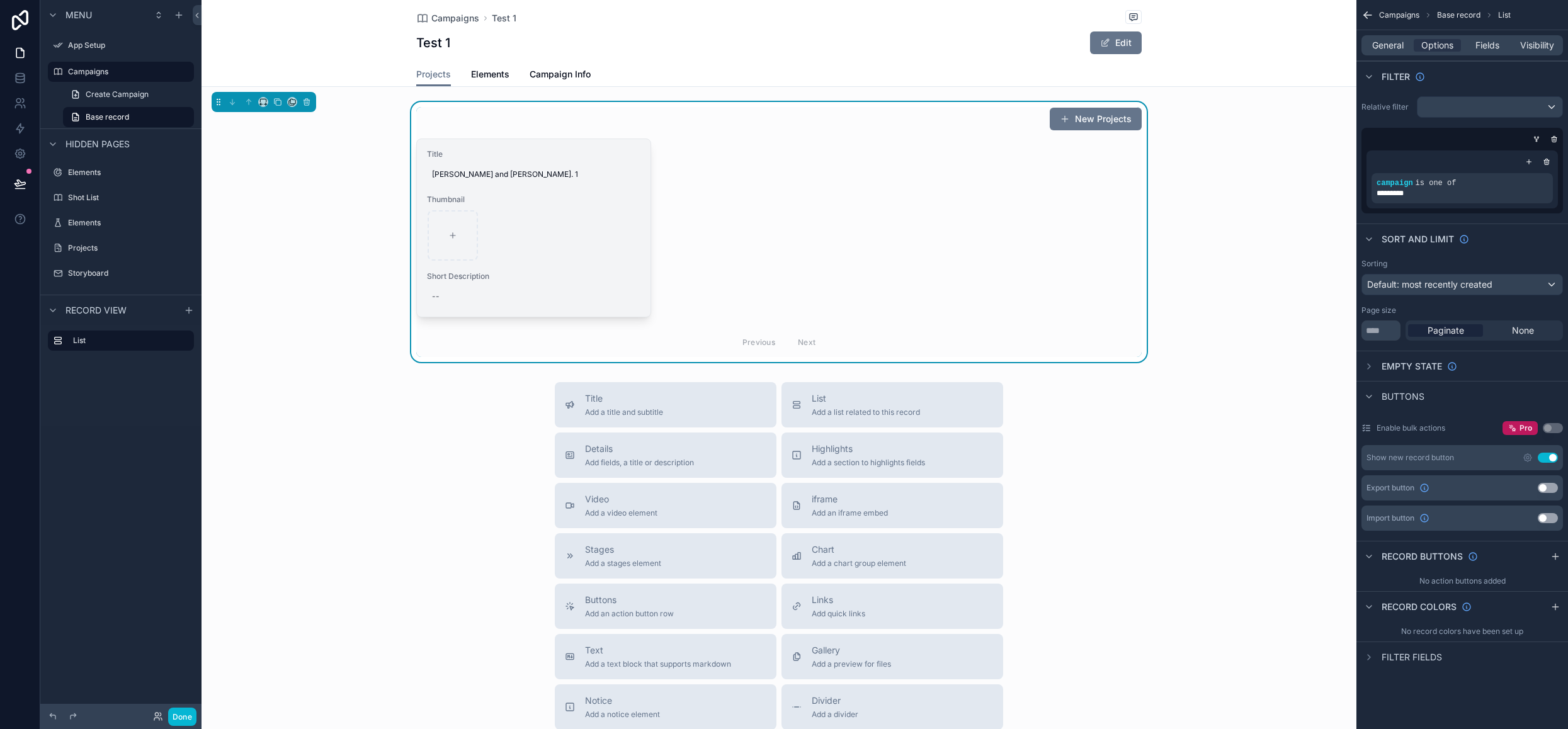
click at [591, 253] on div "scrollable content" at bounding box center [533, 235] width 212 height 51
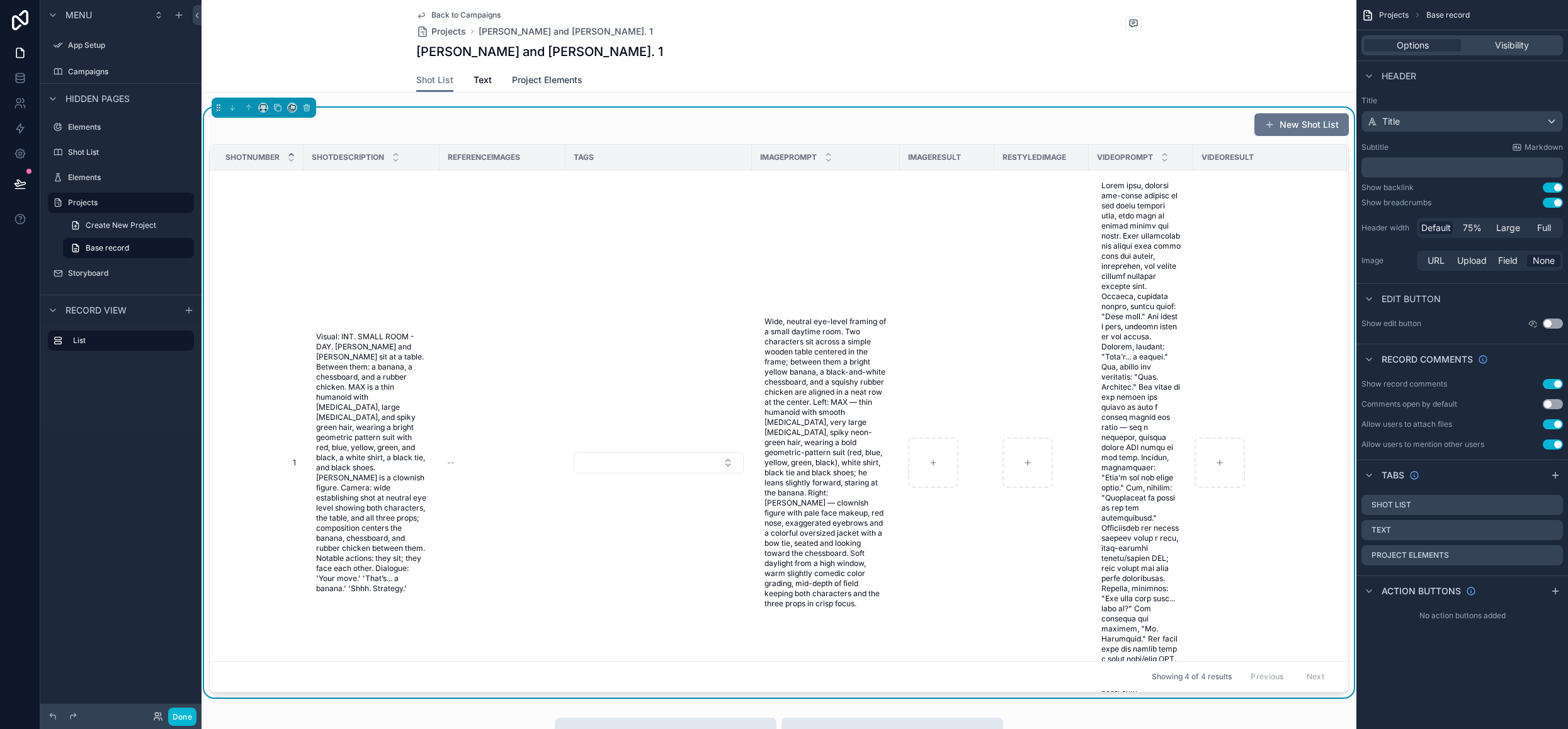
click at [535, 82] on span "Project Elements" at bounding box center [547, 80] width 71 height 12
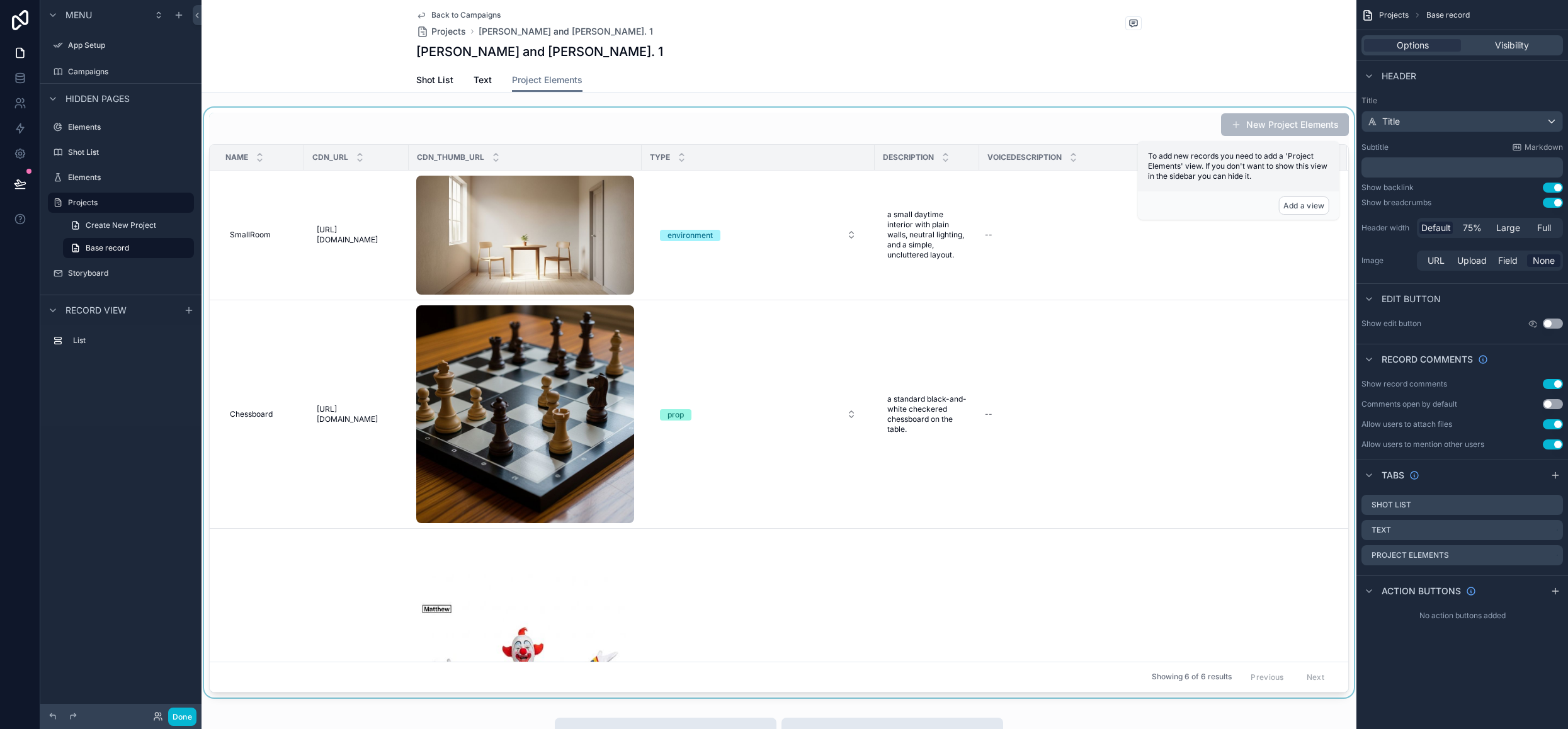
click at [741, 272] on div "scrollable content" at bounding box center [779, 402] width 1155 height 590
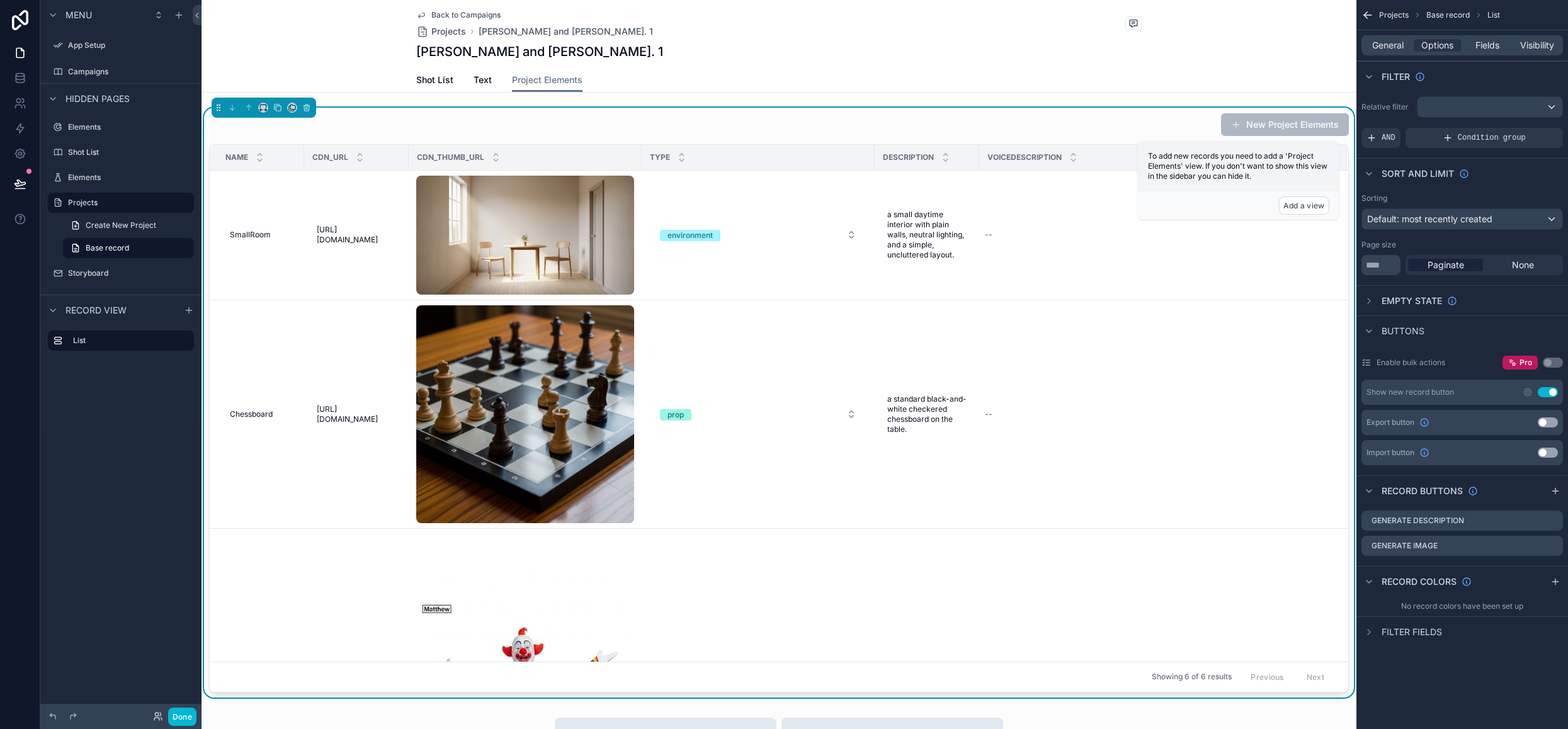
click at [1503, 37] on div "General Options Fields Visibility" at bounding box center [1462, 45] width 202 height 20
click at [1500, 41] on div "Fields" at bounding box center [1486, 45] width 47 height 12
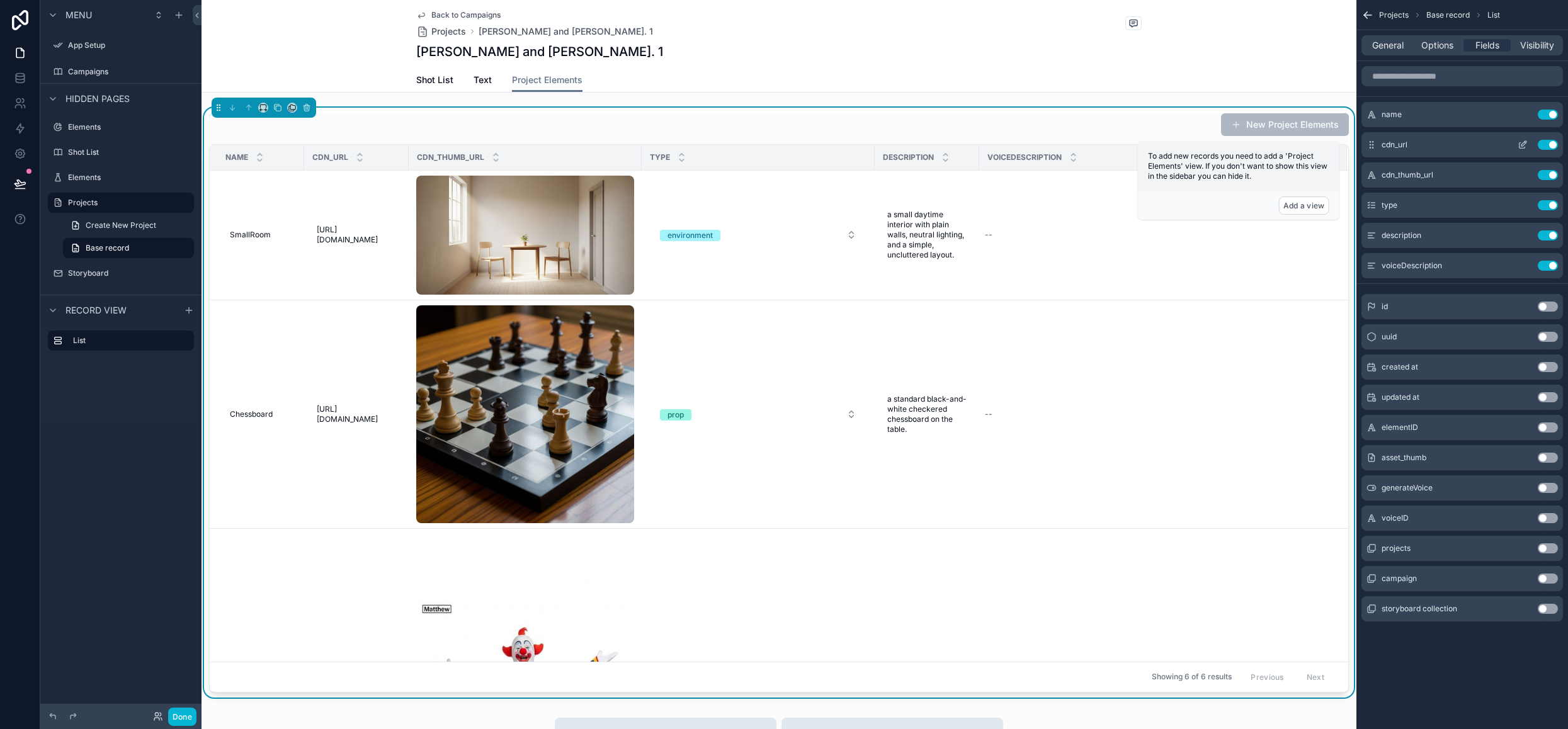
click at [1541, 143] on button "Use setting" at bounding box center [1547, 145] width 20 height 10
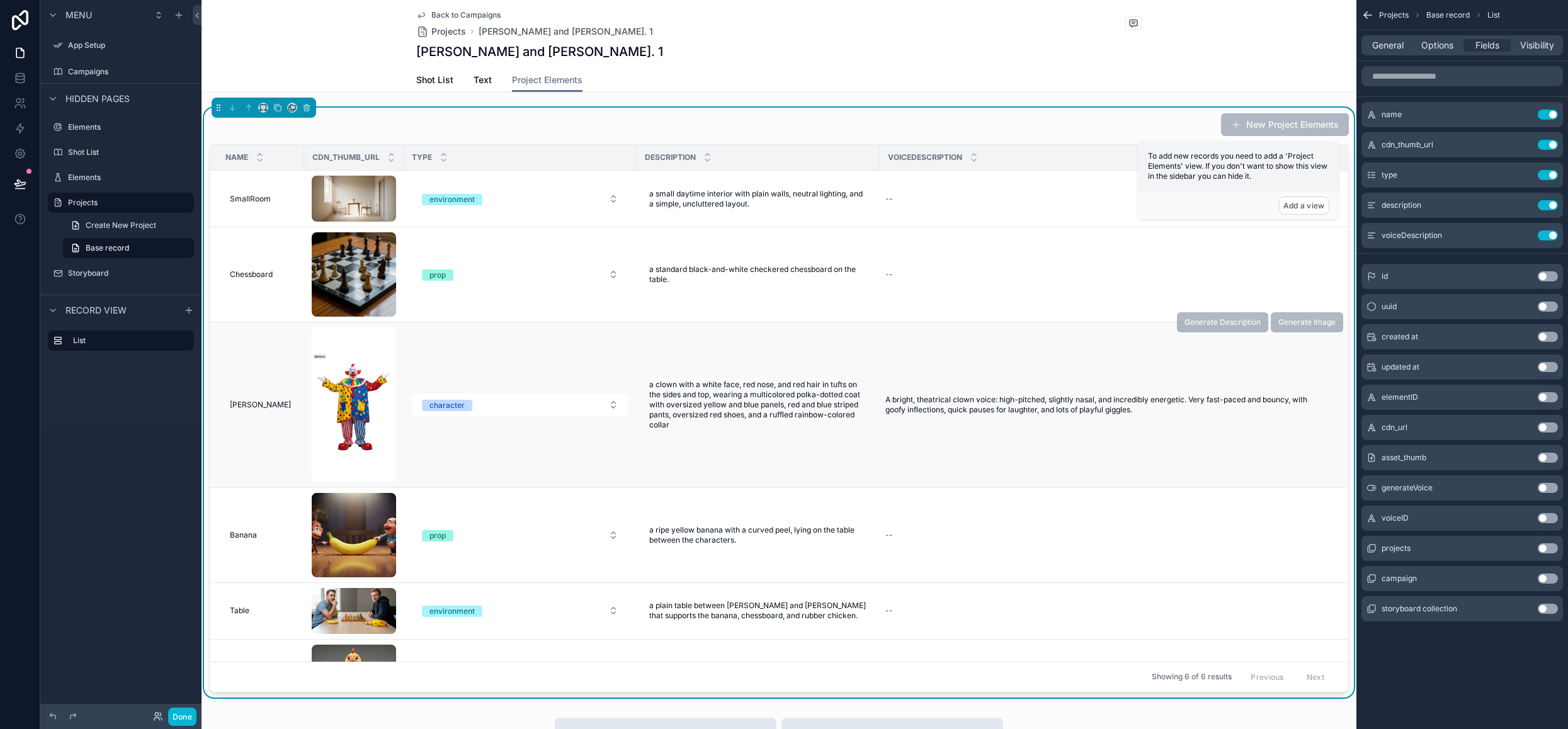
click at [709, 340] on td "a clown with a white face, red nose, and red hair in tufts on the sides and top…" at bounding box center [758, 404] width 243 height 165
click at [1380, 49] on span "General" at bounding box center [1388, 45] width 32 height 12
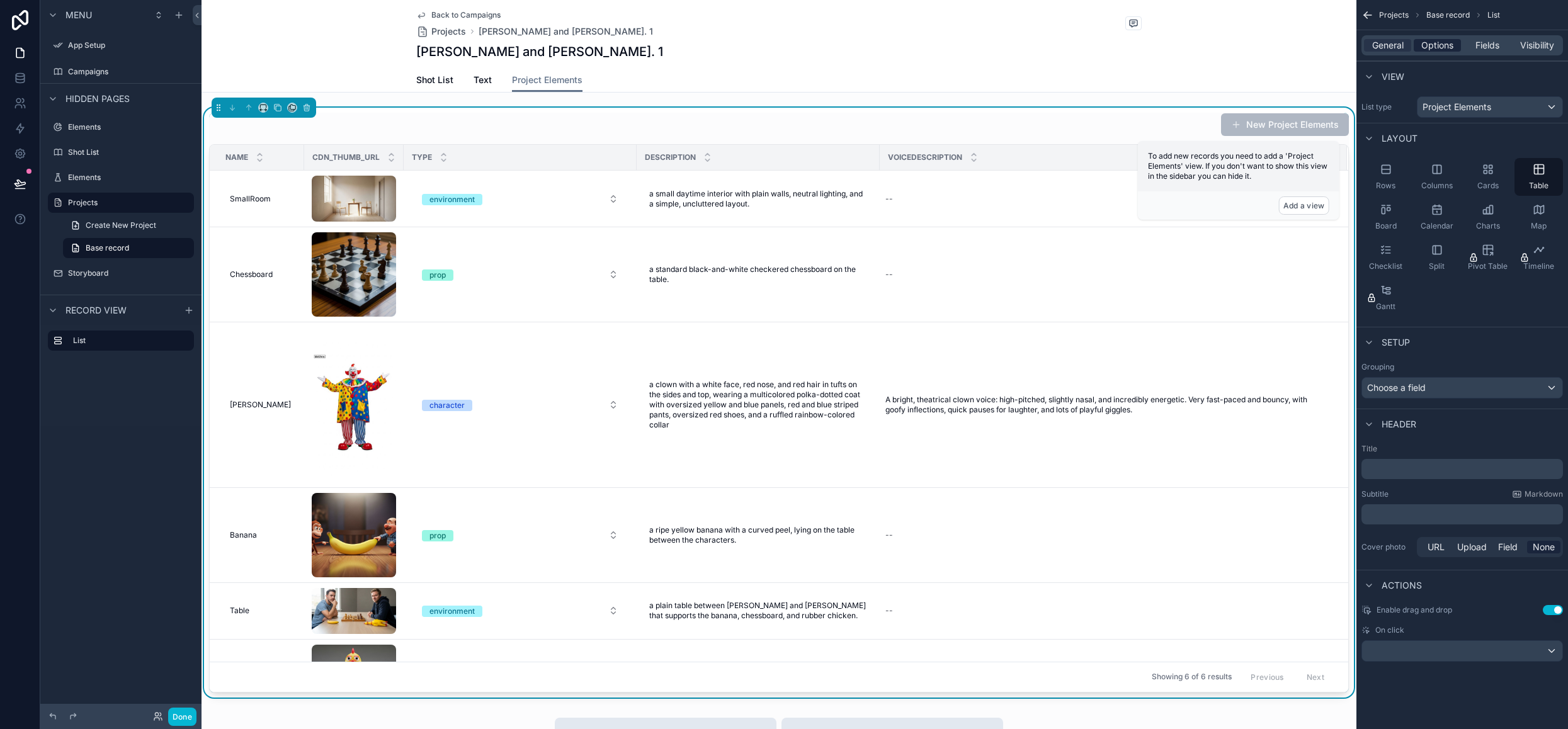
click at [1422, 45] on span "Options" at bounding box center [1437, 45] width 32 height 12
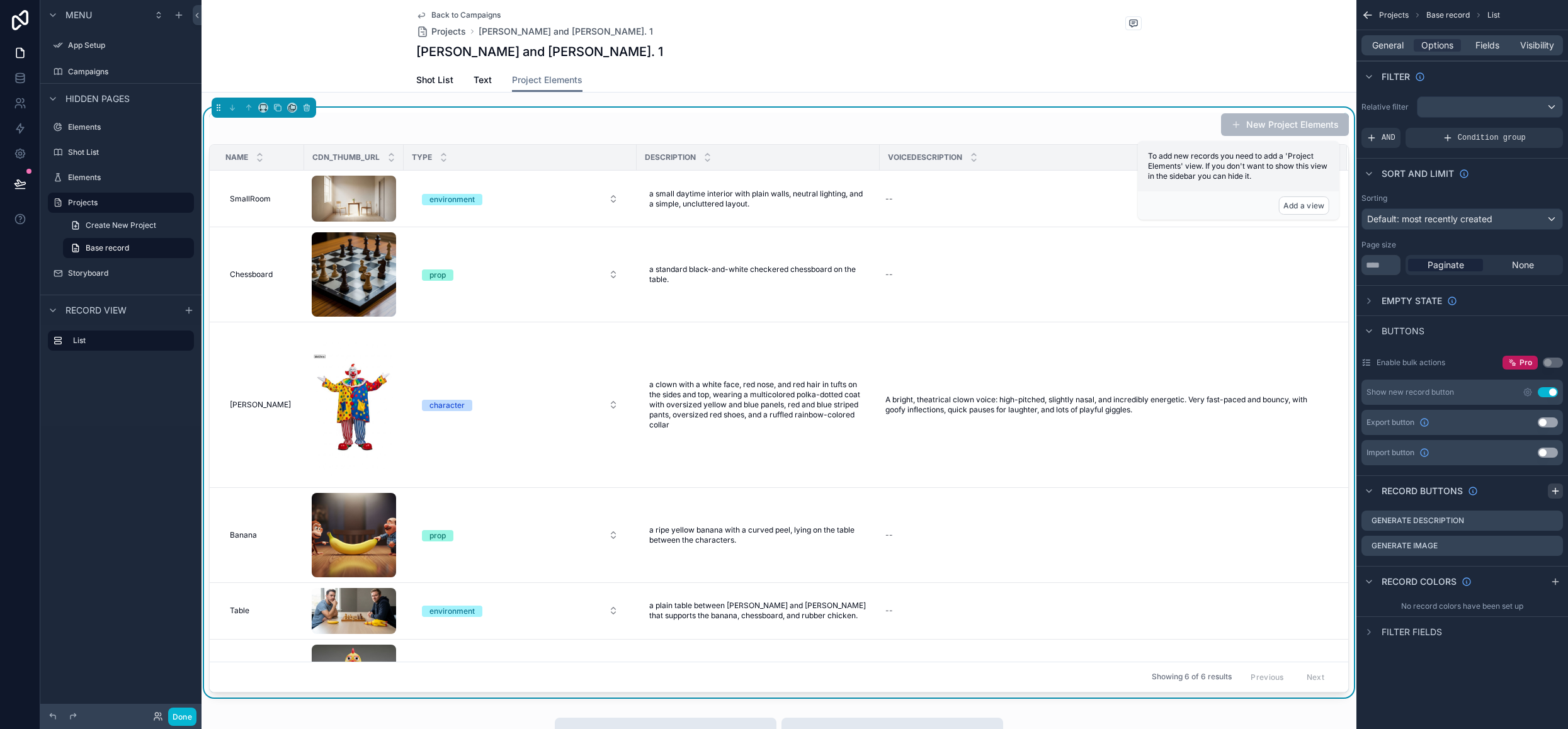
click at [1560, 490] on div "scrollable content" at bounding box center [1555, 491] width 15 height 15
click at [1551, 568] on icon "scrollable content" at bounding box center [1553, 571] width 10 height 10
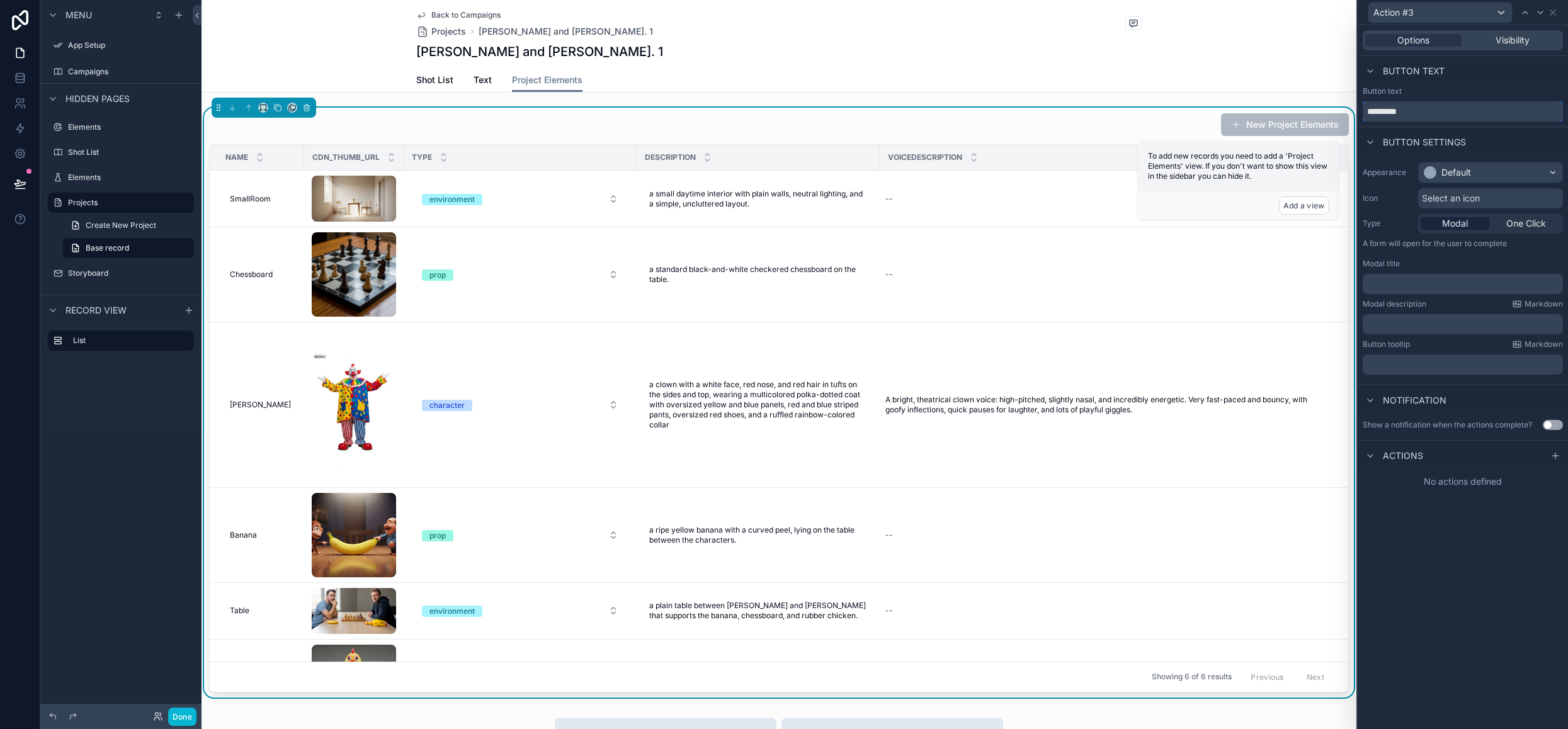
drag, startPoint x: 1431, startPoint y: 107, endPoint x: 1318, endPoint y: 104, distance: 113.0
click at [1318, 104] on div "Action #3 Options Visibility Button text Button text ********* Button settings …" at bounding box center [784, 364] width 1568 height 729
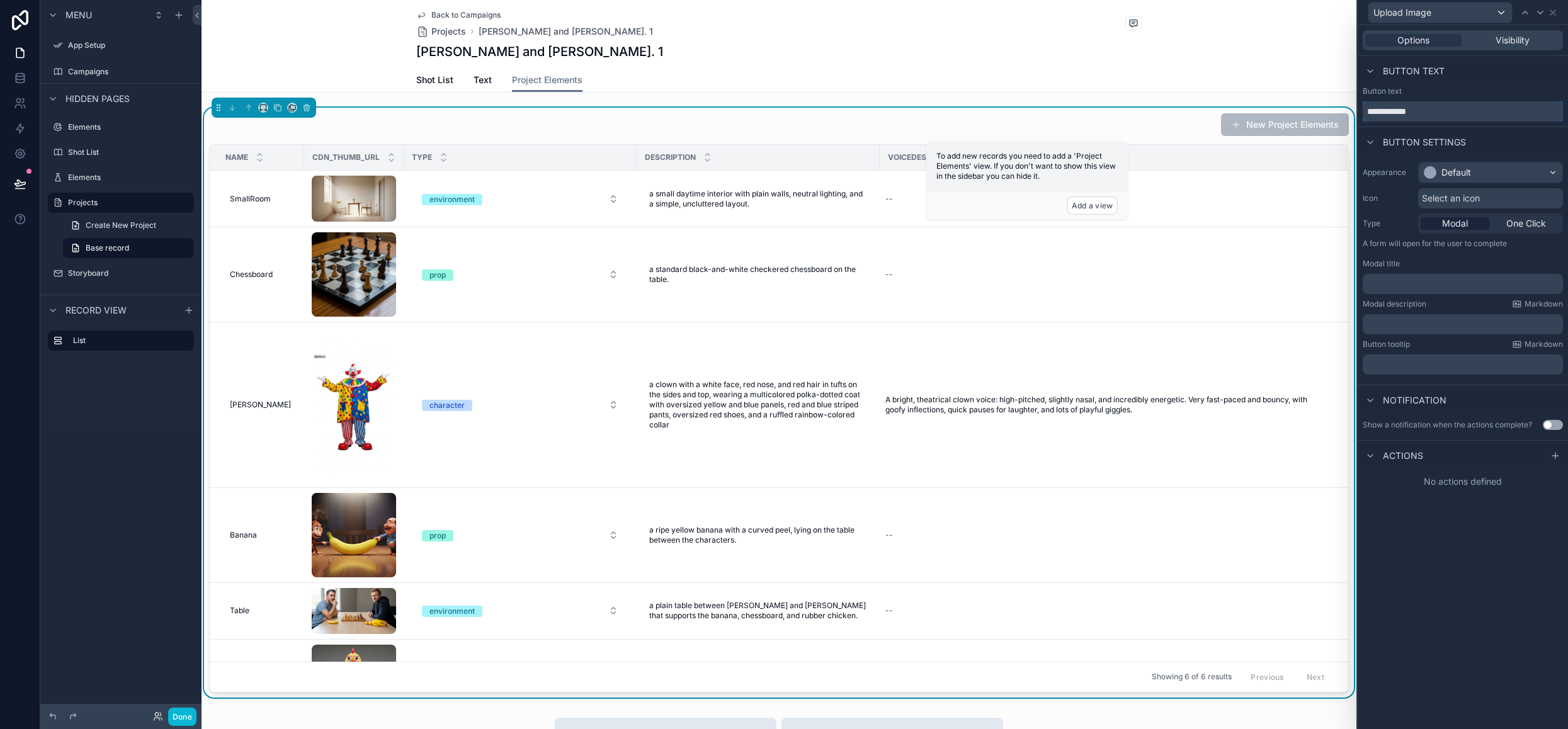
type input "**********"
click at [1558, 13] on div "Upload Image" at bounding box center [1462, 12] width 200 height 25
click at [1536, 227] on span "One Click" at bounding box center [1526, 223] width 40 height 12
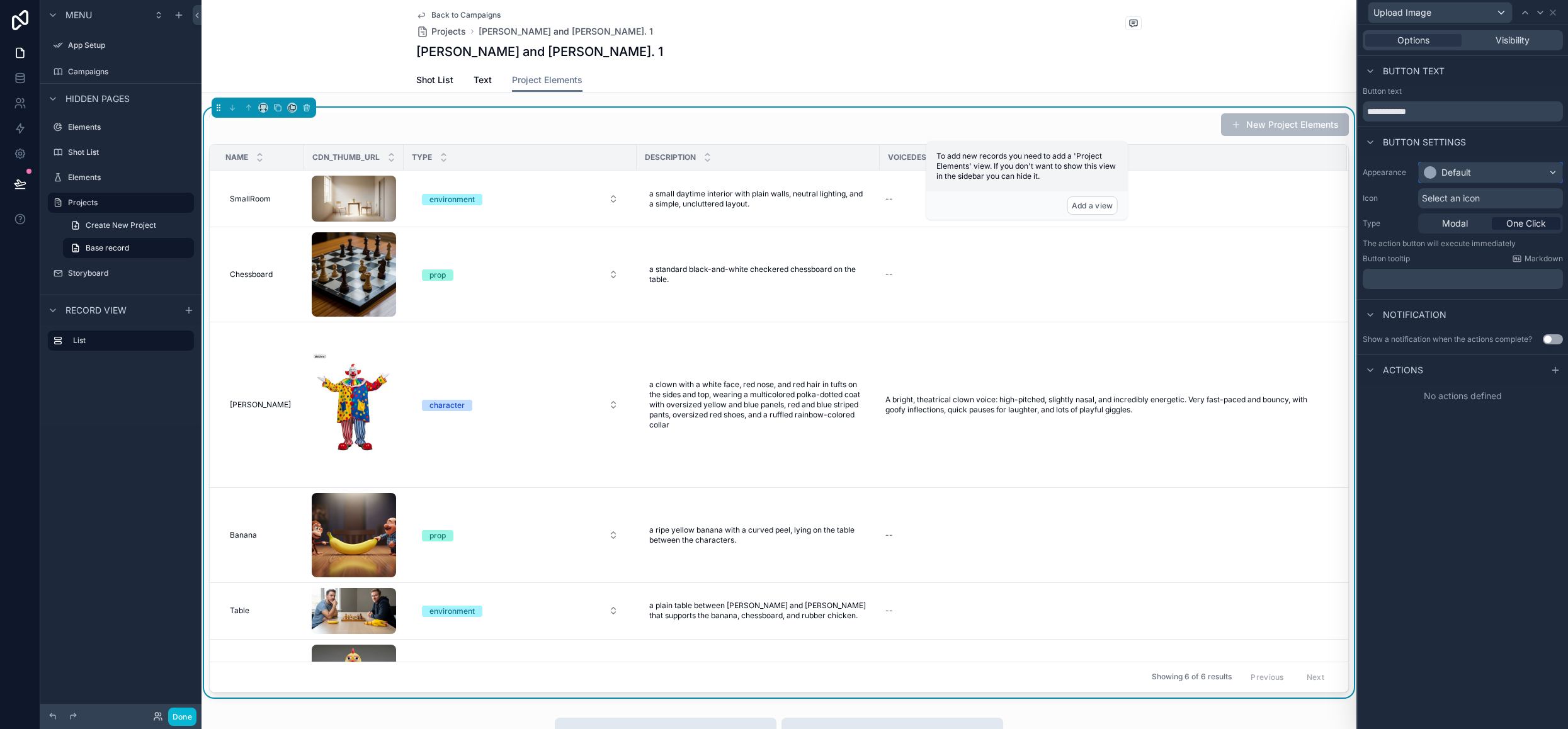
click at [1497, 174] on div "Default" at bounding box center [1490, 172] width 143 height 20
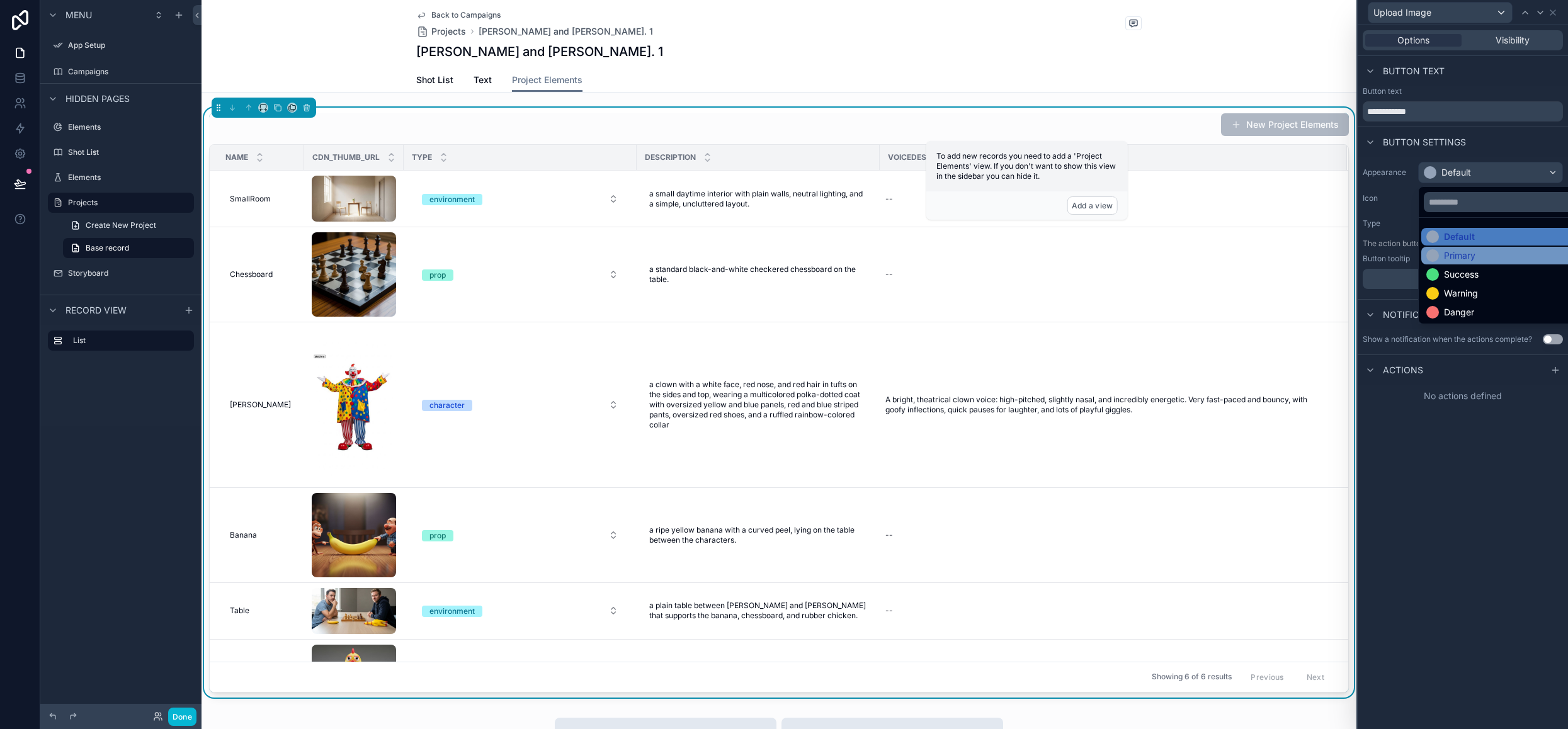
click at [1477, 256] on div "Primary" at bounding box center [1505, 255] width 158 height 12
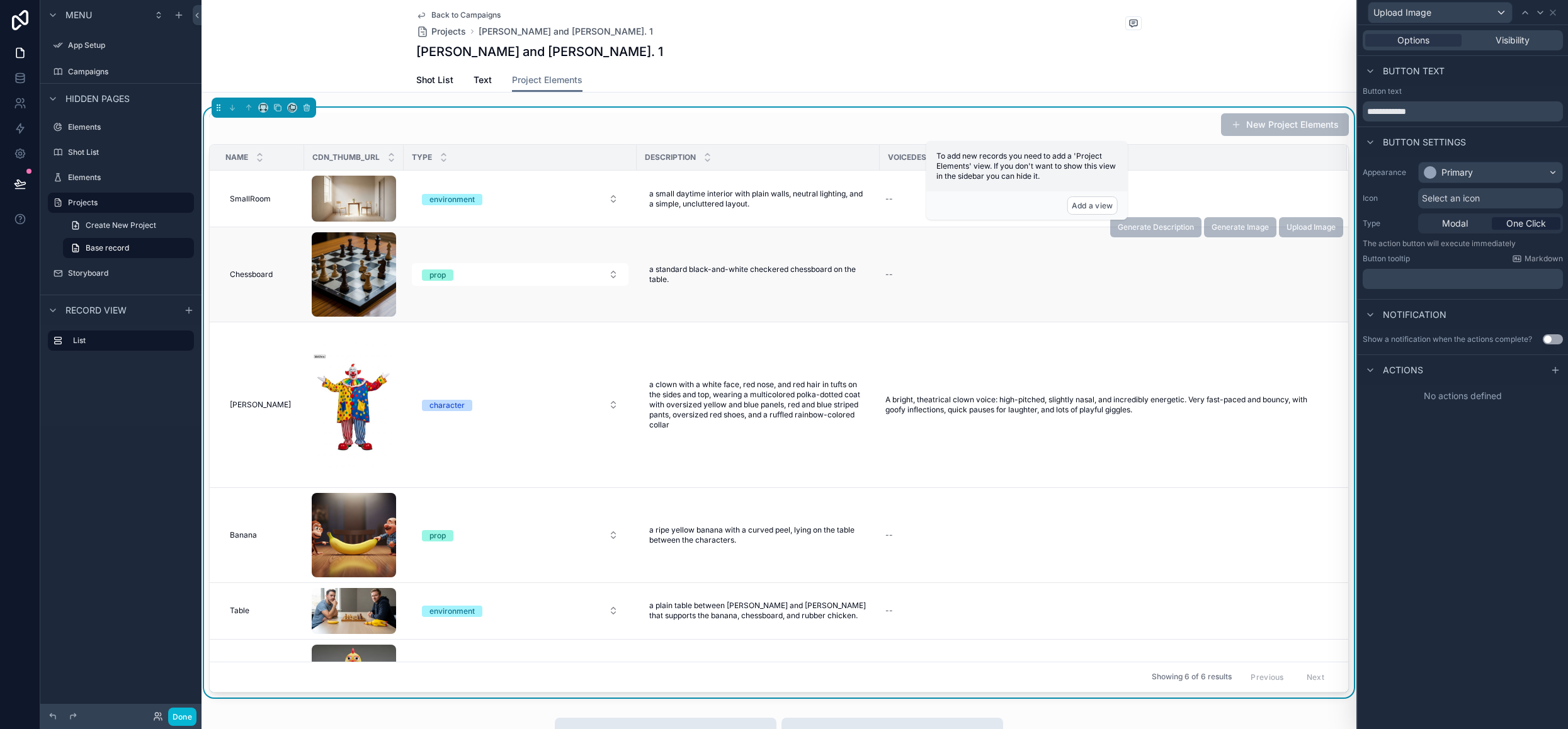
click at [1162, 288] on td "--" at bounding box center [1113, 275] width 467 height 95
click at [100, 69] on label "Campaigns" at bounding box center [118, 72] width 100 height 10
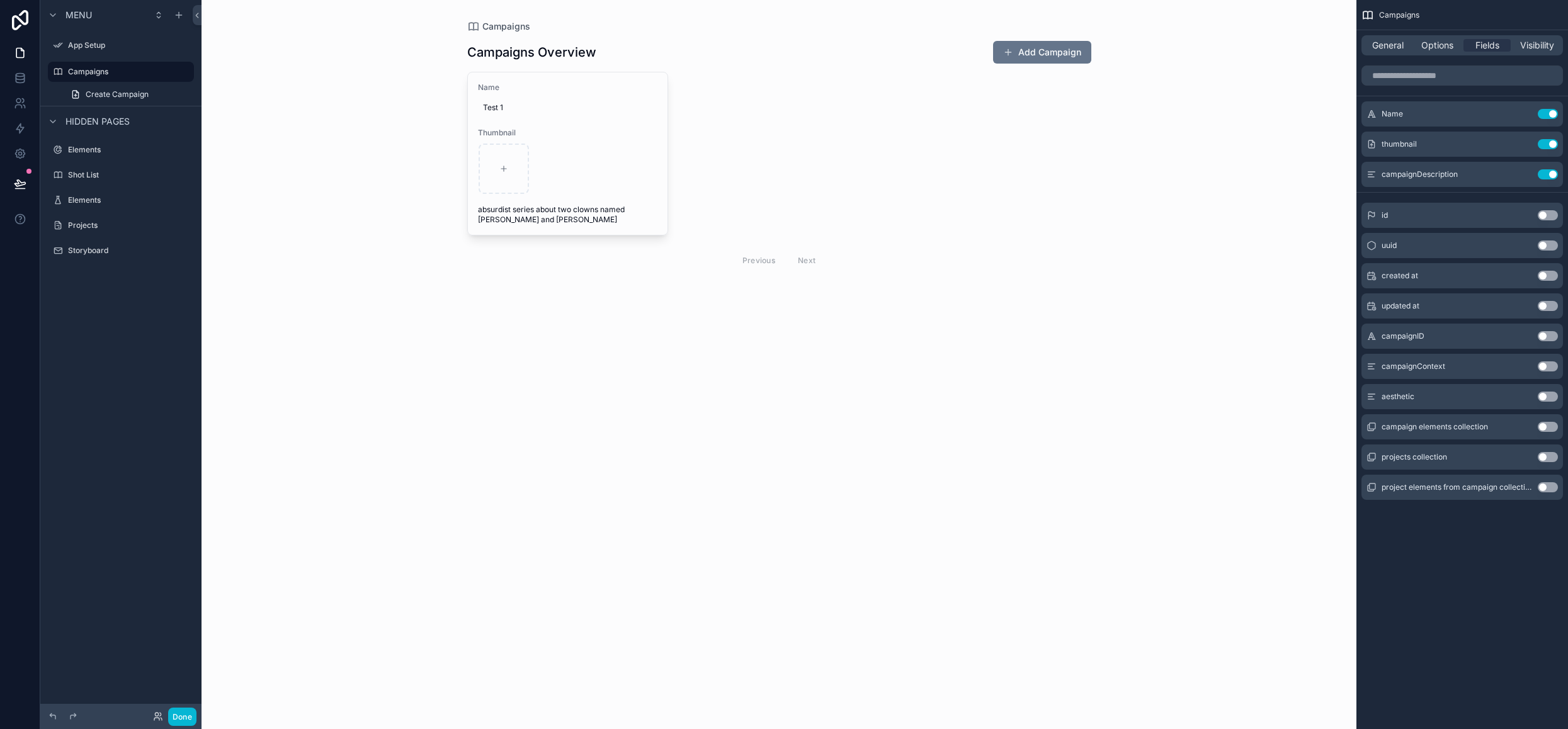
click at [649, 201] on div "scrollable content" at bounding box center [779, 157] width 644 height 316
click at [636, 207] on span "absurdist series about two clowns named [PERSON_NAME] and [PERSON_NAME]" at bounding box center [568, 214] width 180 height 20
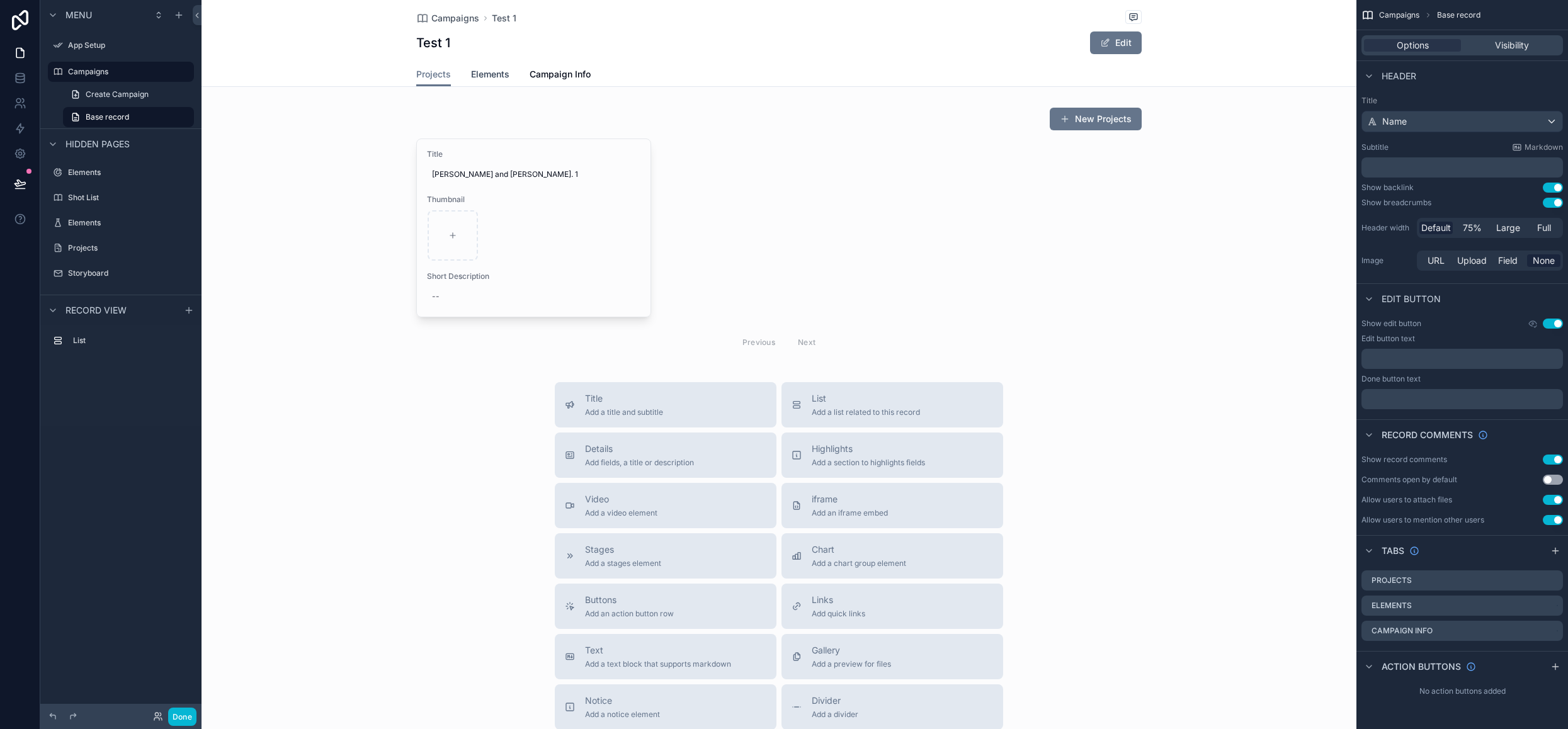
click at [485, 73] on span "Elements" at bounding box center [490, 74] width 38 height 12
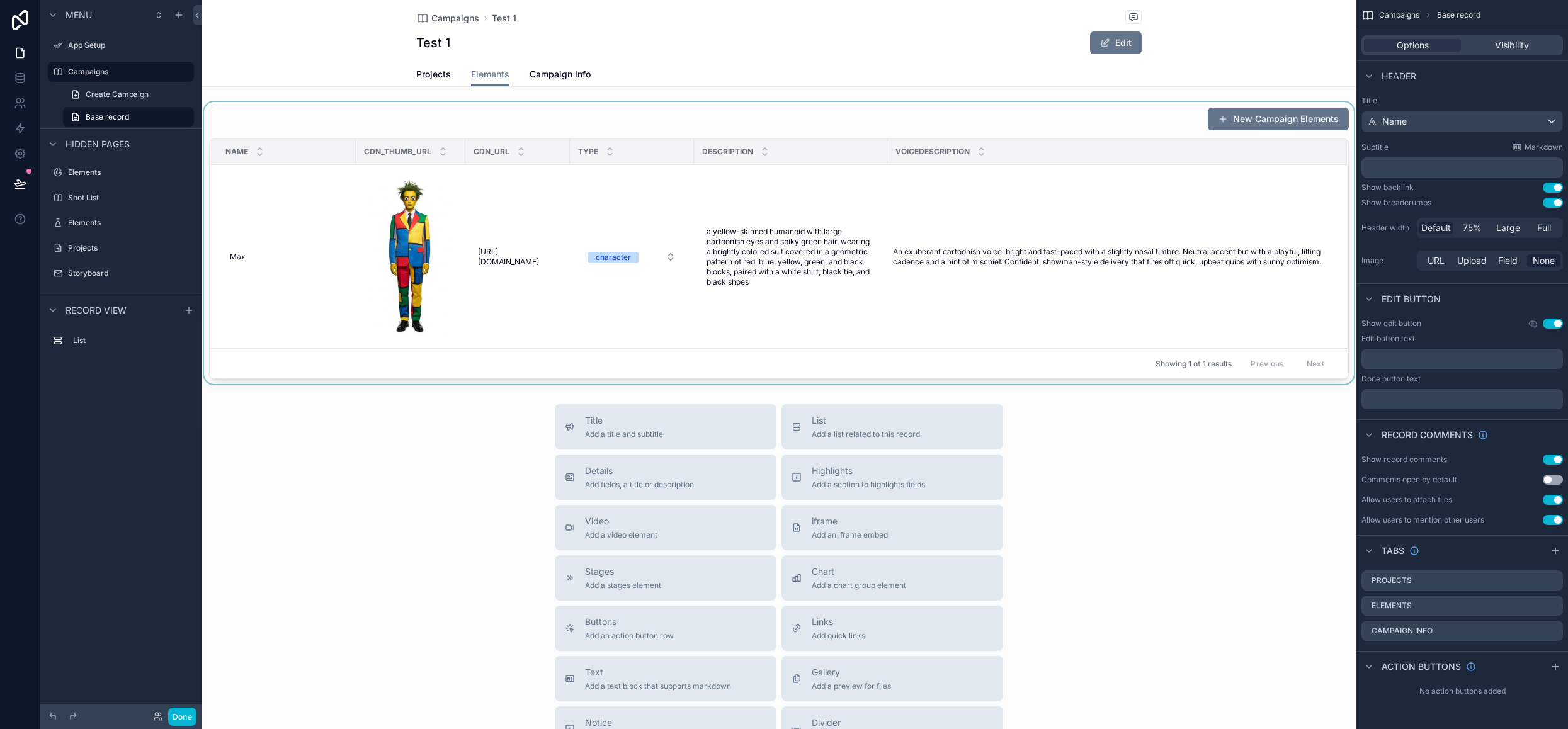
click at [612, 310] on div "scrollable content" at bounding box center [779, 242] width 1155 height 282
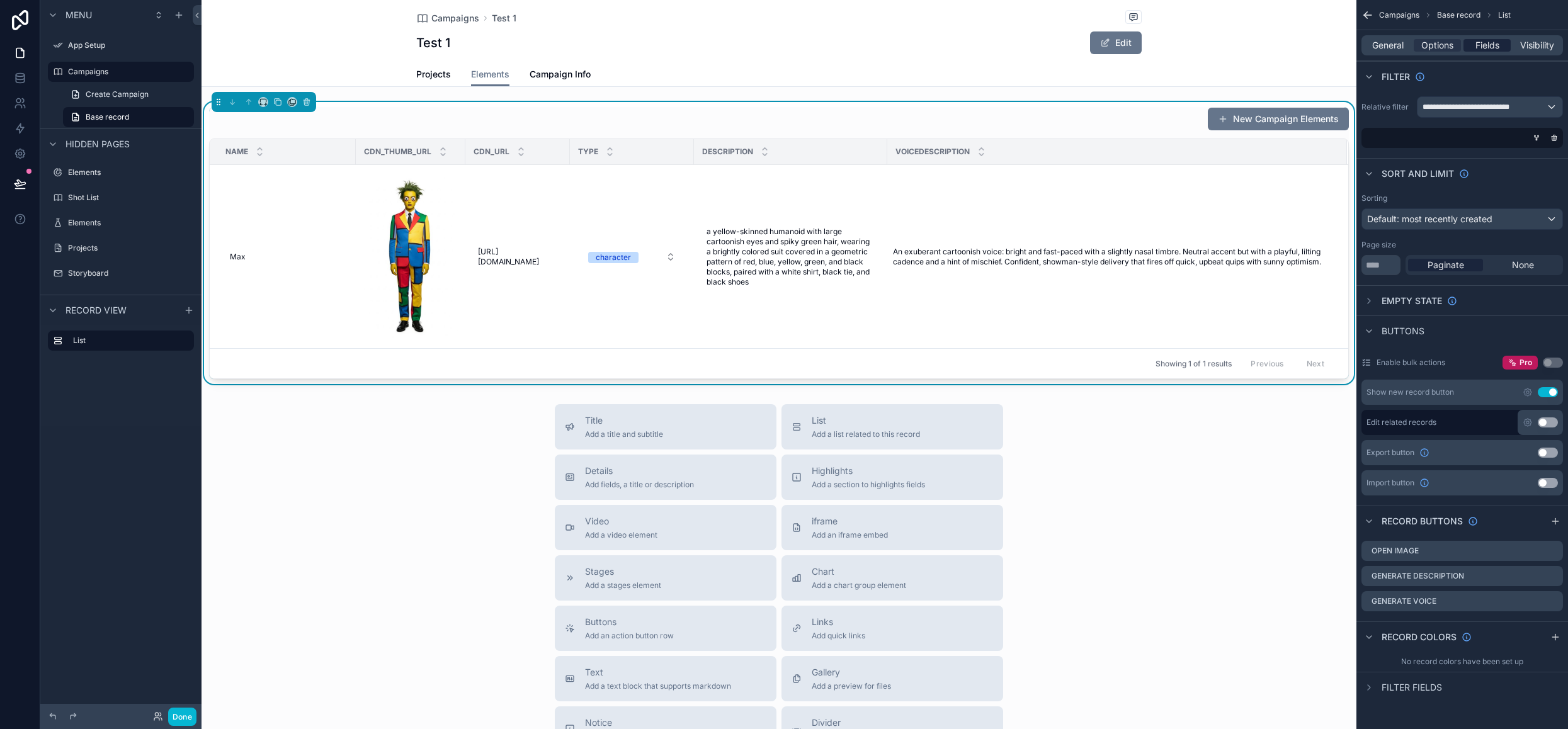
click at [1497, 43] on span "Fields" at bounding box center [1487, 45] width 24 height 12
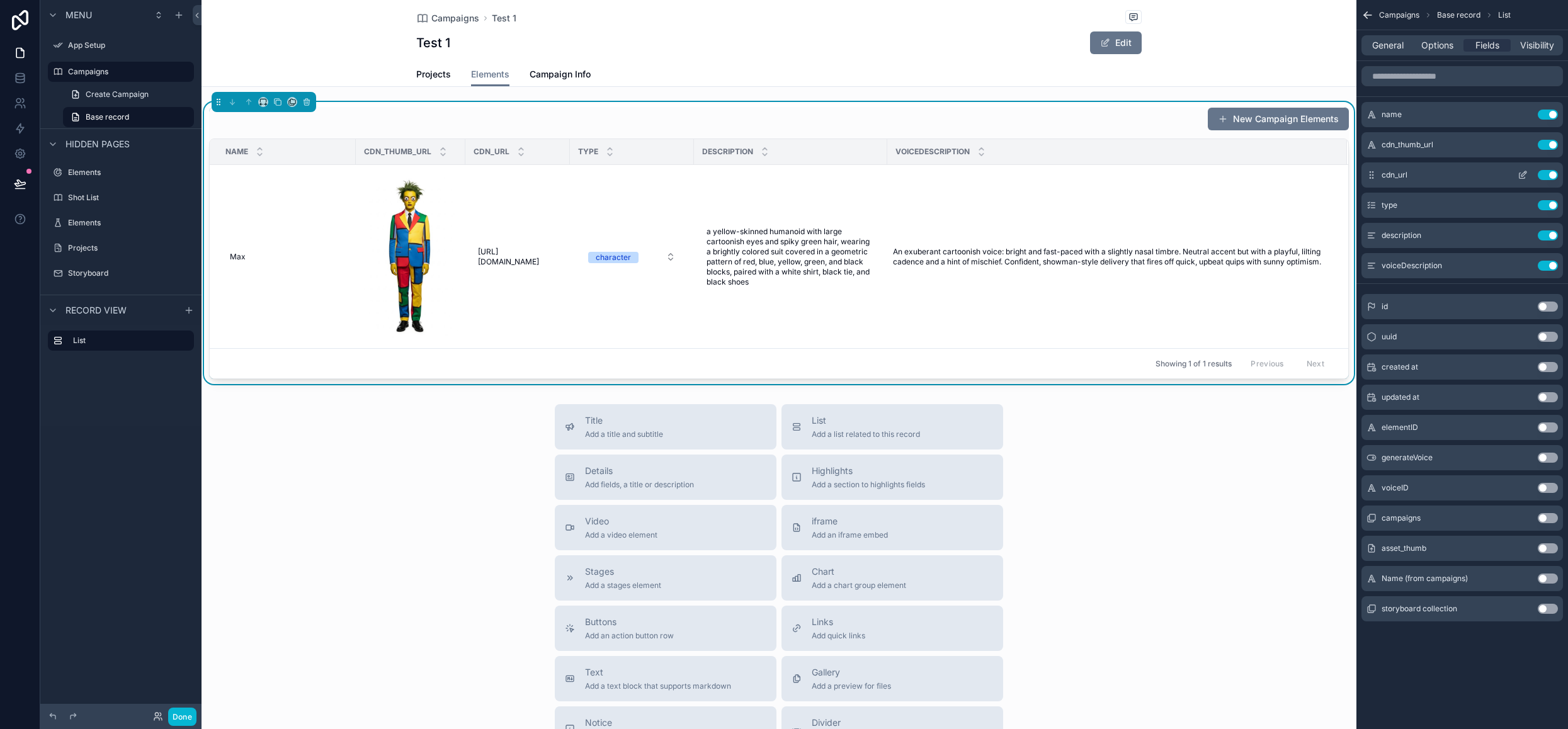
click at [1547, 173] on button "Use setting" at bounding box center [1547, 175] width 20 height 10
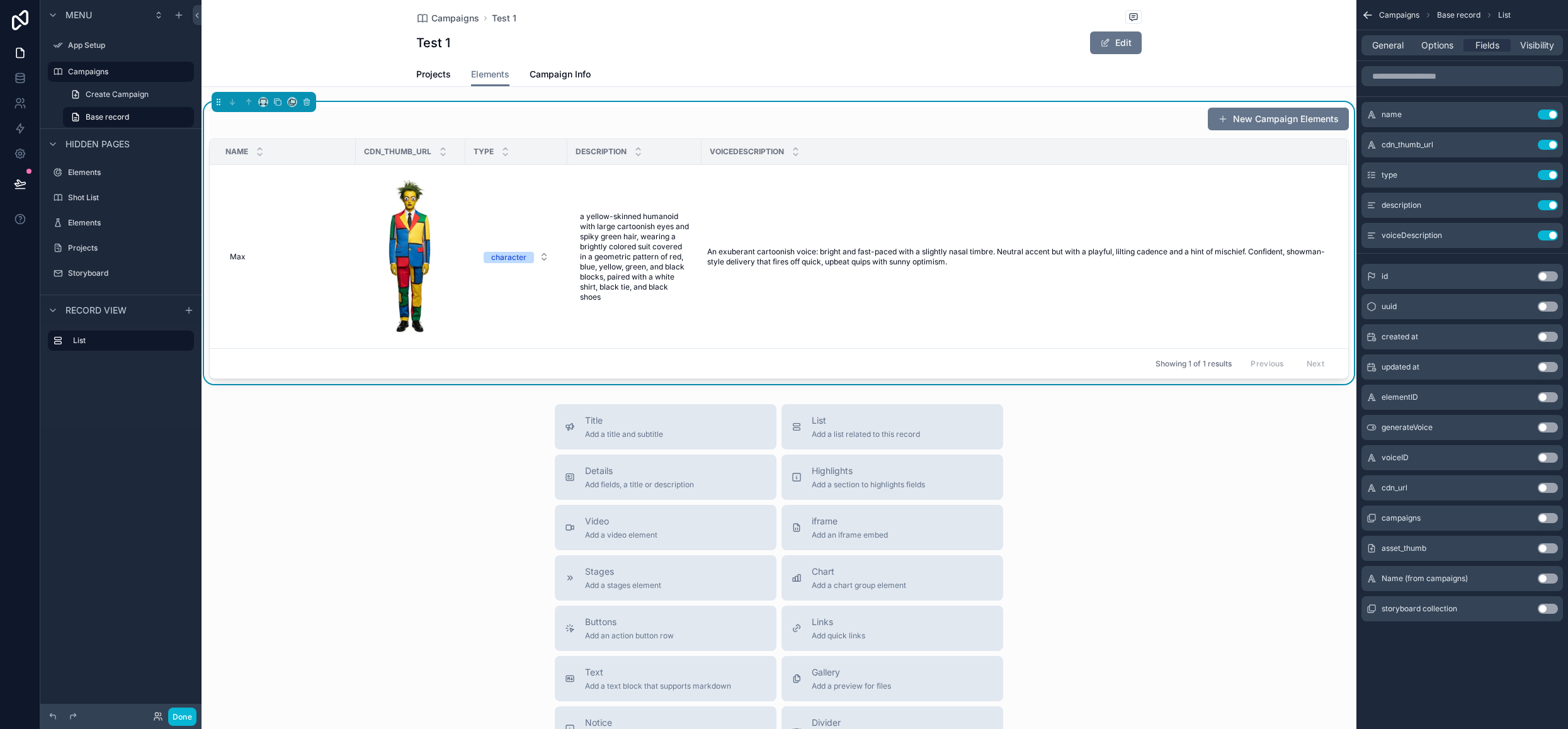
click at [1551, 459] on button "Use setting" at bounding box center [1547, 457] width 20 height 10
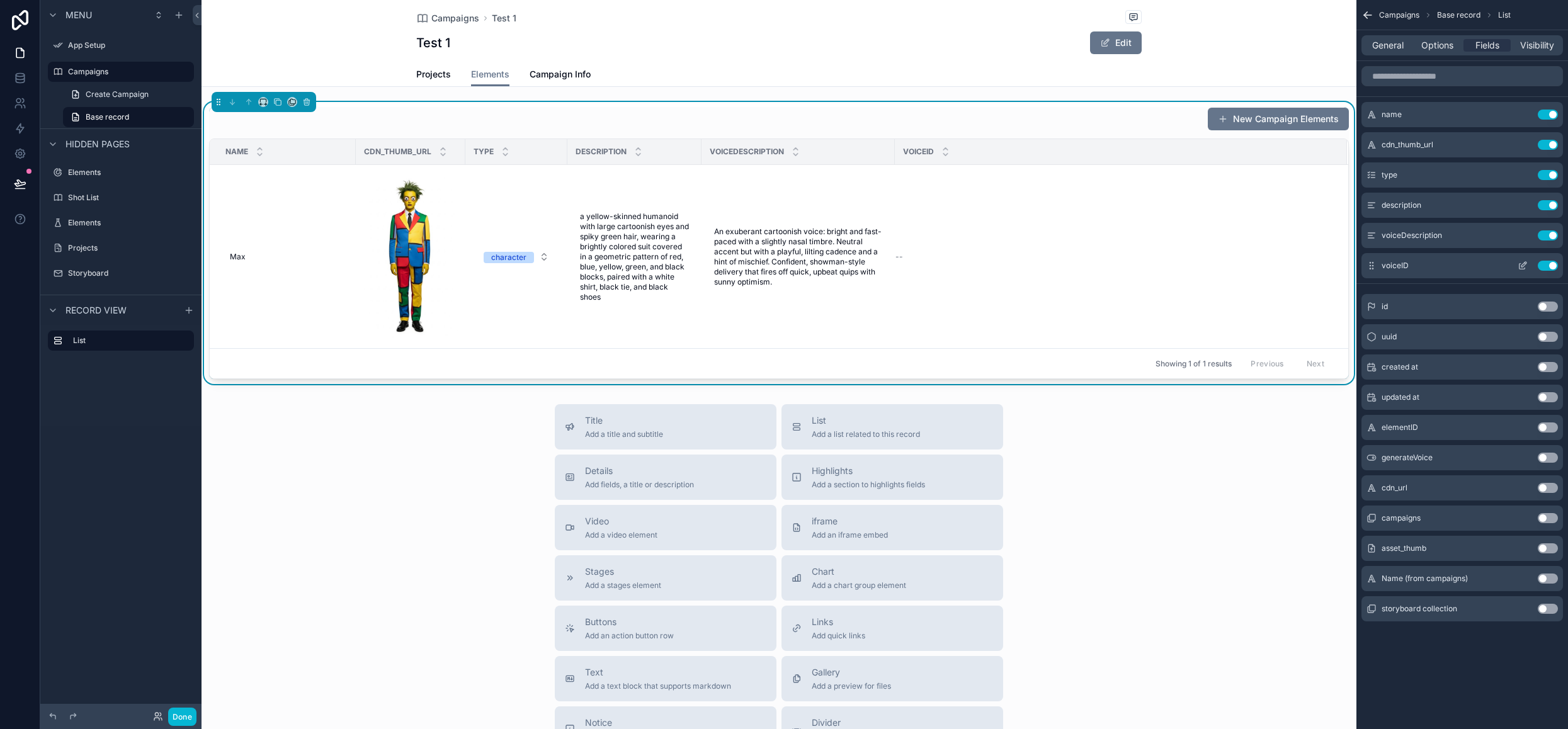
click at [1546, 266] on button "Use setting" at bounding box center [1547, 266] width 20 height 10
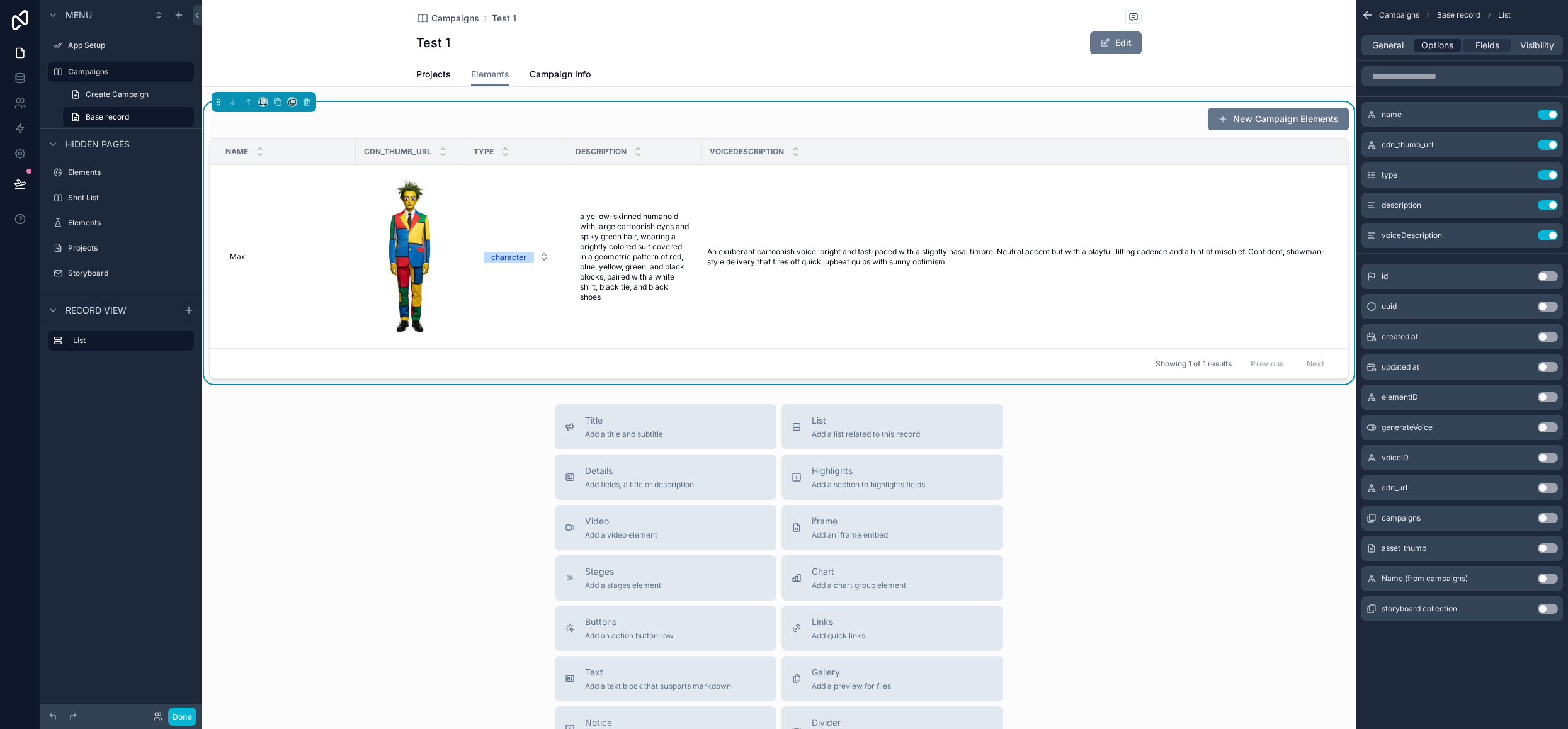
click at [1437, 45] on span "Options" at bounding box center [1437, 45] width 32 height 12
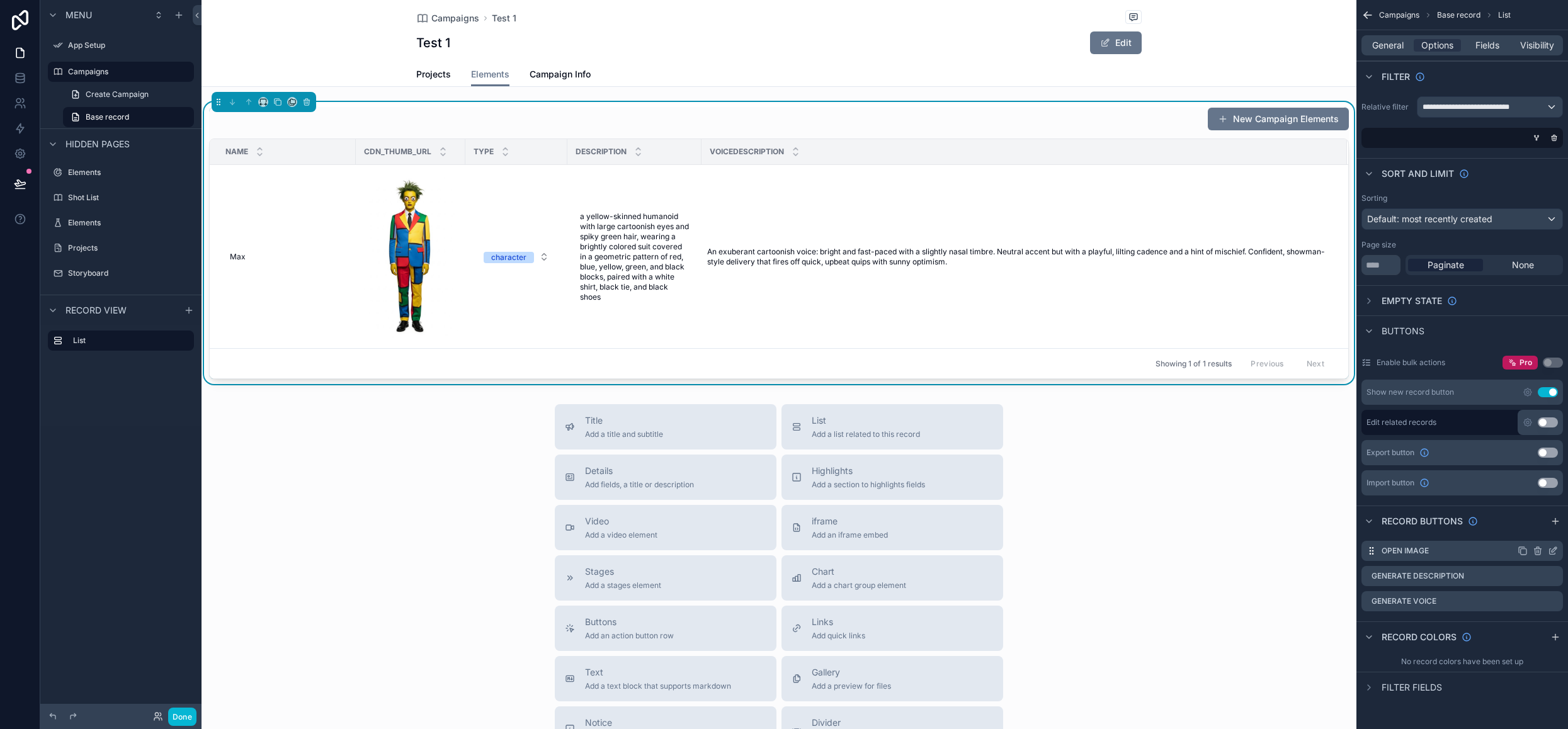
click at [1550, 550] on icon "scrollable content" at bounding box center [1553, 551] width 10 height 10
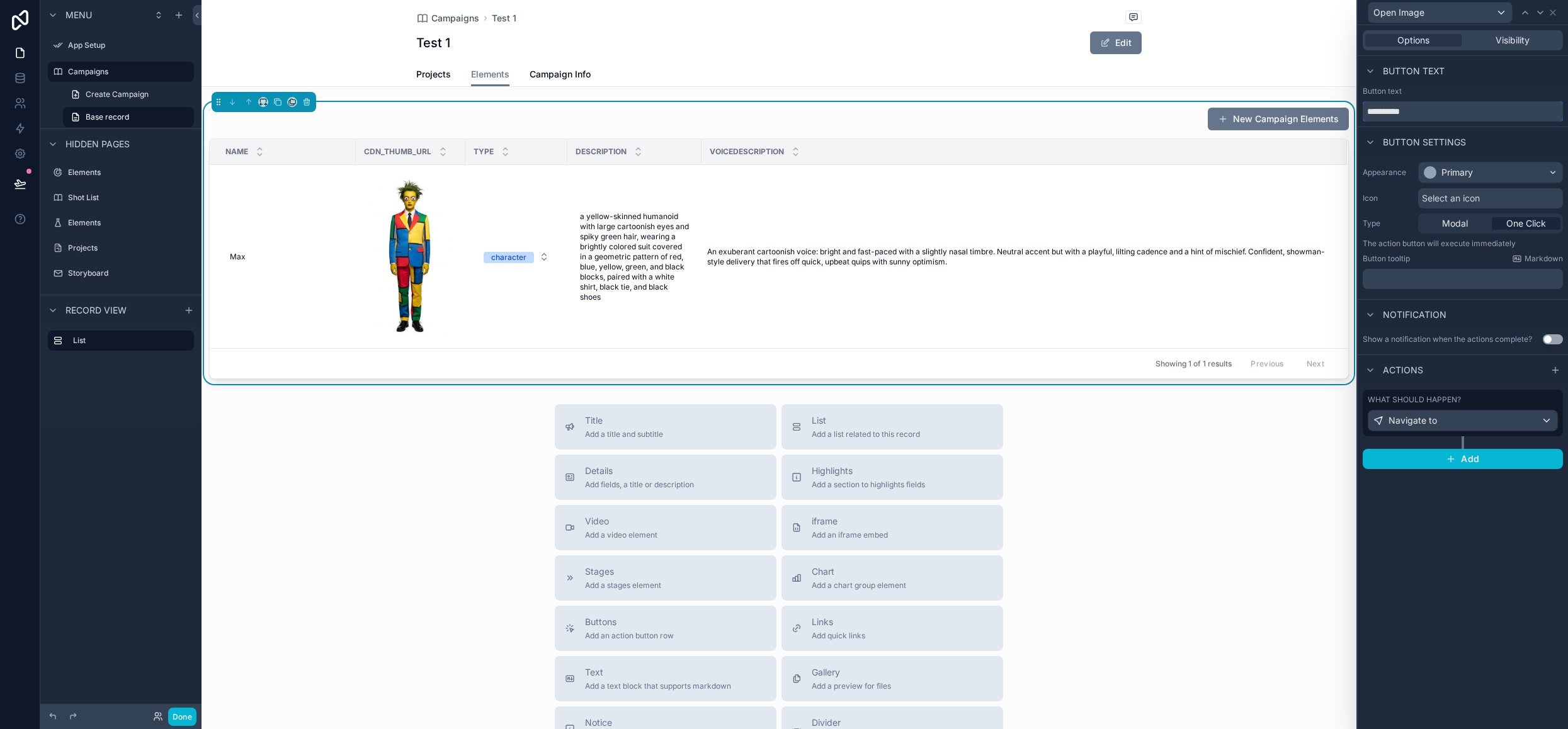
drag, startPoint x: 1387, startPoint y: 111, endPoint x: 1350, endPoint y: 108, distance: 37.1
click at [1350, 108] on div "**********" at bounding box center [784, 364] width 1568 height 729
type input "**********"
click at [1555, 11] on icon at bounding box center [1553, 13] width 10 height 10
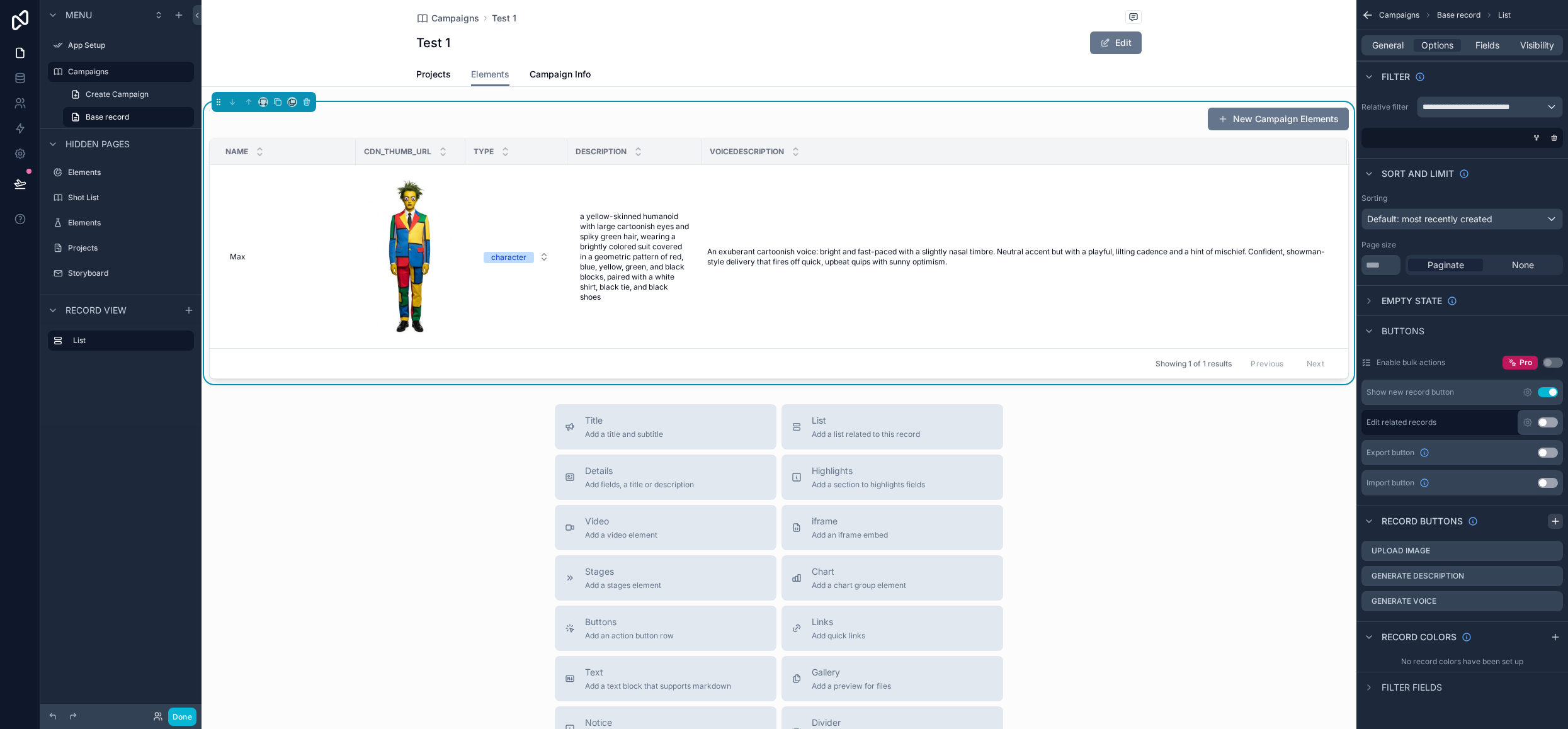
click at [1553, 521] on icon "scrollable content" at bounding box center [1554, 521] width 6 height 0
click at [1555, 623] on icon "scrollable content" at bounding box center [1553, 627] width 10 height 10
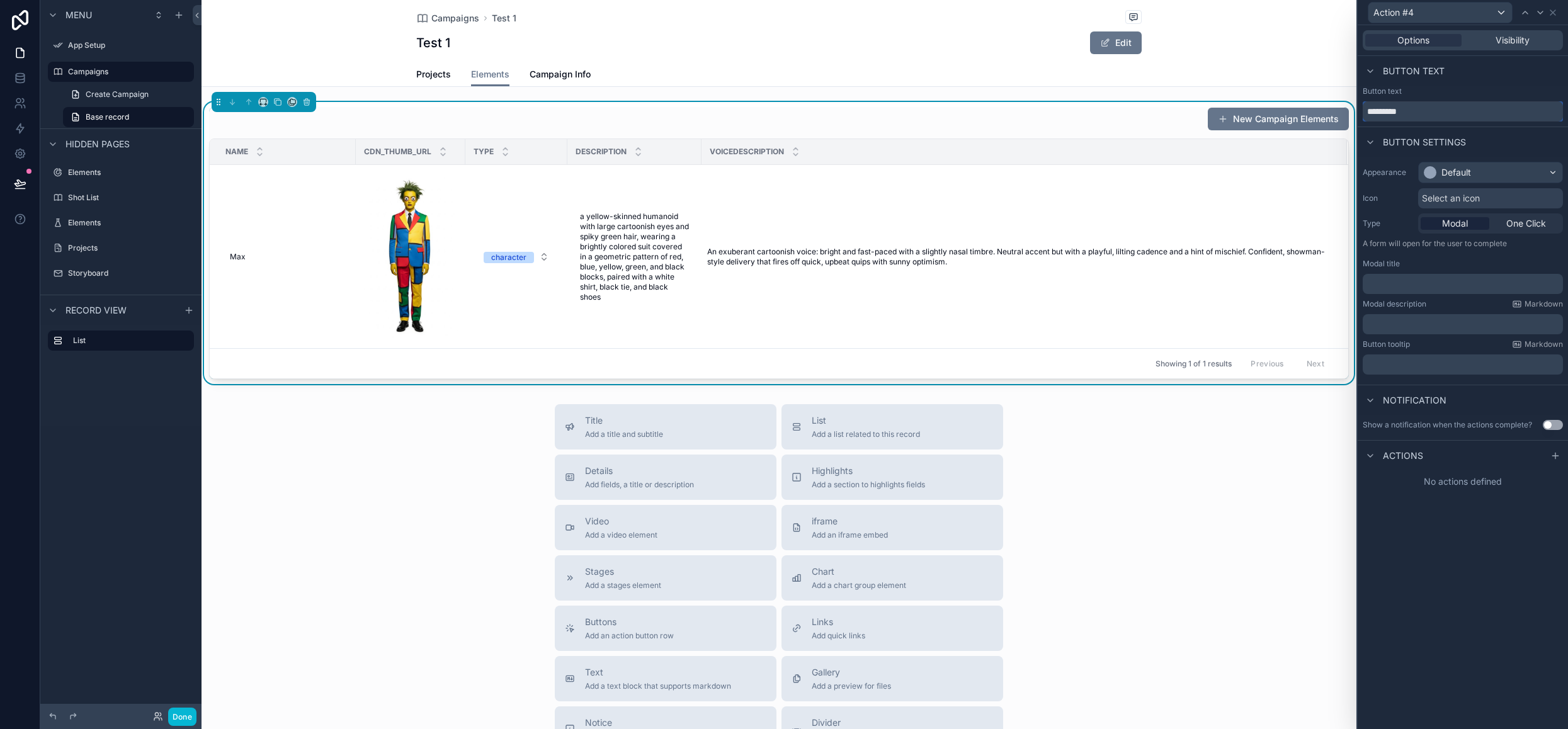
drag, startPoint x: 1426, startPoint y: 109, endPoint x: 1258, endPoint y: 104, distance: 168.1
click at [1258, 104] on div "Action #4 Options Visibility Button text Button text ********* Button settings …" at bounding box center [784, 364] width 1568 height 729
type input "**********"
click at [1444, 173] on div "Default" at bounding box center [1456, 172] width 30 height 12
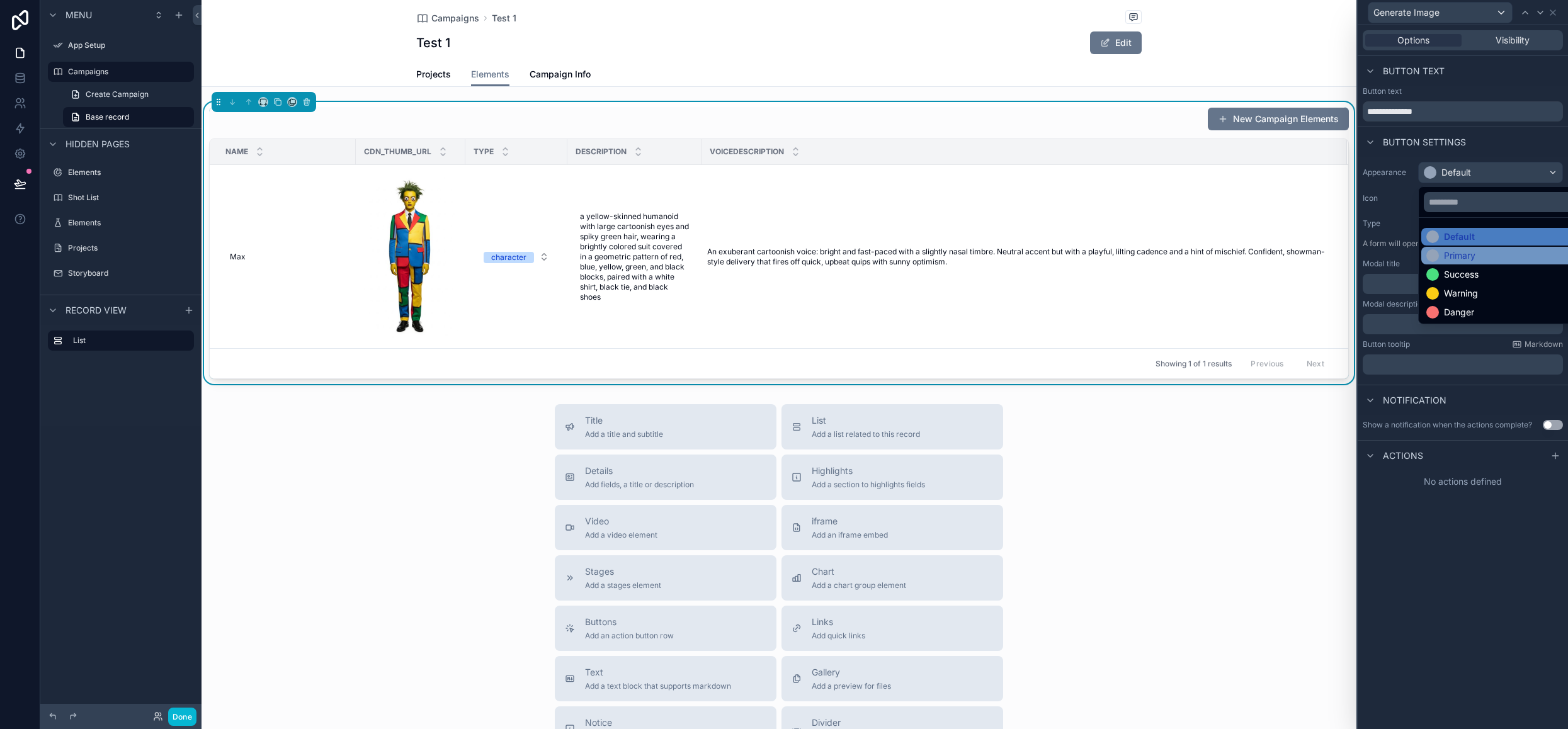
click at [1461, 253] on div "Primary" at bounding box center [1459, 255] width 32 height 12
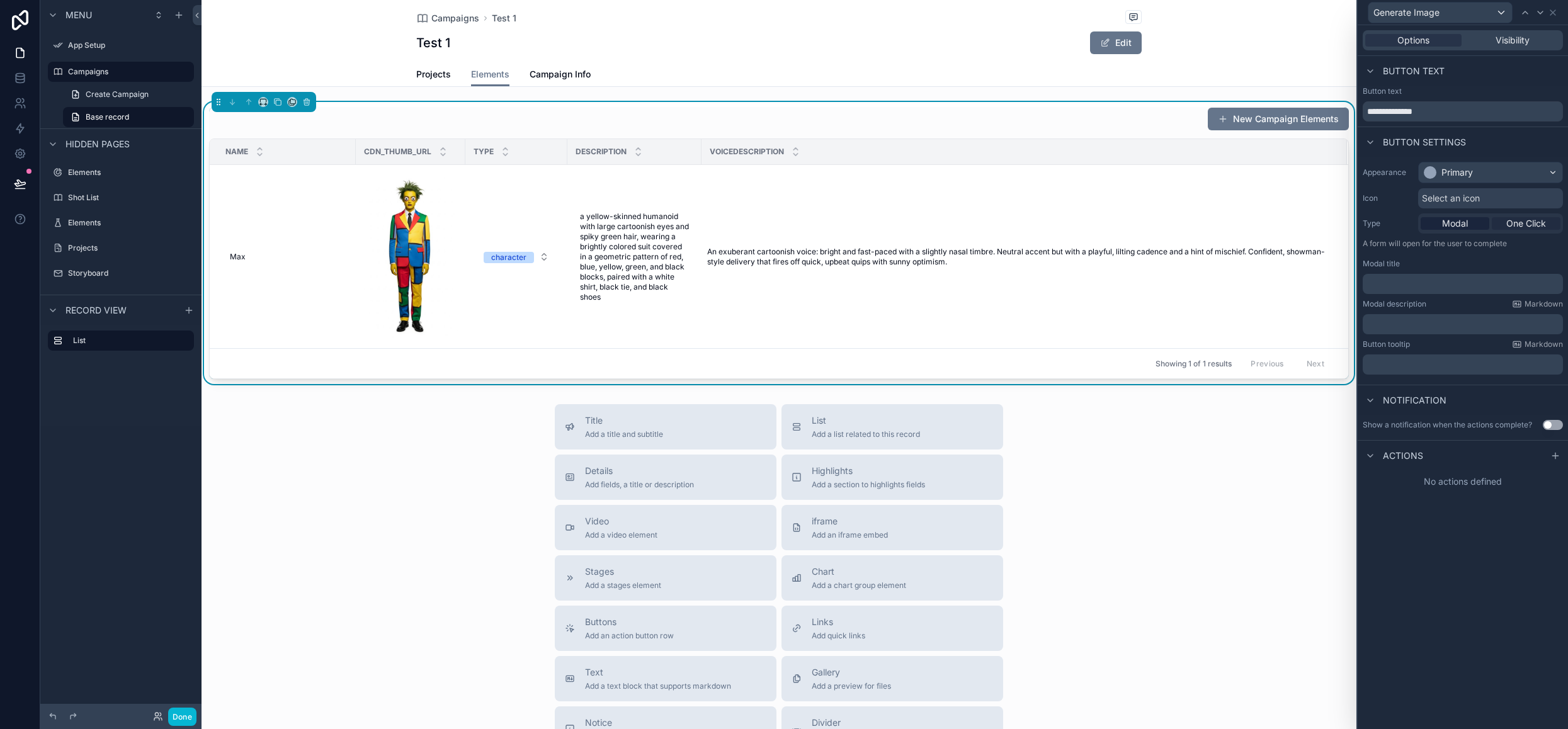
click at [1536, 221] on span "One Click" at bounding box center [1526, 223] width 40 height 12
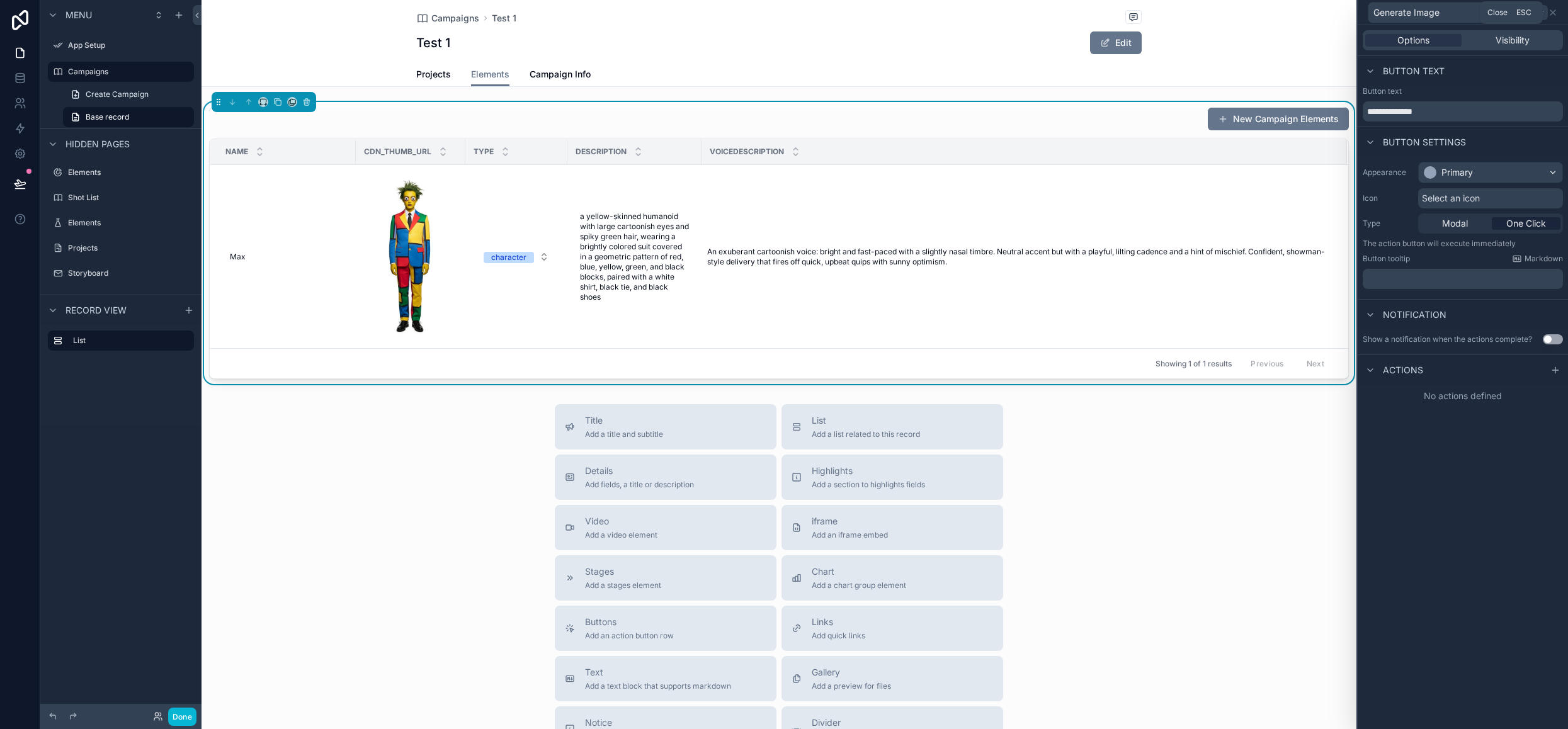
drag, startPoint x: 1554, startPoint y: 9, endPoint x: 1545, endPoint y: 16, distance: 11.4
click at [1554, 9] on icon at bounding box center [1553, 13] width 10 height 10
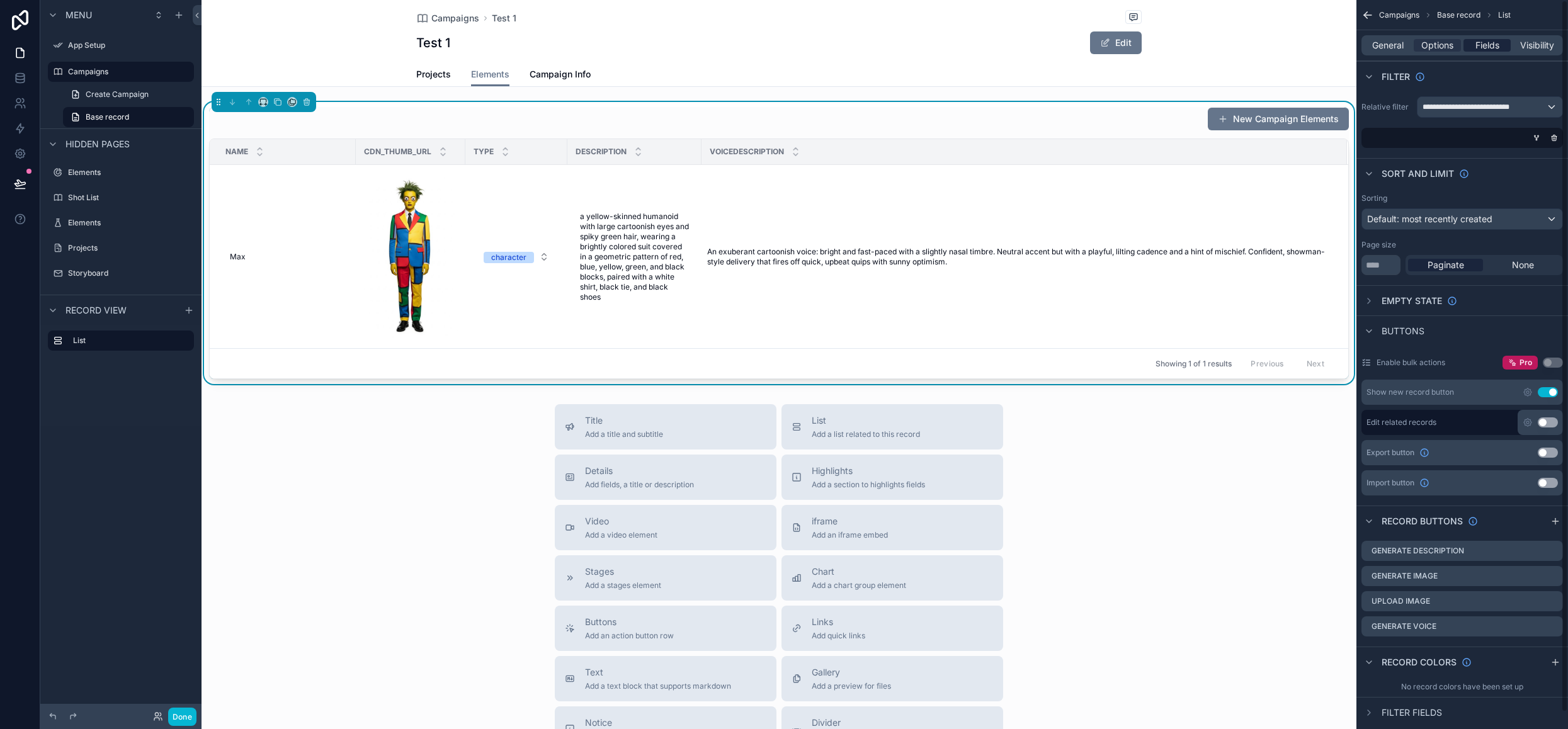
click at [1501, 49] on div "Fields" at bounding box center [1486, 45] width 47 height 12
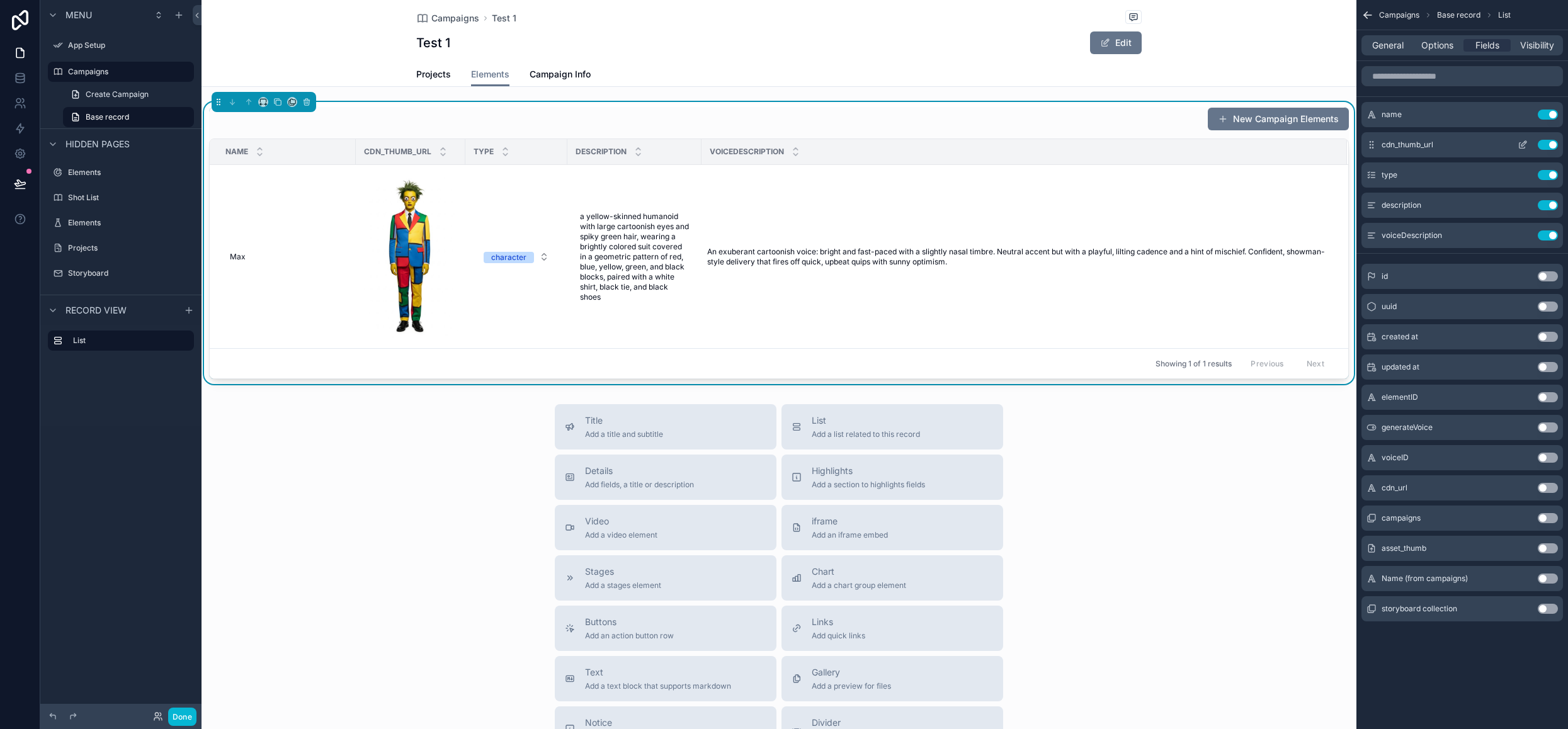
click at [1523, 144] on icon "scrollable content" at bounding box center [1523, 145] width 10 height 10
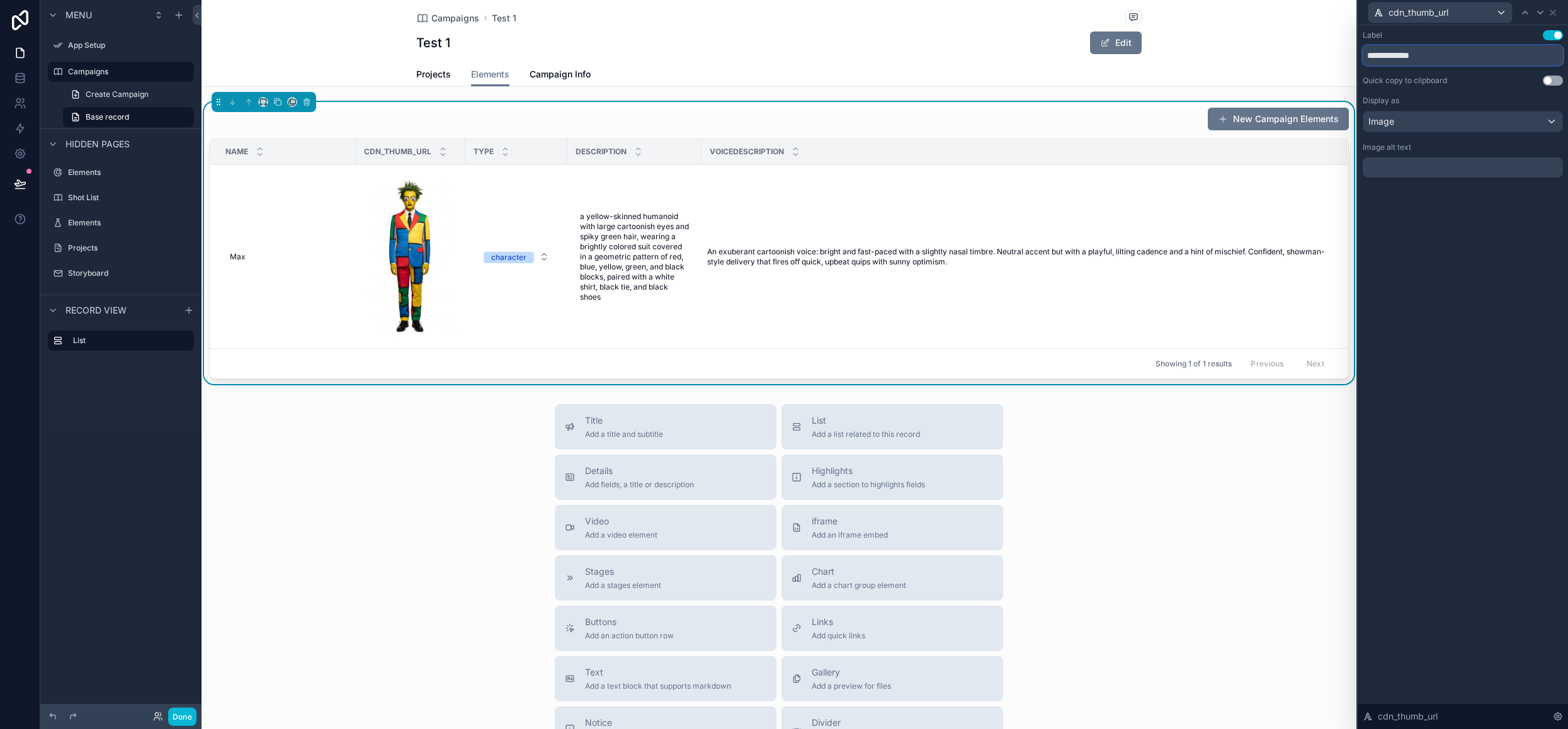
drag, startPoint x: 1446, startPoint y: 54, endPoint x: 1239, endPoint y: 60, distance: 207.1
click at [1239, 60] on div "**********" at bounding box center [784, 364] width 1568 height 729
type input "*****"
click at [1554, 11] on icon at bounding box center [1553, 13] width 10 height 10
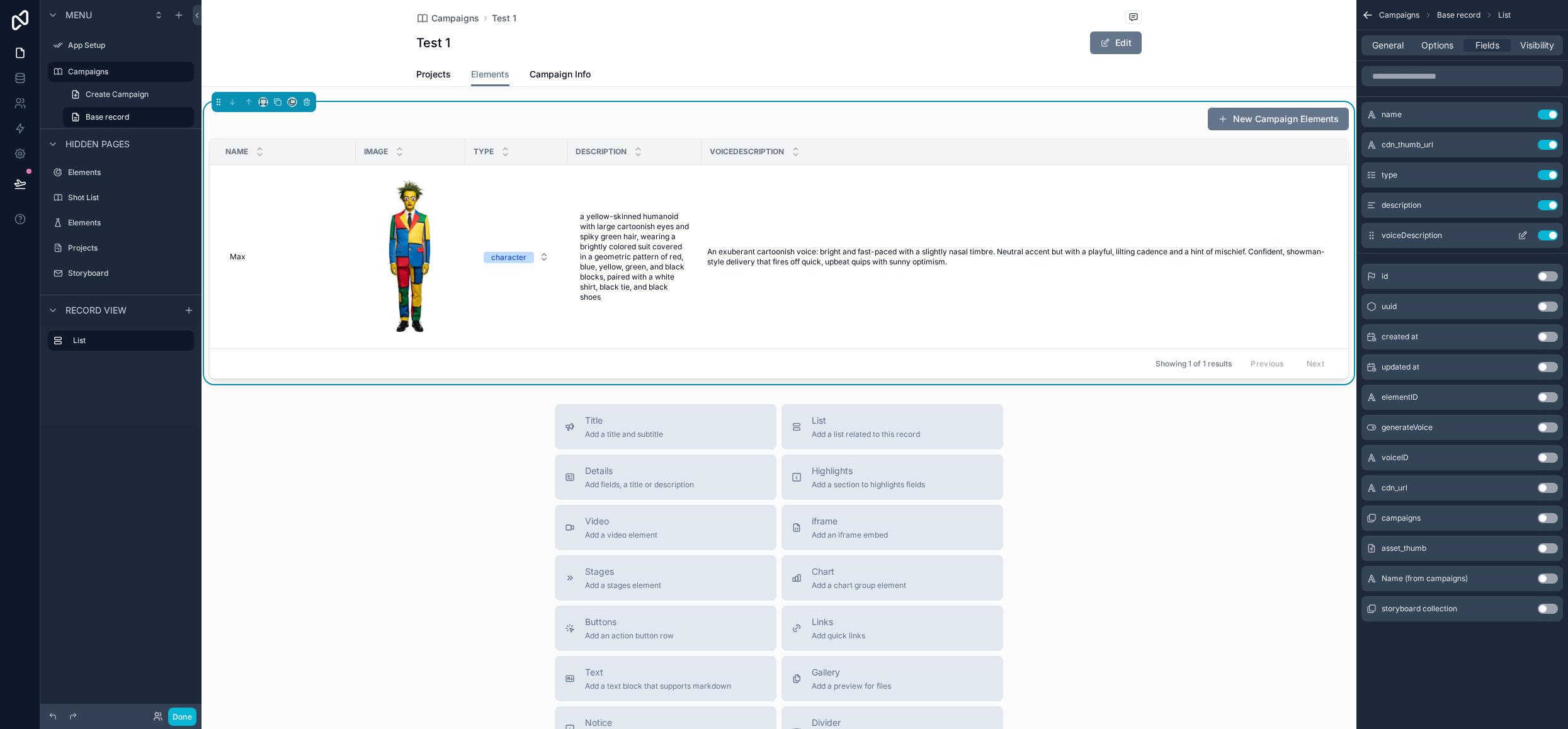
click at [1525, 236] on icon "scrollable content" at bounding box center [1523, 236] width 10 height 10
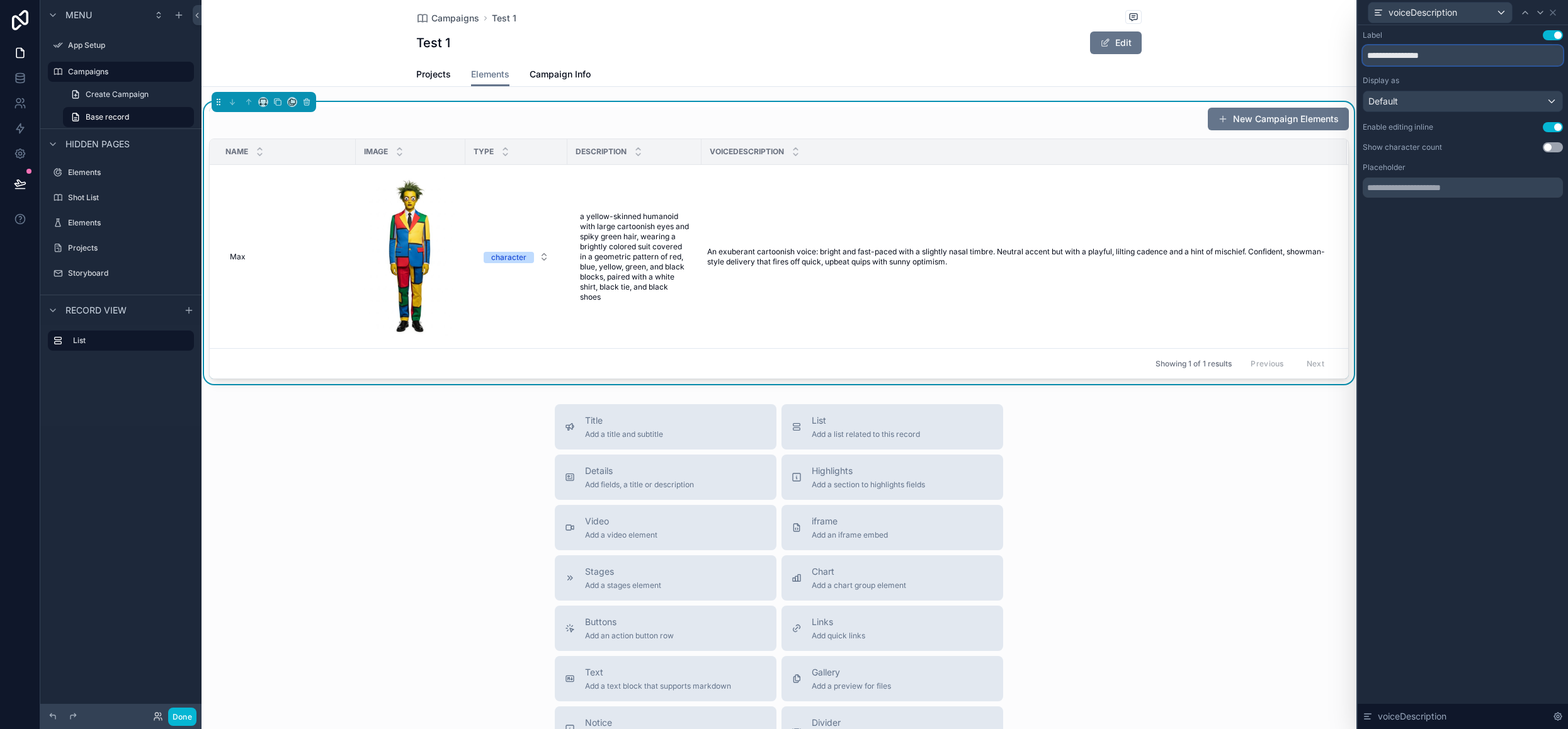
click at [1388, 55] on input "**********" at bounding box center [1462, 55] width 200 height 20
type input "**********"
click at [681, 52] on div "Test 1 Edit" at bounding box center [778, 43] width 725 height 24
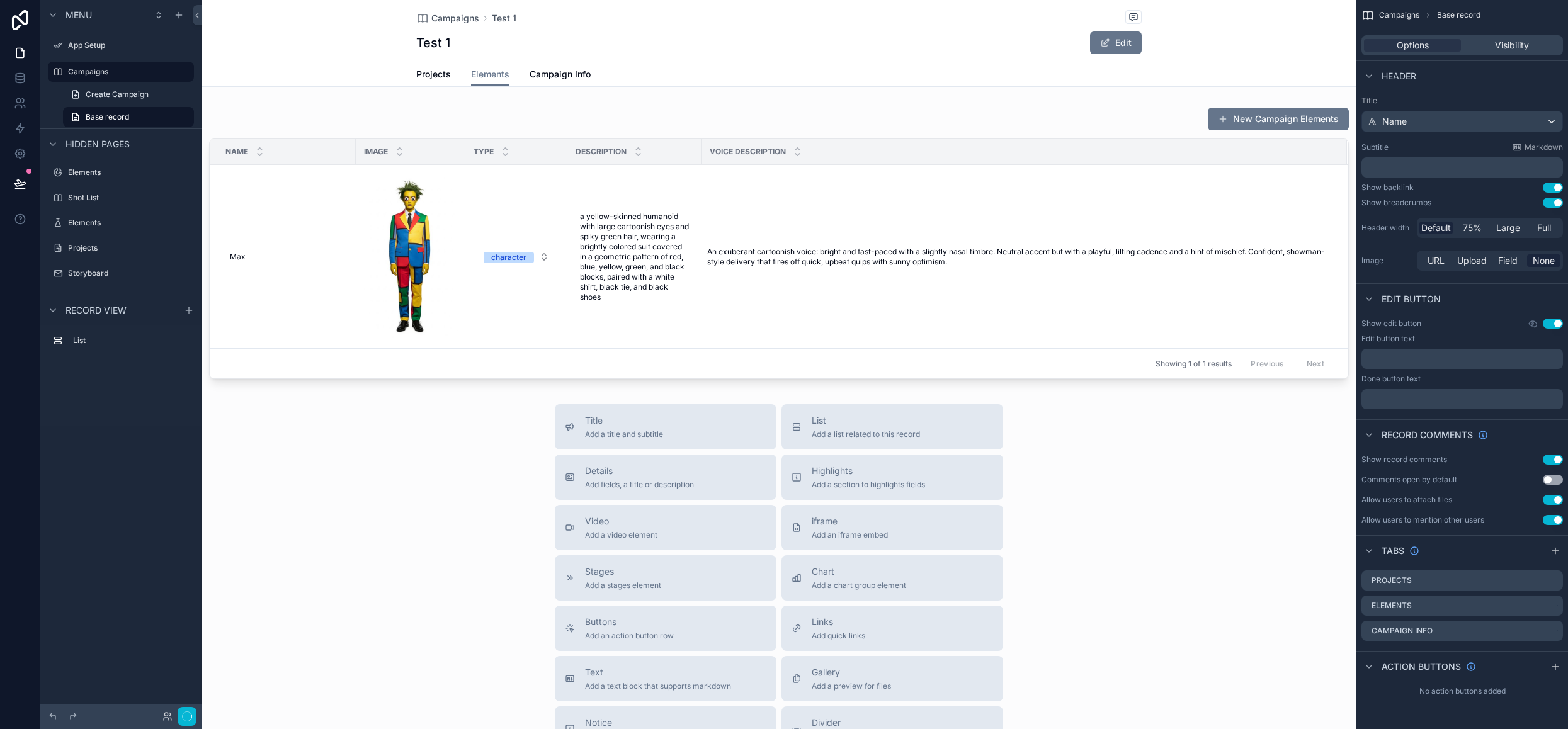
click at [766, 55] on div "Campaigns Test 1 Test 1 Edit" at bounding box center [778, 31] width 725 height 62
click at [1555, 603] on icon "scrollable content" at bounding box center [1553, 607] width 10 height 10
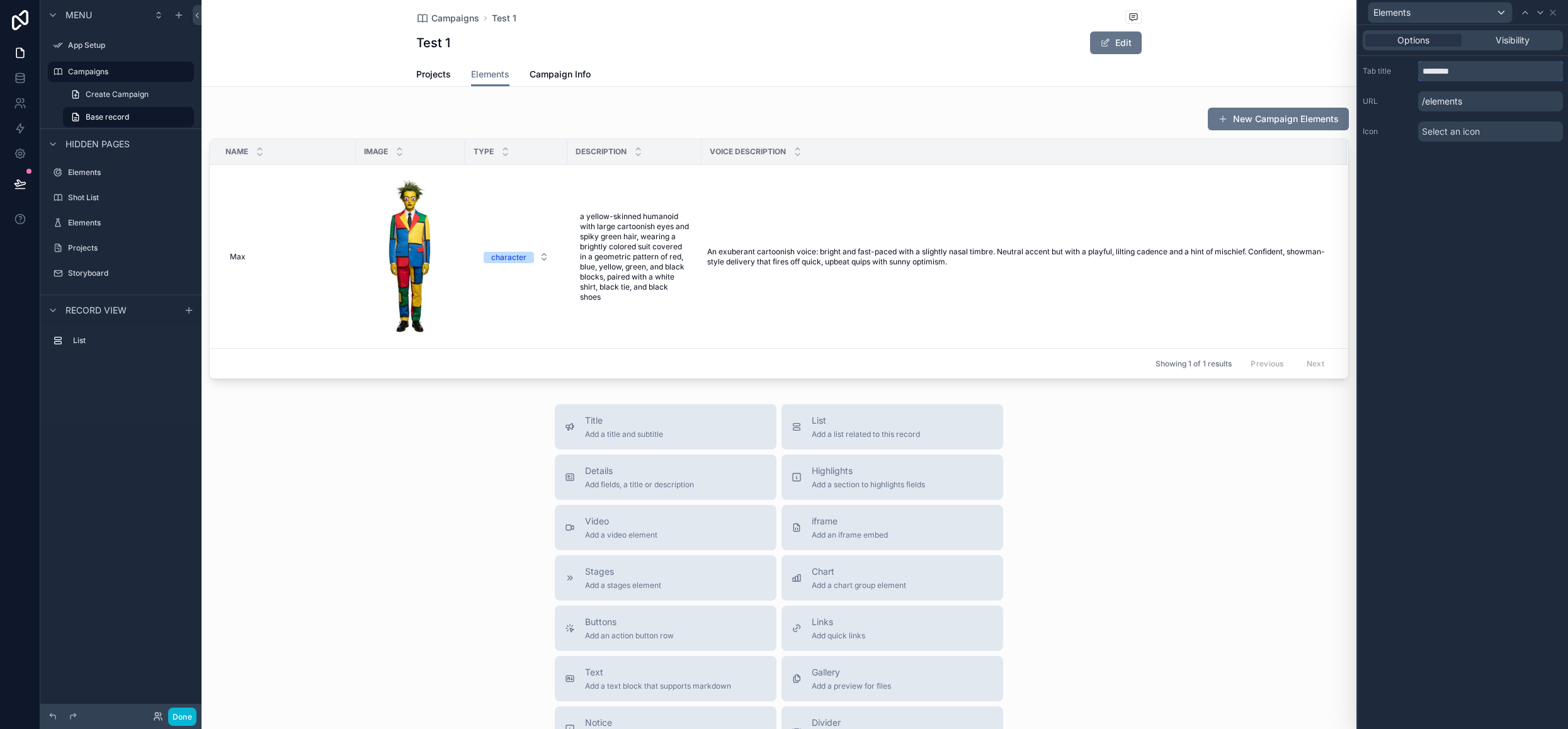
click at [1422, 73] on input "********" at bounding box center [1490, 71] width 145 height 20
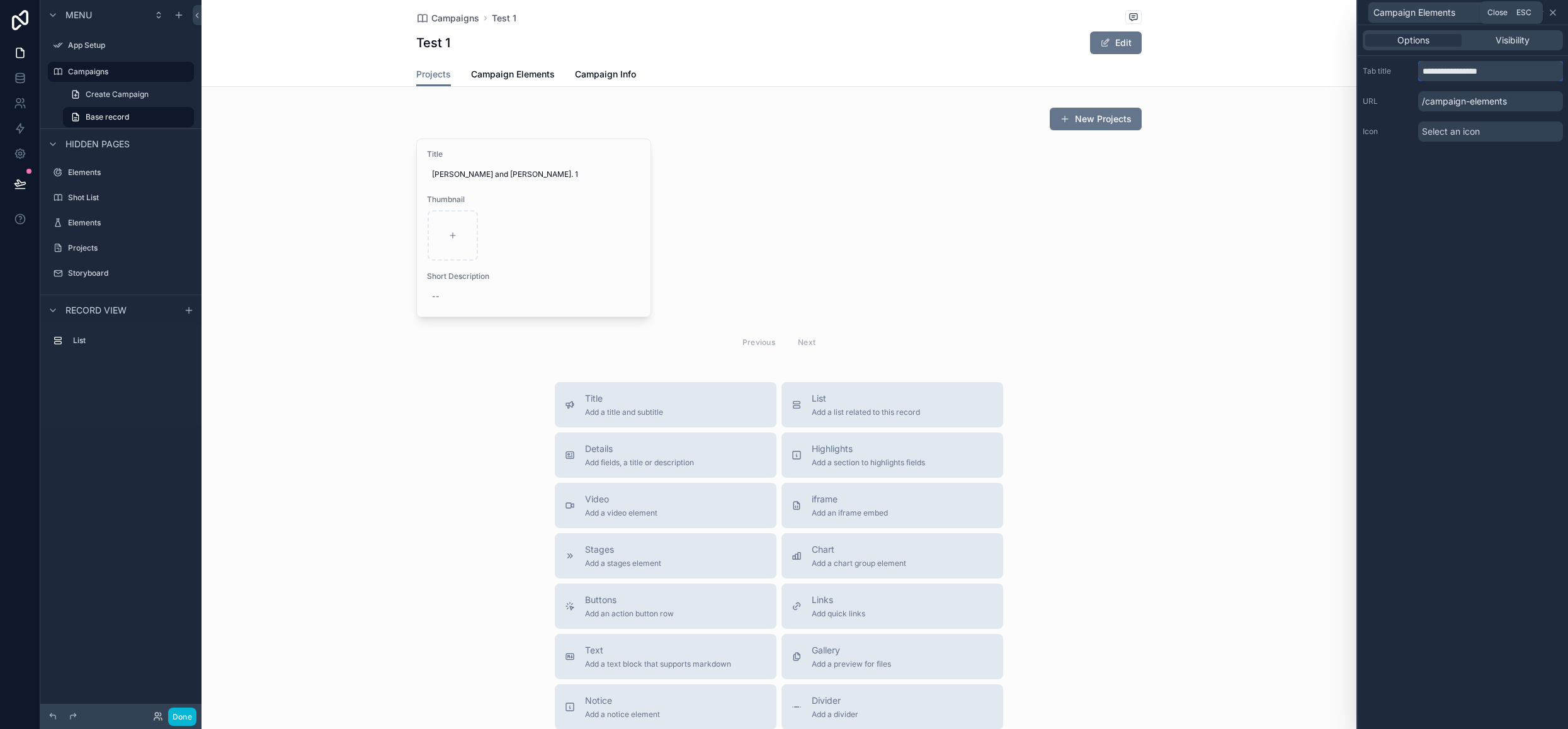
type input "**********"
click at [1552, 15] on icon at bounding box center [1553, 13] width 10 height 10
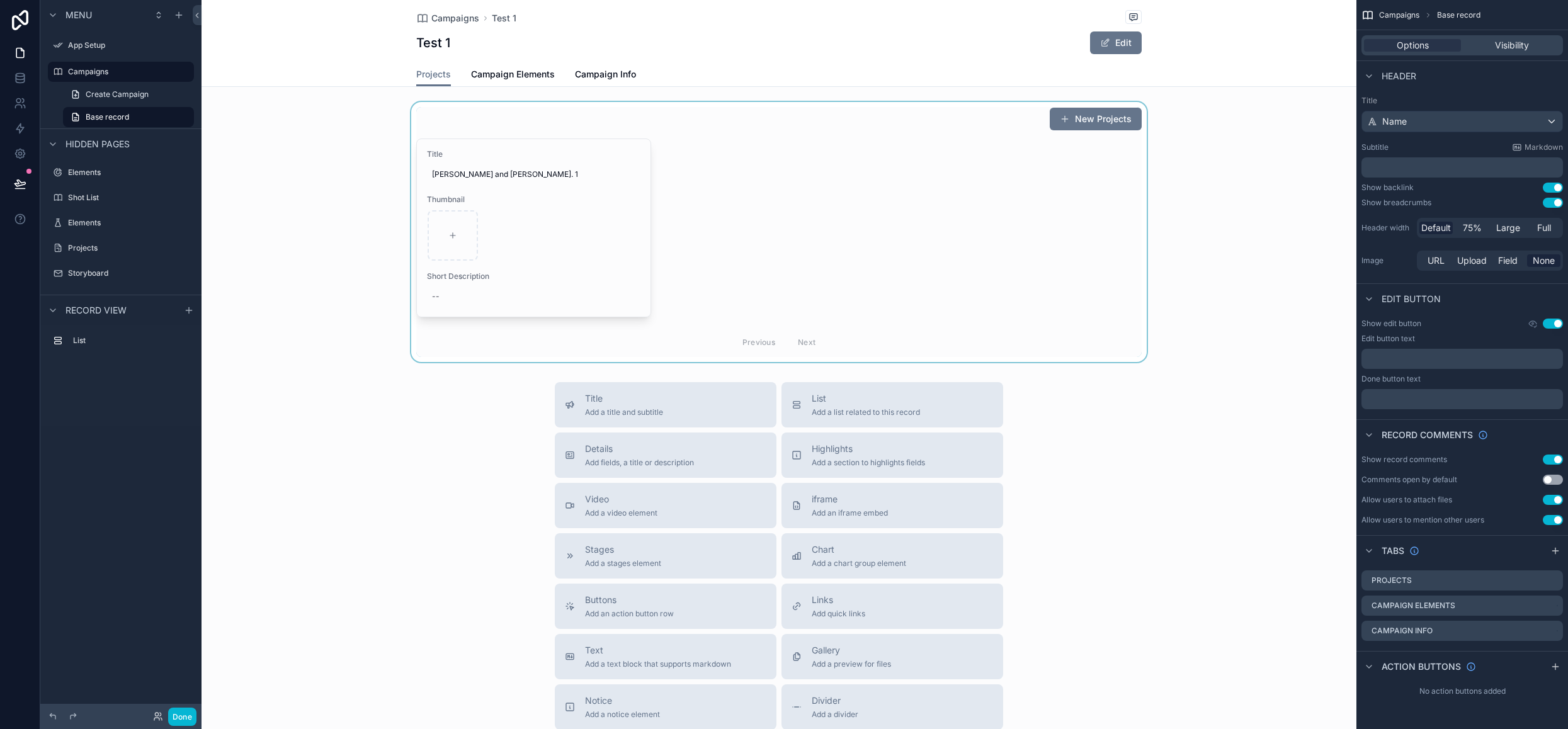
click at [565, 247] on div "scrollable content" at bounding box center [779, 231] width 1155 height 260
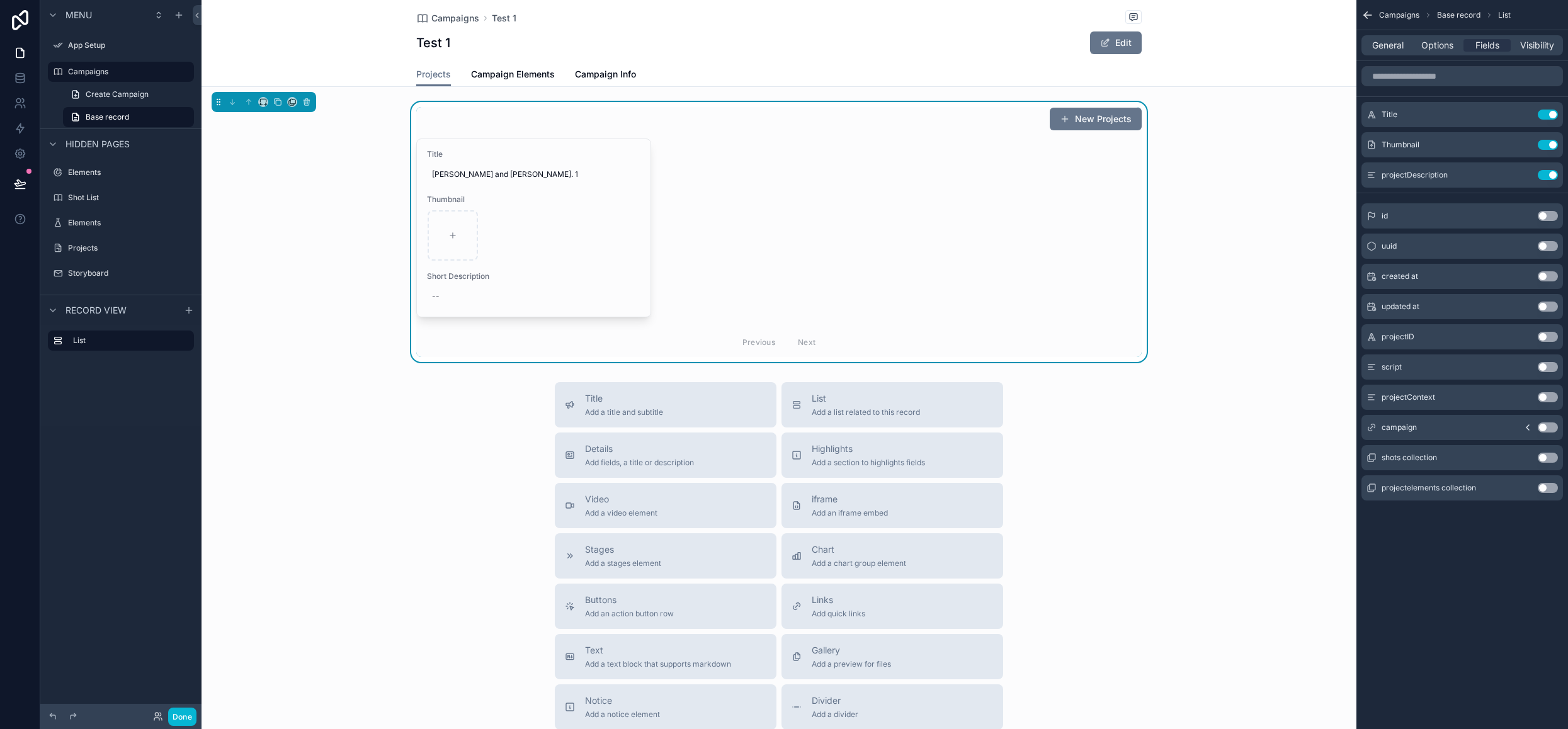
click at [599, 256] on div "scrollable content" at bounding box center [533, 235] width 212 height 51
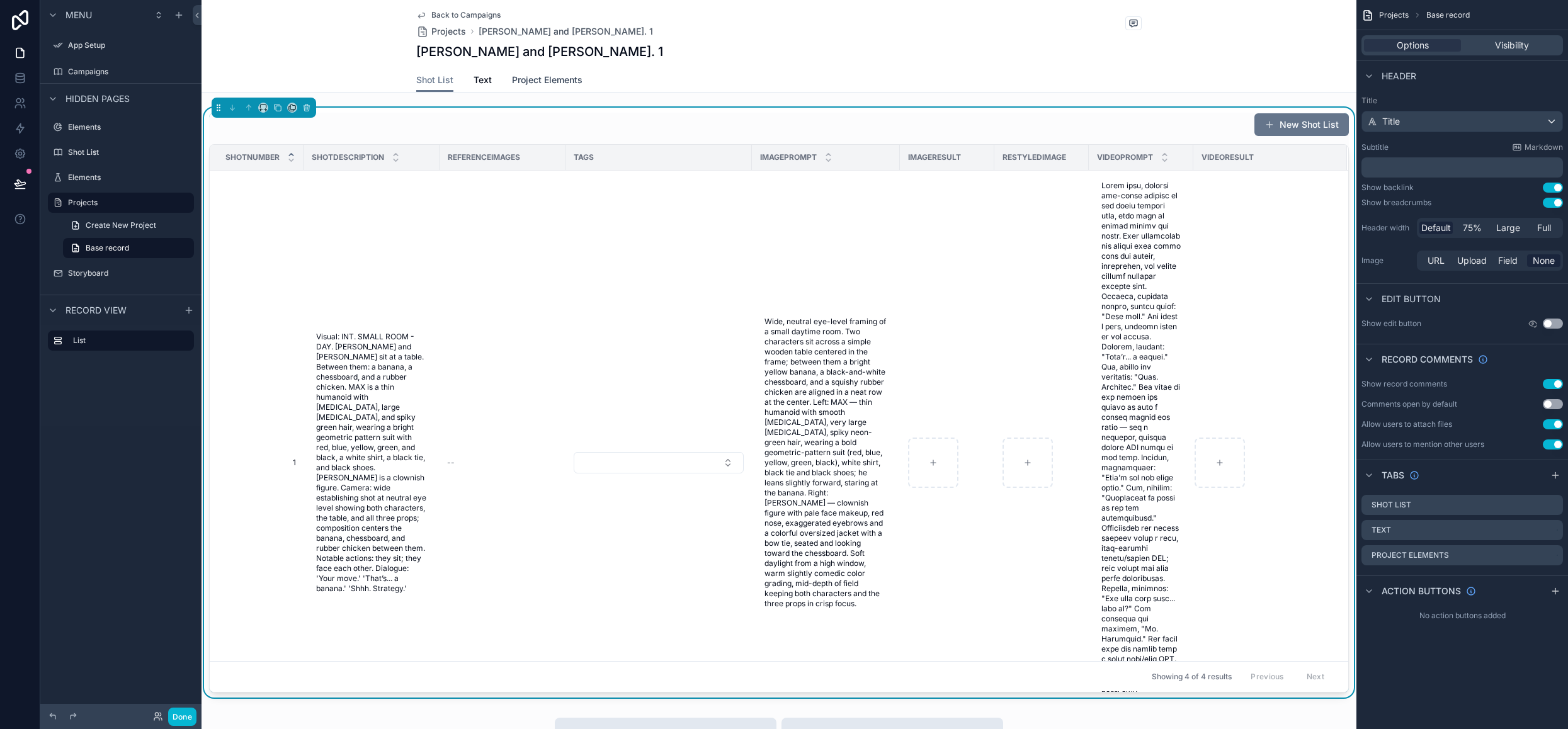
click at [539, 76] on span "Project Elements" at bounding box center [547, 80] width 71 height 12
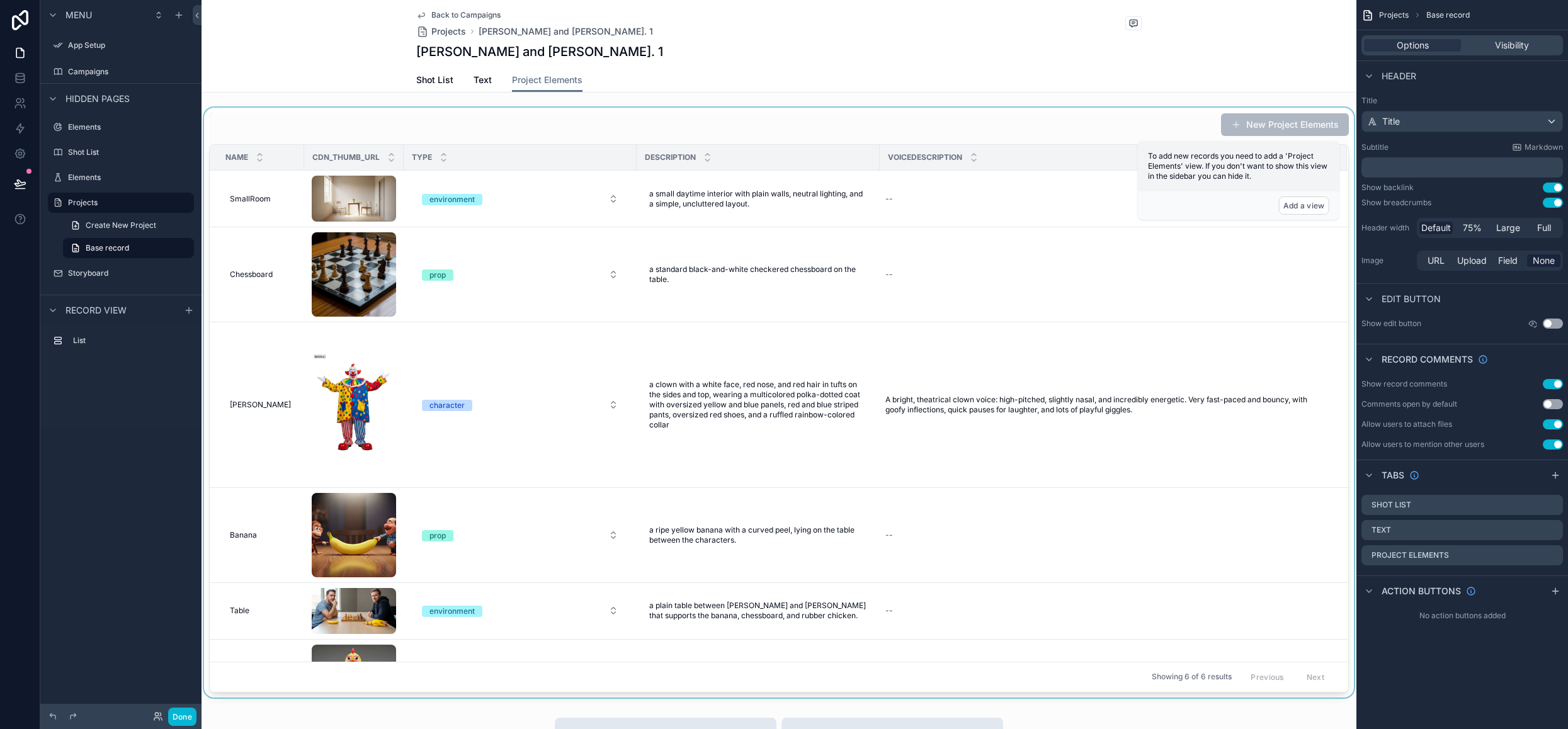
click at [1070, 487] on div "scrollable content" at bounding box center [779, 402] width 1155 height 590
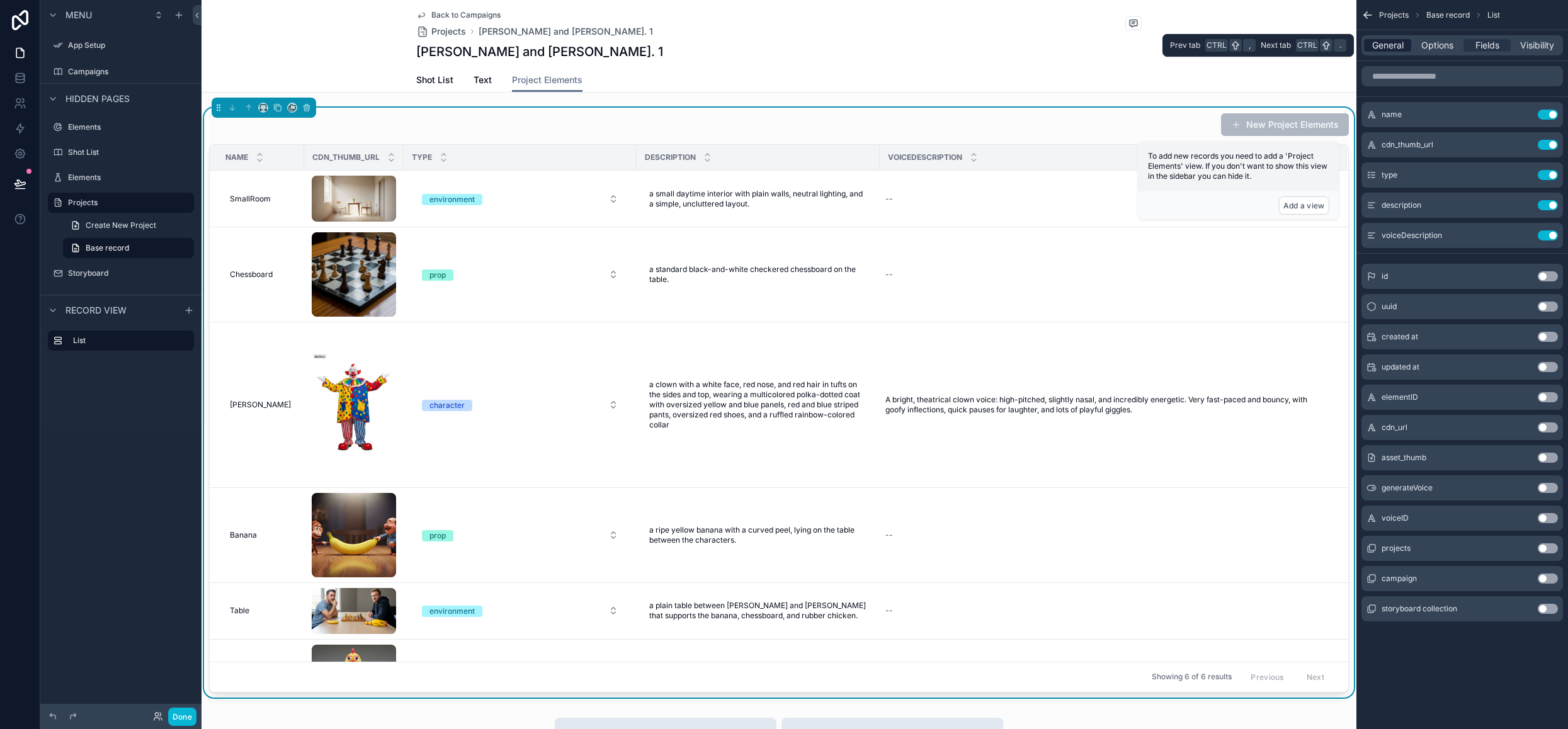
click at [1391, 45] on span "General" at bounding box center [1388, 45] width 32 height 12
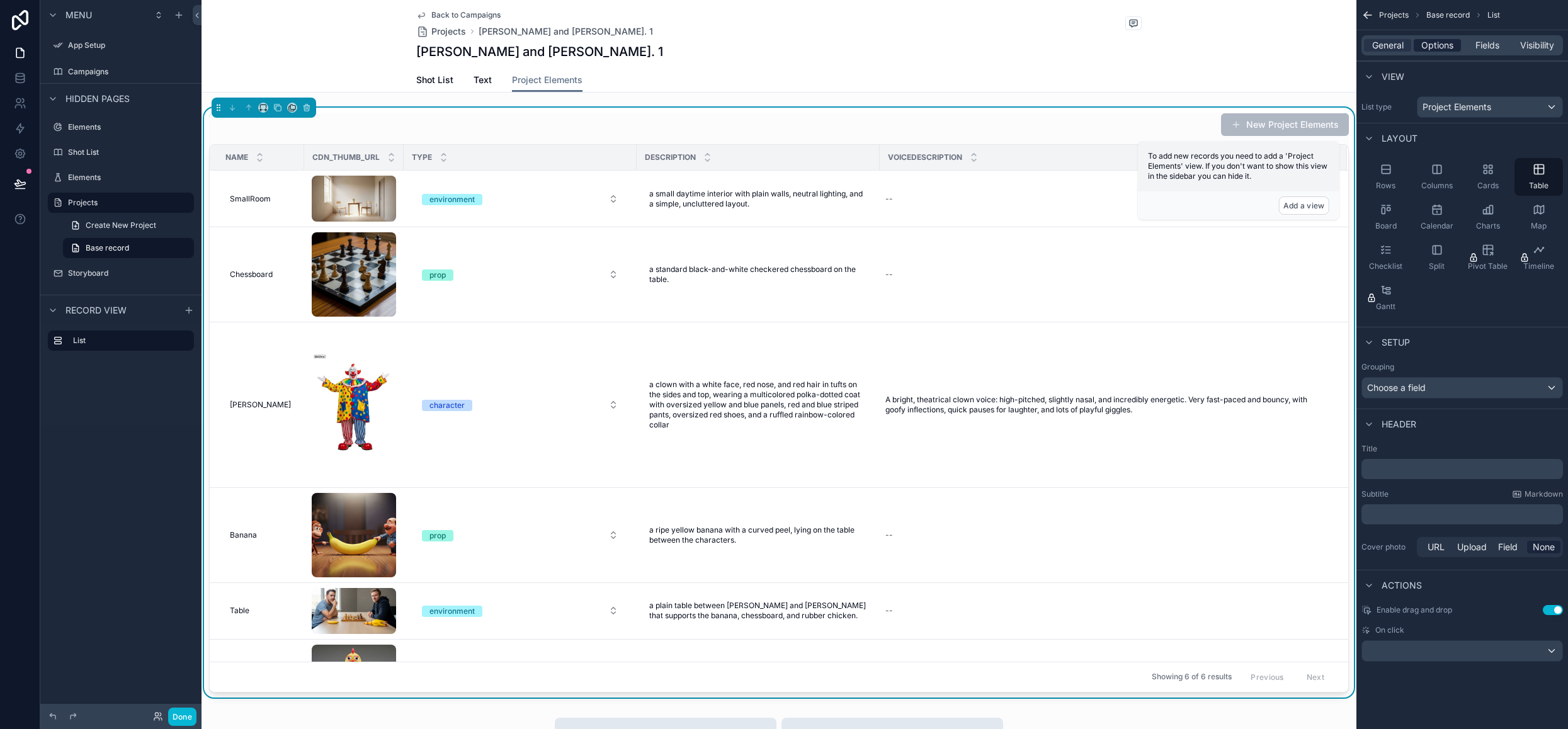
click at [1436, 47] on span "Options" at bounding box center [1437, 45] width 32 height 12
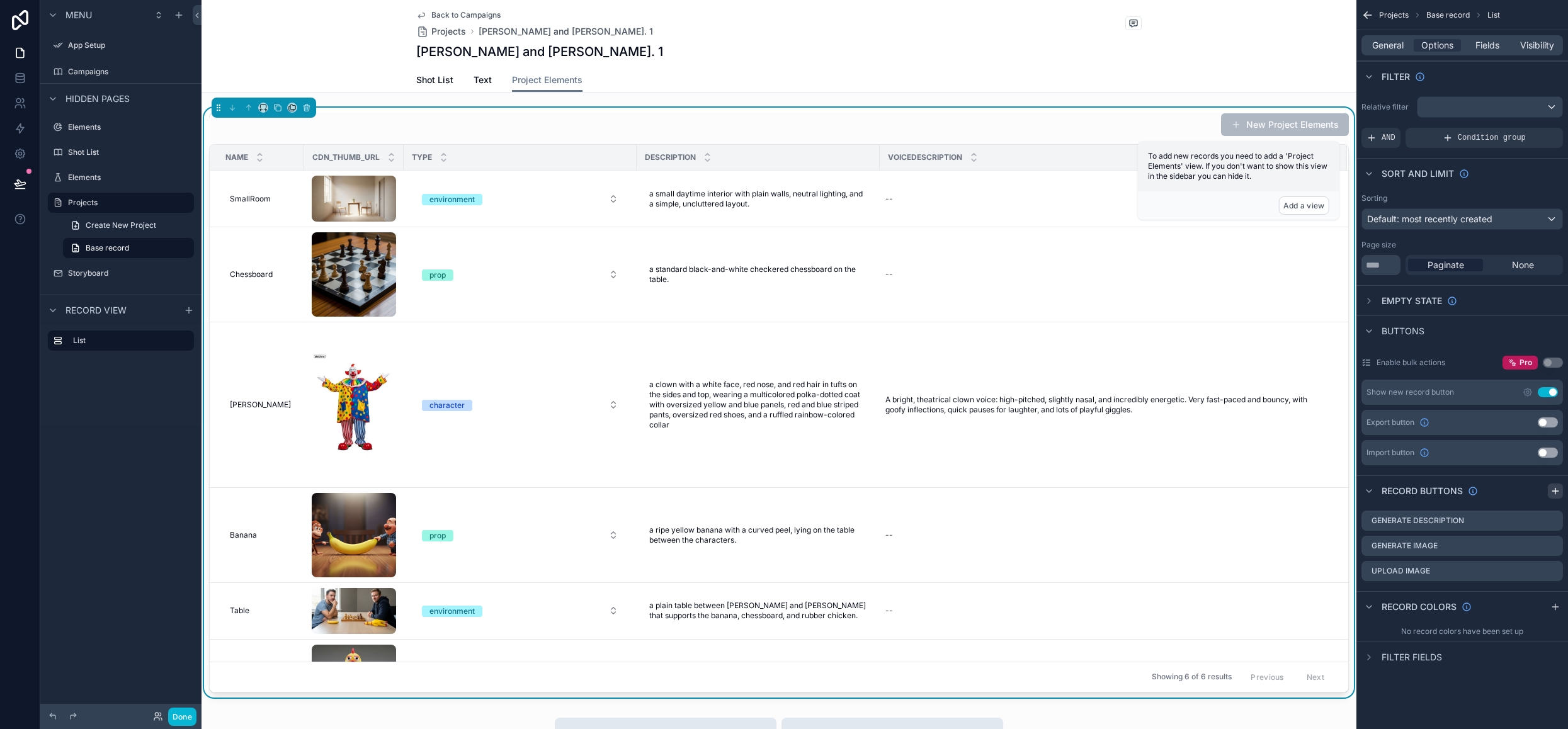
click at [1558, 487] on icon "scrollable content" at bounding box center [1556, 491] width 10 height 10
click at [1535, 595] on icon "scrollable content" at bounding box center [1537, 597] width 6 height 6
click at [111, 75] on label "Campaigns" at bounding box center [118, 72] width 100 height 10
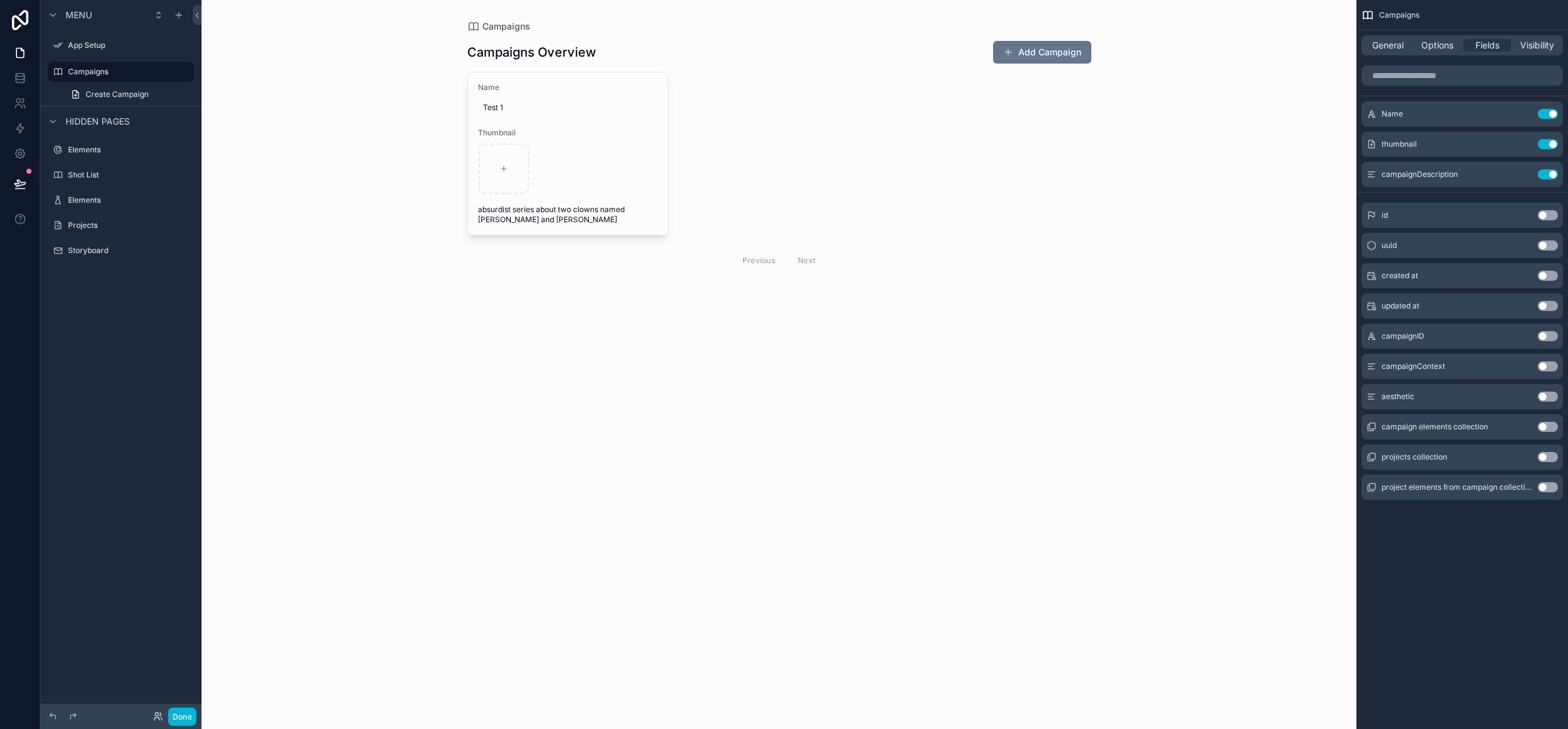
click at [561, 155] on div "scrollable content" at bounding box center [779, 157] width 644 height 316
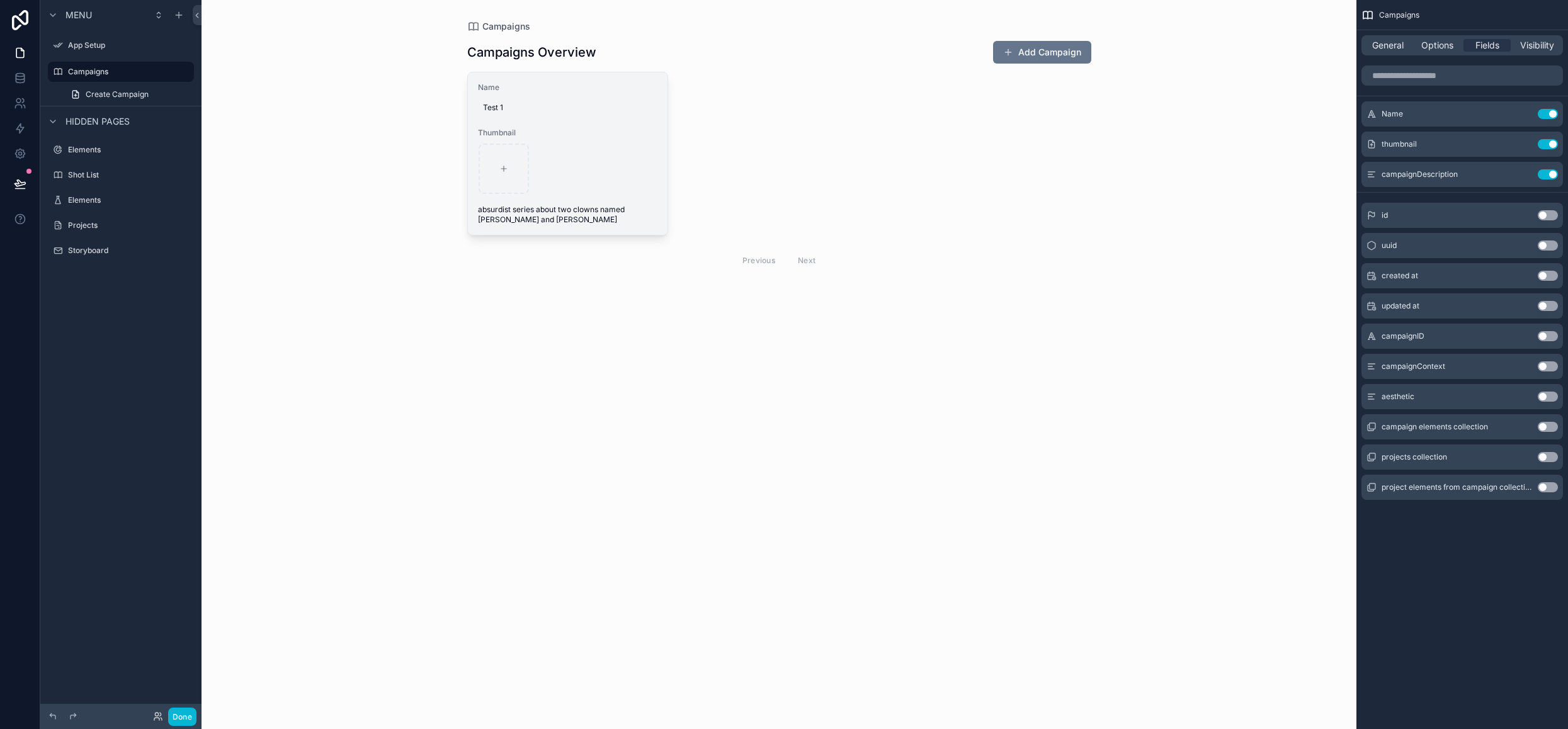
click at [607, 168] on div "scrollable content" at bounding box center [568, 168] width 179 height 51
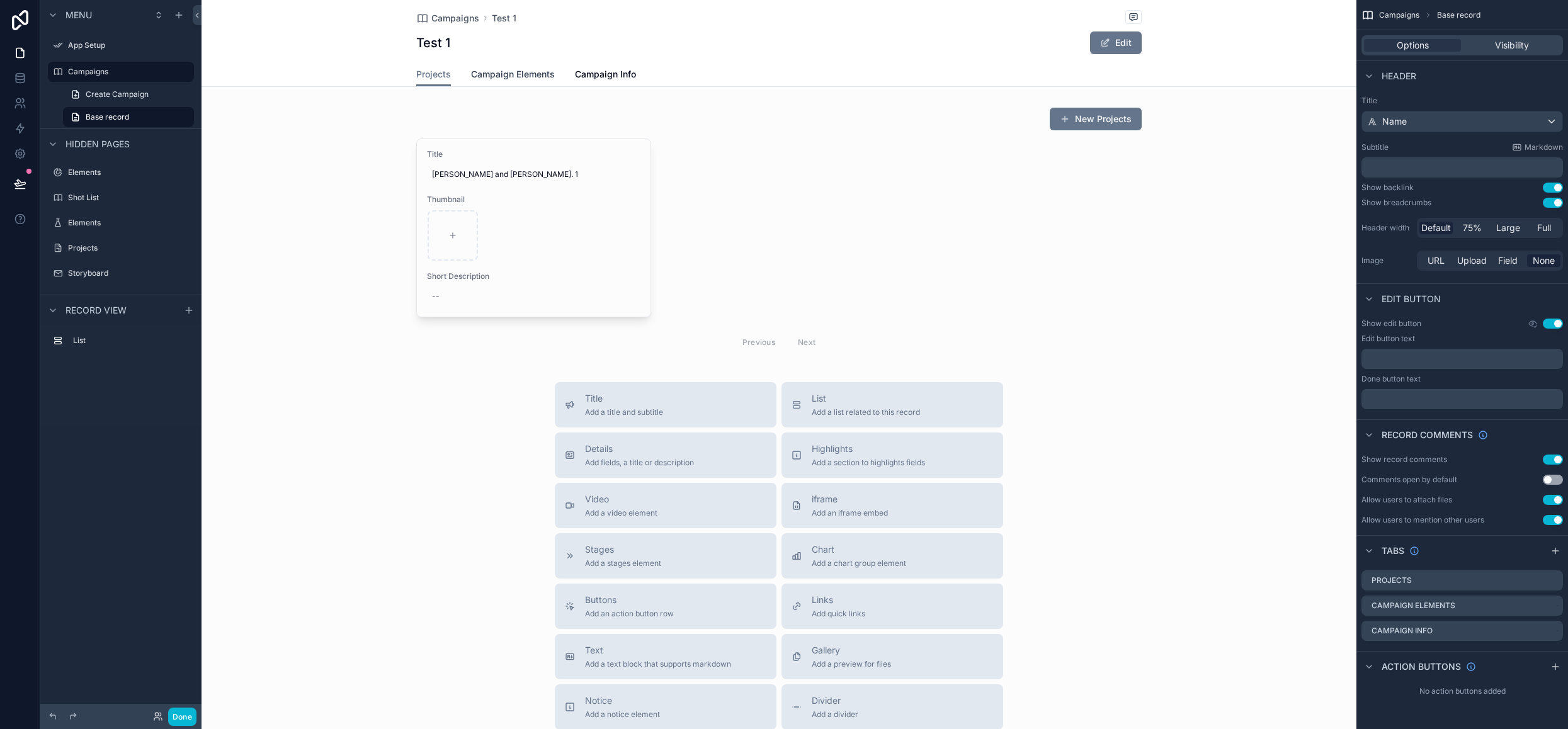
click at [522, 75] on span "Campaign Elements" at bounding box center [513, 74] width 84 height 12
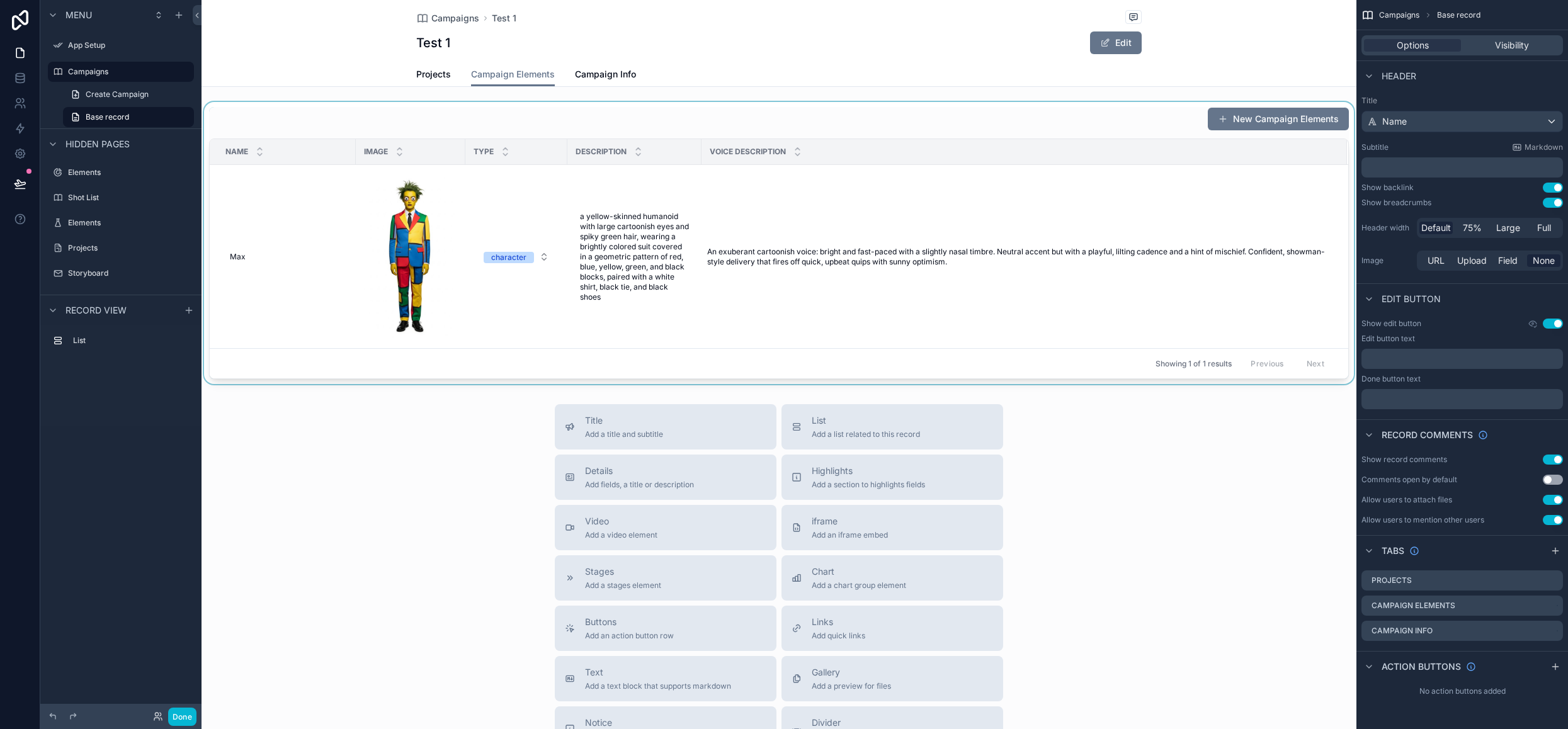
click at [926, 305] on div "scrollable content" at bounding box center [779, 242] width 1155 height 282
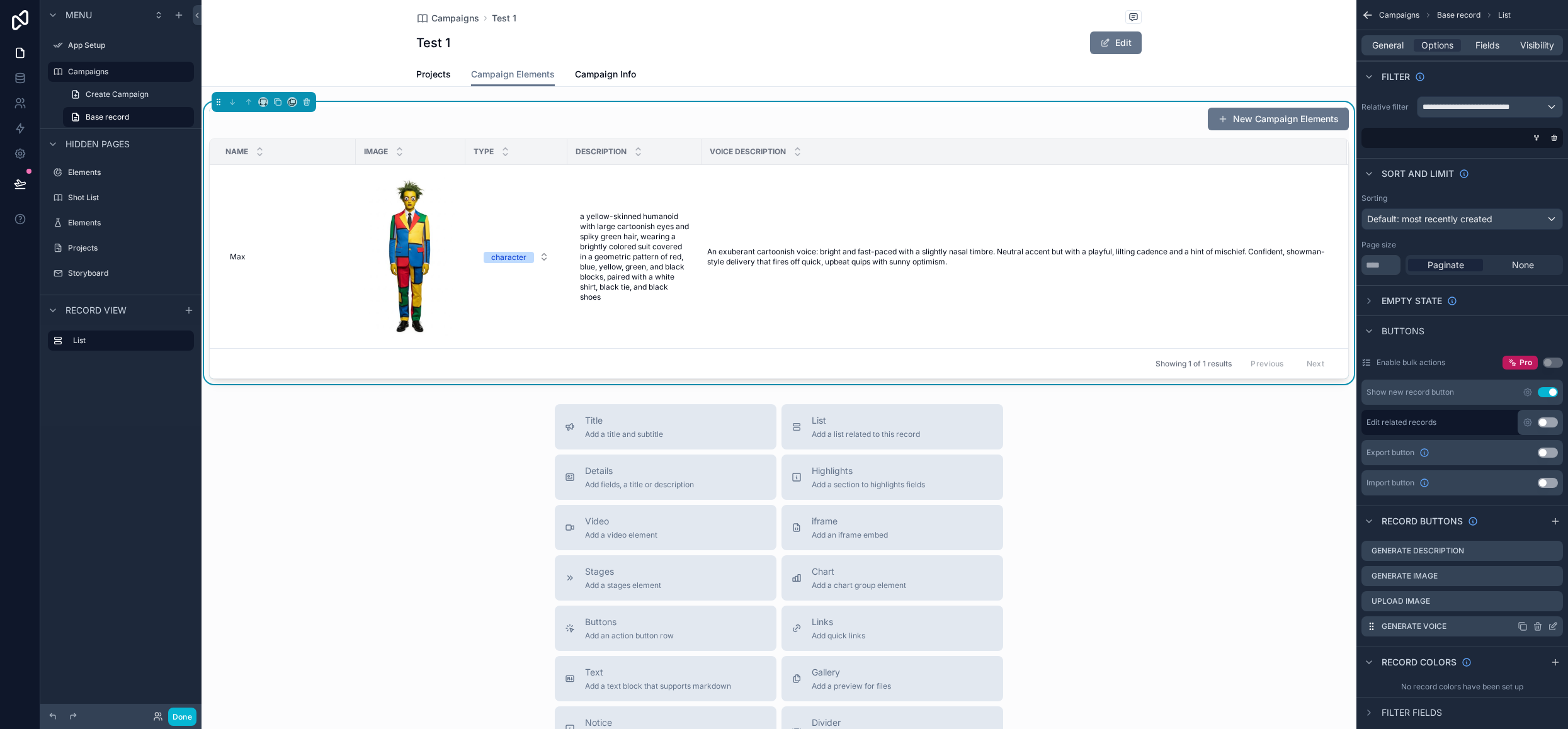
click at [1537, 626] on icon "scrollable content" at bounding box center [1537, 627] width 0 height 3
click at [1533, 604] on icon at bounding box center [1533, 605] width 10 height 10
click at [429, 70] on span "Projects" at bounding box center [433, 74] width 34 height 12
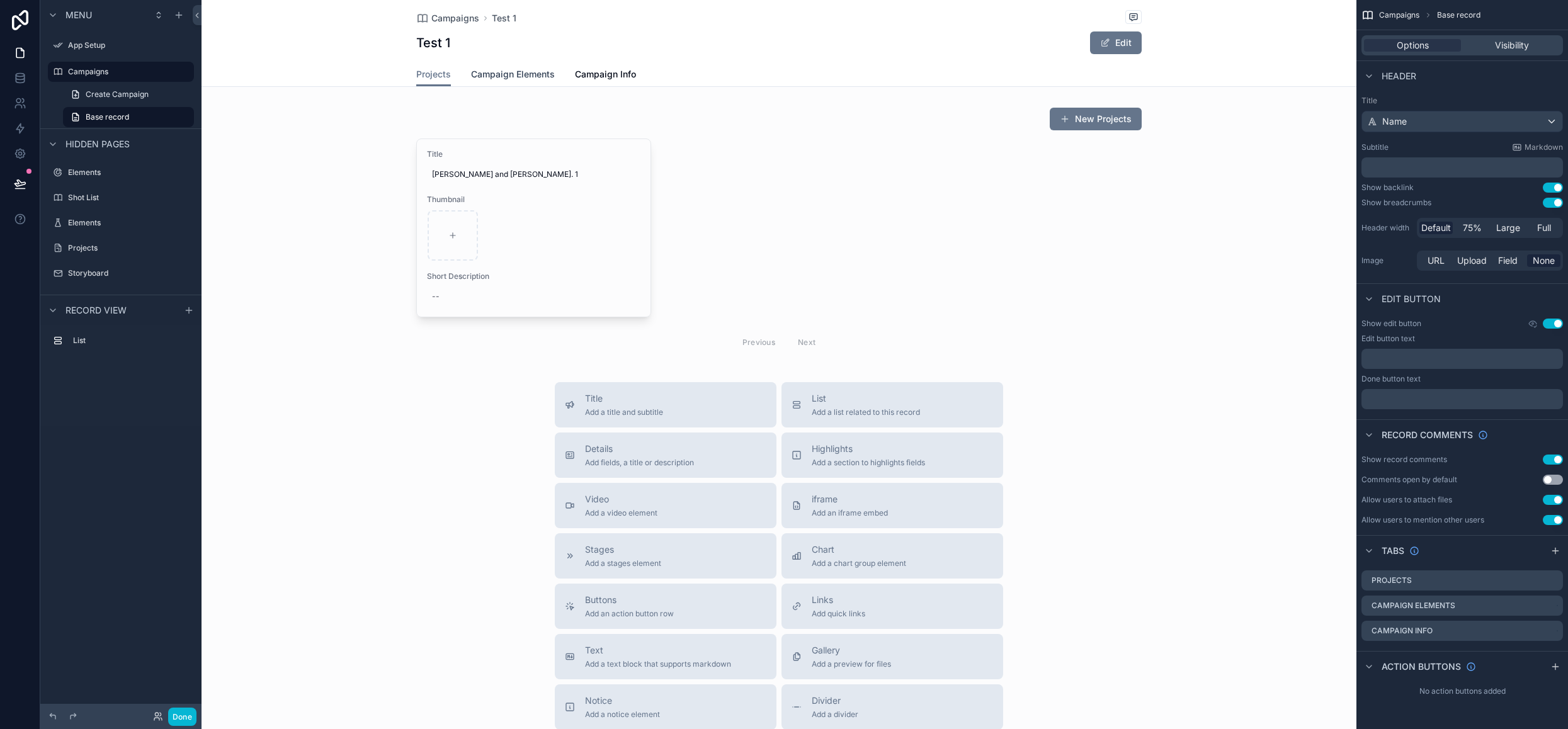
click at [504, 69] on span "Campaign Elements" at bounding box center [513, 74] width 84 height 12
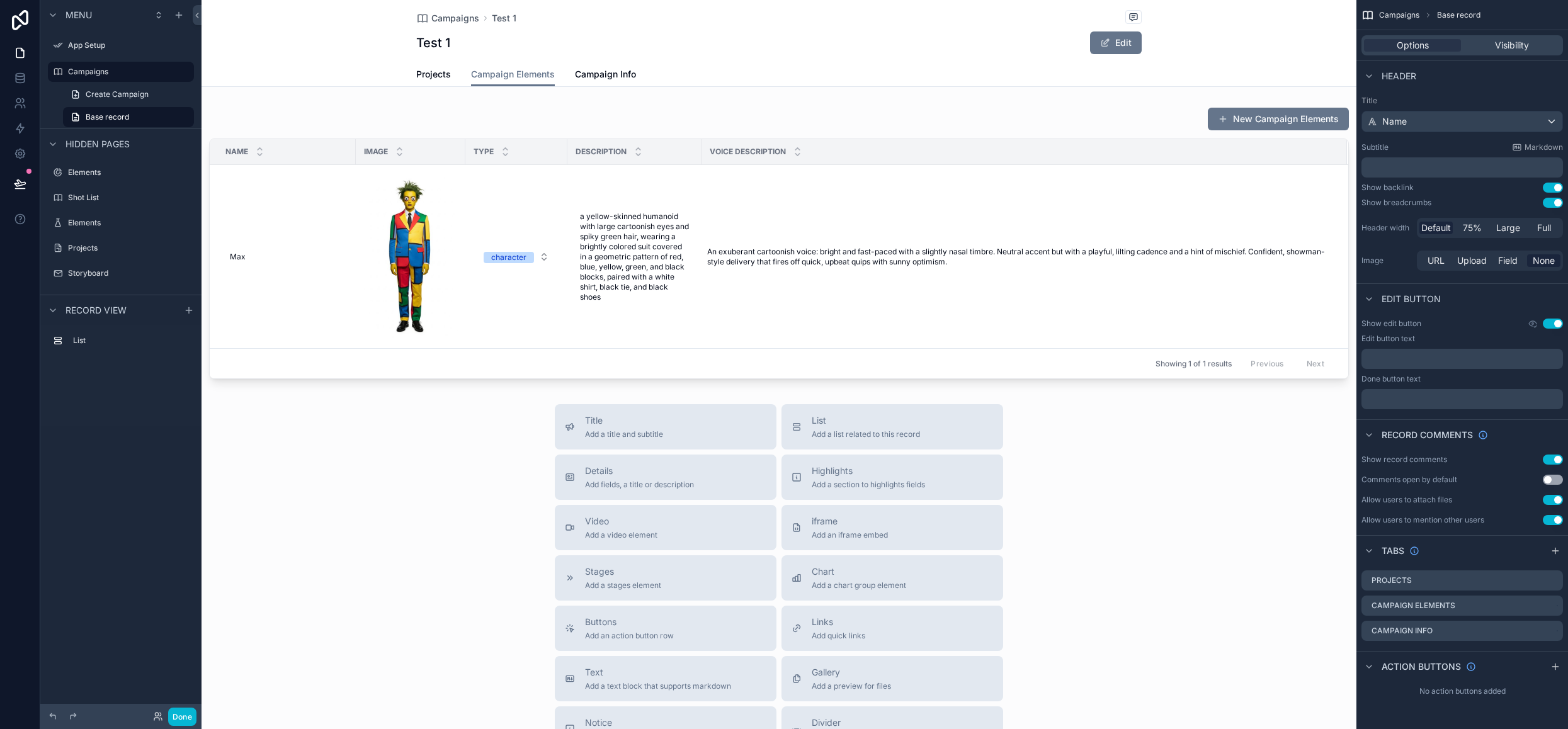
click at [406, 480] on div "Title Add a title and subtitle List Add a list related to this record Details A…" at bounding box center [779, 629] width 1155 height 448
click at [442, 77] on span "Projects" at bounding box center [433, 74] width 34 height 12
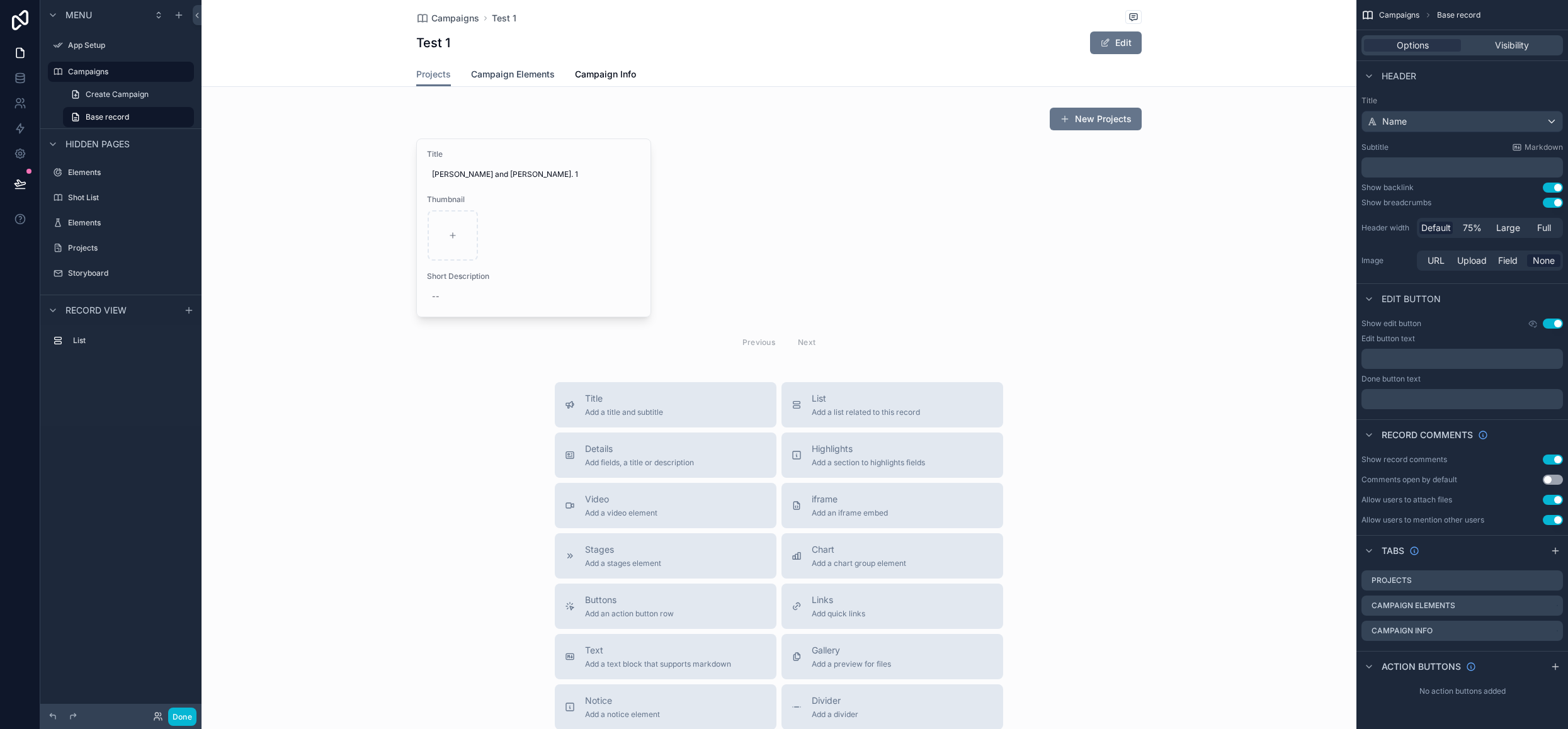
click at [532, 74] on span "Campaign Elements" at bounding box center [513, 74] width 84 height 12
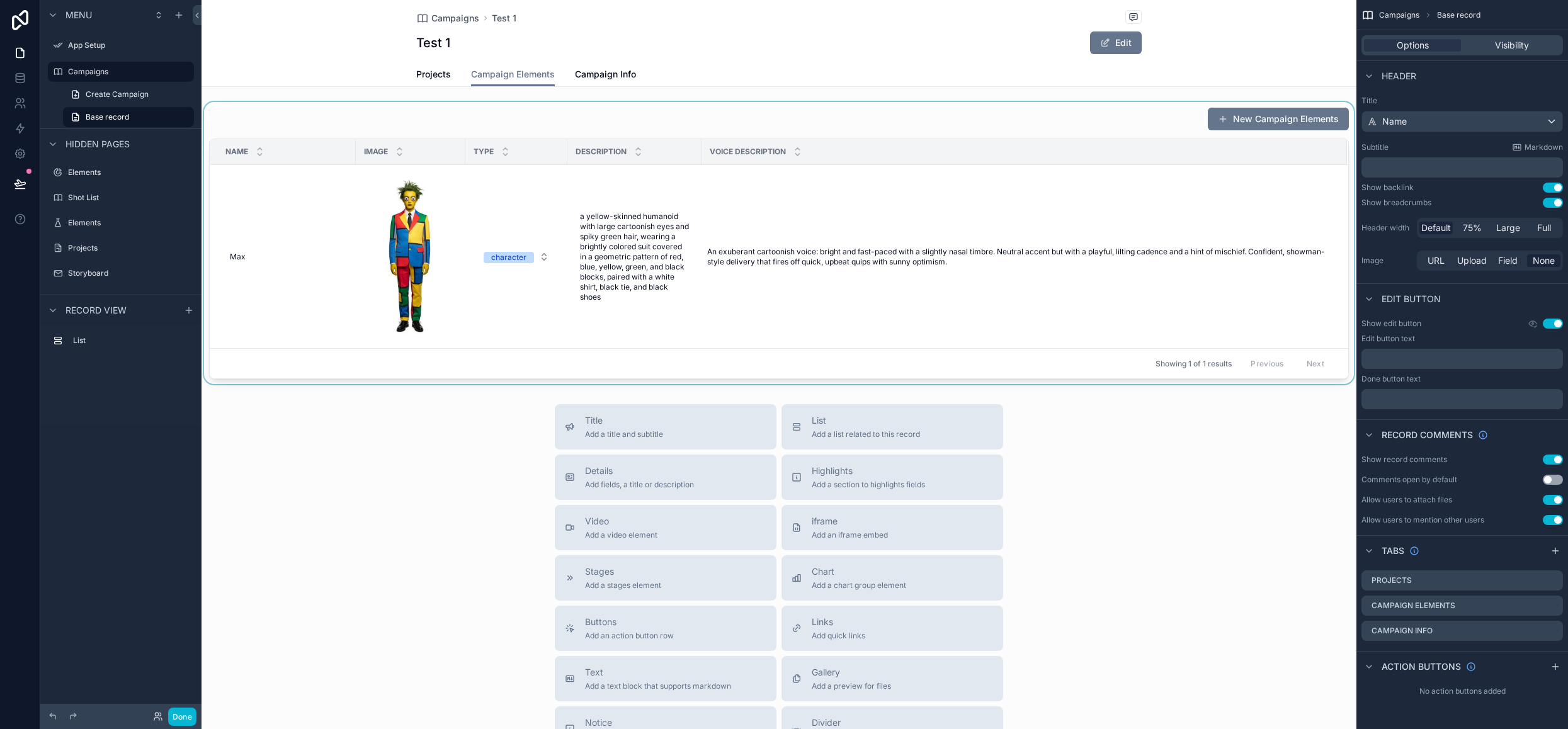
click at [777, 231] on div "scrollable content" at bounding box center [779, 242] width 1155 height 282
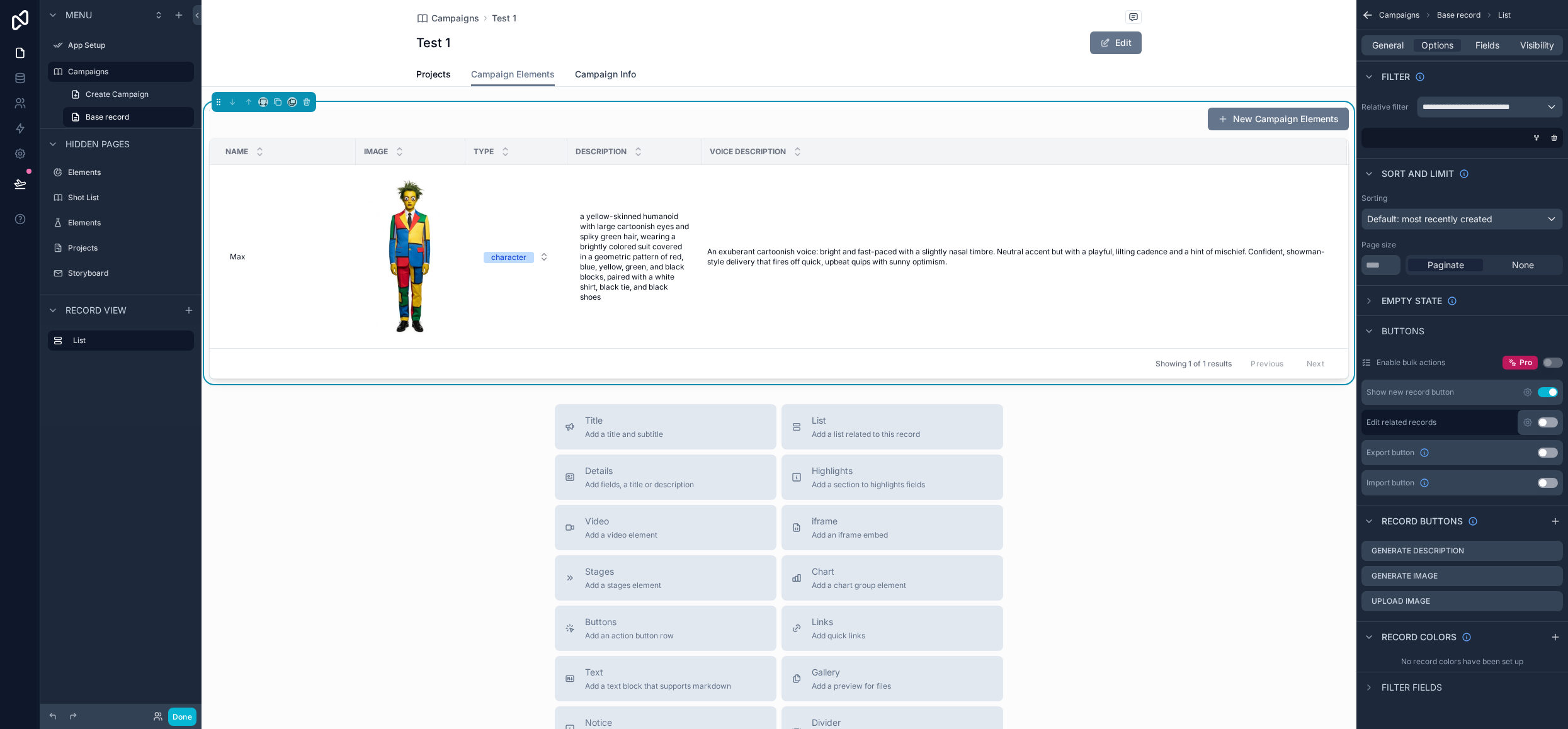
click at [598, 70] on span "Campaign Info" at bounding box center [605, 74] width 61 height 12
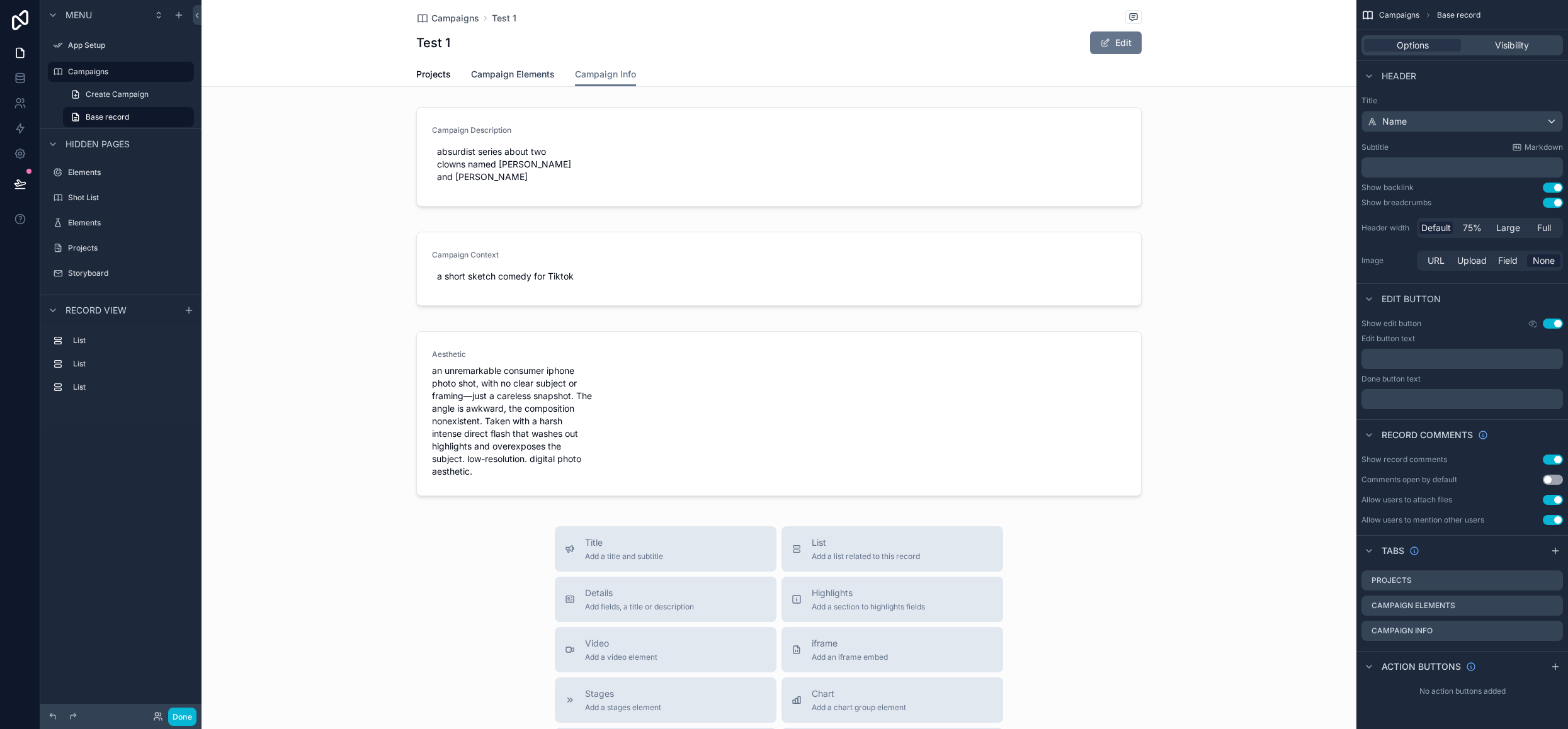
click at [528, 73] on span "Campaign Elements" at bounding box center [513, 74] width 84 height 12
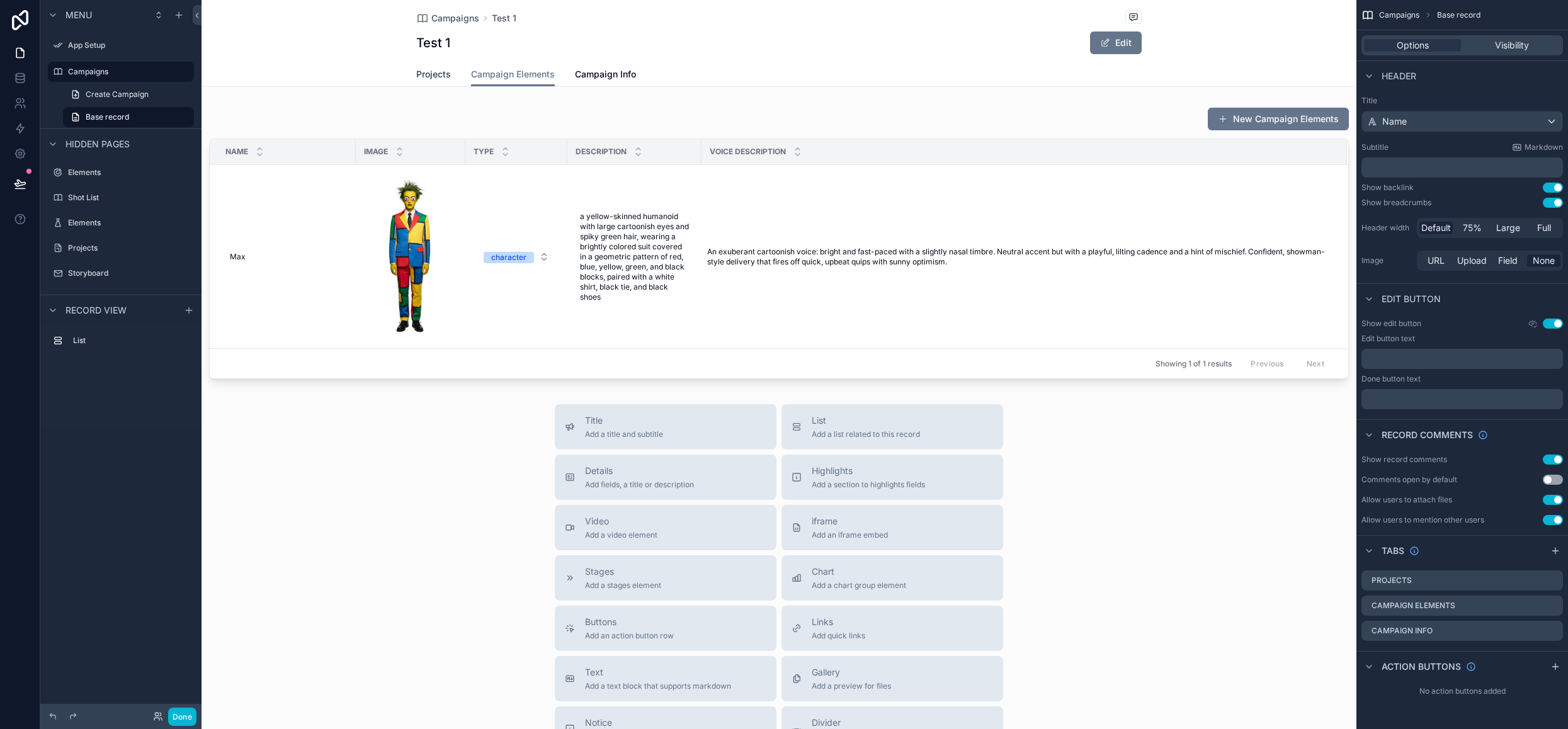
click at [416, 73] on span "Projects" at bounding box center [433, 74] width 34 height 12
